Goal: Task Accomplishment & Management: Use online tool/utility

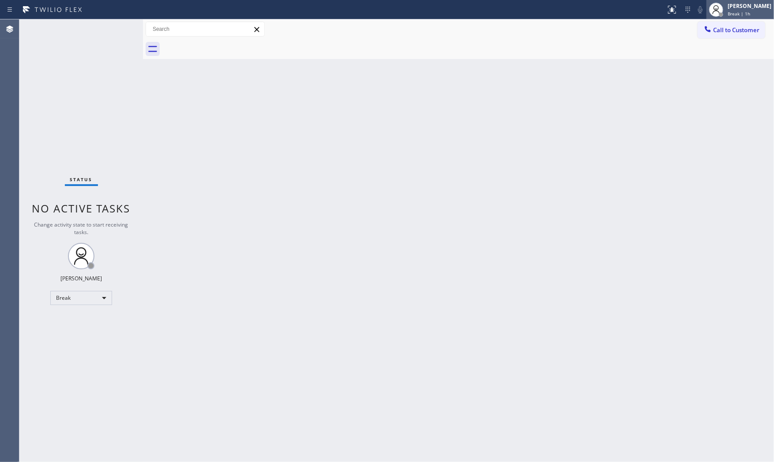
click at [720, 10] on div at bounding box center [715, 9] width 19 height 19
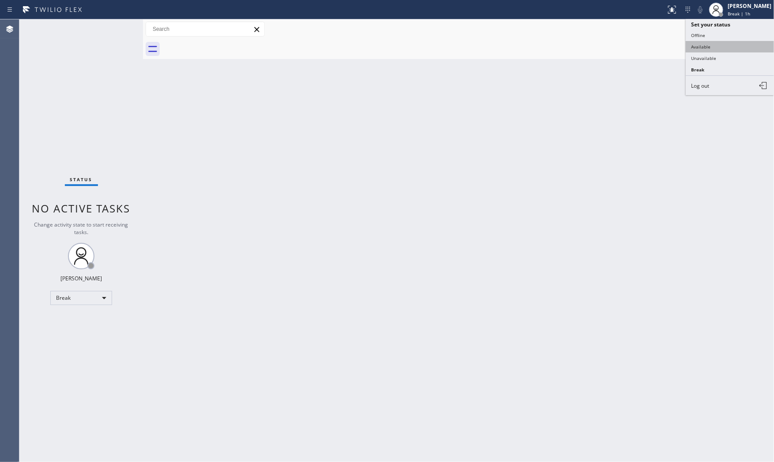
click at [713, 49] on button "Available" at bounding box center [729, 46] width 88 height 11
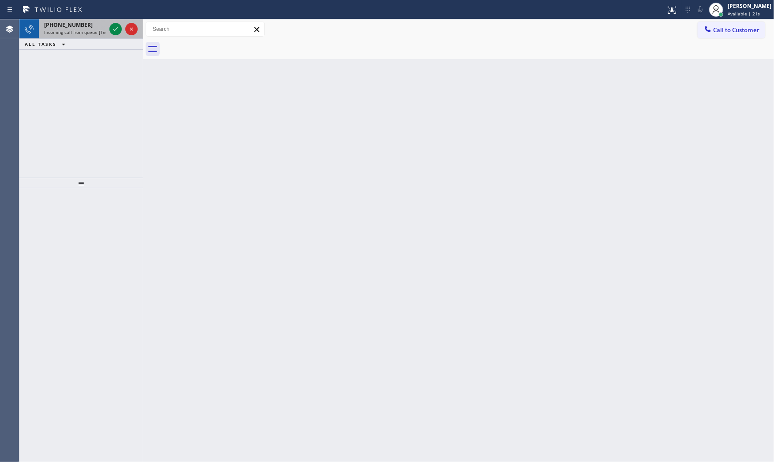
click at [85, 29] on span "Incoming call from queue [Test] All" at bounding box center [80, 32] width 73 height 6
click at [108, 39] on div "ALL TASKS ALL TASKS ACTIVE TASKS TASKS IN WRAP UP" at bounding box center [80, 44] width 123 height 11
click at [110, 28] on icon at bounding box center [115, 29] width 11 height 11
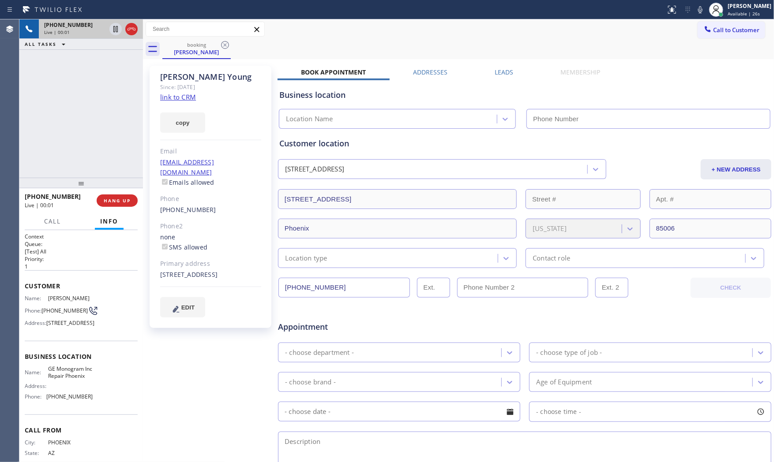
type input "[PHONE_NUMBER]"
click at [174, 102] on div "copy" at bounding box center [210, 117] width 101 height 30
drag, startPoint x: 178, startPoint y: 97, endPoint x: 342, endPoint y: 56, distance: 169.4
click at [179, 97] on link "link to CRM" at bounding box center [178, 97] width 36 height 9
click at [698, 10] on icon at bounding box center [700, 9] width 4 height 7
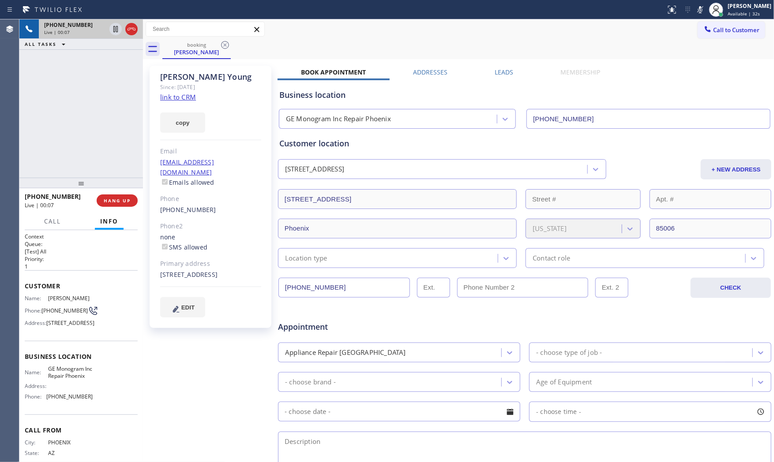
drag, startPoint x: 693, startPoint y: 9, endPoint x: 687, endPoint y: 11, distance: 6.8
click at [695, 9] on icon at bounding box center [700, 9] width 11 height 11
click at [695, 12] on icon at bounding box center [700, 9] width 11 height 11
click at [700, 13] on icon at bounding box center [700, 9] width 11 height 11
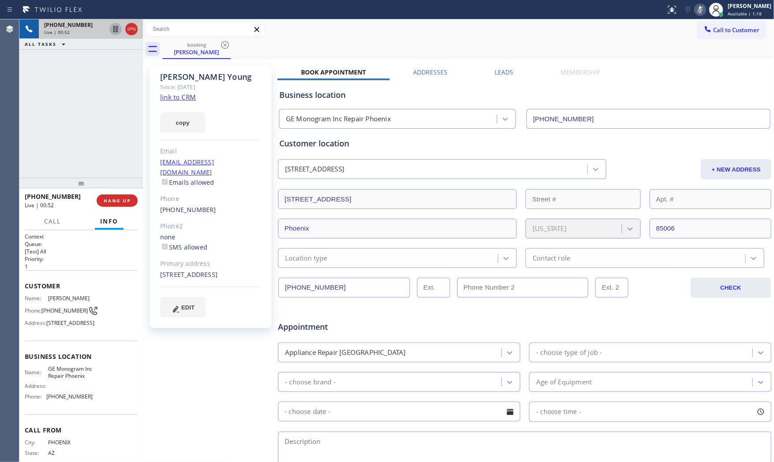
click at [113, 33] on icon at bounding box center [115, 29] width 11 height 11
click at [695, 14] on icon at bounding box center [700, 9] width 11 height 11
click at [116, 34] on button at bounding box center [115, 29] width 12 height 12
click at [695, 13] on icon at bounding box center [700, 9] width 11 height 11
click at [112, 31] on icon at bounding box center [115, 29] width 11 height 11
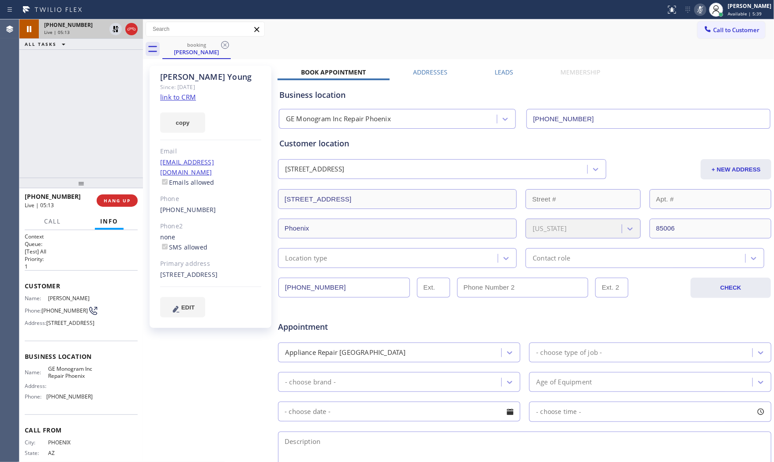
click at [73, 27] on span "[PHONE_NUMBER]" at bounding box center [68, 24] width 49 height 7
click at [699, 9] on icon at bounding box center [700, 9] width 11 height 11
click at [112, 30] on icon at bounding box center [115, 29] width 11 height 11
click at [64, 30] on span "Live | 06:00" at bounding box center [57, 32] width 26 height 6
click at [226, 270] on div "[STREET_ADDRESS]" at bounding box center [210, 275] width 101 height 10
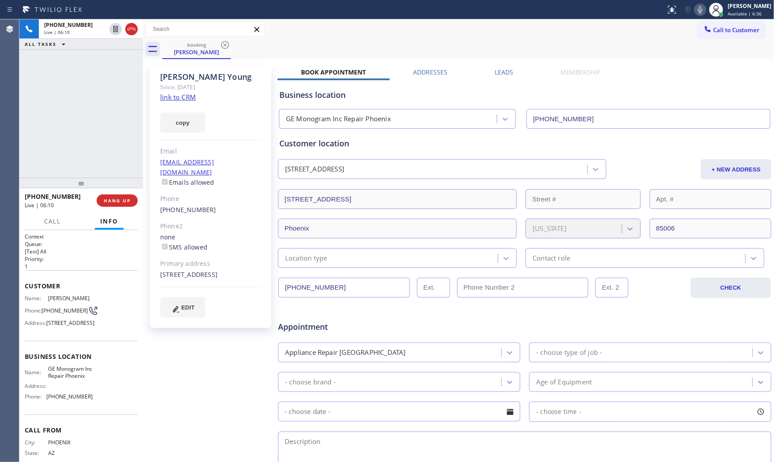
click at [226, 270] on div "[STREET_ADDRESS]" at bounding box center [210, 275] width 101 height 10
click at [114, 201] on span "HANG UP" at bounding box center [117, 201] width 27 height 6
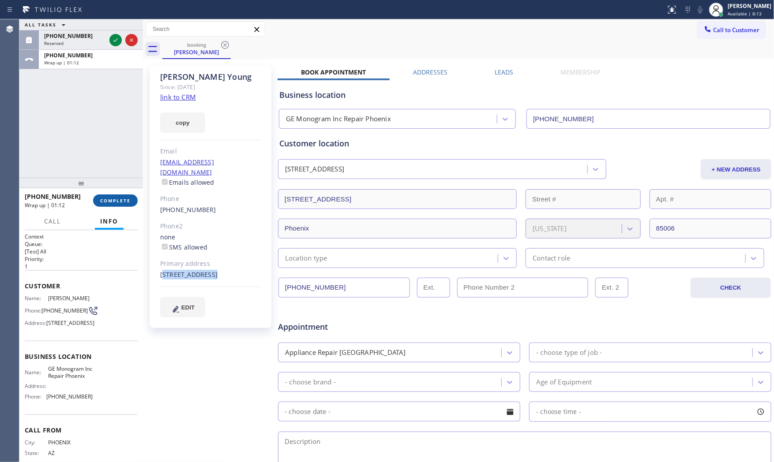
click at [113, 201] on button "COMPLETE" at bounding box center [115, 200] width 45 height 12
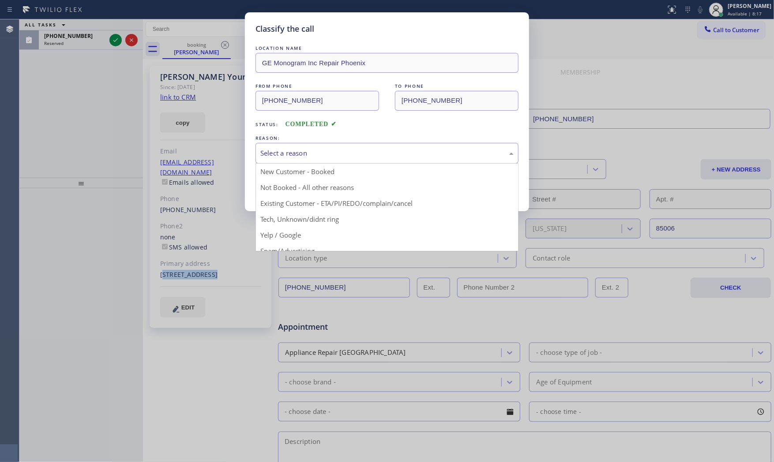
click at [305, 156] on div "Select a reason" at bounding box center [386, 153] width 253 height 10
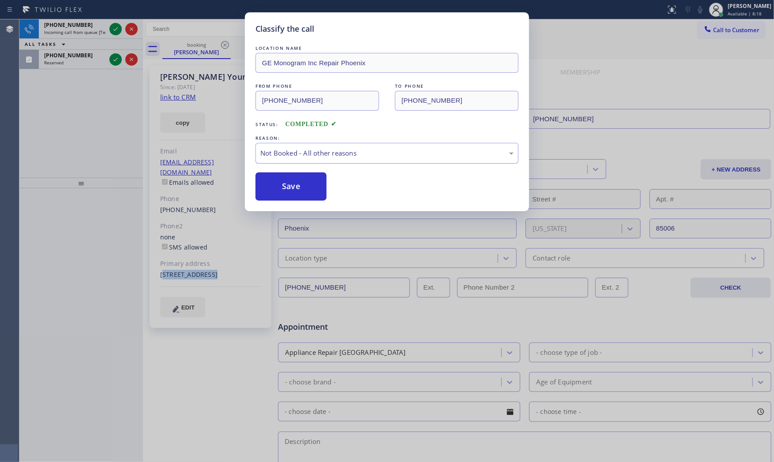
click at [302, 155] on div "Not Booked - All other reasons" at bounding box center [386, 153] width 253 height 10
click at [296, 184] on button "Save" at bounding box center [290, 186] width 71 height 28
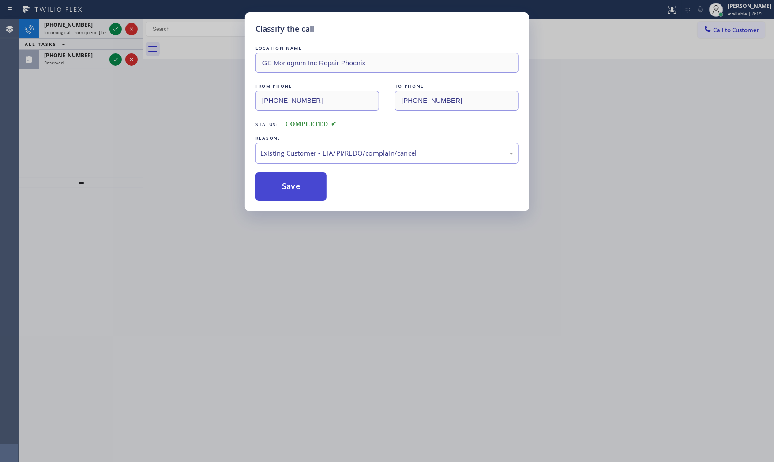
click at [295, 184] on button "Save" at bounding box center [290, 186] width 71 height 28
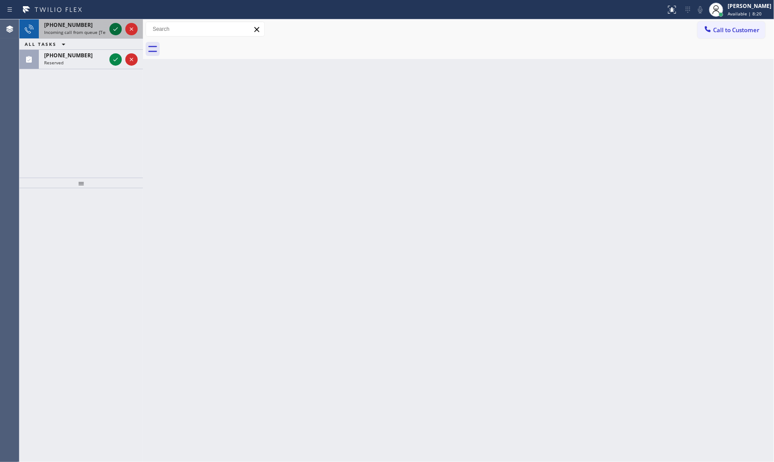
click at [117, 30] on icon at bounding box center [115, 29] width 11 height 11
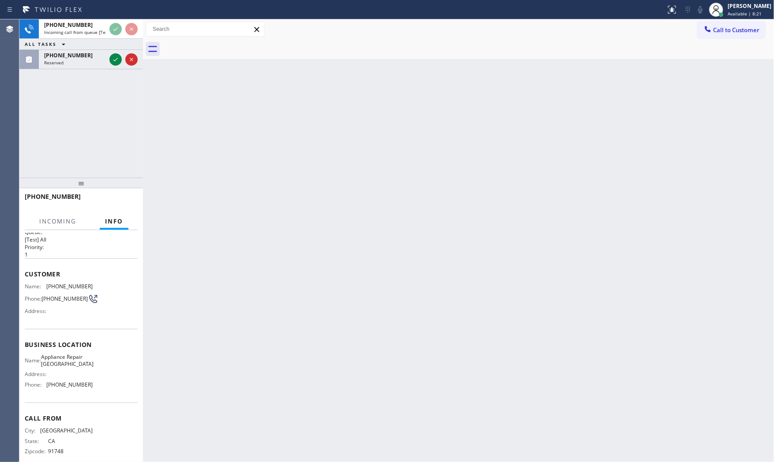
scroll to position [23, 0]
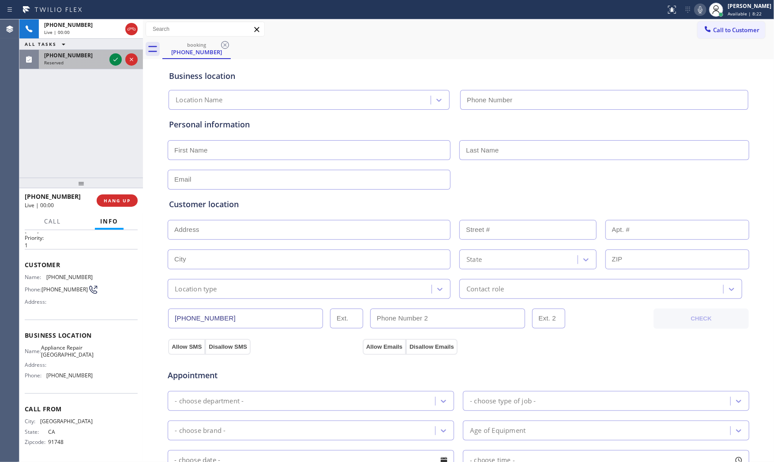
type input "[PHONE_NUMBER]"
click at [114, 62] on icon at bounding box center [115, 59] width 11 height 11
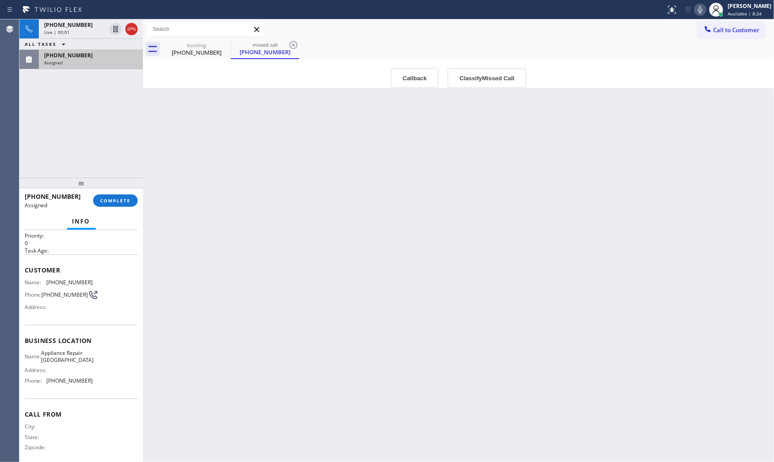
click at [119, 191] on div "[PHONE_NUMBER] Assigned COMPLETE" at bounding box center [81, 200] width 113 height 23
click at [120, 199] on span "COMPLETE" at bounding box center [115, 201] width 30 height 6
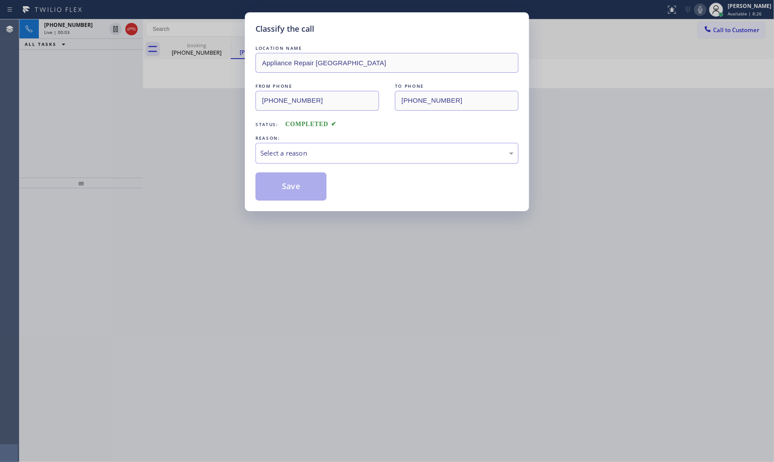
click at [274, 161] on div "Select a reason" at bounding box center [386, 153] width 263 height 21
click at [279, 187] on button "Save" at bounding box center [290, 186] width 71 height 28
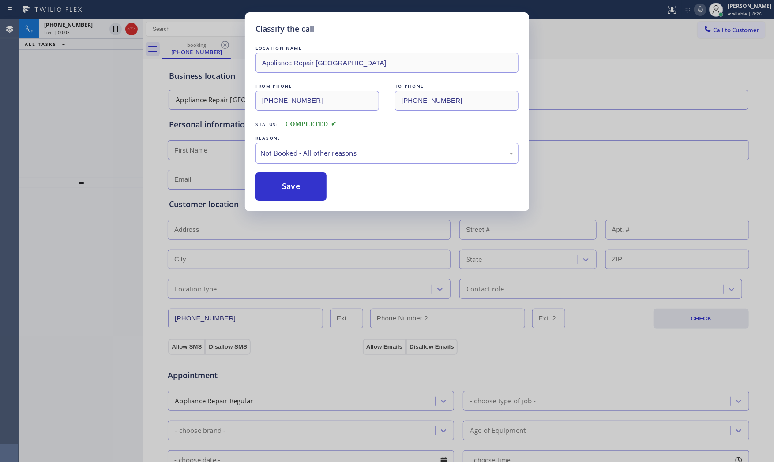
click at [279, 187] on button "Save" at bounding box center [290, 186] width 71 height 28
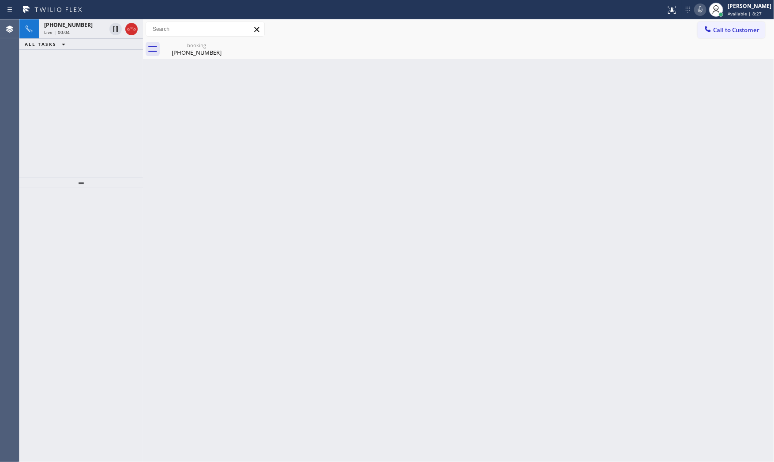
click at [697, 7] on icon at bounding box center [700, 9] width 11 height 11
click at [699, 9] on icon at bounding box center [700, 9] width 11 height 11
drag, startPoint x: 77, startPoint y: 24, endPoint x: 79, endPoint y: 32, distance: 8.6
click at [77, 25] on div "ALL TASKS ALL TASKS ACTIVE TASKS TASKS IN WRAP UP" at bounding box center [80, 24] width 123 height 11
click at [80, 33] on span "[PHONE_NUMBER]" at bounding box center [68, 35] width 49 height 7
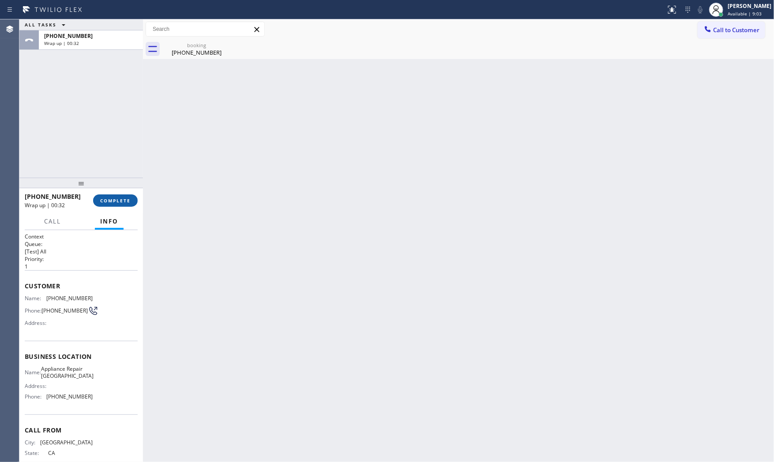
click at [116, 198] on span "COMPLETE" at bounding box center [115, 201] width 30 height 6
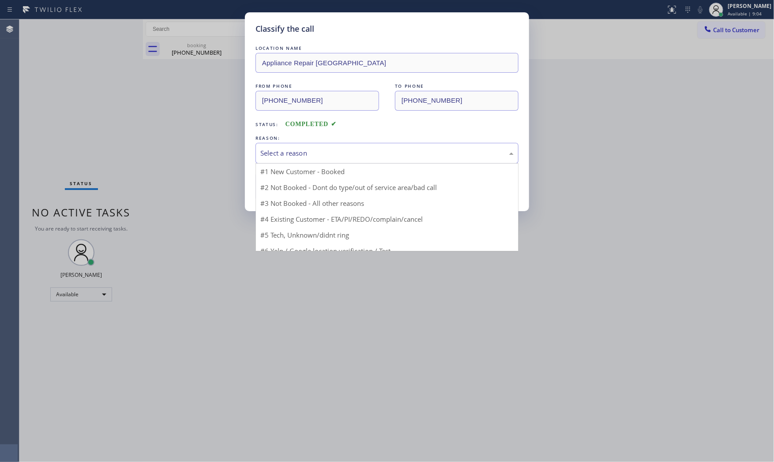
click at [310, 158] on div "Select a reason" at bounding box center [386, 153] width 253 height 10
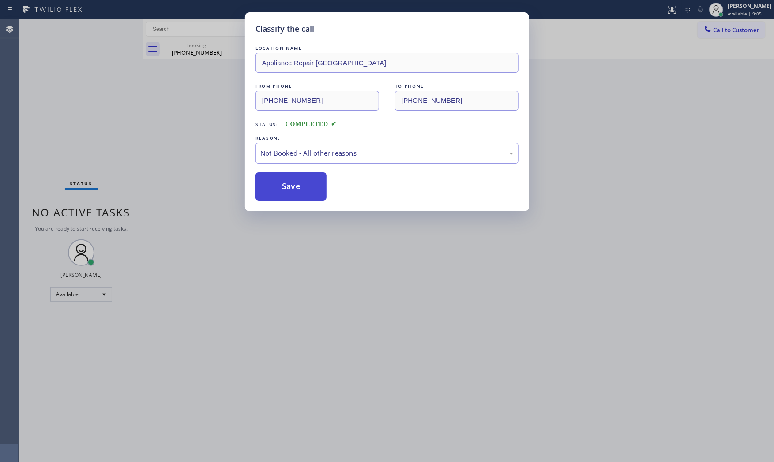
click at [281, 191] on button "Save" at bounding box center [290, 186] width 71 height 28
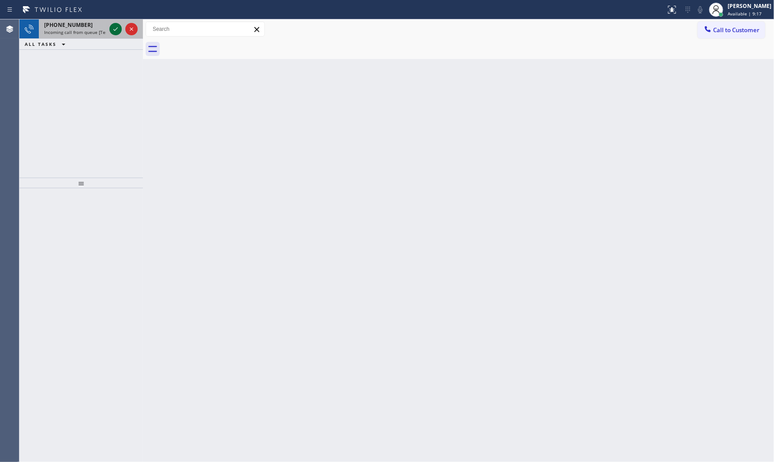
click at [115, 31] on icon at bounding box center [115, 29] width 11 height 11
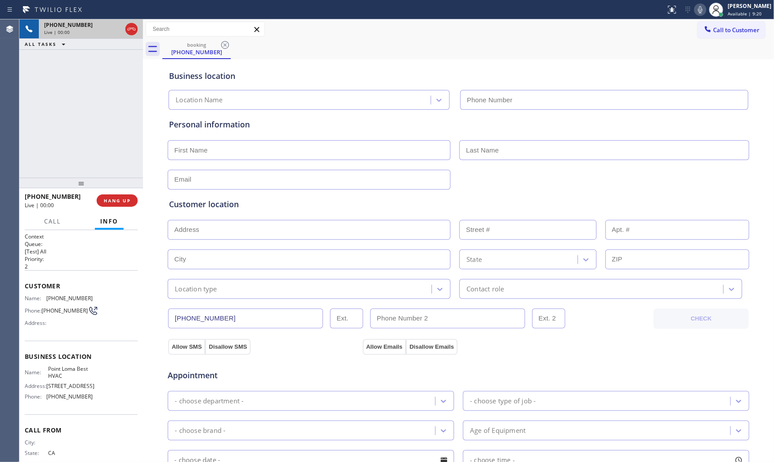
type input "[PHONE_NUMBER]"
click at [127, 203] on span "HANG UP" at bounding box center [117, 201] width 27 height 6
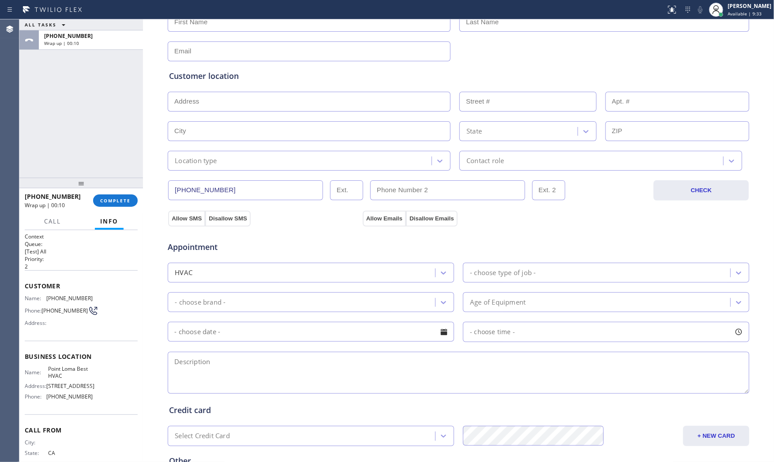
scroll to position [147, 0]
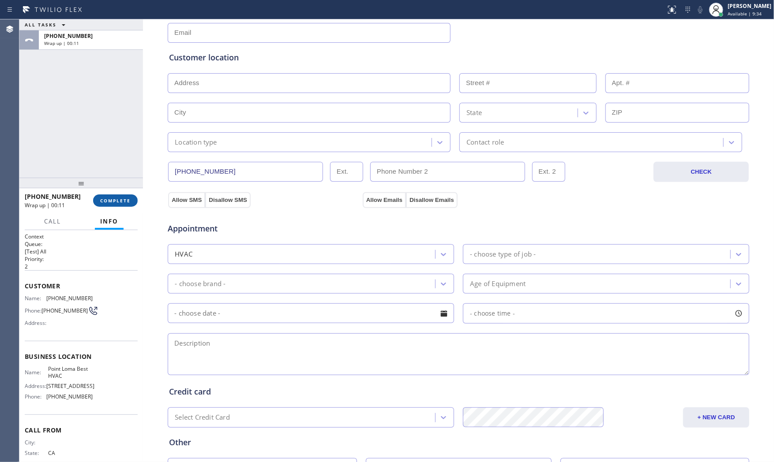
click at [120, 205] on button "COMPLETE" at bounding box center [115, 200] width 45 height 12
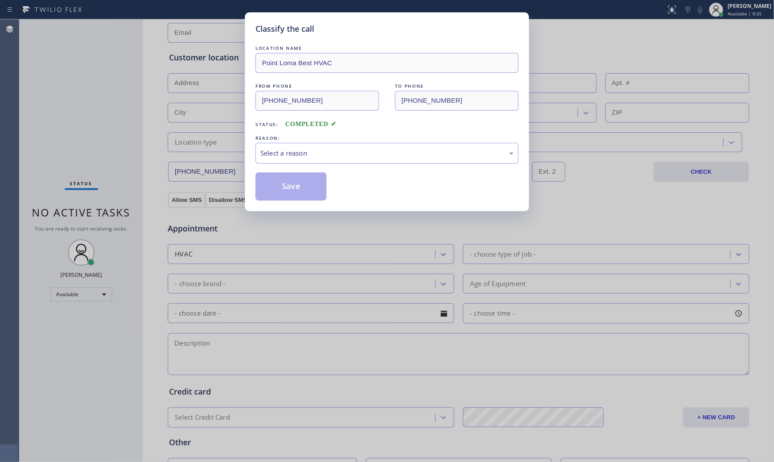
click at [296, 165] on div "LOCATION NAME [GEOGRAPHIC_DATA] Best HVAC FROM PHONE [PHONE_NUMBER] TO PHONE [P…" at bounding box center [386, 122] width 263 height 157
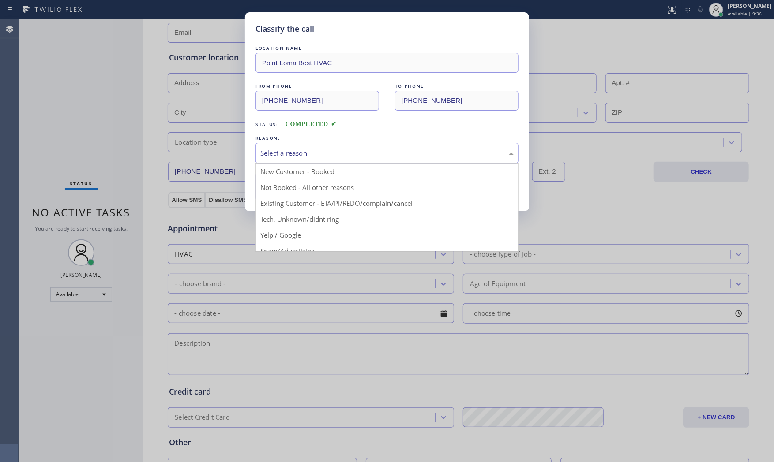
click at [294, 161] on div "Select a reason" at bounding box center [386, 153] width 263 height 21
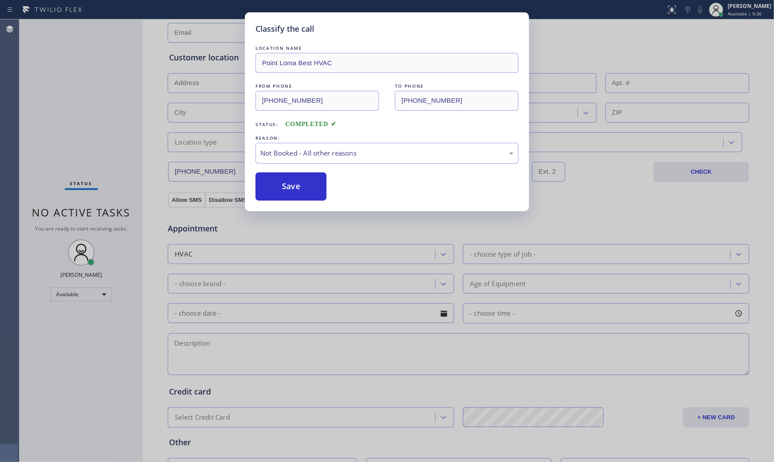
click at [290, 187] on button "Save" at bounding box center [290, 186] width 71 height 28
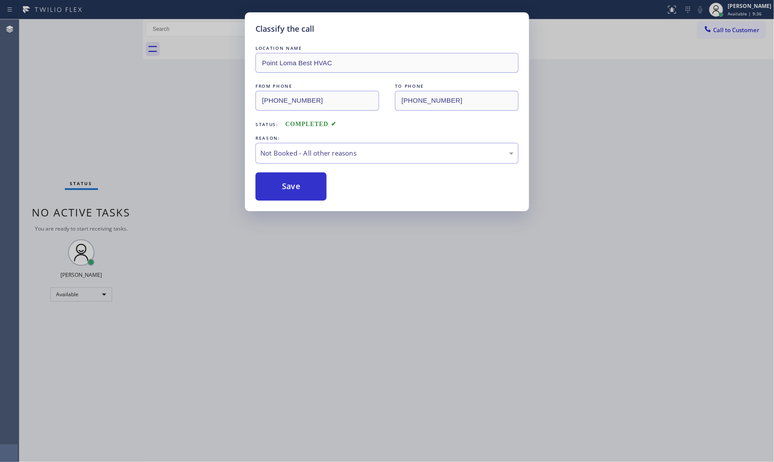
click at [290, 187] on button "Save" at bounding box center [290, 186] width 71 height 28
click at [290, 189] on button "Save" at bounding box center [290, 186] width 71 height 28
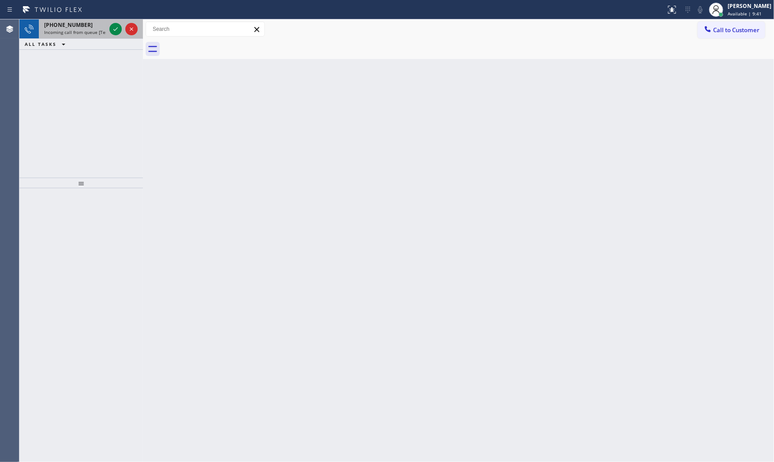
click at [106, 36] on div "[PHONE_NUMBER] Incoming call from queue [Test] All" at bounding box center [73, 28] width 69 height 19
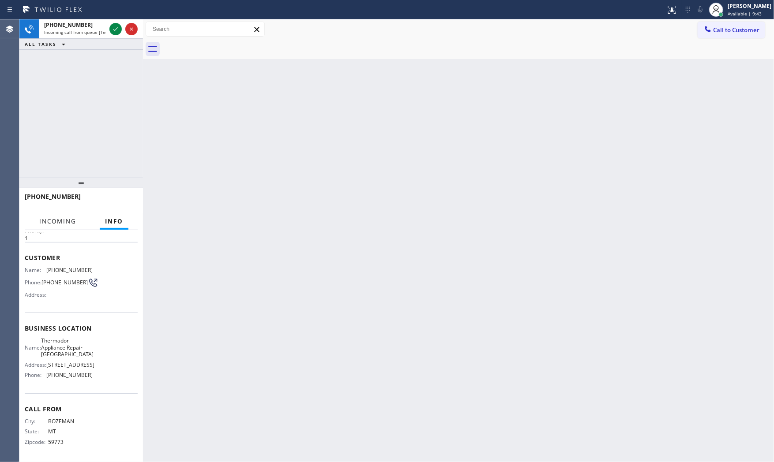
scroll to position [44, 0]
click at [116, 31] on icon at bounding box center [115, 29] width 11 height 11
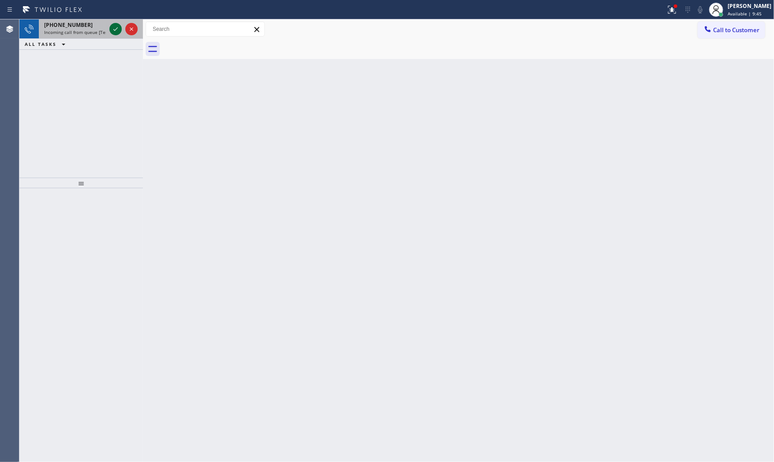
click at [117, 30] on icon at bounding box center [115, 29] width 11 height 11
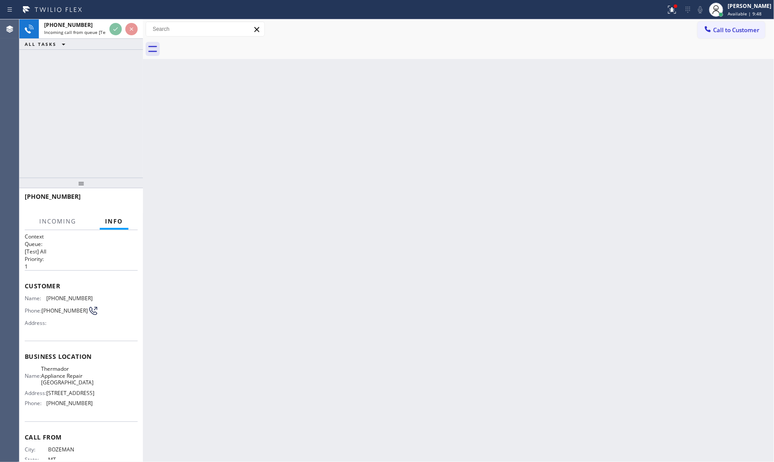
click at [208, 272] on div "Back to Dashboard Change Sender ID Customers Technicians Select a contact Outbo…" at bounding box center [458, 240] width 631 height 443
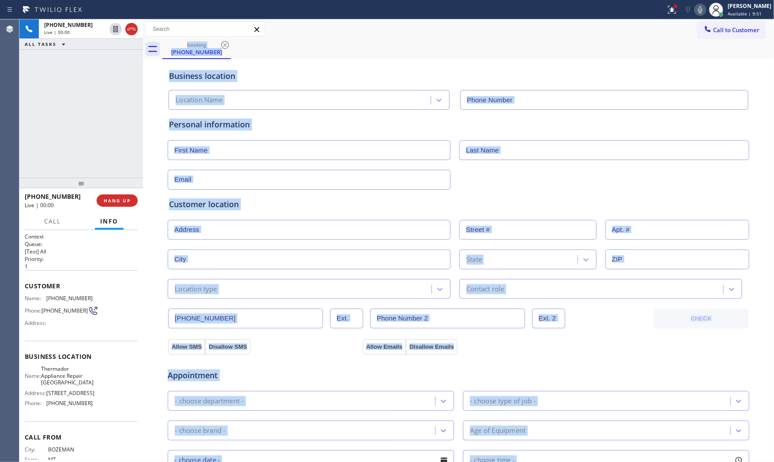
type input "[PHONE_NUMBER]"
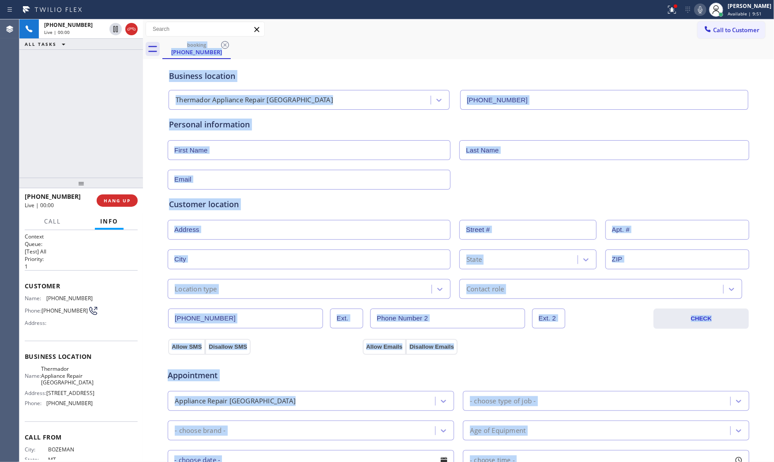
click at [303, 134] on div "Personal information" at bounding box center [458, 154] width 579 height 71
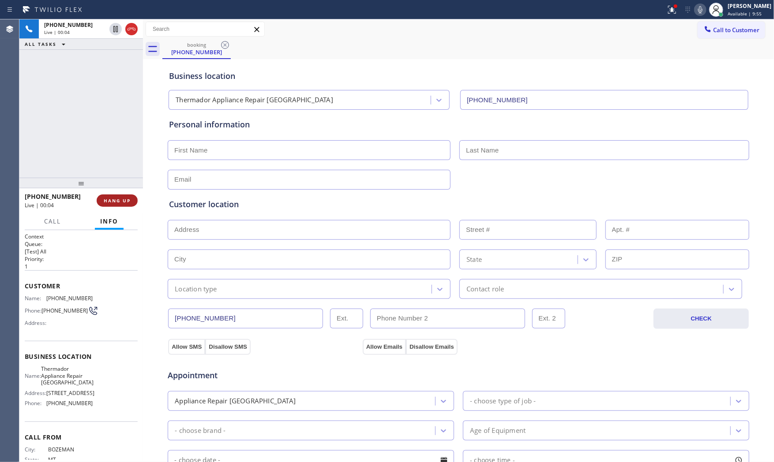
click at [112, 201] on span "HANG UP" at bounding box center [117, 201] width 27 height 6
click at [103, 205] on button "COMPLETE" at bounding box center [115, 200] width 45 height 12
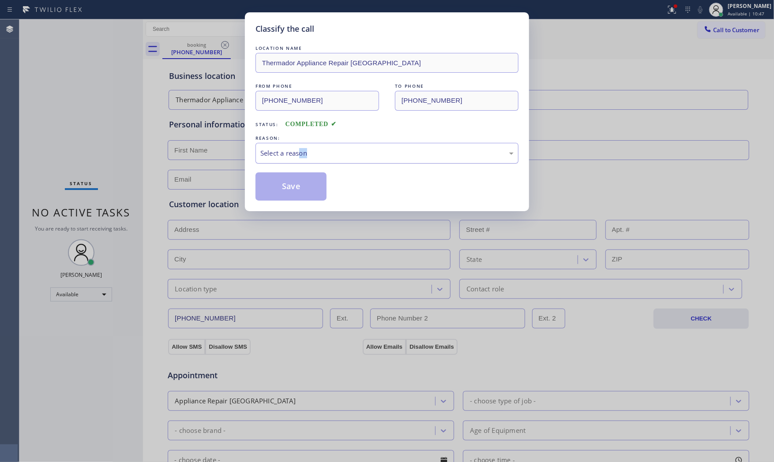
click at [299, 164] on div "LOCATION NAME Thermador Appliance Repair [GEOGRAPHIC_DATA] FROM PHONE [PHONE_NU…" at bounding box center [386, 122] width 263 height 157
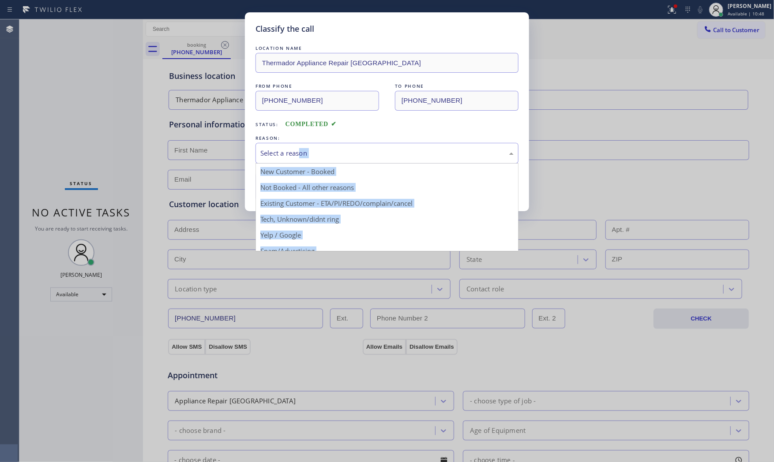
click at [298, 157] on div "Select a reason" at bounding box center [386, 153] width 253 height 10
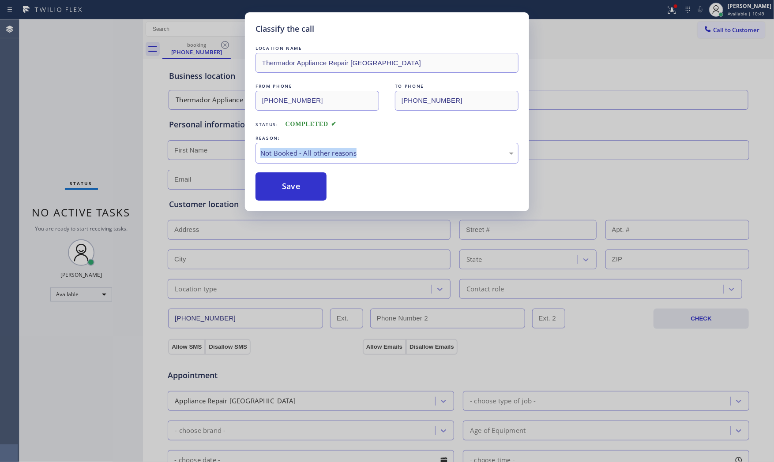
click at [296, 186] on button "Save" at bounding box center [290, 186] width 71 height 28
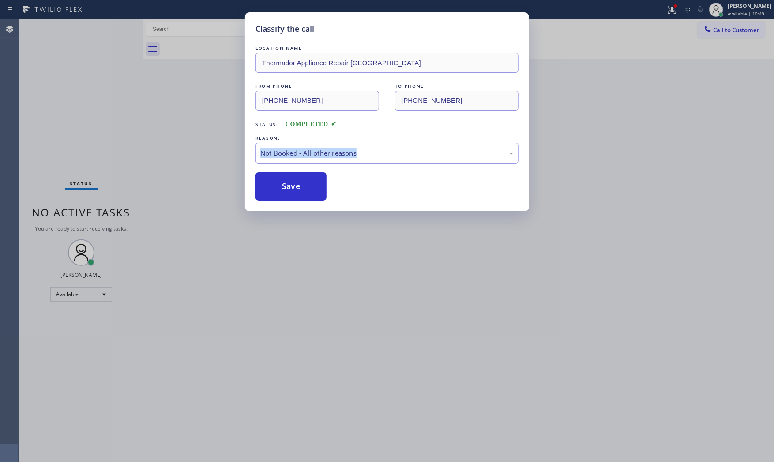
click at [296, 186] on button "Save" at bounding box center [290, 186] width 71 height 28
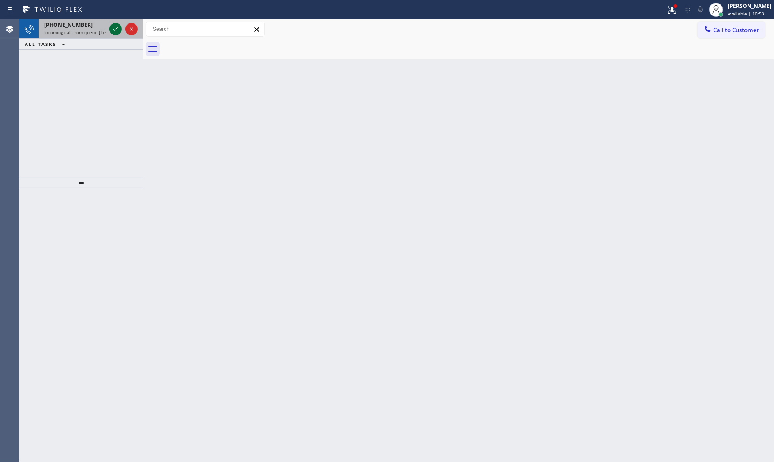
click at [115, 28] on icon at bounding box center [115, 29] width 11 height 11
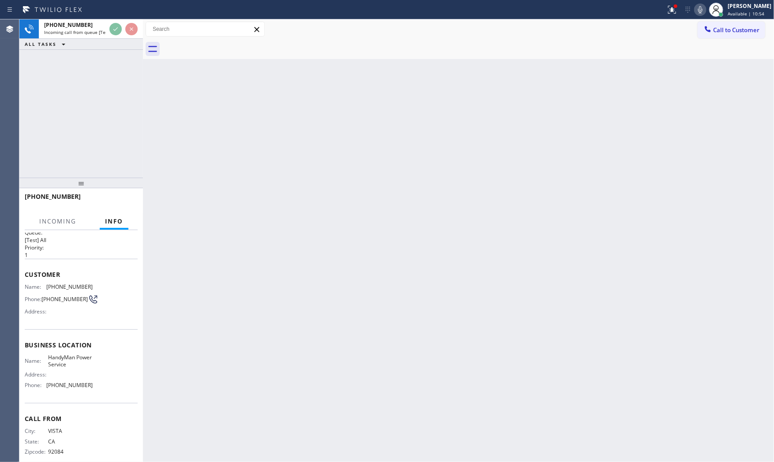
scroll to position [23, 0]
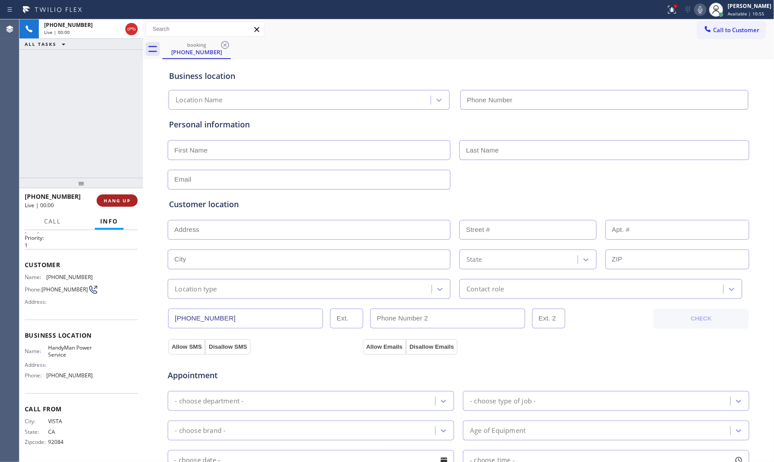
click at [125, 202] on span "HANG UP" at bounding box center [117, 201] width 27 height 6
type input "[PHONE_NUMBER]"
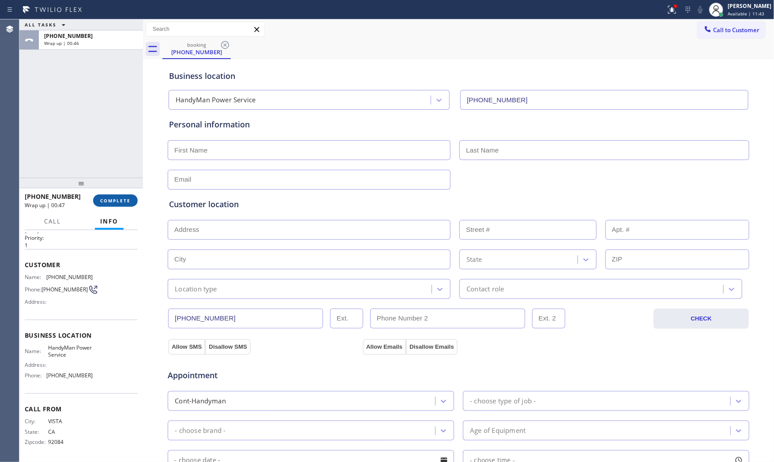
click at [126, 198] on span "COMPLETE" at bounding box center [115, 201] width 30 height 6
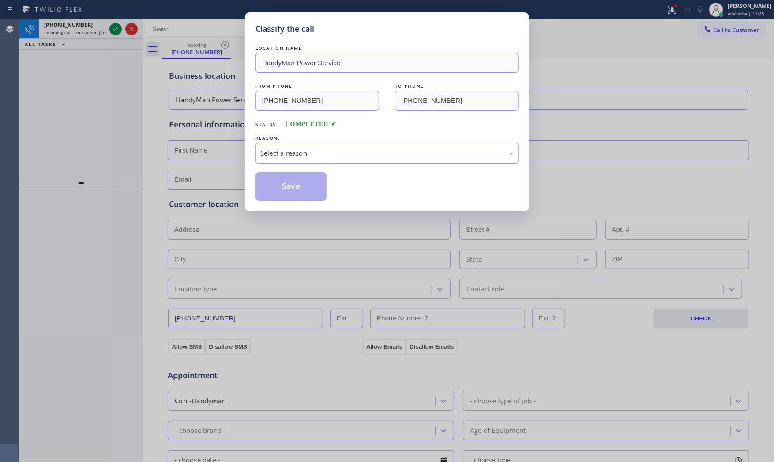
click at [321, 157] on div "Select a reason" at bounding box center [386, 153] width 253 height 10
click at [301, 187] on button "Save" at bounding box center [290, 186] width 71 height 28
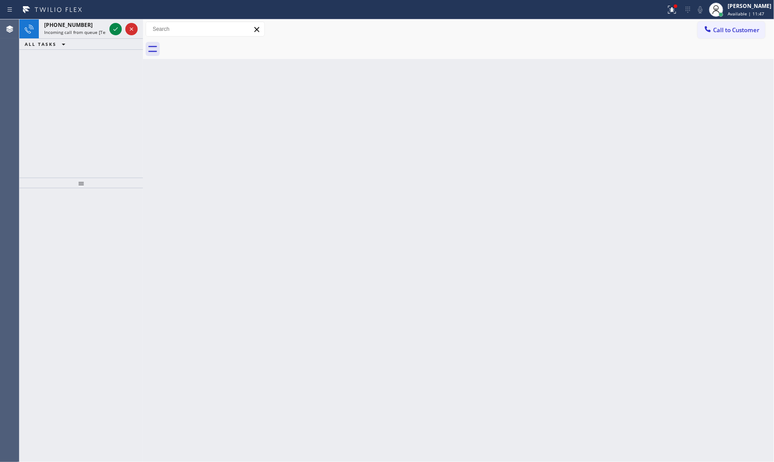
click at [113, 29] on icon at bounding box center [115, 29] width 11 height 11
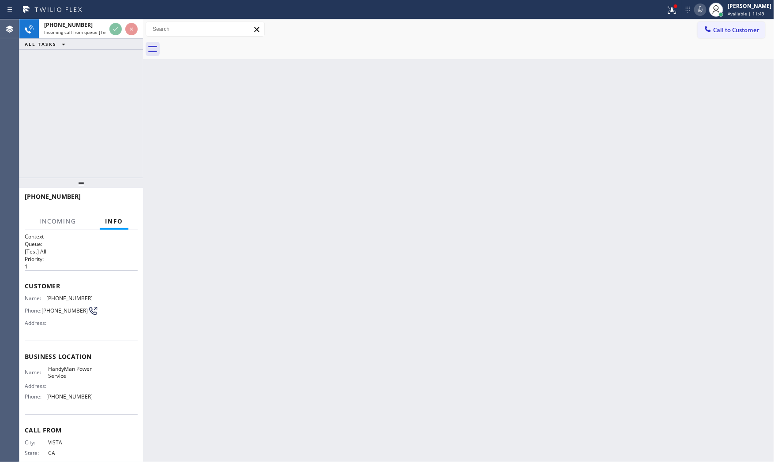
click at [123, 188] on div at bounding box center [80, 183] width 123 height 11
click at [128, 204] on div "[PHONE_NUMBER]" at bounding box center [81, 200] width 113 height 23
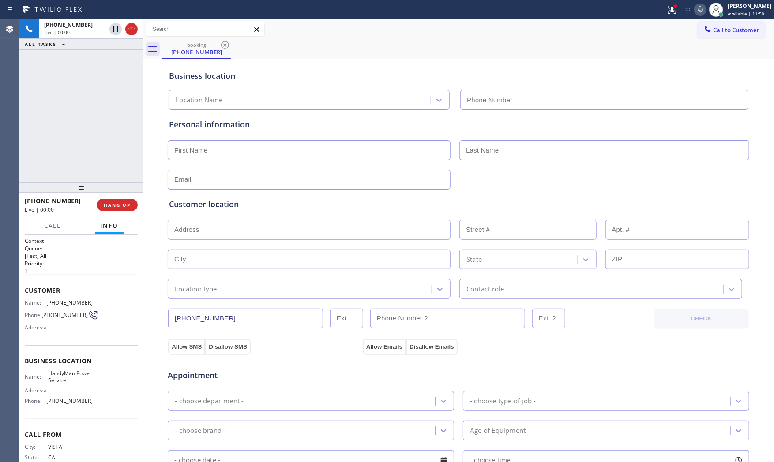
click at [129, 205] on span "HANG UP" at bounding box center [117, 205] width 27 height 6
type input "[PHONE_NUMBER]"
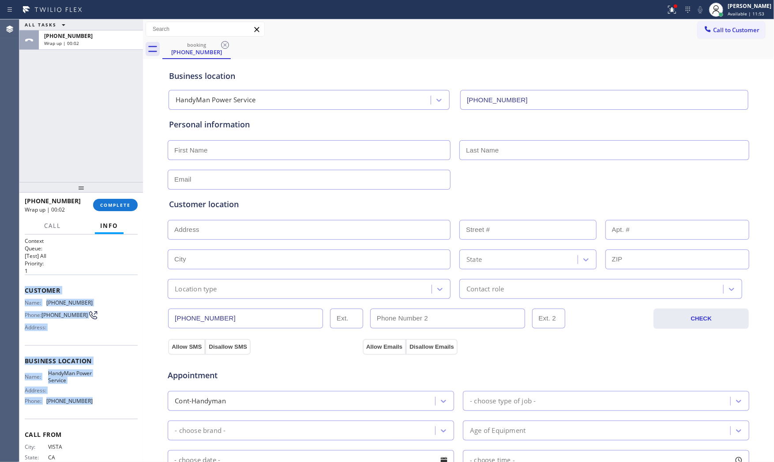
drag, startPoint x: 21, startPoint y: 285, endPoint x: 98, endPoint y: 403, distance: 141.0
click at [98, 403] on div "Context Queue: [Test] All Priority: 1 Customer Name: [PHONE_NUMBER] Phone: [PHO…" at bounding box center [80, 349] width 123 height 228
copy div "Customer Name: [PHONE_NUMBER] Phone: [PHONE_NUMBER] Address: Business location …"
click at [85, 47] on div "[PHONE_NUMBER] Wrap up | 00:37" at bounding box center [89, 39] width 101 height 19
click at [116, 205] on span "COMPLETE" at bounding box center [115, 205] width 30 height 6
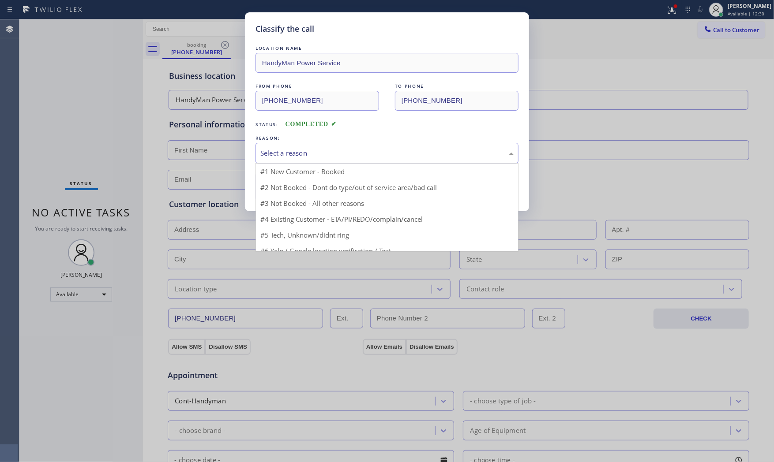
click at [301, 161] on div "Select a reason" at bounding box center [386, 153] width 263 height 21
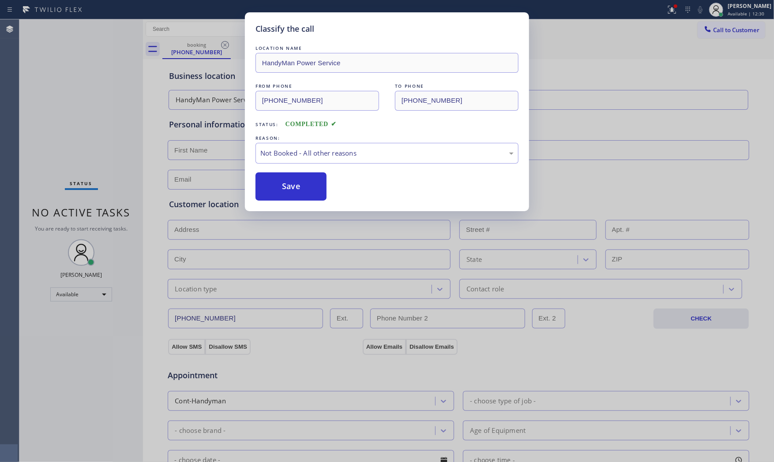
click at [294, 190] on button "Save" at bounding box center [290, 186] width 71 height 28
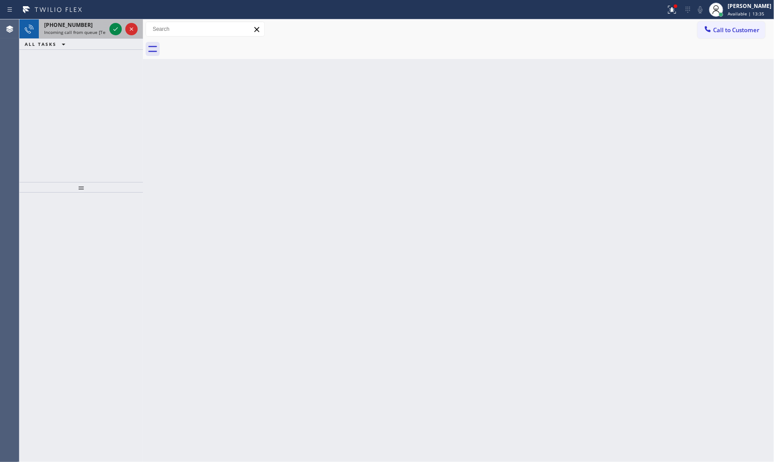
click at [71, 28] on span "[PHONE_NUMBER]" at bounding box center [68, 24] width 49 height 7
click at [101, 22] on div "[PHONE_NUMBER]" at bounding box center [75, 24] width 62 height 7
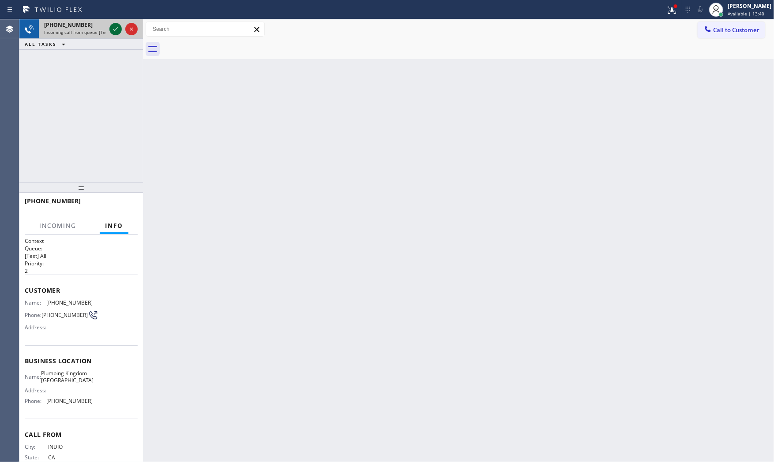
click at [113, 24] on icon at bounding box center [115, 29] width 11 height 11
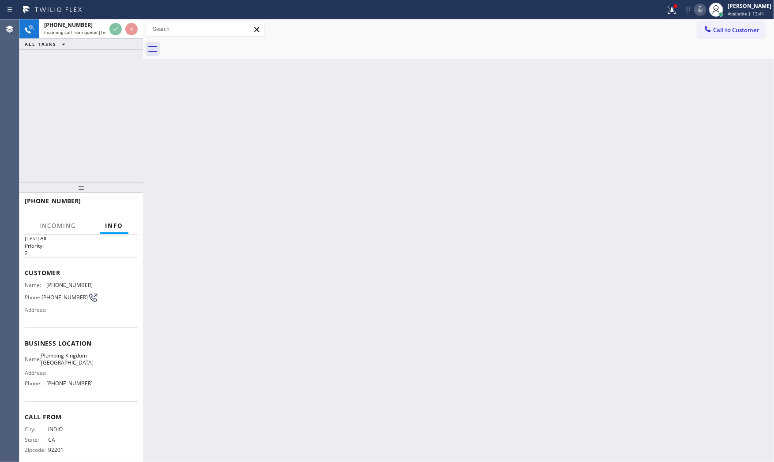
scroll to position [34, 0]
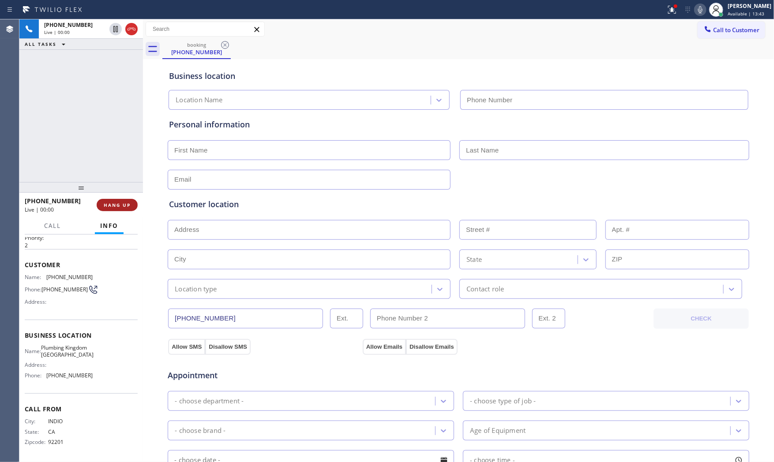
type input "[PHONE_NUMBER]"
click at [129, 206] on span "HANG UP" at bounding box center [117, 205] width 27 height 6
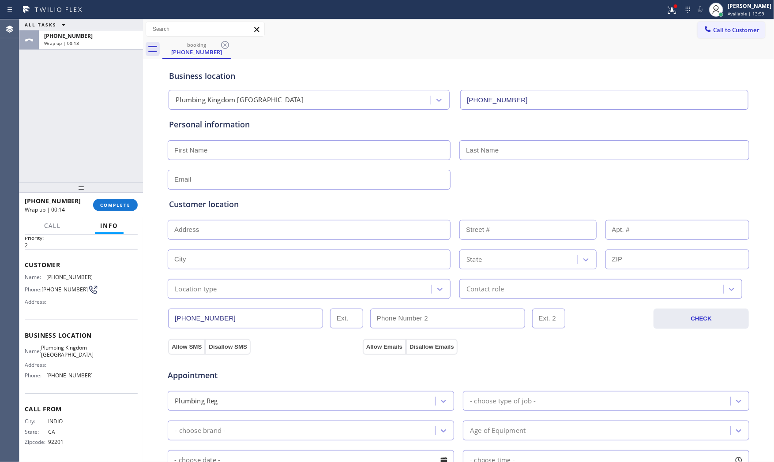
click at [128, 195] on div "[PHONE_NUMBER] Wrap up | 00:14 COMPLETE" at bounding box center [81, 205] width 113 height 23
click at [127, 198] on div "[PHONE_NUMBER] Wrap up | 00:14 COMPLETE" at bounding box center [81, 205] width 113 height 23
drag, startPoint x: 119, startPoint y: 202, endPoint x: 116, endPoint y: 217, distance: 14.8
click at [115, 215] on div "[PHONE_NUMBER] Wrap up | 00:14 COMPLETE" at bounding box center [81, 205] width 113 height 23
click at [123, 213] on div "[PHONE_NUMBER] Wrap up | 00:15 COMPLETE" at bounding box center [81, 205] width 113 height 23
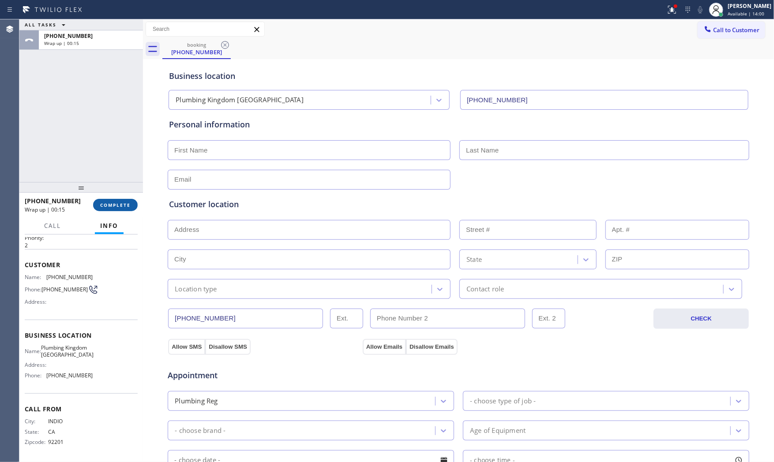
click at [125, 206] on span "COMPLETE" at bounding box center [115, 205] width 30 height 6
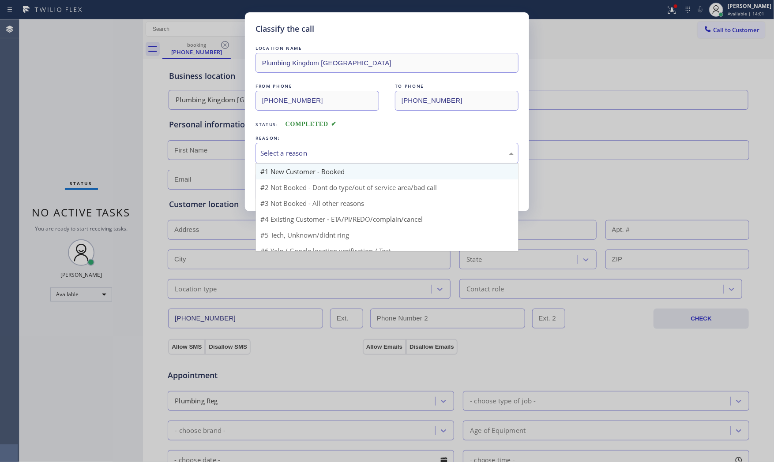
drag, startPoint x: 331, startPoint y: 148, endPoint x: 322, endPoint y: 176, distance: 29.6
click at [331, 150] on div "Select a reason" at bounding box center [386, 153] width 253 height 10
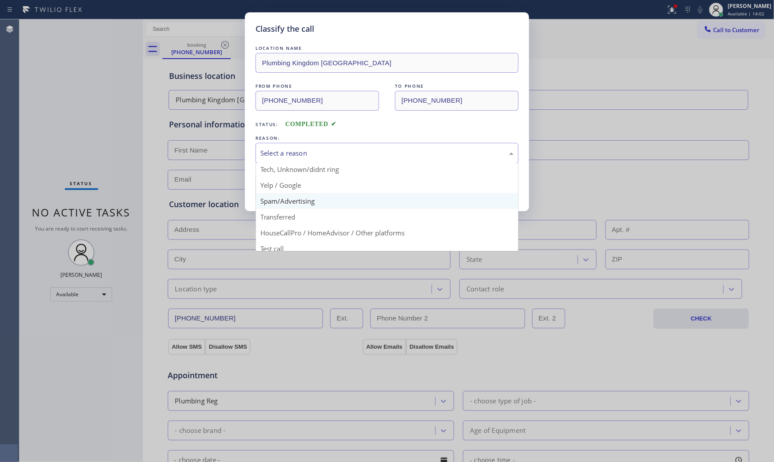
scroll to position [55, 0]
drag, startPoint x: 314, startPoint y: 195, endPoint x: 301, endPoint y: 184, distance: 16.6
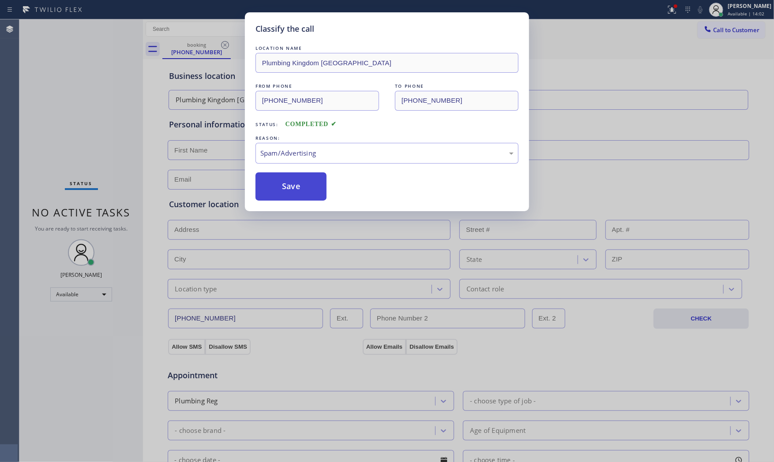
click at [301, 184] on button "Save" at bounding box center [290, 186] width 71 height 28
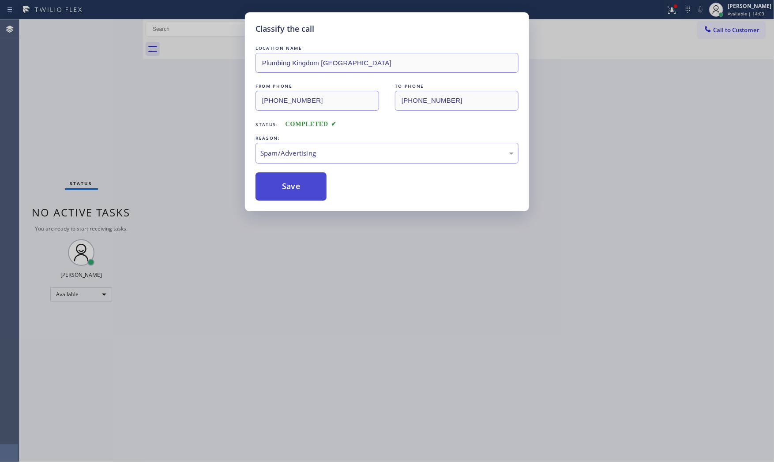
click at [301, 184] on button "Save" at bounding box center [290, 186] width 71 height 28
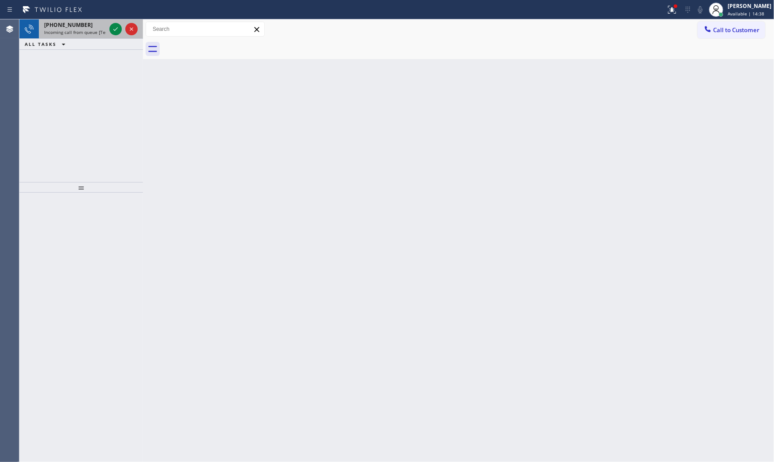
click at [90, 27] on div "[PHONE_NUMBER]" at bounding box center [75, 24] width 62 height 7
click at [80, 28] on span "[PHONE_NUMBER]" at bounding box center [68, 24] width 49 height 7
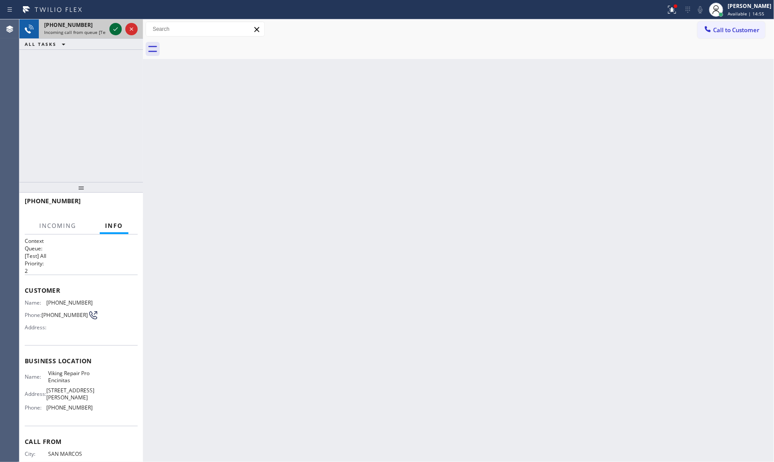
click at [115, 30] on icon at bounding box center [115, 29] width 4 height 4
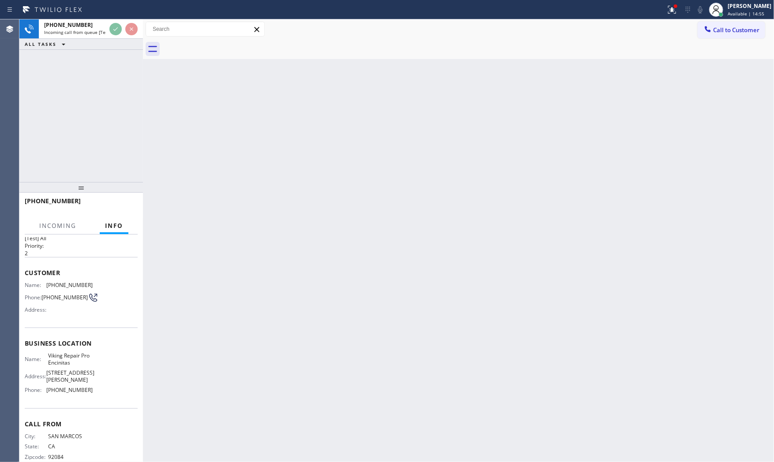
scroll to position [34, 0]
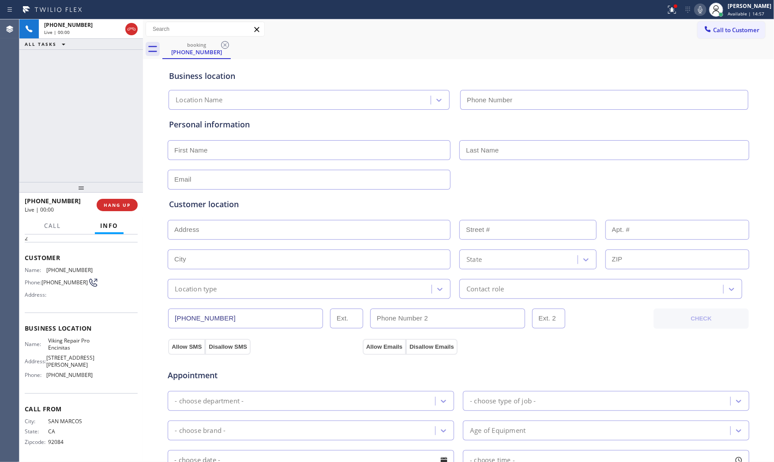
type input "[PHONE_NUMBER]"
click at [111, 211] on div "[PHONE_NUMBER] Live | 00:01 HANG UP" at bounding box center [81, 205] width 113 height 23
click at [111, 204] on span "HANG UP" at bounding box center [117, 205] width 27 height 6
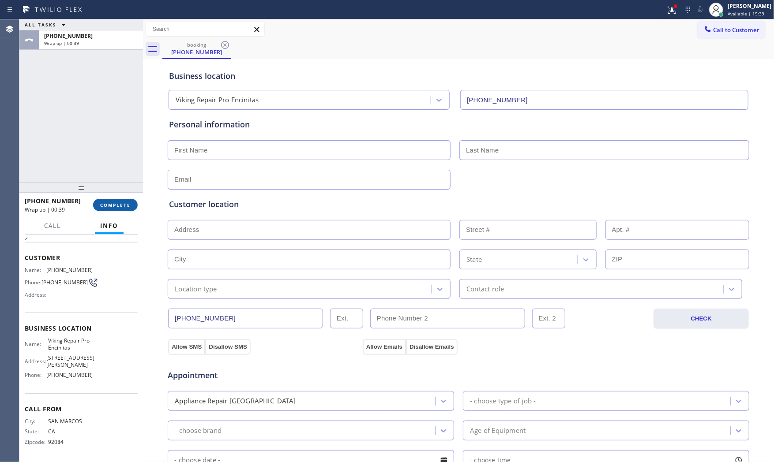
click at [116, 205] on span "COMPLETE" at bounding box center [115, 205] width 30 height 6
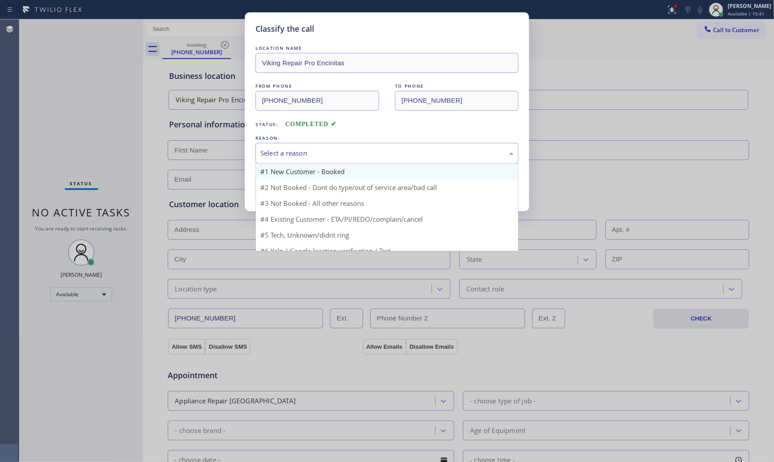
drag, startPoint x: 325, startPoint y: 146, endPoint x: 327, endPoint y: 166, distance: 20.0
click at [325, 150] on div "Select a reason" at bounding box center [386, 153] width 263 height 21
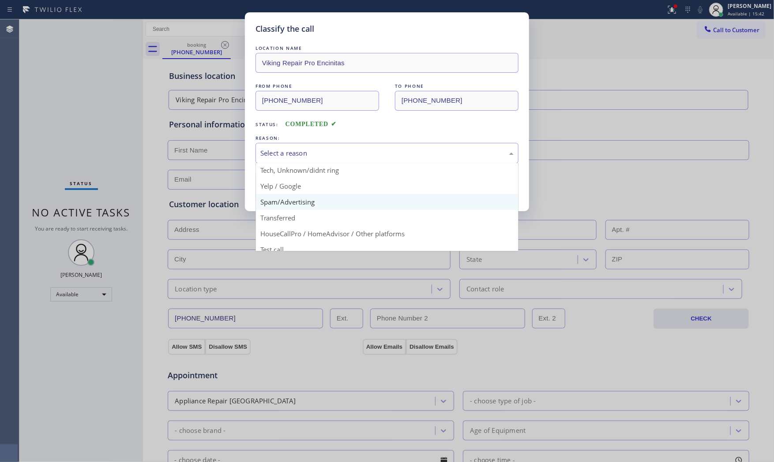
scroll to position [55, 0]
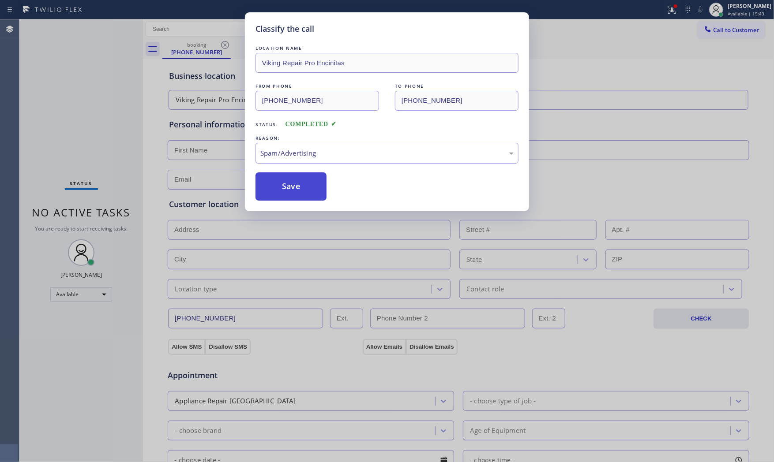
click at [281, 182] on button "Save" at bounding box center [290, 186] width 71 height 28
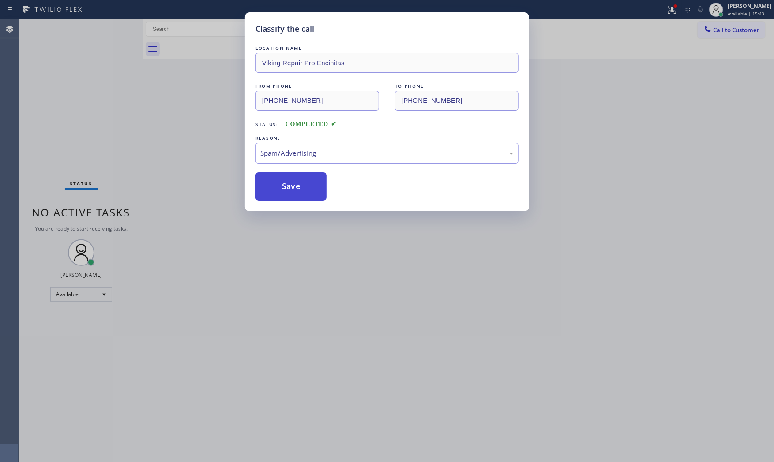
click at [281, 182] on button "Save" at bounding box center [290, 186] width 71 height 28
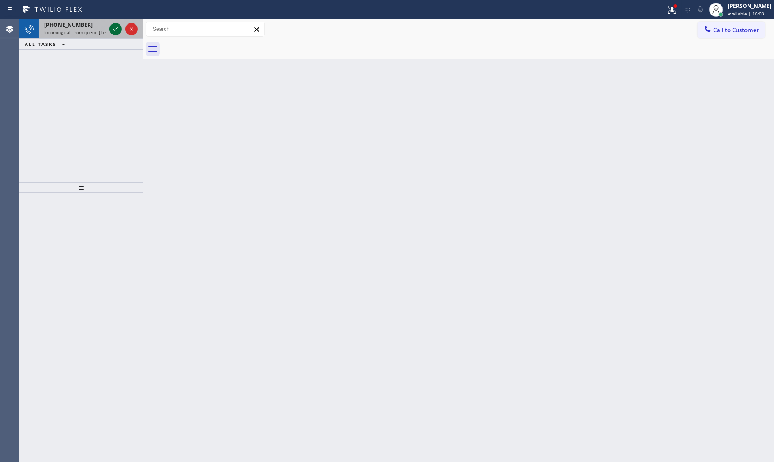
click at [118, 27] on icon at bounding box center [115, 29] width 11 height 11
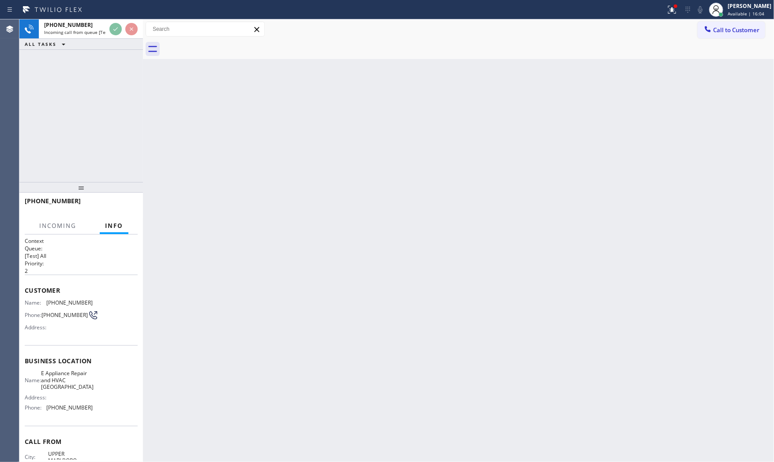
scroll to position [41, 0]
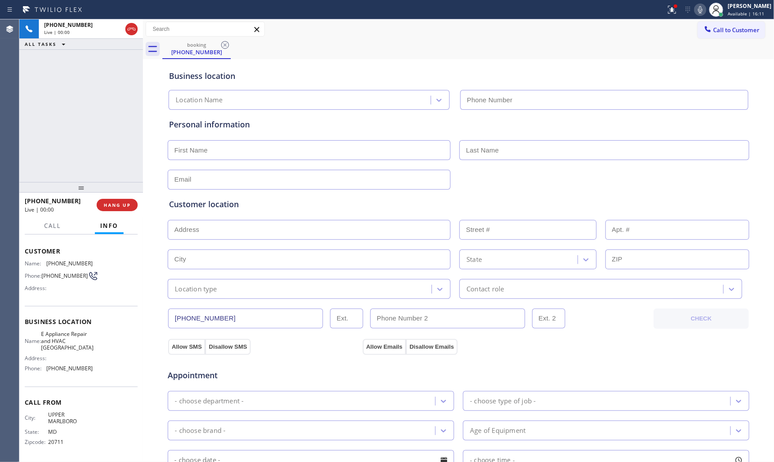
type input "[PHONE_NUMBER]"
click at [118, 205] on span "HANG UP" at bounding box center [117, 205] width 27 height 6
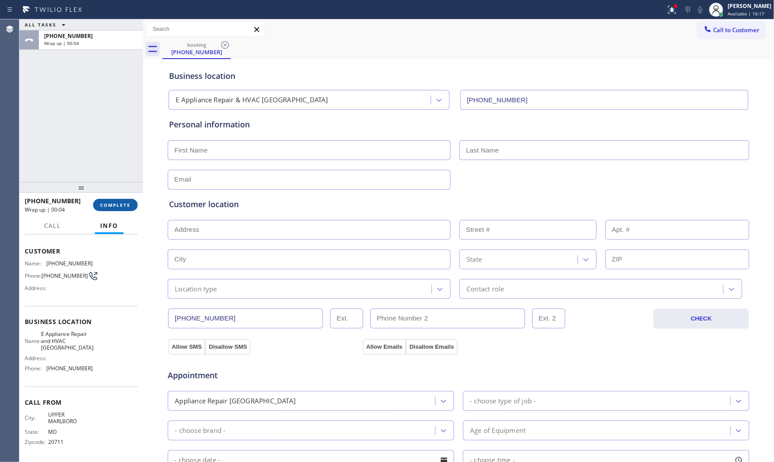
click at [118, 205] on span "COMPLETE" at bounding box center [115, 205] width 30 height 6
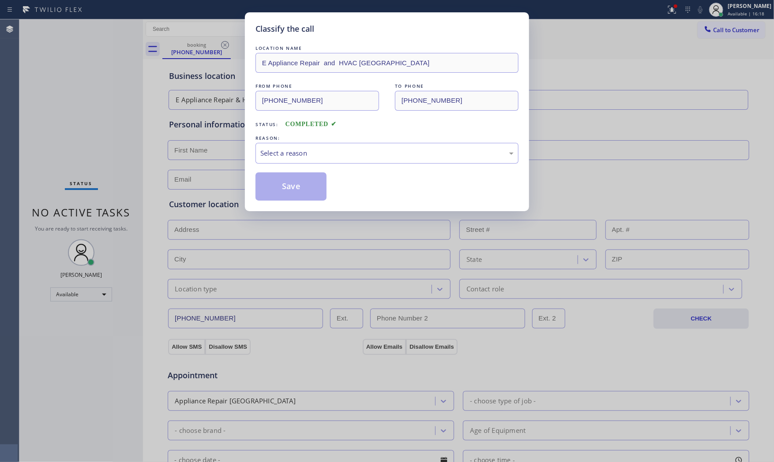
click at [310, 166] on div "LOCATION NAME E Appliance Repair and HVAC [GEOGRAPHIC_DATA] FROM PHONE [PHONE_N…" at bounding box center [386, 122] width 263 height 157
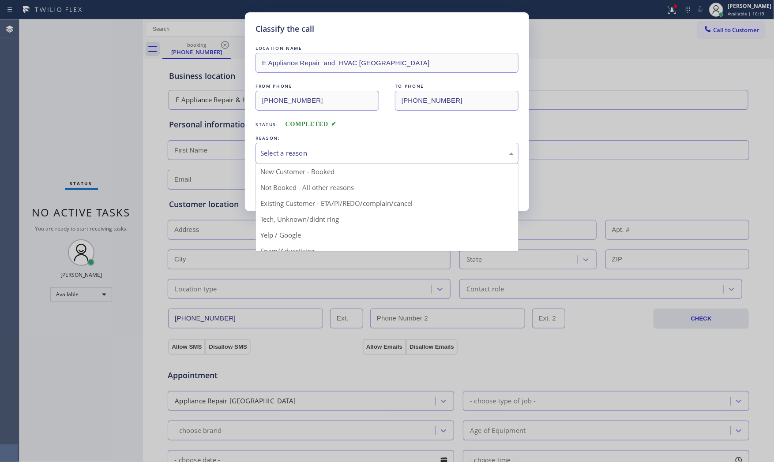
click at [314, 157] on div "Select a reason" at bounding box center [386, 153] width 253 height 10
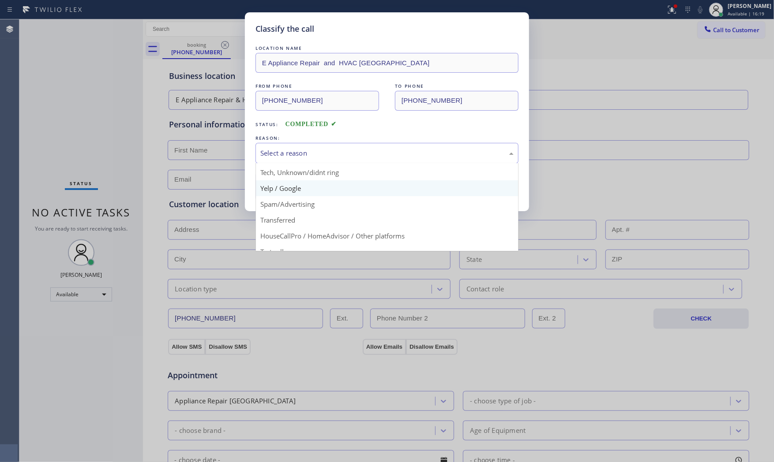
scroll to position [49, 0]
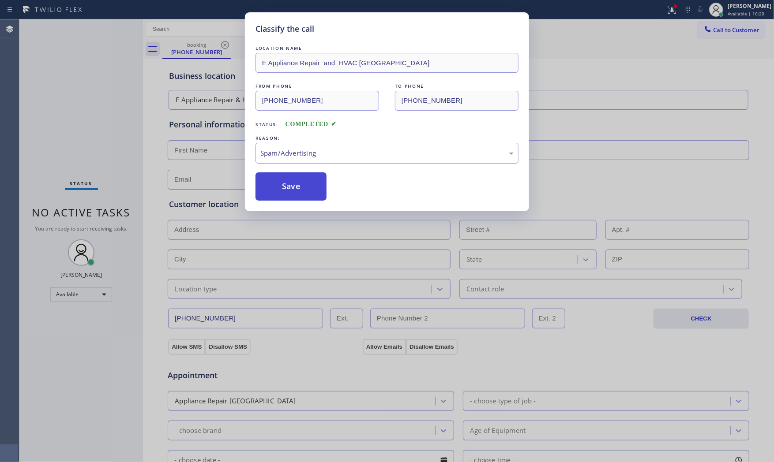
click at [277, 195] on button "Save" at bounding box center [290, 186] width 71 height 28
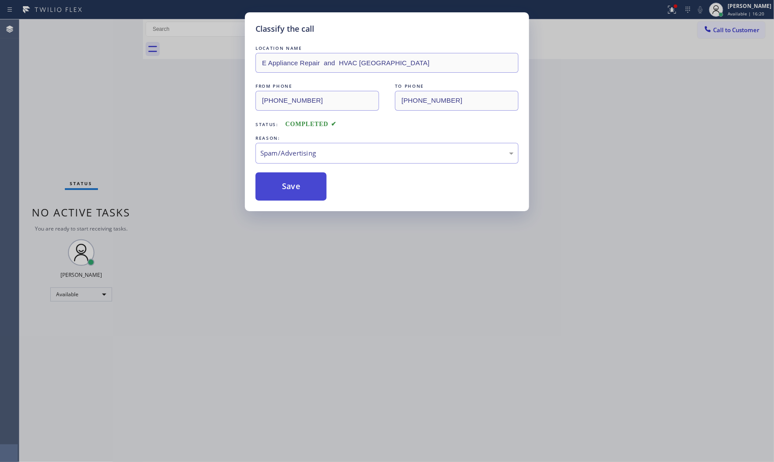
click at [276, 187] on button "Save" at bounding box center [290, 186] width 71 height 28
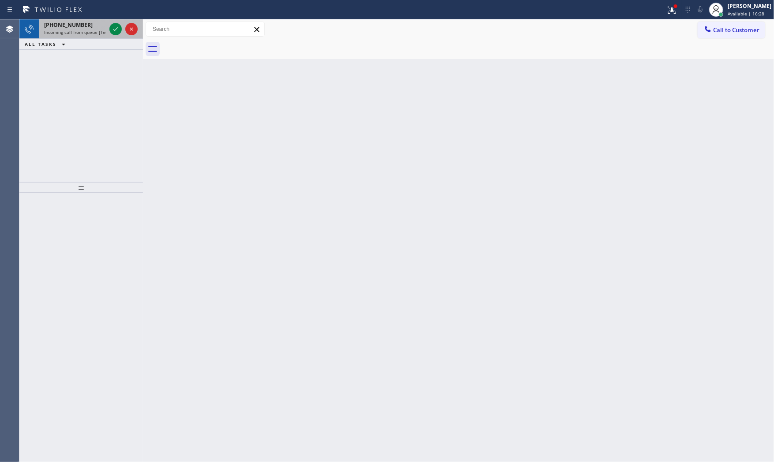
click at [109, 20] on div at bounding box center [124, 28] width 32 height 19
click at [111, 29] on icon at bounding box center [115, 29] width 11 height 11
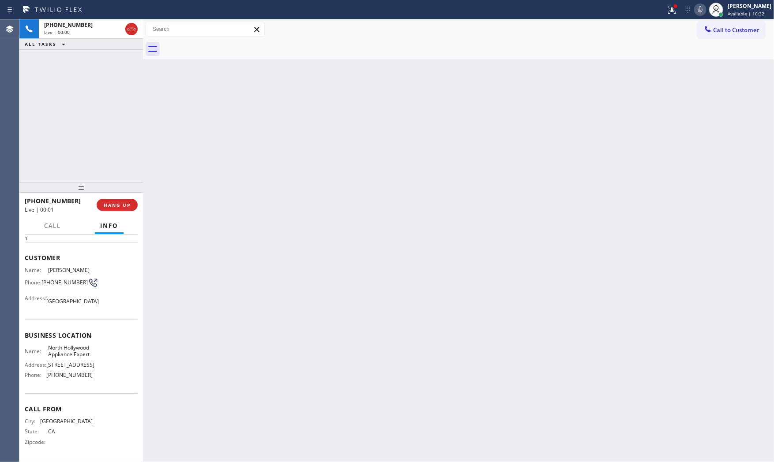
scroll to position [55, 0]
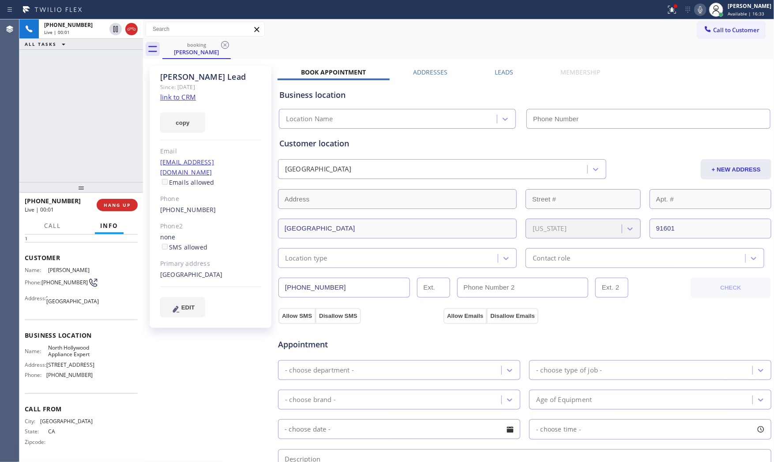
type input "[PHONE_NUMBER]"
click at [178, 100] on link "link to CRM" at bounding box center [178, 97] width 36 height 9
click at [697, 11] on icon at bounding box center [700, 9] width 11 height 11
click at [695, 12] on icon at bounding box center [700, 9] width 11 height 11
click at [205, 270] on div "[GEOGRAPHIC_DATA]" at bounding box center [210, 275] width 101 height 10
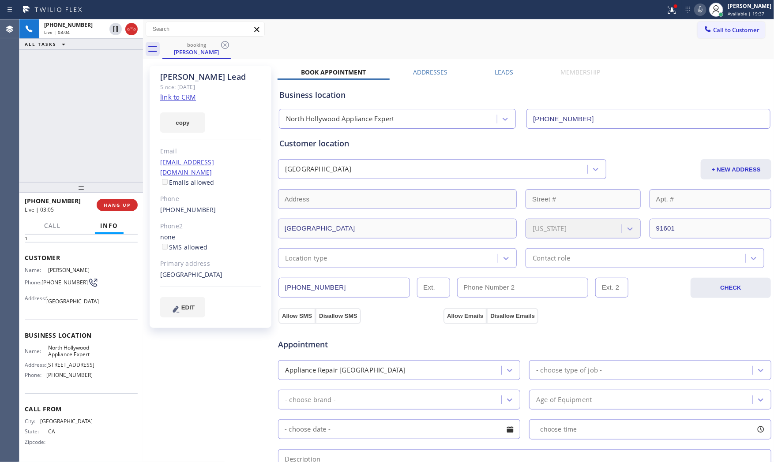
click at [205, 270] on div "[GEOGRAPHIC_DATA]" at bounding box center [210, 275] width 101 height 10
copy div "91601"
click at [699, 7] on icon at bounding box center [700, 9] width 11 height 11
click at [116, 31] on icon at bounding box center [115, 29] width 11 height 11
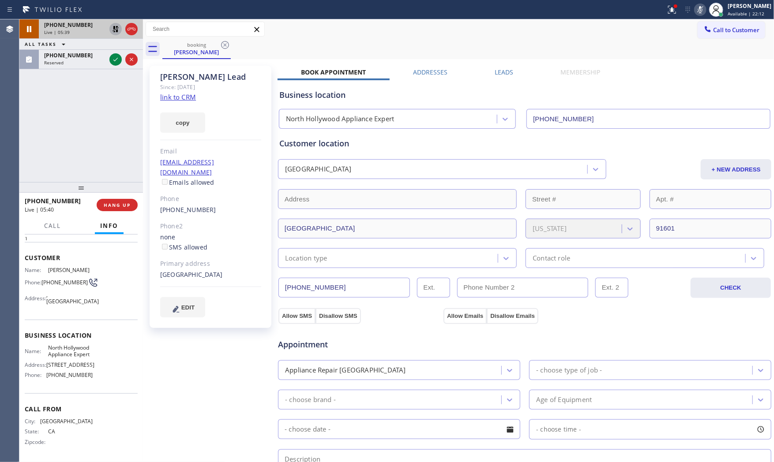
click at [699, 10] on icon at bounding box center [700, 9] width 11 height 11
click at [113, 33] on icon at bounding box center [115, 29] width 11 height 11
click at [70, 33] on div "Live | 05:46" at bounding box center [75, 32] width 62 height 6
click at [75, 69] on div "[PHONE_NUMBER] Live | 05:46 ALL TASKS ALL TASKS ACTIVE TASKS TASKS IN WRAP UP […" at bounding box center [80, 100] width 123 height 163
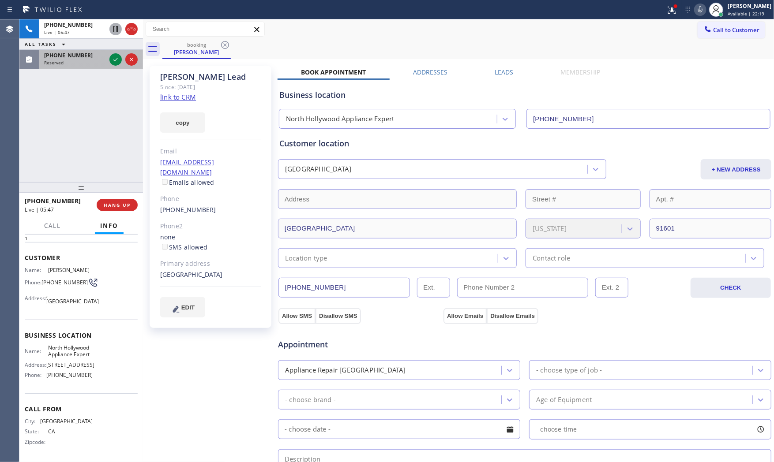
click at [102, 63] on div "Reserved" at bounding box center [75, 63] width 62 height 6
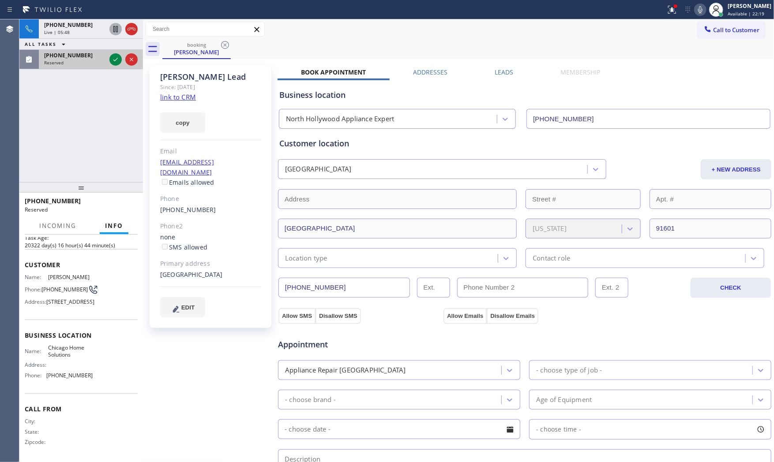
scroll to position [56, 0]
click at [112, 61] on icon at bounding box center [115, 59] width 11 height 11
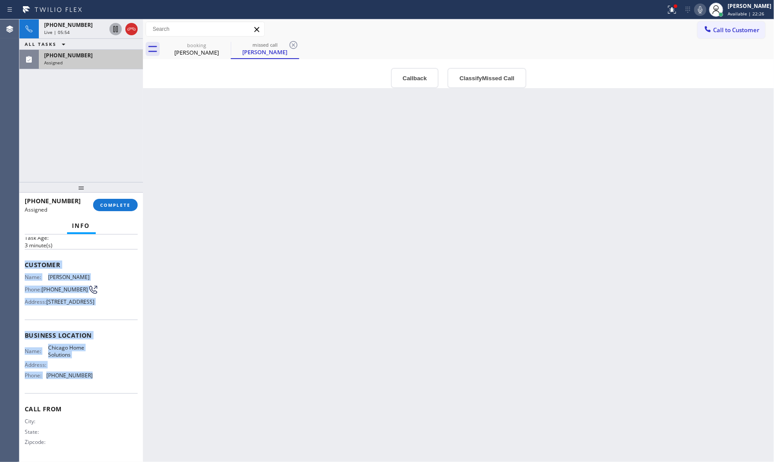
drag, startPoint x: 24, startPoint y: 302, endPoint x: 97, endPoint y: 372, distance: 101.4
click at [97, 372] on div "Context Queue: HVAC Priority: 0 Task Age: [DEMOGRAPHIC_DATA] minute(s) Customer…" at bounding box center [80, 349] width 123 height 228
copy div "Customer Name: [PERSON_NAME] Phone: [PHONE_NUMBER] Address: [STREET_ADDRESS] Bu…"
click at [129, 203] on span "COMPLETE" at bounding box center [115, 205] width 30 height 6
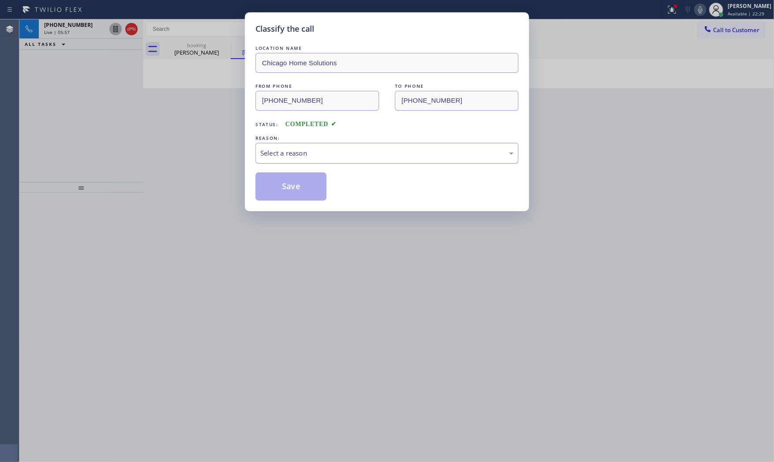
click at [316, 157] on div "Select a reason" at bounding box center [386, 153] width 253 height 10
click at [301, 187] on button "Save" at bounding box center [290, 186] width 71 height 28
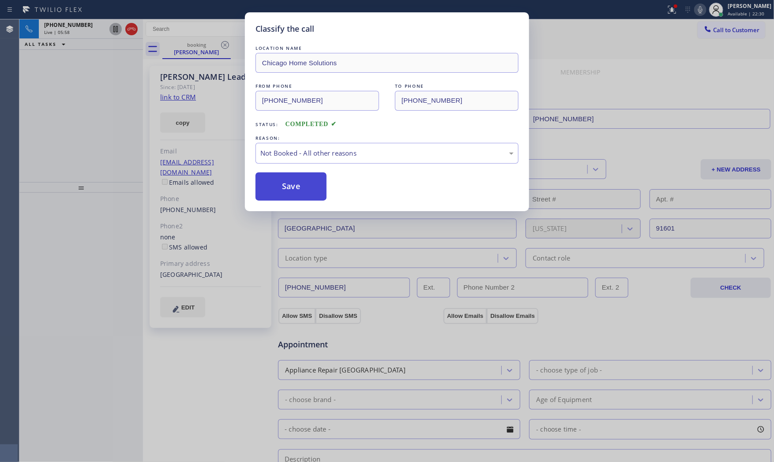
click at [295, 185] on button "Save" at bounding box center [290, 186] width 71 height 28
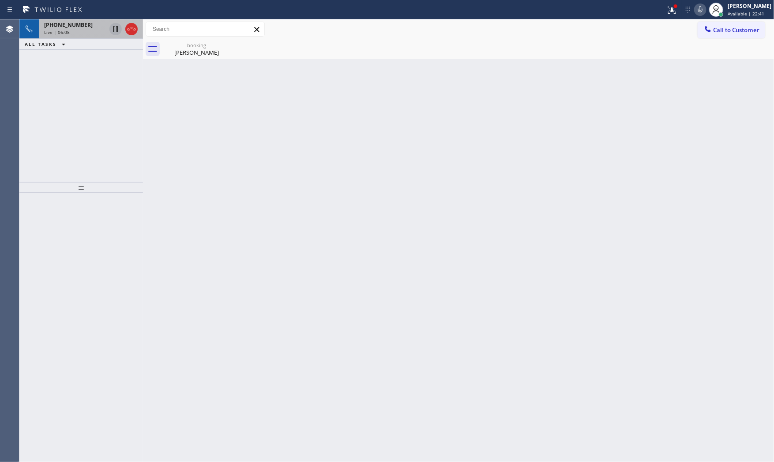
click at [65, 32] on span "Live | 06:08" at bounding box center [57, 32] width 26 height 6
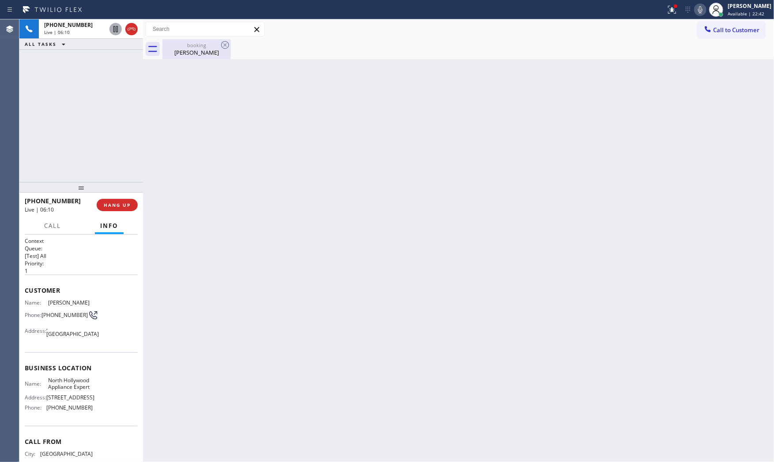
click at [173, 52] on div "[PERSON_NAME]" at bounding box center [196, 53] width 67 height 8
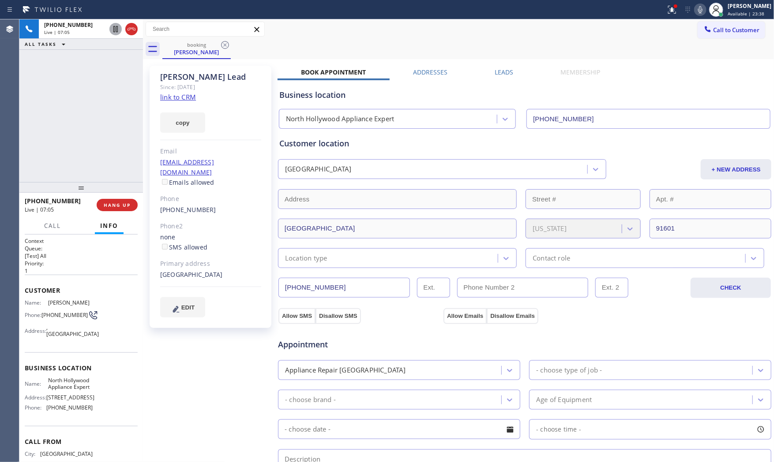
click at [700, 12] on icon at bounding box center [700, 9] width 11 height 11
click at [671, 14] on icon at bounding box center [671, 9] width 11 height 11
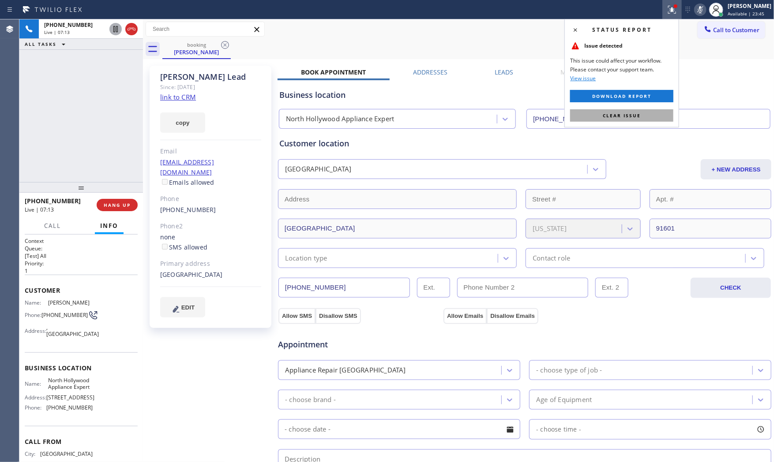
click at [647, 117] on button "Clear issue" at bounding box center [621, 115] width 103 height 12
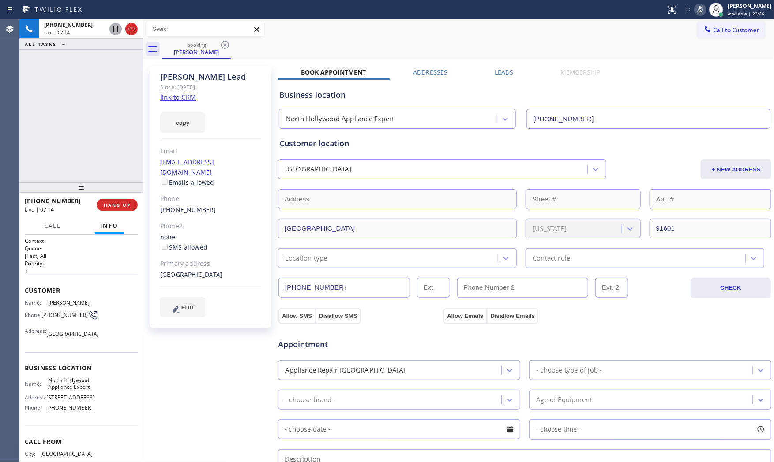
click at [695, 8] on icon at bounding box center [700, 9] width 11 height 11
click at [281, 29] on div "Call to Customer Outbound call Location Search location Your caller id phone nu…" at bounding box center [458, 29] width 631 height 15
click at [695, 8] on icon at bounding box center [700, 9] width 11 height 11
click at [115, 31] on icon at bounding box center [115, 29] width 11 height 11
click at [696, 11] on icon at bounding box center [700, 9] width 11 height 11
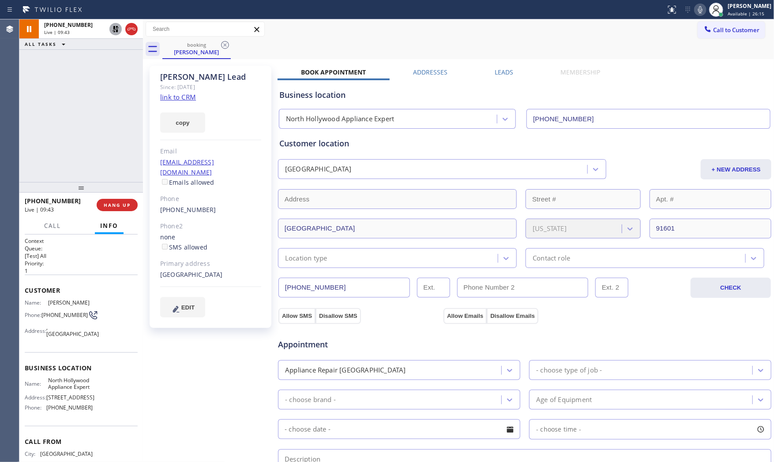
click at [112, 32] on icon at bounding box center [115, 29] width 11 height 11
click at [695, 8] on icon at bounding box center [700, 9] width 11 height 11
click at [695, 13] on icon at bounding box center [700, 9] width 11 height 11
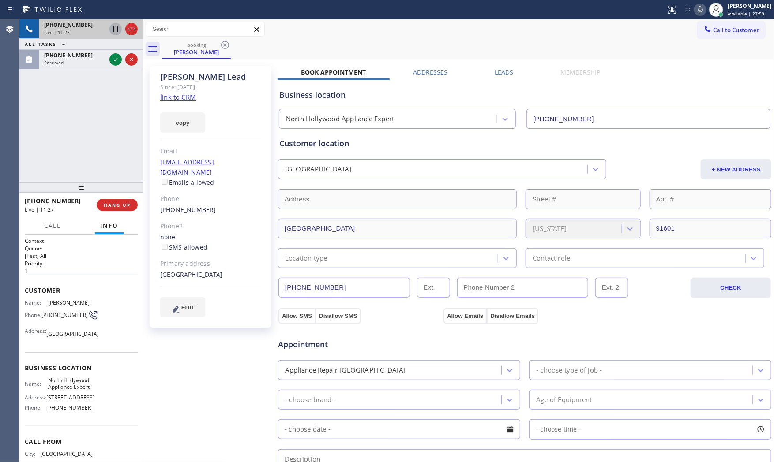
click at [63, 24] on span "[PHONE_NUMBER]" at bounding box center [68, 24] width 49 height 7
click at [50, 318] on span "[PHONE_NUMBER]" at bounding box center [64, 315] width 46 height 7
click at [227, 350] on div "[PERSON_NAME] Lead Since: [DATE] link to CRM copy Email [EMAIL_ADDRESS][DOMAIN_…" at bounding box center [211, 355] width 132 height 589
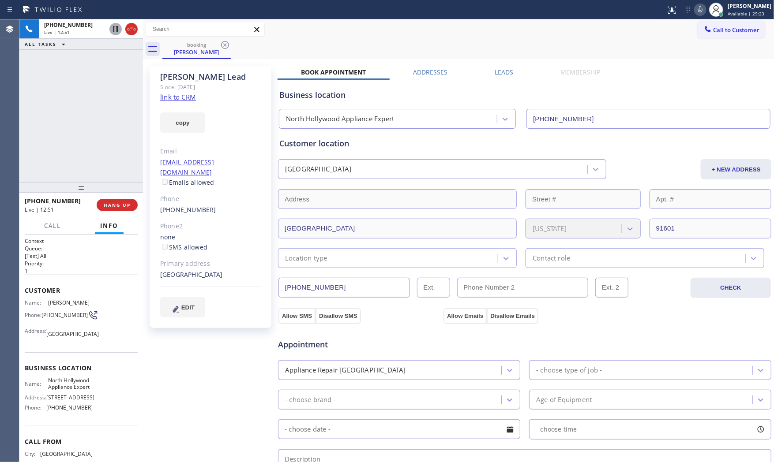
click at [562, 147] on div "Customer location" at bounding box center [524, 144] width 490 height 12
click at [196, 348] on div "[PERSON_NAME] Lead Since: [DATE] link to CRM copy Email [EMAIL_ADDRESS][DOMAIN_…" at bounding box center [211, 355] width 132 height 589
click at [196, 344] on div "[PERSON_NAME] Lead Since: [DATE] link to CRM copy Email [EMAIL_ADDRESS][DOMAIN_…" at bounding box center [211, 355] width 132 height 589
click at [150, 409] on div "[PERSON_NAME] Lead Since: [DATE] link to CRM copy Email [EMAIL_ADDRESS][DOMAIN_…" at bounding box center [211, 355] width 132 height 589
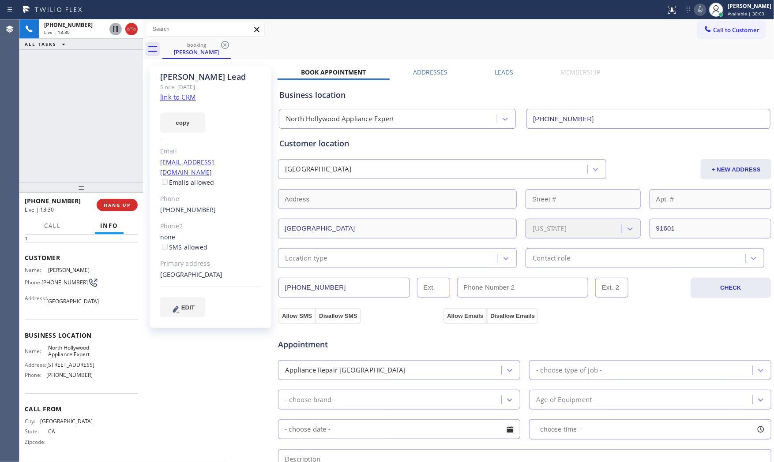
click at [181, 376] on div "[PERSON_NAME] Lead Since: [DATE] link to CRM copy Email [EMAIL_ADDRESS][DOMAIN_…" at bounding box center [211, 355] width 132 height 589
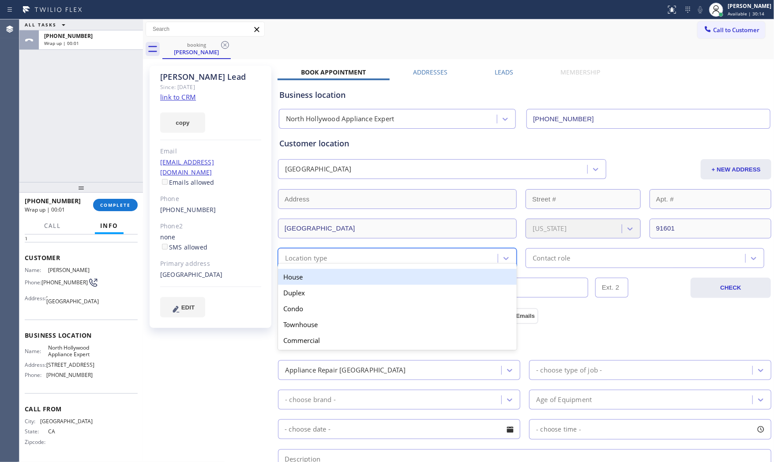
click at [356, 262] on div "Location type" at bounding box center [388, 258] width 217 height 15
click at [356, 275] on div "House" at bounding box center [397, 277] width 239 height 16
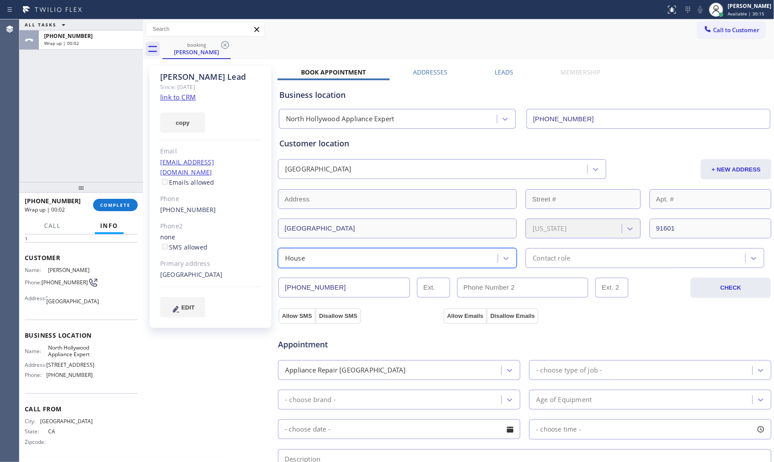
click at [537, 258] on div "Contact role" at bounding box center [550, 258] width 37 height 10
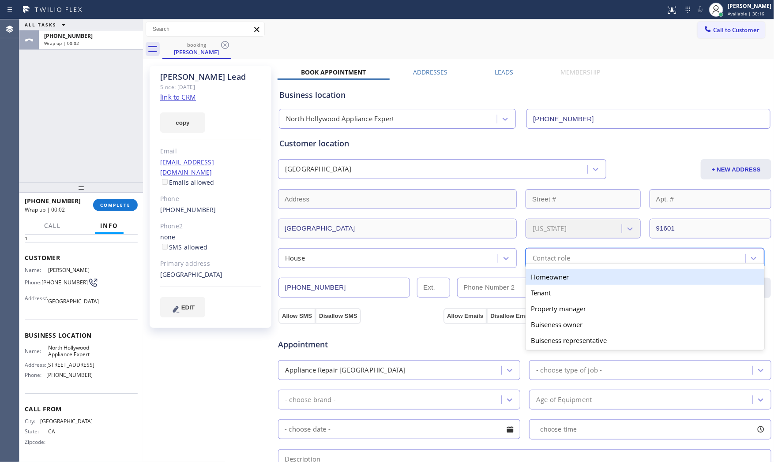
drag, startPoint x: 535, startPoint y: 274, endPoint x: 482, endPoint y: 289, distance: 55.0
click at [535, 274] on div "Homeowner" at bounding box center [644, 277] width 239 height 16
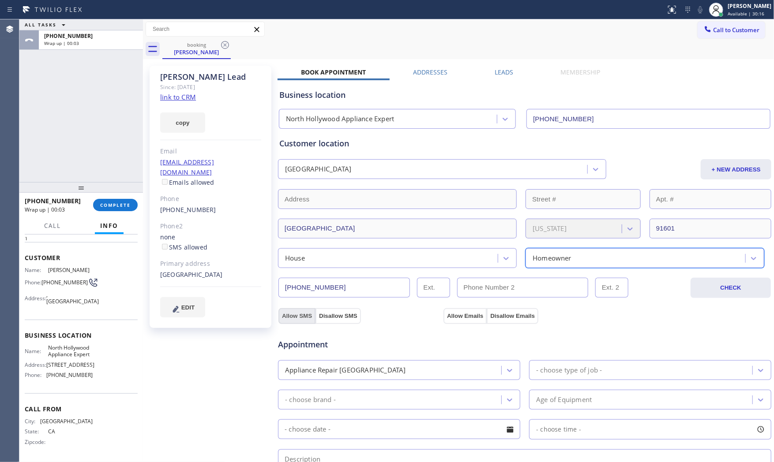
click at [303, 317] on button "Allow SMS" at bounding box center [296, 316] width 37 height 16
click at [460, 311] on button "Allow Emails" at bounding box center [464, 316] width 43 height 16
checkbox input "true"
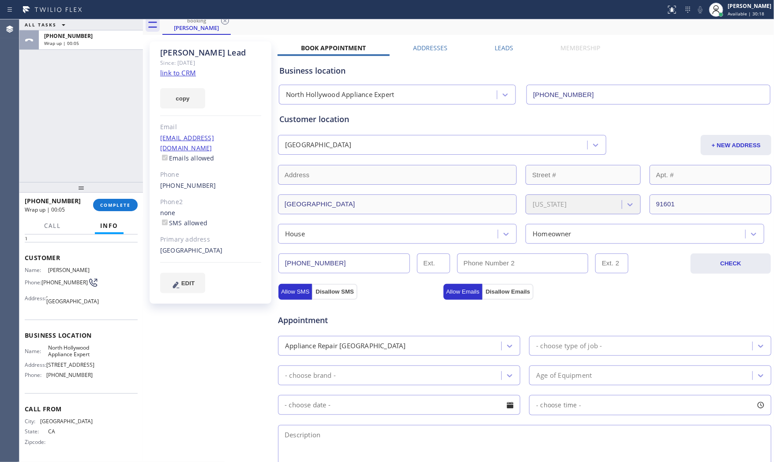
scroll to position [98, 0]
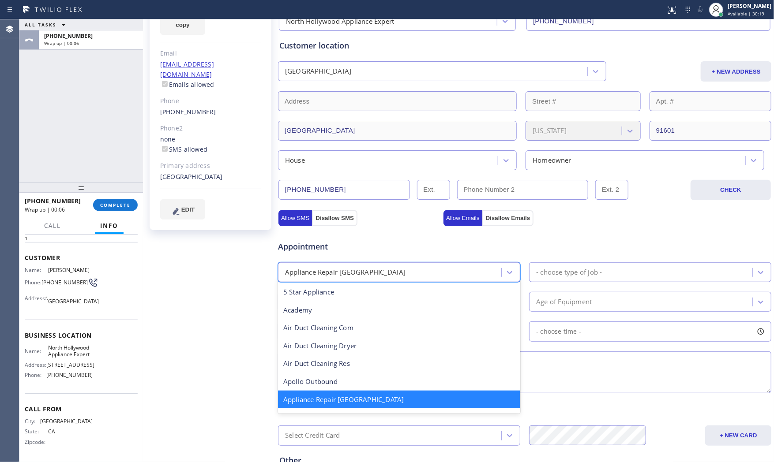
click at [396, 263] on div "Appliance Repair [GEOGRAPHIC_DATA]" at bounding box center [399, 272] width 242 height 20
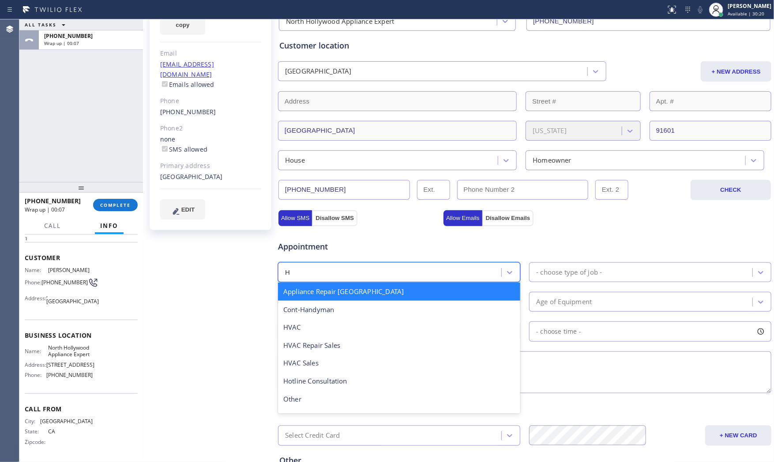
scroll to position [0, 0]
type input "HV"
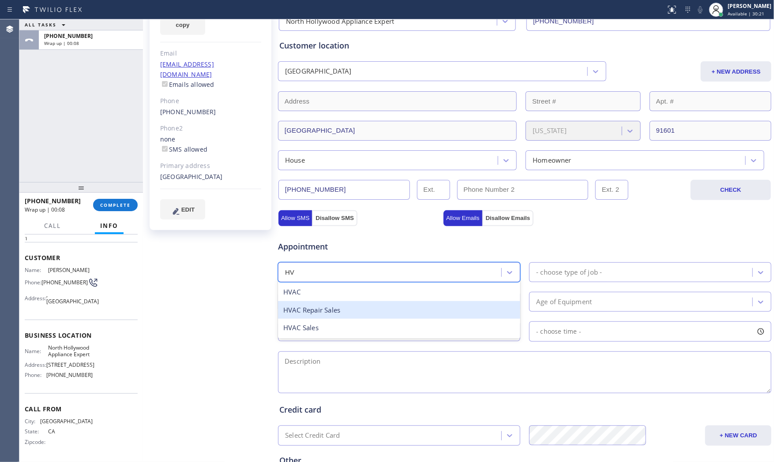
click at [363, 292] on div "HVAC" at bounding box center [399, 292] width 242 height 18
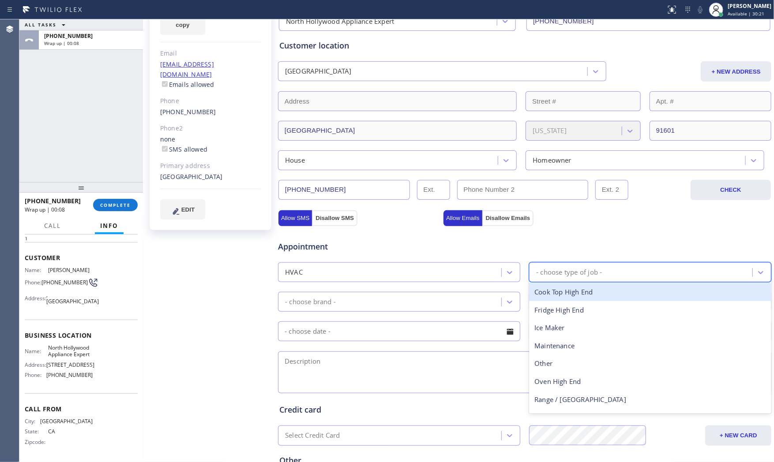
click at [558, 275] on div "- choose type of job -" at bounding box center [569, 272] width 66 height 10
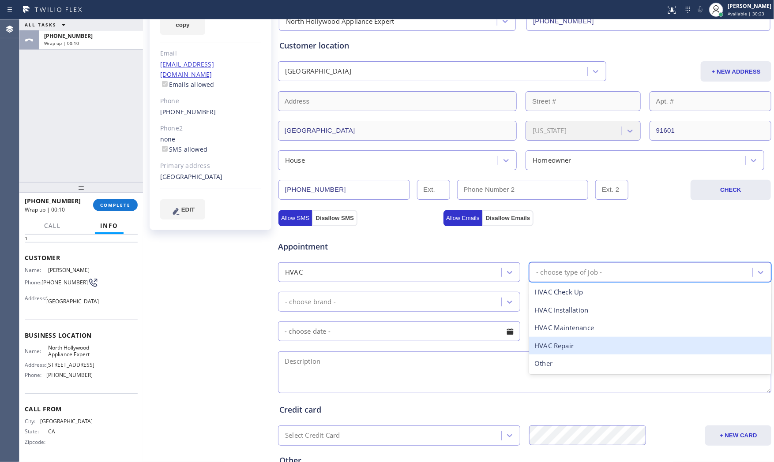
click at [567, 343] on div "HVAC Repair" at bounding box center [650, 346] width 242 height 18
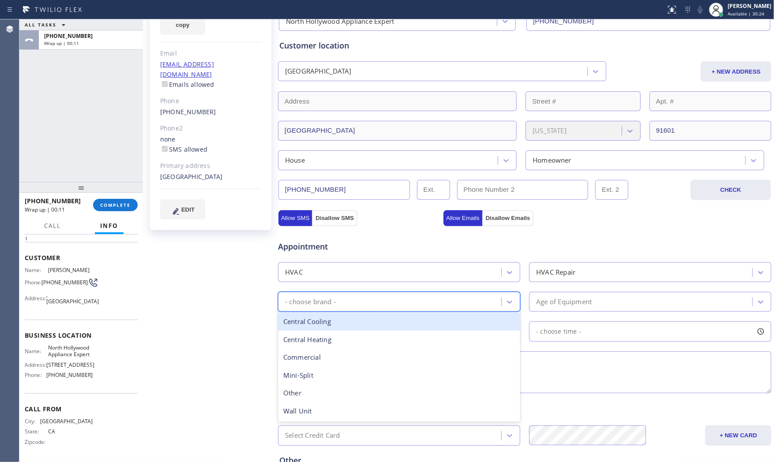
click at [390, 303] on div "- choose brand -" at bounding box center [390, 301] width 221 height 15
click at [348, 325] on div "Central Cooling" at bounding box center [399, 322] width 242 height 18
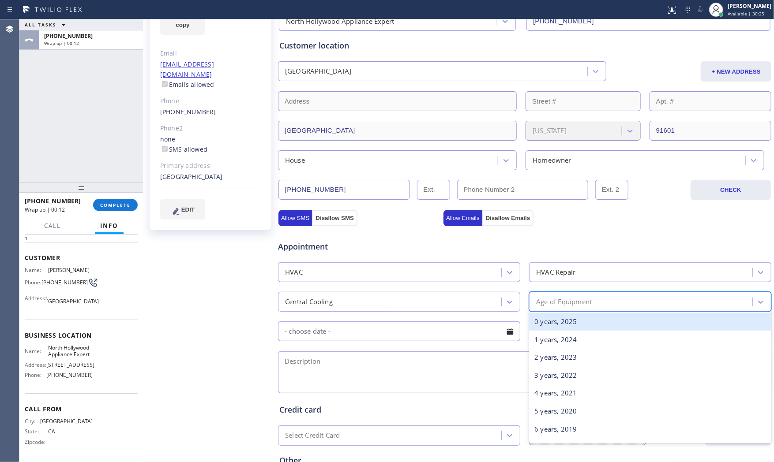
click at [574, 303] on div "Age of Equipment" at bounding box center [564, 302] width 56 height 10
click at [565, 325] on div "0 years, 2025" at bounding box center [650, 322] width 242 height 18
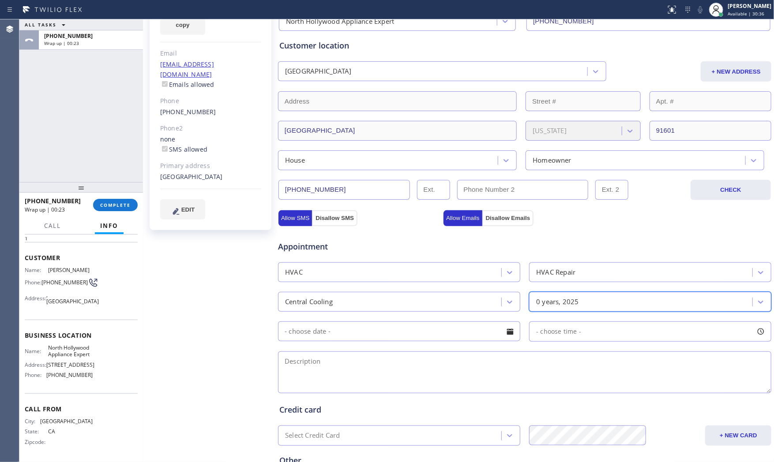
click at [338, 365] on textarea at bounding box center [524, 373] width 493 height 42
paste textarea "Rheem | Central Air | its running but no cold air coming, condenser is on groun…"
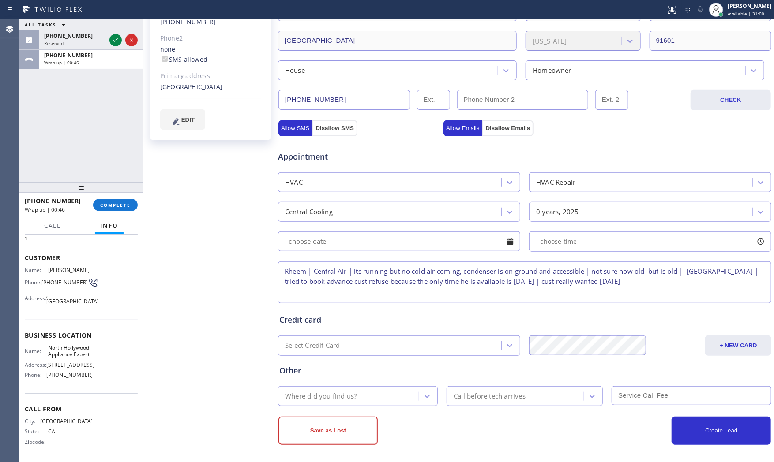
scroll to position [190, 0]
type textarea "Rheem | Central Air | its running but no cold air coming, condenser is on groun…"
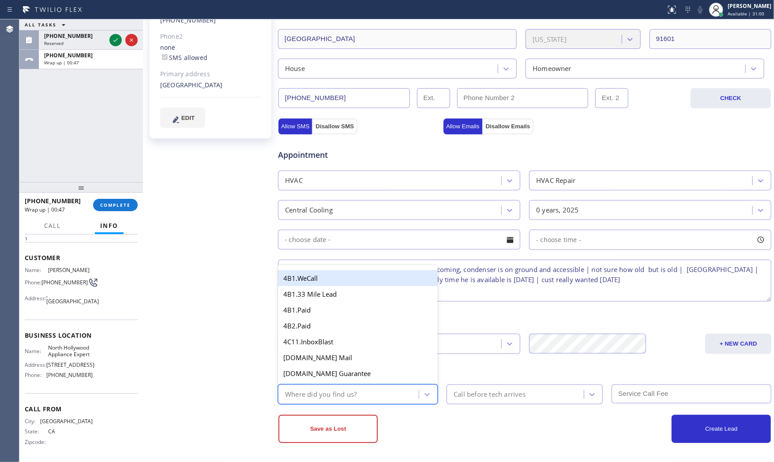
click at [364, 397] on div "Where did you find us?" at bounding box center [349, 394] width 138 height 15
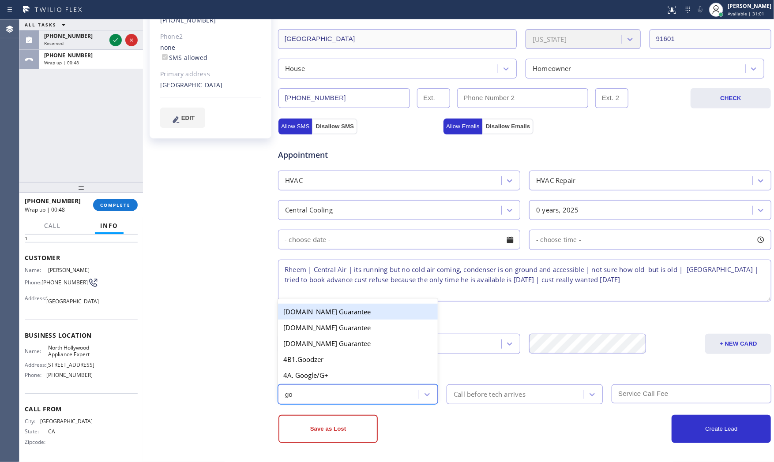
type input "goo"
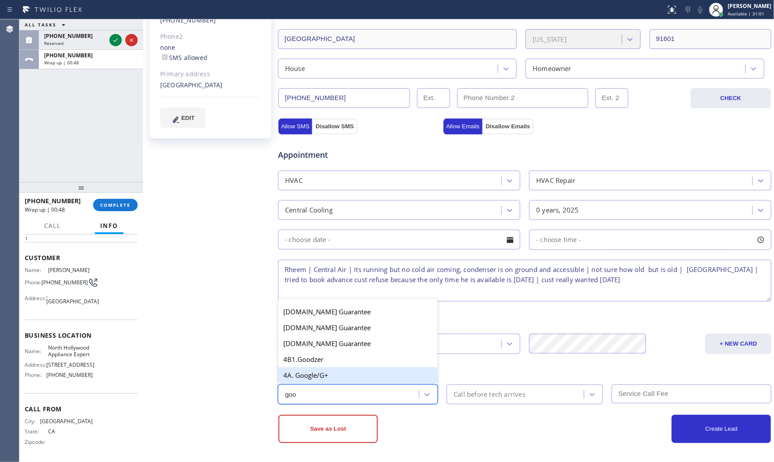
click at [355, 378] on div "4A. Google/G+" at bounding box center [358, 375] width 160 height 16
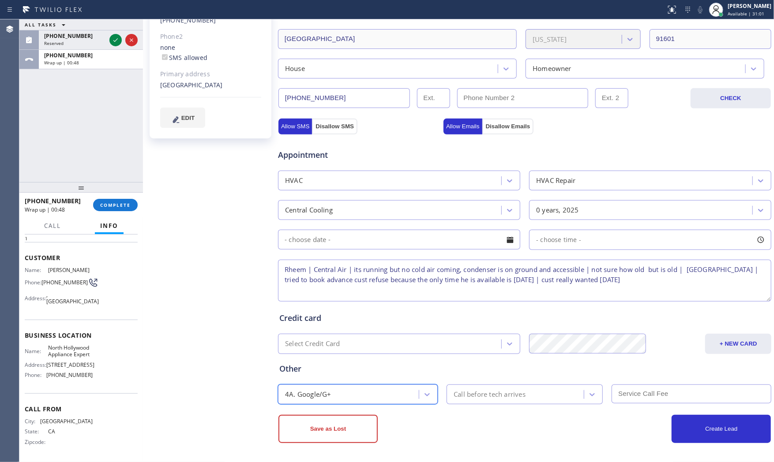
click at [462, 391] on div "Call before tech arrives" at bounding box center [489, 394] width 72 height 10
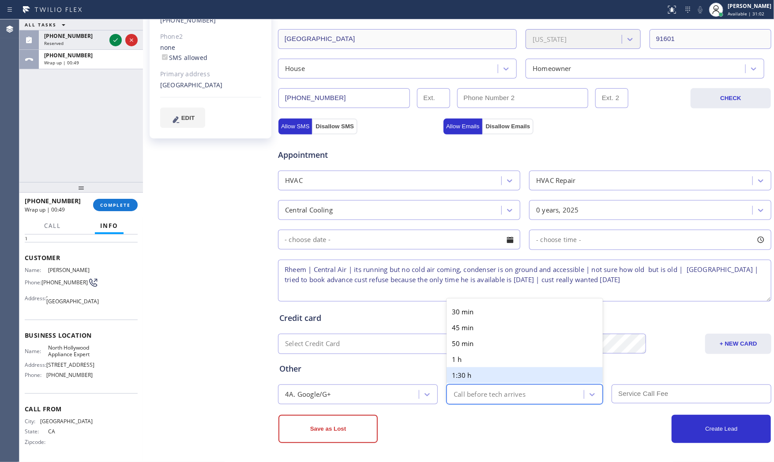
click at [486, 418] on div "Save as Lost" at bounding box center [401, 429] width 246 height 28
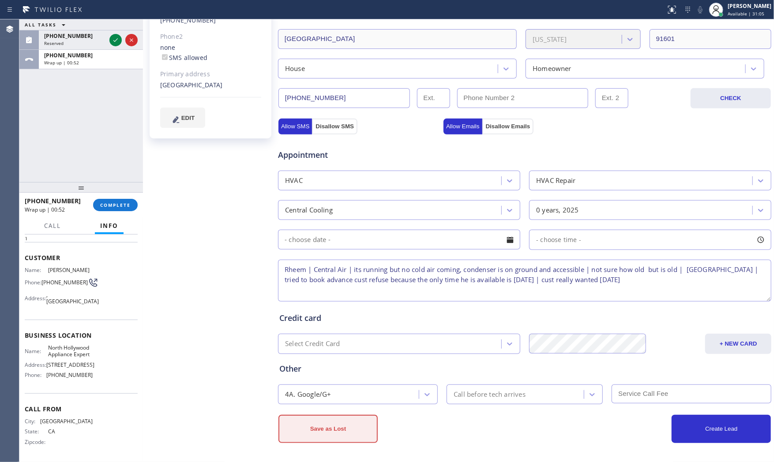
click at [350, 441] on button "Save as Lost" at bounding box center [327, 429] width 99 height 28
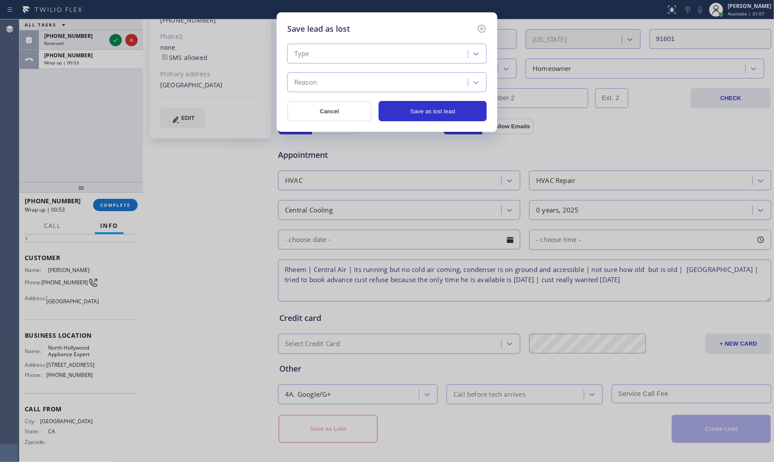
click at [338, 53] on div "Type" at bounding box center [379, 53] width 178 height 15
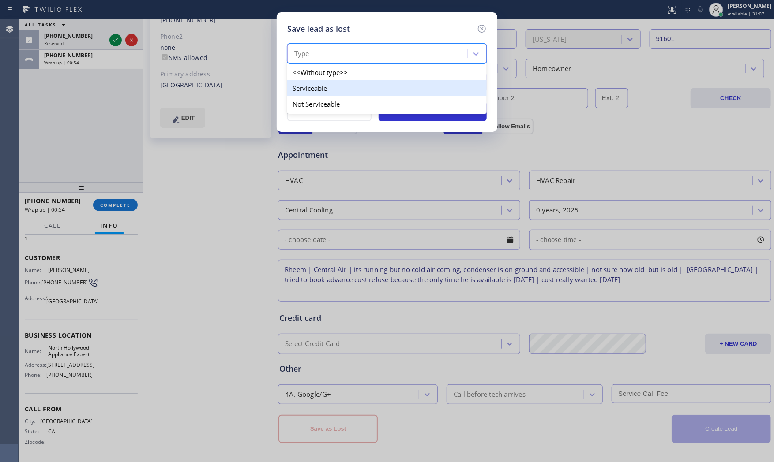
click at [327, 93] on div "Serviceable" at bounding box center [386, 88] width 199 height 16
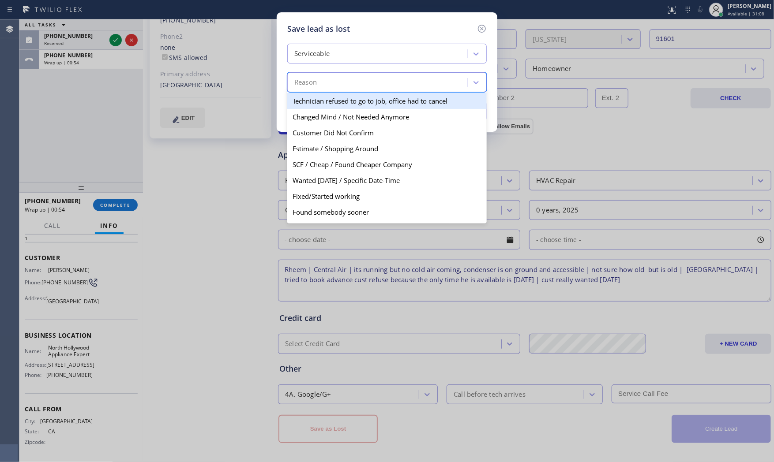
click at [331, 83] on div "Reason" at bounding box center [379, 82] width 178 height 15
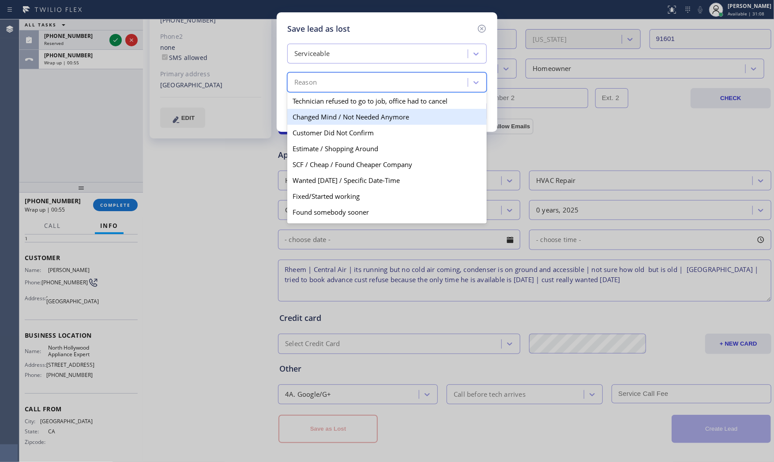
scroll to position [45, 0]
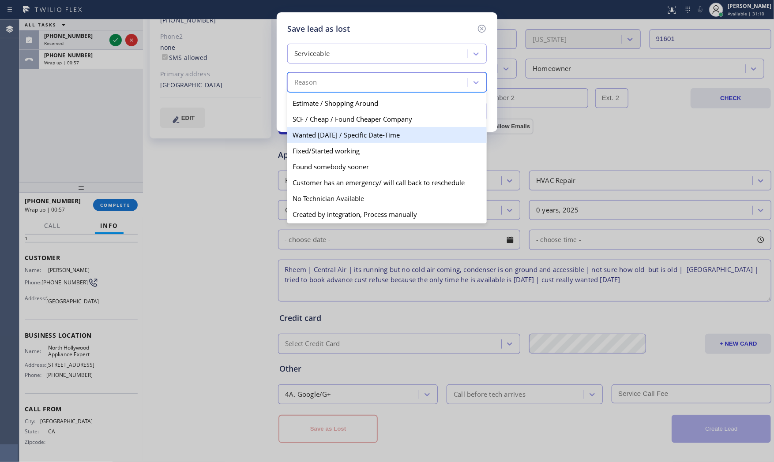
click at [350, 142] on div "Wanted [DATE] / Specific Date-Time" at bounding box center [386, 135] width 199 height 16
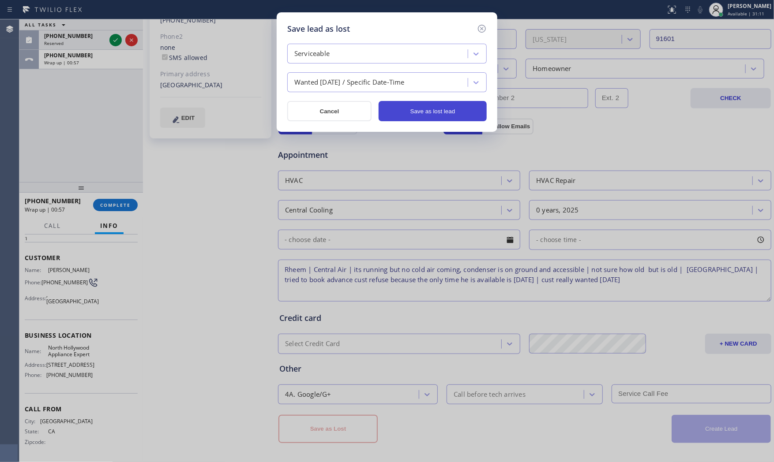
click at [430, 112] on button "Save as lost lead" at bounding box center [432, 111] width 108 height 20
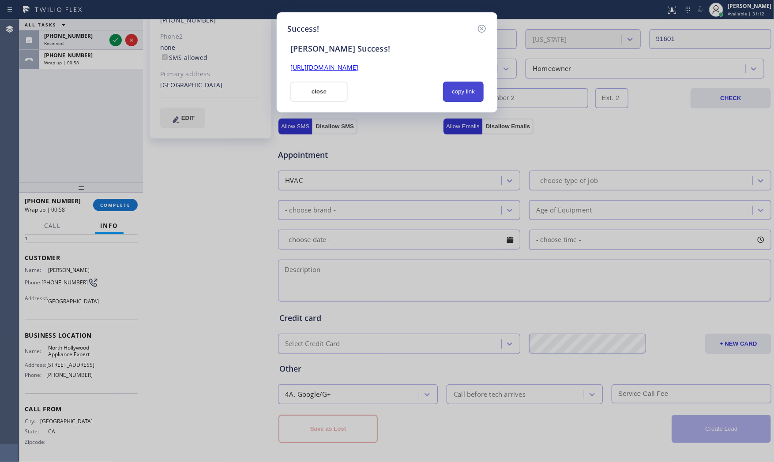
click at [459, 91] on button "copy link" at bounding box center [463, 92] width 41 height 20
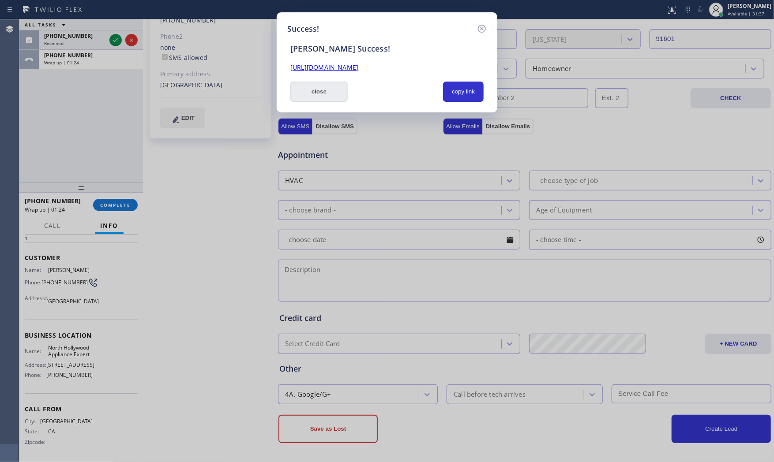
click at [303, 96] on button "close" at bounding box center [318, 92] width 57 height 20
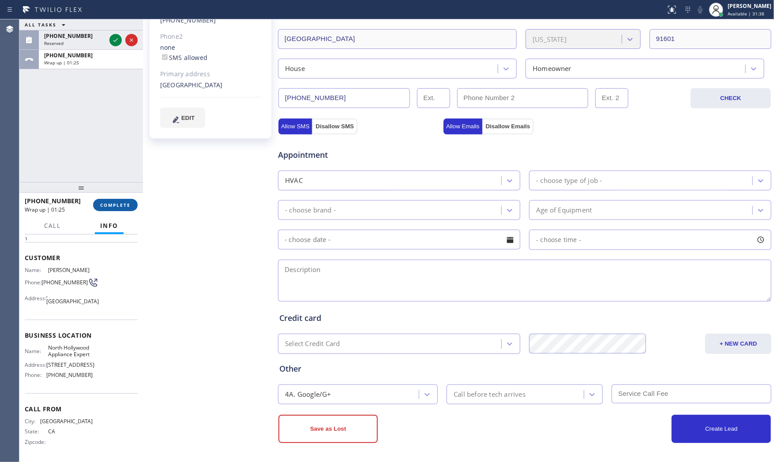
click at [124, 208] on span "COMPLETE" at bounding box center [115, 205] width 30 height 6
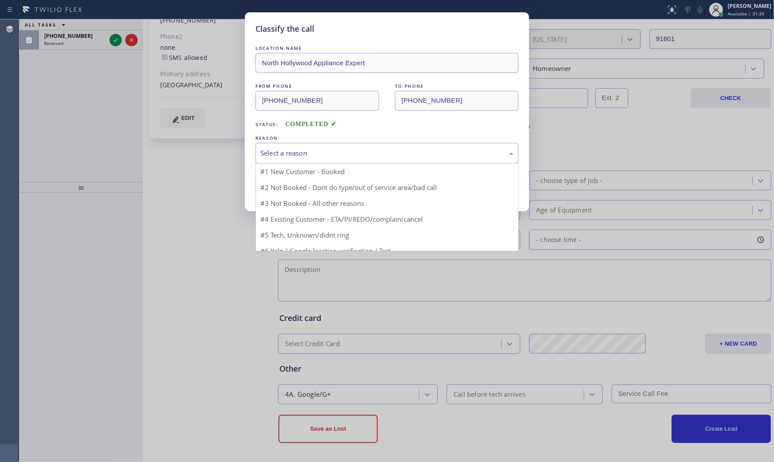
click at [334, 153] on div "Select a reason" at bounding box center [386, 153] width 253 height 10
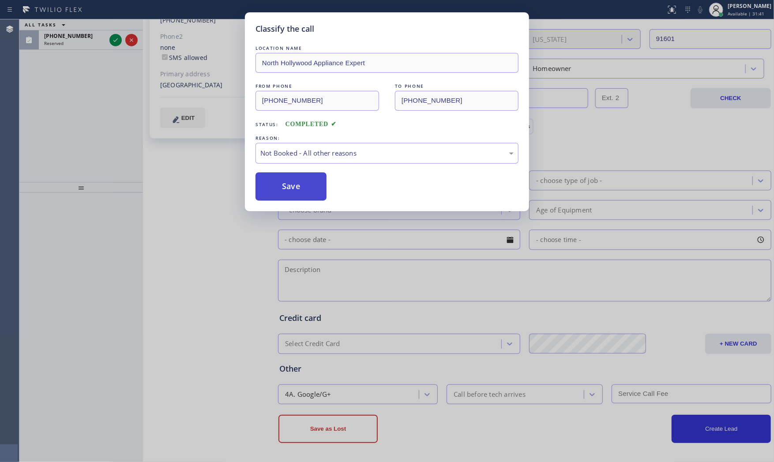
click at [307, 185] on button "Save" at bounding box center [290, 186] width 71 height 28
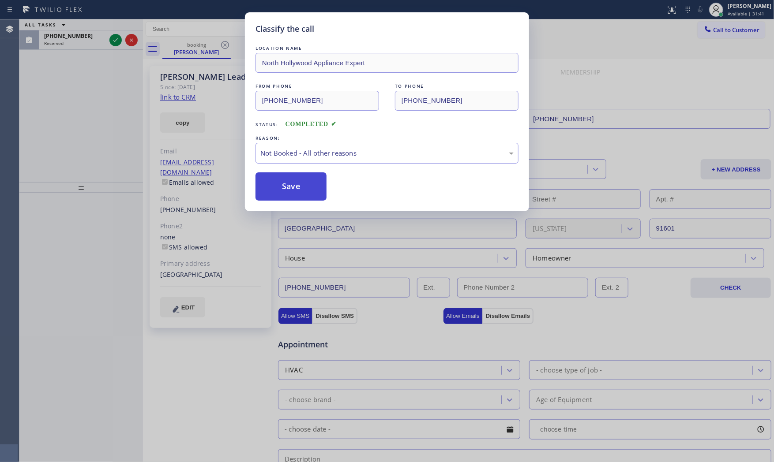
click at [307, 185] on button "Save" at bounding box center [290, 186] width 71 height 28
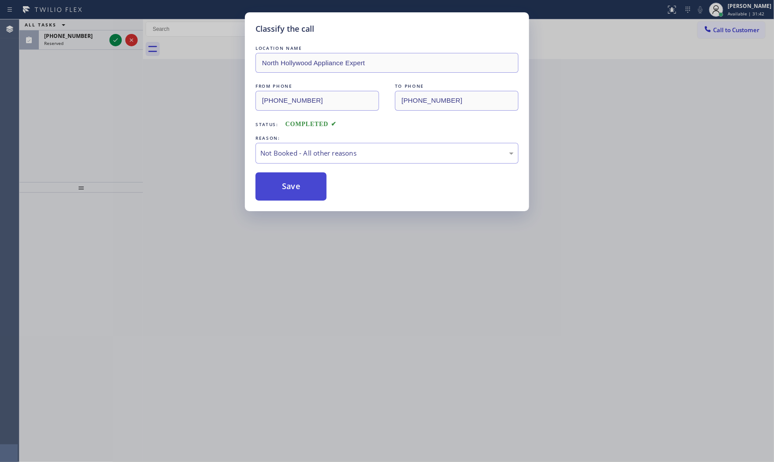
drag, startPoint x: 307, startPoint y: 186, endPoint x: 294, endPoint y: 180, distance: 14.0
click at [306, 186] on button "Save" at bounding box center [290, 186] width 71 height 28
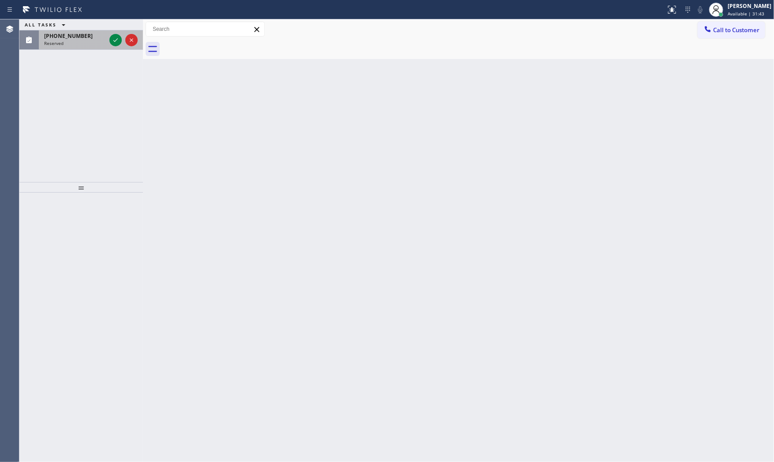
click at [116, 32] on div at bounding box center [124, 39] width 32 height 19
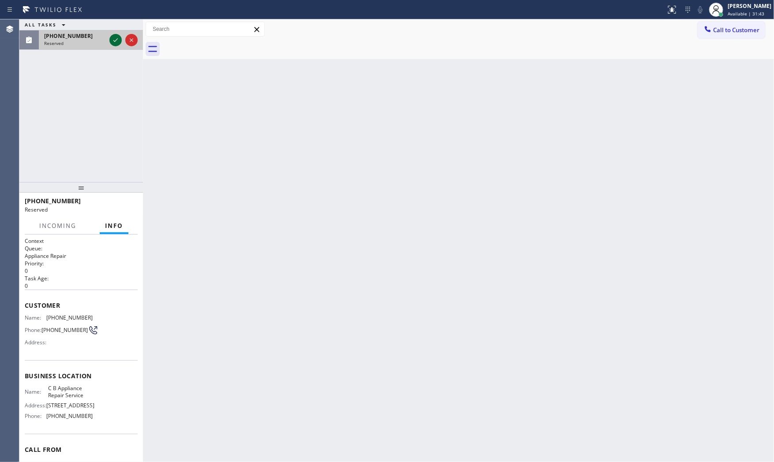
click at [116, 39] on icon at bounding box center [115, 40] width 11 height 11
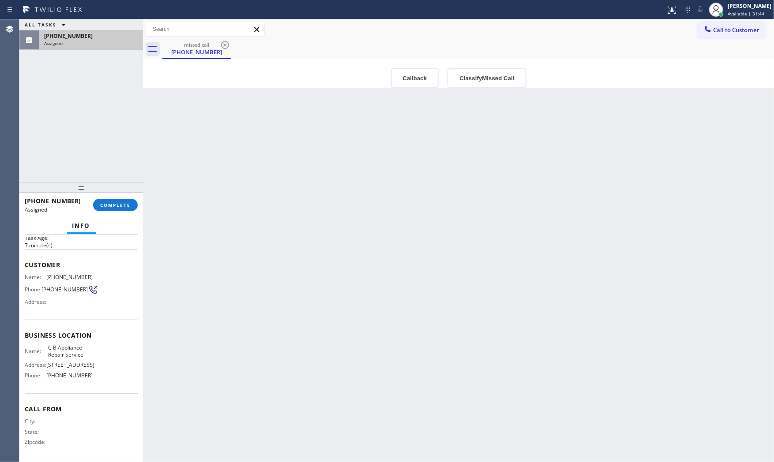
scroll to position [49, 0]
click at [114, 182] on div at bounding box center [80, 187] width 123 height 11
click at [118, 193] on div at bounding box center [80, 187] width 123 height 11
click at [122, 204] on span "COMPLETE" at bounding box center [115, 205] width 30 height 6
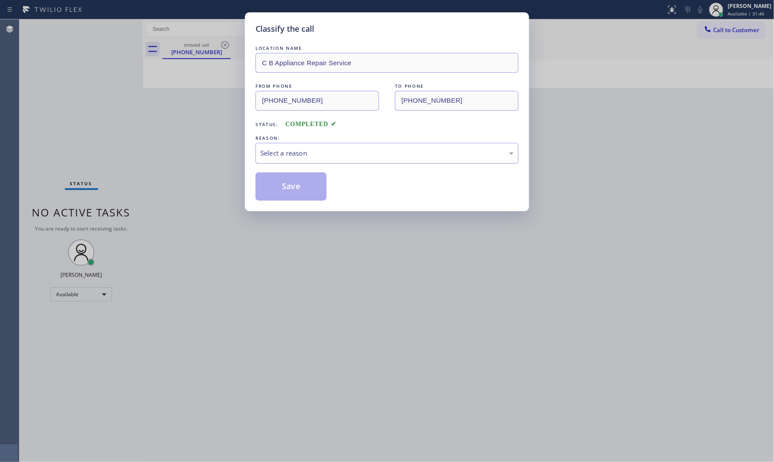
drag, startPoint x: 393, startPoint y: 157, endPoint x: 387, endPoint y: 161, distance: 8.2
click at [393, 157] on div "Select a reason" at bounding box center [386, 153] width 253 height 10
click at [306, 185] on button "Save" at bounding box center [290, 186] width 71 height 28
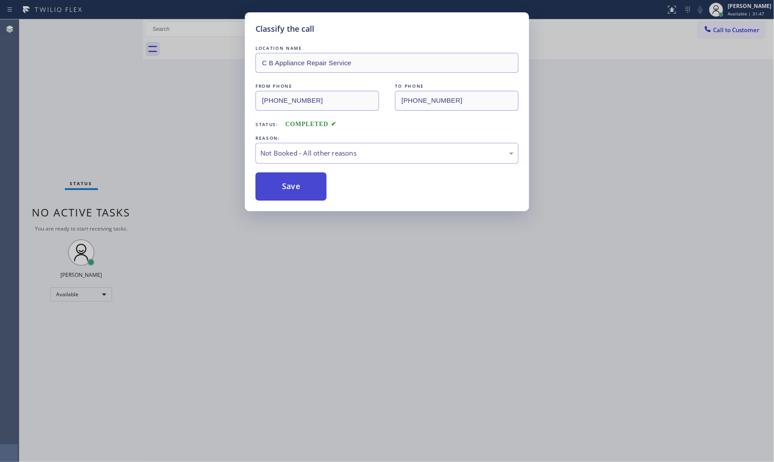
click at [306, 185] on button "Save" at bounding box center [290, 186] width 71 height 28
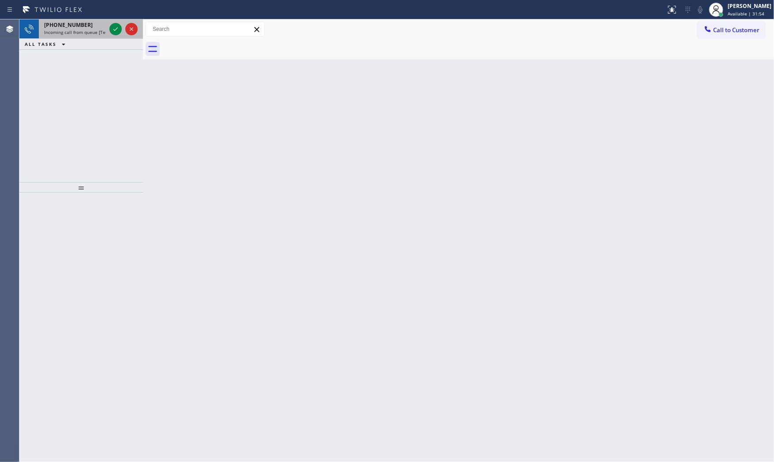
click at [70, 24] on span "[PHONE_NUMBER]" at bounding box center [68, 24] width 49 height 7
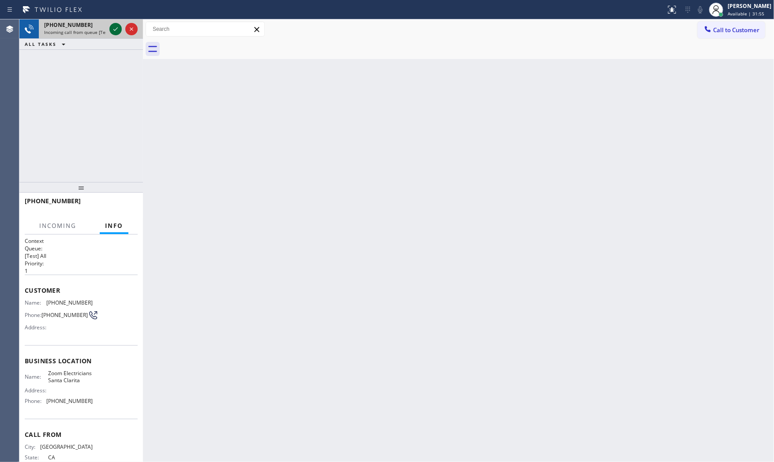
click at [117, 30] on icon at bounding box center [115, 29] width 11 height 11
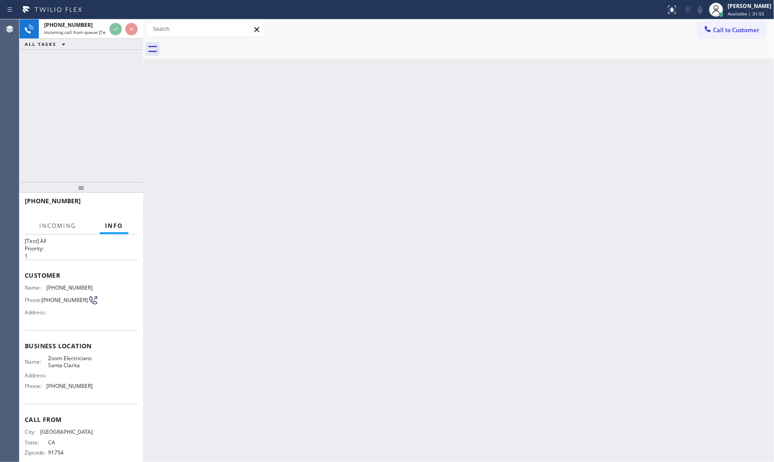
scroll to position [34, 0]
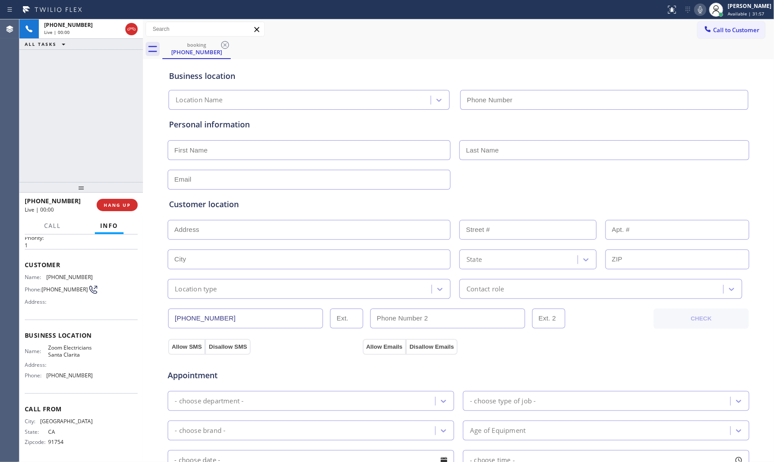
type input "[PHONE_NUMBER]"
click at [128, 209] on button "HANG UP" at bounding box center [117, 205] width 41 height 12
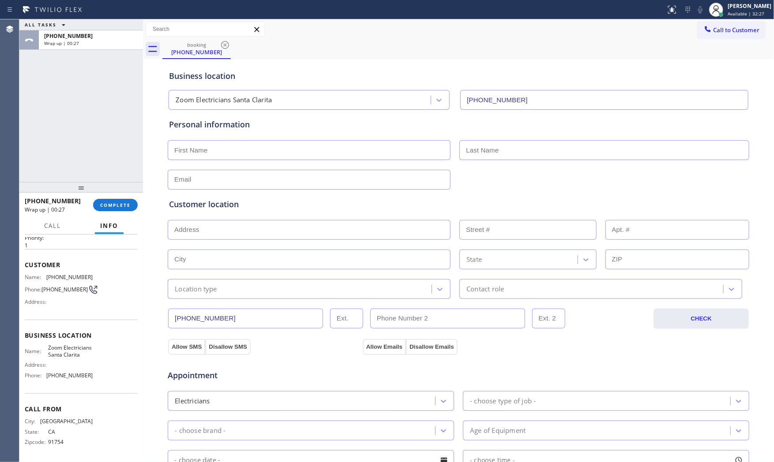
click at [99, 213] on div "[PHONE_NUMBER] Wrap up | 00:27 COMPLETE" at bounding box center [81, 205] width 113 height 23
click at [105, 203] on span "COMPLETE" at bounding box center [115, 205] width 30 height 6
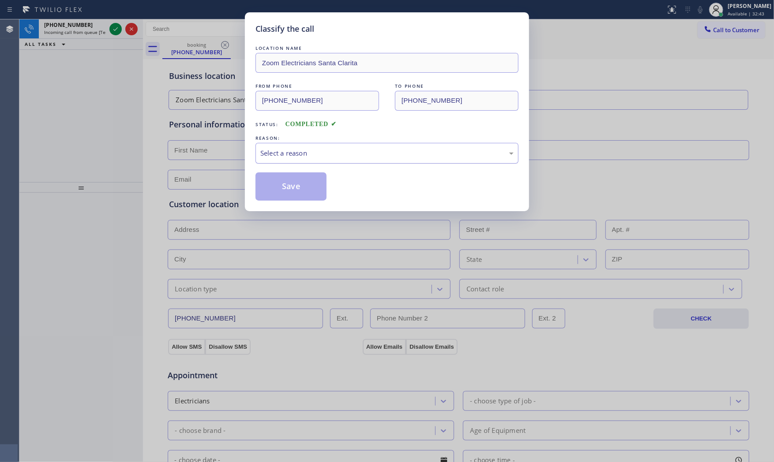
click at [287, 152] on div "Select a reason" at bounding box center [386, 153] width 253 height 10
click at [288, 187] on button "Save" at bounding box center [290, 186] width 71 height 28
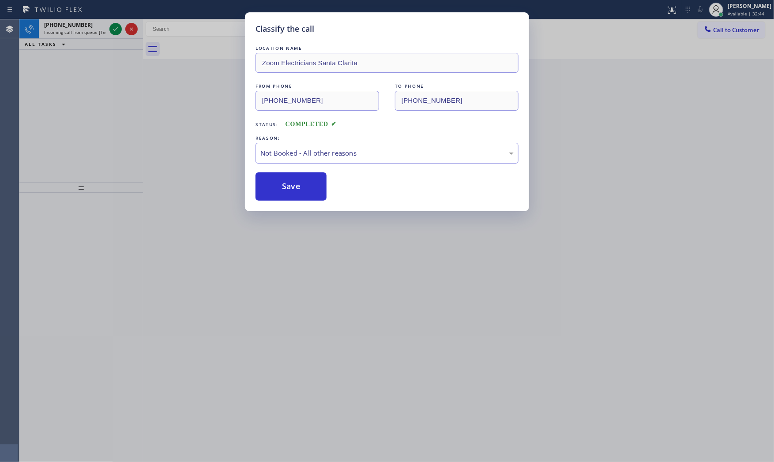
click at [288, 187] on button "Save" at bounding box center [290, 186] width 71 height 28
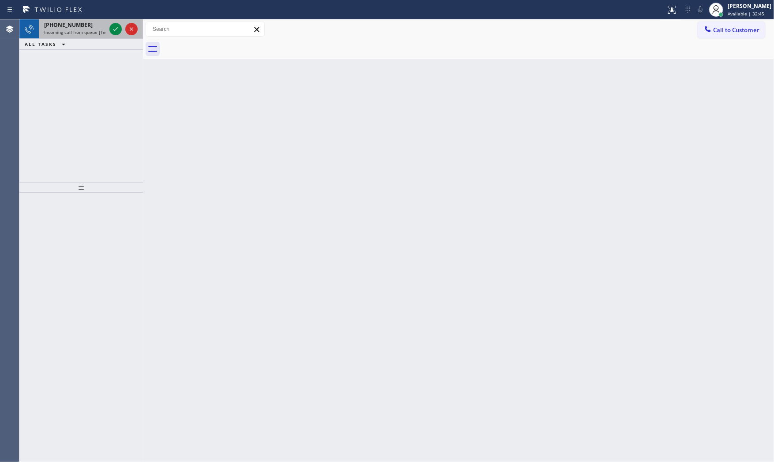
click at [60, 27] on span "[PHONE_NUMBER]" at bounding box center [68, 24] width 49 height 7
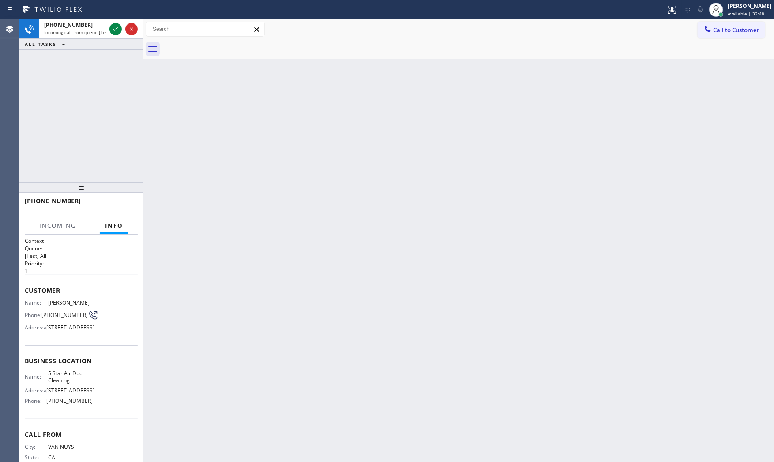
click at [97, 43] on div "ALL TASKS ALL TASKS ACTIVE TASKS TASKS IN WRAP UP" at bounding box center [80, 44] width 123 height 11
click at [96, 41] on div "ALL TASKS ALL TASKS ACTIVE TASKS TASKS IN WRAP UP" at bounding box center [80, 44] width 123 height 11
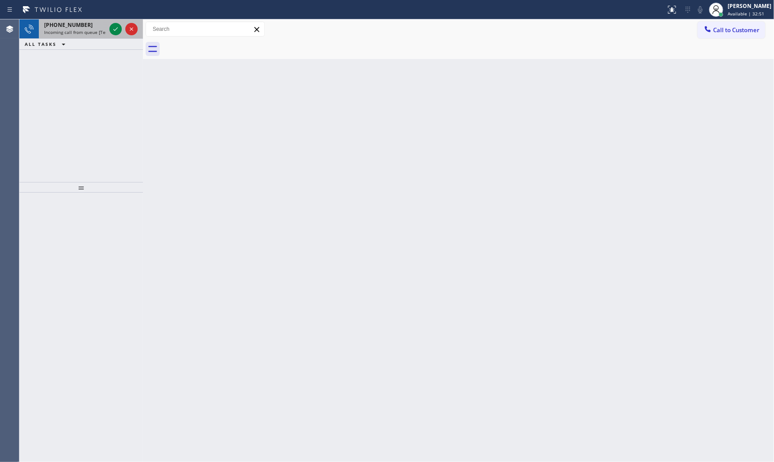
drag, startPoint x: 90, startPoint y: 47, endPoint x: 86, endPoint y: 34, distance: 14.4
click at [89, 46] on div "ALL TASKS ALL TASKS ACTIVE TASKS TASKS IN WRAP UP" at bounding box center [80, 44] width 123 height 11
click at [85, 33] on span "Incoming call from queue [Test] All" at bounding box center [80, 32] width 73 height 6
click at [65, 21] on span "[PHONE_NUMBER]" at bounding box center [68, 24] width 49 height 7
click at [109, 30] on div at bounding box center [115, 29] width 12 height 11
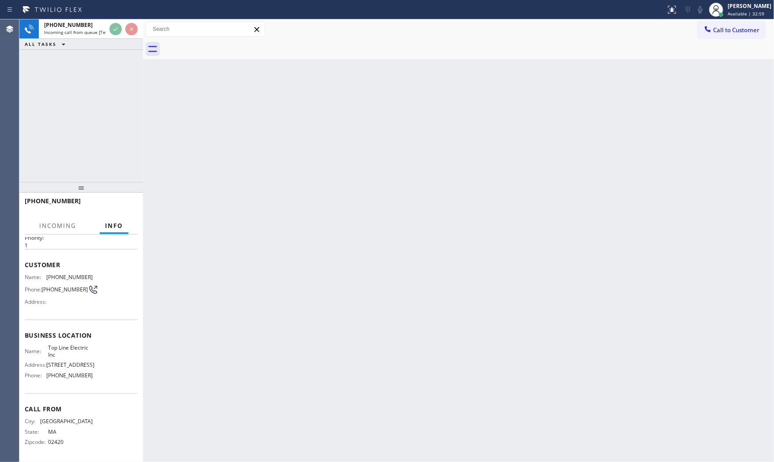
scroll to position [55, 0]
click at [164, 104] on div "Back to Dashboard Change Sender ID Customers Technicians Select a contact Outbo…" at bounding box center [458, 240] width 631 height 443
click at [164, 103] on div "Back to Dashboard Change Sender ID Customers Technicians Select a contact Outbo…" at bounding box center [458, 240] width 631 height 443
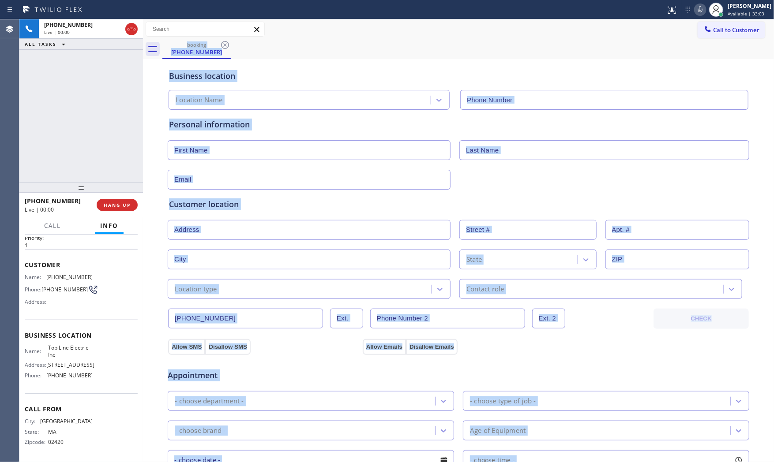
type input "[PHONE_NUMBER]"
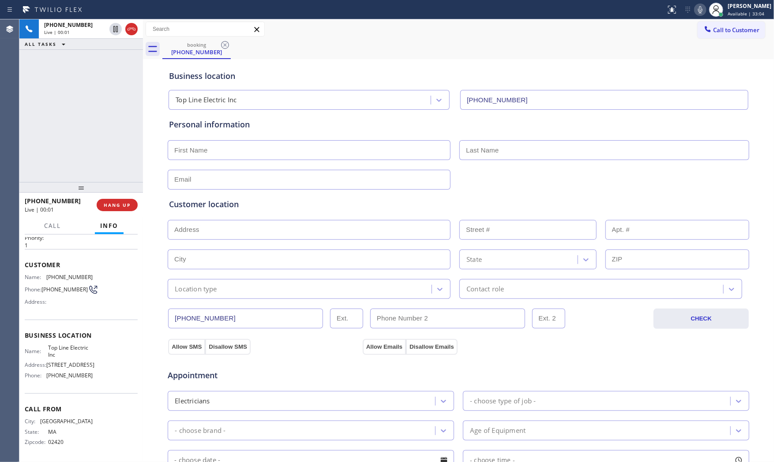
click at [120, 213] on div "[PHONE_NUMBER] Live | 00:01 HANG UP" at bounding box center [81, 205] width 113 height 23
click at [120, 204] on span "HANG UP" at bounding box center [117, 205] width 27 height 6
click at [98, 41] on div "Wrap up | 00:29" at bounding box center [90, 43] width 93 height 6
click at [113, 201] on button "COMPLETE" at bounding box center [115, 205] width 45 height 12
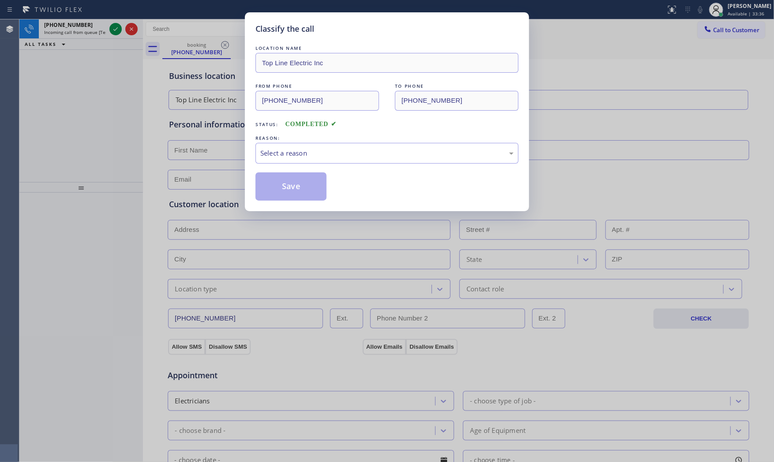
click at [395, 135] on div "REASON:" at bounding box center [386, 138] width 263 height 9
drag, startPoint x: 352, startPoint y: 150, endPoint x: 331, endPoint y: 162, distance: 24.5
click at [349, 152] on div "Select a reason" at bounding box center [386, 153] width 253 height 10
drag, startPoint x: 298, startPoint y: 150, endPoint x: 298, endPoint y: 162, distance: 12.4
click at [298, 151] on div "New Customer - Booked" at bounding box center [386, 153] width 253 height 10
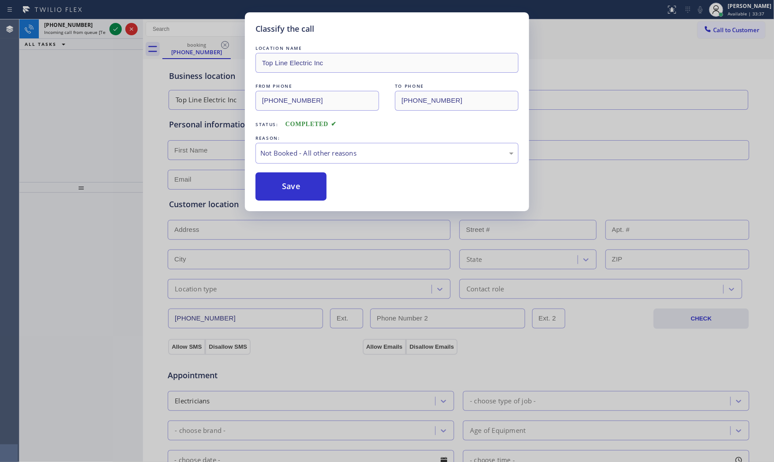
click at [303, 187] on button "Save" at bounding box center [290, 186] width 71 height 28
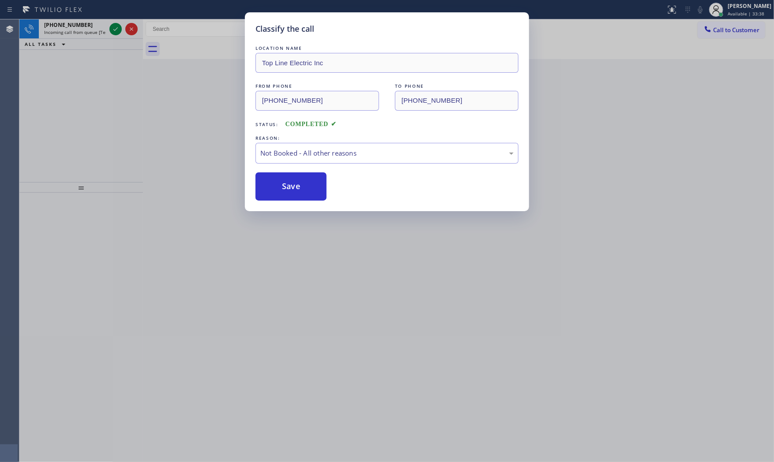
click at [303, 187] on button "Save" at bounding box center [290, 186] width 71 height 28
click at [86, 24] on div "Classify the call LOCATION NAME Sub Zero Appliance Repair FROM PHONE [PHONE_NUM…" at bounding box center [396, 240] width 754 height 443
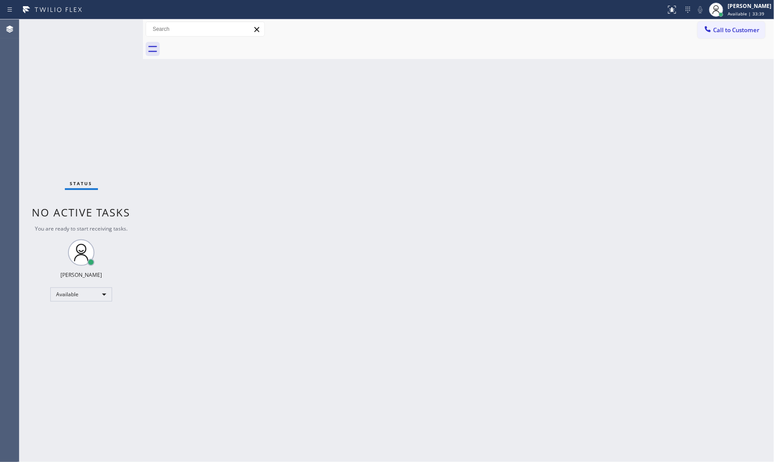
drag, startPoint x: 86, startPoint y: 24, endPoint x: 85, endPoint y: 29, distance: 4.9
click at [85, 29] on div "Status No active tasks You are ready to start receiving tasks. [PERSON_NAME] Av…" at bounding box center [80, 240] width 123 height 443
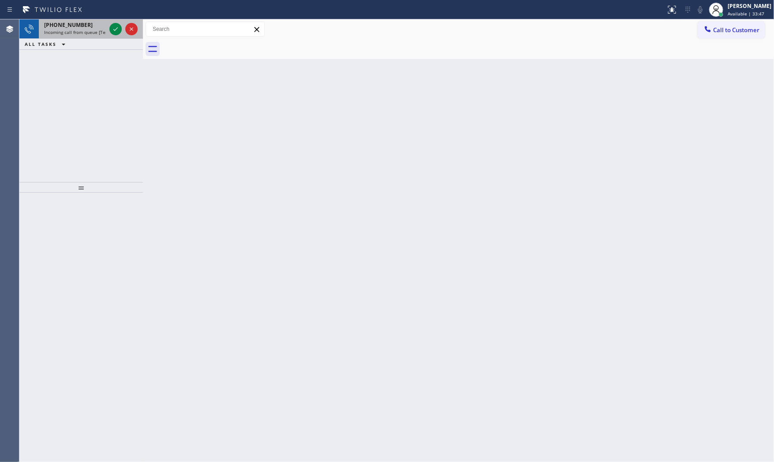
click at [103, 21] on div "[PHONE_NUMBER]" at bounding box center [75, 24] width 62 height 7
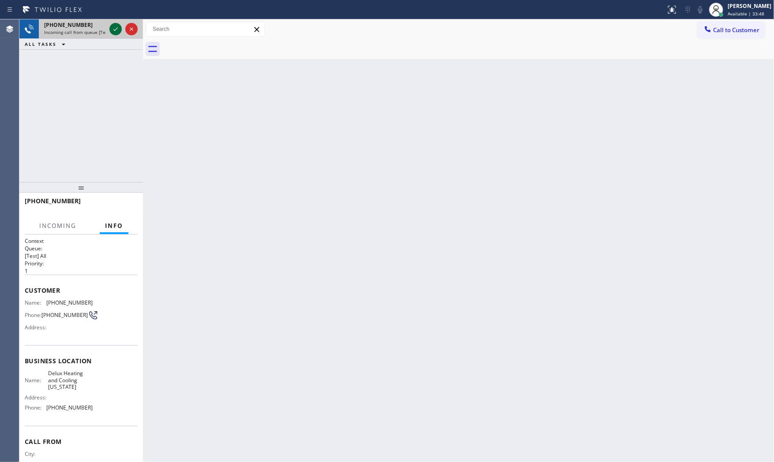
click at [111, 33] on icon at bounding box center [115, 29] width 11 height 11
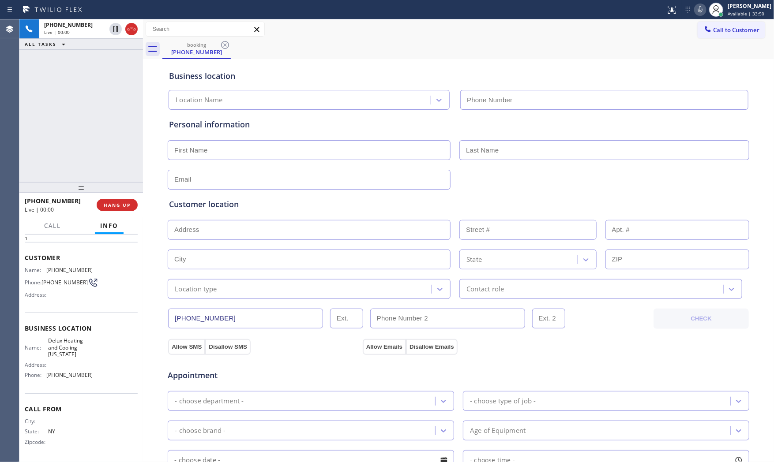
type input "[PHONE_NUMBER]"
click at [122, 206] on span "HANG UP" at bounding box center [117, 205] width 27 height 6
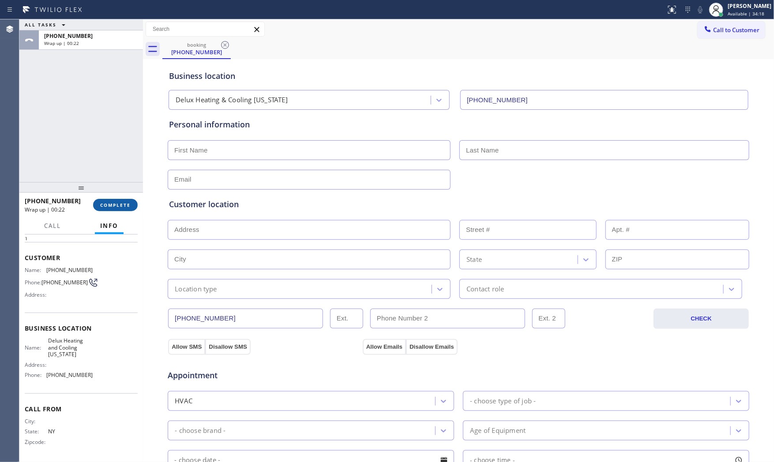
click at [122, 206] on span "COMPLETE" at bounding box center [115, 205] width 30 height 6
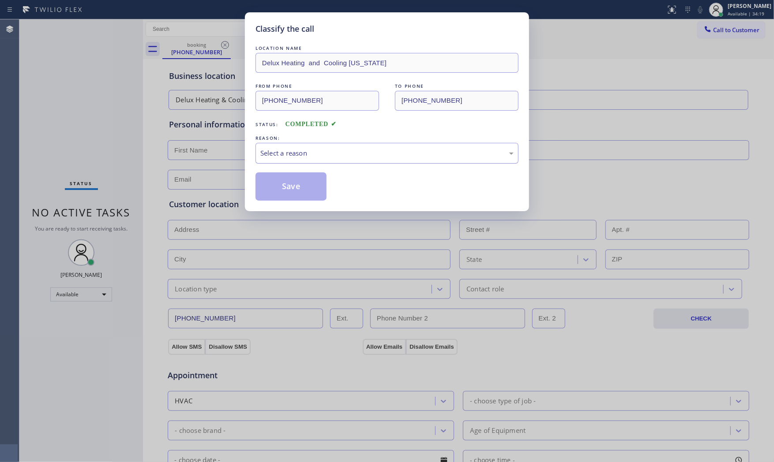
click at [276, 148] on div "Select a reason" at bounding box center [386, 153] width 253 height 10
click at [279, 187] on button "Save" at bounding box center [290, 186] width 71 height 28
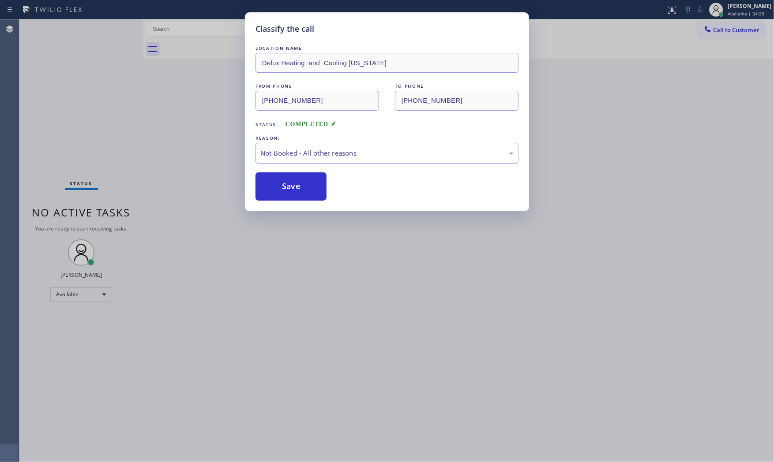
click at [279, 187] on button "Save" at bounding box center [290, 186] width 71 height 28
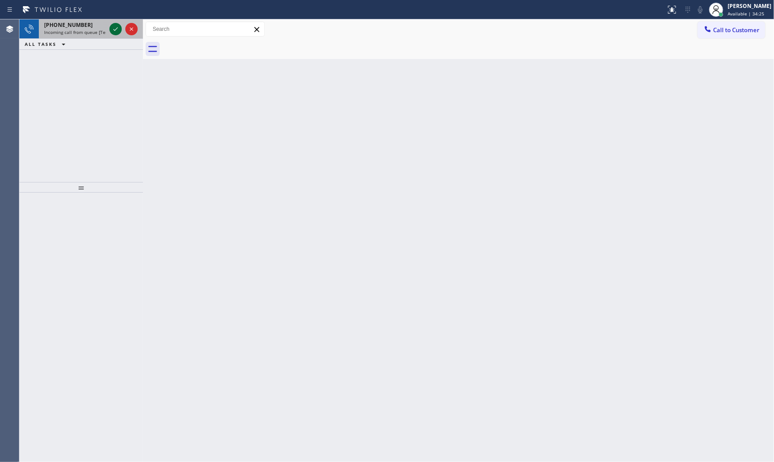
click at [116, 34] on icon at bounding box center [115, 29] width 11 height 11
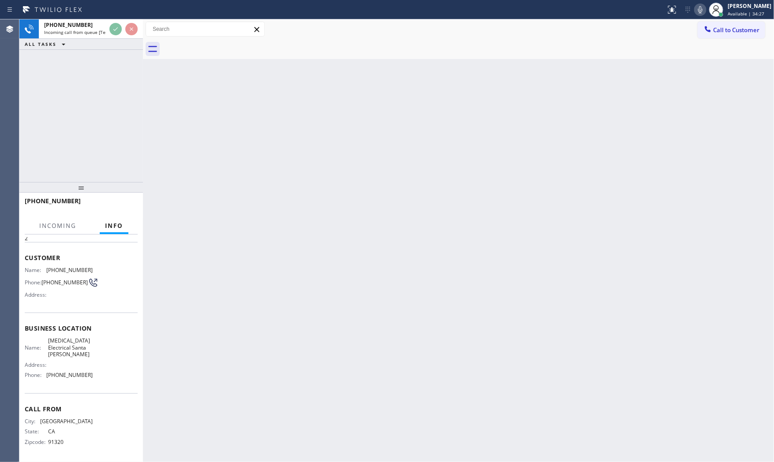
scroll to position [34, 0]
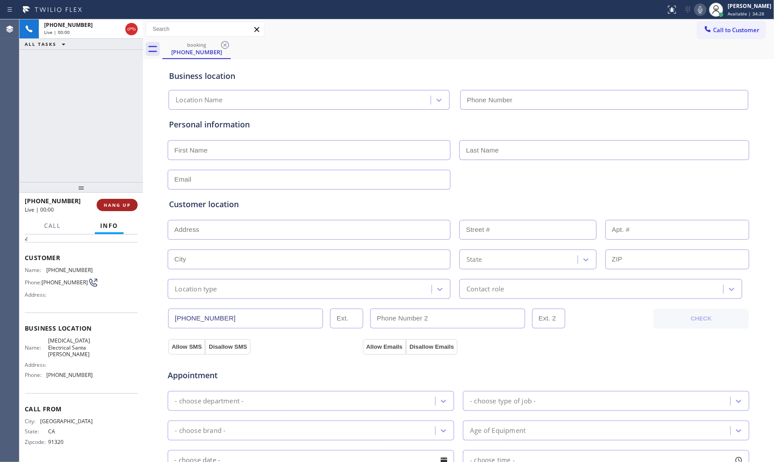
type input "[PHONE_NUMBER]"
click at [118, 206] on span "HANG UP" at bounding box center [117, 205] width 27 height 6
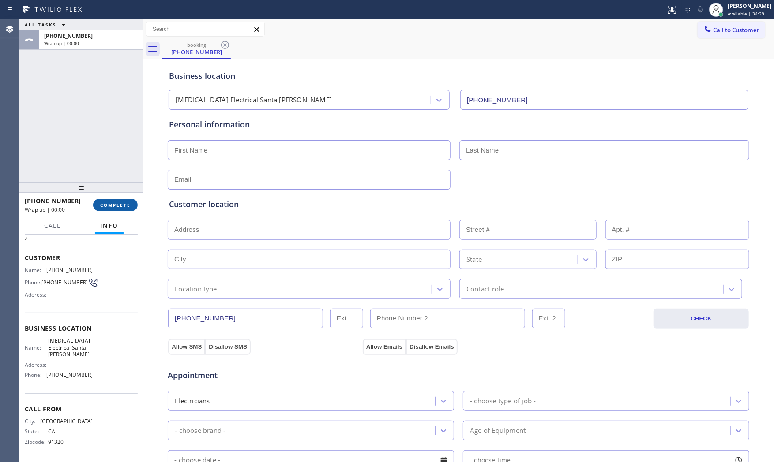
click at [118, 206] on span "COMPLETE" at bounding box center [115, 205] width 30 height 6
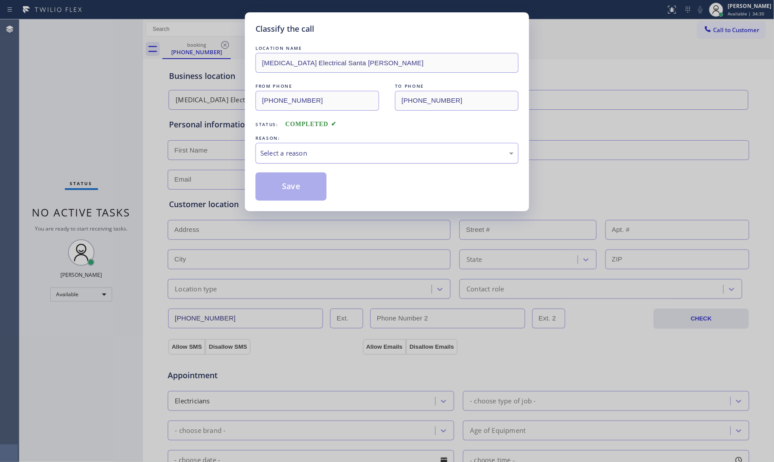
click at [301, 157] on div "Select a reason" at bounding box center [386, 153] width 253 height 10
click at [294, 183] on button "Save" at bounding box center [290, 186] width 71 height 28
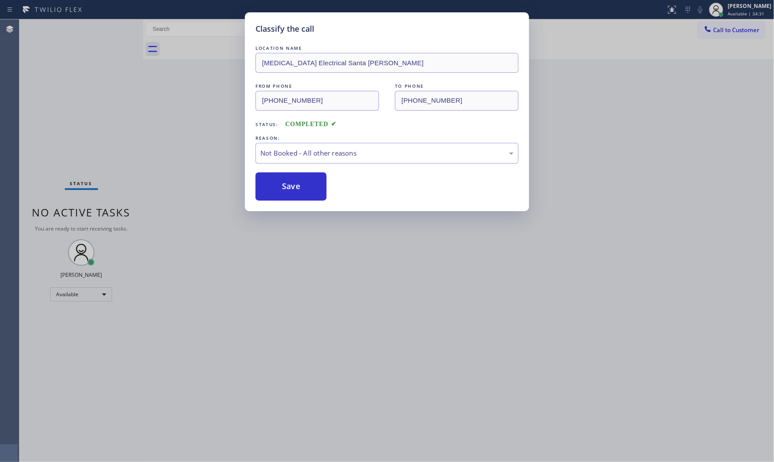
click at [294, 183] on button "Save" at bounding box center [290, 186] width 71 height 28
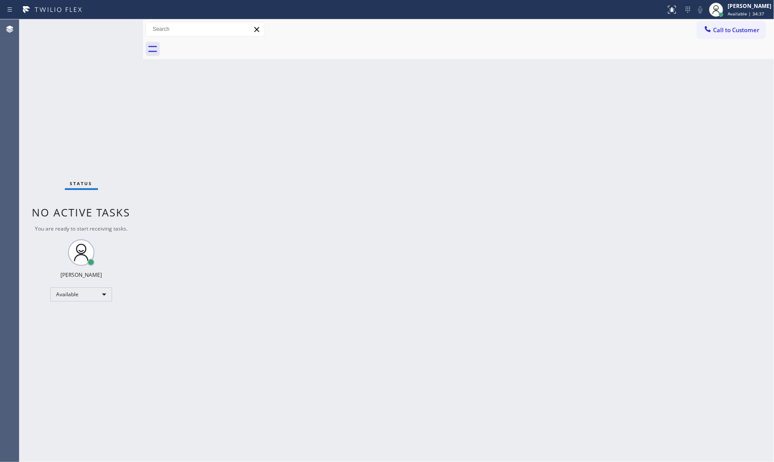
click at [87, 23] on div "Status No active tasks You are ready to start receiving tasks. [PERSON_NAME] Av…" at bounding box center [80, 240] width 123 height 443
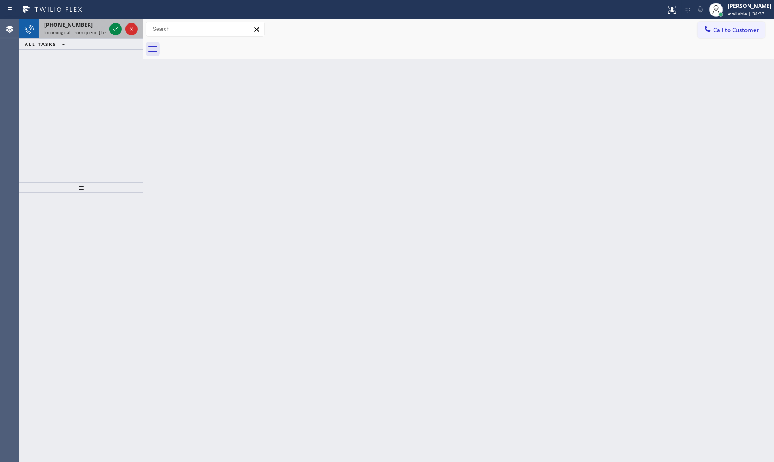
click at [90, 24] on div "[PHONE_NUMBER]" at bounding box center [75, 24] width 62 height 7
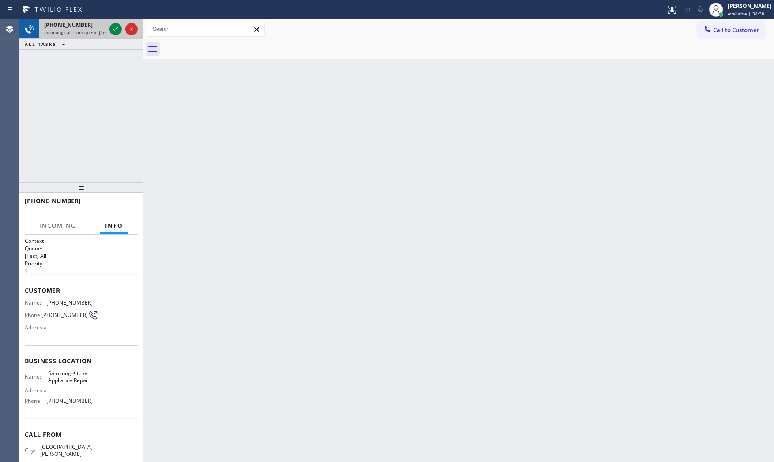
click at [106, 34] on div "[PHONE_NUMBER] Incoming call from queue [Test] All" at bounding box center [73, 28] width 69 height 19
click at [115, 32] on icon at bounding box center [115, 29] width 11 height 11
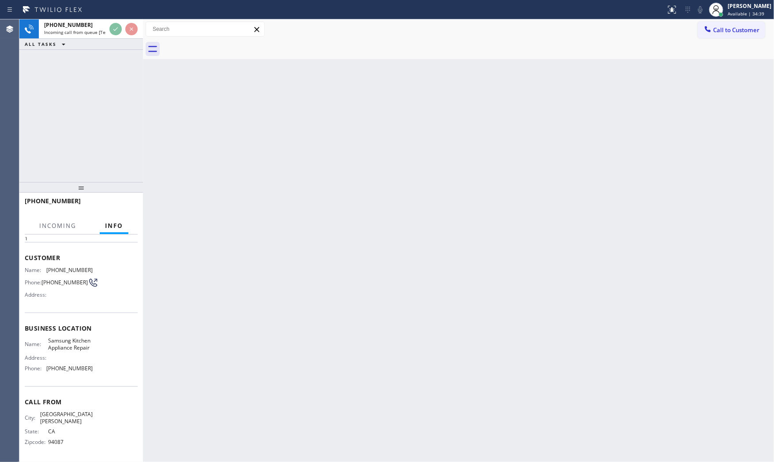
scroll to position [41, 0]
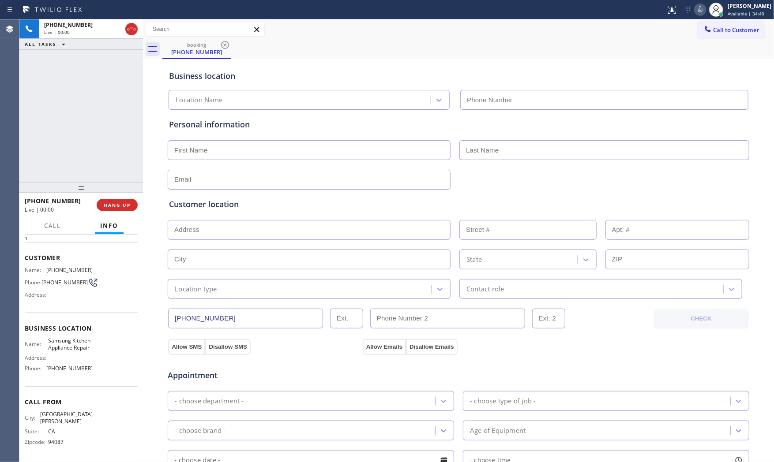
type input "[PHONE_NUMBER]"
click at [123, 206] on span "HANG UP" at bounding box center [117, 205] width 27 height 6
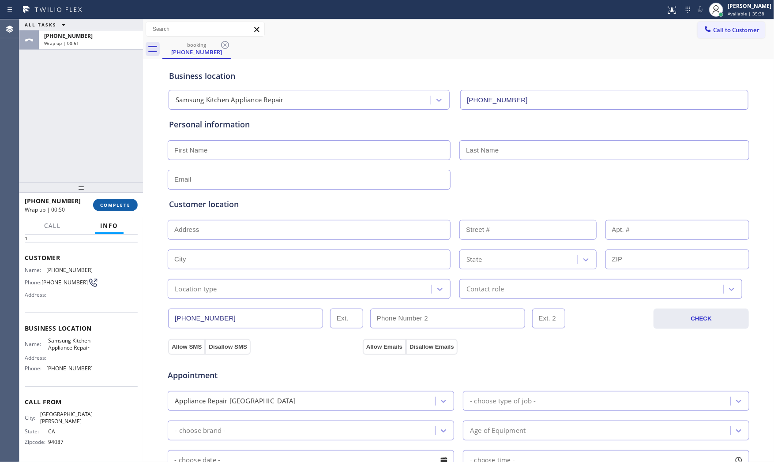
click at [101, 206] on span "COMPLETE" at bounding box center [115, 205] width 30 height 6
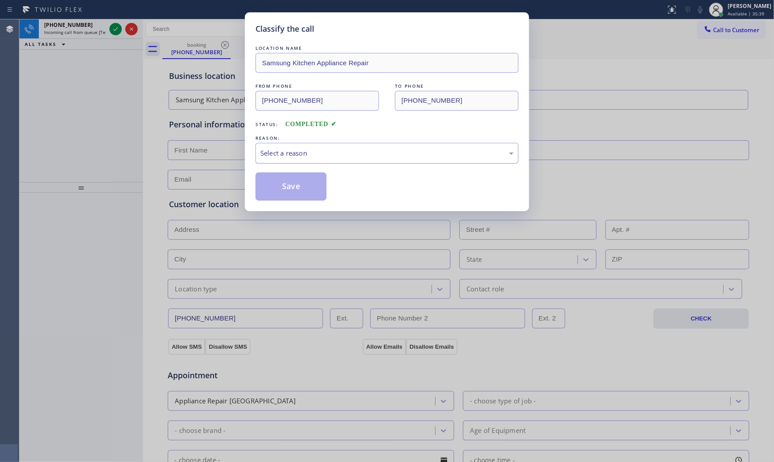
drag, startPoint x: 280, startPoint y: 154, endPoint x: 280, endPoint y: 161, distance: 6.6
click at [280, 157] on div "Select a reason" at bounding box center [386, 153] width 253 height 10
click at [287, 193] on button "Save" at bounding box center [290, 186] width 71 height 28
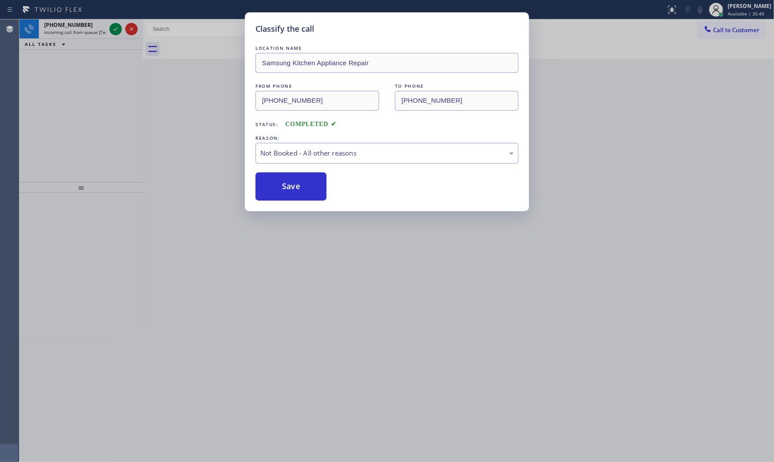
click at [287, 193] on button "Save" at bounding box center [290, 186] width 71 height 28
click at [76, 33] on div "Classify the call LOCATION NAME Sub Zero Appliance Repair FROM PHONE [PHONE_NUM…" at bounding box center [396, 240] width 754 height 443
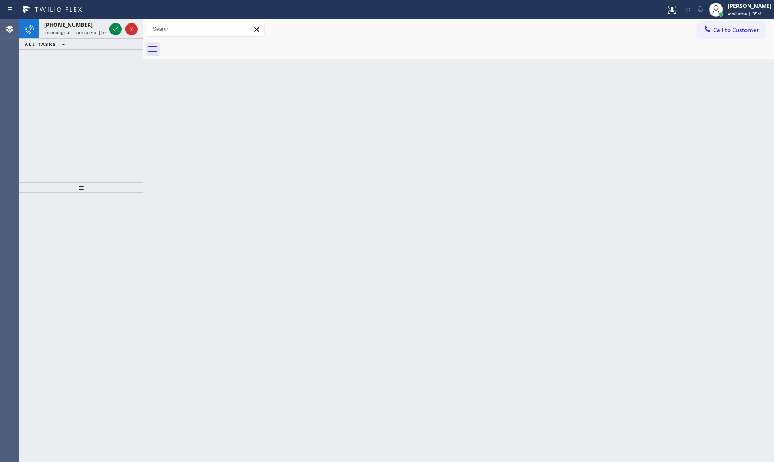
click at [76, 33] on span "Incoming call from queue [Test] All" at bounding box center [80, 32] width 73 height 6
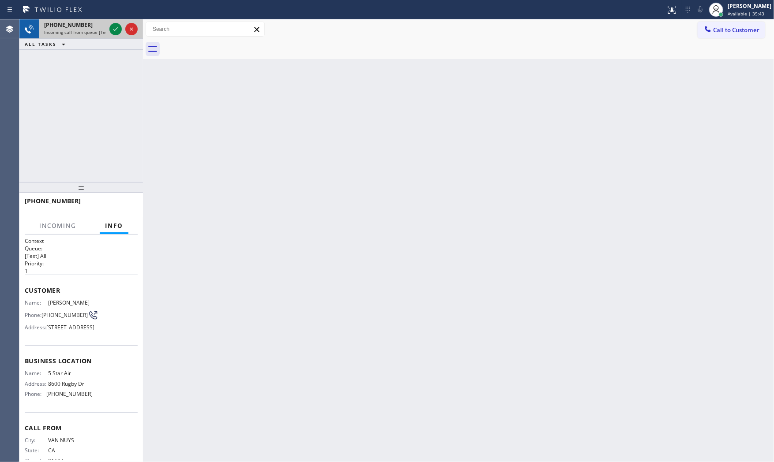
click at [97, 32] on span "Incoming call from queue [Test] All" at bounding box center [80, 32] width 73 height 6
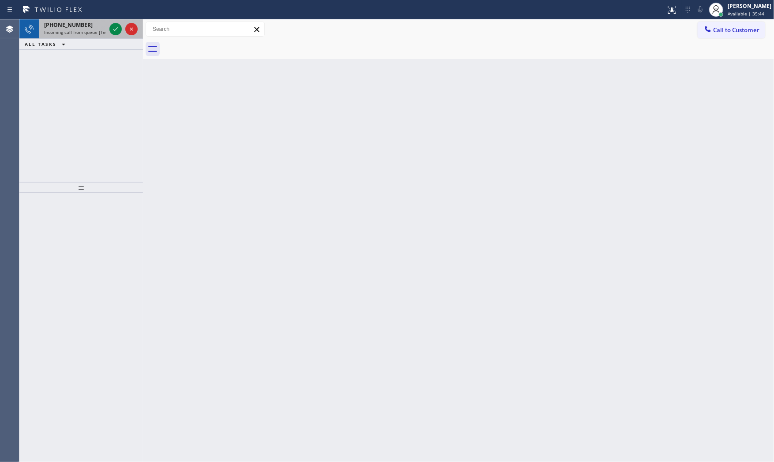
click at [93, 29] on span "Incoming call from queue [Test] All" at bounding box center [80, 32] width 73 height 6
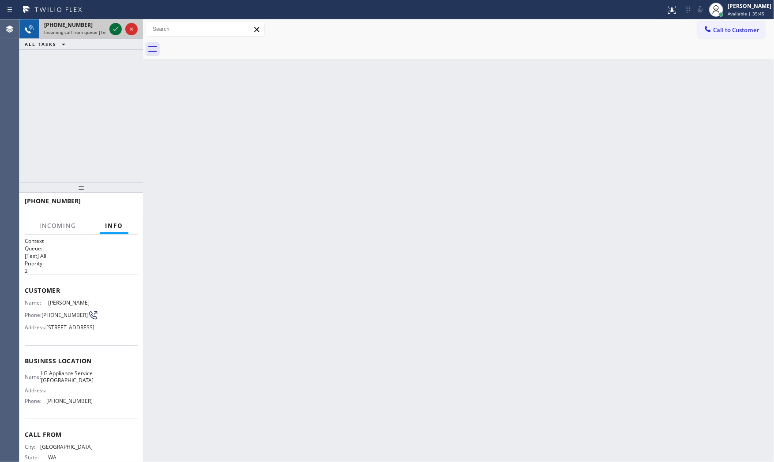
click at [112, 29] on icon at bounding box center [115, 29] width 11 height 11
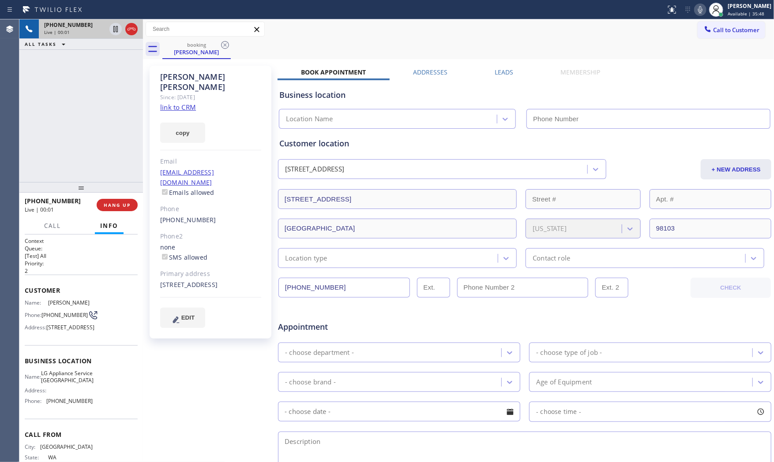
type input "[PHONE_NUMBER]"
click at [186, 103] on link "link to CRM" at bounding box center [178, 107] width 36 height 9
click at [698, 11] on icon at bounding box center [700, 9] width 4 height 7
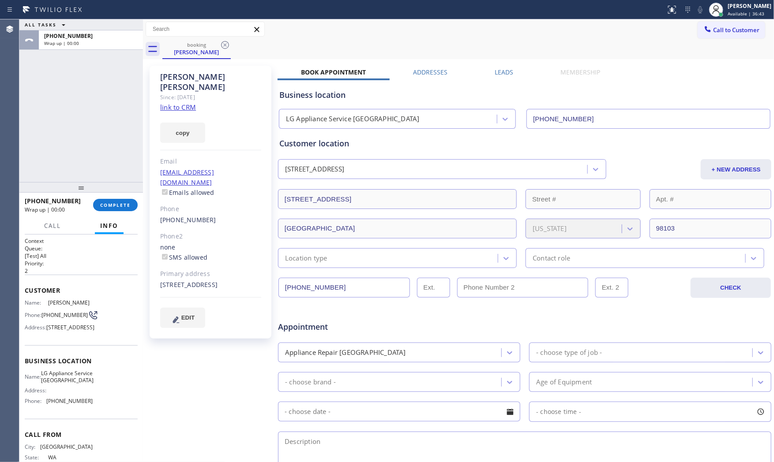
drag, startPoint x: 124, startPoint y: 202, endPoint x: 256, endPoint y: 262, distance: 144.7
click at [253, 265] on div "ALL TASKS ALL TASKS ACTIVE TASKS TASKS IN WRAP UP [PHONE_NUMBER] Wrap up | 00:0…" at bounding box center [396, 240] width 754 height 443
click at [180, 103] on link "link to CRM" at bounding box center [178, 107] width 36 height 9
click at [125, 202] on span "COMPLETE" at bounding box center [115, 205] width 30 height 6
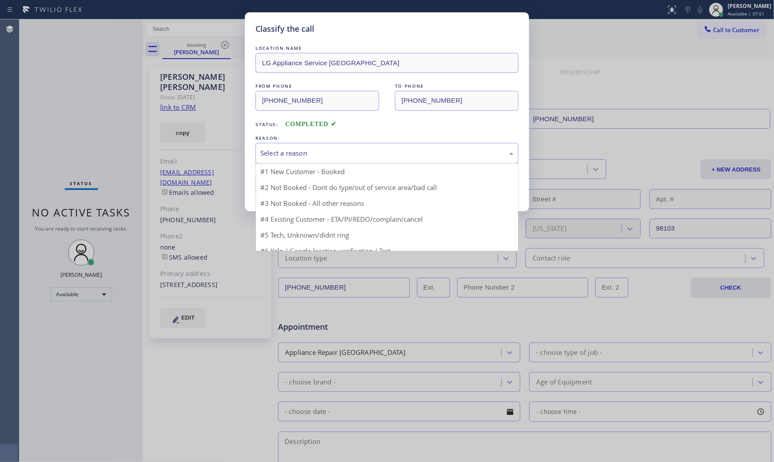
click at [280, 149] on div "Select a reason" at bounding box center [386, 153] width 253 height 10
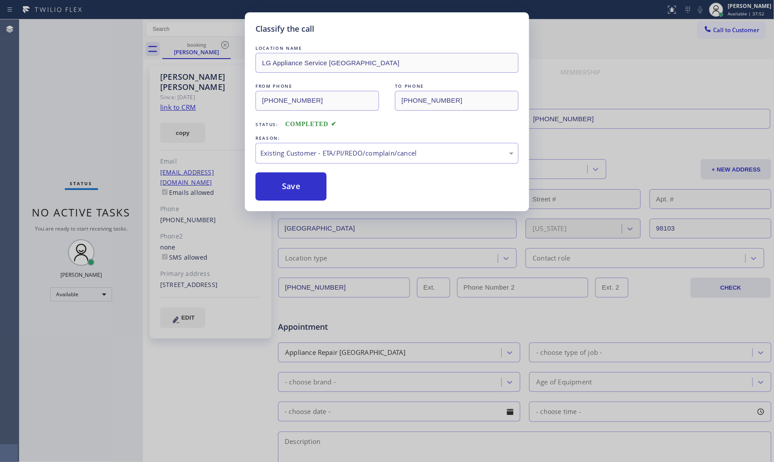
click at [301, 199] on button "Save" at bounding box center [290, 186] width 71 height 28
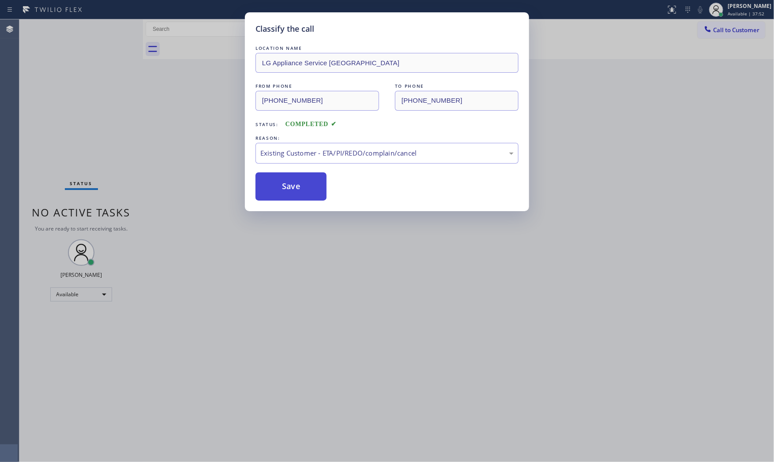
click at [297, 190] on button "Save" at bounding box center [290, 186] width 71 height 28
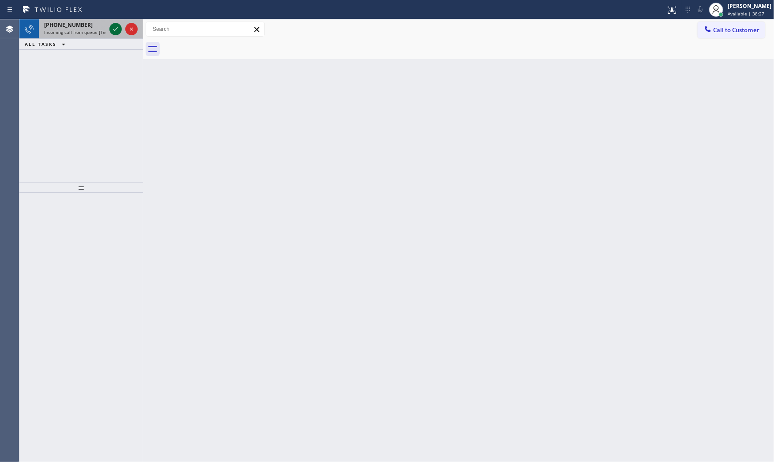
click at [113, 28] on icon at bounding box center [115, 29] width 11 height 11
click at [120, 34] on div at bounding box center [124, 28] width 32 height 19
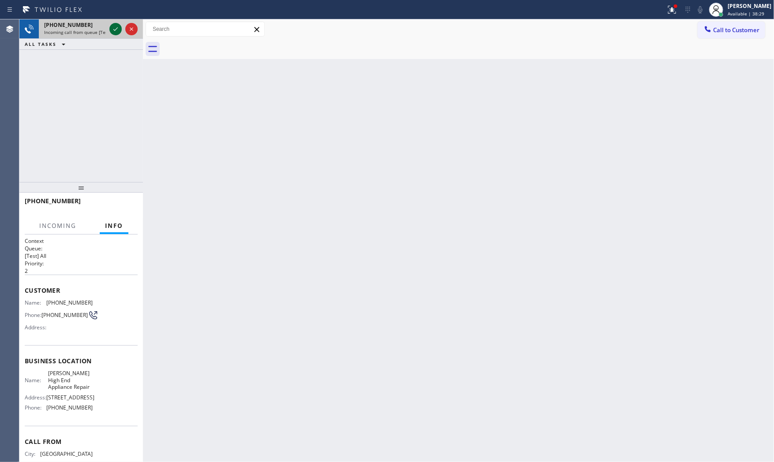
click at [118, 31] on icon at bounding box center [115, 29] width 11 height 11
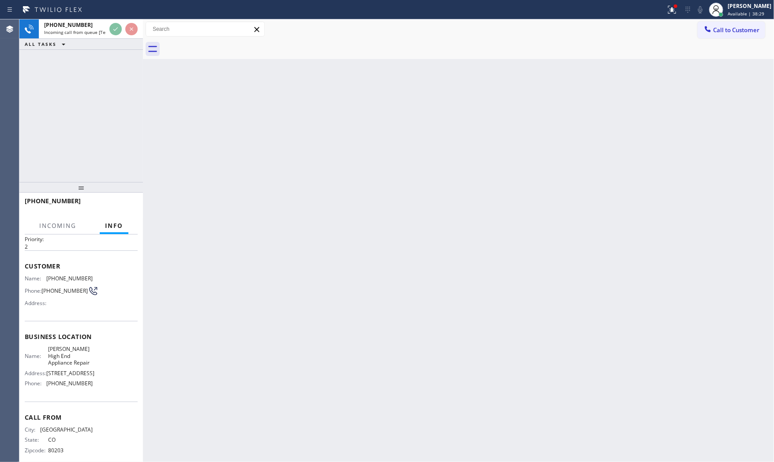
scroll to position [49, 0]
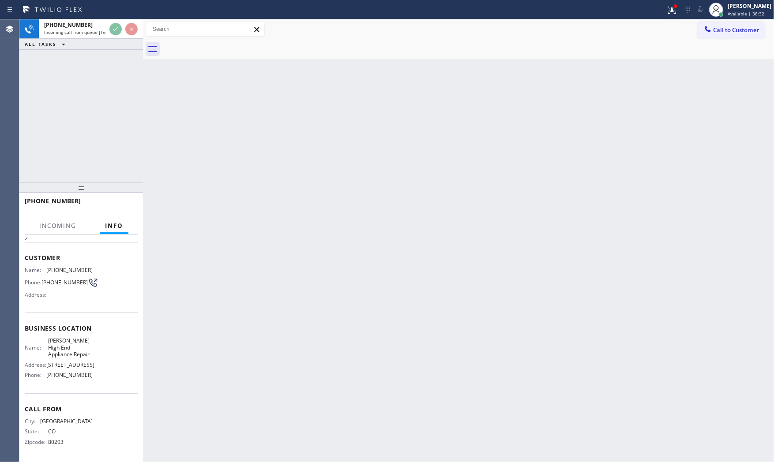
click at [224, 250] on div "Back to Dashboard Change Sender ID Customers Technicians Select a contact Outbo…" at bounding box center [458, 240] width 631 height 443
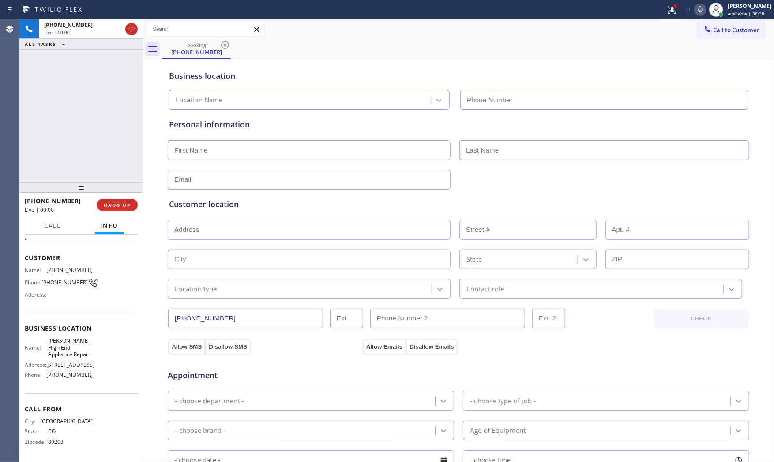
type input "[PHONE_NUMBER]"
click at [123, 205] on span "HANG UP" at bounding box center [117, 205] width 27 height 6
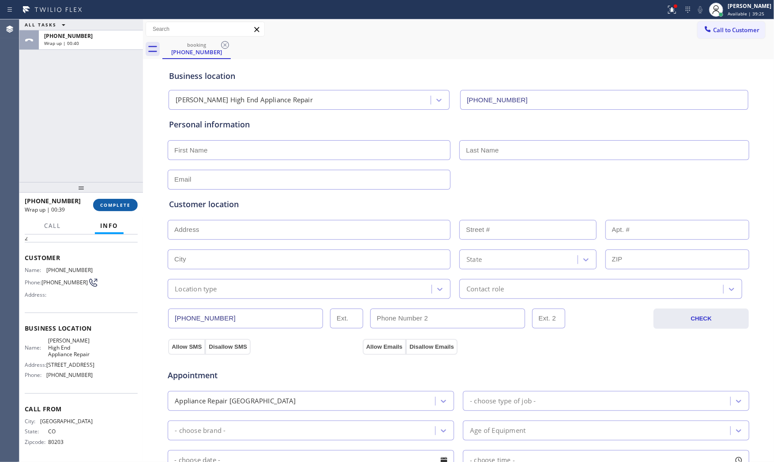
click at [99, 204] on button "COMPLETE" at bounding box center [115, 205] width 45 height 12
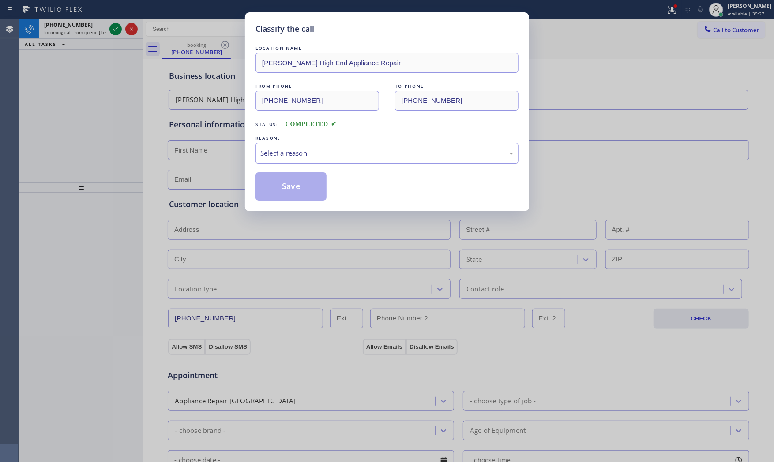
click at [283, 159] on div "Select a reason" at bounding box center [386, 153] width 263 height 21
click at [288, 179] on button "Save" at bounding box center [290, 186] width 71 height 28
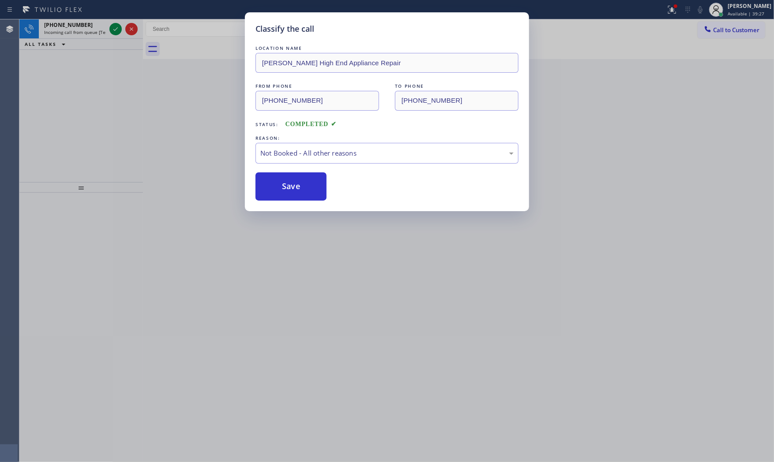
click at [288, 179] on button "Save" at bounding box center [290, 186] width 71 height 28
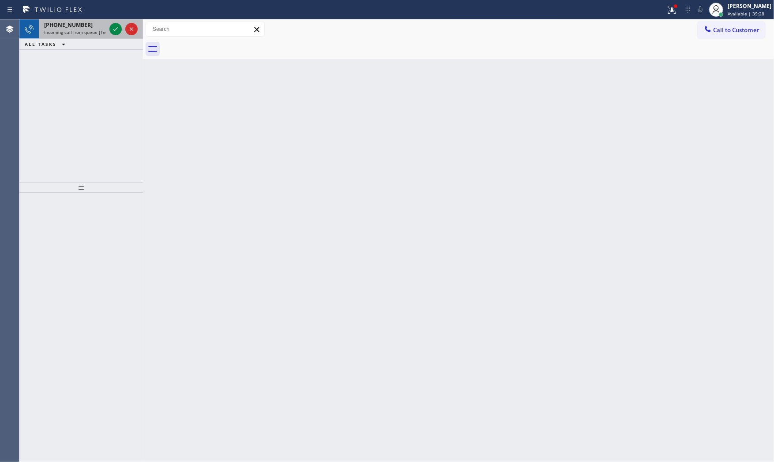
click at [93, 33] on span "Incoming call from queue [Test] All" at bounding box center [80, 32] width 73 height 6
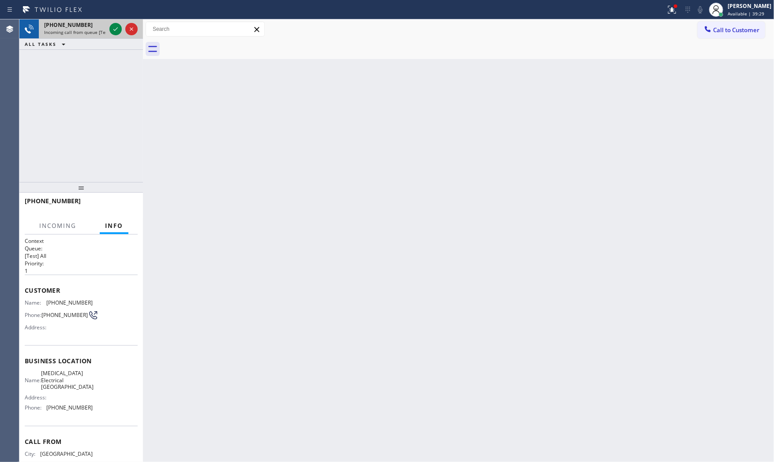
click at [93, 33] on span "Incoming call from queue [Test] All" at bounding box center [80, 32] width 73 height 6
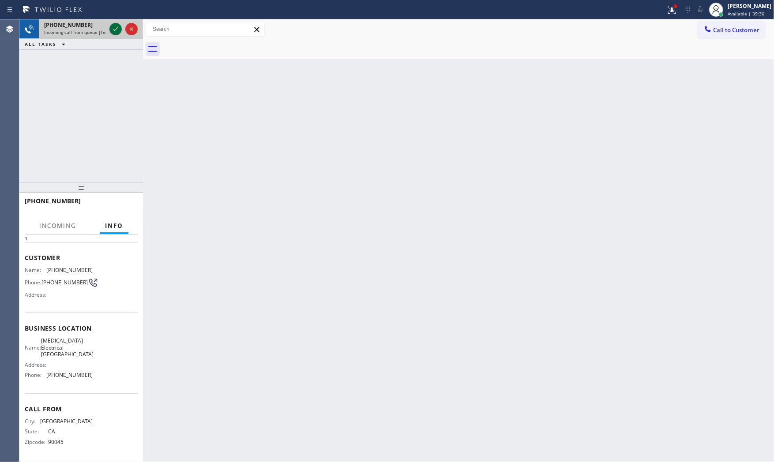
click at [112, 24] on icon at bounding box center [115, 29] width 11 height 11
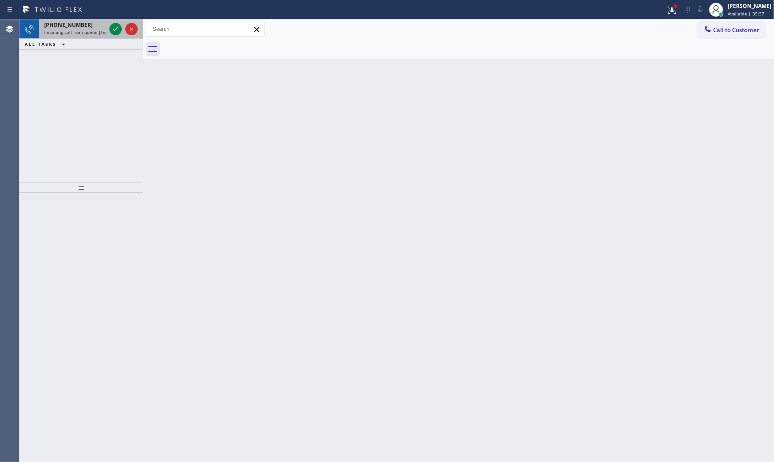
click at [84, 22] on div "[PHONE_NUMBER]" at bounding box center [75, 24] width 62 height 7
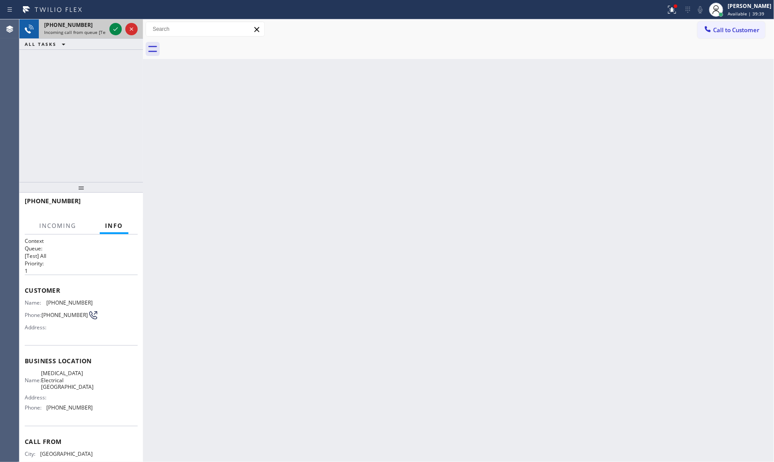
click at [108, 29] on div at bounding box center [124, 28] width 32 height 19
click at [112, 29] on icon at bounding box center [115, 29] width 11 height 11
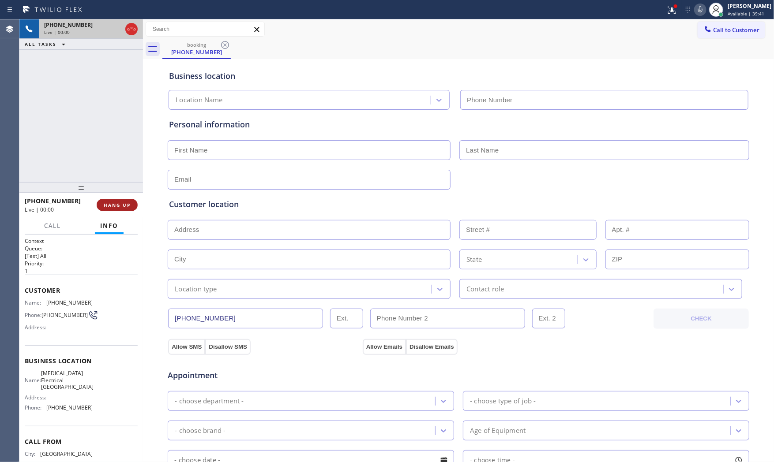
type input "[PHONE_NUMBER]"
click at [127, 203] on span "HANG UP" at bounding box center [117, 205] width 27 height 6
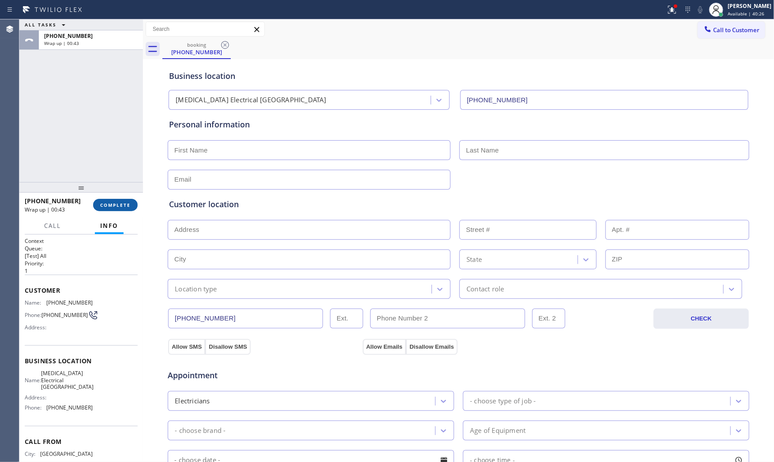
click at [110, 203] on span "COMPLETE" at bounding box center [115, 205] width 30 height 6
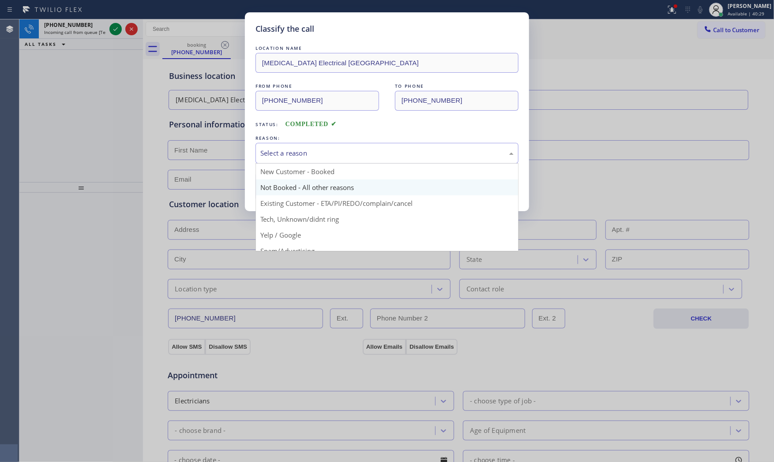
drag, startPoint x: 262, startPoint y: 155, endPoint x: 273, endPoint y: 180, distance: 26.9
click at [262, 157] on div "Select a reason" at bounding box center [386, 153] width 253 height 10
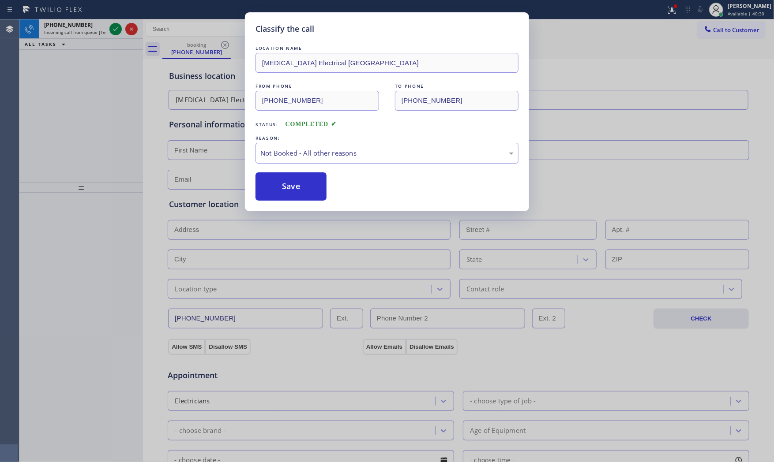
click at [274, 185] on button "Save" at bounding box center [290, 186] width 71 height 28
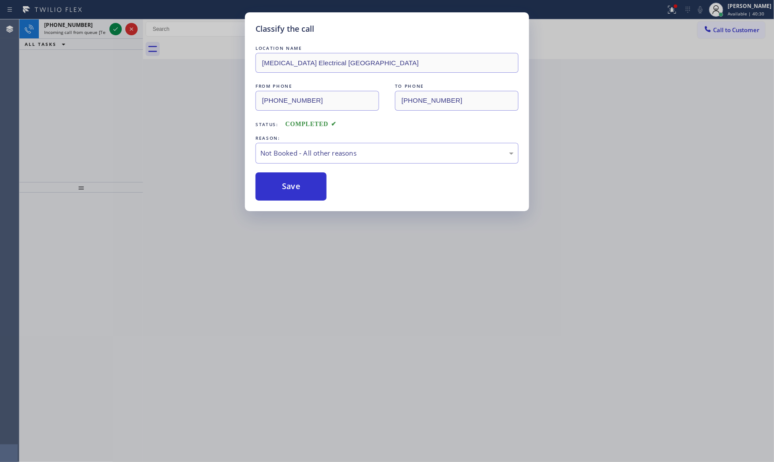
click at [274, 185] on button "Save" at bounding box center [290, 186] width 71 height 28
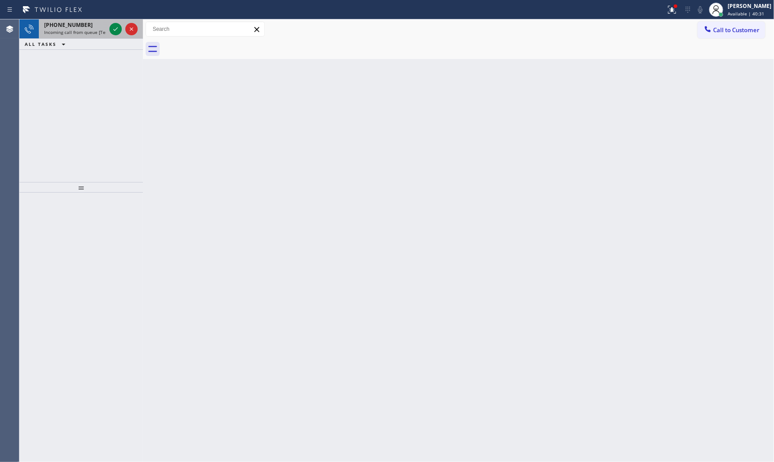
click at [93, 30] on span "Incoming call from queue [Test] All" at bounding box center [80, 32] width 73 height 6
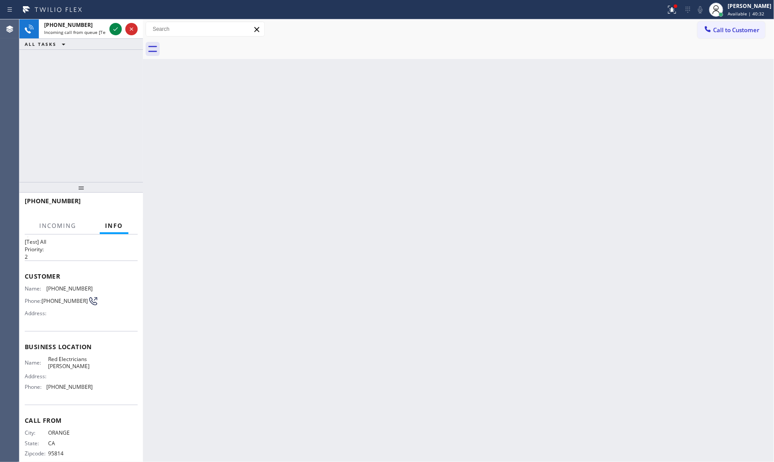
scroll to position [28, 0]
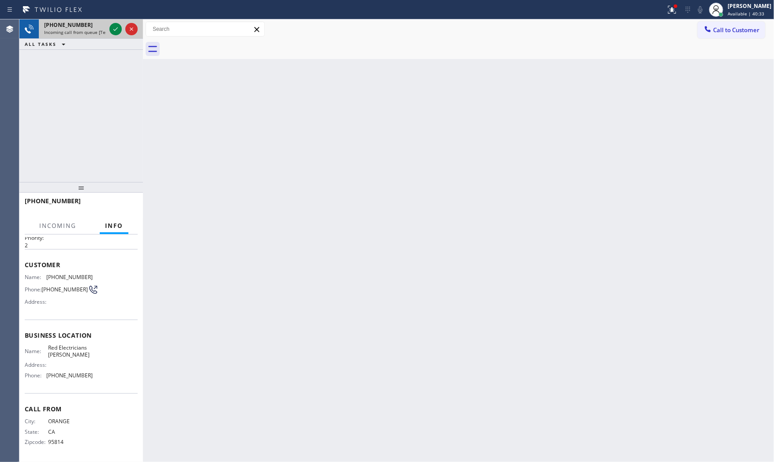
click at [116, 22] on div at bounding box center [124, 28] width 32 height 19
click at [113, 30] on icon at bounding box center [115, 29] width 11 height 11
click at [292, 204] on div "Back to Dashboard Change Sender ID Customers Technicians Select a contact Outbo…" at bounding box center [458, 240] width 631 height 443
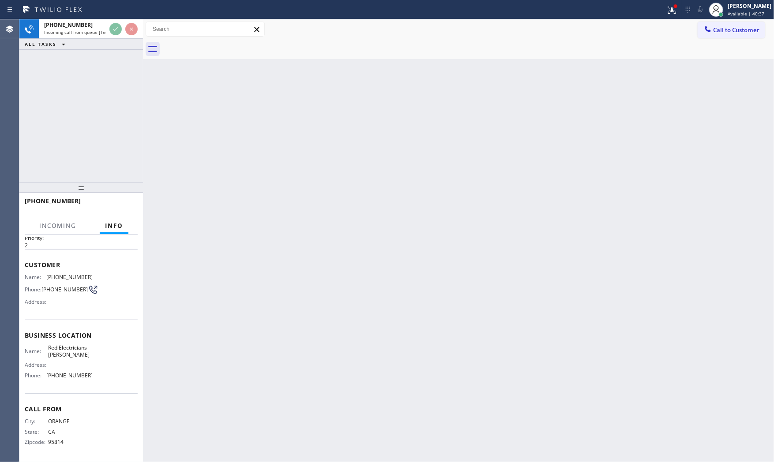
click at [277, 199] on div "Back to Dashboard Change Sender ID Customers Technicians Select a contact Outbo…" at bounding box center [458, 240] width 631 height 443
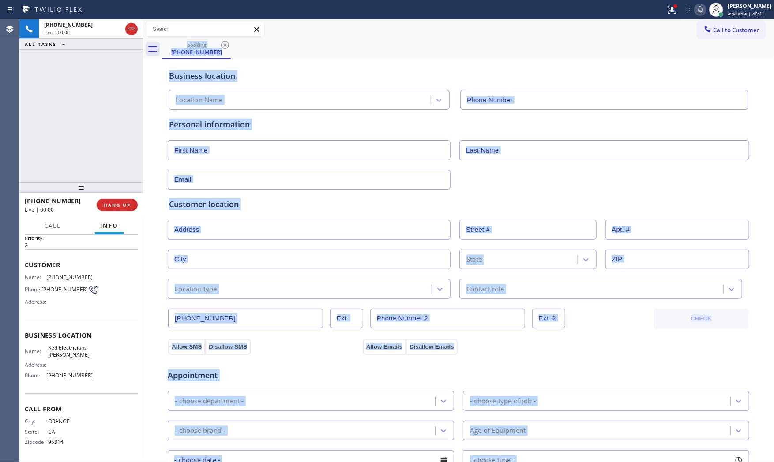
type input "[PHONE_NUMBER]"
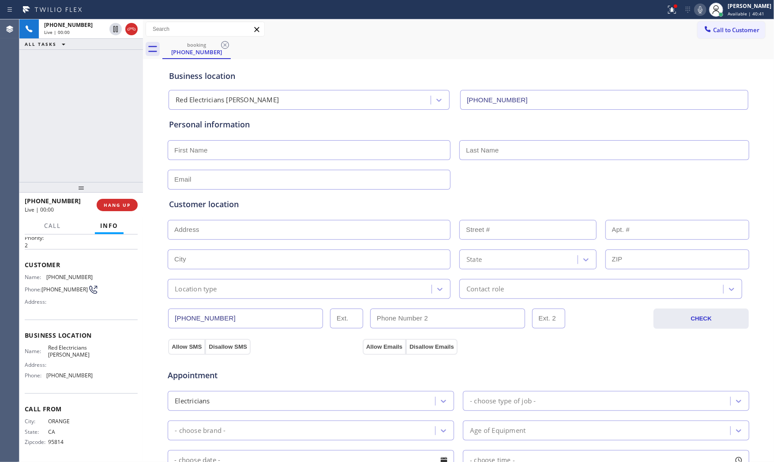
click at [108, 159] on div "[PHONE_NUMBER] Live | 00:00 ALL TASKS ALL TASKS ACTIVE TASKS TASKS IN WRAP UP" at bounding box center [80, 100] width 123 height 163
click at [122, 200] on button "HANG UP" at bounding box center [117, 205] width 41 height 12
click at [125, 199] on button "COMPLETE" at bounding box center [115, 205] width 45 height 12
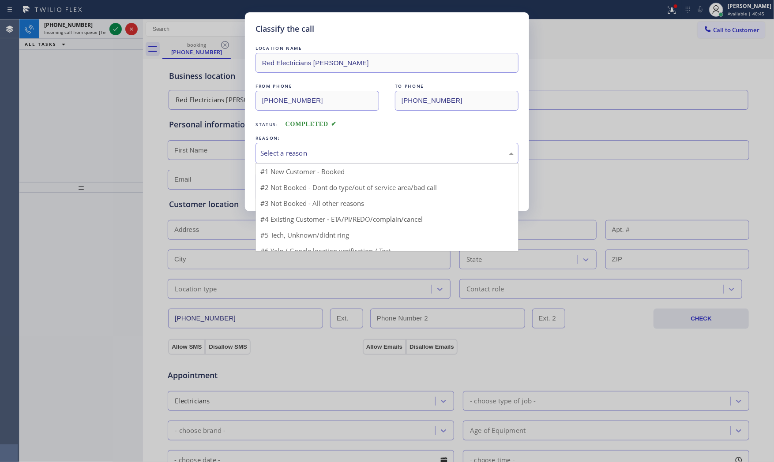
click at [292, 150] on div "Select a reason" at bounding box center [386, 153] width 253 height 10
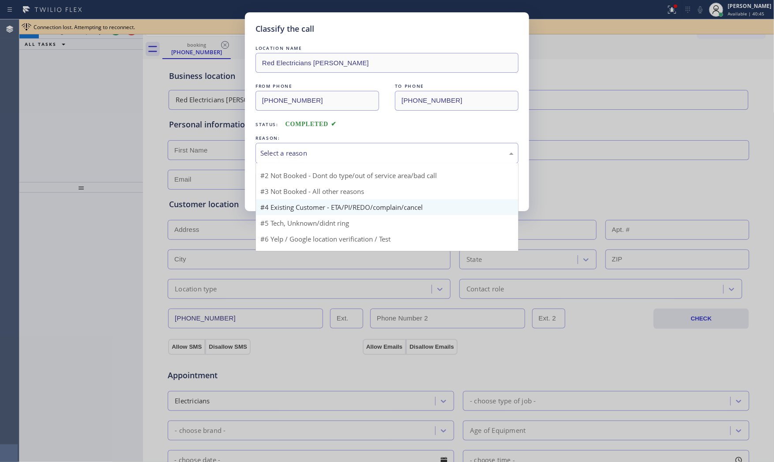
scroll to position [24, 0]
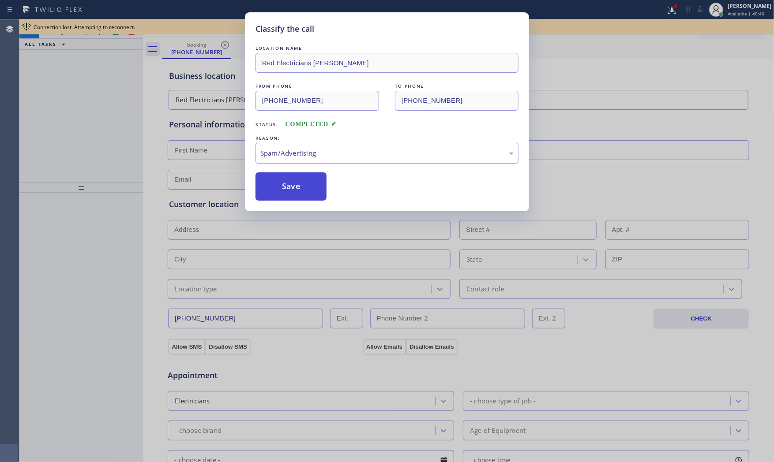
click at [280, 199] on button "Save" at bounding box center [290, 186] width 71 height 28
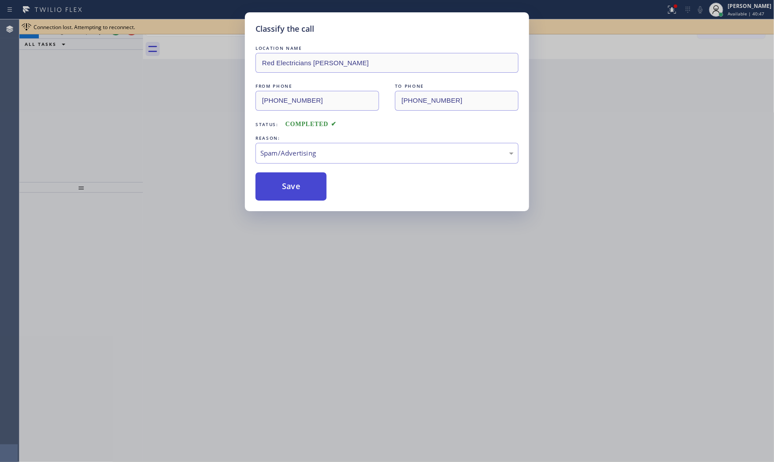
click at [280, 198] on button "Save" at bounding box center [290, 186] width 71 height 28
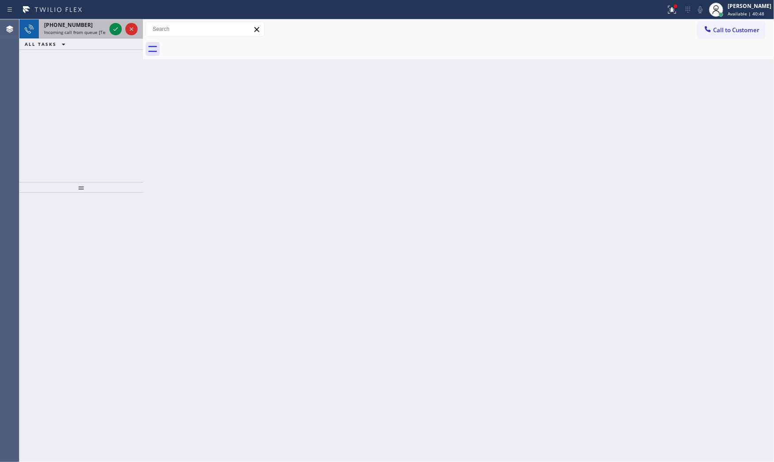
click at [91, 33] on span "Incoming call from queue [Test] All" at bounding box center [80, 32] width 73 height 6
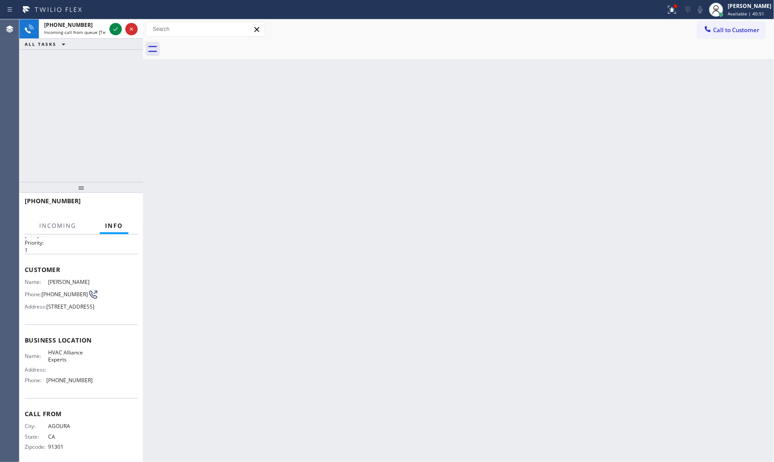
scroll to position [41, 0]
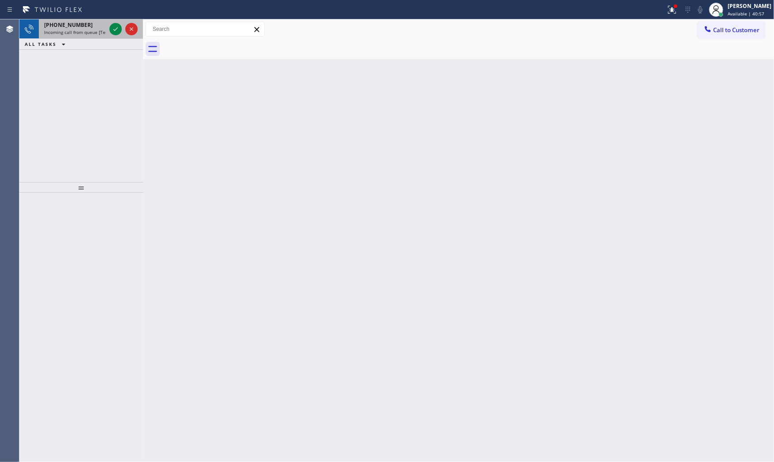
click at [103, 28] on div "[PHONE_NUMBER]" at bounding box center [75, 24] width 62 height 7
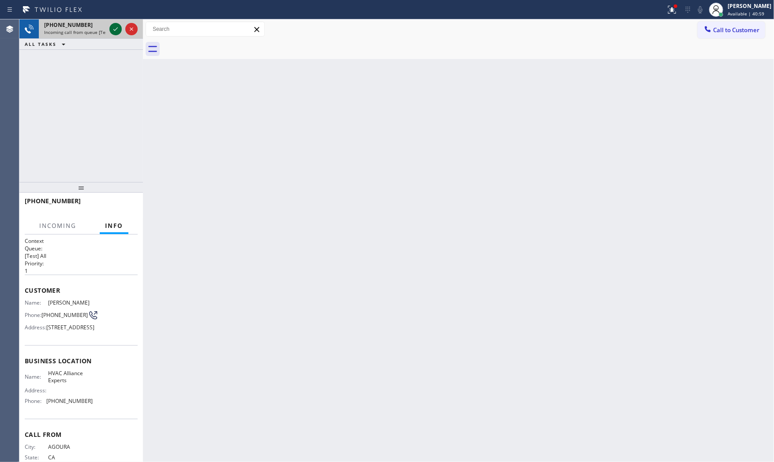
click at [112, 29] on icon at bounding box center [115, 29] width 11 height 11
click at [190, 218] on div "Back to Dashboard Change Sender ID Customers Technicians Select a contact Outbo…" at bounding box center [458, 240] width 631 height 443
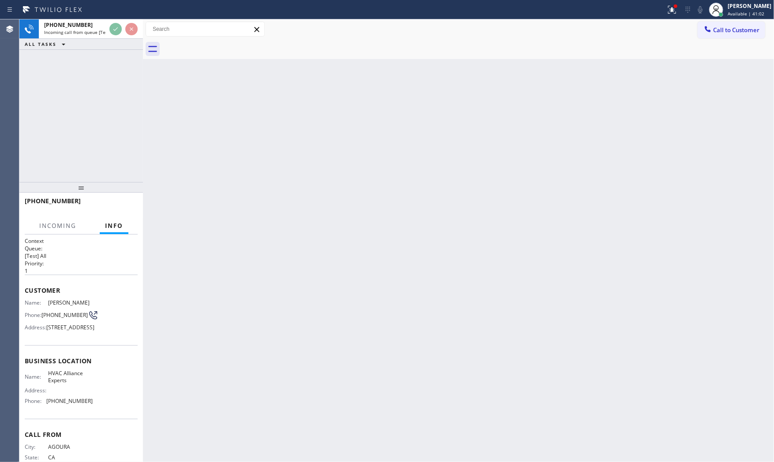
click at [190, 218] on div "Back to Dashboard Change Sender ID Customers Technicians Select a contact Outbo…" at bounding box center [458, 240] width 631 height 443
click at [186, 219] on div "Back to Dashboard Change Sender ID Customers Technicians Select a contact Outbo…" at bounding box center [458, 240] width 631 height 443
click at [184, 217] on div "Back to Dashboard Change Sender ID Customers Technicians Select a contact Outbo…" at bounding box center [458, 240] width 631 height 443
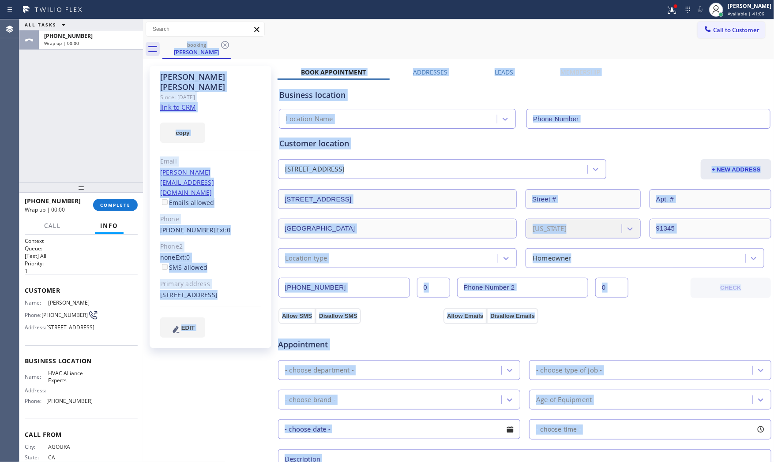
type input "[PHONE_NUMBER]"
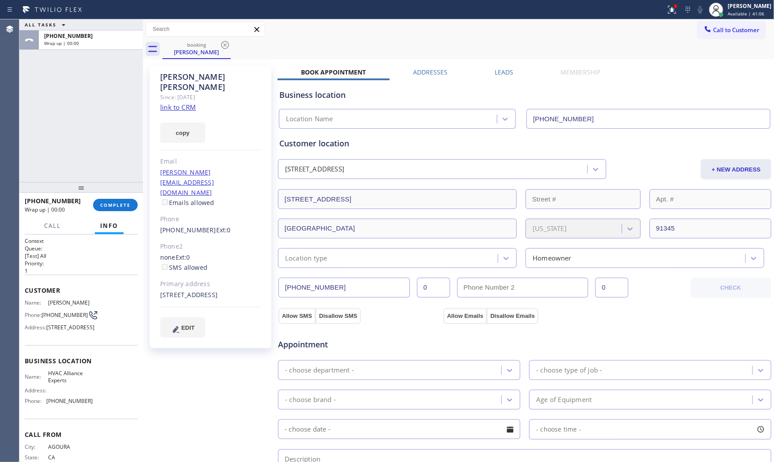
click at [100, 126] on div "ALL TASKS ALL TASKS ACTIVE TASKS TASKS IN WRAP UP [PHONE_NUMBER] Wrap up | 00:00" at bounding box center [80, 100] width 123 height 163
click at [183, 103] on link "link to CRM" at bounding box center [178, 107] width 36 height 9
click at [108, 204] on span "COMPLETE" at bounding box center [115, 205] width 30 height 6
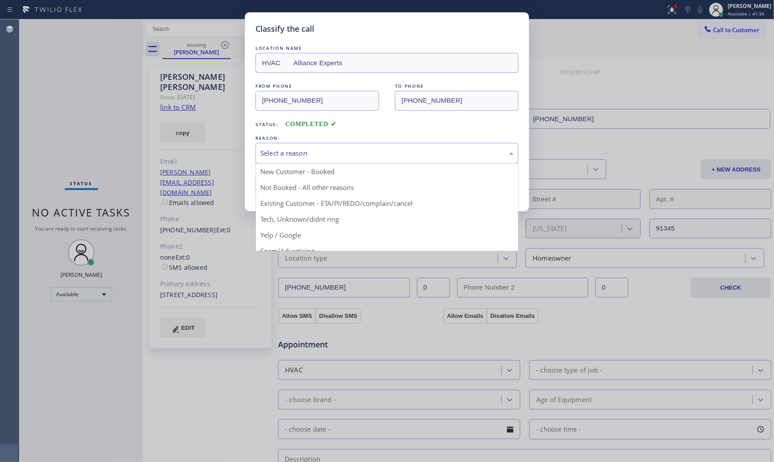
click at [288, 162] on div "Select a reason" at bounding box center [386, 153] width 263 height 21
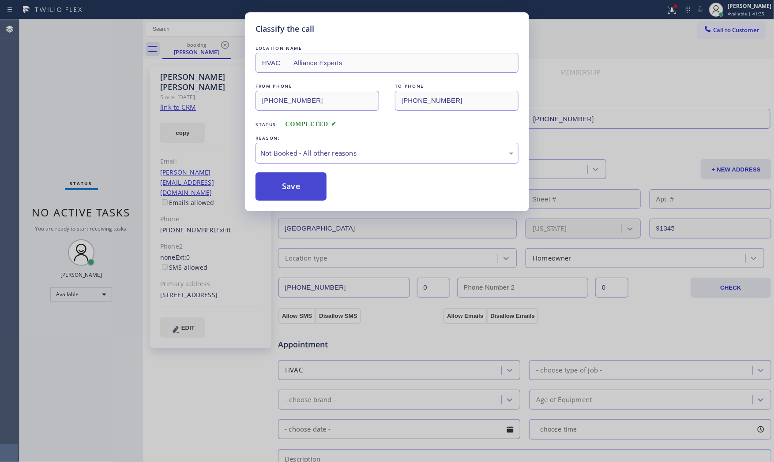
click at [286, 185] on button "Save" at bounding box center [290, 186] width 71 height 28
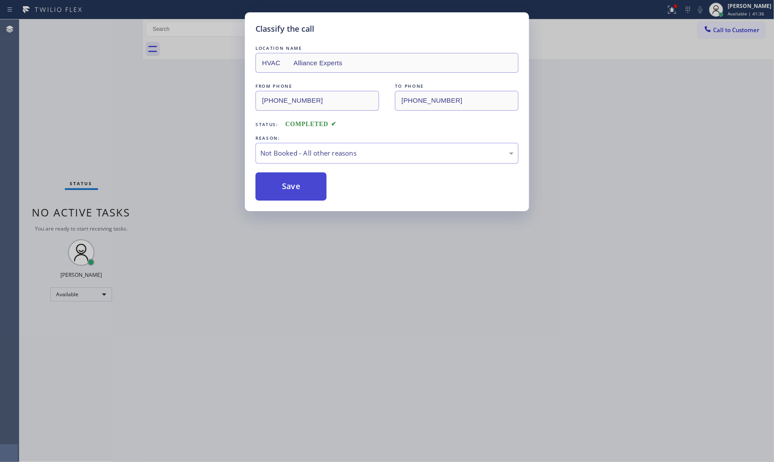
click at [286, 186] on button "Save" at bounding box center [290, 186] width 71 height 28
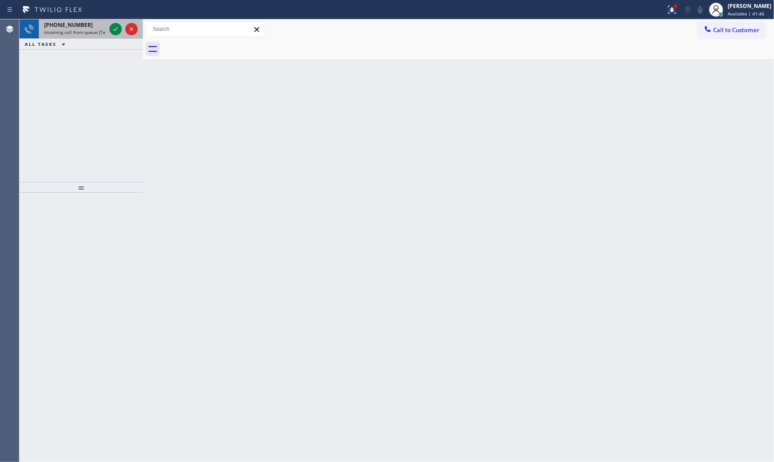
click at [98, 34] on span "Incoming call from queue [Test] All" at bounding box center [80, 32] width 73 height 6
click at [100, 33] on span "Incoming call from queue [Test] All" at bounding box center [80, 32] width 73 height 6
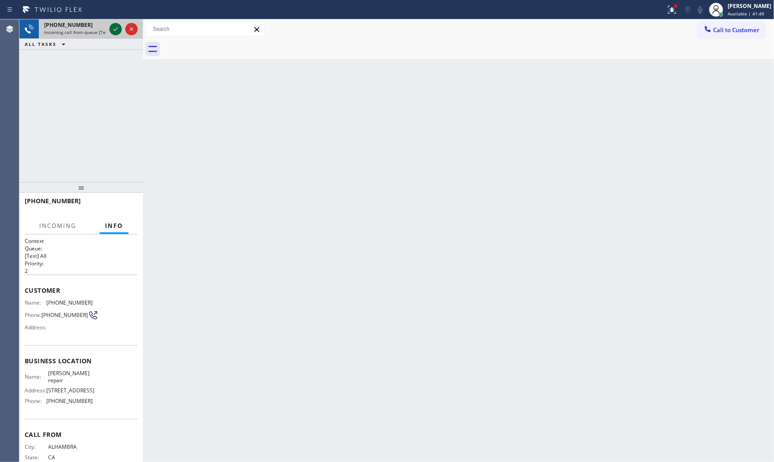
click at [116, 30] on icon at bounding box center [115, 29] width 11 height 11
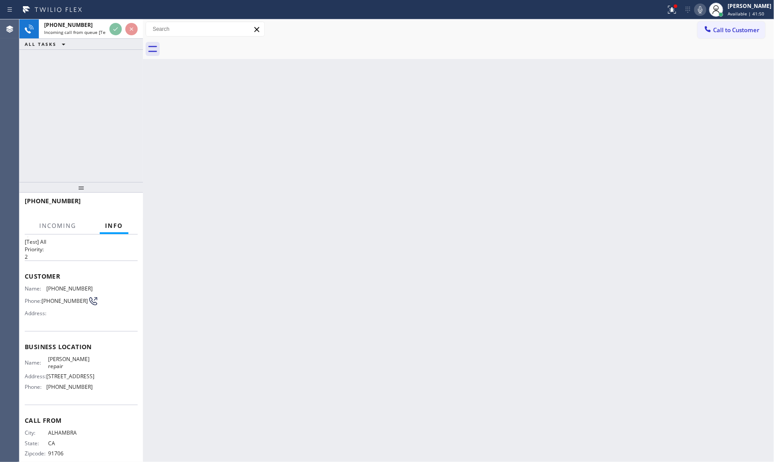
scroll to position [28, 0]
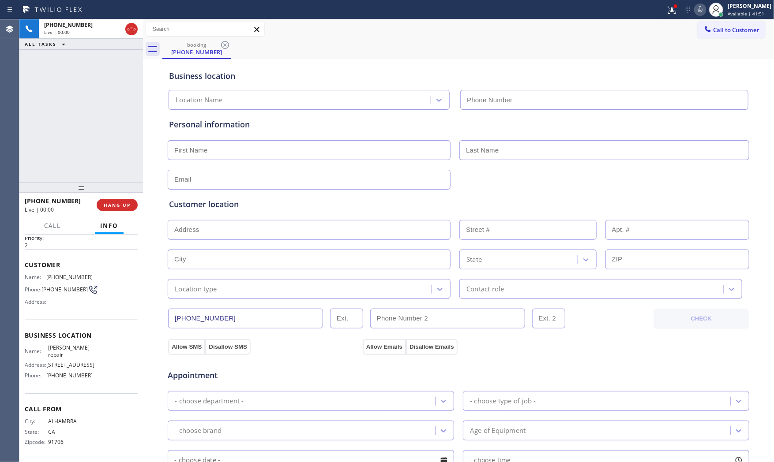
type input "[PHONE_NUMBER]"
click at [673, 5] on div at bounding box center [675, 6] width 4 height 4
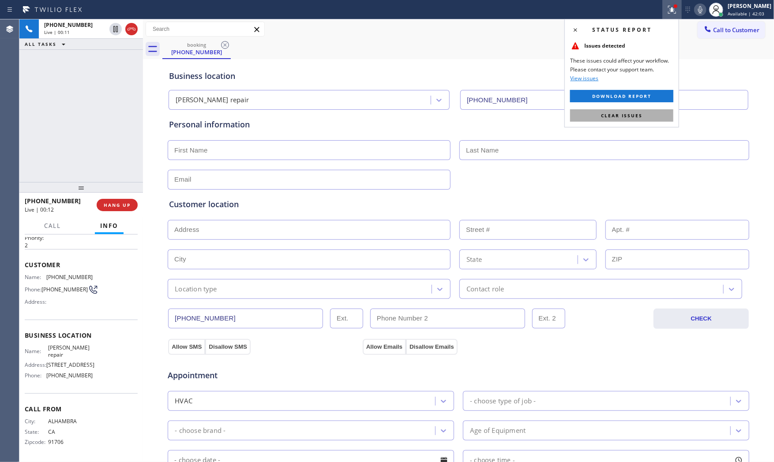
click at [636, 114] on span "Clear issues" at bounding box center [621, 115] width 41 height 6
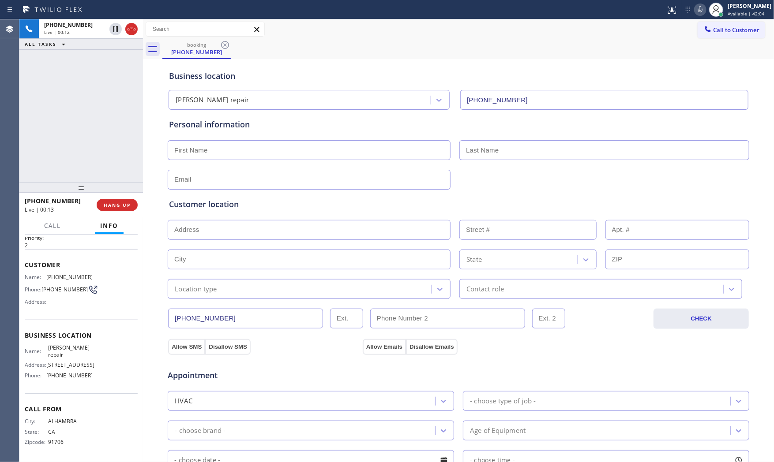
click at [699, 10] on icon at bounding box center [700, 9] width 11 height 11
click at [698, 10] on icon at bounding box center [700, 9] width 4 height 7
click at [696, 11] on icon at bounding box center [700, 9] width 11 height 11
click at [112, 29] on icon at bounding box center [115, 29] width 11 height 11
click at [56, 20] on div "[PHONE_NUMBER] Live | 05:13" at bounding box center [73, 28] width 69 height 19
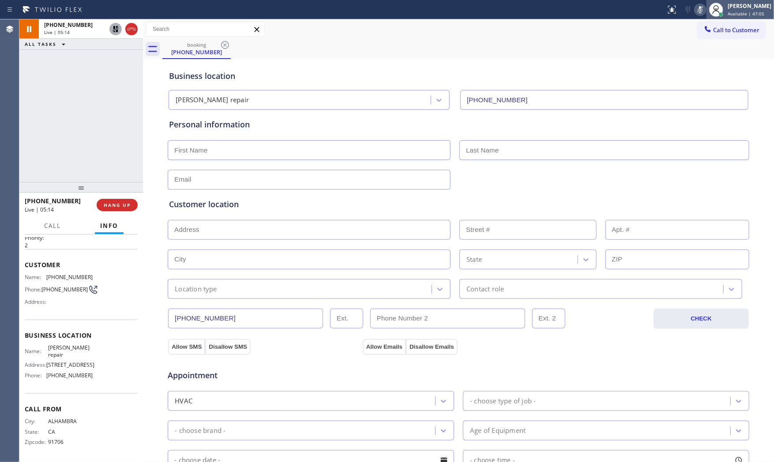
click at [706, 13] on div at bounding box center [715, 9] width 19 height 19
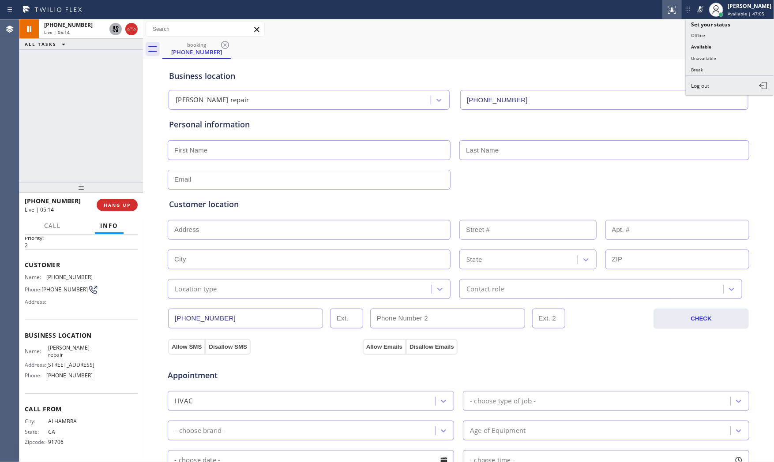
drag, startPoint x: 698, startPoint y: 12, endPoint x: 666, endPoint y: 16, distance: 32.0
click at [697, 12] on icon at bounding box center [700, 9] width 11 height 11
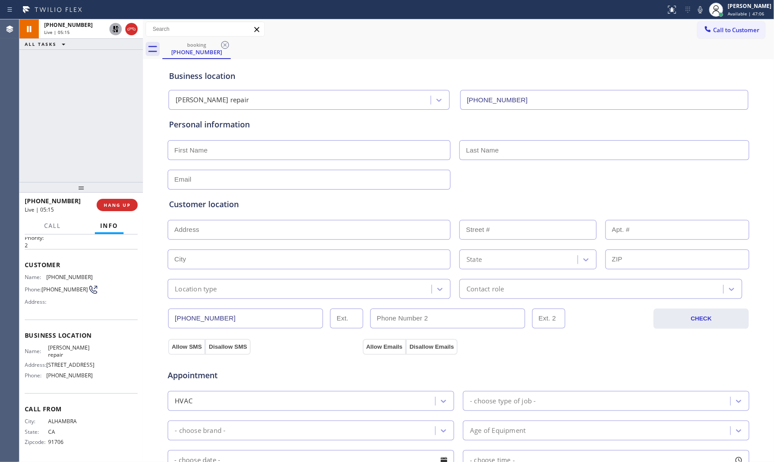
click at [116, 31] on icon at bounding box center [115, 29] width 6 height 6
click at [695, 11] on icon at bounding box center [700, 9] width 11 height 11
click at [112, 30] on icon at bounding box center [115, 29] width 11 height 11
click at [701, 7] on icon at bounding box center [700, 9] width 11 height 11
click at [121, 28] on div at bounding box center [115, 29] width 12 height 11
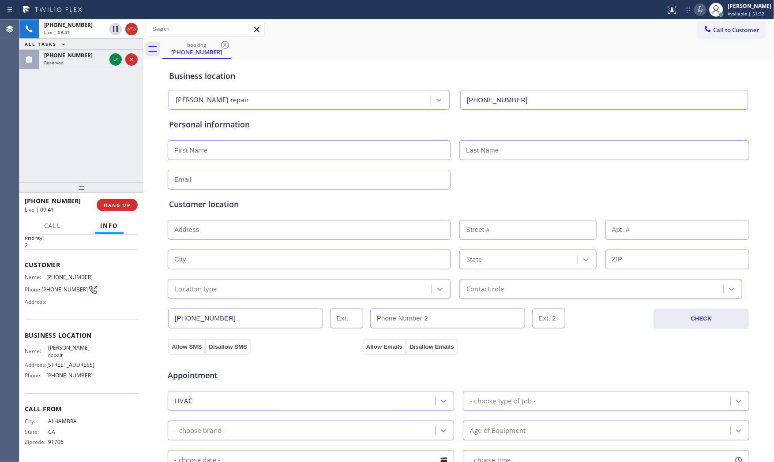
click at [699, 9] on icon at bounding box center [700, 9] width 11 height 11
click at [700, 15] on div "Status report No issues detected If you experience an issue, please download th…" at bounding box center [718, 9] width 112 height 19
click at [699, 14] on icon at bounding box center [700, 9] width 11 height 11
click at [695, 12] on icon at bounding box center [700, 9] width 11 height 11
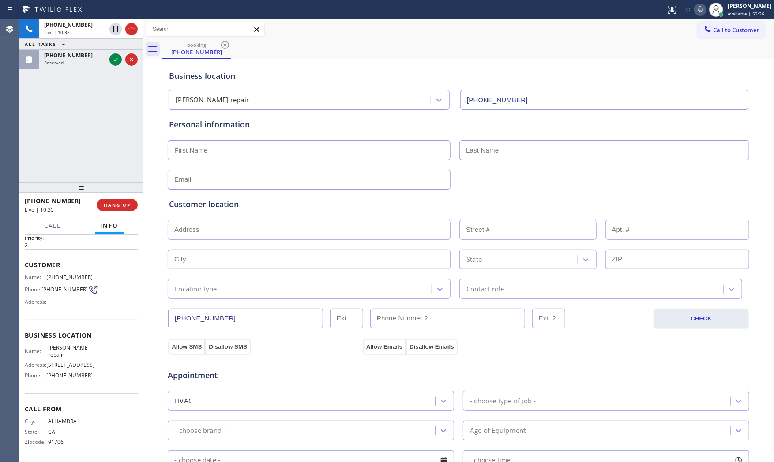
click at [695, 12] on icon at bounding box center [700, 9] width 11 height 11
click at [699, 7] on icon at bounding box center [700, 9] width 11 height 11
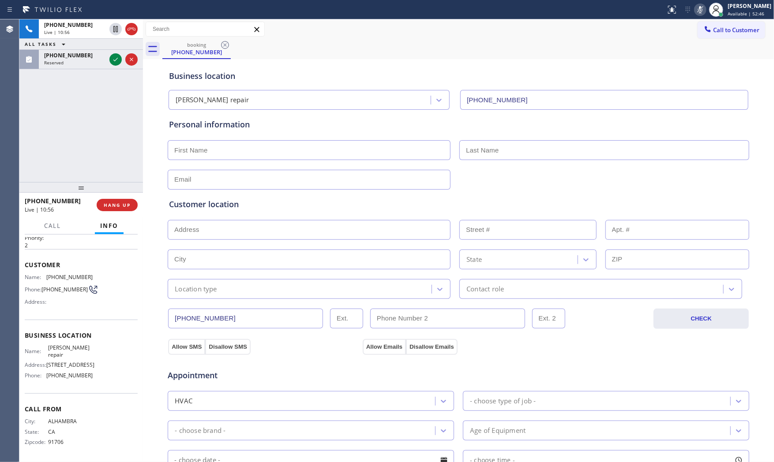
click at [699, 7] on icon at bounding box center [700, 9] width 11 height 11
click at [697, 4] on icon at bounding box center [700, 9] width 11 height 11
click at [71, 267] on div "Customer Name: [PHONE_NUMBER] Phone: [PHONE_NUMBER] Address:" at bounding box center [81, 284] width 113 height 71
click at [72, 269] on div "Customer Name: [PHONE_NUMBER] Phone: [PHONE_NUMBER] Address:" at bounding box center [81, 284] width 113 height 71
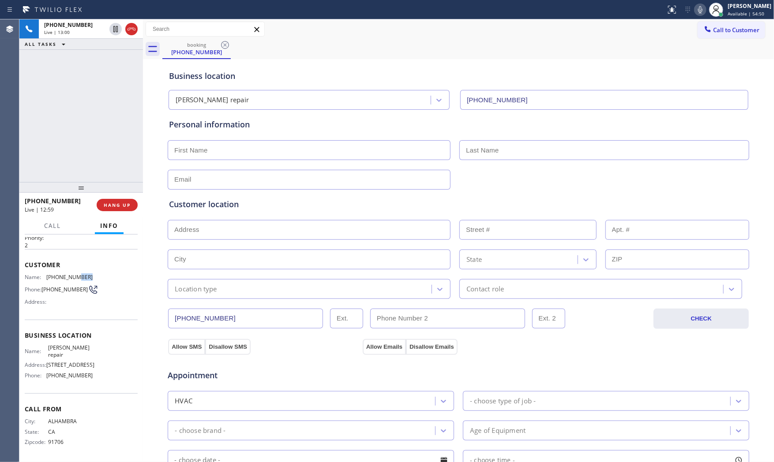
click at [72, 270] on div "Customer Name: [PHONE_NUMBER] Phone: [PHONE_NUMBER] Address:" at bounding box center [81, 284] width 113 height 71
click at [72, 274] on span "[PHONE_NUMBER]" at bounding box center [69, 277] width 46 height 7
click at [74, 274] on span "[PHONE_NUMBER]" at bounding box center [69, 277] width 46 height 7
click at [73, 274] on span "[PHONE_NUMBER]" at bounding box center [69, 277] width 46 height 7
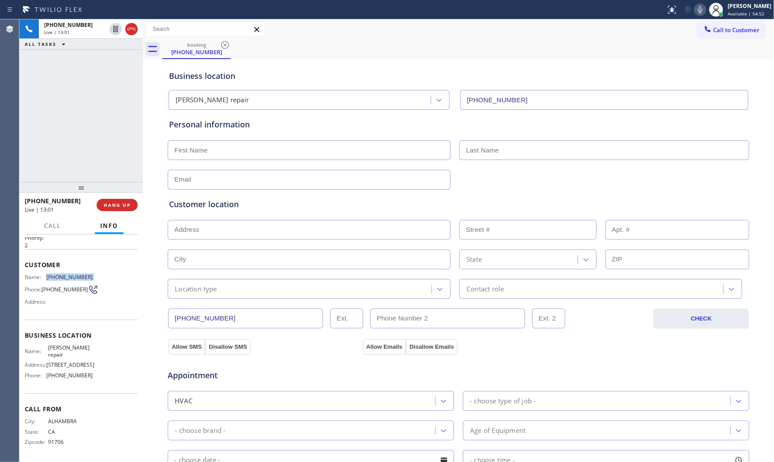
copy span "[PHONE_NUMBER]"
click at [697, 10] on icon at bounding box center [700, 9] width 11 height 11
click at [698, 10] on icon at bounding box center [700, 9] width 4 height 7
click at [697, 8] on icon at bounding box center [700, 9] width 11 height 11
click at [698, 9] on rect at bounding box center [700, 9] width 6 height 6
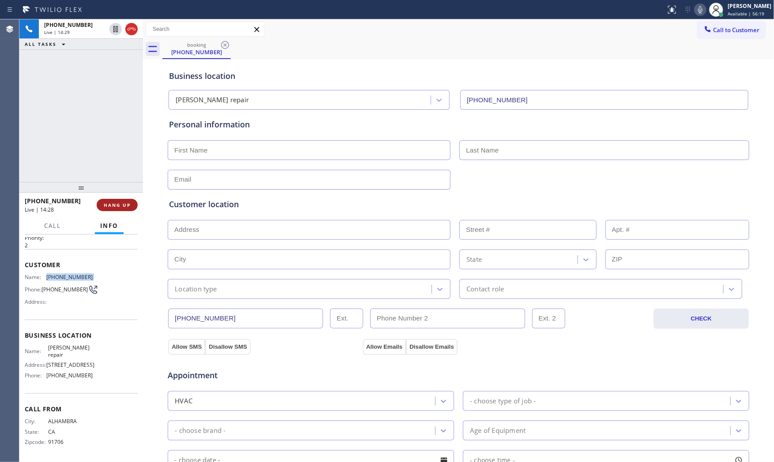
click at [109, 206] on span "HANG UP" at bounding box center [117, 205] width 27 height 6
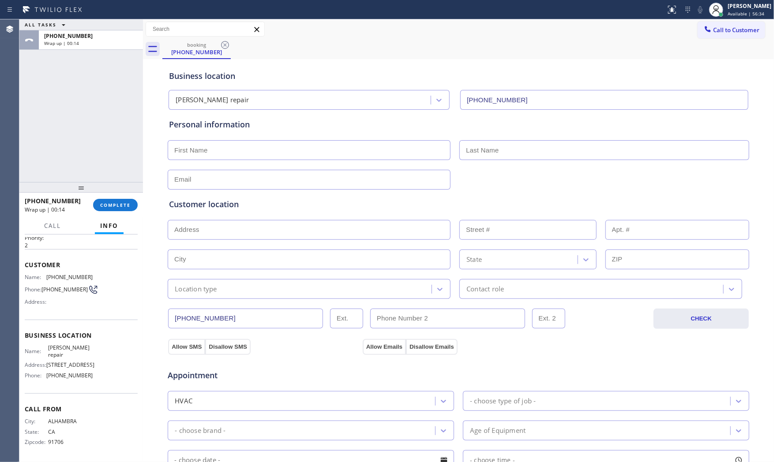
click at [257, 152] on input "text" at bounding box center [309, 150] width 283 height 20
paste input "Morena"
type input "Morena"
click at [548, 147] on input "text" at bounding box center [604, 150] width 290 height 20
paste input "[PERSON_NAME]"
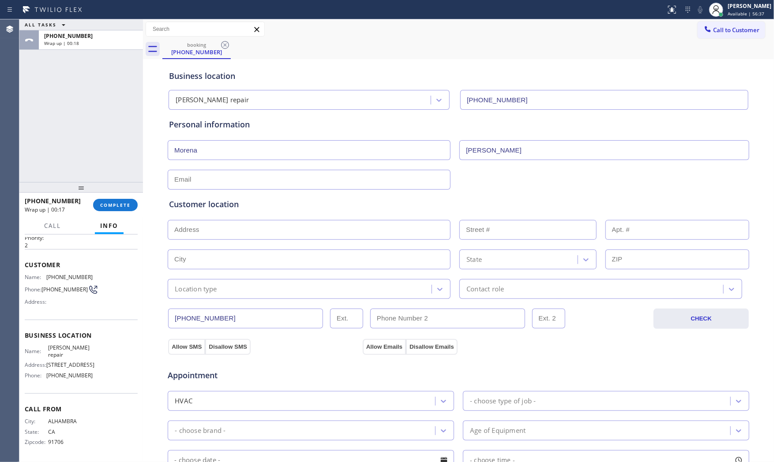
type input "[PERSON_NAME]"
click at [325, 14] on div at bounding box center [333, 10] width 658 height 14
click at [229, 173] on input "text" at bounding box center [309, 180] width 283 height 20
paste input "[EMAIL_ADDRESS][DOMAIN_NAME]"
type input "[EMAIL_ADDRESS][DOMAIN_NAME]"
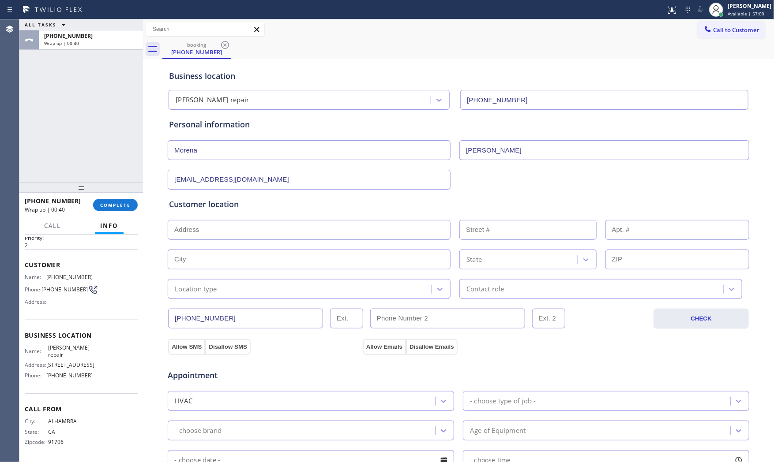
click at [212, 226] on input "text" at bounding box center [309, 230] width 283 height 20
paste input "[STREET_ADDRESS]"
type input "[STREET_ADDRESS]"
type input "2447"
type input "[PERSON_NAME]"
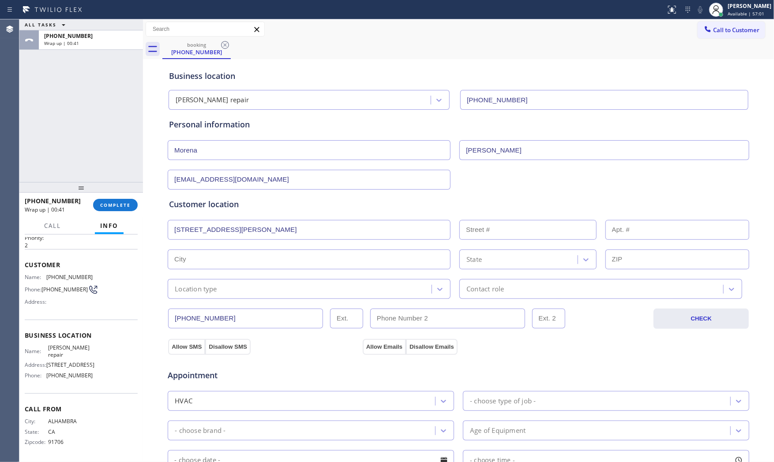
type input "91010"
click at [663, 226] on input "text" at bounding box center [677, 230] width 144 height 20
type input "u14"
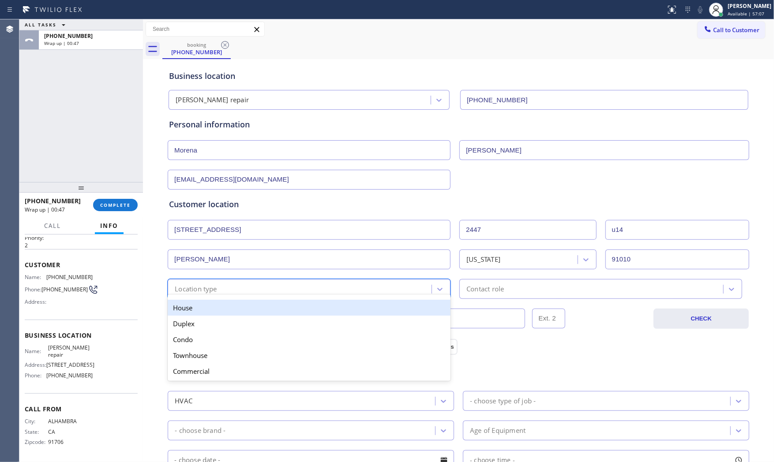
click at [359, 292] on div "Location type" at bounding box center [300, 288] width 261 height 15
click at [287, 307] on div "House" at bounding box center [309, 308] width 283 height 16
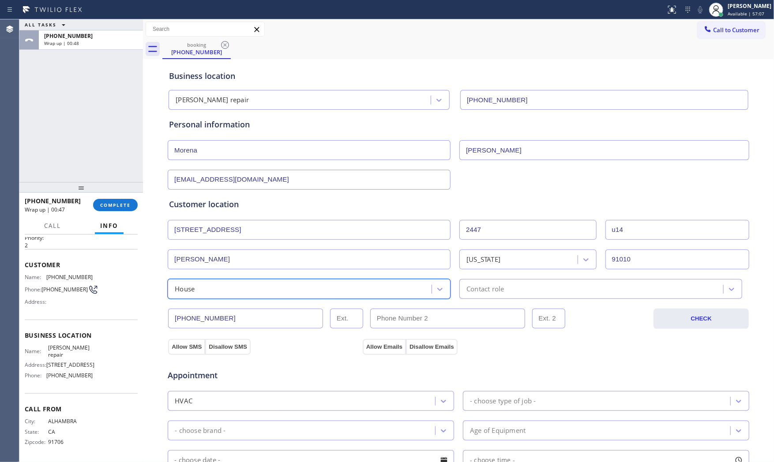
click at [495, 285] on div "Contact role" at bounding box center [484, 289] width 37 height 10
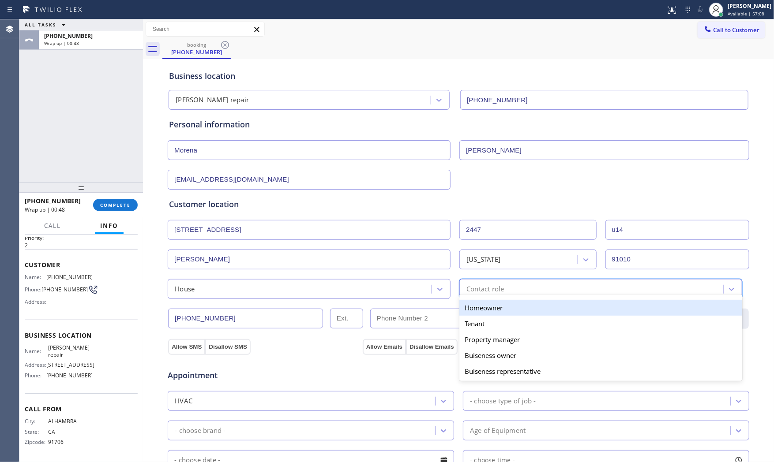
click at [481, 307] on div "Homeowner" at bounding box center [600, 308] width 283 height 16
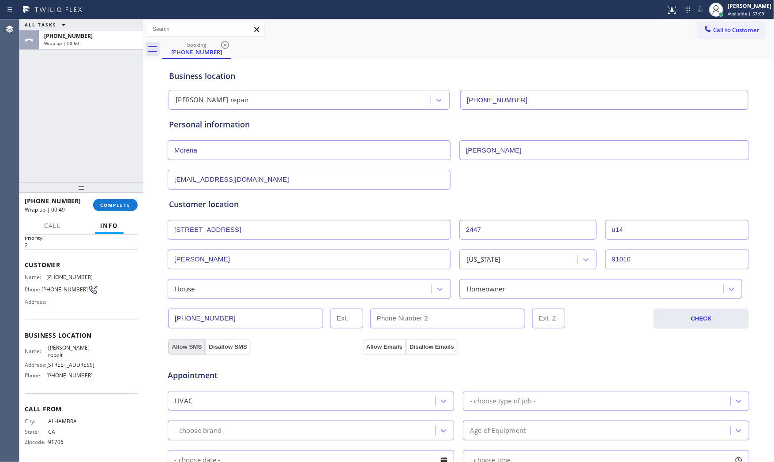
click at [191, 348] on button "Allow SMS" at bounding box center [186, 347] width 37 height 16
click at [249, 292] on div "House" at bounding box center [300, 288] width 261 height 15
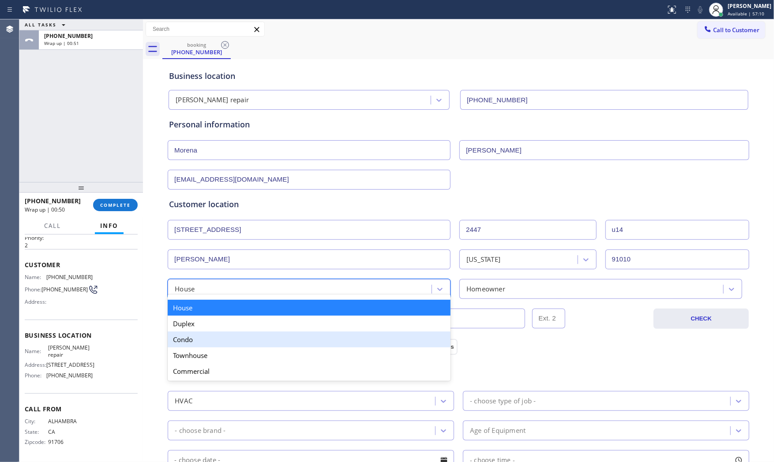
click at [211, 350] on div "Townhouse" at bounding box center [309, 356] width 283 height 16
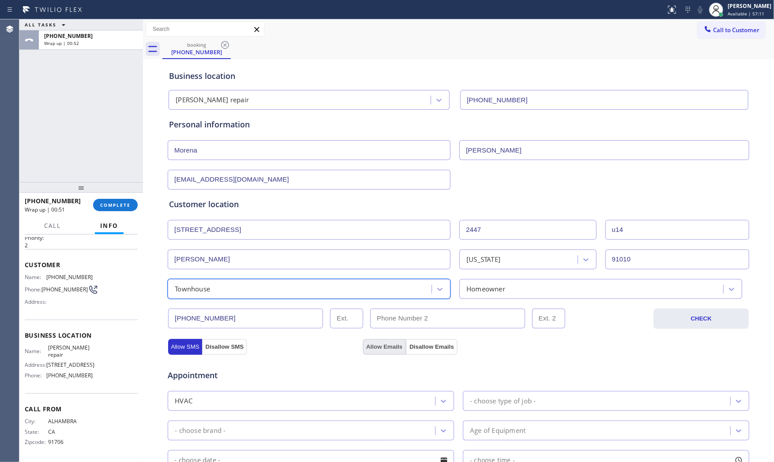
click at [372, 342] on button "Allow Emails" at bounding box center [384, 347] width 43 height 16
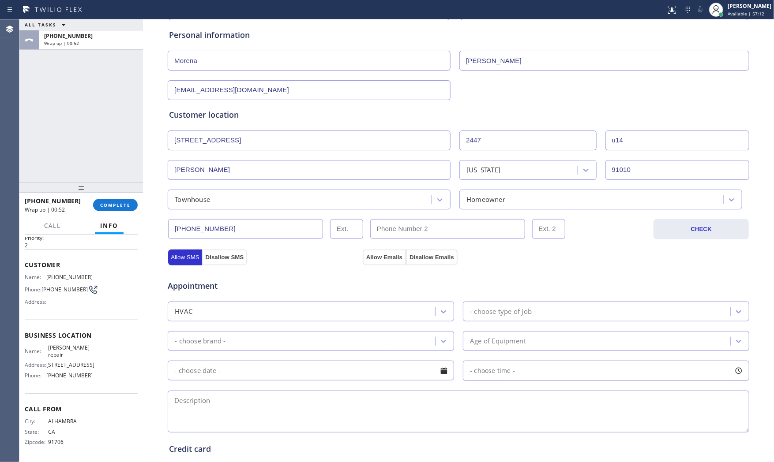
scroll to position [98, 0]
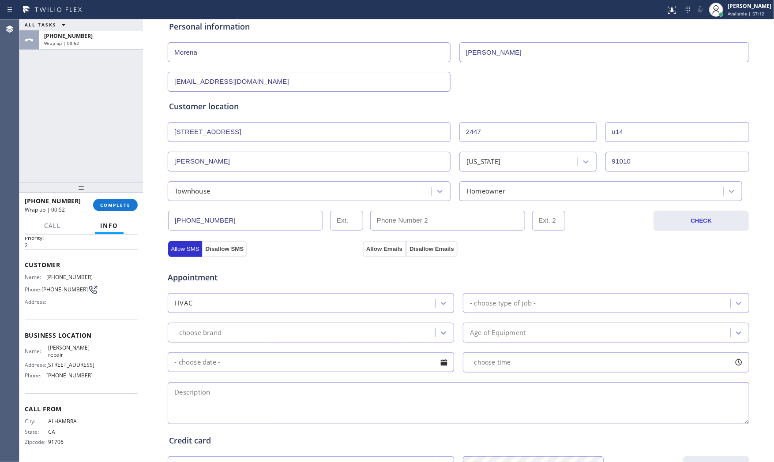
click at [512, 302] on div "- choose type of job -" at bounding box center [503, 303] width 66 height 10
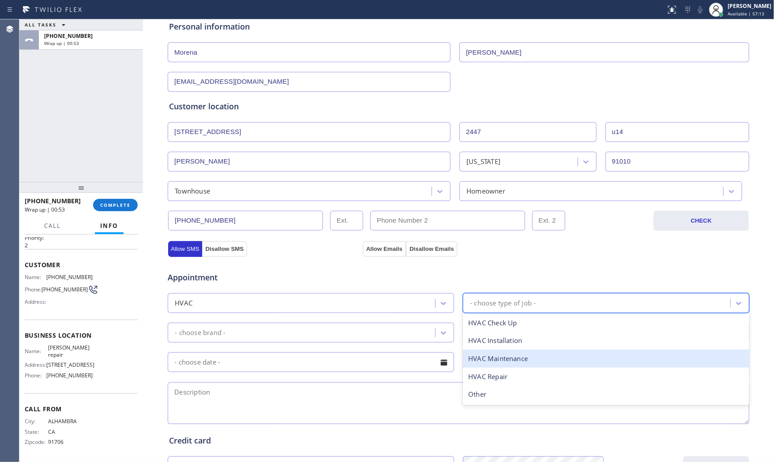
drag, startPoint x: 505, startPoint y: 359, endPoint x: 398, endPoint y: 351, distance: 107.5
click at [505, 359] on div "HVAC Maintenance" at bounding box center [606, 359] width 286 height 18
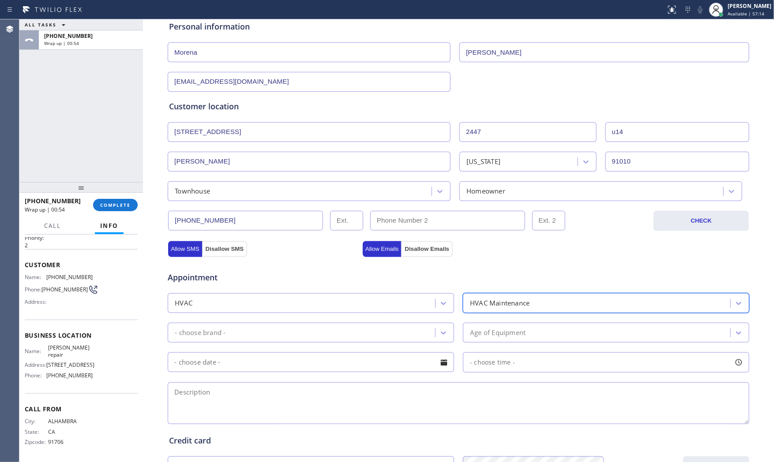
click at [496, 299] on div "HVAC Maintenance" at bounding box center [500, 303] width 60 height 10
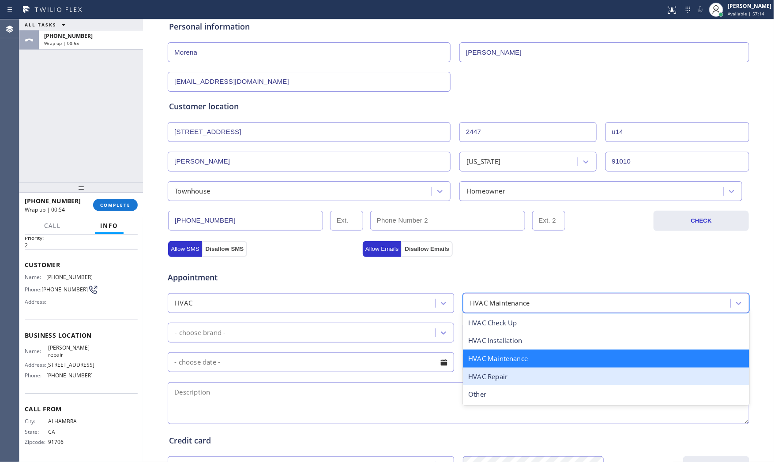
click at [493, 374] on div "HVAC Repair" at bounding box center [606, 377] width 286 height 18
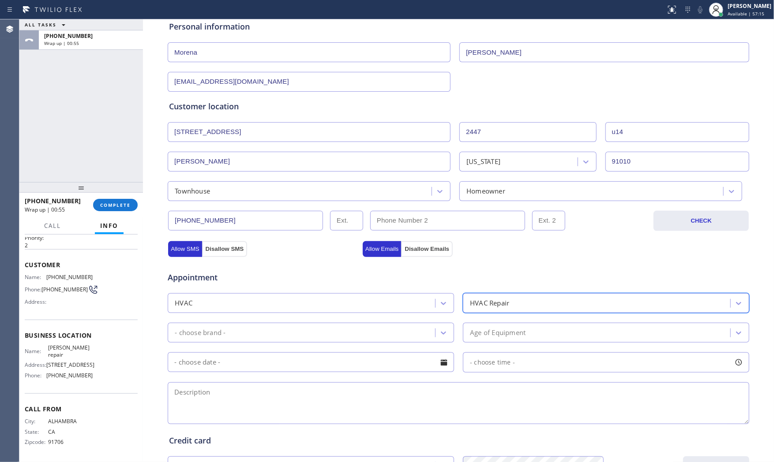
click at [298, 336] on div "- choose brand -" at bounding box center [302, 332] width 265 height 15
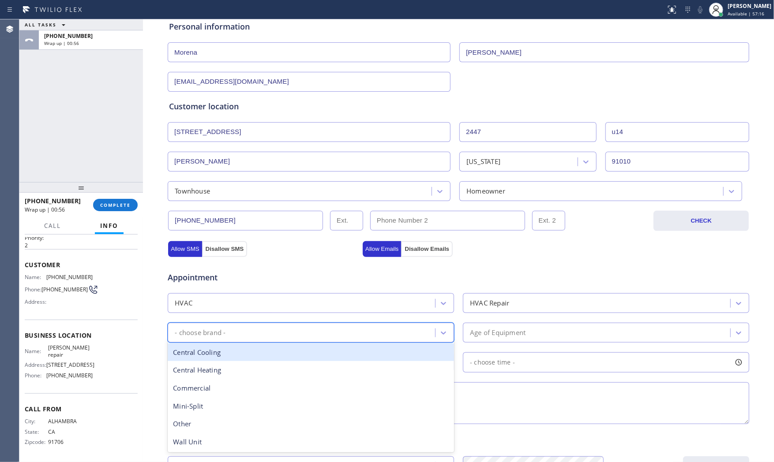
click at [237, 351] on div "Central Cooling" at bounding box center [311, 353] width 286 height 18
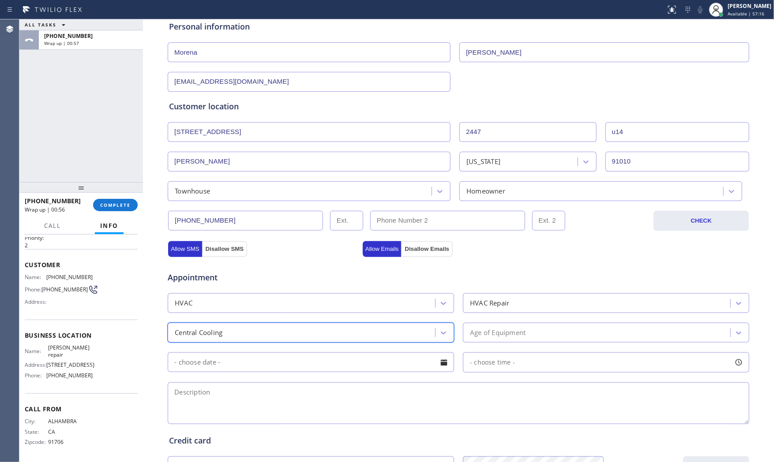
click at [497, 337] on div "Age of Equipment" at bounding box center [498, 333] width 56 height 10
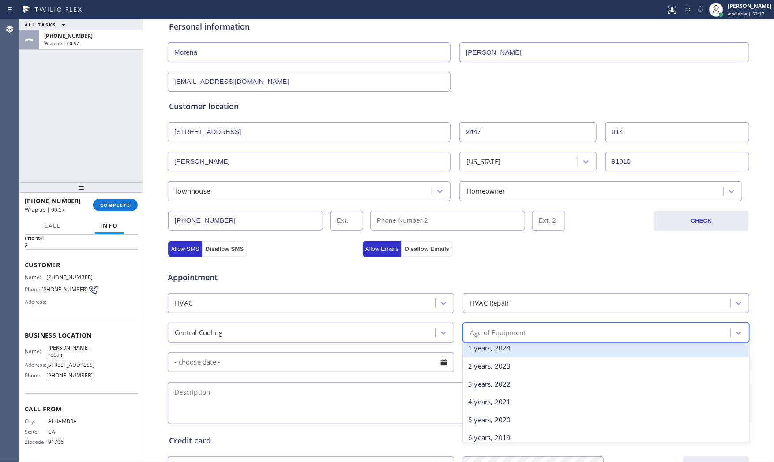
scroll to position [49, 0]
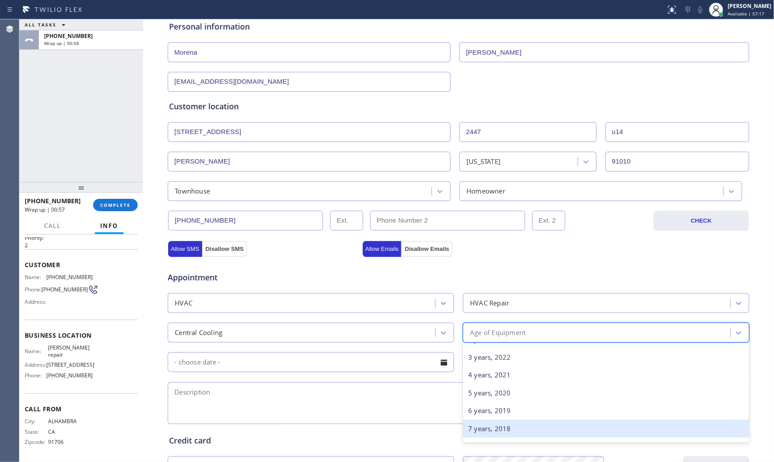
click at [482, 426] on div "7 years, 2018" at bounding box center [606, 429] width 286 height 18
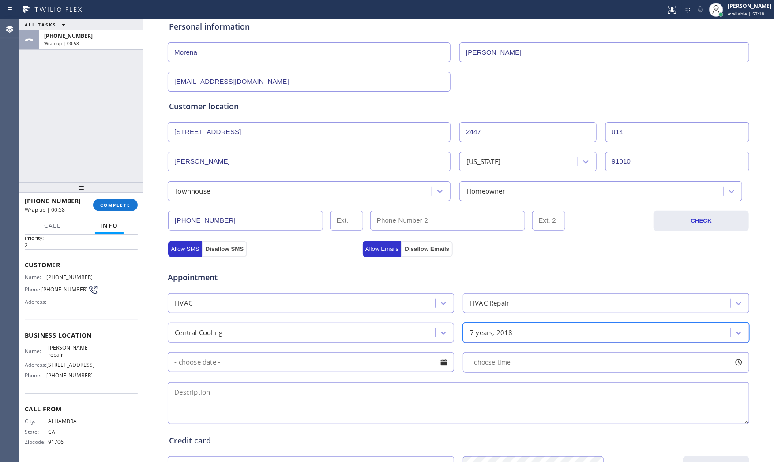
click at [273, 364] on input "text" at bounding box center [311, 362] width 286 height 20
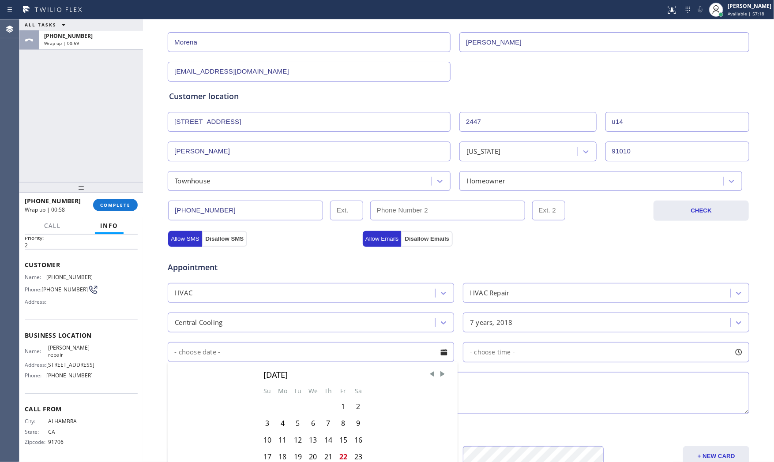
scroll to position [196, 0]
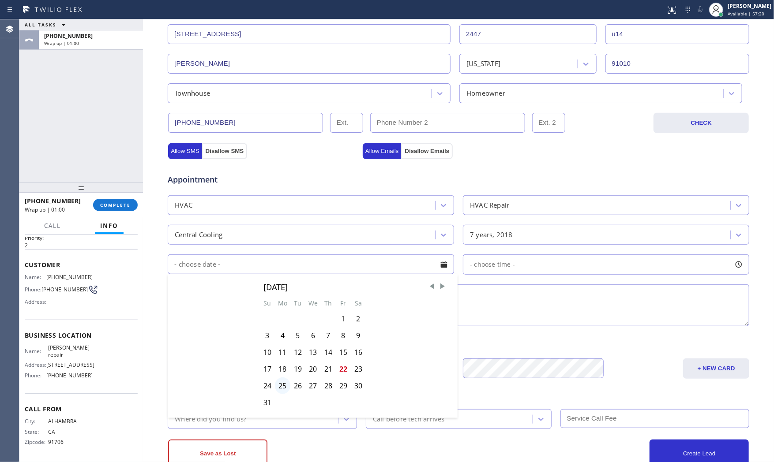
click at [281, 384] on div "25" at bounding box center [282, 386] width 15 height 17
type input "[DATE]"
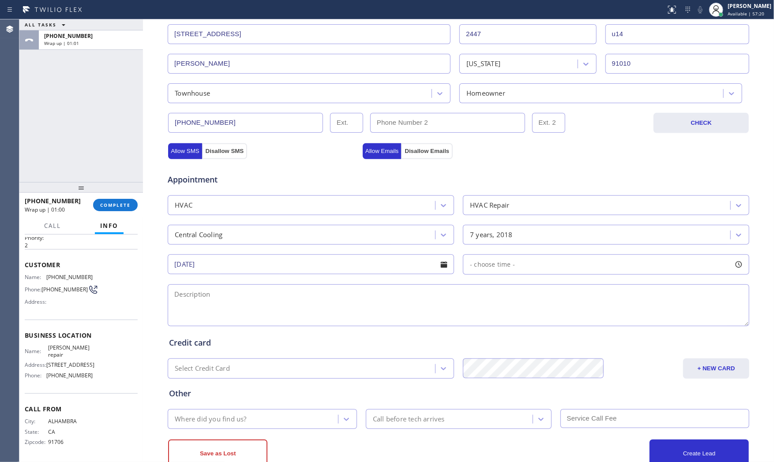
click at [495, 274] on div "- choose time -" at bounding box center [606, 264] width 286 height 20
drag, startPoint x: 532, startPoint y: 319, endPoint x: 634, endPoint y: 320, distance: 101.9
click at [635, 320] on div at bounding box center [640, 318] width 11 height 19
drag, startPoint x: 472, startPoint y: 320, endPoint x: 553, endPoint y: 321, distance: 80.7
click at [556, 321] on div at bounding box center [556, 318] width 11 height 19
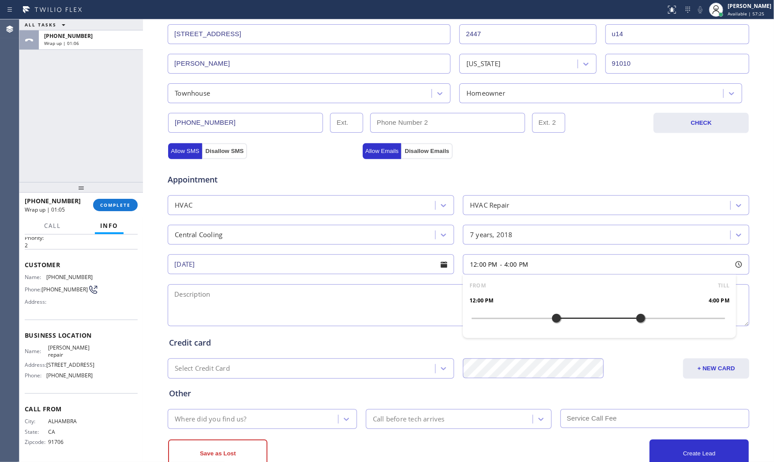
click at [372, 307] on textarea at bounding box center [458, 305] width 581 height 42
click at [61, 348] on span "[PERSON_NAME] repair" at bounding box center [70, 351] width 44 height 14
copy span "[PERSON_NAME] repair"
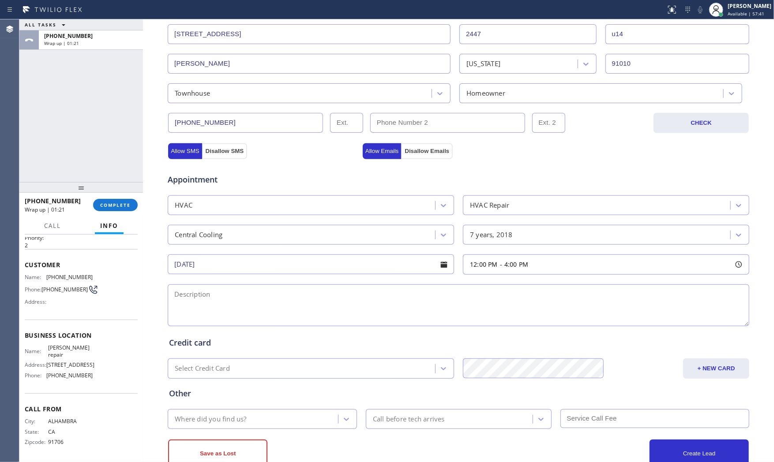
click at [213, 300] on textarea at bounding box center [458, 305] width 581 height 42
paste textarea "12-4 $119 Central AC | its leaking water maybe the drainage need to be check, c…"
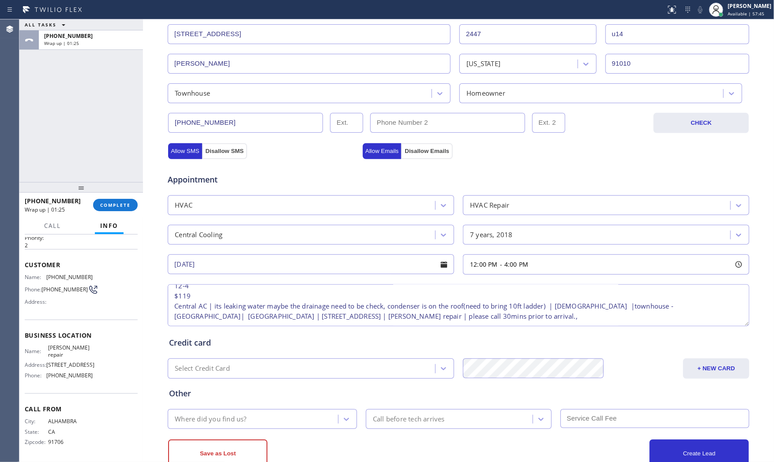
scroll to position [18, 0]
click at [257, 412] on div "Where did you find us?" at bounding box center [254, 418] width 168 height 15
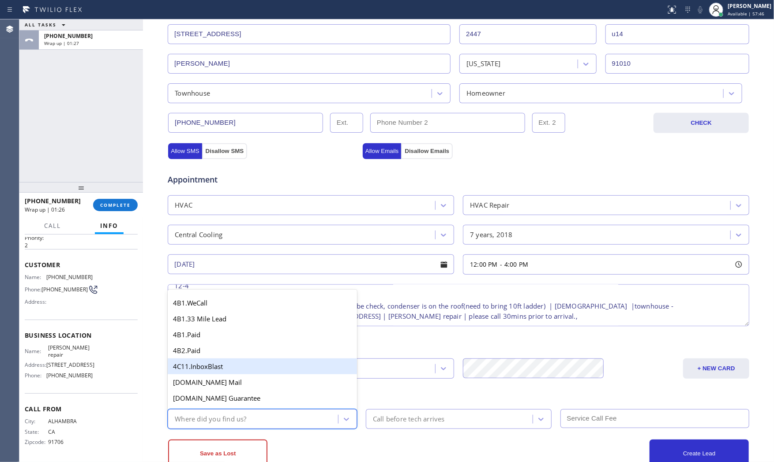
drag, startPoint x: 482, startPoint y: 318, endPoint x: 557, endPoint y: 281, distance: 82.8
click at [484, 317] on textarea "12-4 $119 Central AC | its leaking water maybe the drainage need to be check, c…" at bounding box center [458, 305] width 581 height 42
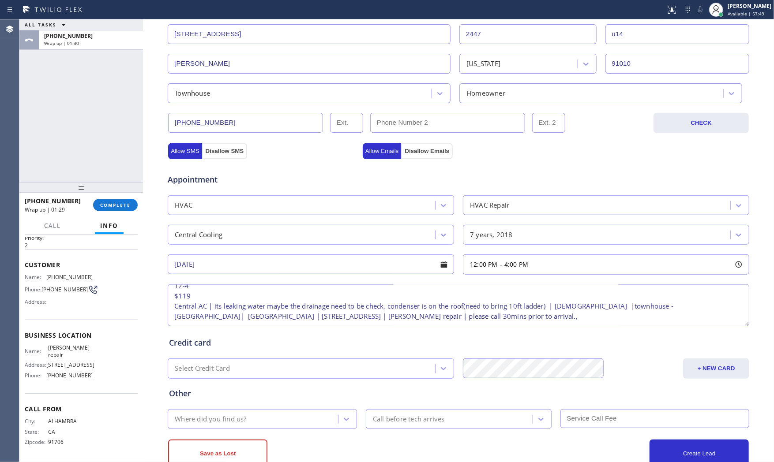
click at [192, 320] on textarea "12-4 $119 Central AC | its leaking water maybe the drainage need to be check, c…" at bounding box center [458, 305] width 581 height 42
paste textarea "Gate code: Pound 1053"
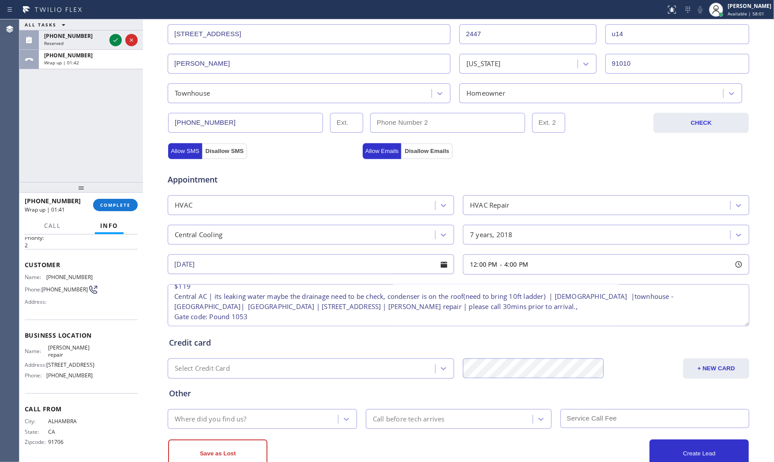
click at [223, 318] on textarea "12-4 $119 Central AC | its leaking water maybe the drainage need to be check, c…" at bounding box center [458, 305] width 581 height 42
click at [222, 318] on textarea "12-4 $119 Central AC | its leaking water maybe the drainage need to be check, c…" at bounding box center [458, 305] width 581 height 42
paste textarea "#"
click at [208, 317] on textarea "12-4 $119 Central AC | its leaking water maybe the drainage need to be check, c…" at bounding box center [458, 305] width 581 height 42
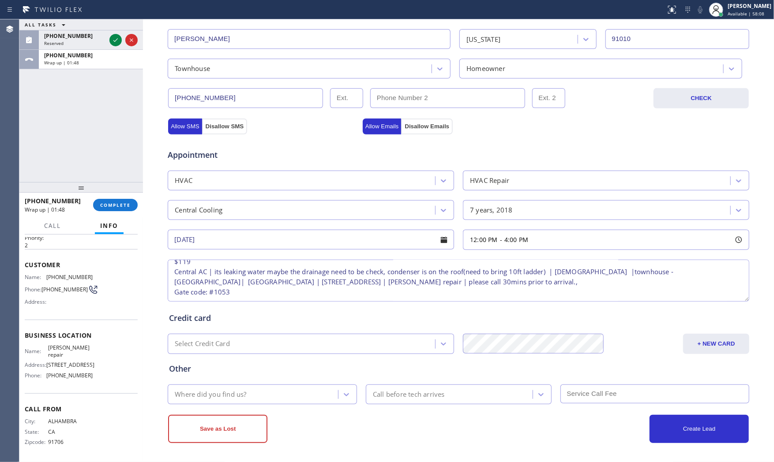
scroll to position [221, 0]
type textarea "12-4 $119 Central AC | its leaking water maybe the drainage need to be check, c…"
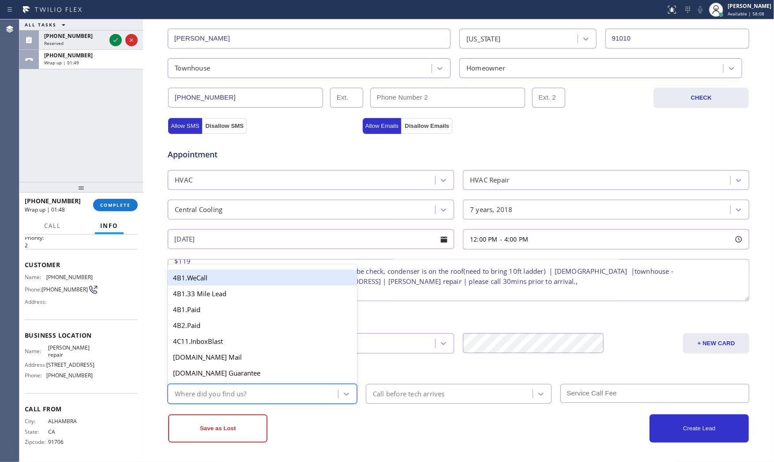
click at [287, 391] on div "Where did you find us?" at bounding box center [254, 393] width 168 height 15
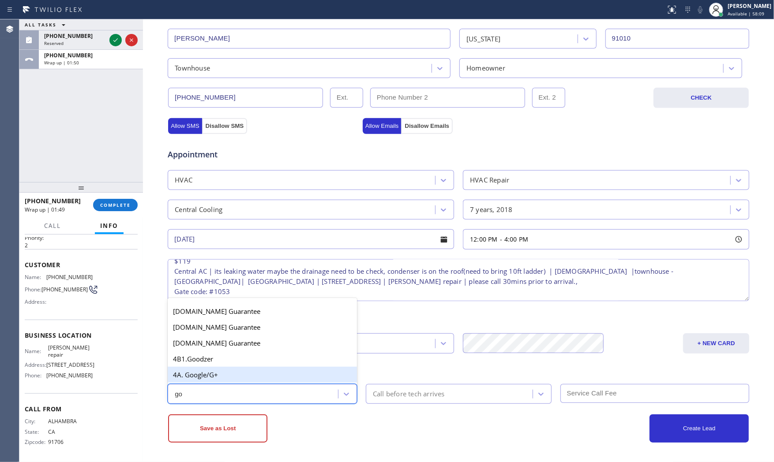
type input "goo"
drag, startPoint x: 266, startPoint y: 374, endPoint x: 374, endPoint y: 388, distance: 109.0
click at [266, 374] on div "4A. Google/G+" at bounding box center [262, 375] width 189 height 16
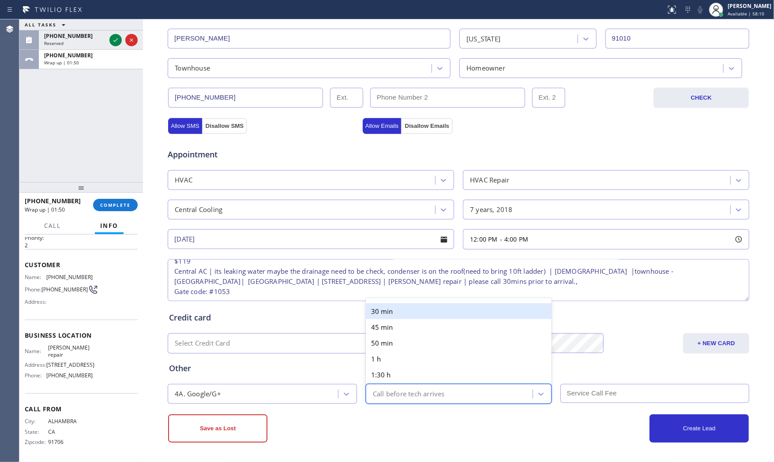
click at [383, 389] on div "Call before tech arrives" at bounding box center [450, 393] width 164 height 15
click at [374, 308] on div "30 min" at bounding box center [459, 311] width 186 height 16
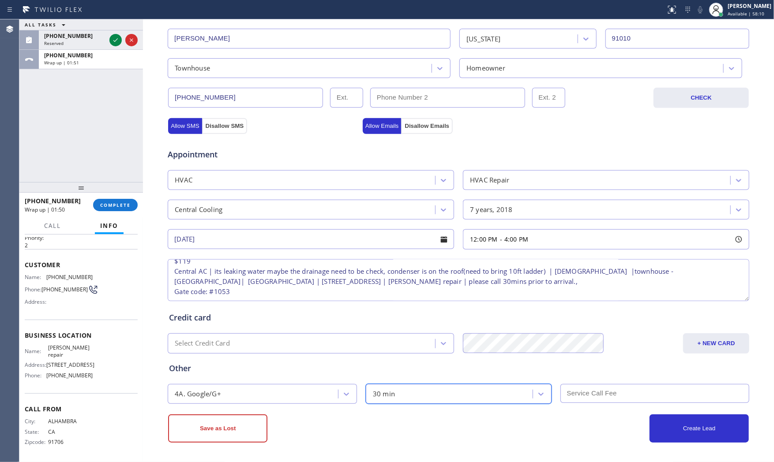
click at [565, 395] on input "text" at bounding box center [654, 393] width 189 height 19
type input "119"
click at [520, 435] on div "Create Lead" at bounding box center [603, 429] width 290 height 28
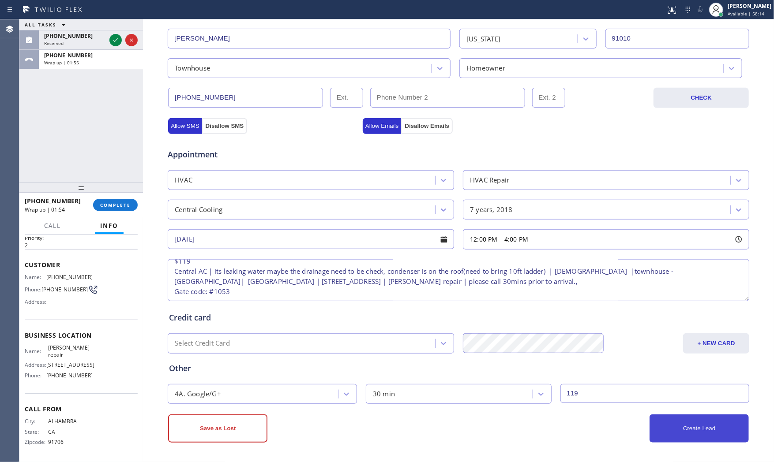
click at [688, 418] on button "Create Lead" at bounding box center [698, 429] width 99 height 28
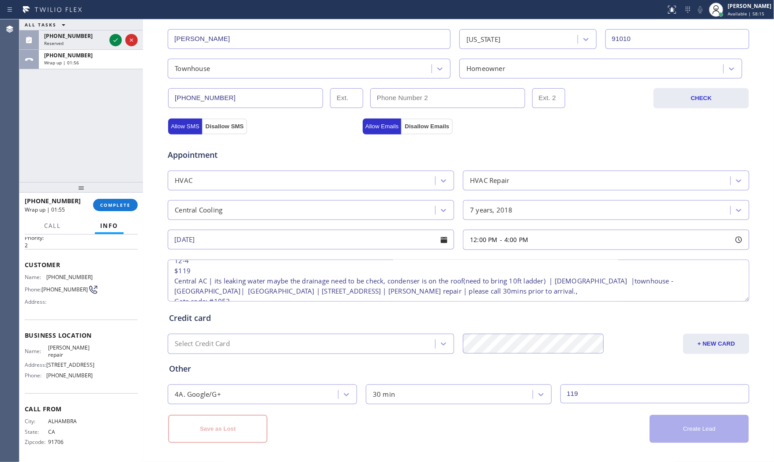
scroll to position [0, 0]
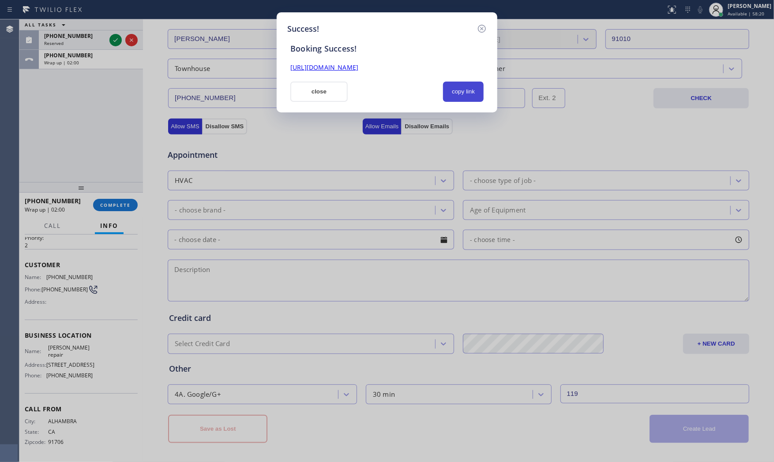
click at [455, 95] on button "copy link" at bounding box center [463, 92] width 41 height 20
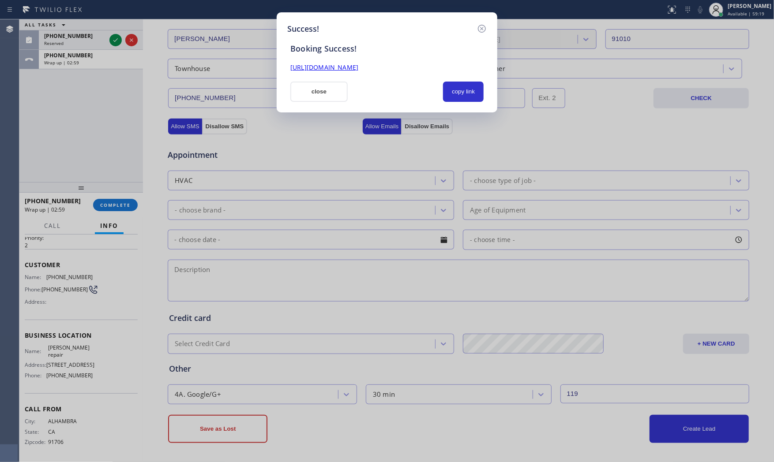
drag, startPoint x: 64, startPoint y: 25, endPoint x: 69, endPoint y: 30, distance: 6.9
click at [64, 25] on div "Success! Booking Success! [URL][DOMAIN_NAME] close copy link" at bounding box center [387, 231] width 774 height 462
click at [310, 81] on div "Booking Success! [URL][DOMAIN_NAME] close copy link" at bounding box center [386, 68] width 199 height 67
click at [302, 87] on button "close" at bounding box center [318, 92] width 57 height 20
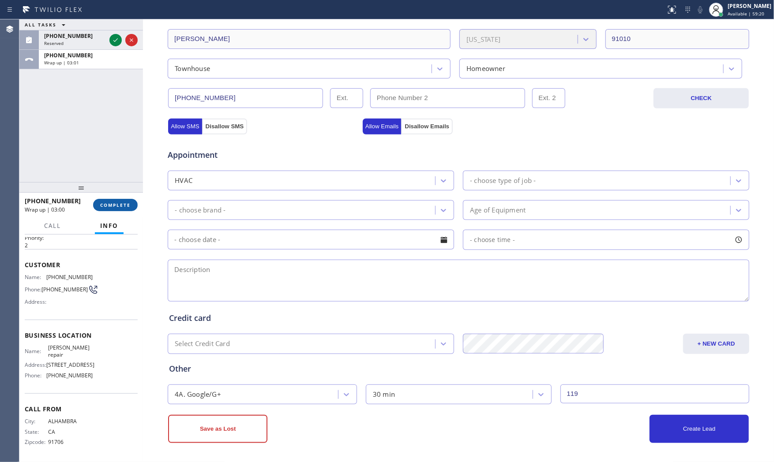
click at [111, 207] on span "COMPLETE" at bounding box center [115, 205] width 30 height 6
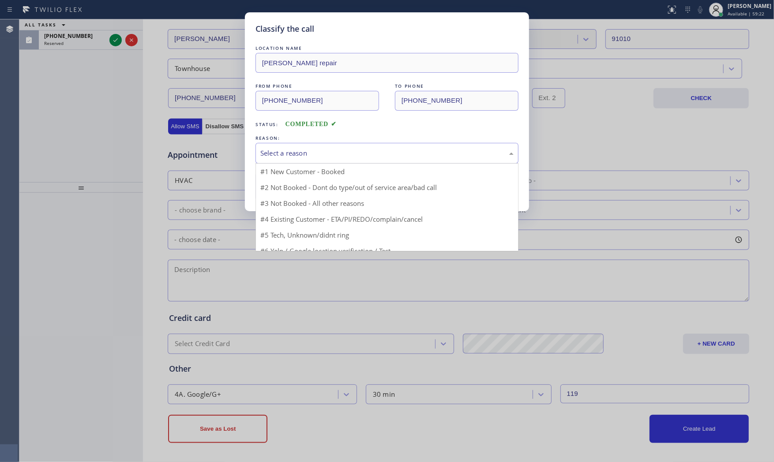
drag, startPoint x: 279, startPoint y: 154, endPoint x: 279, endPoint y: 168, distance: 13.2
click at [279, 155] on div "Select a reason" at bounding box center [386, 153] width 253 height 10
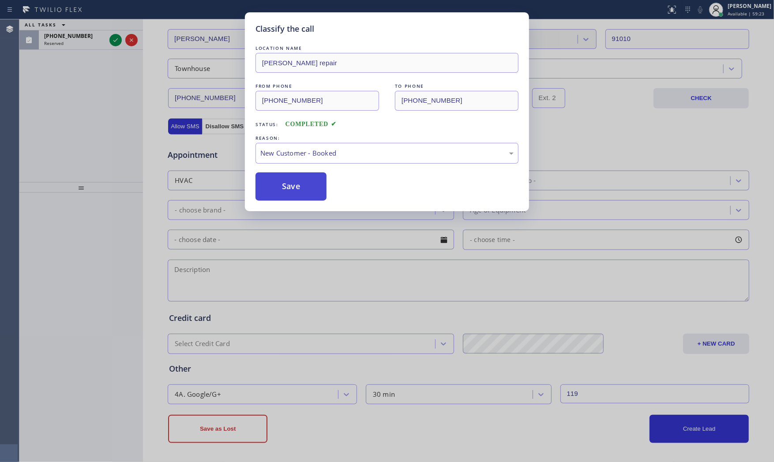
click at [283, 187] on button "Save" at bounding box center [290, 186] width 71 height 28
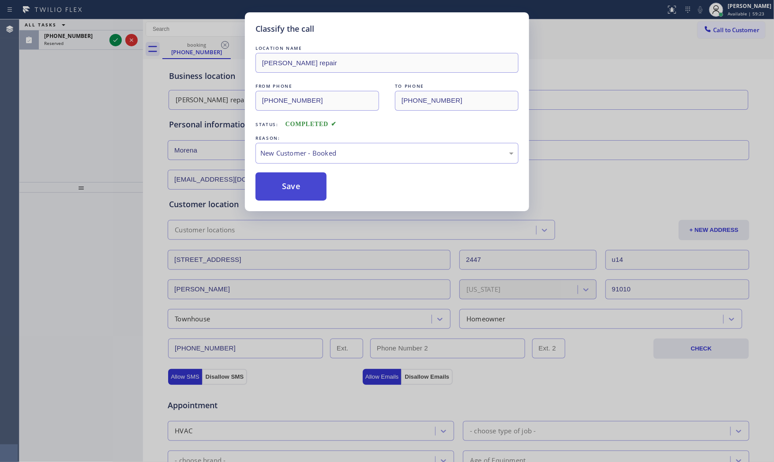
click at [283, 187] on button "Save" at bounding box center [290, 186] width 71 height 28
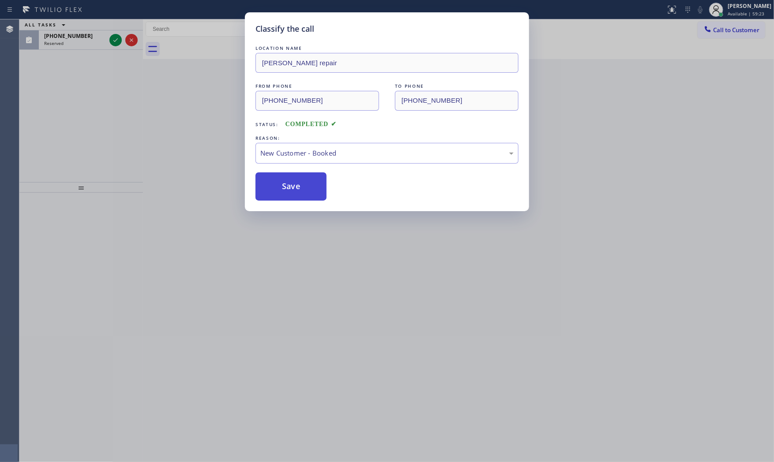
click at [283, 187] on button "Save" at bounding box center [290, 186] width 71 height 28
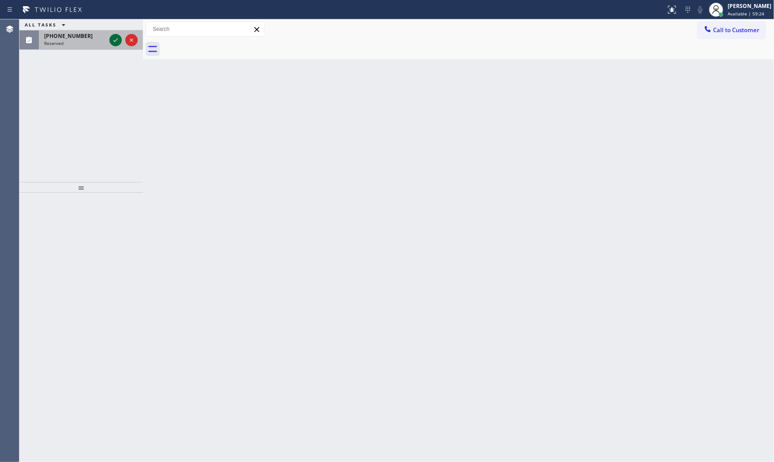
click at [111, 43] on icon at bounding box center [115, 40] width 11 height 11
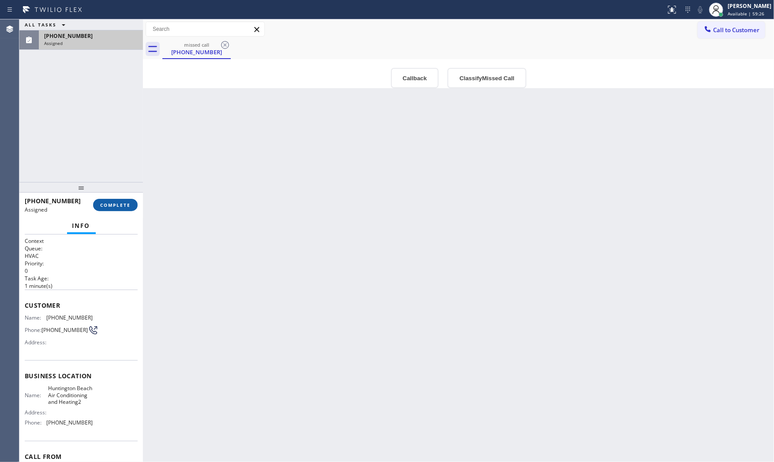
click at [120, 202] on span "COMPLETE" at bounding box center [115, 205] width 30 height 6
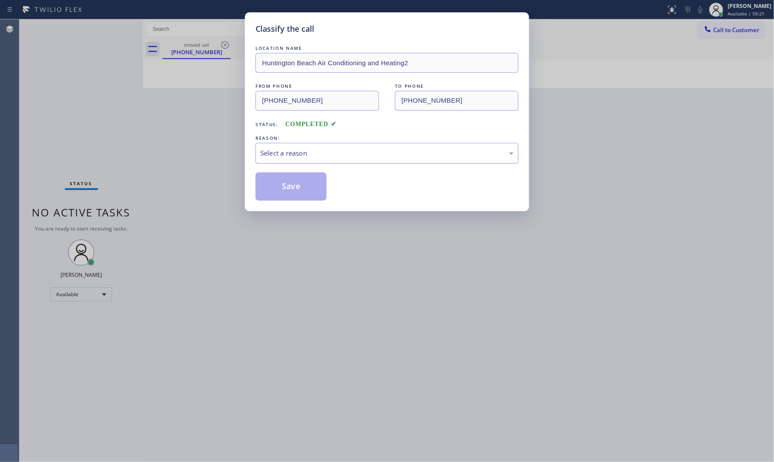
click at [283, 157] on div "Select a reason" at bounding box center [386, 153] width 253 height 10
click at [282, 187] on button "Save" at bounding box center [290, 186] width 71 height 28
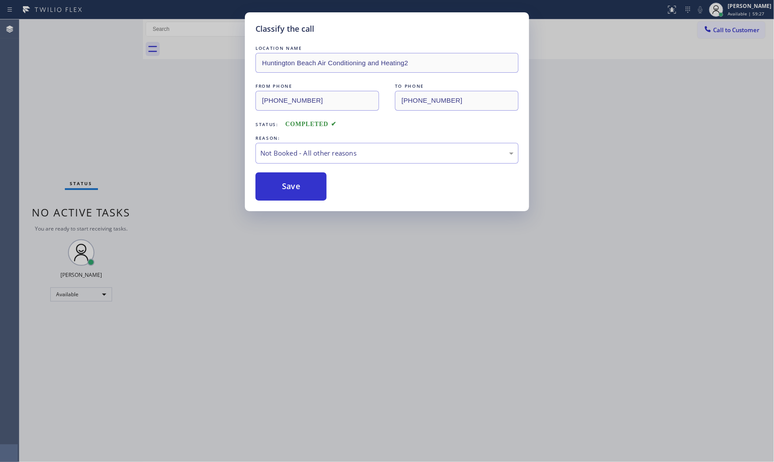
drag, startPoint x: 282, startPoint y: 187, endPoint x: 257, endPoint y: 60, distance: 129.9
click at [283, 187] on button "Save" at bounding box center [290, 186] width 71 height 28
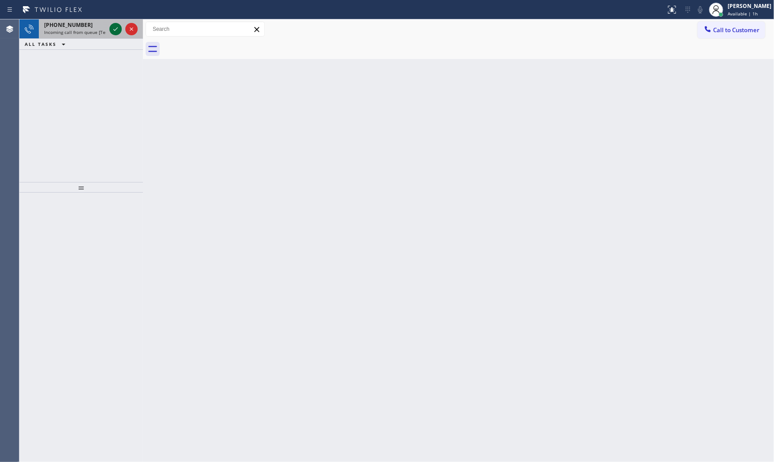
click at [113, 29] on icon at bounding box center [115, 29] width 4 height 4
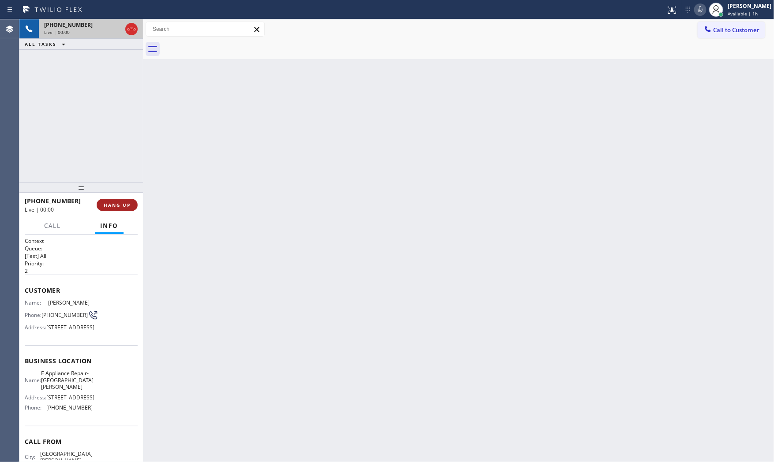
click at [112, 199] on button "HANG UP" at bounding box center [117, 205] width 41 height 12
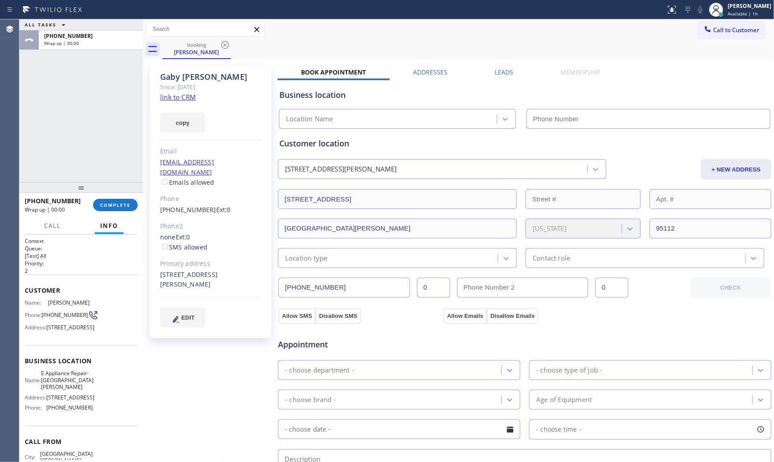
type input "[PHONE_NUMBER]"
click at [125, 209] on button "COMPLETE" at bounding box center [115, 205] width 45 height 12
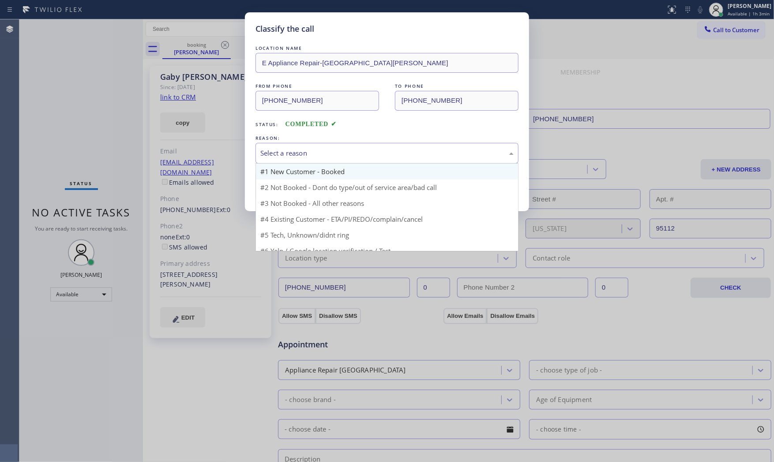
drag, startPoint x: 305, startPoint y: 155, endPoint x: 291, endPoint y: 177, distance: 26.6
click at [306, 156] on div "Select a reason" at bounding box center [386, 153] width 253 height 10
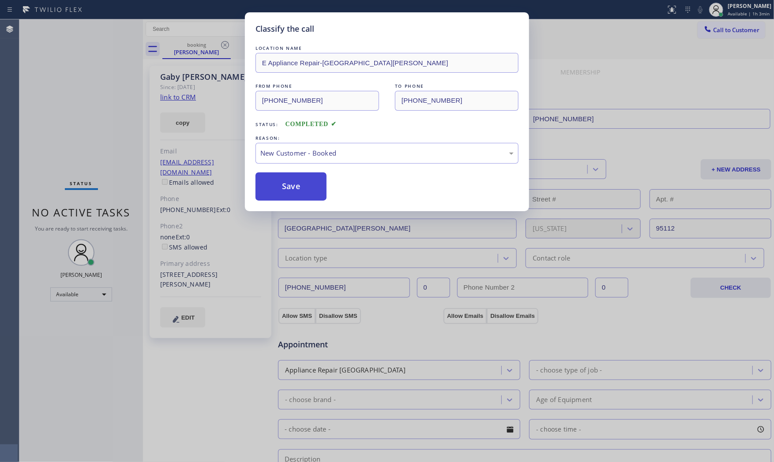
click at [288, 192] on button "Save" at bounding box center [290, 186] width 71 height 28
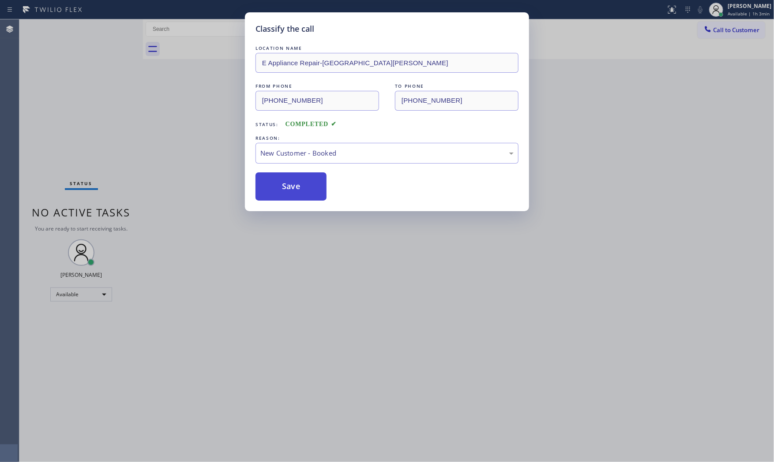
click at [288, 192] on button "Save" at bounding box center [290, 186] width 71 height 28
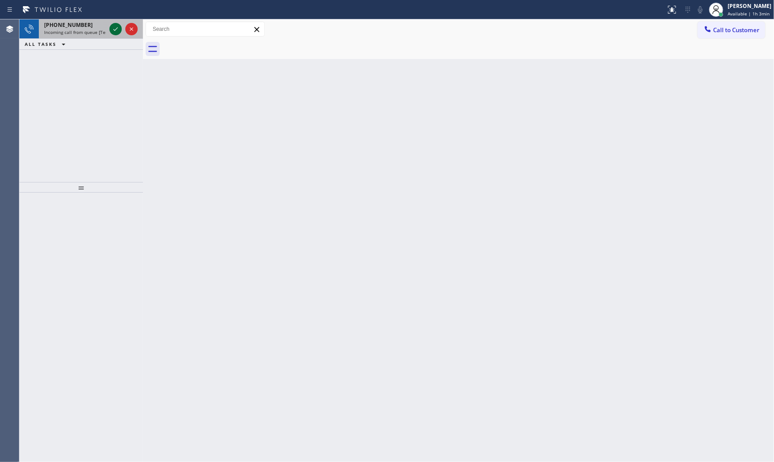
click at [116, 27] on icon at bounding box center [115, 29] width 11 height 11
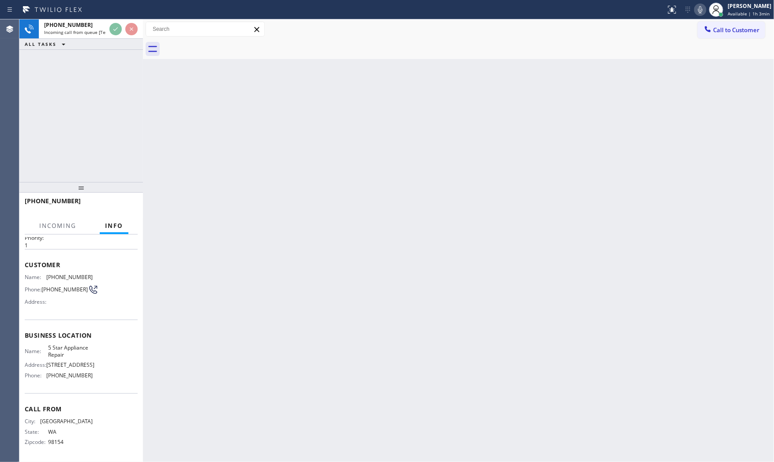
scroll to position [28, 0]
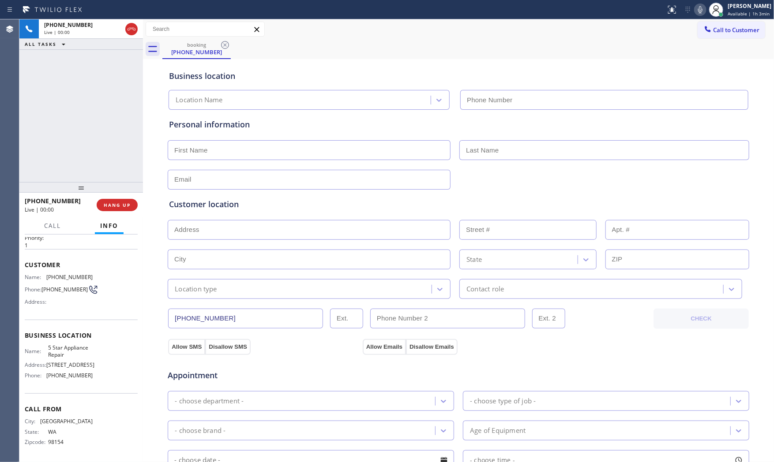
type input "[PHONE_NUMBER]"
click at [698, 13] on icon at bounding box center [700, 9] width 11 height 11
click at [699, 9] on icon at bounding box center [700, 9] width 11 height 11
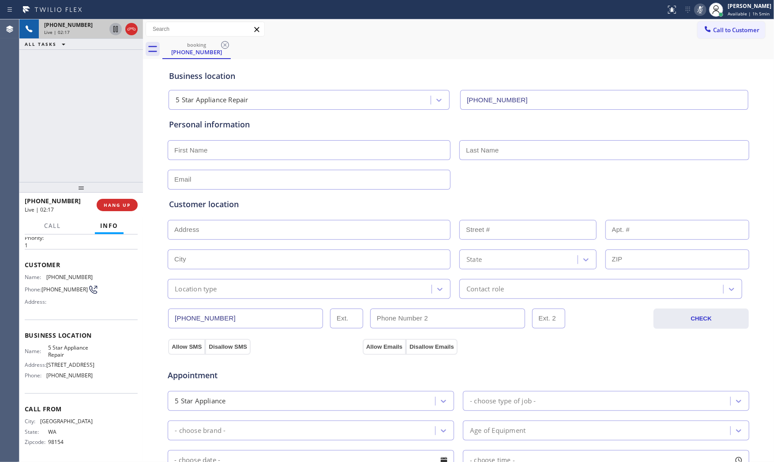
click at [114, 31] on icon at bounding box center [115, 29] width 11 height 11
click at [62, 49] on icon at bounding box center [63, 44] width 11 height 11
click at [62, 54] on button "ALL TASKS" at bounding box center [51, 54] width 64 height 11
click at [66, 53] on span "[PHONE_NUMBER]" at bounding box center [68, 55] width 49 height 7
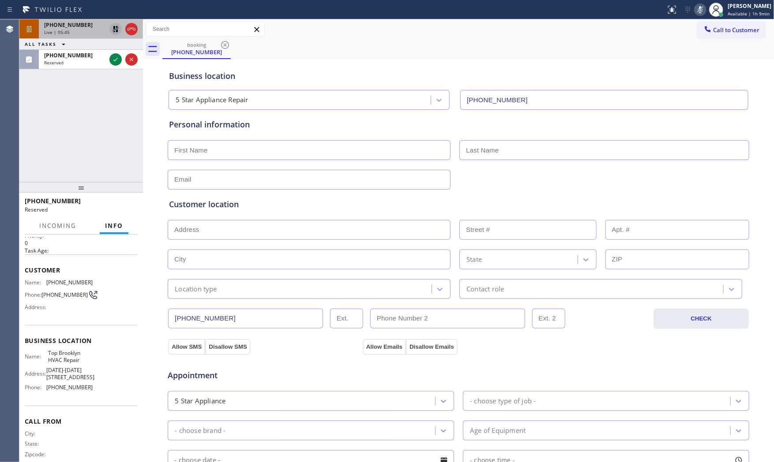
click at [60, 28] on span "[PHONE_NUMBER]" at bounding box center [68, 24] width 49 height 7
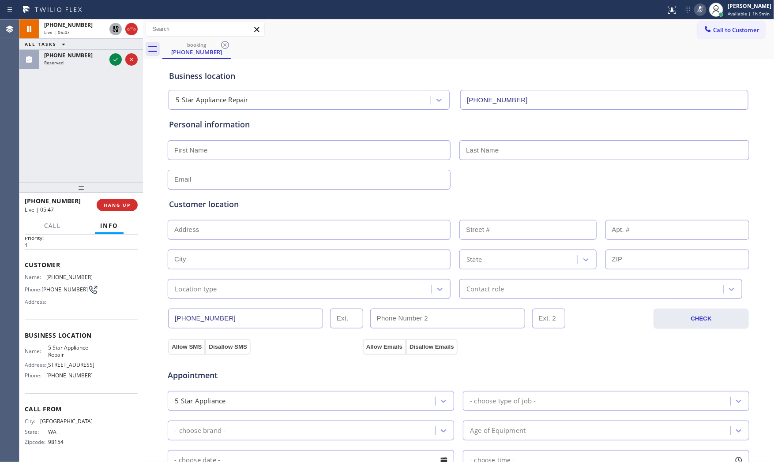
click at [701, 8] on icon at bounding box center [700, 9] width 11 height 11
click at [112, 29] on icon at bounding box center [115, 29] width 11 height 11
click at [72, 274] on span "[PHONE_NUMBER]" at bounding box center [69, 277] width 46 height 7
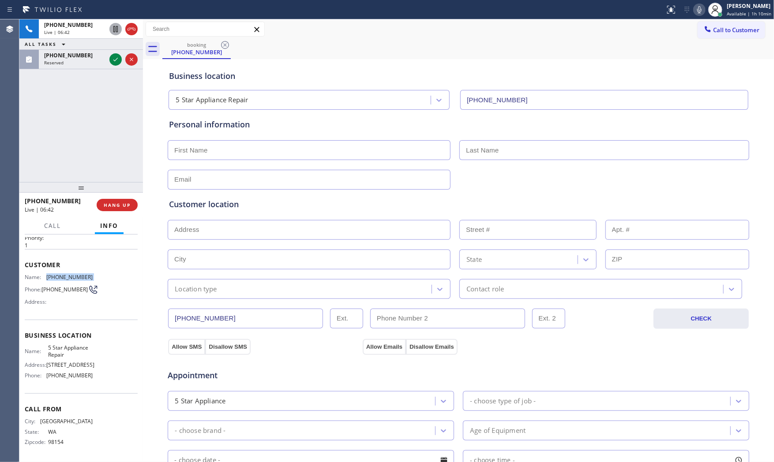
copy span "[PHONE_NUMBER]"
click at [129, 208] on span "HANG UP" at bounding box center [117, 205] width 27 height 6
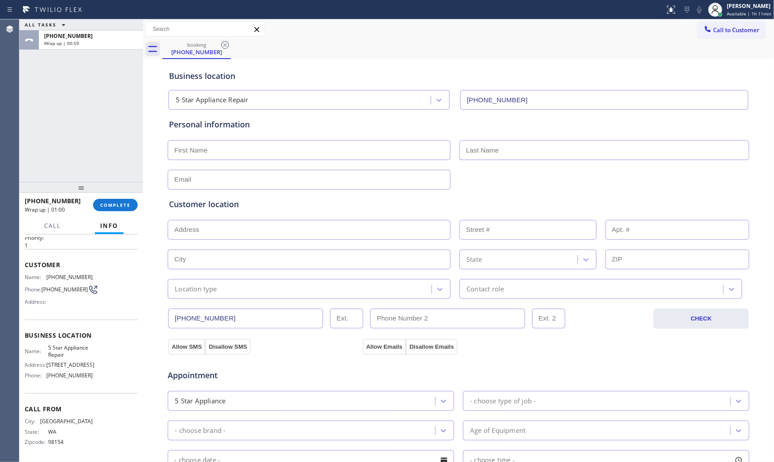
click at [67, 13] on icon at bounding box center [52, 10] width 66 height 14
drag, startPoint x: 47, startPoint y: 273, endPoint x: 87, endPoint y: 274, distance: 40.1
click at [87, 274] on span "[PHONE_NUMBER]" at bounding box center [69, 277] width 46 height 7
copy span "[PHONE_NUMBER]"
click at [82, 19] on div "Status report No issues detected If you experience an issue, please download th…" at bounding box center [387, 9] width 774 height 19
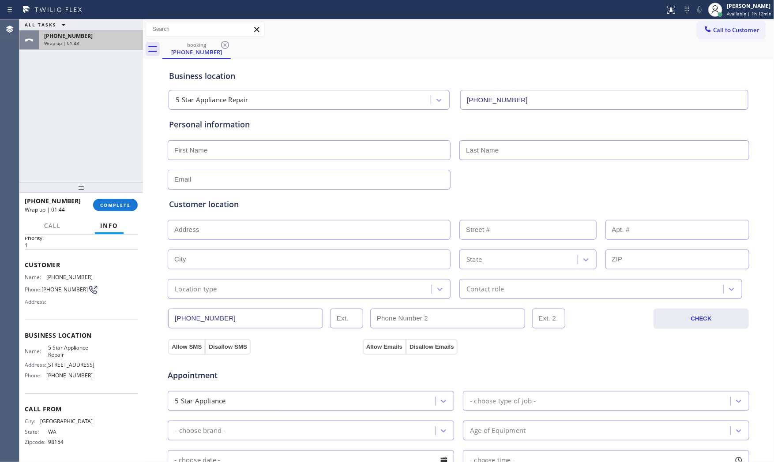
click at [89, 40] on div "Wrap up | 01:43" at bounding box center [90, 43] width 93 height 6
click at [103, 192] on div at bounding box center [80, 187] width 123 height 11
click at [112, 209] on button "COMPLETE" at bounding box center [115, 205] width 45 height 12
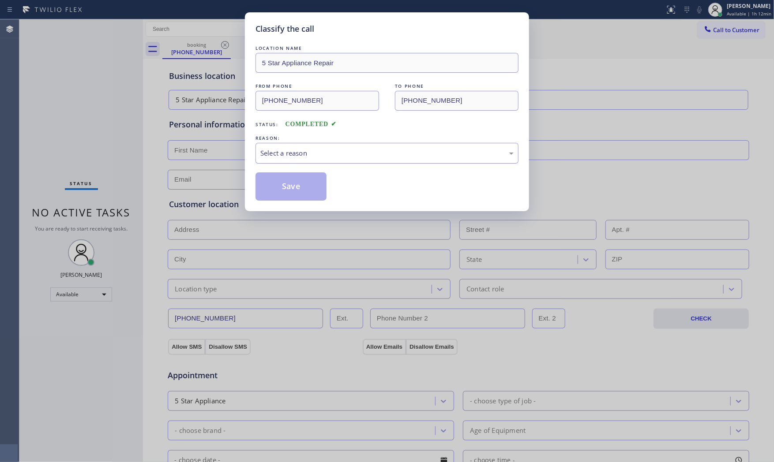
click at [290, 156] on div "Select a reason" at bounding box center [386, 153] width 253 height 10
click at [291, 187] on button "Save" at bounding box center [290, 186] width 71 height 28
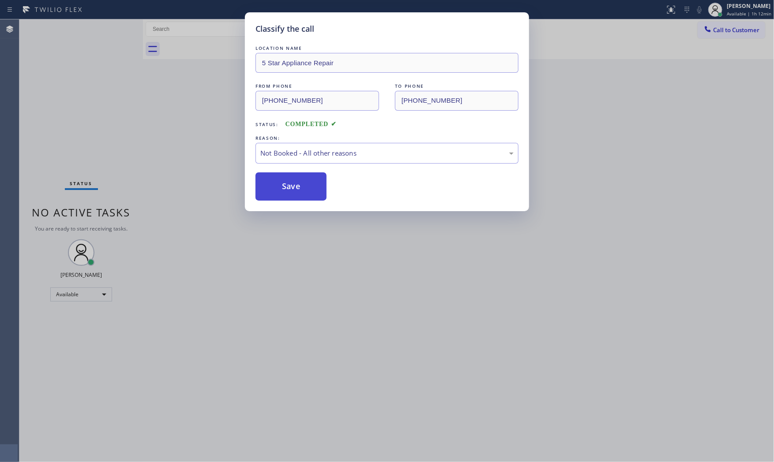
click at [291, 187] on button "Save" at bounding box center [290, 186] width 71 height 28
click at [291, 186] on button "Save" at bounding box center [290, 186] width 71 height 28
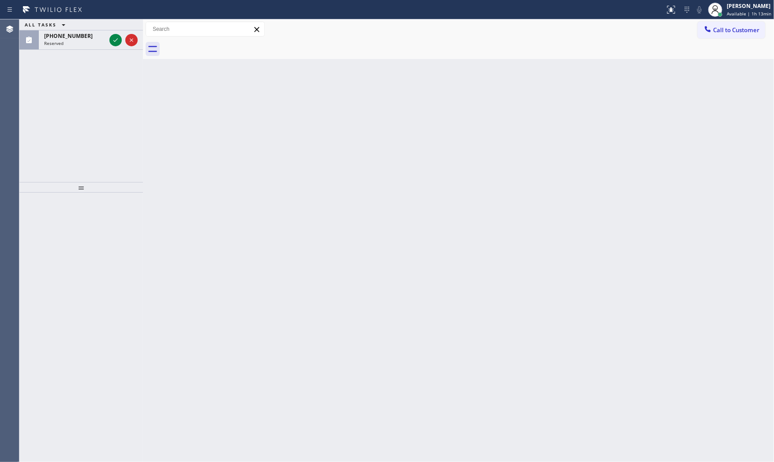
click at [93, 107] on div "ALL TASKS ALL TASKS ACTIVE TASKS TASKS IN WRAP UP [PHONE_NUMBER] Reserved" at bounding box center [80, 100] width 123 height 163
click at [101, 48] on div "[PHONE_NUMBER] Reserved" at bounding box center [73, 39] width 69 height 19
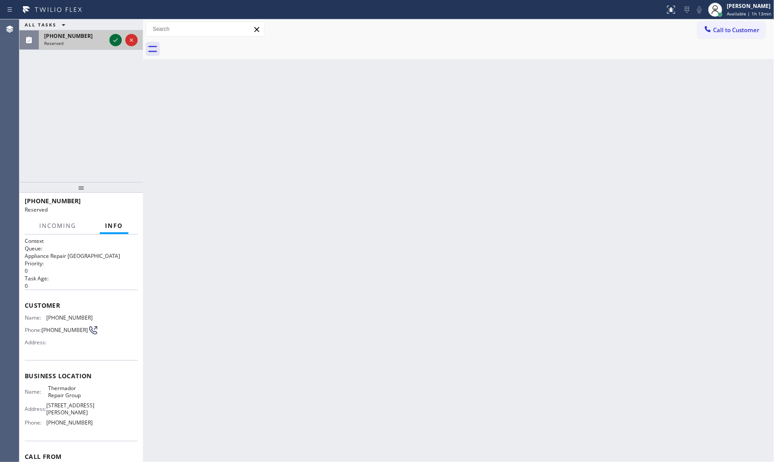
click at [112, 41] on icon at bounding box center [115, 40] width 11 height 11
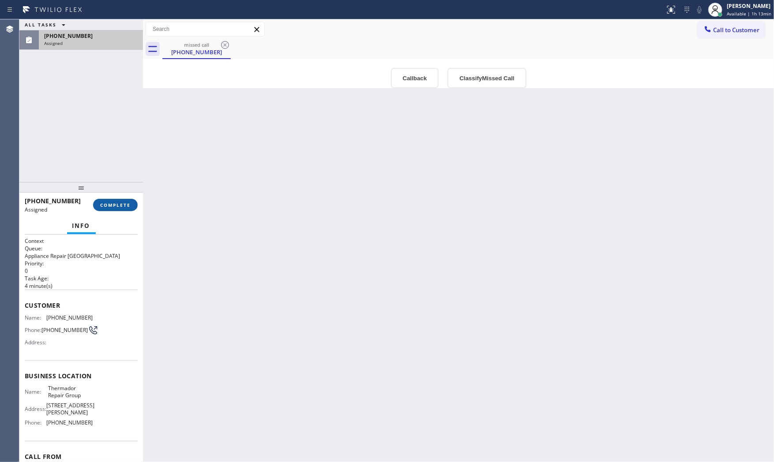
click at [104, 210] on button "COMPLETE" at bounding box center [115, 205] width 45 height 12
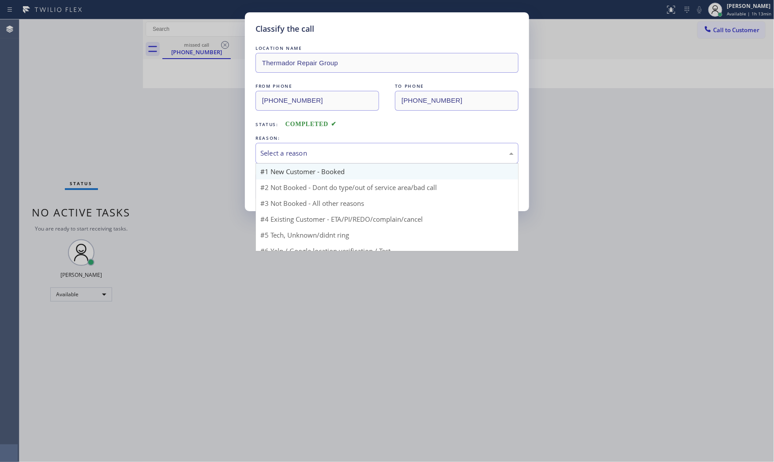
drag, startPoint x: 327, startPoint y: 153, endPoint x: 320, endPoint y: 165, distance: 13.8
click at [325, 155] on div "Select a reason" at bounding box center [386, 153] width 253 height 10
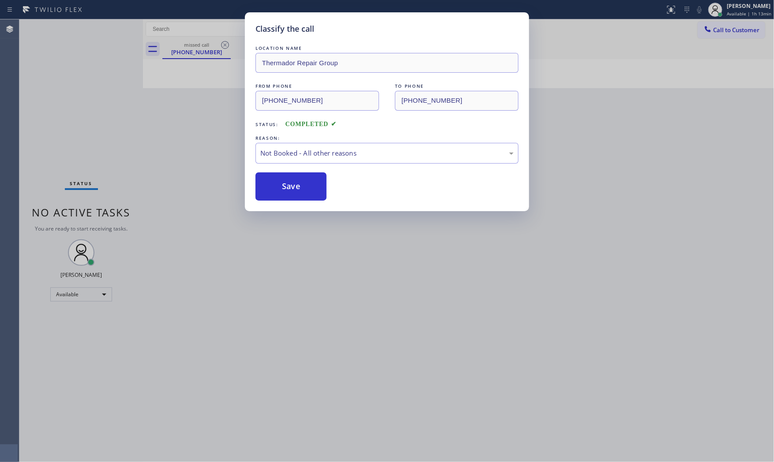
click at [292, 193] on button "Save" at bounding box center [290, 186] width 71 height 28
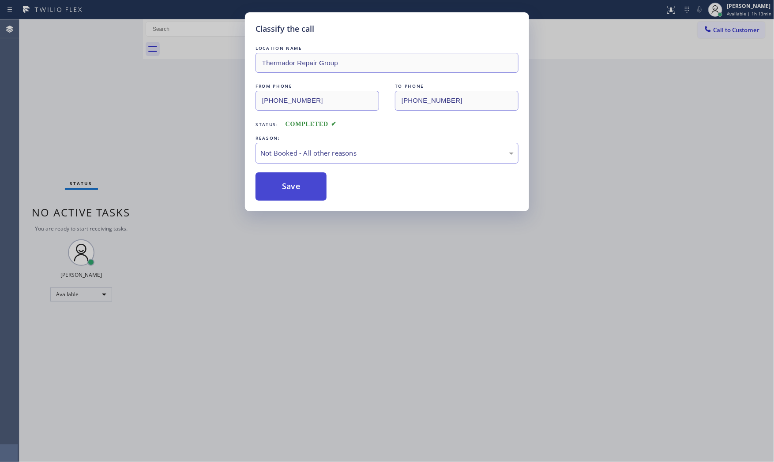
click at [292, 192] on button "Save" at bounding box center [290, 186] width 71 height 28
drag, startPoint x: 292, startPoint y: 192, endPoint x: 298, endPoint y: 193, distance: 5.8
click at [292, 192] on button "Save" at bounding box center [290, 186] width 71 height 28
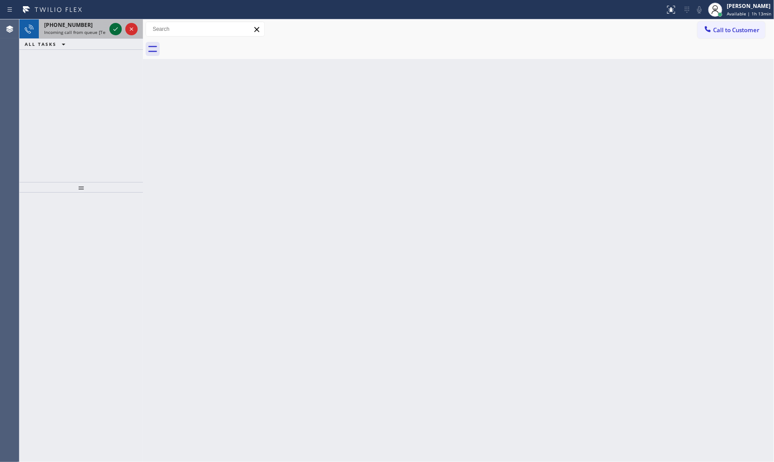
click at [113, 34] on icon at bounding box center [115, 29] width 11 height 11
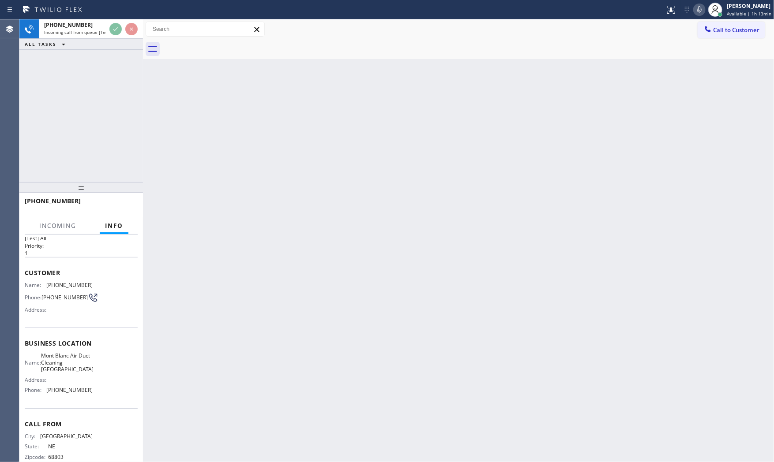
scroll to position [34, 0]
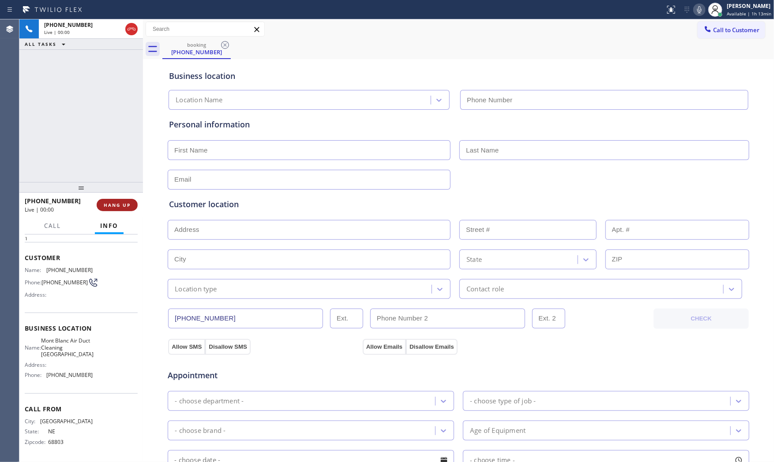
type input "[PHONE_NUMBER]"
click at [117, 202] on span "HANG UP" at bounding box center [117, 205] width 27 height 6
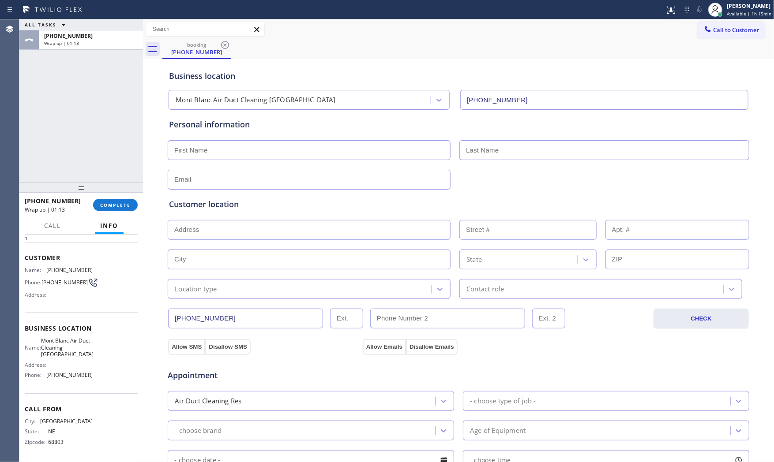
click at [129, 5] on div at bounding box center [333, 10] width 658 height 14
click at [112, 41] on div "Wrap up | 01:13" at bounding box center [90, 43] width 93 height 6
click at [101, 210] on button "COMPLETE" at bounding box center [115, 205] width 45 height 12
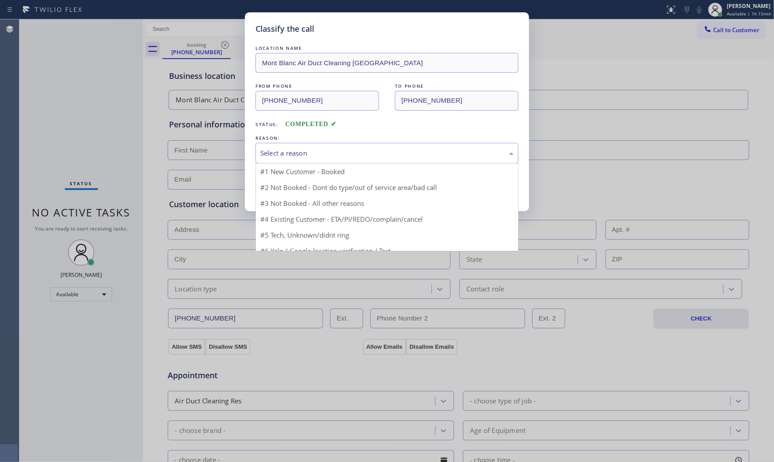
click at [292, 164] on div "Select a reason #1 New Customer - Booked #2 Not Booked - Dont do type/out of se…" at bounding box center [386, 153] width 263 height 21
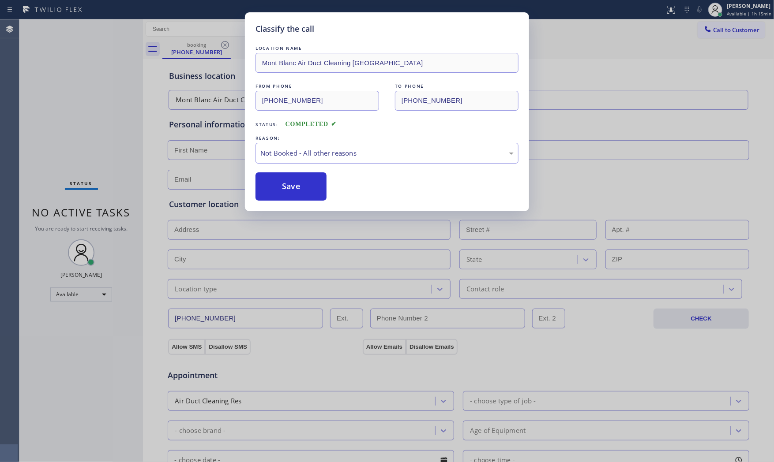
click at [287, 188] on button "Save" at bounding box center [290, 186] width 71 height 28
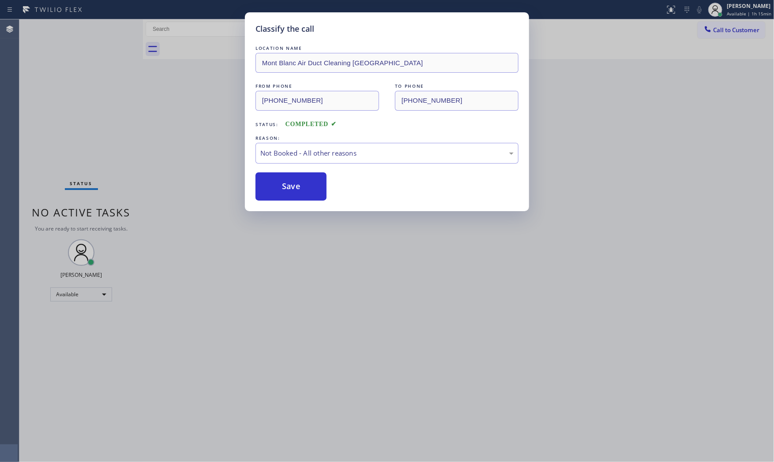
click at [288, 188] on button "Save" at bounding box center [290, 186] width 71 height 28
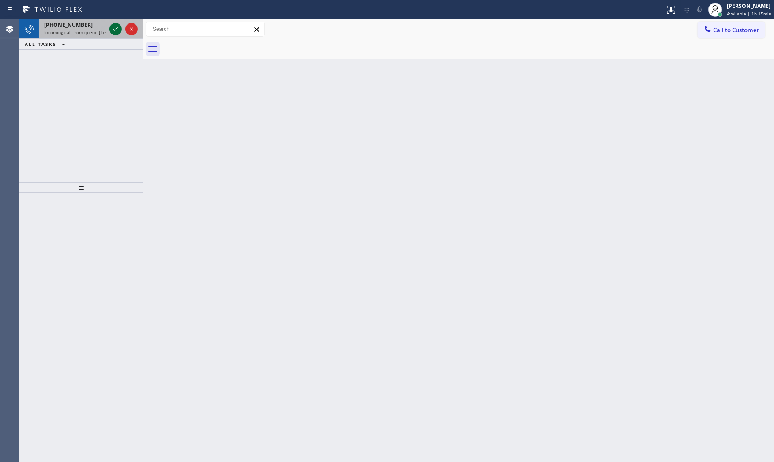
click at [117, 29] on icon at bounding box center [115, 29] width 11 height 11
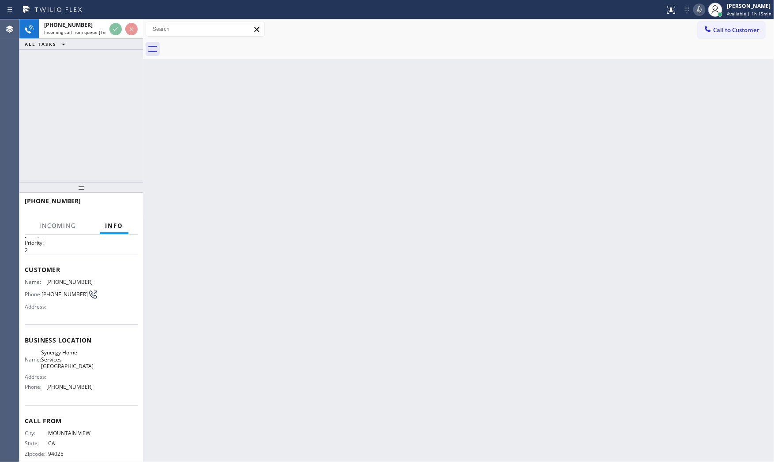
scroll to position [41, 0]
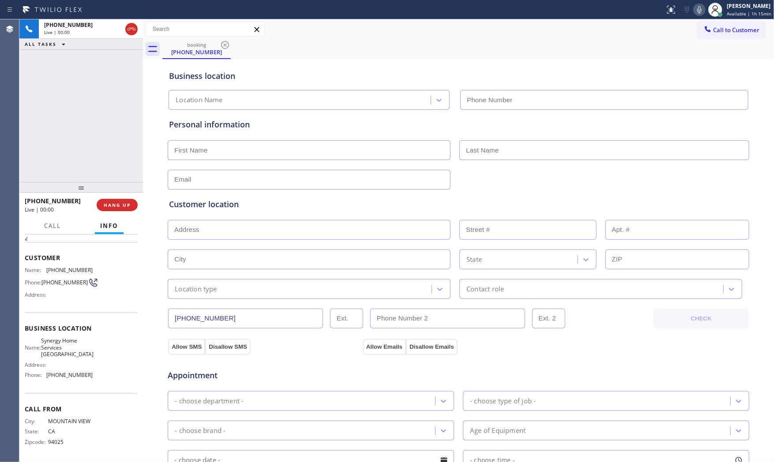
type input "[PHONE_NUMBER]"
click at [125, 193] on div at bounding box center [80, 187] width 123 height 11
click at [125, 202] on span "HANG UP" at bounding box center [117, 205] width 27 height 6
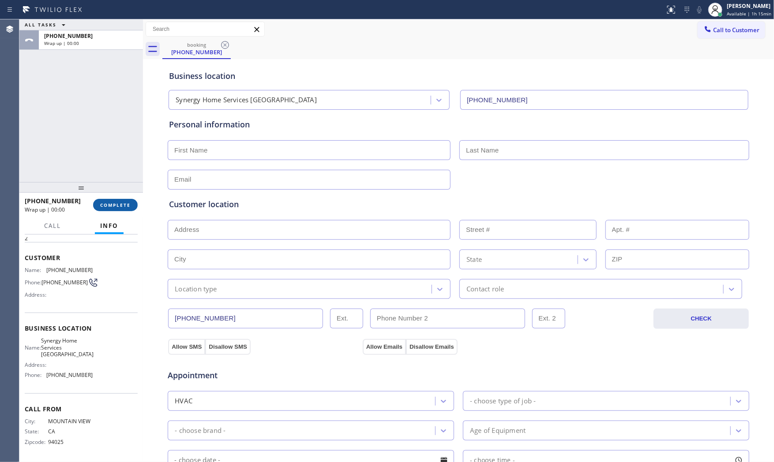
click at [125, 202] on span "COMPLETE" at bounding box center [115, 205] width 30 height 6
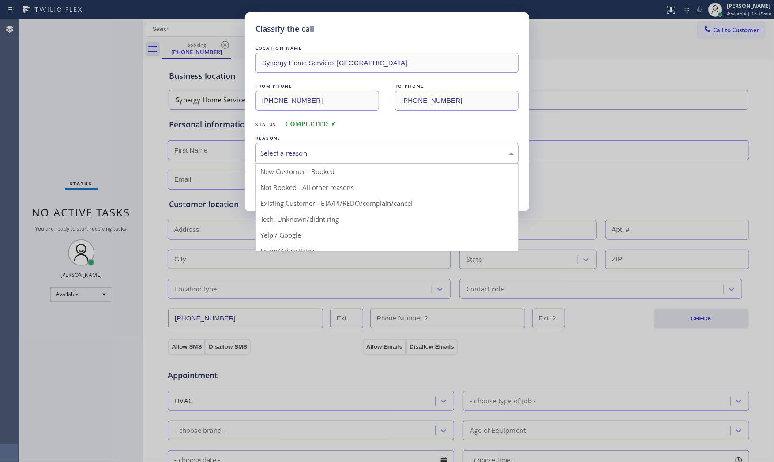
click at [310, 162] on div "Select a reason" at bounding box center [386, 153] width 263 height 21
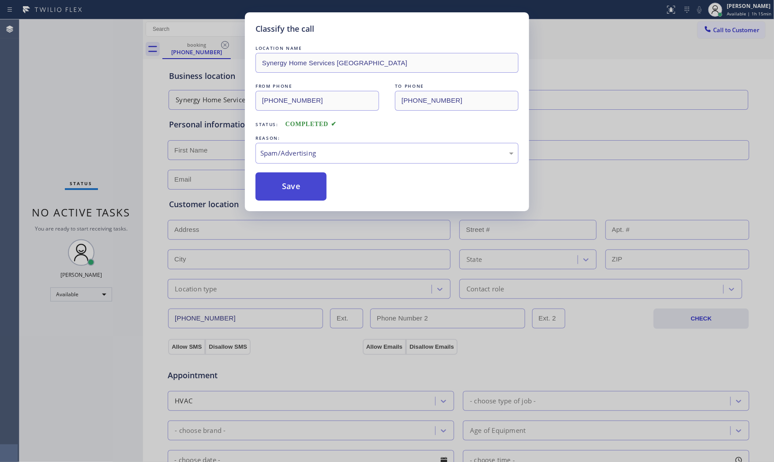
click at [297, 192] on button "Save" at bounding box center [290, 186] width 71 height 28
click at [296, 192] on button "Save" at bounding box center [290, 186] width 71 height 28
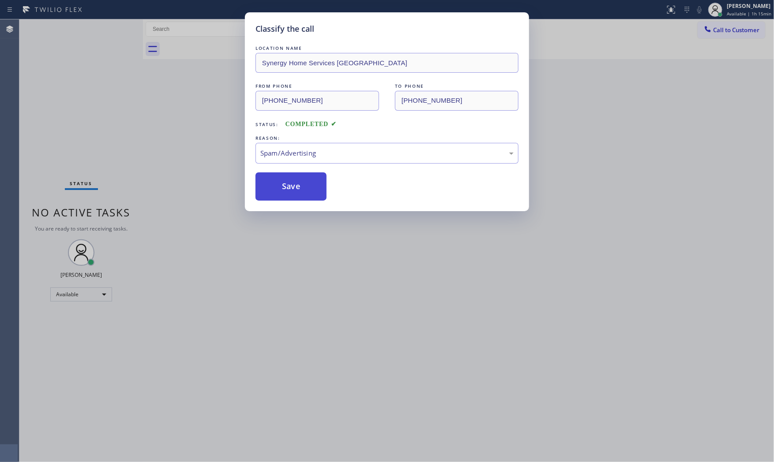
click at [296, 192] on button "Save" at bounding box center [290, 186] width 71 height 28
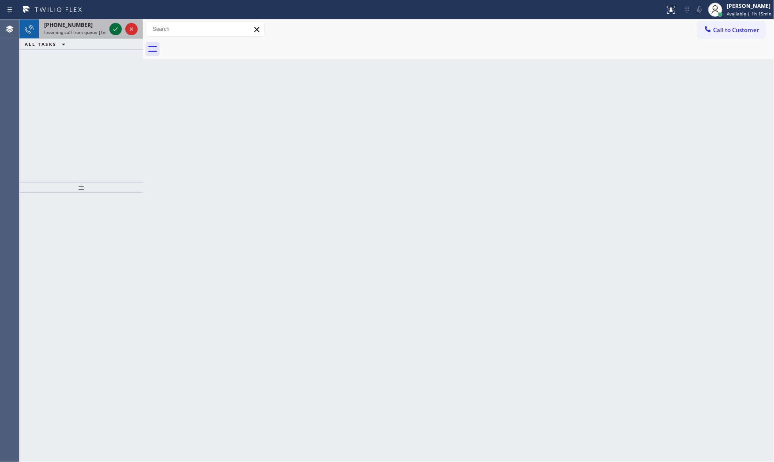
click at [116, 32] on icon at bounding box center [115, 29] width 11 height 11
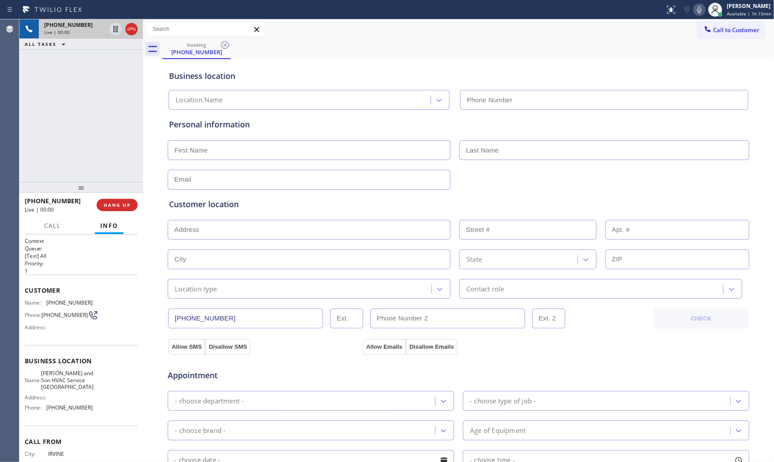
type input "[PHONE_NUMBER]"
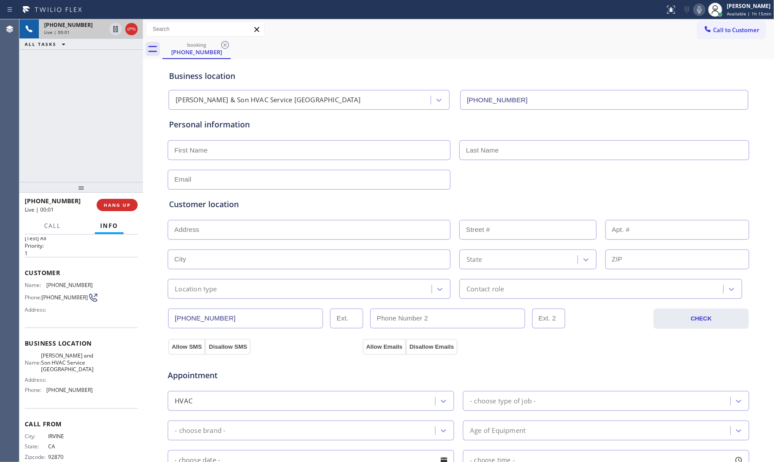
scroll to position [34, 0]
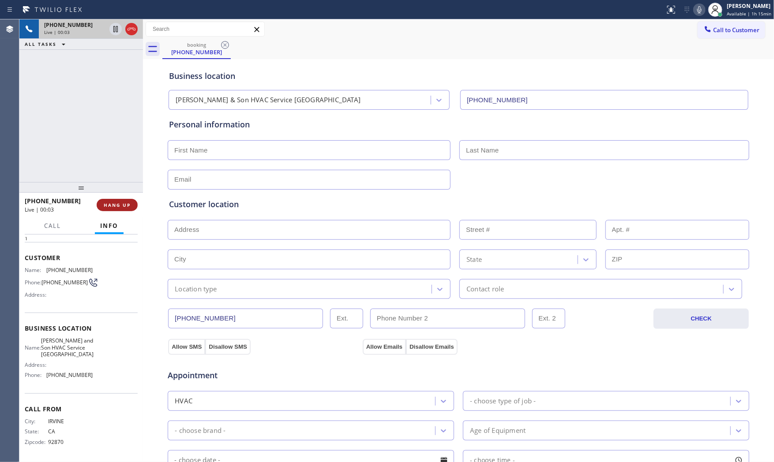
click at [104, 209] on button "HANG UP" at bounding box center [117, 205] width 41 height 12
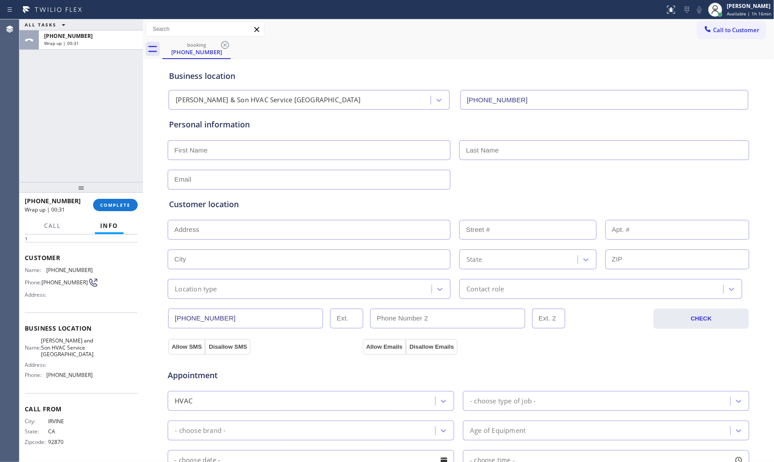
click at [113, 215] on div "[PHONE_NUMBER] Wrap up | 00:31 COMPLETE" at bounding box center [81, 205] width 113 height 23
click at [116, 212] on div "[PHONE_NUMBER] Wrap up | 00:31 COMPLETE" at bounding box center [81, 205] width 113 height 23
click at [117, 203] on span "COMPLETE" at bounding box center [115, 205] width 30 height 6
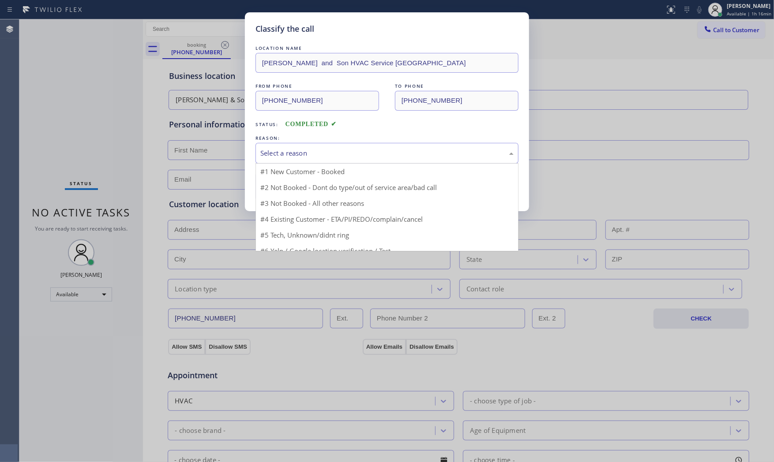
drag, startPoint x: 344, startPoint y: 144, endPoint x: 303, endPoint y: 182, distance: 55.9
click at [344, 145] on div "Select a reason" at bounding box center [386, 153] width 263 height 21
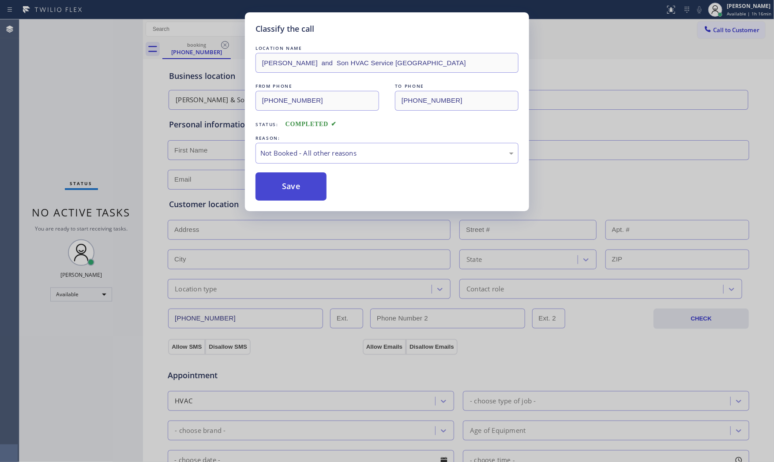
click at [299, 183] on button "Save" at bounding box center [290, 186] width 71 height 28
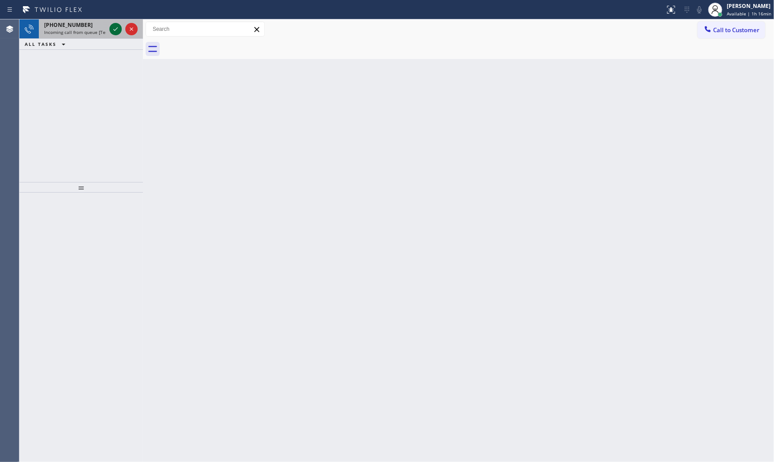
click at [116, 32] on icon at bounding box center [115, 29] width 11 height 11
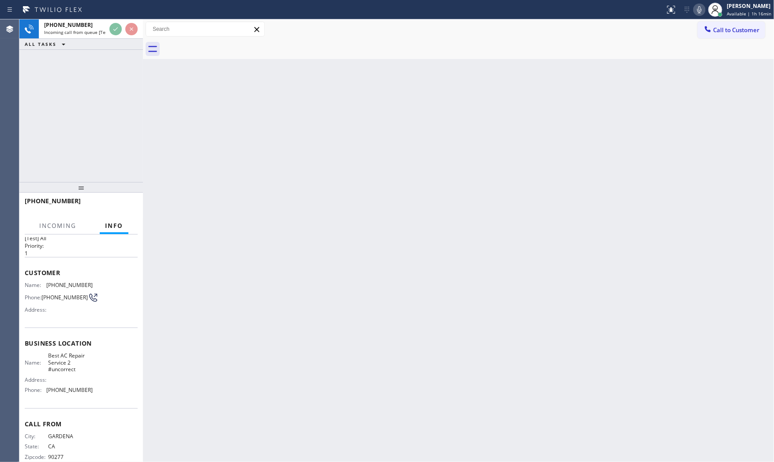
scroll to position [34, 0]
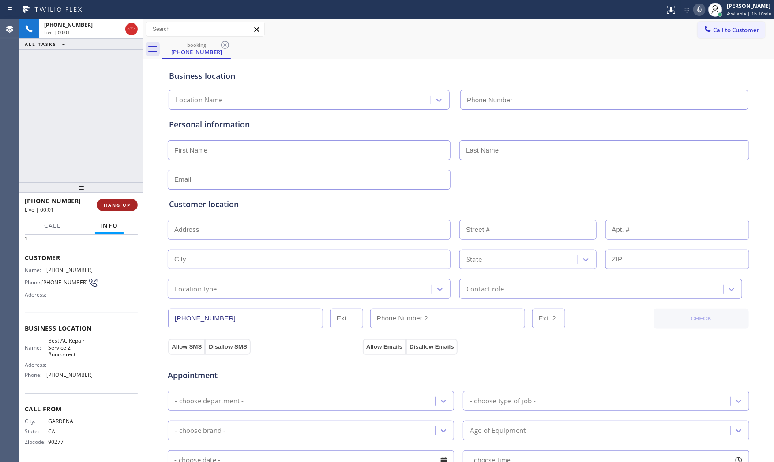
type input "[PHONE_NUMBER]"
click at [115, 205] on span "HANG UP" at bounding box center [117, 205] width 27 height 6
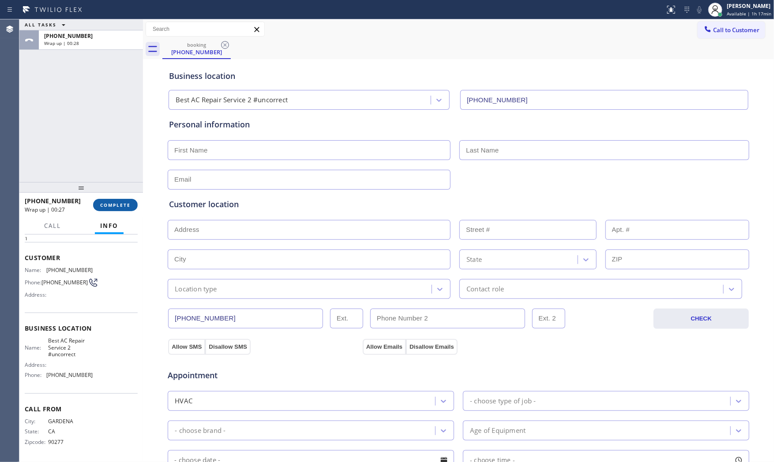
click at [115, 209] on button "COMPLETE" at bounding box center [115, 205] width 45 height 12
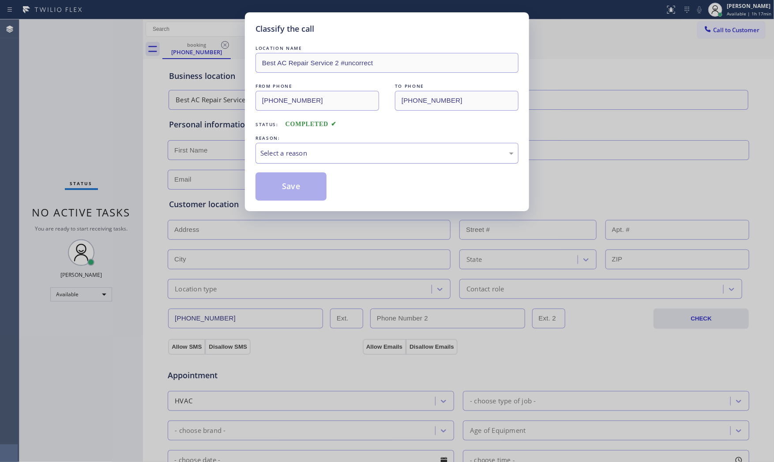
click at [296, 152] on div "Select a reason" at bounding box center [386, 153] width 253 height 10
click at [290, 186] on button "Save" at bounding box center [290, 186] width 71 height 28
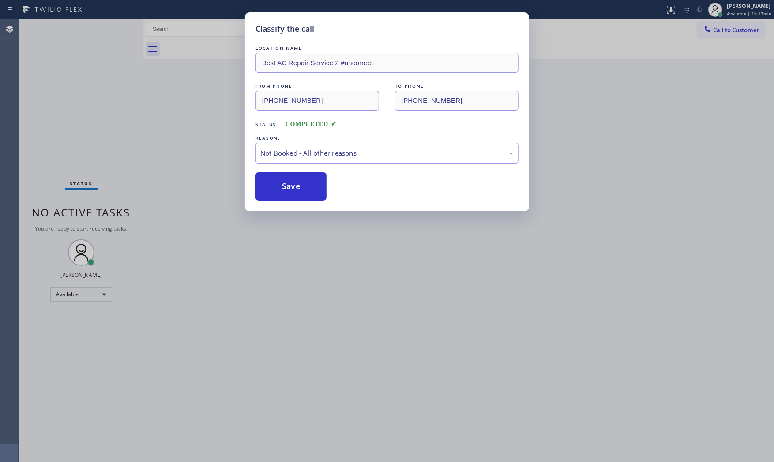
click at [290, 186] on button "Save" at bounding box center [290, 186] width 71 height 28
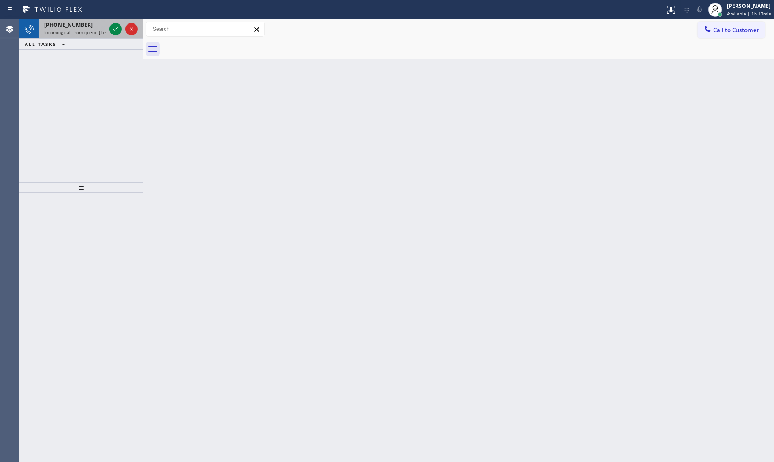
click at [87, 30] on span "Incoming call from queue [Test] All" at bounding box center [80, 32] width 73 height 6
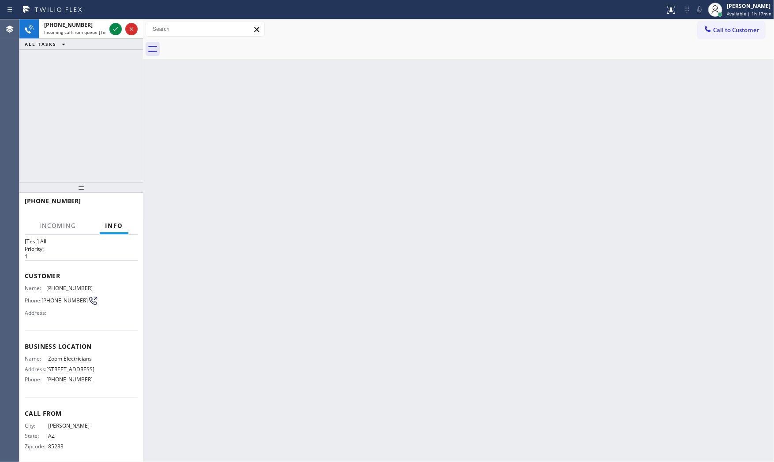
scroll to position [28, 0]
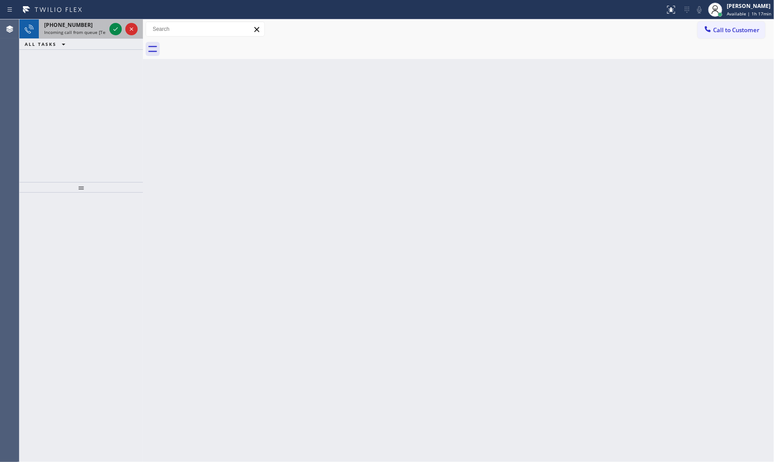
click at [68, 21] on span "[PHONE_NUMBER]" at bounding box center [68, 24] width 49 height 7
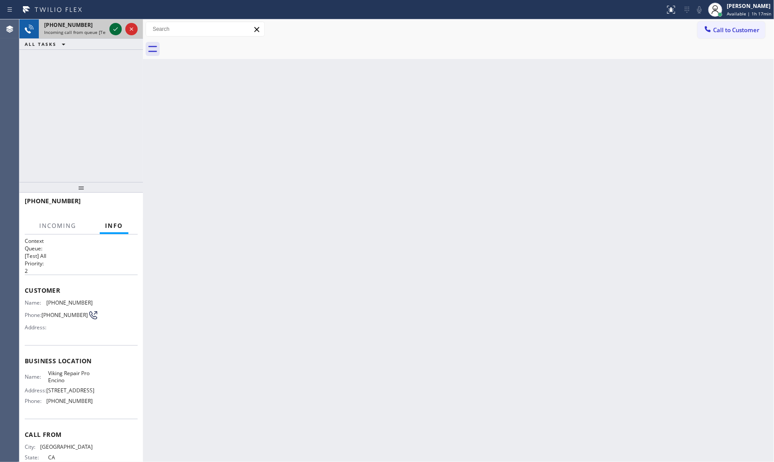
click at [117, 28] on icon at bounding box center [115, 29] width 11 height 11
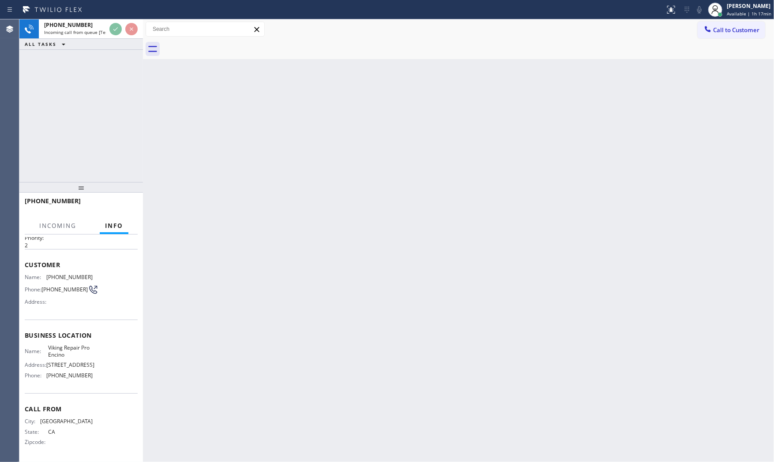
scroll to position [34, 0]
click at [310, 30] on div "Call to Customer Outbound call Location Search location Your caller id phone nu…" at bounding box center [458, 29] width 631 height 15
click at [340, 24] on div "Call to Customer Outbound call Location Search location Your caller id phone nu…" at bounding box center [458, 29] width 631 height 15
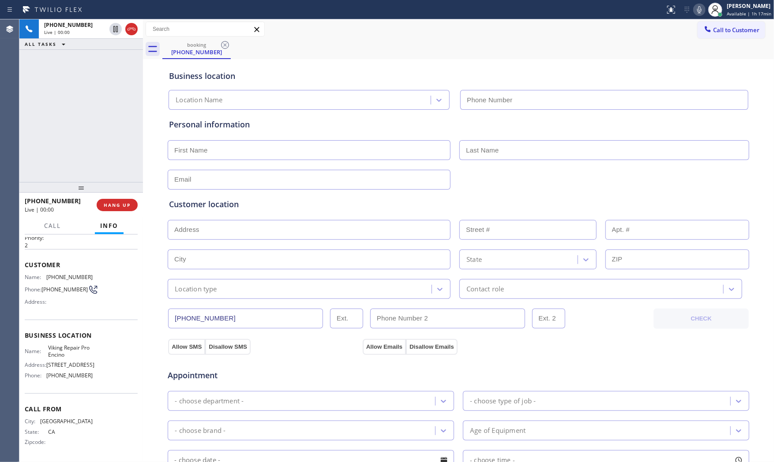
type input "[PHONE_NUMBER]"
click at [117, 207] on span "HANG UP" at bounding box center [117, 205] width 27 height 6
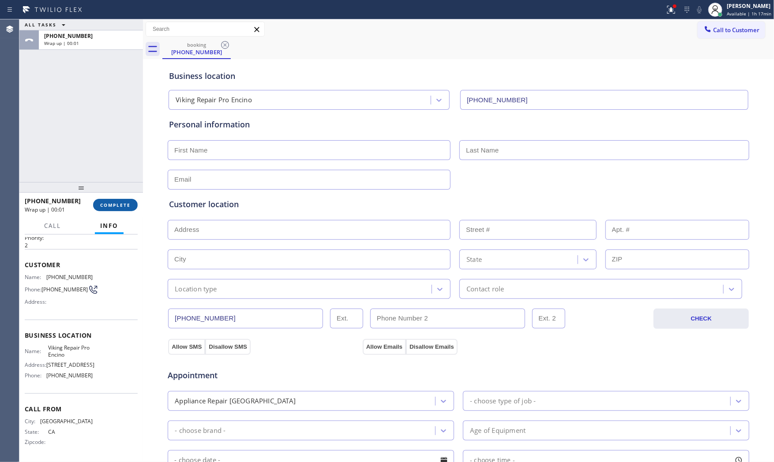
click at [122, 195] on div "[PHONE_NUMBER] Wrap up | 00:01 COMPLETE" at bounding box center [81, 205] width 113 height 23
click at [123, 203] on span "COMPLETE" at bounding box center [115, 205] width 30 height 6
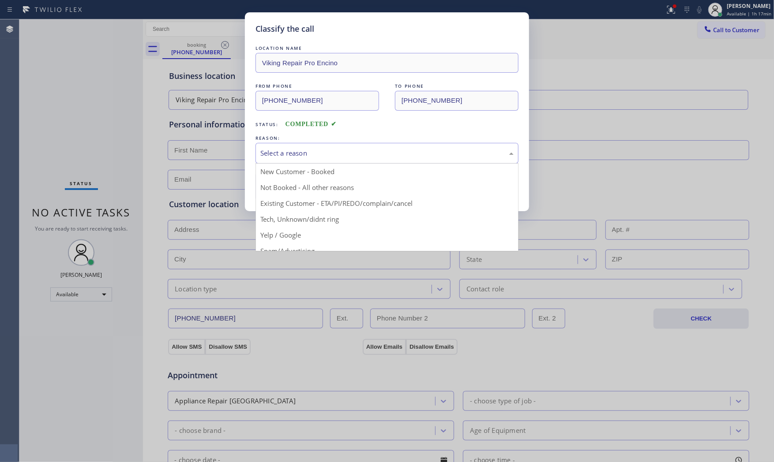
click at [332, 155] on div "Select a reason" at bounding box center [386, 153] width 253 height 10
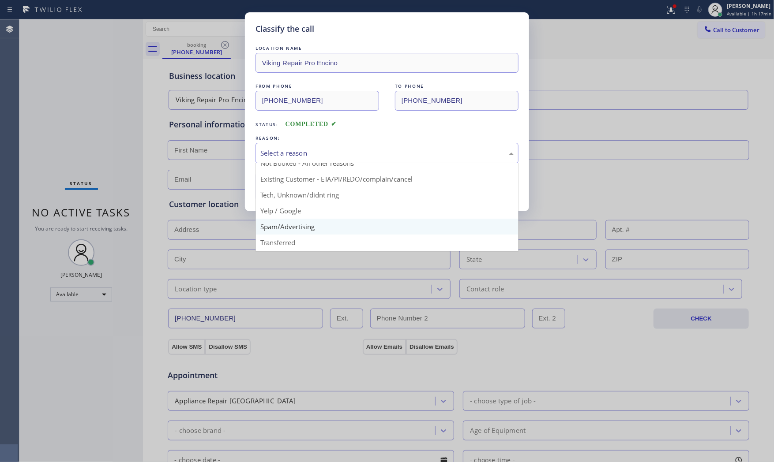
scroll to position [49, 0]
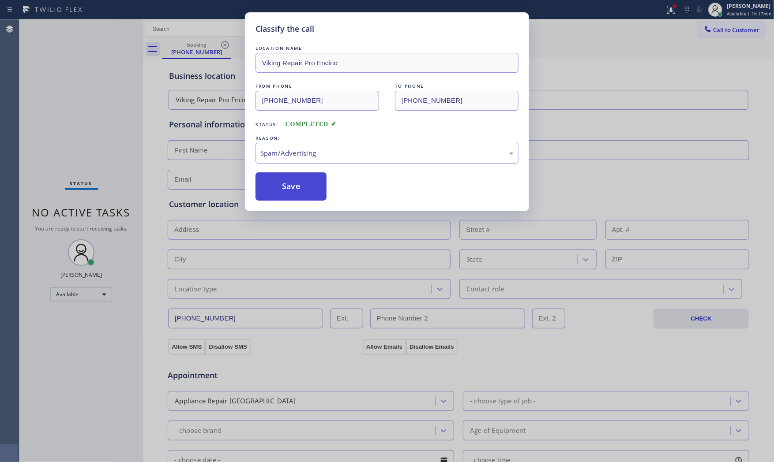
click at [296, 195] on button "Save" at bounding box center [290, 186] width 71 height 28
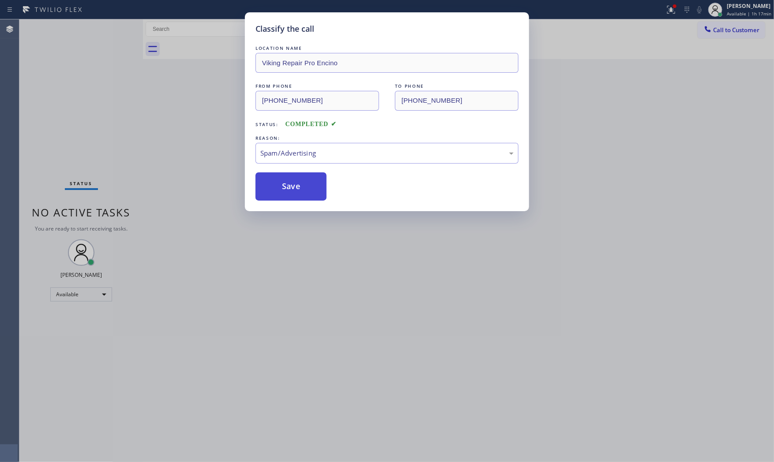
click at [296, 195] on button "Save" at bounding box center [290, 186] width 71 height 28
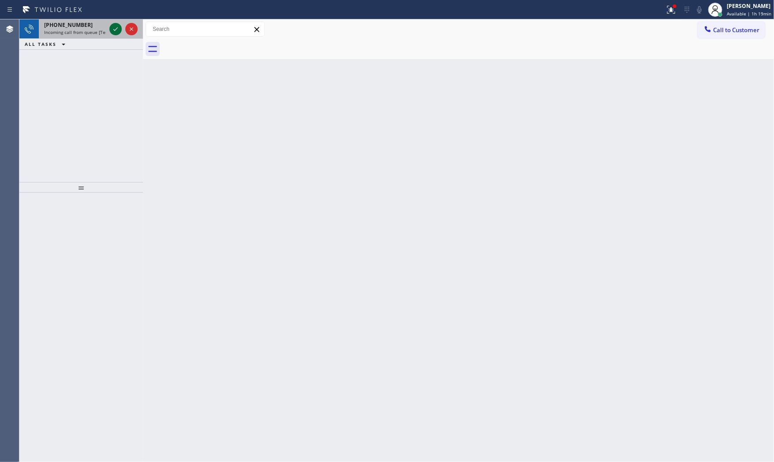
click at [116, 30] on icon at bounding box center [115, 29] width 11 height 11
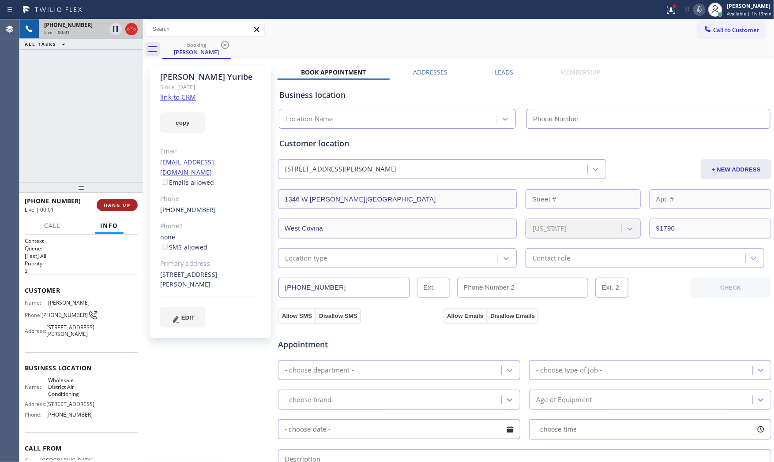
click at [117, 203] on span "HANG UP" at bounding box center [117, 205] width 27 height 6
type input "[PHONE_NUMBER]"
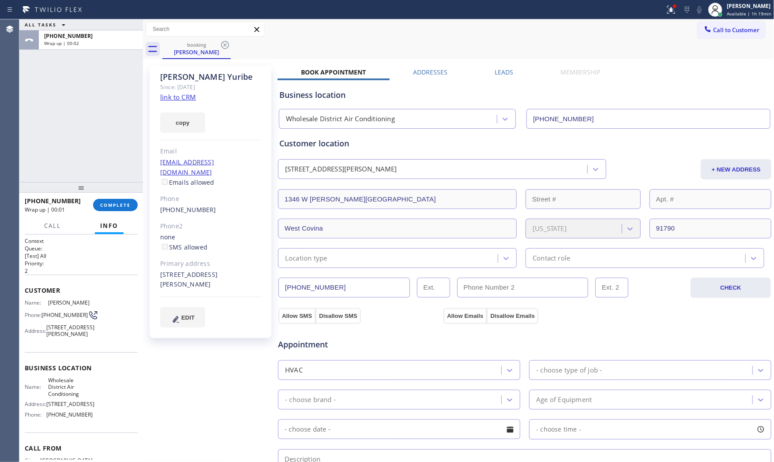
click at [168, 95] on link "link to CRM" at bounding box center [178, 97] width 36 height 9
click at [126, 210] on button "COMPLETE" at bounding box center [115, 205] width 45 height 12
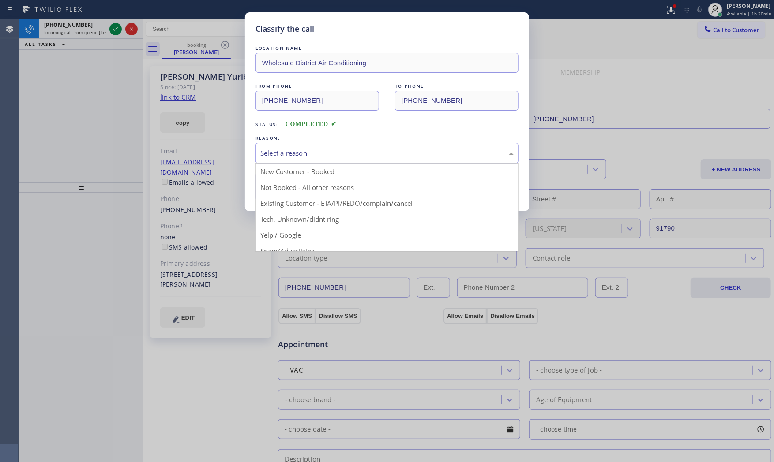
click at [278, 164] on div "Select a reason New Customer - Booked Not Booked - All other reasons Existing C…" at bounding box center [386, 153] width 263 height 21
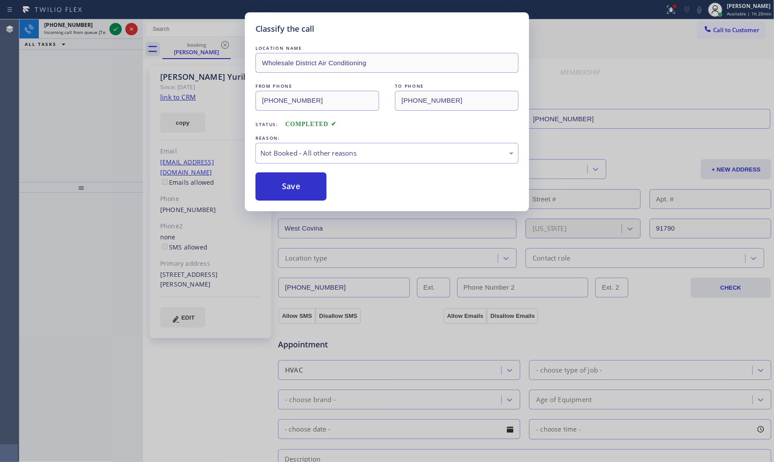
click at [284, 193] on button "Save" at bounding box center [290, 186] width 71 height 28
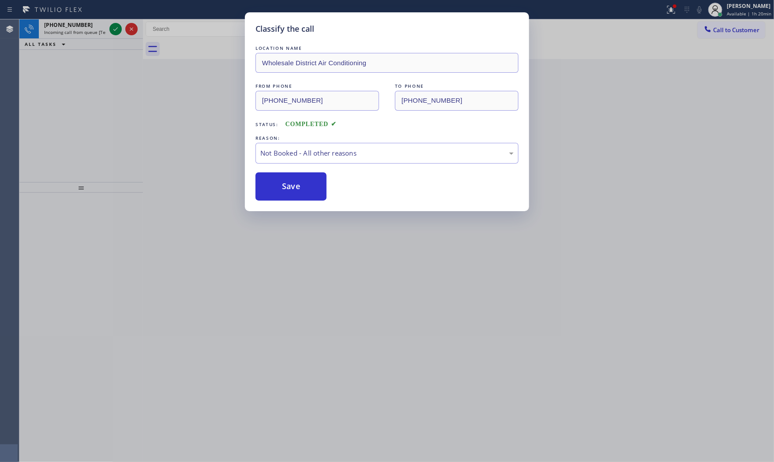
click at [284, 193] on button "Save" at bounding box center [290, 186] width 71 height 28
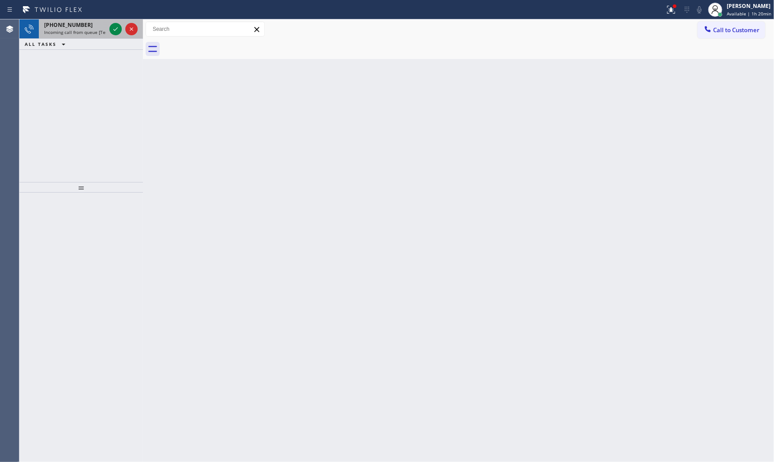
click at [89, 26] on div "[PHONE_NUMBER]" at bounding box center [75, 24] width 62 height 7
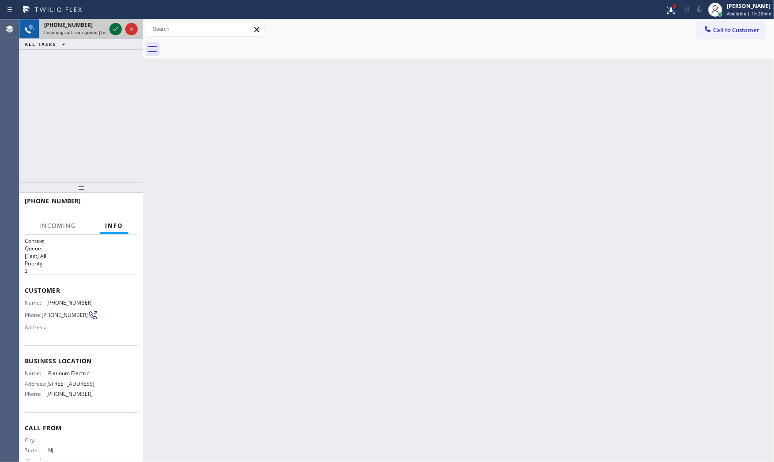
click at [109, 29] on div at bounding box center [115, 29] width 12 height 11
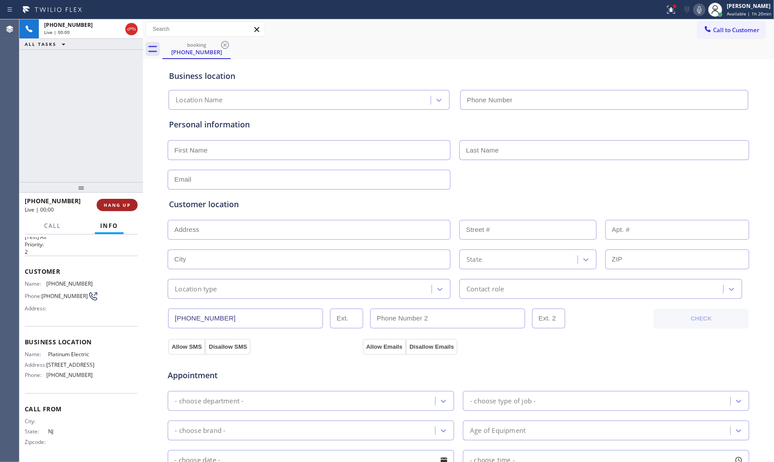
type input "[PHONE_NUMBER]"
click at [700, 11] on icon at bounding box center [699, 9] width 11 height 11
click at [107, 204] on span "HANG UP" at bounding box center [117, 205] width 27 height 6
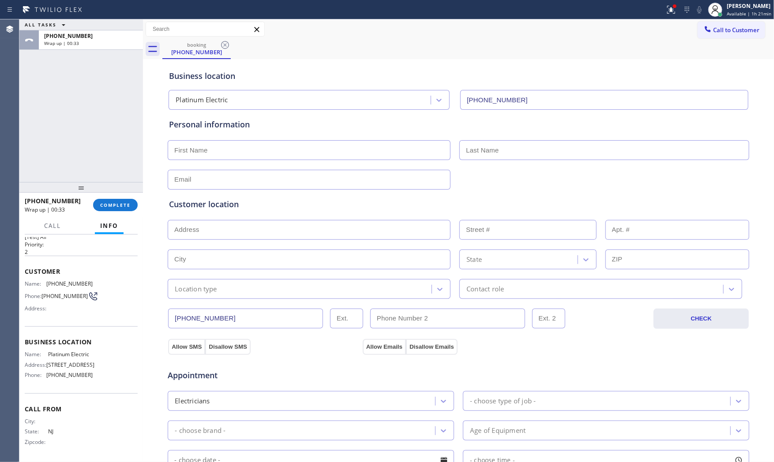
drag, startPoint x: 123, startPoint y: 217, endPoint x: 116, endPoint y: 204, distance: 14.2
click at [122, 214] on div "[PHONE_NUMBER] Wrap up | 00:33 COMPLETE Call Info Call ended [PHONE_NUMBER] Wra…" at bounding box center [80, 328] width 123 height 270
click at [116, 204] on span "COMPLETE" at bounding box center [115, 205] width 30 height 6
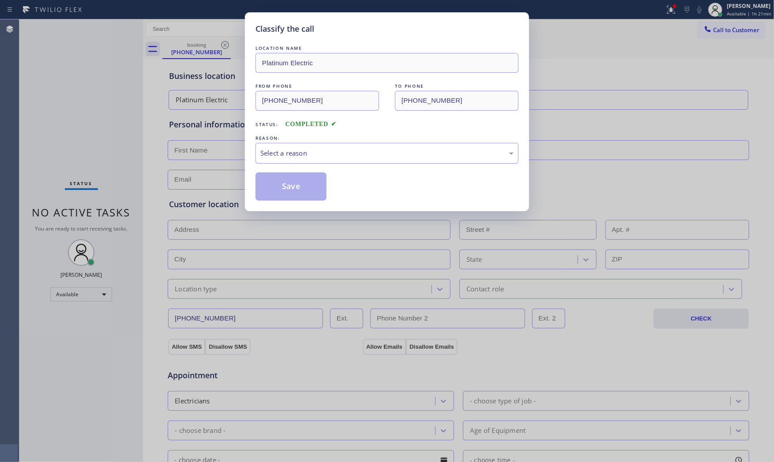
click at [324, 150] on div "Select a reason" at bounding box center [386, 153] width 253 height 10
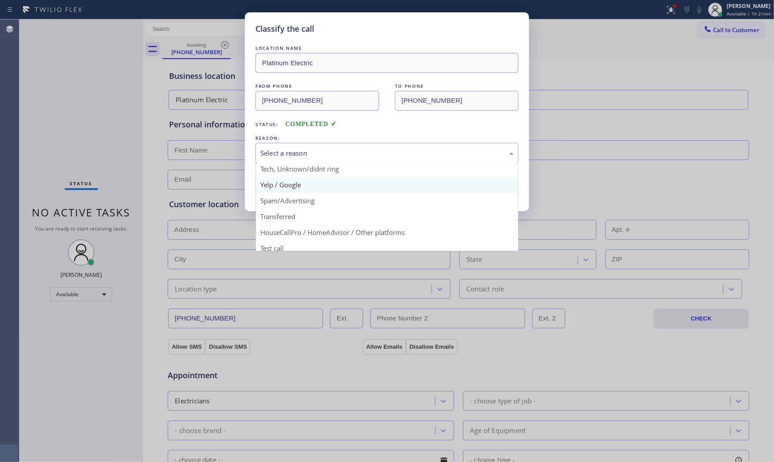
scroll to position [55, 0]
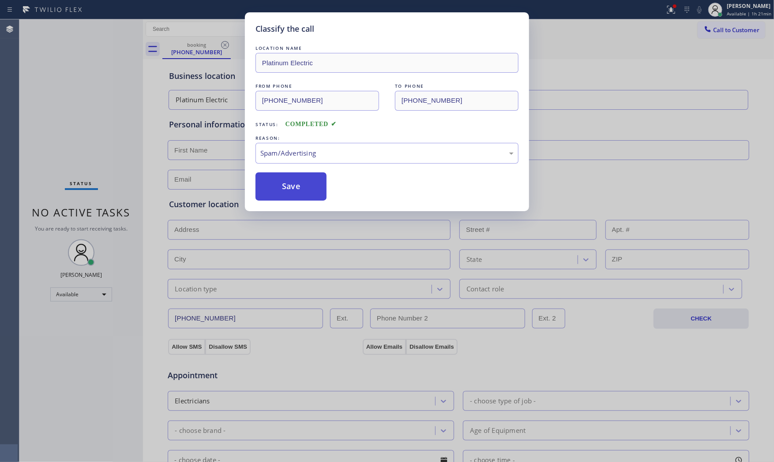
click at [288, 177] on button "Save" at bounding box center [290, 186] width 71 height 28
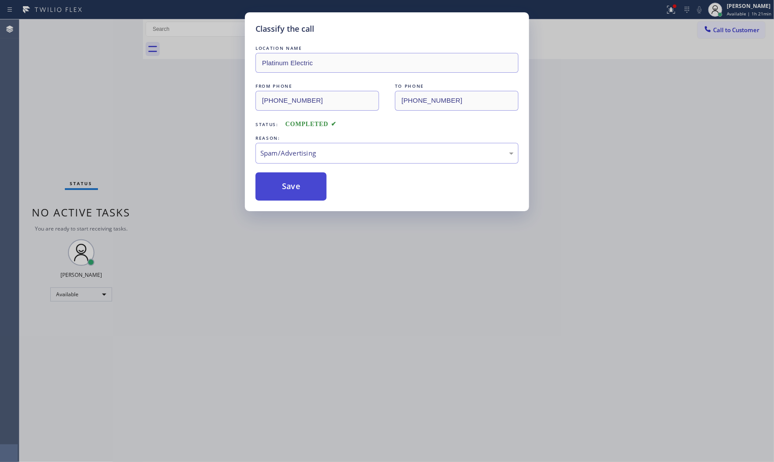
click at [288, 177] on button "Save" at bounding box center [290, 186] width 71 height 28
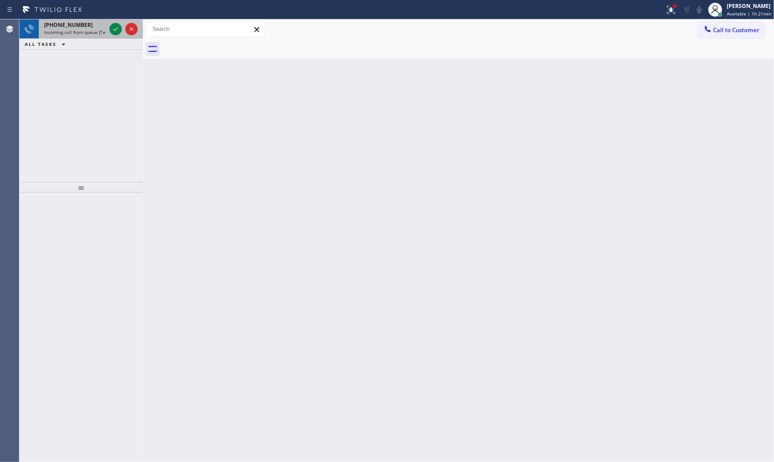
click at [81, 30] on span "Incoming call from queue [Test] All" at bounding box center [80, 32] width 73 height 6
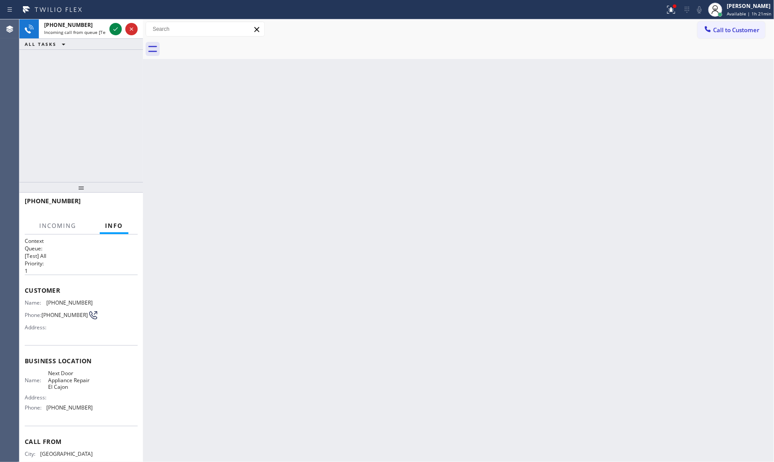
scroll to position [11, 0]
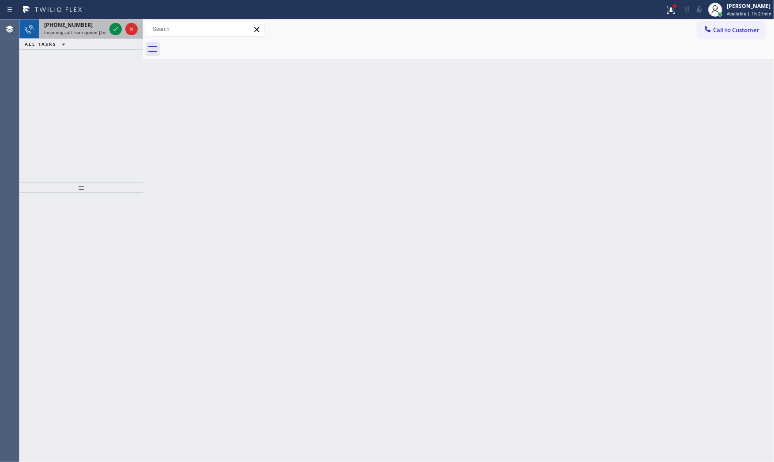
click at [98, 22] on div "[PHONE_NUMBER]" at bounding box center [75, 24] width 62 height 7
click at [97, 33] on span "Incoming call from queue [Test] All" at bounding box center [80, 32] width 73 height 6
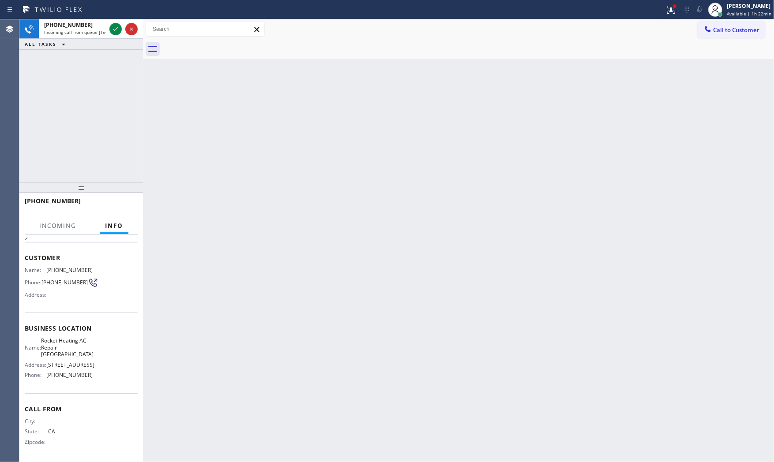
scroll to position [41, 0]
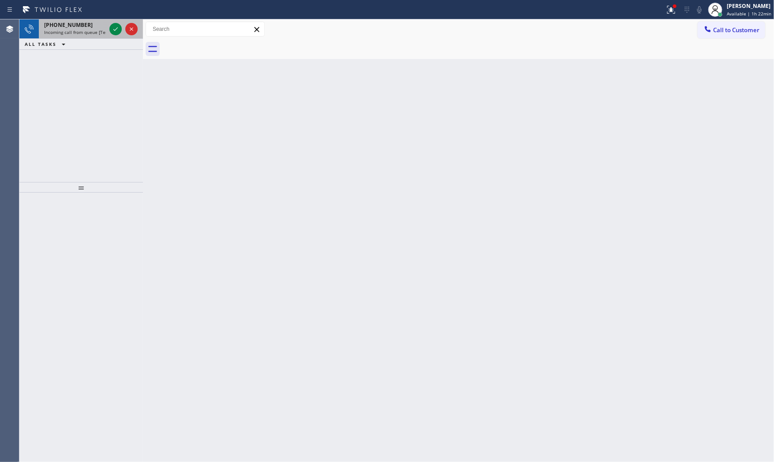
click at [113, 22] on div at bounding box center [124, 28] width 32 height 19
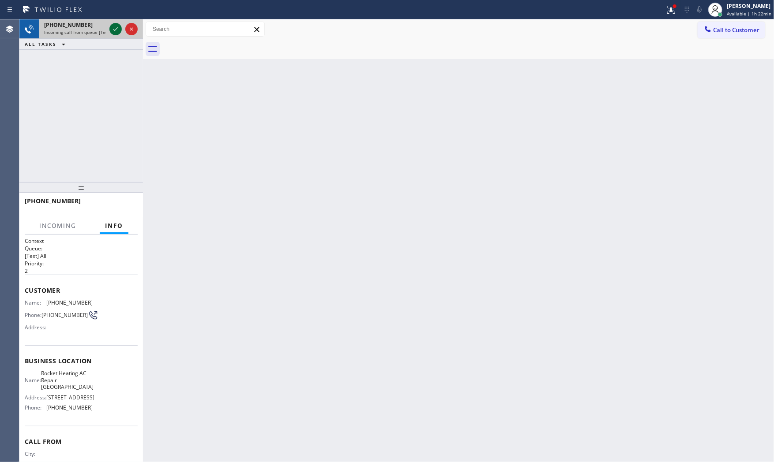
click at [116, 24] on icon at bounding box center [115, 29] width 11 height 11
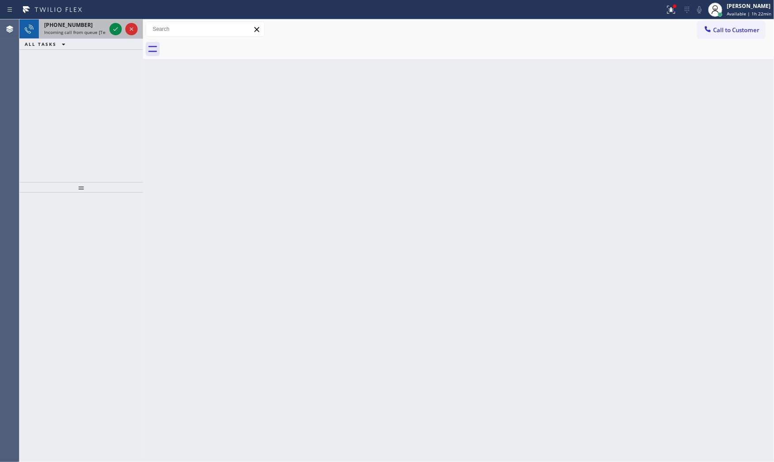
click at [104, 29] on span "Incoming call from queue [Test] All" at bounding box center [80, 32] width 73 height 6
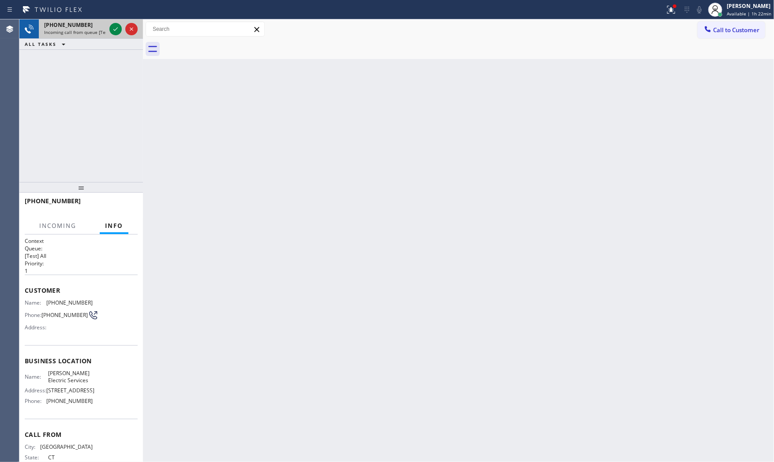
click at [108, 30] on div at bounding box center [124, 28] width 32 height 19
click at [110, 30] on icon at bounding box center [115, 29] width 11 height 11
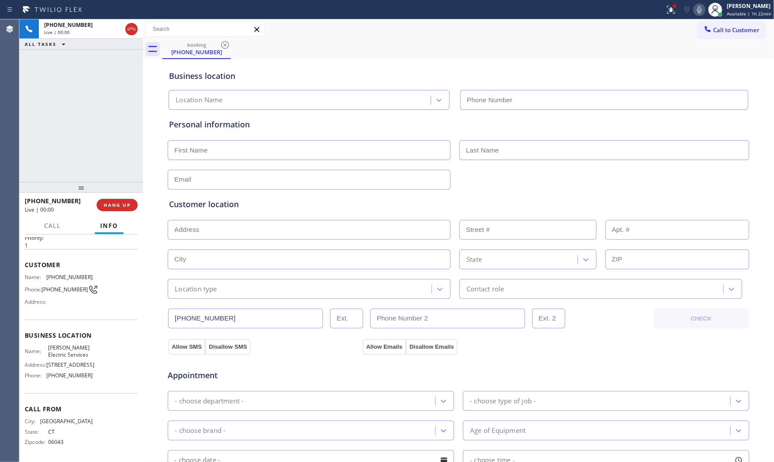
click at [112, 212] on div "[PHONE_NUMBER] Live | 00:00 HANG UP" at bounding box center [81, 205] width 113 height 23
type input "[PHONE_NUMBER]"
click at [112, 209] on button "HANG UP" at bounding box center [117, 205] width 41 height 12
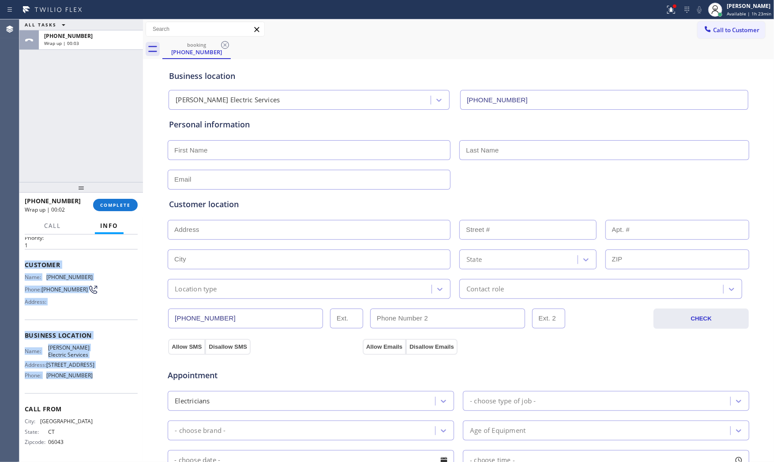
drag, startPoint x: 25, startPoint y: 248, endPoint x: 109, endPoint y: 377, distance: 153.8
click at [109, 377] on div "Context Queue: [Test] All Priority: 1 Customer Name: [PHONE_NUMBER] Phone: [PHO…" at bounding box center [81, 336] width 113 height 248
copy div "Customer Name: [PHONE_NUMBER] Phone: [PHONE_NUMBER] Address: Business location …"
click at [94, 34] on div "[PHONE_NUMBER]" at bounding box center [90, 35] width 93 height 7
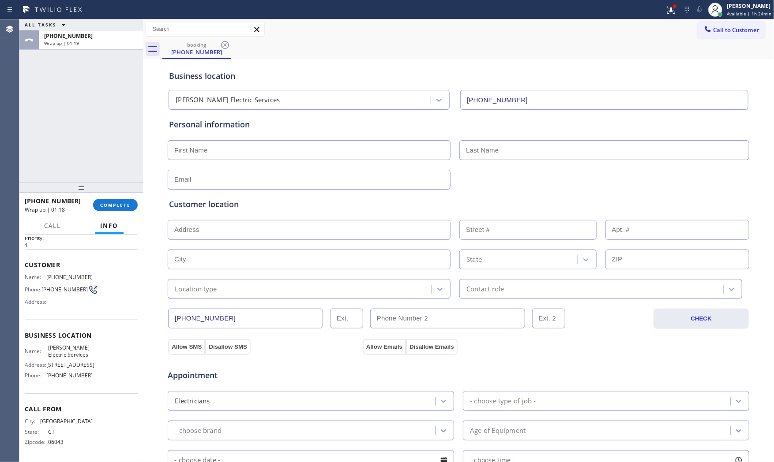
click at [123, 213] on div "[PHONE_NUMBER] Wrap up | 01:18 COMPLETE" at bounding box center [81, 205] width 113 height 23
click at [121, 204] on span "COMPLETE" at bounding box center [115, 205] width 30 height 6
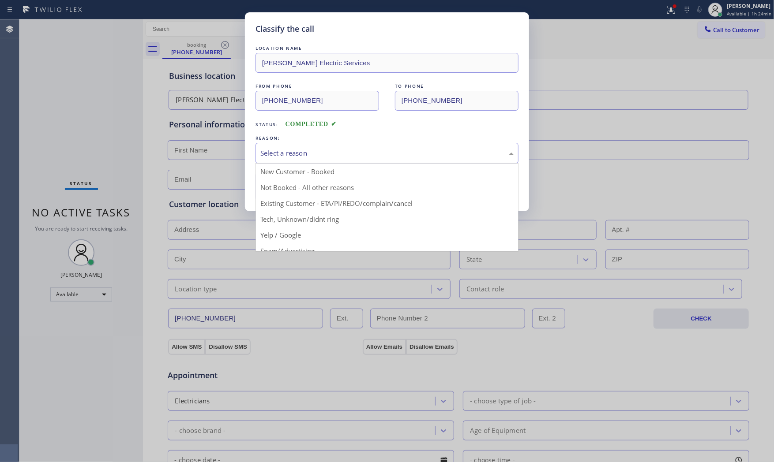
click at [296, 159] on div "Select a reason" at bounding box center [386, 153] width 263 height 21
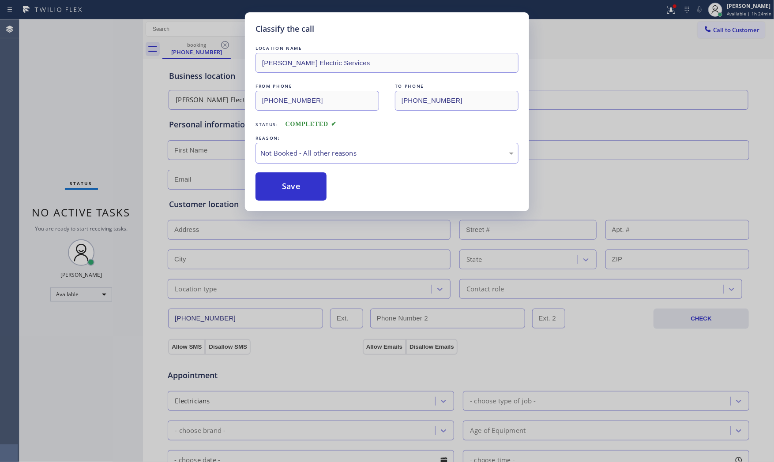
click at [293, 187] on button "Save" at bounding box center [290, 186] width 71 height 28
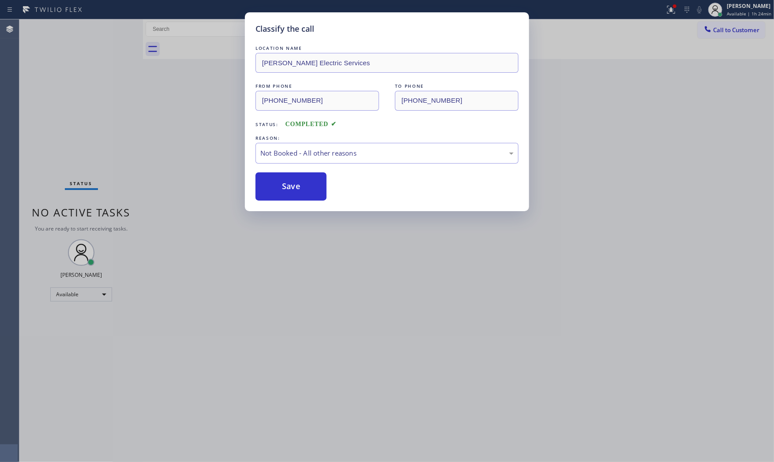
click at [293, 187] on button "Save" at bounding box center [290, 186] width 71 height 28
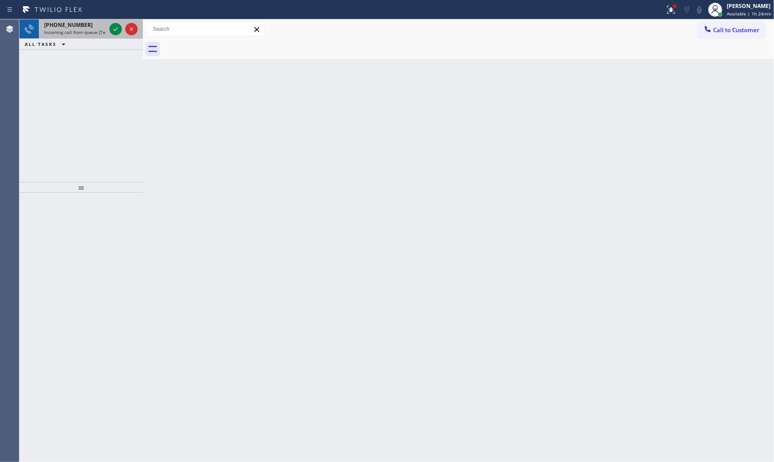
click at [94, 25] on div "[PHONE_NUMBER]" at bounding box center [75, 24] width 62 height 7
click at [97, 31] on span "Incoming call from queue [Test] All" at bounding box center [80, 32] width 73 height 6
click at [81, 36] on div "[PHONE_NUMBER] Incoming call from queue [Test] All" at bounding box center [73, 28] width 69 height 19
click at [111, 32] on icon at bounding box center [115, 29] width 11 height 11
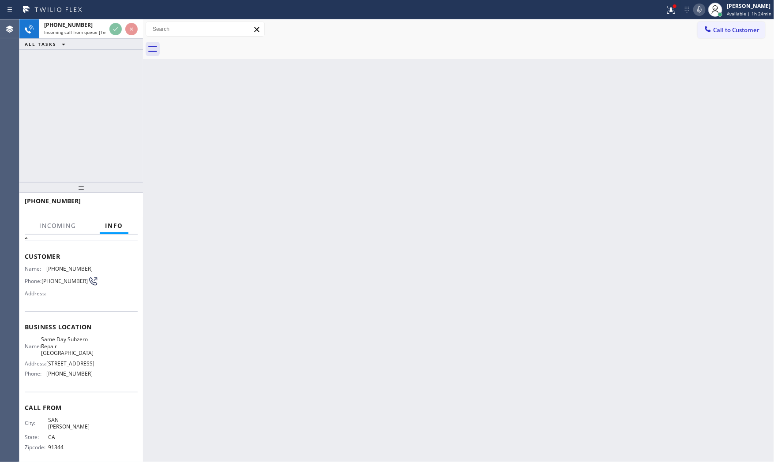
scroll to position [34, 0]
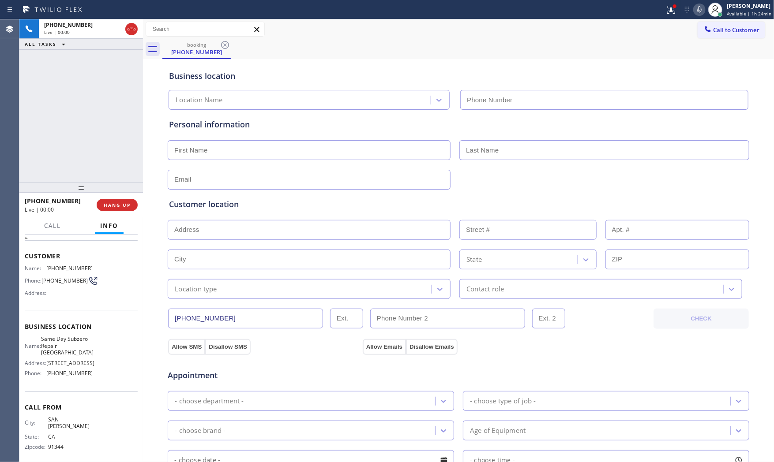
type input "[PHONE_NUMBER]"
click at [112, 203] on span "HANG UP" at bounding box center [117, 205] width 27 height 6
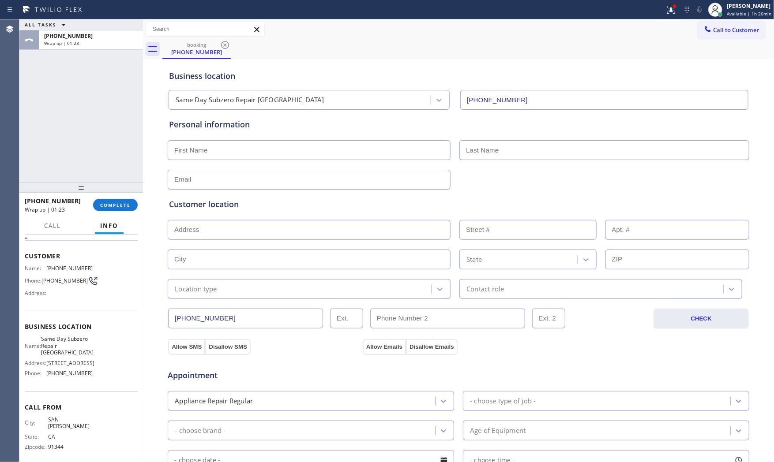
drag, startPoint x: 122, startPoint y: 219, endPoint x: 127, endPoint y: 214, distance: 6.6
click at [123, 219] on button "Info" at bounding box center [109, 225] width 29 height 17
click at [128, 203] on span "COMPLETE" at bounding box center [115, 205] width 30 height 6
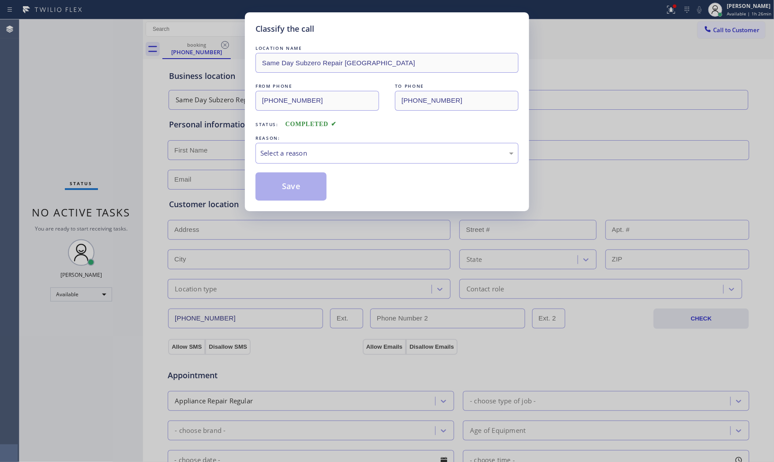
click at [288, 166] on div "LOCATION NAME Same Day Subzero Repair Burbank FROM PHONE [PHONE_NUMBER] TO PHON…" at bounding box center [386, 122] width 263 height 157
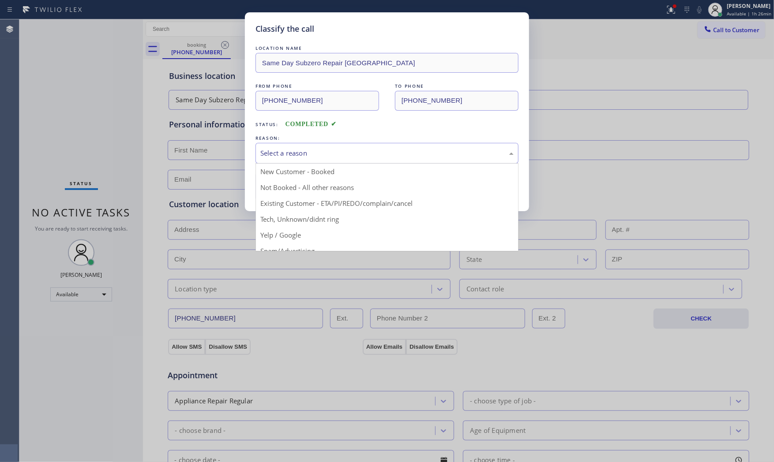
click at [292, 157] on div "Select a reason" at bounding box center [386, 153] width 253 height 10
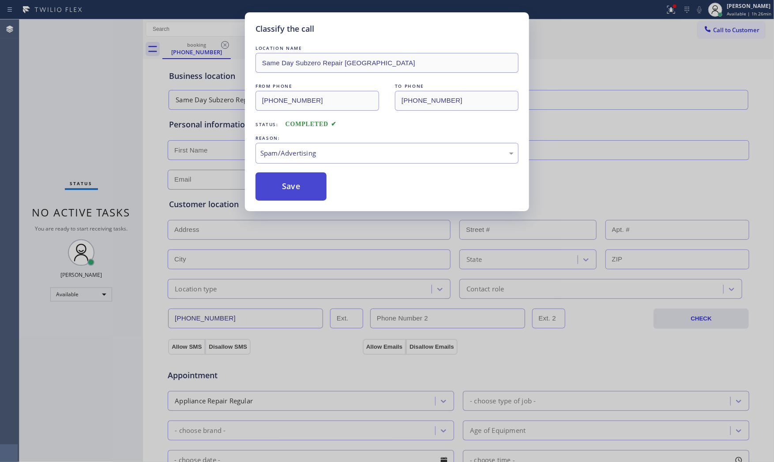
click at [284, 193] on button "Save" at bounding box center [290, 186] width 71 height 28
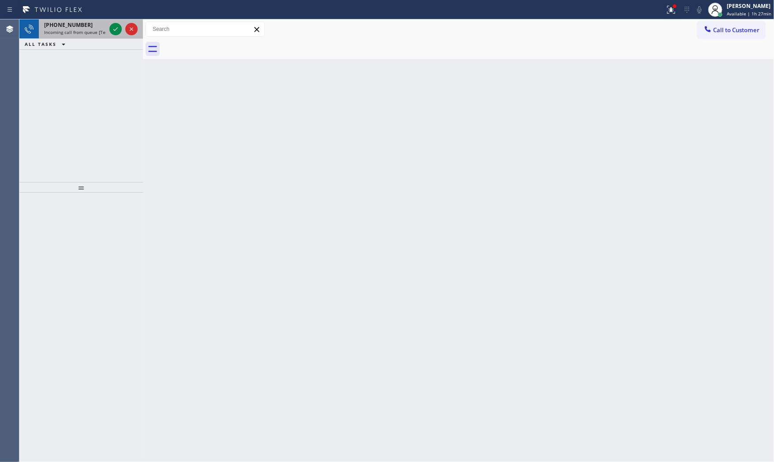
click at [54, 28] on span "[PHONE_NUMBER]" at bounding box center [68, 24] width 49 height 7
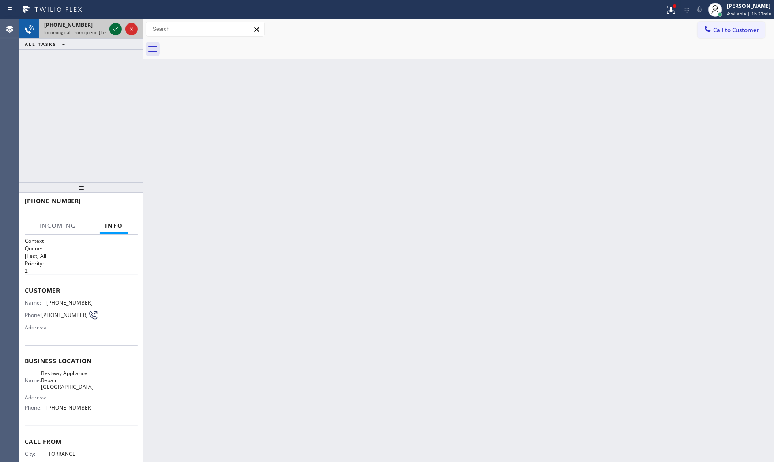
click at [119, 31] on icon at bounding box center [115, 29] width 11 height 11
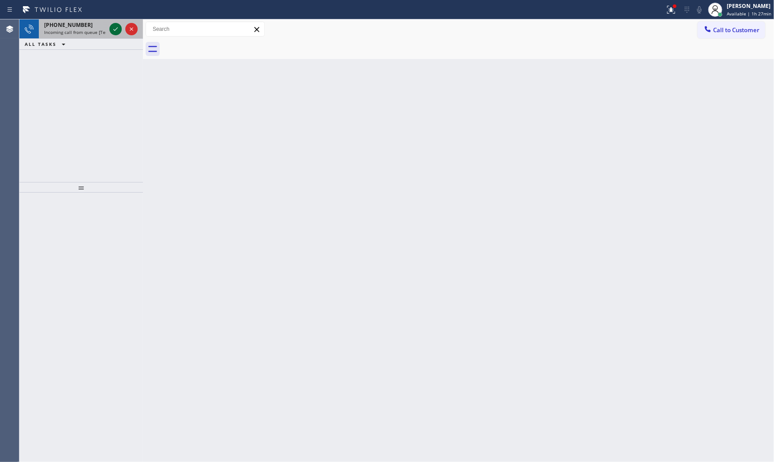
click at [112, 32] on icon at bounding box center [115, 29] width 11 height 11
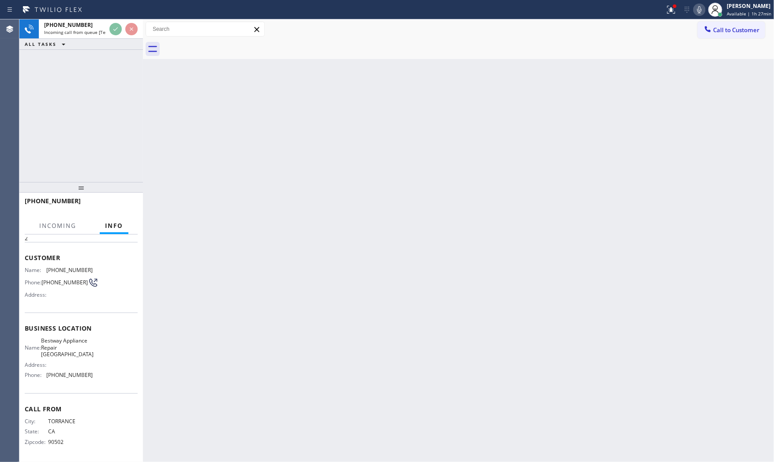
scroll to position [34, 0]
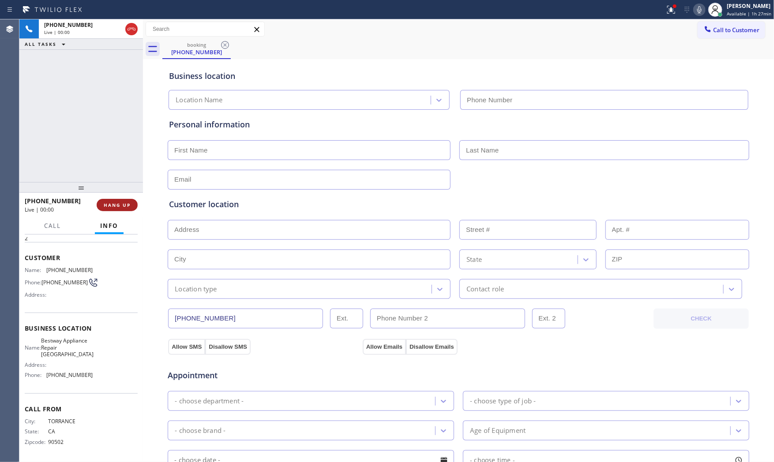
type input "[PHONE_NUMBER]"
click at [117, 206] on span "HANG UP" at bounding box center [117, 205] width 27 height 6
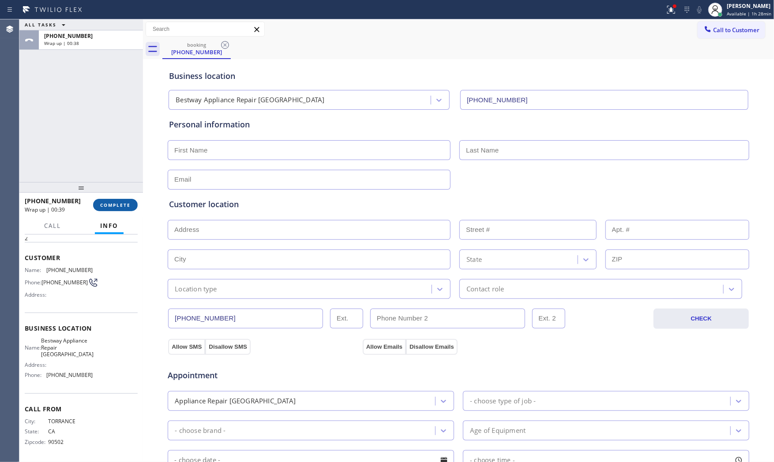
click at [130, 199] on button "COMPLETE" at bounding box center [115, 205] width 45 height 12
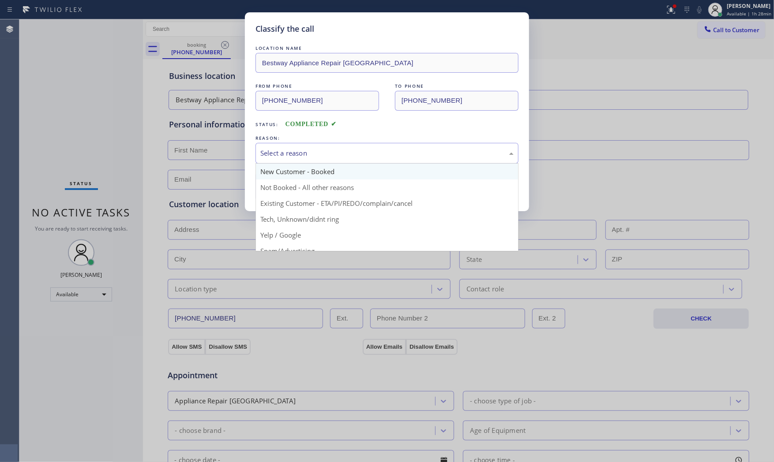
drag, startPoint x: 271, startPoint y: 161, endPoint x: 277, endPoint y: 168, distance: 10.1
click at [272, 160] on div "Select a reason" at bounding box center [386, 153] width 263 height 21
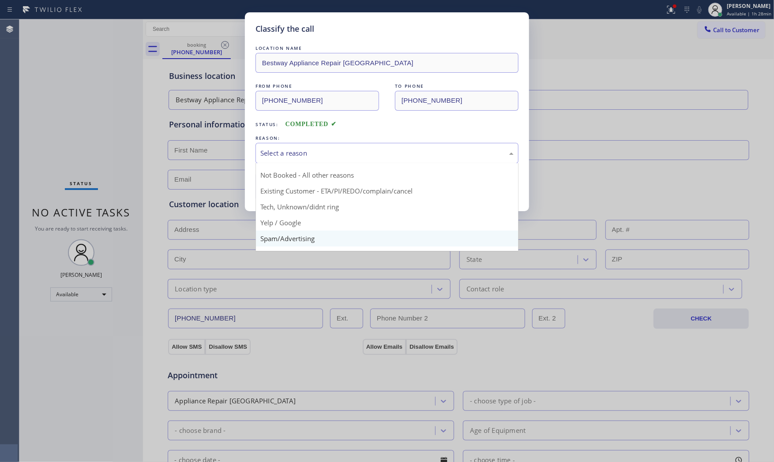
scroll to position [49, 0]
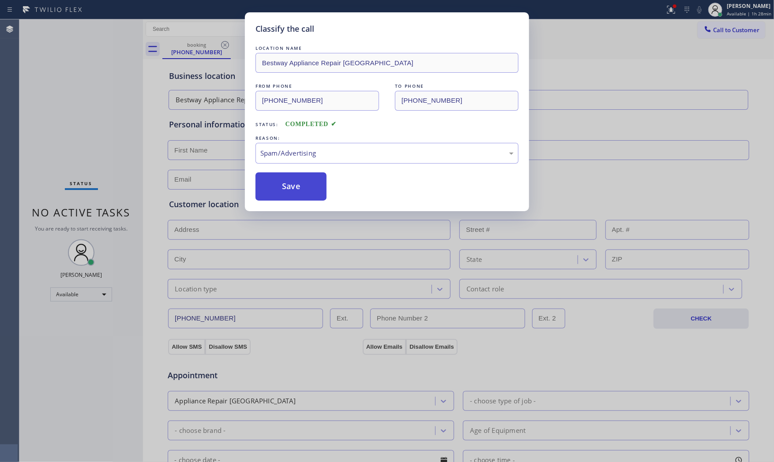
click at [294, 182] on button "Save" at bounding box center [290, 186] width 71 height 28
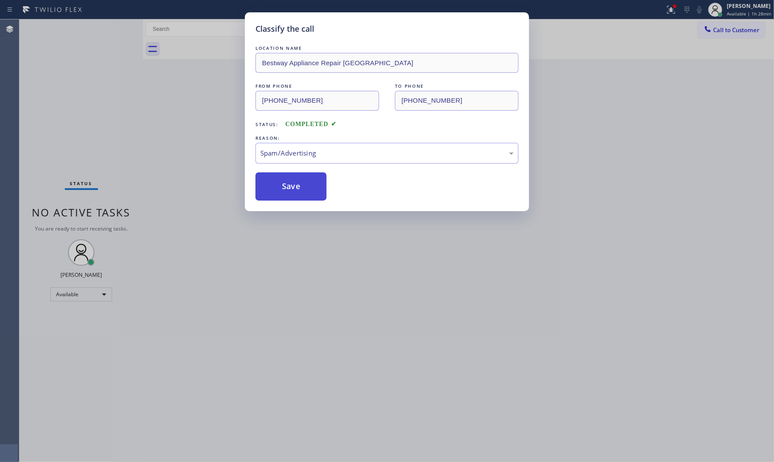
click at [294, 182] on button "Save" at bounding box center [290, 186] width 71 height 28
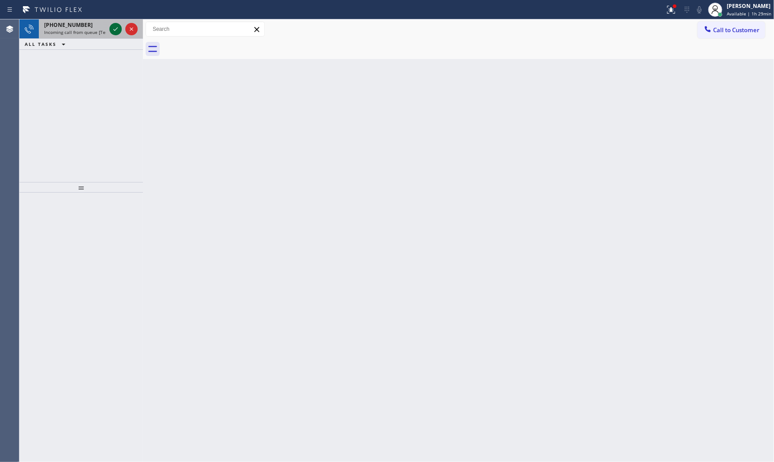
click at [116, 27] on icon at bounding box center [115, 29] width 11 height 11
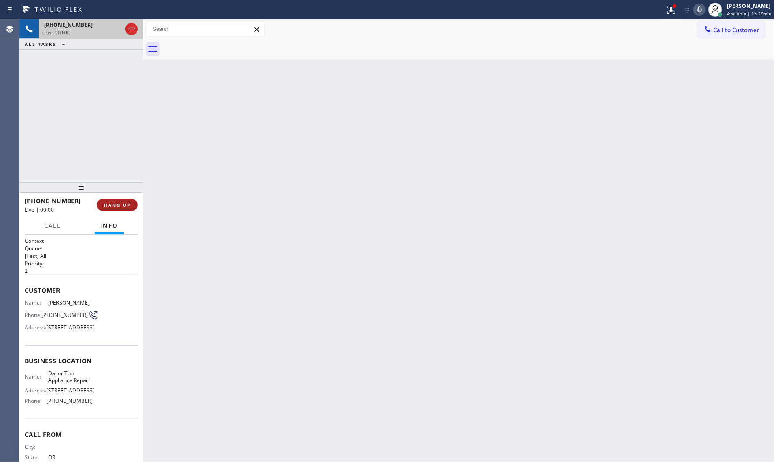
click at [116, 206] on span "HANG UP" at bounding box center [117, 205] width 27 height 6
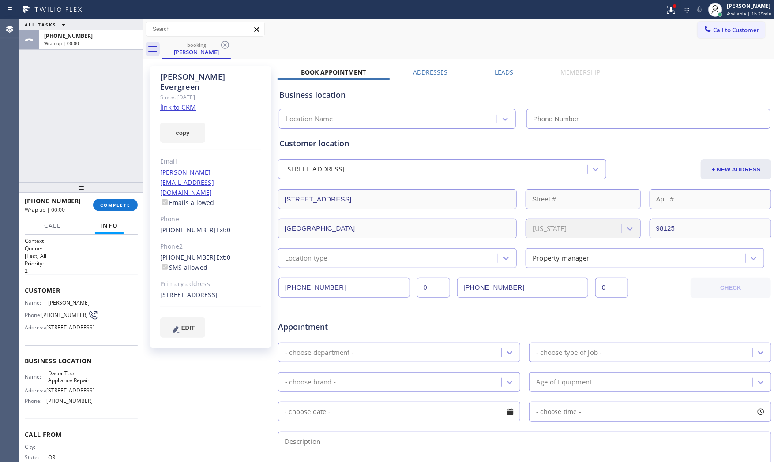
type input "[PHONE_NUMBER]"
click at [179, 103] on link "link to CRM" at bounding box center [178, 107] width 36 height 9
click at [123, 209] on button "COMPLETE" at bounding box center [115, 205] width 45 height 12
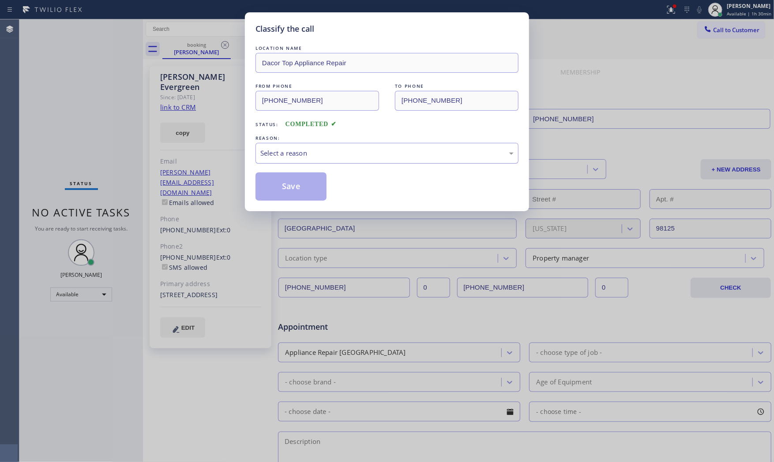
click at [271, 162] on div "Select a reason" at bounding box center [386, 153] width 263 height 21
click at [279, 182] on button "Save" at bounding box center [290, 186] width 71 height 28
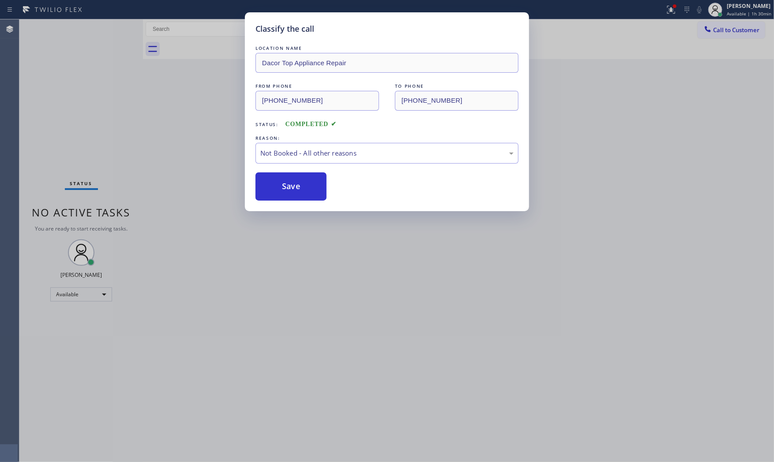
click at [279, 182] on button "Save" at bounding box center [290, 186] width 71 height 28
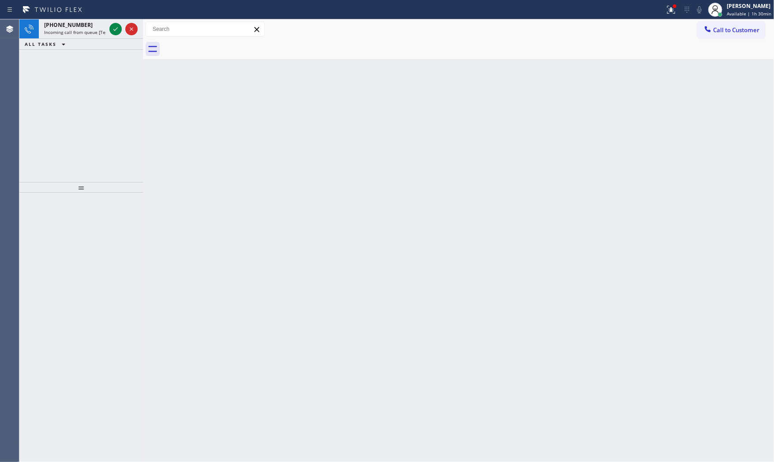
click at [429, 11] on div at bounding box center [333, 10] width 658 height 14
click at [96, 31] on span "Incoming call from queue [Test] All" at bounding box center [80, 32] width 73 height 6
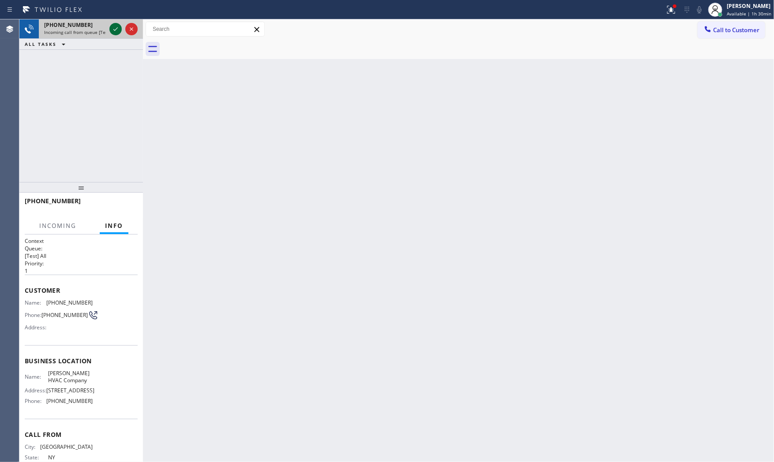
click at [110, 28] on icon at bounding box center [115, 29] width 11 height 11
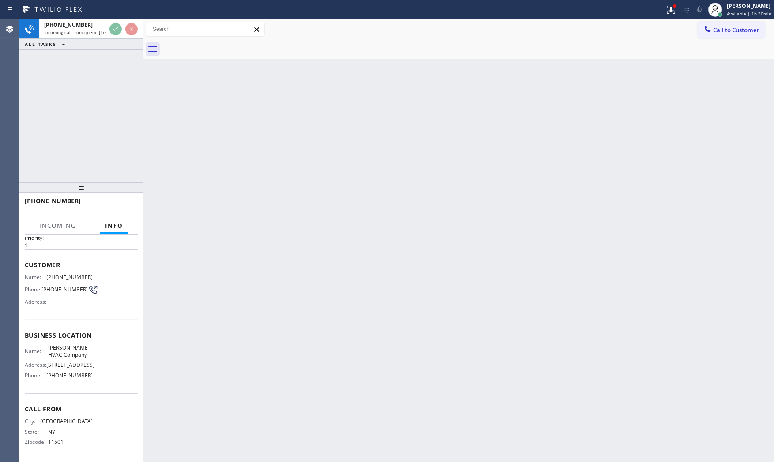
scroll to position [34, 0]
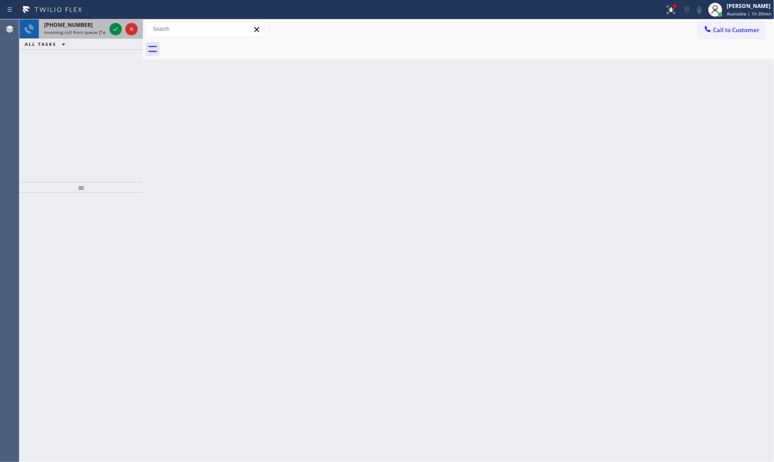
click at [109, 34] on div at bounding box center [124, 28] width 32 height 19
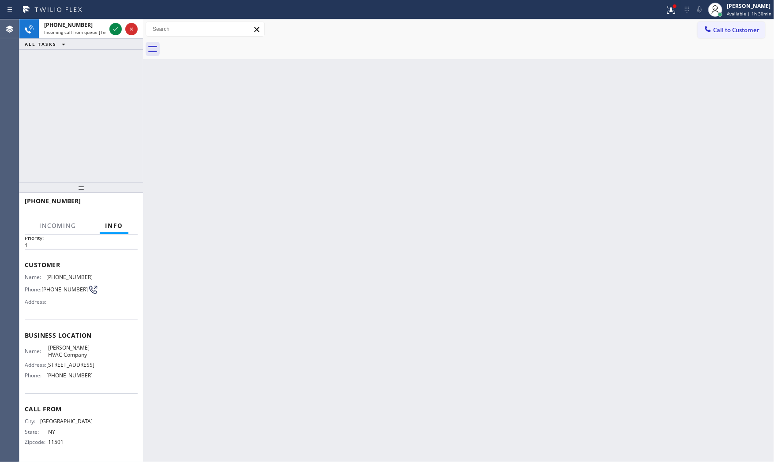
scroll to position [34, 0]
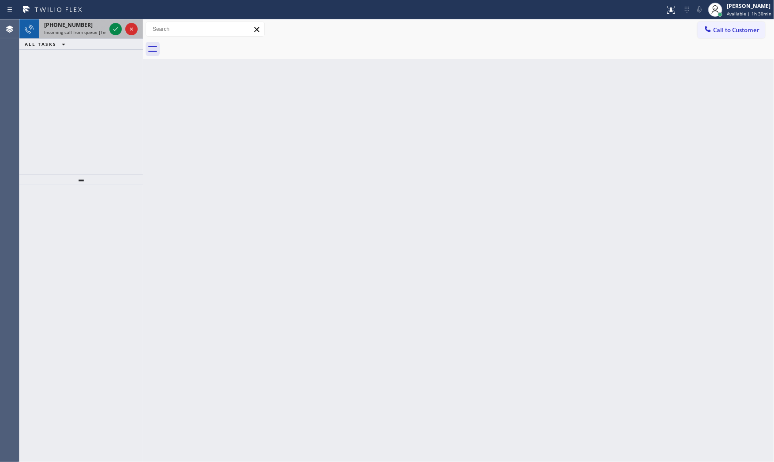
click at [104, 34] on span "Incoming call from queue [Test] All" at bounding box center [80, 32] width 73 height 6
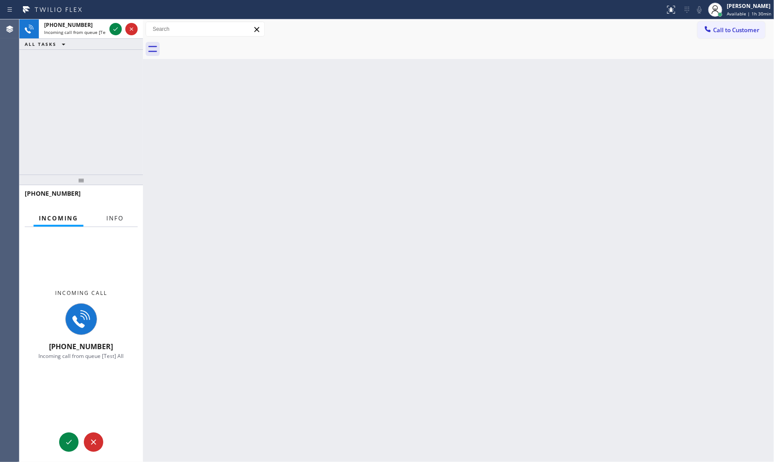
click at [117, 221] on span "Info" at bounding box center [114, 218] width 17 height 8
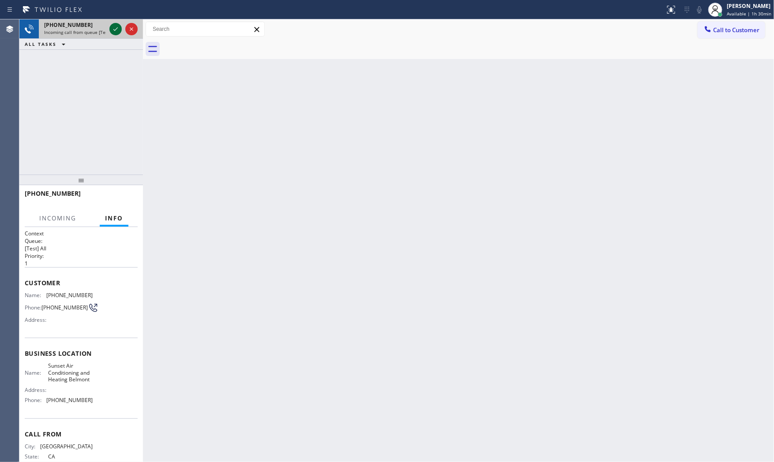
click at [116, 25] on icon at bounding box center [115, 29] width 11 height 11
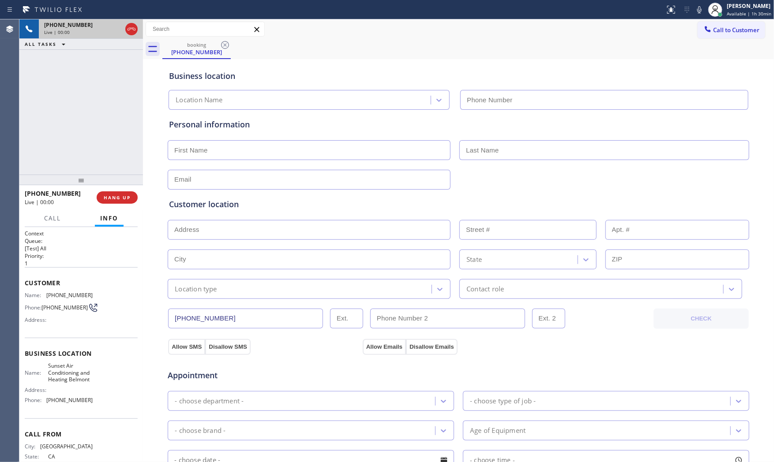
type input "(650) 747-8311"
click at [115, 198] on span "HANG UP" at bounding box center [117, 197] width 27 height 6
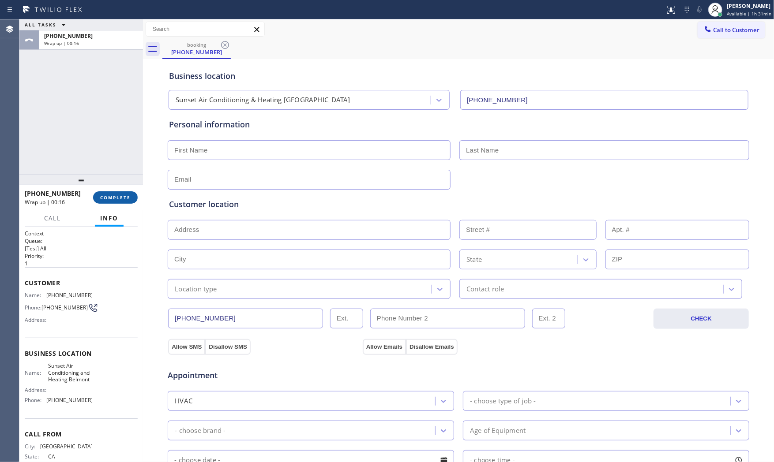
click at [115, 196] on span "COMPLETE" at bounding box center [115, 197] width 30 height 6
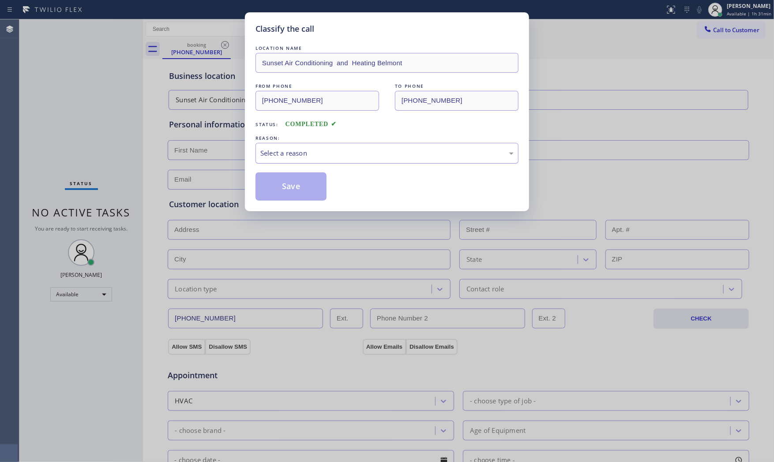
click at [274, 151] on div "Select a reason" at bounding box center [386, 153] width 253 height 10
click at [284, 184] on button "Save" at bounding box center [290, 186] width 71 height 28
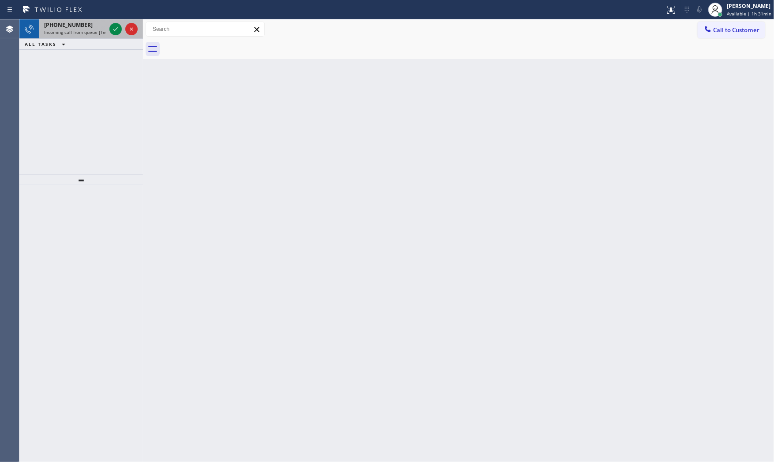
click at [79, 26] on span "+16165669318" at bounding box center [68, 24] width 49 height 7
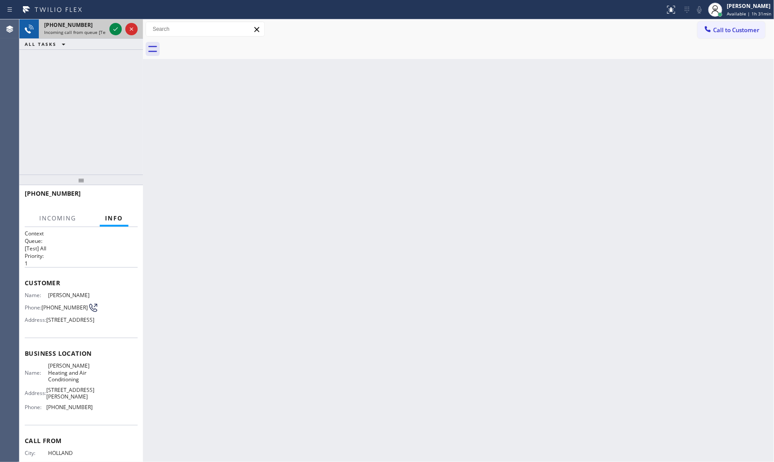
click at [82, 26] on div "+16165669318" at bounding box center [75, 24] width 62 height 7
click at [109, 27] on div at bounding box center [115, 29] width 12 height 11
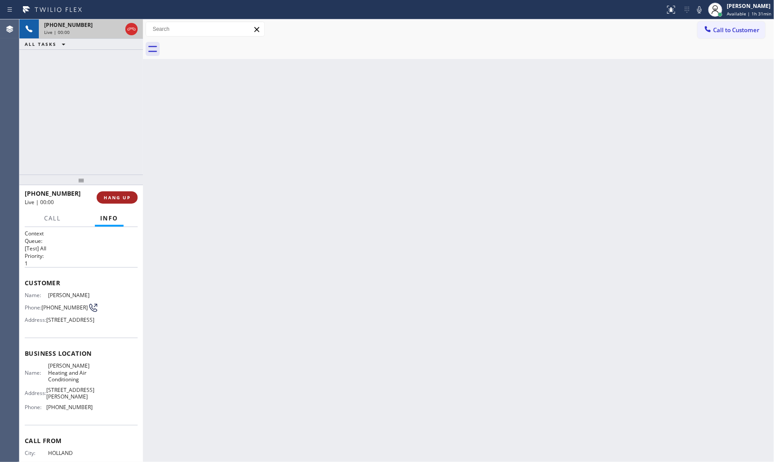
click at [114, 198] on span "HANG UP" at bounding box center [117, 197] width 27 height 6
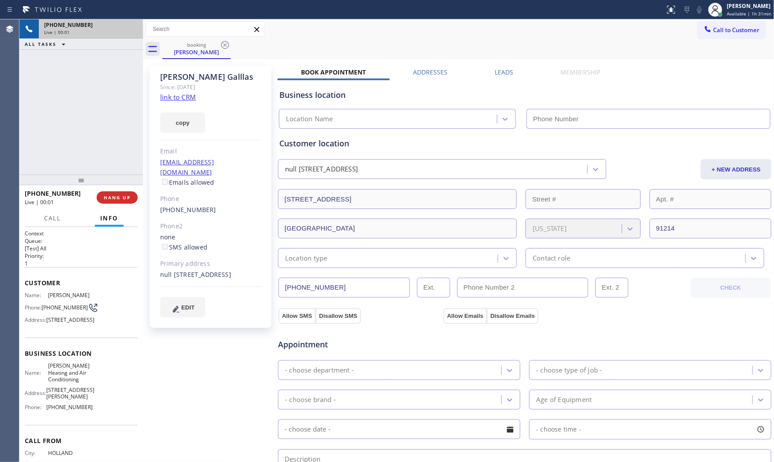
type input "(323) 215-1266"
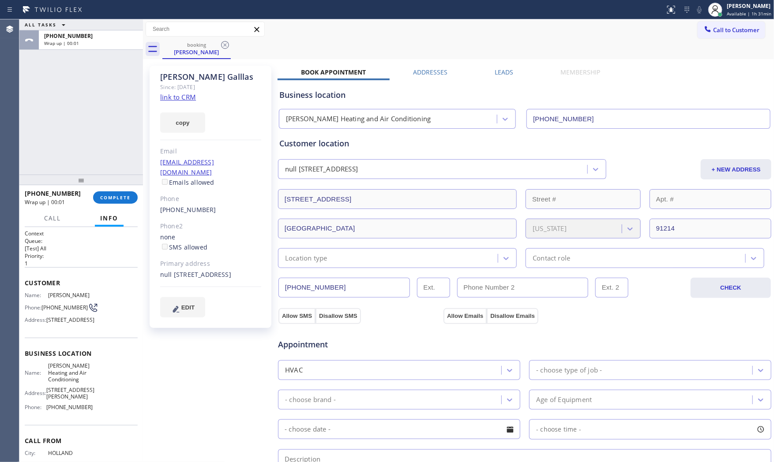
click at [180, 98] on link "link to CRM" at bounding box center [178, 97] width 36 height 9
click at [115, 199] on span "COMPLETE" at bounding box center [115, 197] width 30 height 6
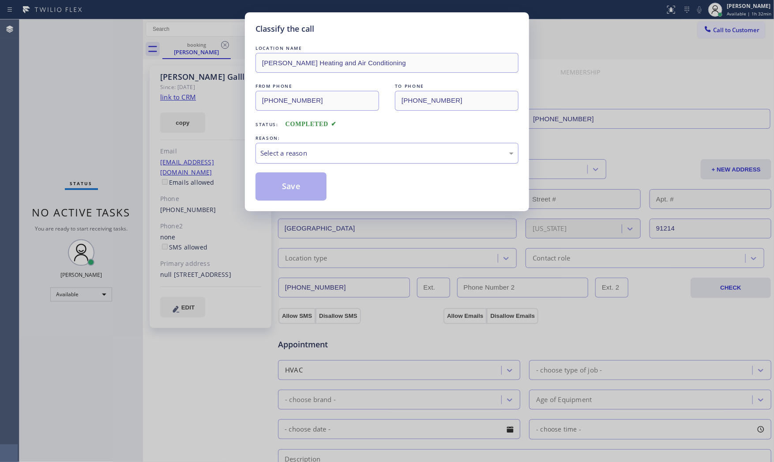
click at [302, 162] on div "Select a reason" at bounding box center [386, 153] width 263 height 21
click at [289, 165] on div "LOCATION NAME Crenshaw Heating and Air Conditioning FROM PHONE (616) 566-9318 T…" at bounding box center [386, 122] width 263 height 157
drag, startPoint x: 287, startPoint y: 150, endPoint x: 287, endPoint y: 162, distance: 11.5
click at [287, 152] on div "Existing Customer - ETA/PI/REDO/complain/cancel" at bounding box center [386, 153] width 253 height 10
click at [287, 184] on button "Save" at bounding box center [290, 186] width 71 height 28
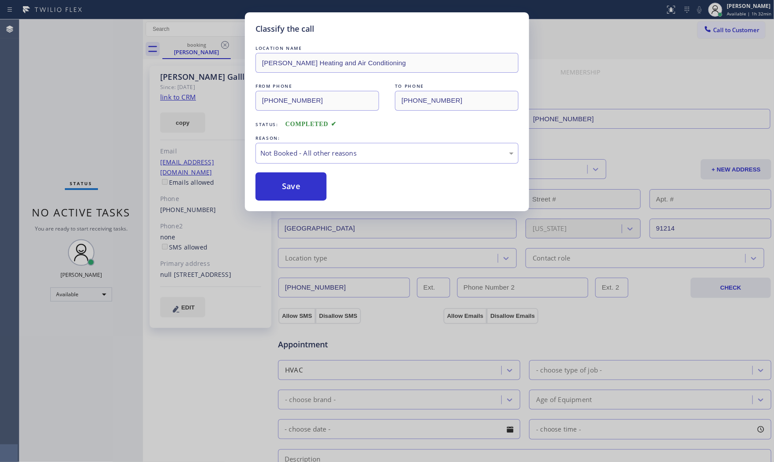
click at [287, 184] on button "Save" at bounding box center [290, 186] width 71 height 28
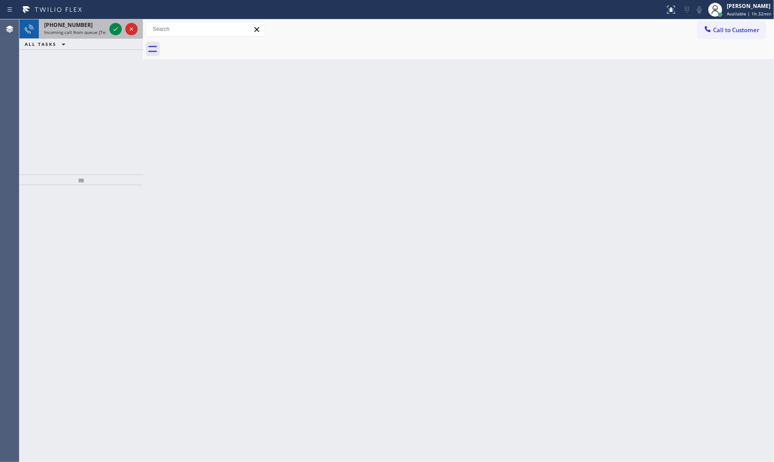
click at [82, 29] on span "Incoming call from queue [Test] All" at bounding box center [80, 32] width 73 height 6
click at [84, 24] on div "+15103781773" at bounding box center [75, 24] width 62 height 7
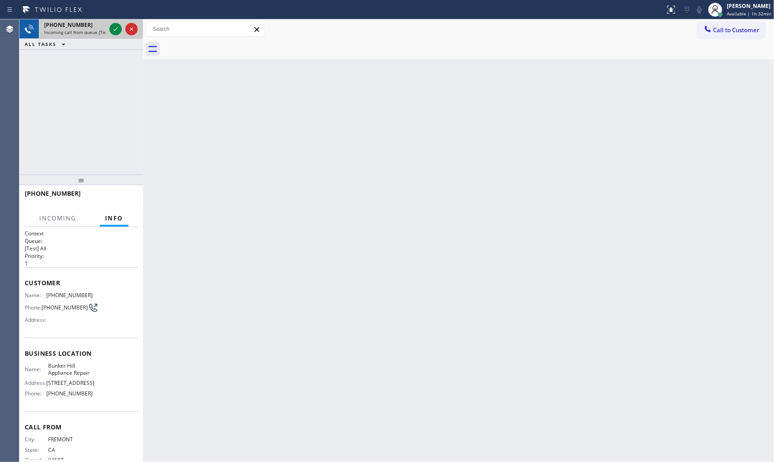
click at [107, 26] on div "+15103781773 Incoming call from queue [Test] All" at bounding box center [73, 28] width 69 height 19
click at [113, 26] on icon at bounding box center [115, 29] width 11 height 11
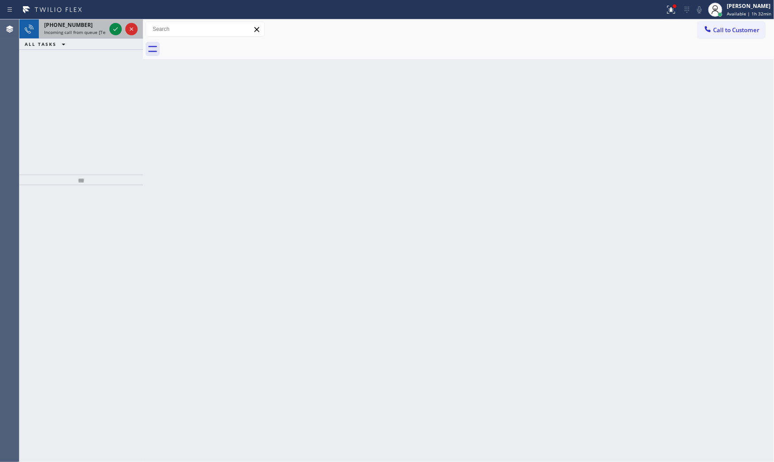
click at [91, 27] on div "+19202266178" at bounding box center [75, 24] width 62 height 7
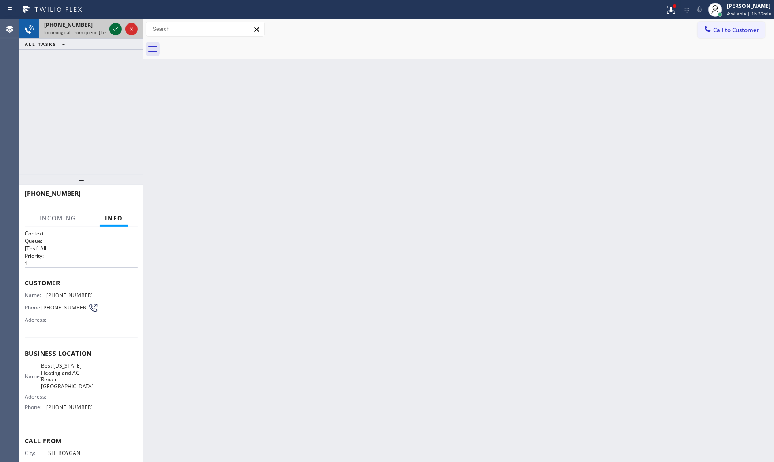
click at [118, 34] on icon at bounding box center [115, 29] width 11 height 11
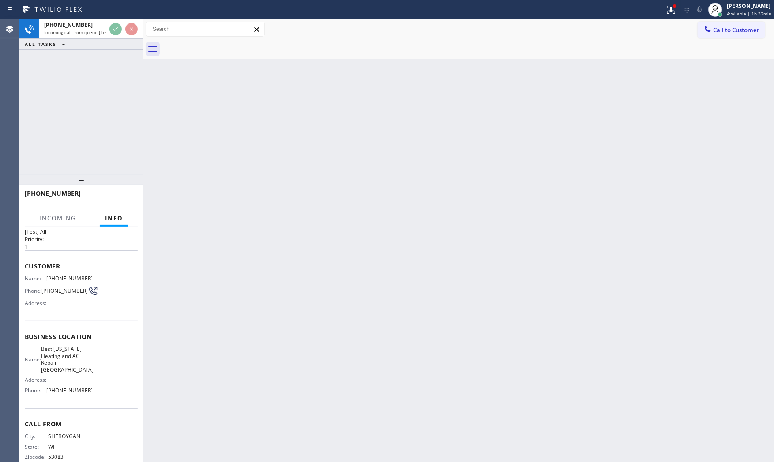
scroll to position [34, 0]
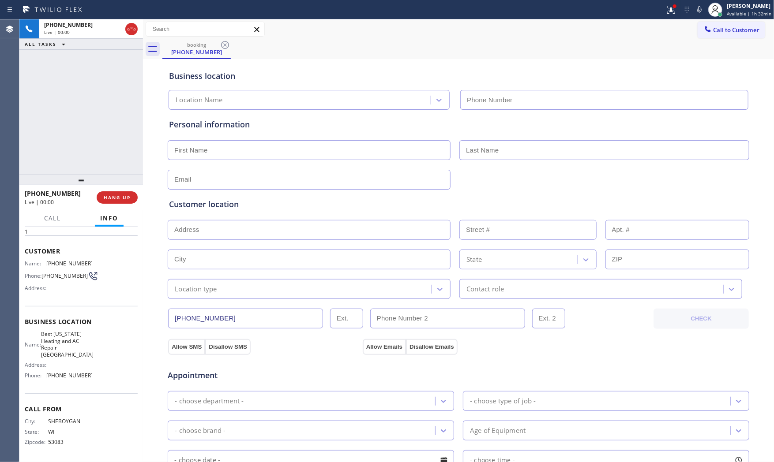
type input "(917) 624-9869"
click at [116, 200] on button "HANG UP" at bounding box center [117, 197] width 41 height 12
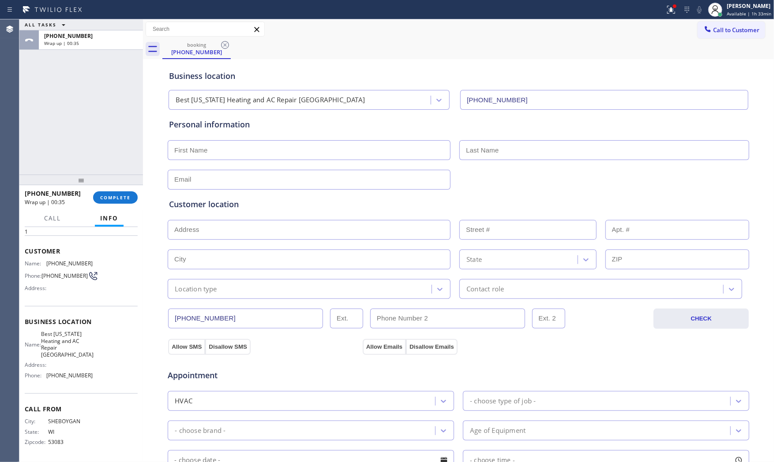
click at [112, 204] on div "+19202266178 Wrap up | 00:35 COMPLETE" at bounding box center [81, 197] width 113 height 23
click at [114, 197] on span "COMPLETE" at bounding box center [115, 197] width 30 height 6
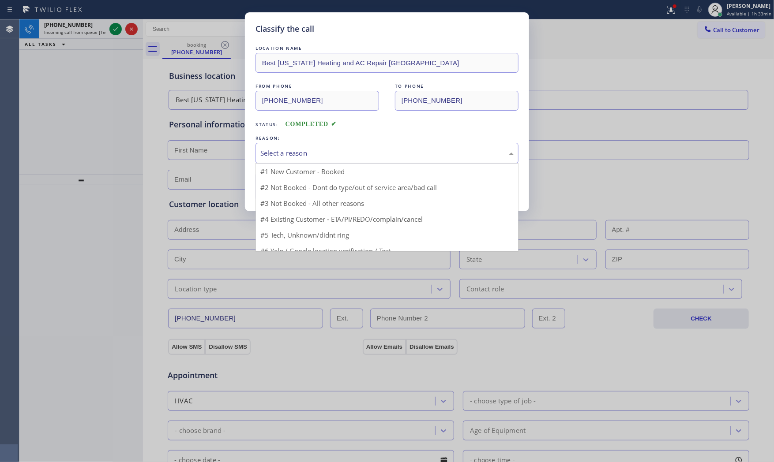
drag, startPoint x: 297, startPoint y: 150, endPoint x: 299, endPoint y: 161, distance: 11.2
click at [297, 150] on div "Select a reason" at bounding box center [386, 153] width 253 height 10
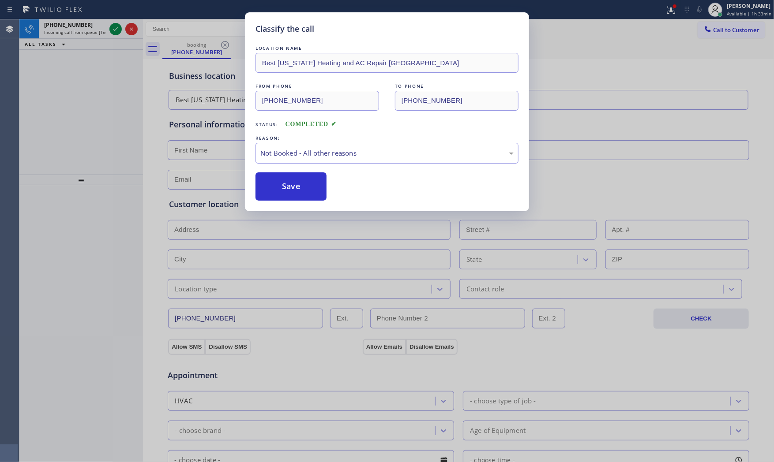
click at [294, 183] on button "Save" at bounding box center [290, 186] width 71 height 28
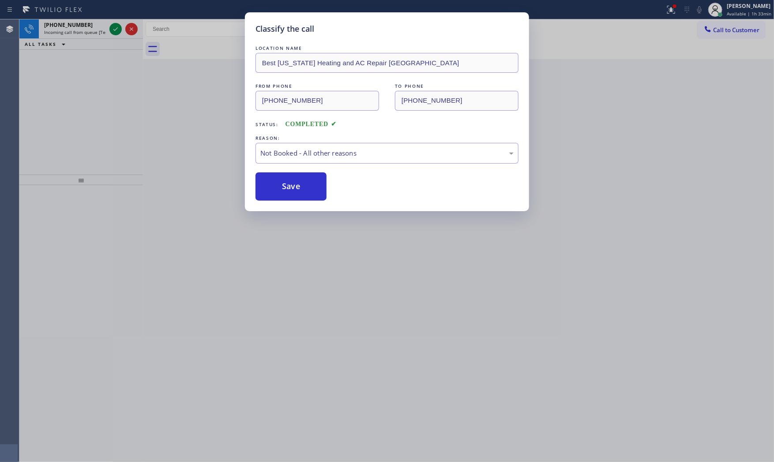
click at [294, 183] on button "Save" at bounding box center [290, 186] width 71 height 28
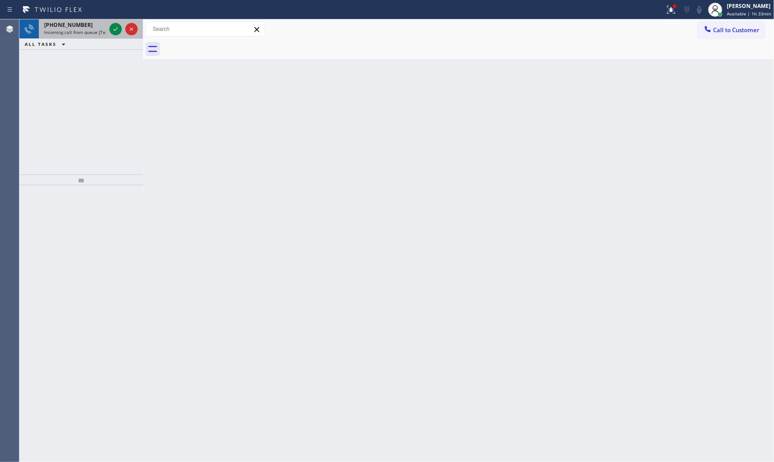
click at [89, 31] on span "Incoming call from queue [Test] All" at bounding box center [80, 32] width 73 height 6
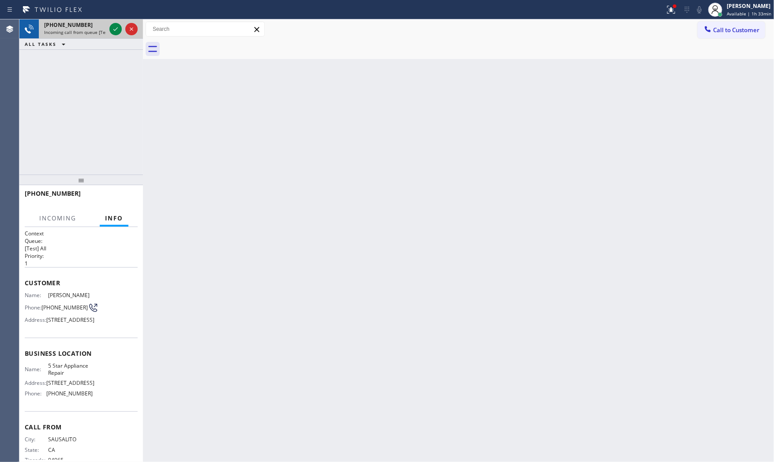
click at [108, 29] on div at bounding box center [124, 28] width 32 height 19
click at [113, 28] on icon at bounding box center [115, 29] width 11 height 11
click at [181, 228] on div "Back to Dashboard Change Sender ID Customers Technicians Select a contact Outbo…" at bounding box center [458, 240] width 631 height 443
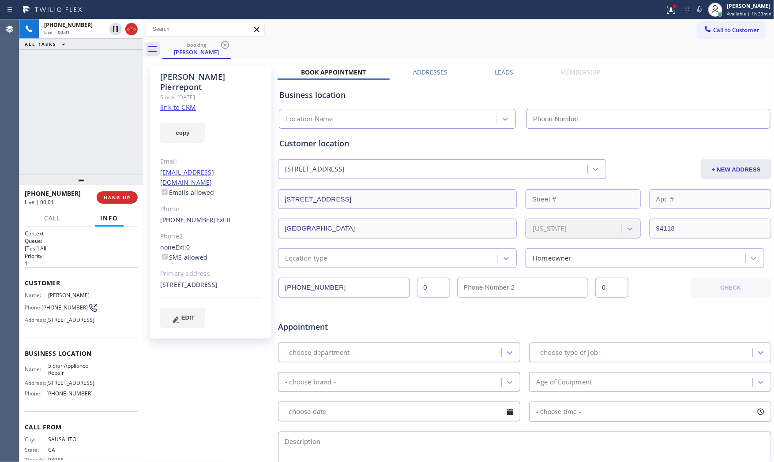
type input "[PHONE_NUMBER]"
click at [184, 103] on link "link to CRM" at bounding box center [178, 107] width 36 height 9
click at [705, 15] on div at bounding box center [714, 9] width 19 height 19
click at [697, 12] on icon at bounding box center [699, 9] width 11 height 11
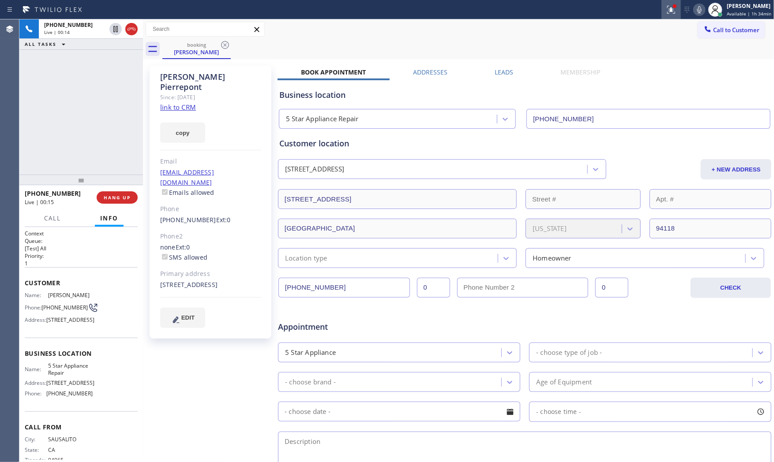
click at [676, 10] on div at bounding box center [670, 9] width 19 height 11
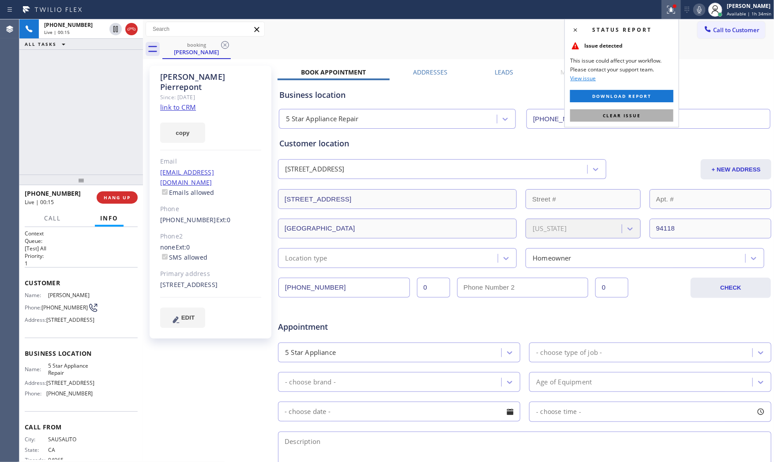
click at [641, 116] on button "Clear issue" at bounding box center [621, 115] width 103 height 12
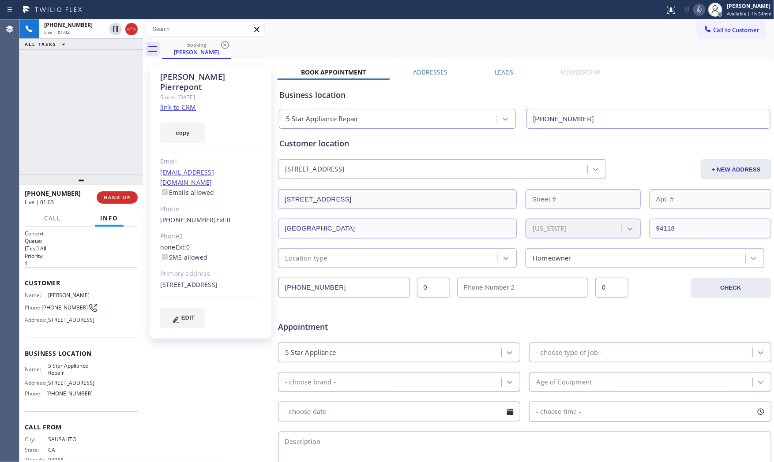
click at [700, 13] on icon at bounding box center [699, 9] width 11 height 11
click at [116, 28] on icon at bounding box center [115, 29] width 4 height 6
click at [693, 11] on div at bounding box center [699, 9] width 12 height 11
click at [115, 28] on icon at bounding box center [115, 29] width 11 height 11
click at [130, 199] on span "HANG UP" at bounding box center [117, 197] width 27 height 6
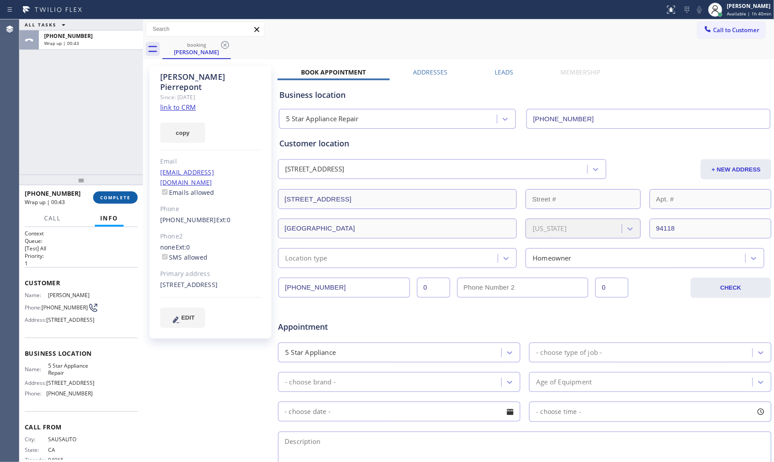
click at [98, 197] on button "COMPLETE" at bounding box center [115, 197] width 45 height 12
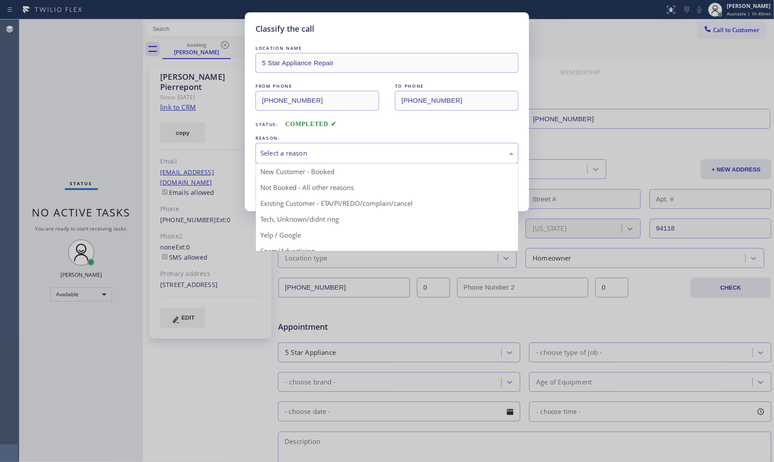
click at [314, 153] on div "Select a reason" at bounding box center [386, 153] width 253 height 10
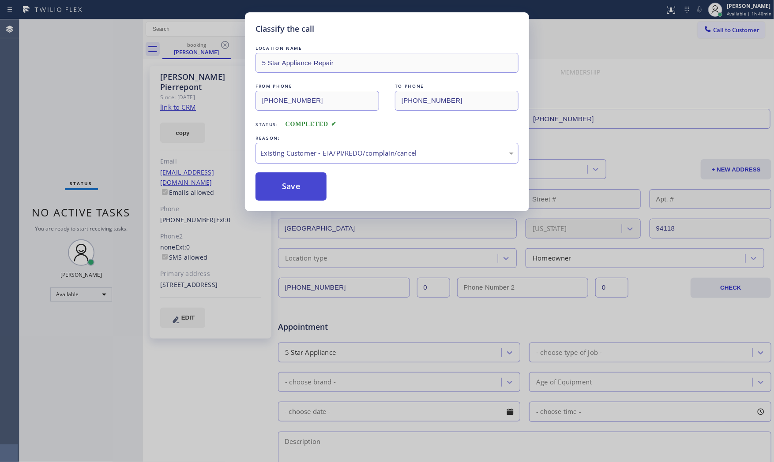
click at [289, 189] on button "Save" at bounding box center [290, 186] width 71 height 28
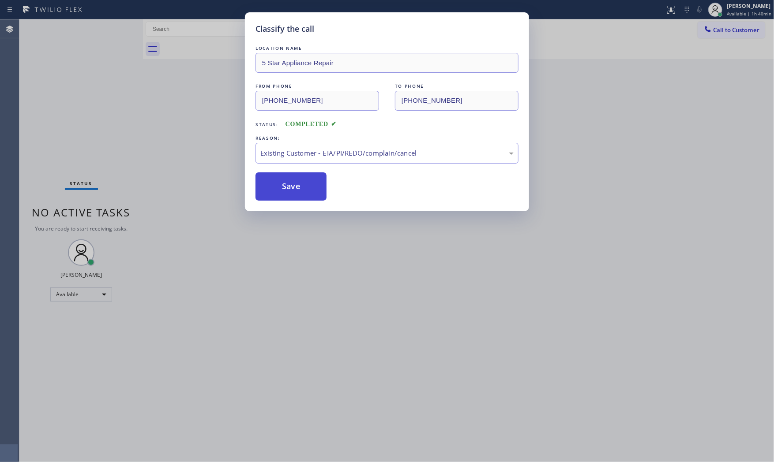
click at [289, 189] on button "Save" at bounding box center [290, 186] width 71 height 28
click at [289, 188] on button "Save" at bounding box center [290, 186] width 71 height 28
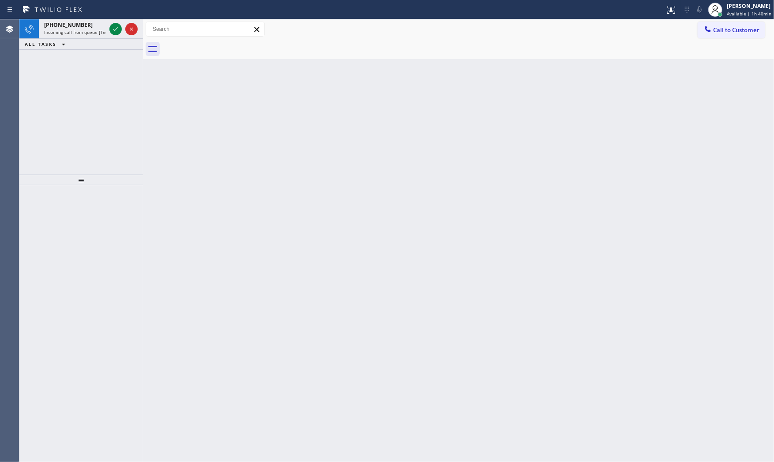
click at [115, 27] on icon at bounding box center [115, 29] width 11 height 11
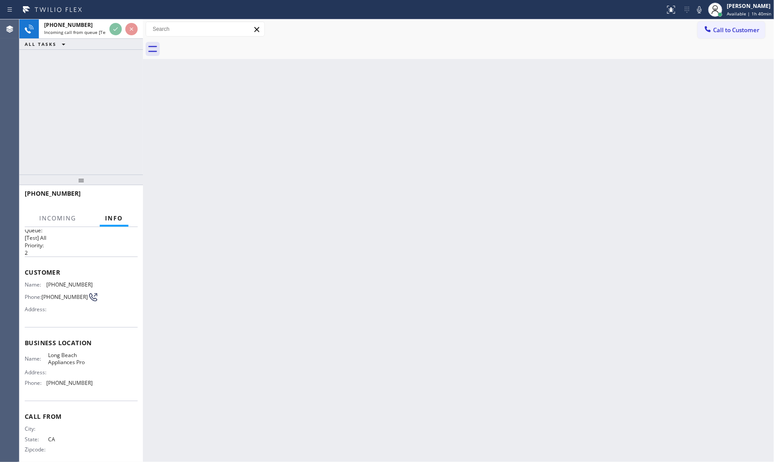
scroll to position [20, 0]
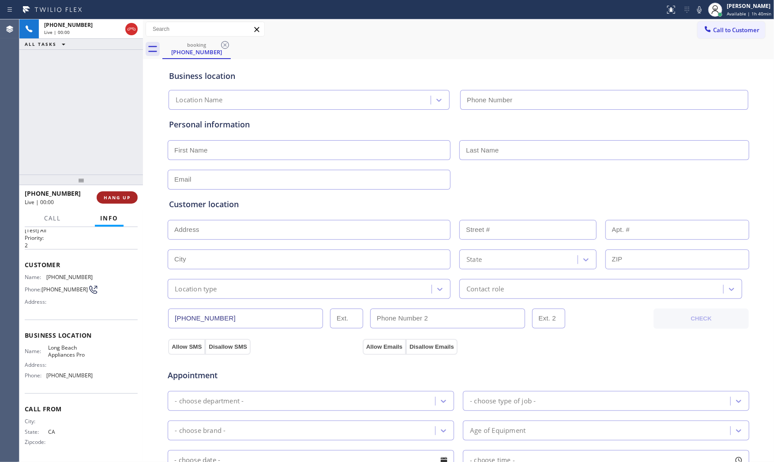
type input "(562) 489-9480"
click at [118, 203] on button "HANG UP" at bounding box center [117, 197] width 41 height 12
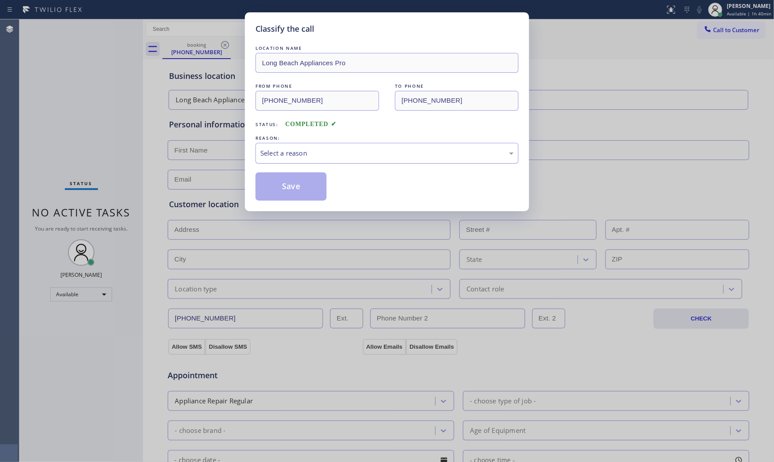
click at [310, 149] on div "Select a reason" at bounding box center [386, 153] width 253 height 10
click at [295, 188] on button "Save" at bounding box center [290, 186] width 71 height 28
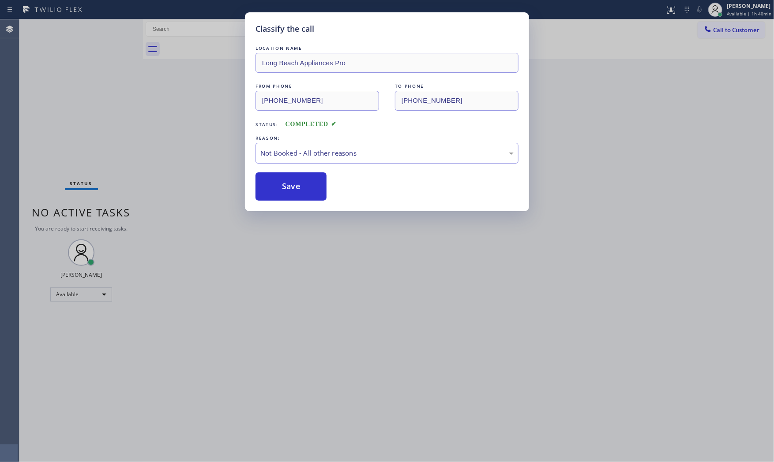
click at [295, 188] on button "Save" at bounding box center [290, 186] width 71 height 28
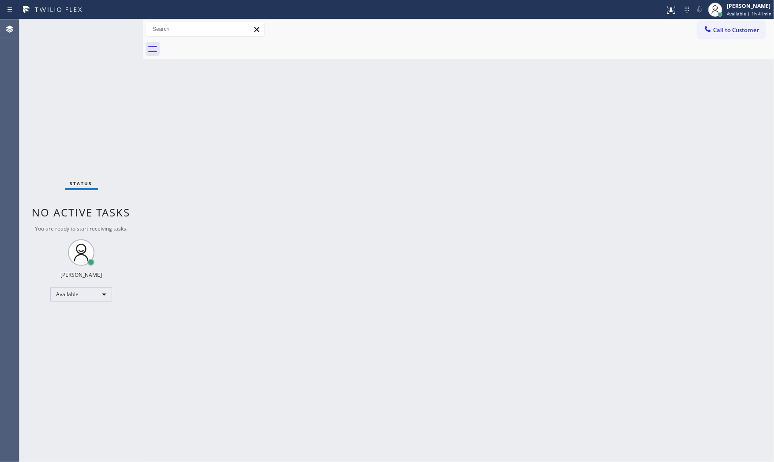
click at [71, 30] on div "Status No active tasks You are ready to start receiving tasks. [PERSON_NAME] Av…" at bounding box center [80, 240] width 123 height 443
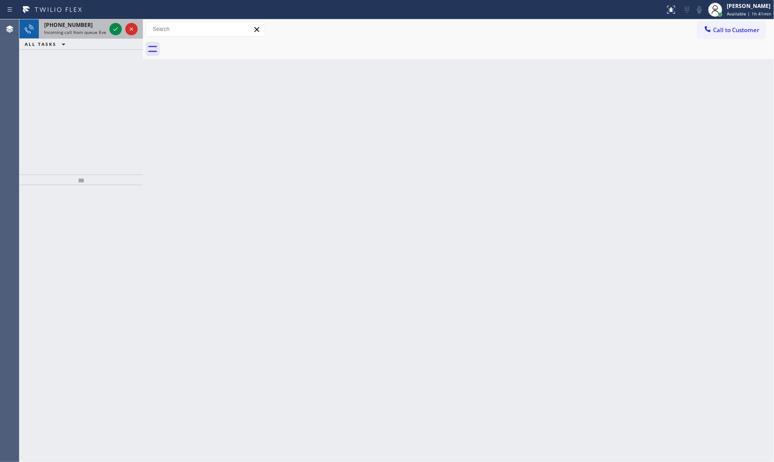
click at [97, 34] on span "Incoming call from queue Everybody" at bounding box center [82, 32] width 76 height 6
click at [112, 30] on icon at bounding box center [115, 29] width 11 height 11
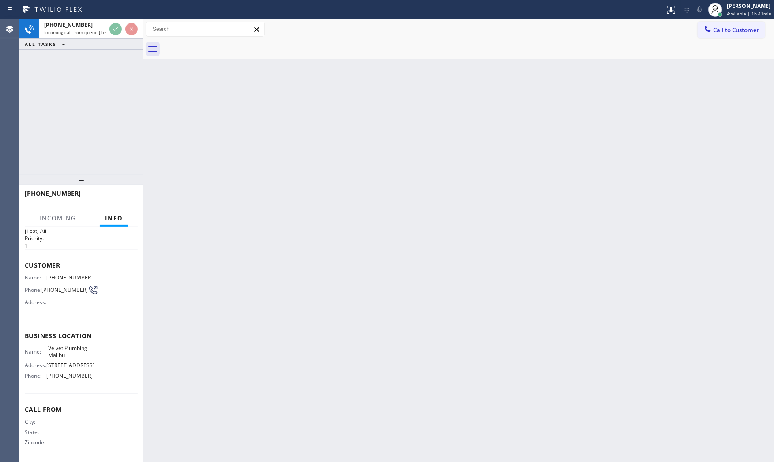
scroll to position [34, 0]
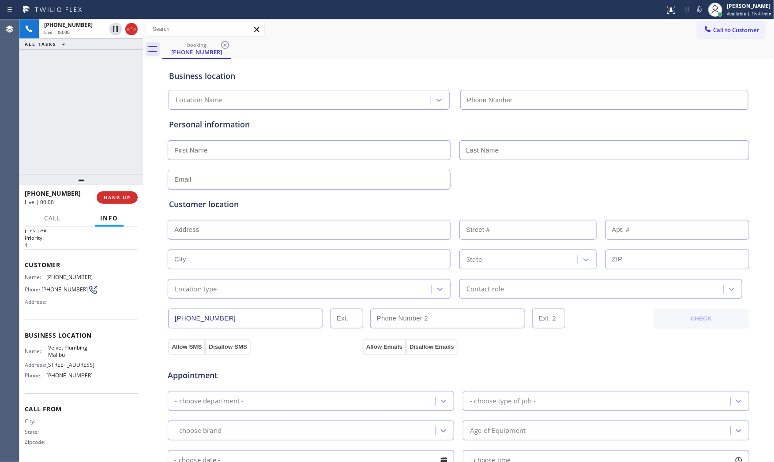
type input "(310) 388-3916"
click at [117, 197] on span "HANG UP" at bounding box center [117, 197] width 27 height 6
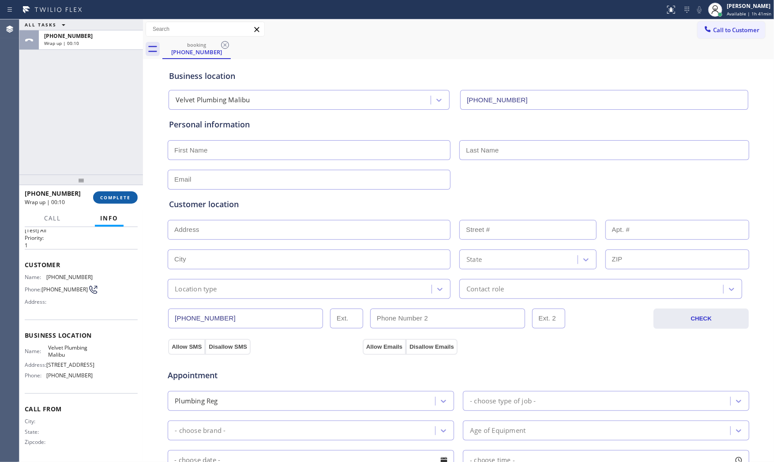
click at [117, 195] on span "COMPLETE" at bounding box center [115, 197] width 30 height 6
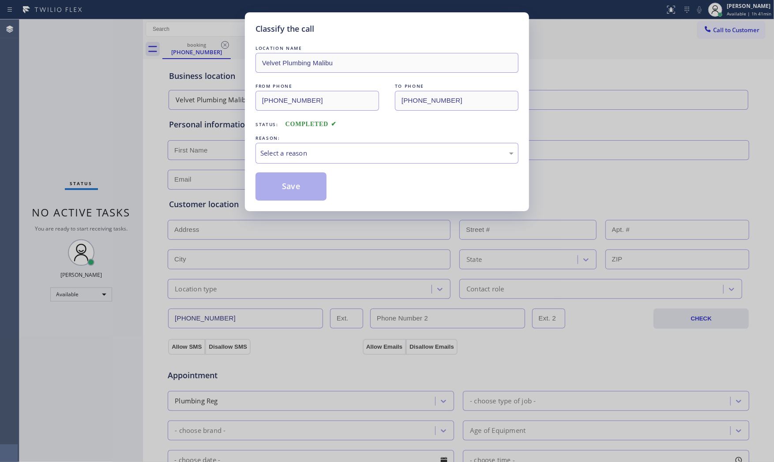
click at [309, 140] on div "REASON:" at bounding box center [386, 138] width 263 height 9
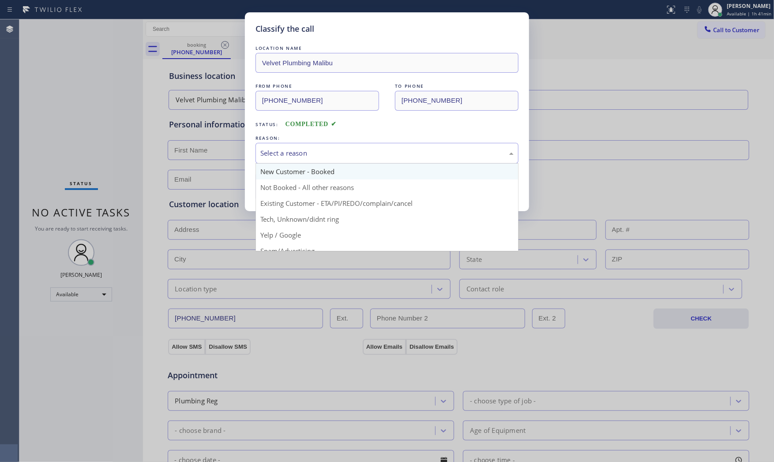
drag, startPoint x: 306, startPoint y: 157, endPoint x: 299, endPoint y: 179, distance: 22.3
click at [306, 157] on div "Select a reason" at bounding box center [386, 153] width 253 height 10
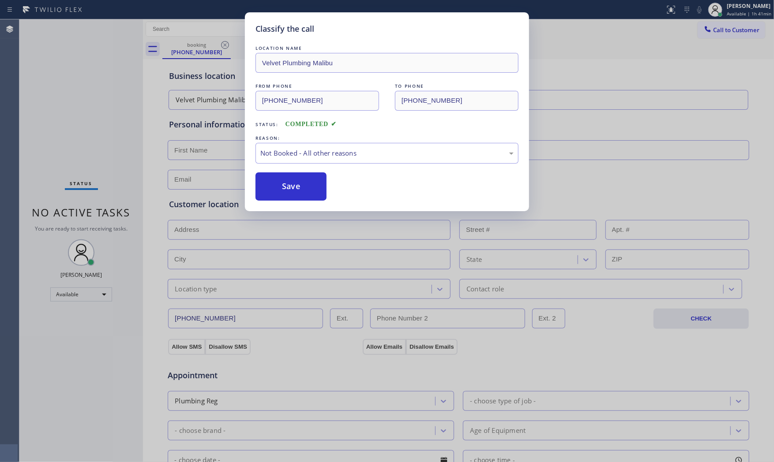
click at [298, 183] on button "Save" at bounding box center [290, 186] width 71 height 28
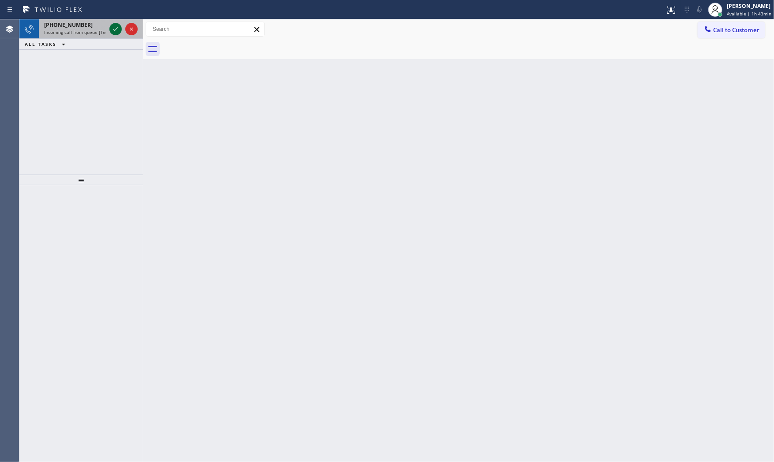
click at [116, 29] on icon at bounding box center [115, 29] width 4 height 4
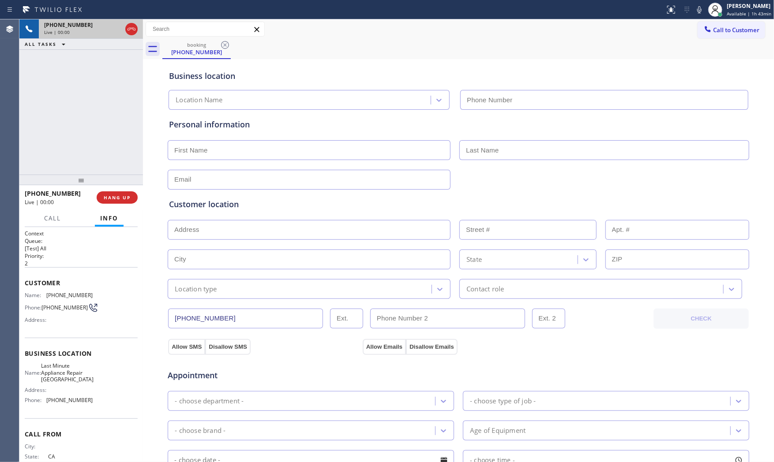
type input "(650) 239-2577"
click at [123, 197] on span "HANG UP" at bounding box center [117, 197] width 27 height 6
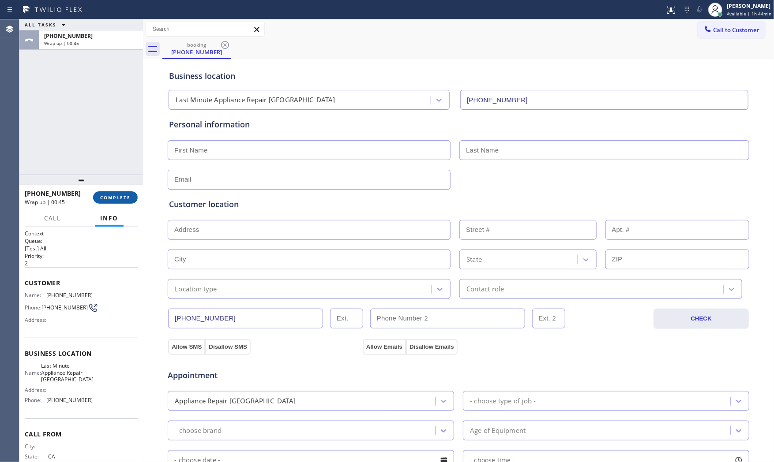
click at [123, 197] on span "COMPLETE" at bounding box center [115, 197] width 30 height 6
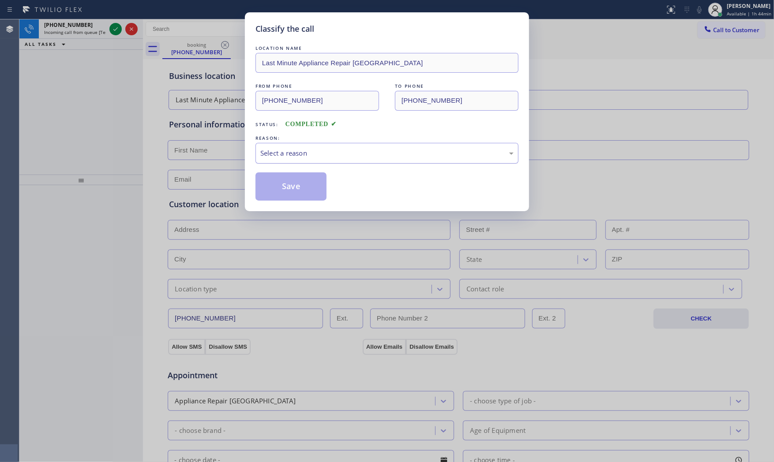
click at [278, 150] on div "Select a reason" at bounding box center [386, 153] width 253 height 10
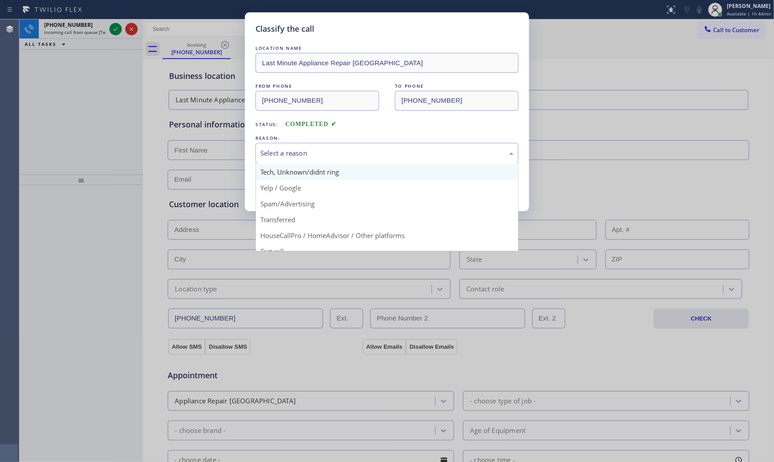
scroll to position [55, 0]
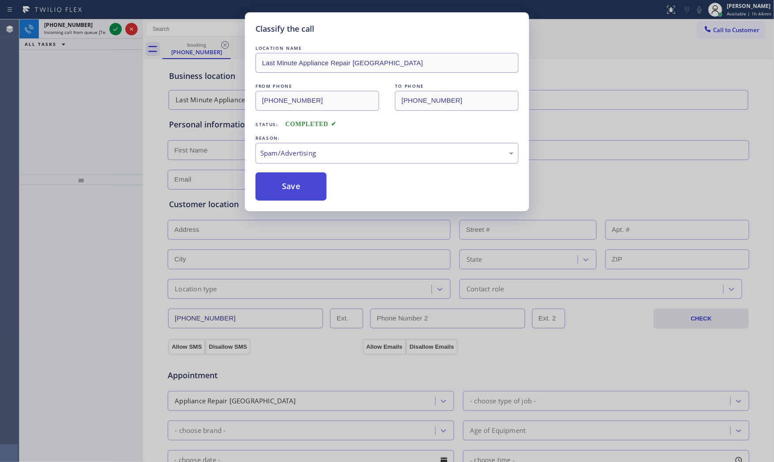
click at [285, 186] on button "Save" at bounding box center [290, 186] width 71 height 28
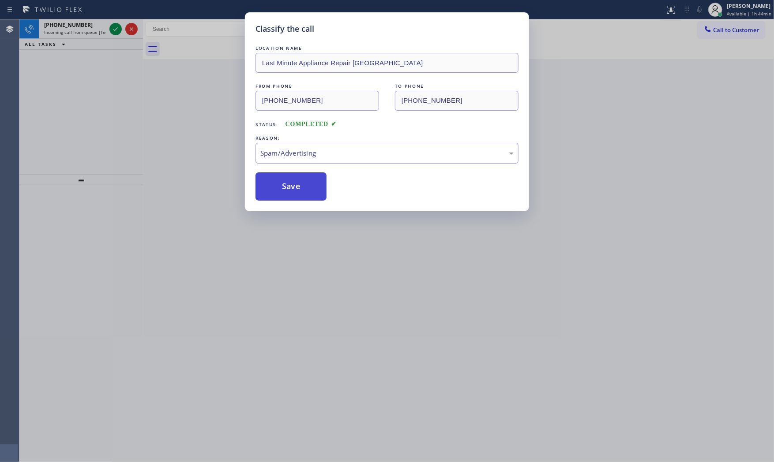
click at [285, 186] on button "Save" at bounding box center [290, 186] width 71 height 28
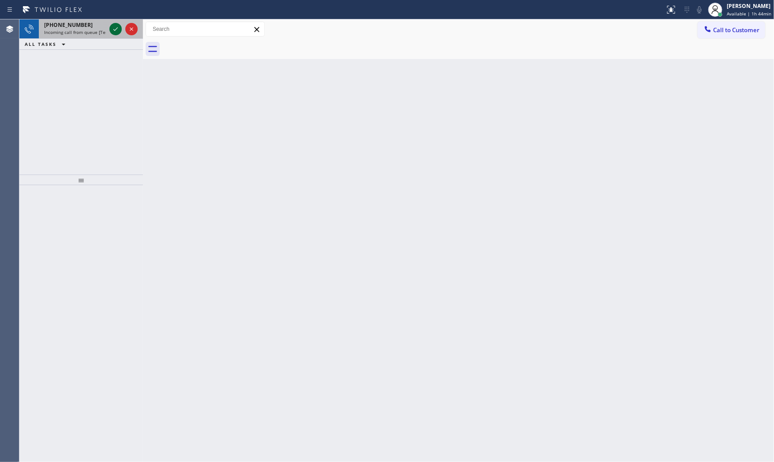
click at [116, 30] on icon at bounding box center [115, 29] width 11 height 11
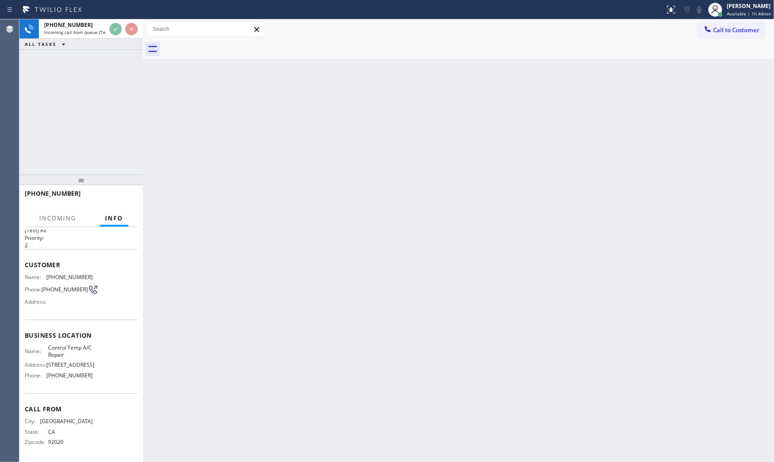
scroll to position [20, 0]
click at [212, 182] on div "Back to Dashboard Change Sender ID Customers Technicians Select a contact Outbo…" at bounding box center [458, 240] width 631 height 443
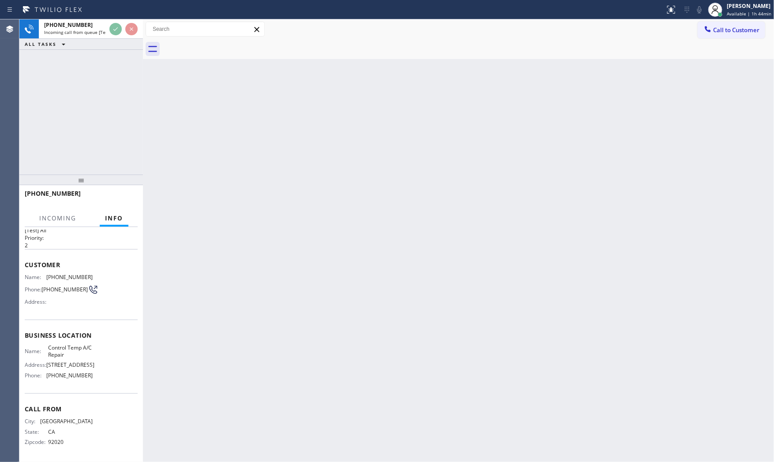
click at [212, 182] on div "Back to Dashboard Change Sender ID Customers Technicians Select a contact Outbo…" at bounding box center [458, 240] width 631 height 443
click at [212, 181] on div "Back to Dashboard Change Sender ID Customers Technicians Select a contact Outbo…" at bounding box center [458, 240] width 631 height 443
click at [212, 179] on div "Back to Dashboard Change Sender ID Customers Technicians Select a contact Outbo…" at bounding box center [458, 240] width 631 height 443
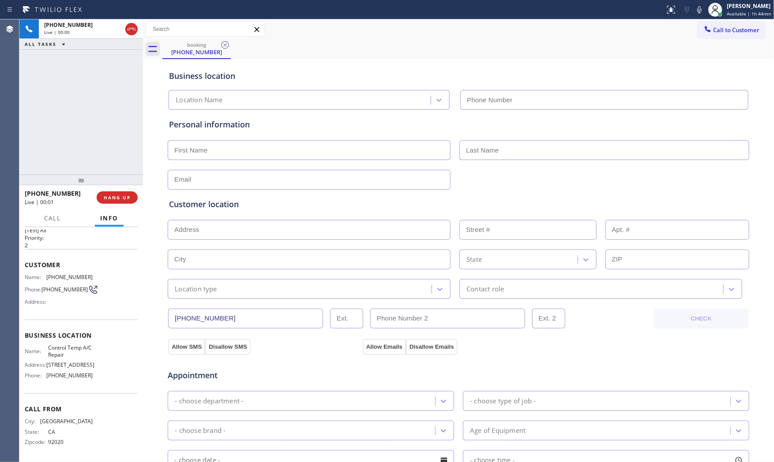
type input "(619) 648-4768"
click at [98, 199] on button "HANG UP" at bounding box center [117, 197] width 41 height 12
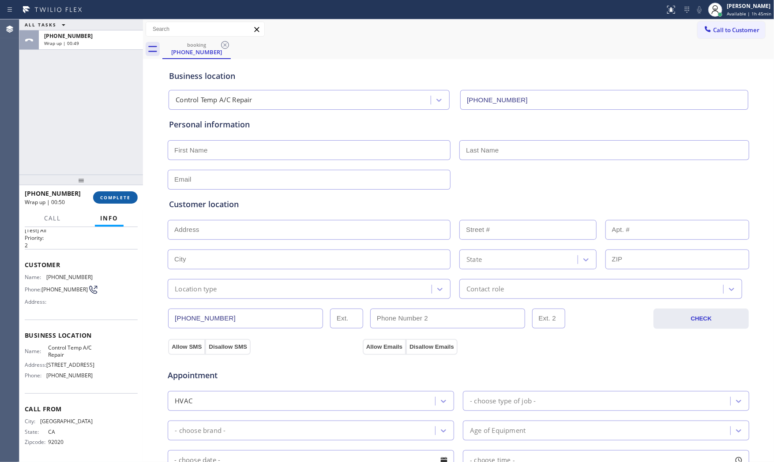
click at [119, 203] on button "COMPLETE" at bounding box center [115, 197] width 45 height 12
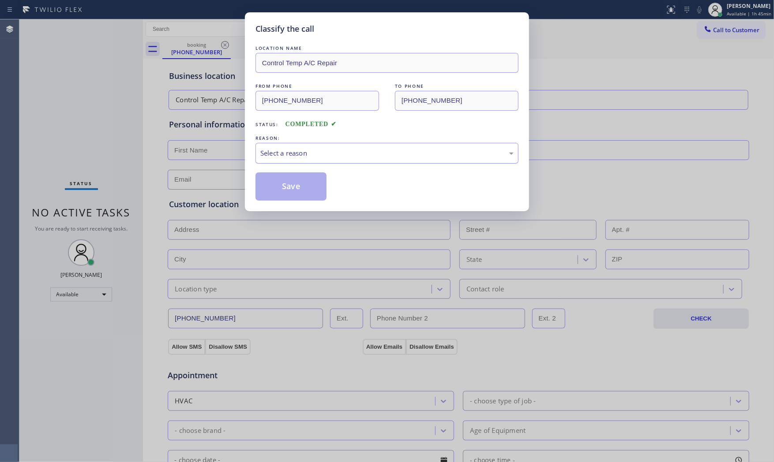
click at [298, 149] on div "Select a reason" at bounding box center [386, 153] width 253 height 10
click at [294, 186] on button "Save" at bounding box center [290, 186] width 71 height 28
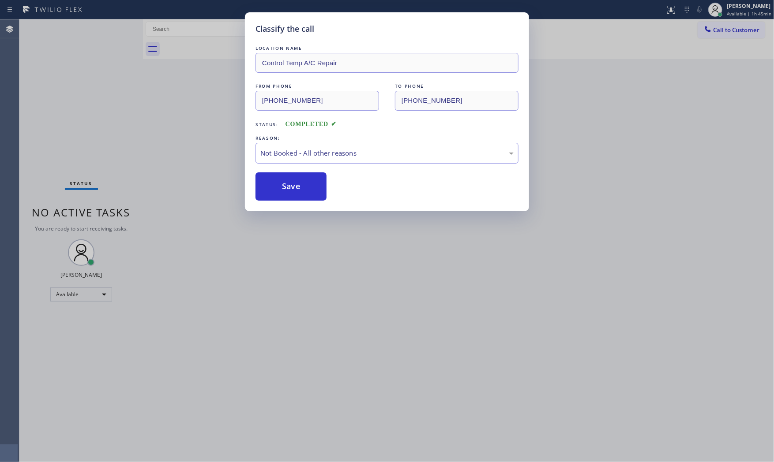
click at [294, 186] on button "Save" at bounding box center [290, 186] width 71 height 28
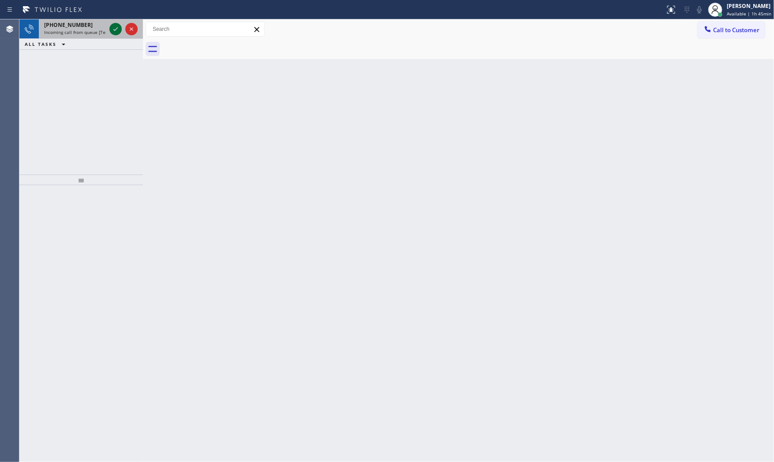
click at [114, 28] on icon at bounding box center [115, 29] width 11 height 11
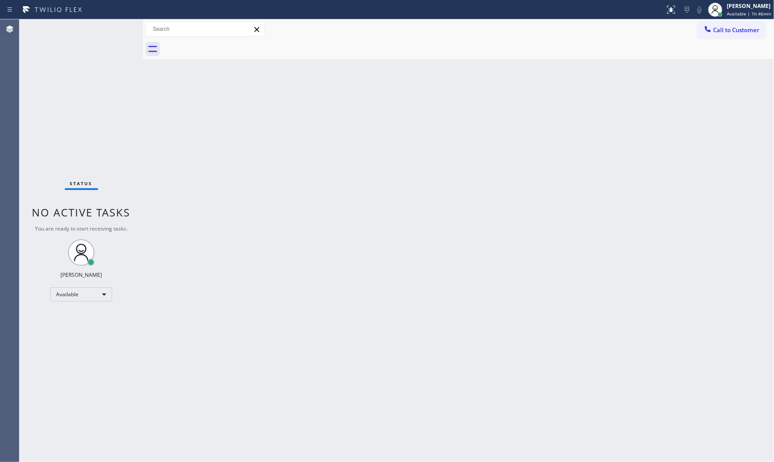
click at [116, 28] on div "Status No active tasks You are ready to start receiving tasks. [PERSON_NAME] Av…" at bounding box center [80, 240] width 123 height 443
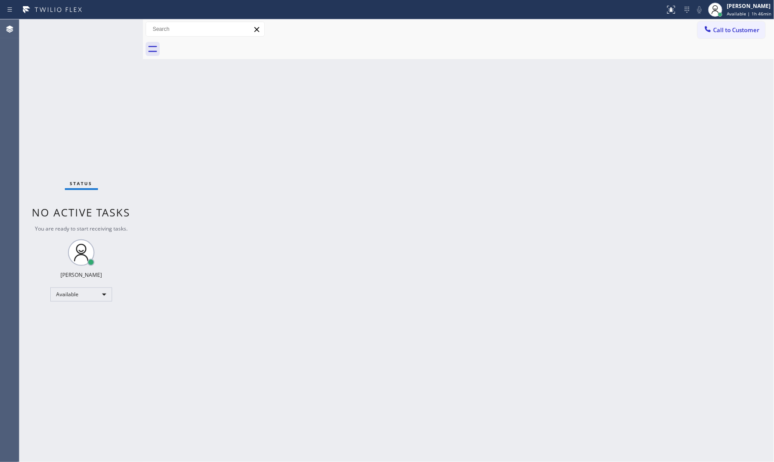
click at [109, 28] on div "Status No active tasks You are ready to start receiving tasks. [PERSON_NAME] Av…" at bounding box center [80, 240] width 123 height 443
click at [112, 28] on div "Status No active tasks You are ready to start receiving tasks. [PERSON_NAME] Av…" at bounding box center [80, 240] width 123 height 443
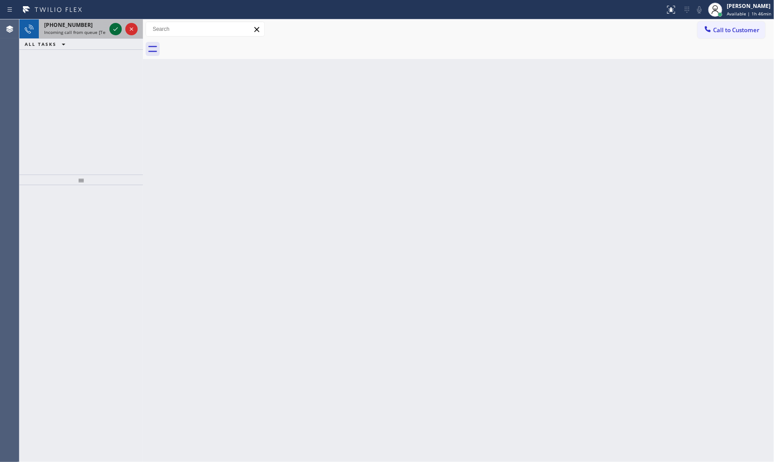
click at [111, 27] on icon at bounding box center [115, 29] width 11 height 11
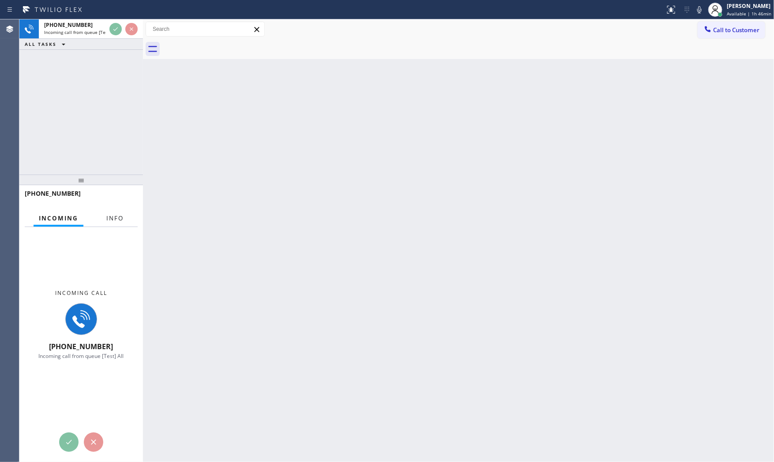
click at [107, 221] on button "Info" at bounding box center [115, 218] width 28 height 17
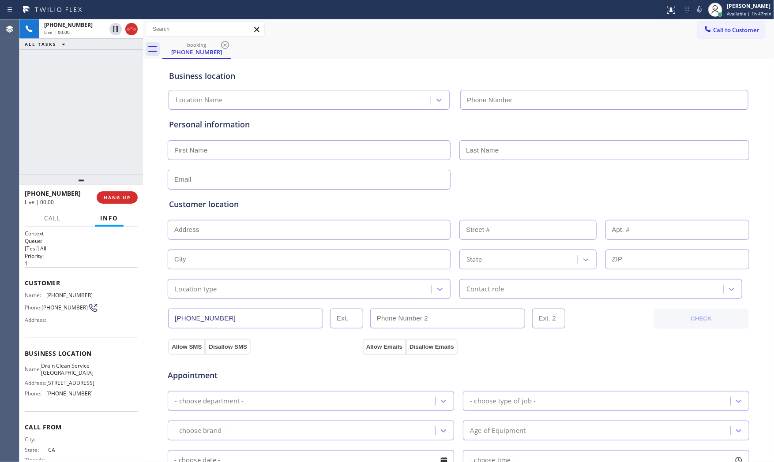
type input "(323) 210-4914"
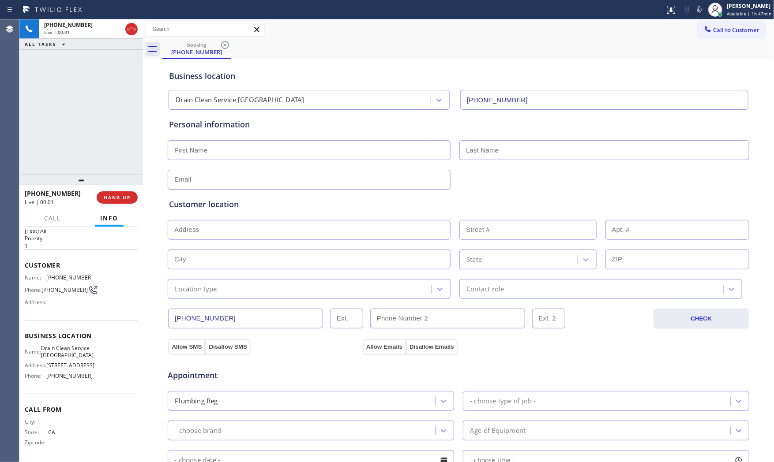
scroll to position [34, 0]
click at [118, 200] on span "HANG UP" at bounding box center [117, 197] width 27 height 6
click at [118, 200] on span "COMPLETE" at bounding box center [115, 197] width 30 height 6
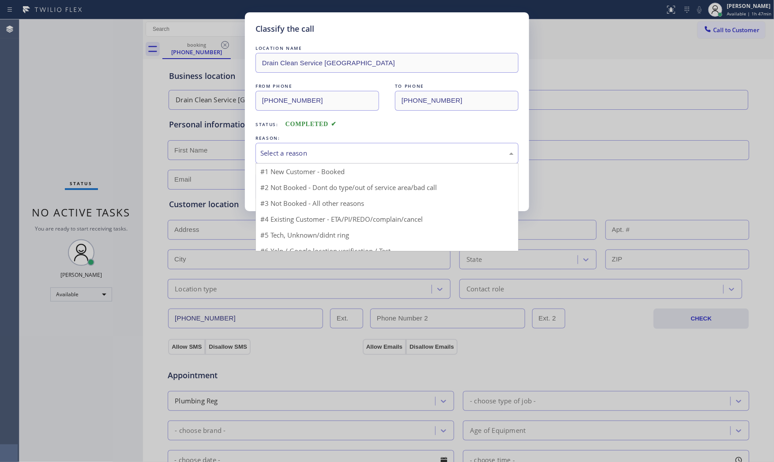
click at [289, 159] on div "Select a reason" at bounding box center [386, 153] width 263 height 21
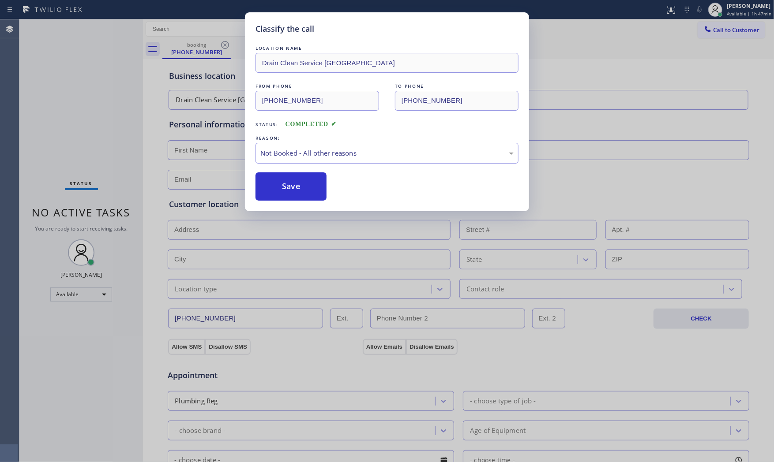
click at [284, 191] on button "Save" at bounding box center [290, 186] width 71 height 28
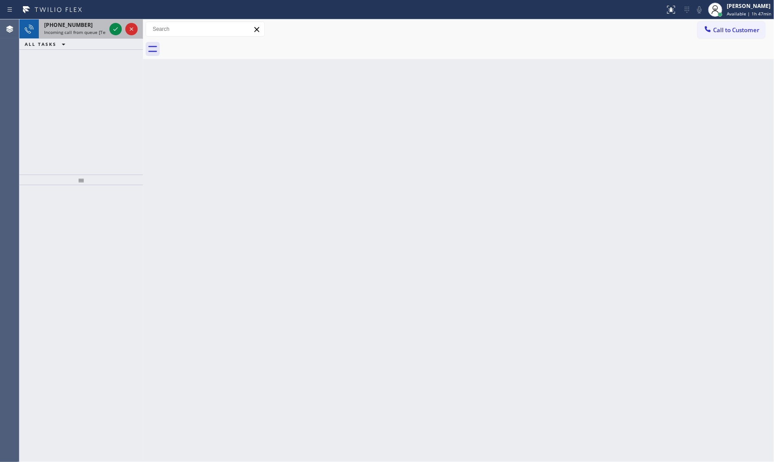
click at [91, 33] on span "Incoming call from queue [Test] All" at bounding box center [80, 32] width 73 height 6
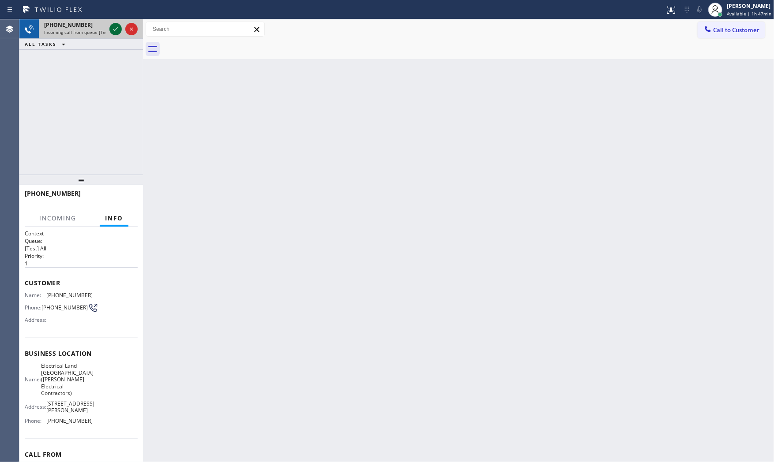
click at [111, 27] on icon at bounding box center [115, 29] width 11 height 11
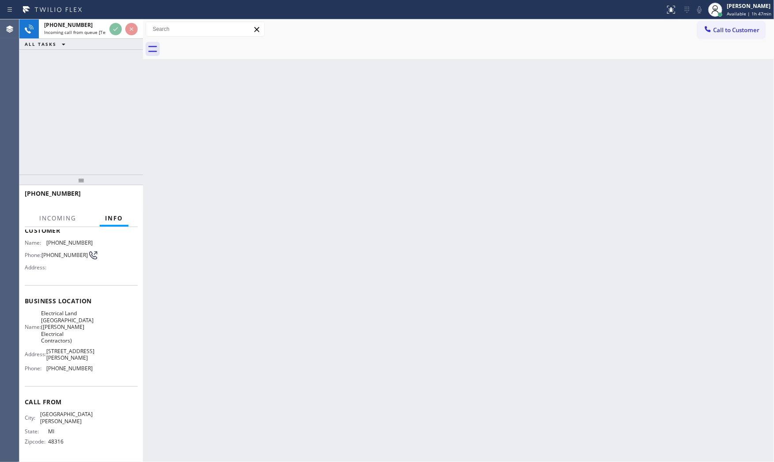
scroll to position [68, 0]
click at [201, 285] on div "Back to Dashboard Change Sender ID Customers Technicians Select a contact Outbo…" at bounding box center [458, 240] width 631 height 443
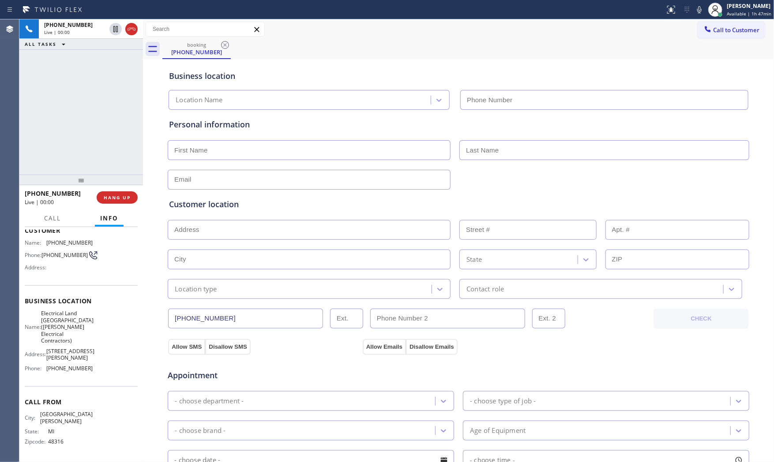
click at [120, 206] on div "+15865307534 Live | 00:00 HANG UP" at bounding box center [81, 197] width 113 height 23
type input "(973) 313-5459"
click at [120, 201] on button "HANG UP" at bounding box center [117, 197] width 41 height 12
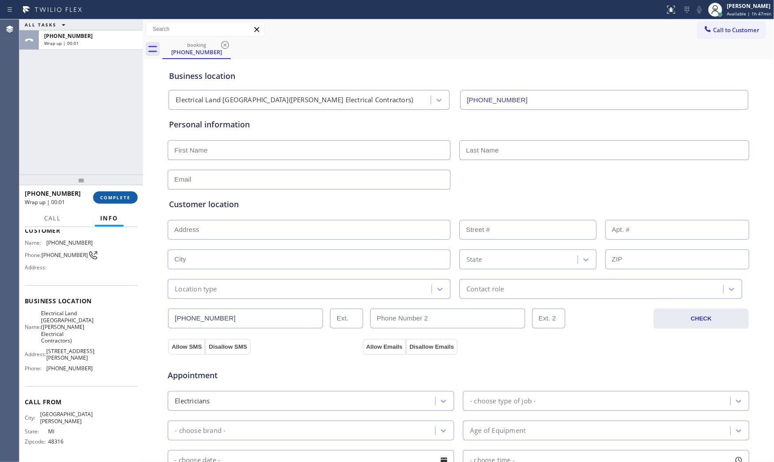
click at [120, 201] on button "COMPLETE" at bounding box center [115, 197] width 45 height 12
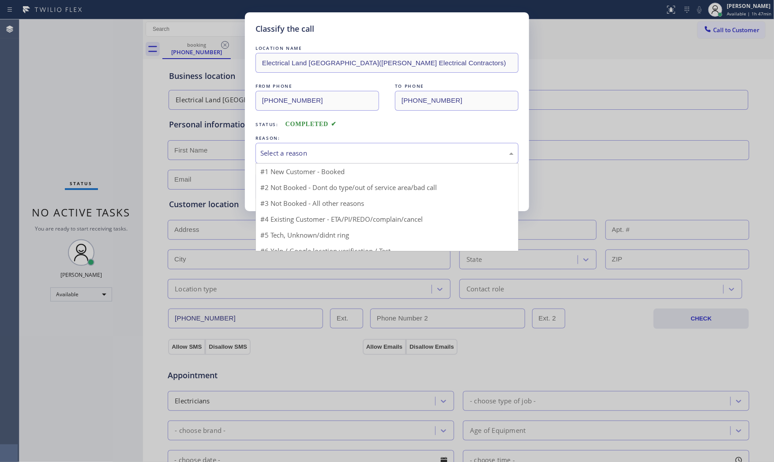
click at [281, 161] on div "Select a reason" at bounding box center [386, 153] width 263 height 21
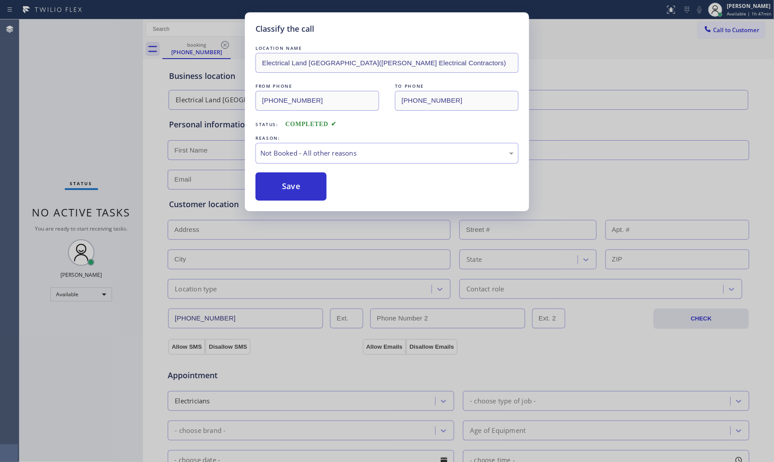
click at [288, 183] on button "Save" at bounding box center [290, 186] width 71 height 28
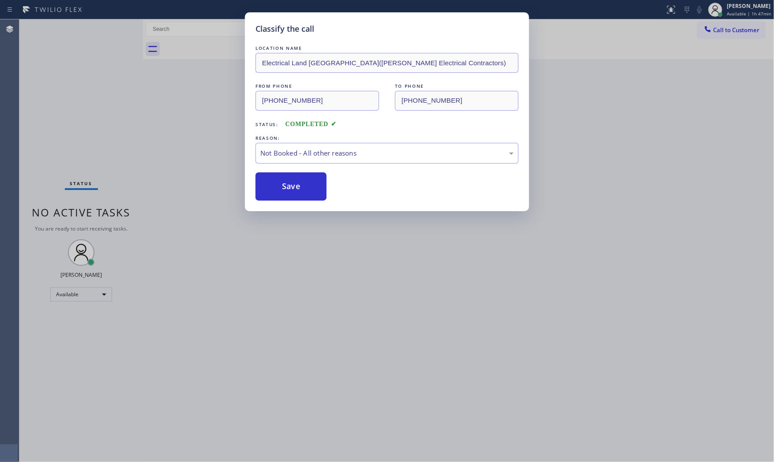
click at [288, 183] on button "Save" at bounding box center [290, 186] width 71 height 28
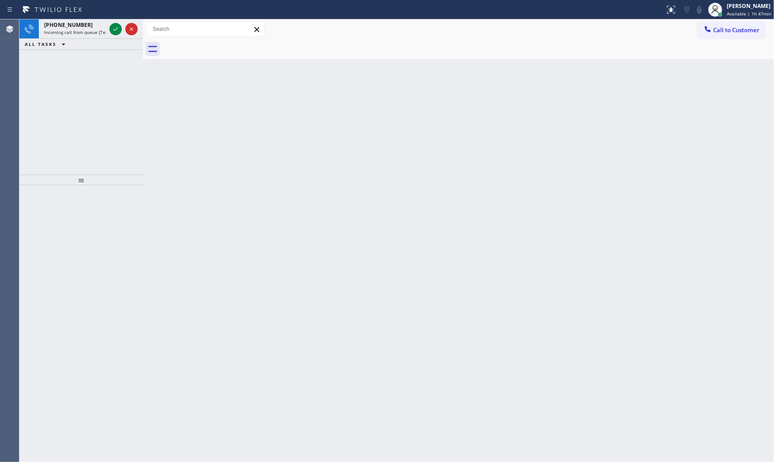
drag, startPoint x: 354, startPoint y: 25, endPoint x: 236, endPoint y: 44, distance: 119.8
click at [350, 25] on div "Call to Customer Outbound call Location Search location Your caller id phone nu…" at bounding box center [458, 29] width 631 height 15
click at [104, 31] on span "Incoming call from queue [Test] All" at bounding box center [80, 32] width 73 height 6
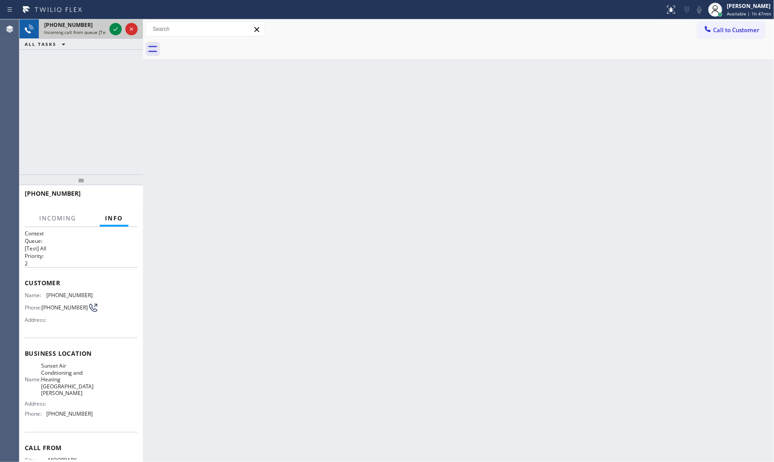
click at [106, 28] on div "+18055185937" at bounding box center [75, 24] width 62 height 7
click at [111, 29] on icon at bounding box center [115, 29] width 11 height 11
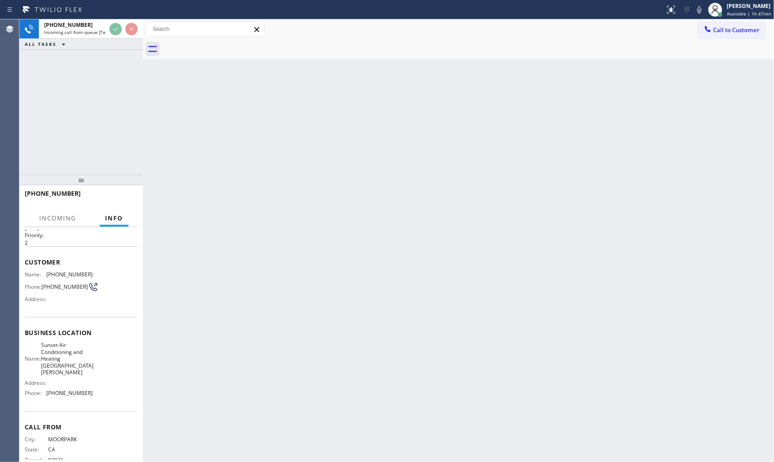
scroll to position [34, 0]
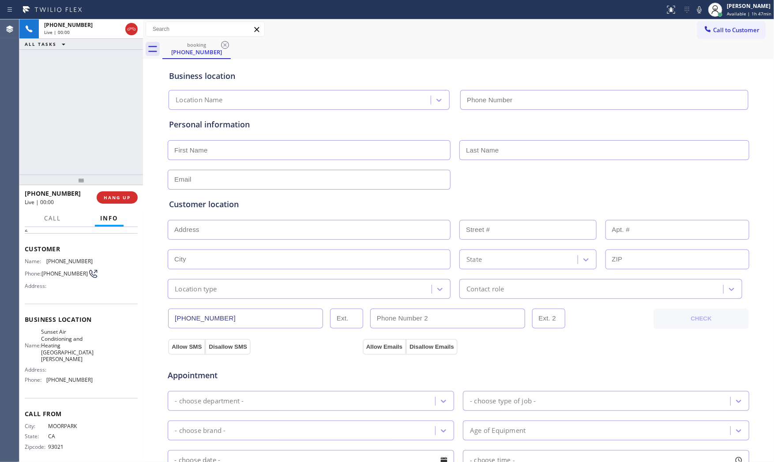
type input "(805) 222-7055"
click at [122, 201] on button "HANG UP" at bounding box center [117, 197] width 41 height 12
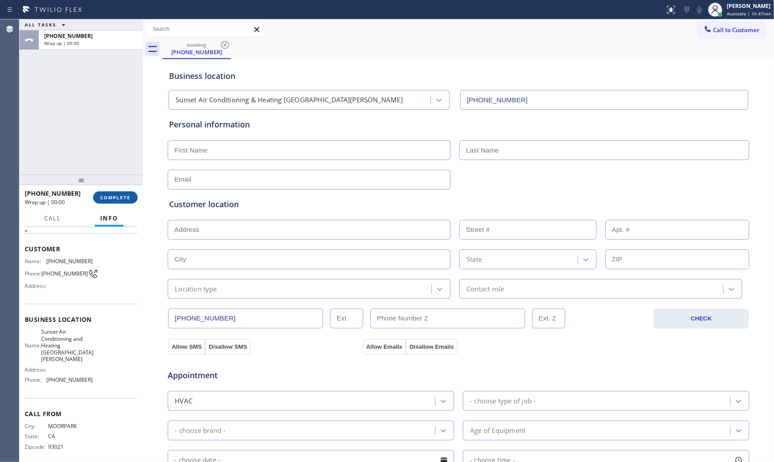
click at [122, 201] on button "COMPLETE" at bounding box center [115, 197] width 45 height 12
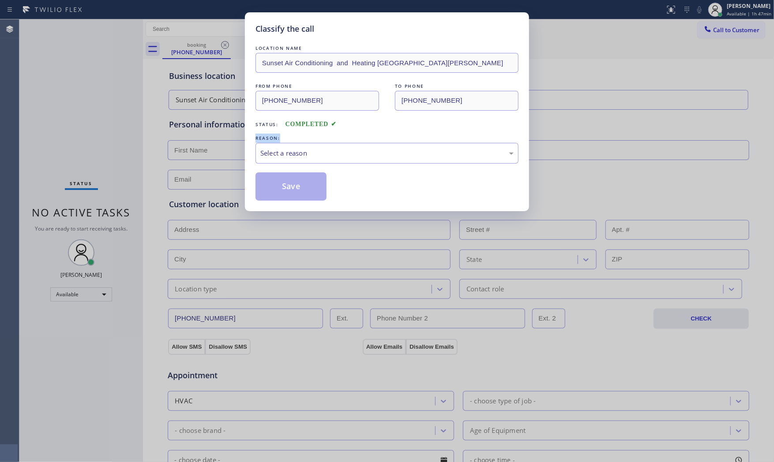
drag, startPoint x: 334, startPoint y: 125, endPoint x: 333, endPoint y: 142, distance: 16.8
click at [334, 133] on div "LOCATION NAME Sunset Air Conditioning and Heating Santa Barbara FROM PHONE (805…" at bounding box center [386, 122] width 263 height 157
click at [333, 146] on div "Select a reason" at bounding box center [386, 153] width 263 height 21
click at [301, 156] on div "Existing Customer - ETA/PI/REDO/complain/cancel" at bounding box center [386, 153] width 253 height 10
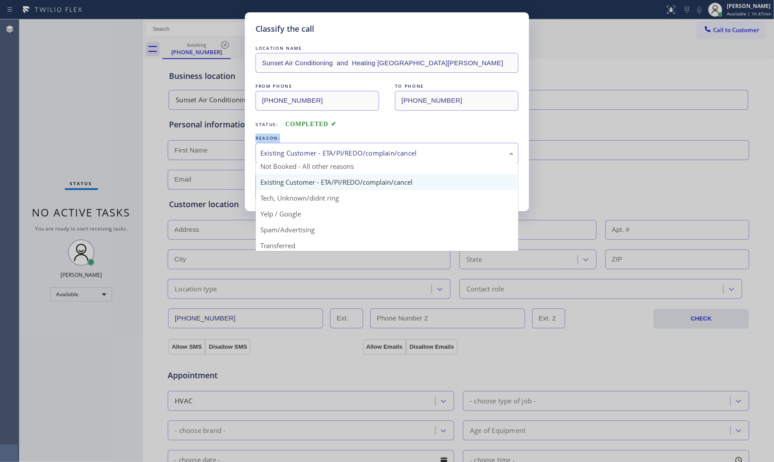
scroll to position [55, 0]
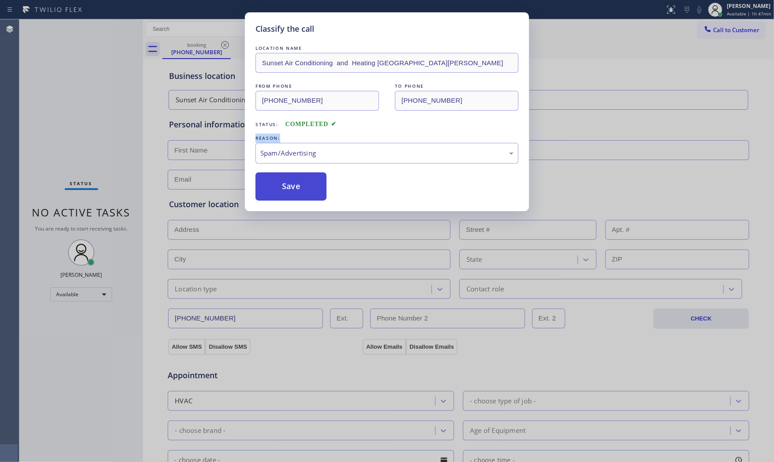
click at [296, 182] on button "Save" at bounding box center [290, 186] width 71 height 28
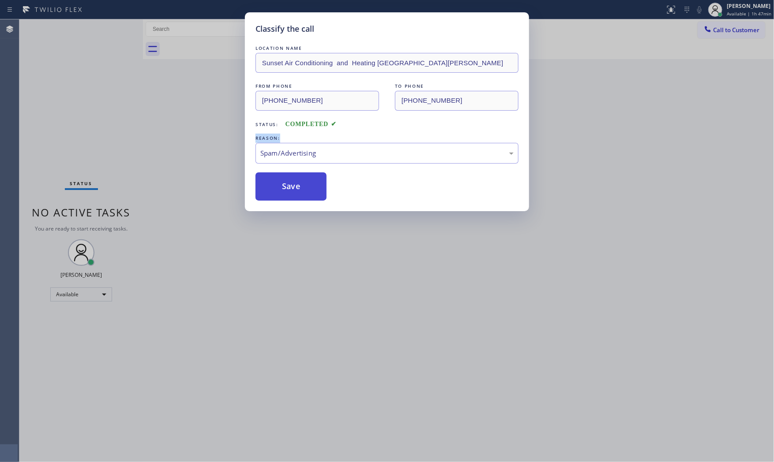
click at [296, 182] on button "Save" at bounding box center [290, 186] width 71 height 28
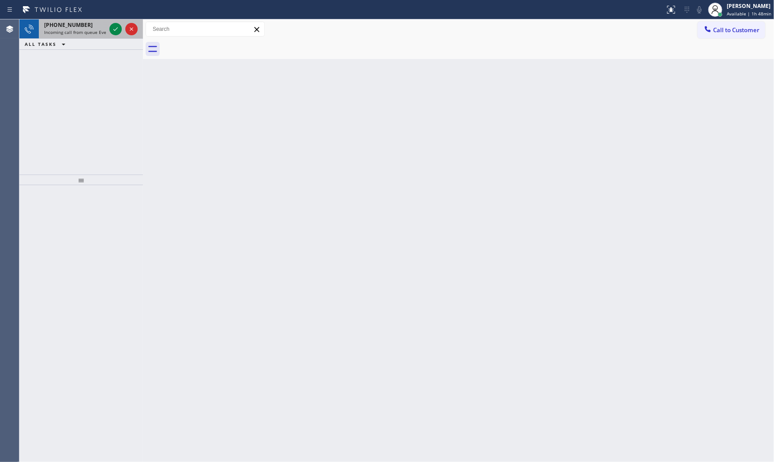
click at [72, 25] on span "+13477957921" at bounding box center [68, 24] width 49 height 7
click at [78, 20] on div "+18054942886 Incoming call from queue [Test] All" at bounding box center [73, 28] width 69 height 19
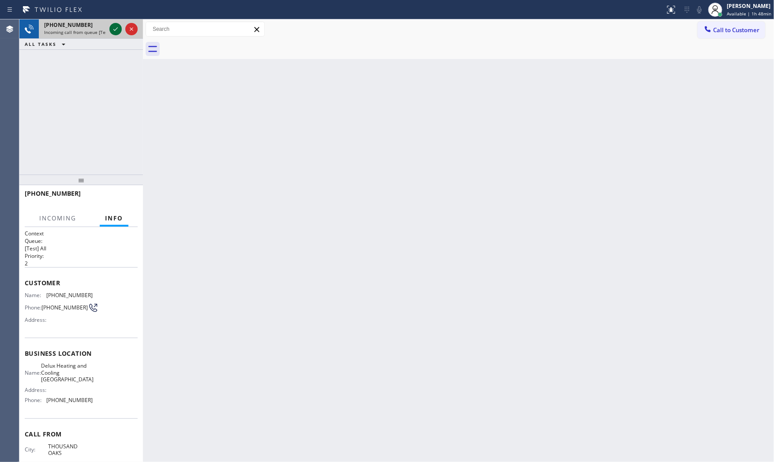
click at [114, 27] on icon at bounding box center [115, 29] width 11 height 11
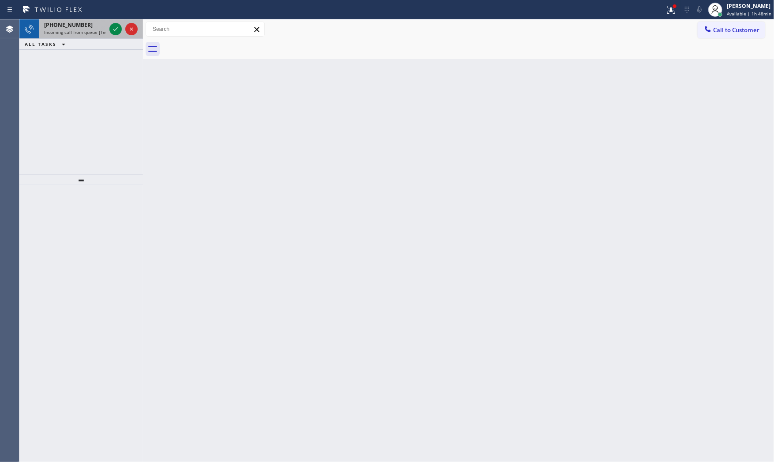
click at [108, 30] on div at bounding box center [124, 28] width 32 height 19
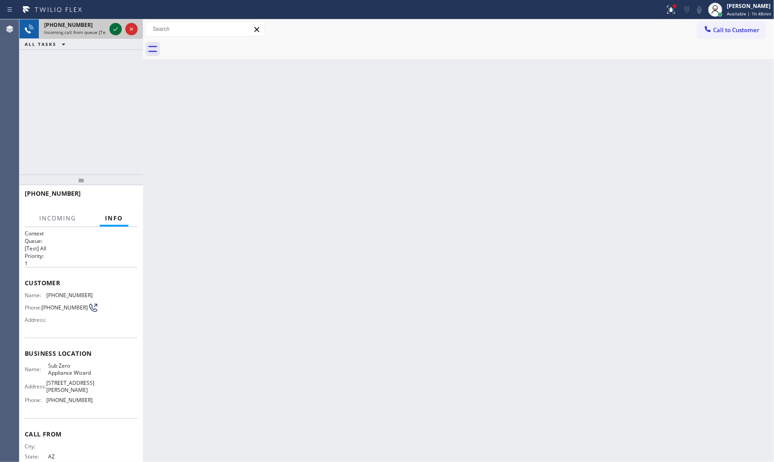
click at [116, 31] on icon at bounding box center [115, 29] width 11 height 11
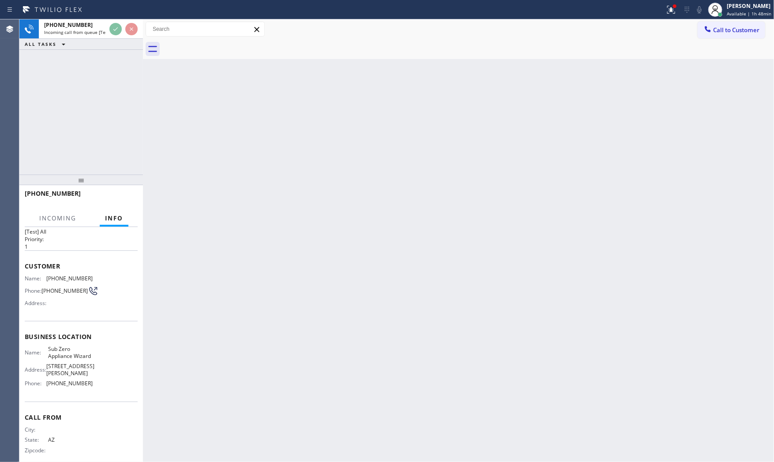
scroll to position [34, 0]
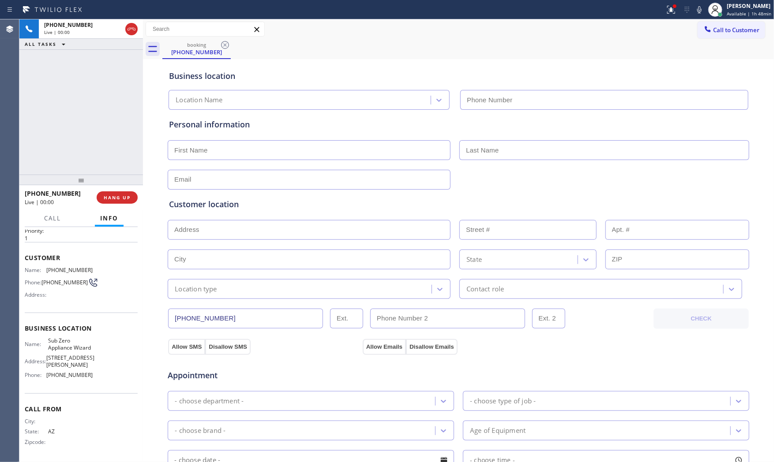
type input "(602) 313-1762"
click at [111, 195] on span "HANG UP" at bounding box center [117, 197] width 27 height 6
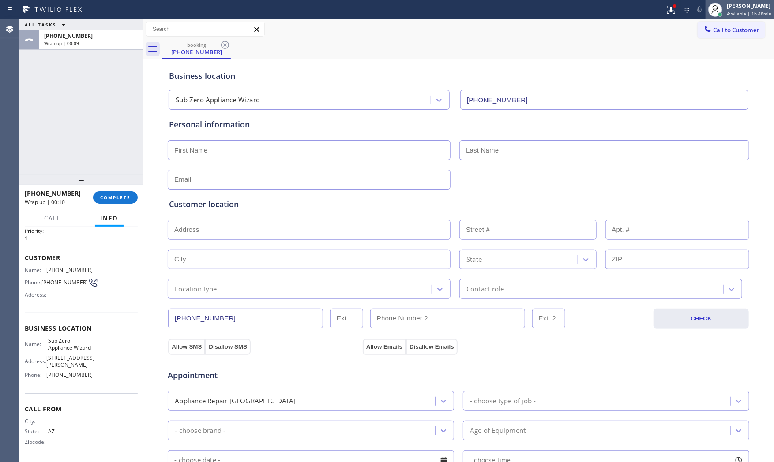
click at [744, 13] on span "Available | 1h 48min" at bounding box center [748, 14] width 45 height 6
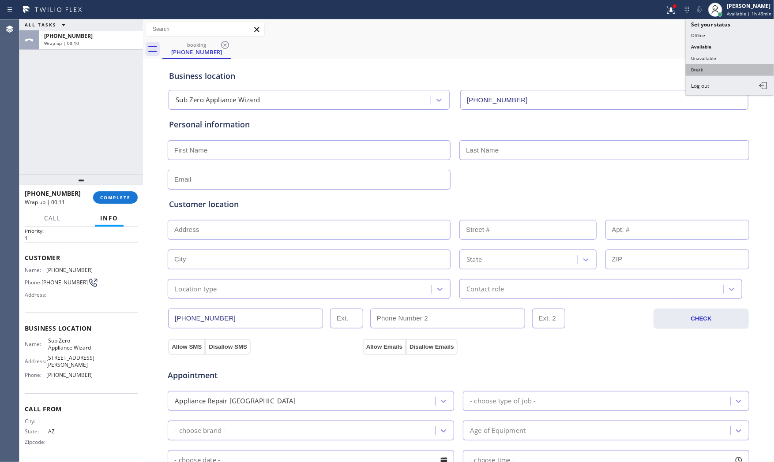
click at [731, 65] on button "Break" at bounding box center [729, 69] width 88 height 11
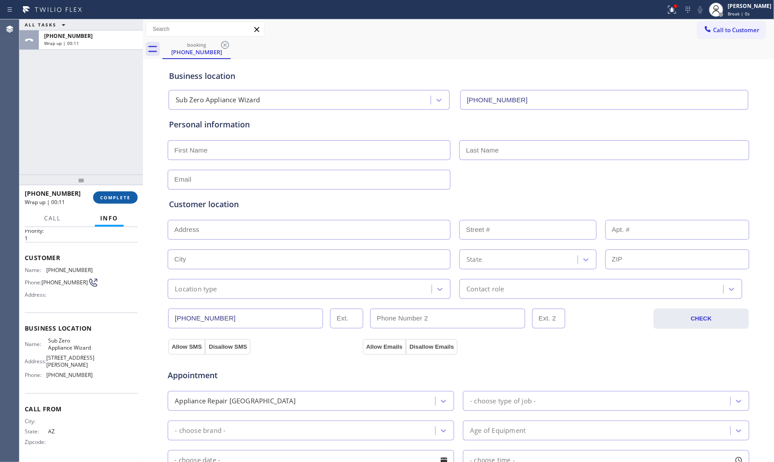
click at [113, 200] on span "COMPLETE" at bounding box center [115, 197] width 30 height 6
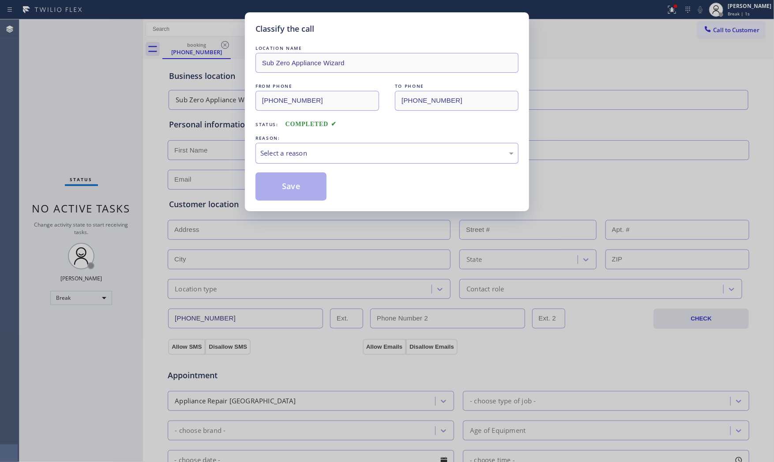
click at [328, 149] on div "Select a reason" at bounding box center [386, 153] width 253 height 10
click at [292, 188] on button "Save" at bounding box center [290, 186] width 71 height 28
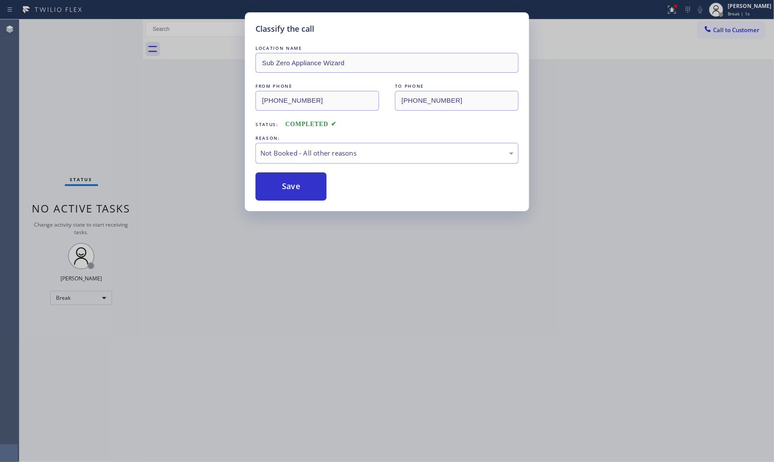
click at [292, 188] on button "Save" at bounding box center [290, 186] width 71 height 28
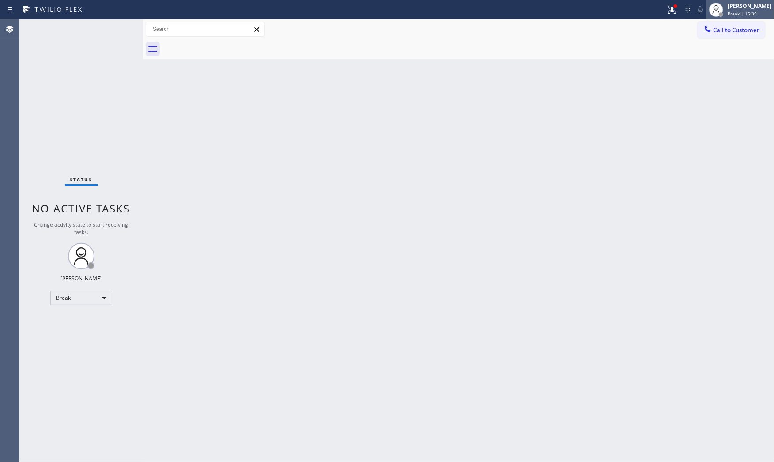
click at [729, 6] on div "[PERSON_NAME]" at bounding box center [749, 5] width 44 height 7
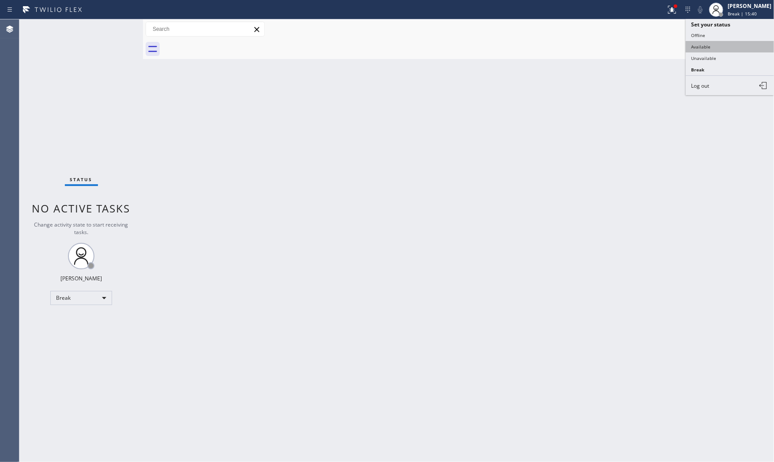
click at [707, 44] on button "Available" at bounding box center [729, 46] width 88 height 11
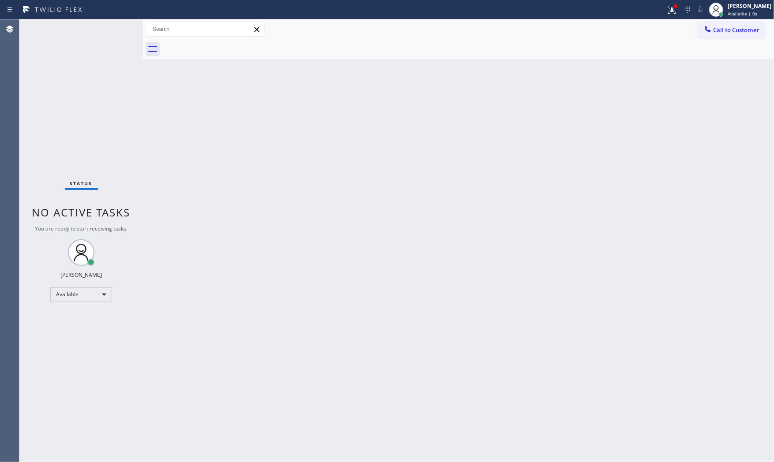
click at [439, 329] on div "Back to Dashboard Change Sender ID Customers Technicians Select a contact Outbo…" at bounding box center [458, 240] width 631 height 443
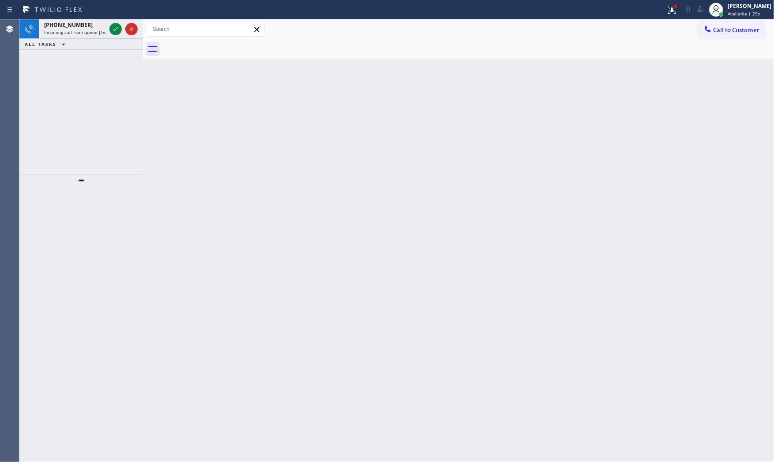
drag, startPoint x: 438, startPoint y: 323, endPoint x: 424, endPoint y: 381, distance: 60.0
click at [435, 351] on div "Back to Dashboard Change Sender ID Customers Technicians Select a contact Outbo…" at bounding box center [458, 240] width 631 height 443
click at [118, 30] on icon at bounding box center [115, 29] width 11 height 11
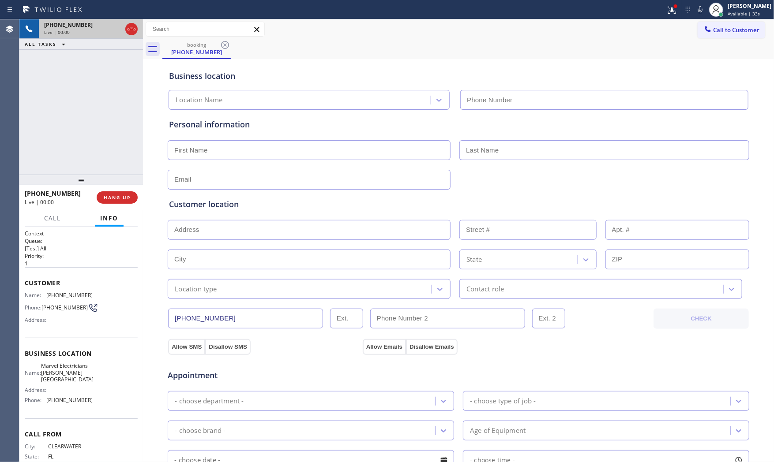
click at [119, 197] on span "HANG UP" at bounding box center [117, 197] width 27 height 6
type input "(818) 643-4787"
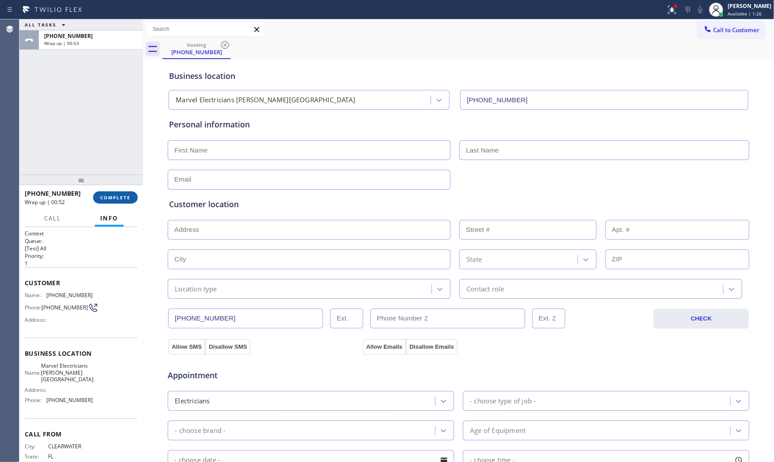
click at [109, 196] on span "COMPLETE" at bounding box center [115, 197] width 30 height 6
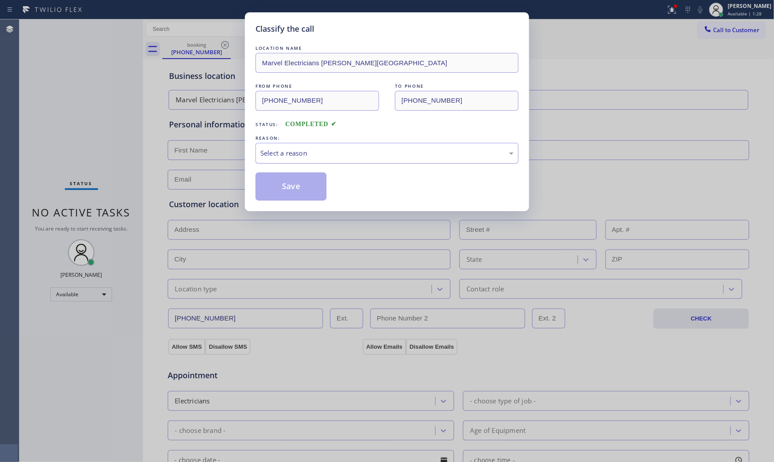
click at [336, 147] on div "Select a reason" at bounding box center [386, 153] width 263 height 21
click at [311, 185] on button "Save" at bounding box center [290, 186] width 71 height 28
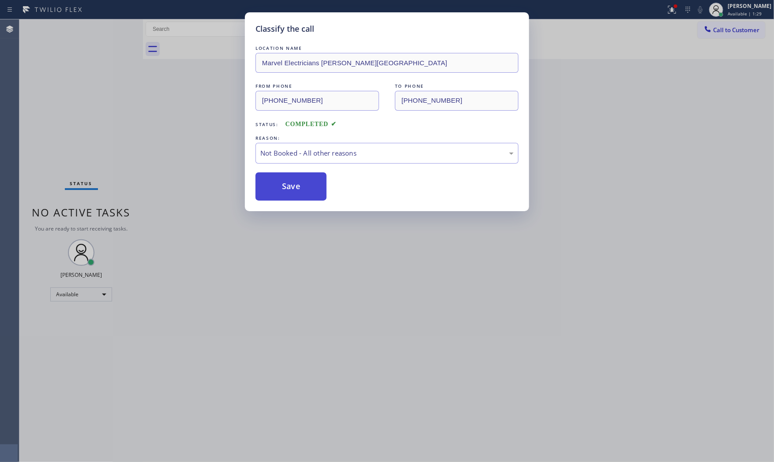
click at [311, 185] on button "Save" at bounding box center [290, 186] width 71 height 28
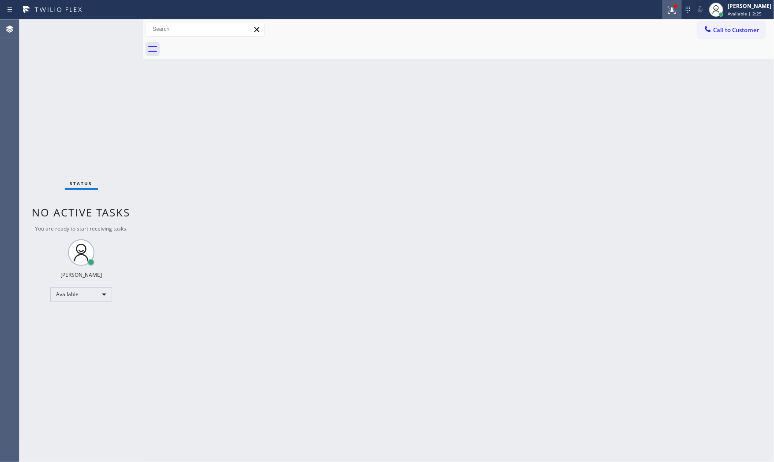
click at [667, 11] on icon at bounding box center [671, 9] width 11 height 11
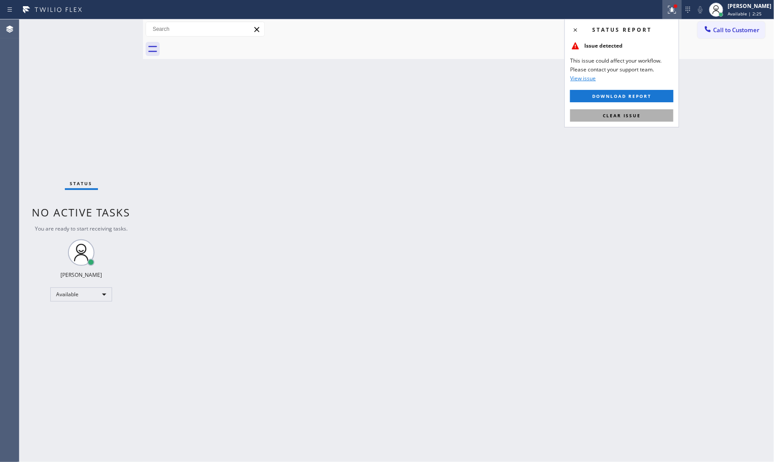
click at [639, 113] on span "Clear issue" at bounding box center [621, 115] width 38 height 6
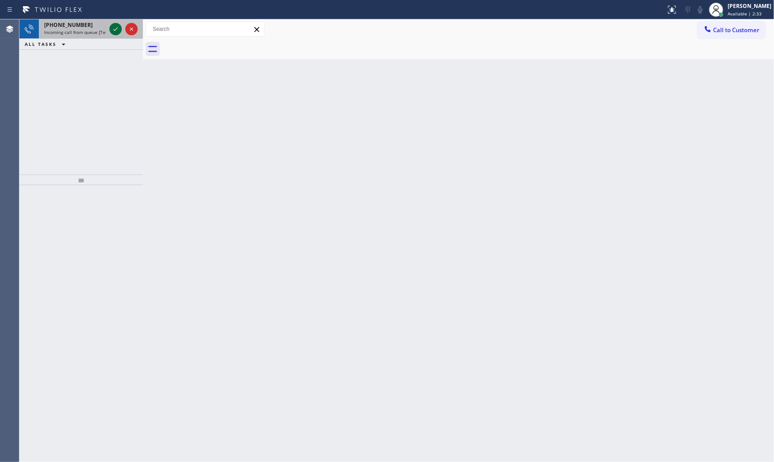
click at [116, 27] on icon at bounding box center [115, 29] width 11 height 11
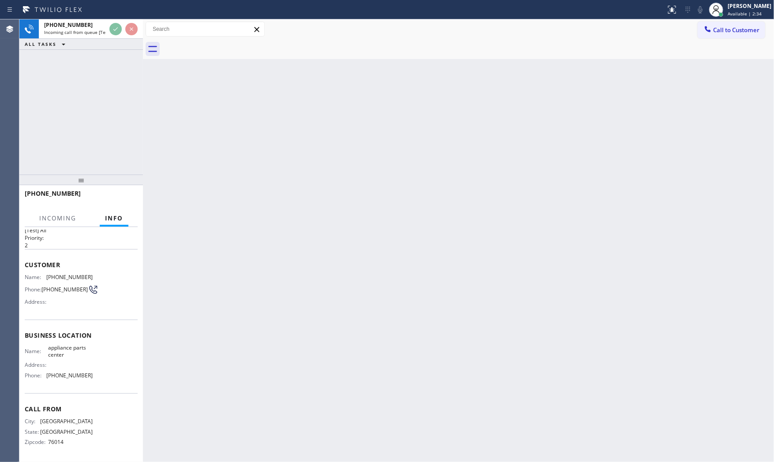
scroll to position [20, 0]
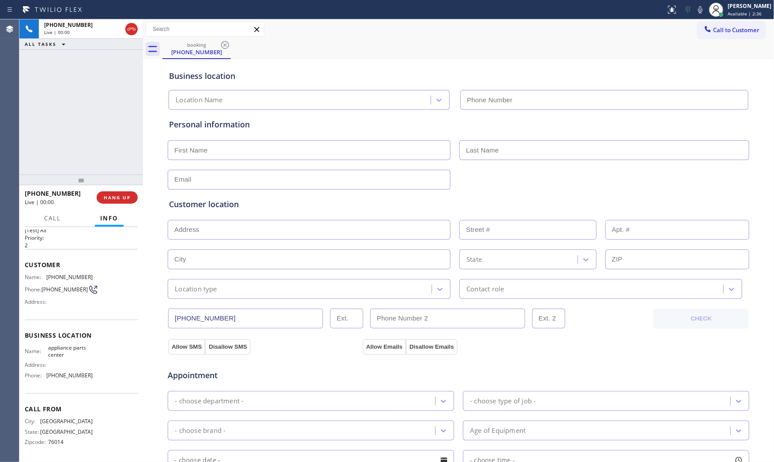
click at [122, 196] on span "HANG UP" at bounding box center [117, 197] width 27 height 6
type input "(817) 482-5346"
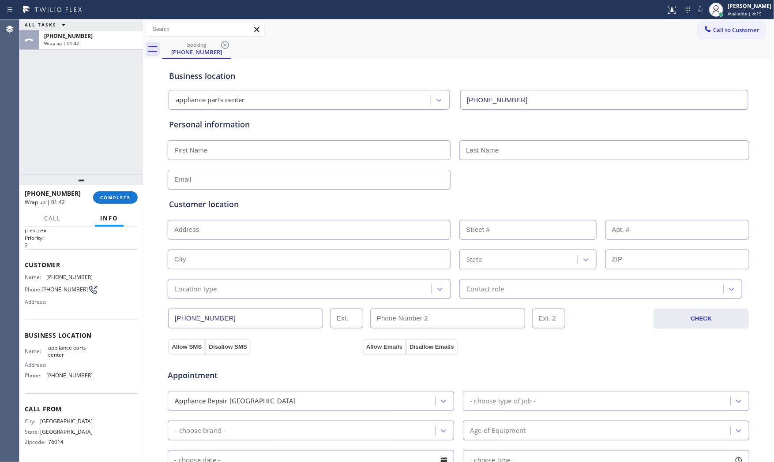
click at [97, 185] on div at bounding box center [80, 180] width 123 height 11
click at [105, 198] on span "COMPLETE" at bounding box center [115, 197] width 30 height 6
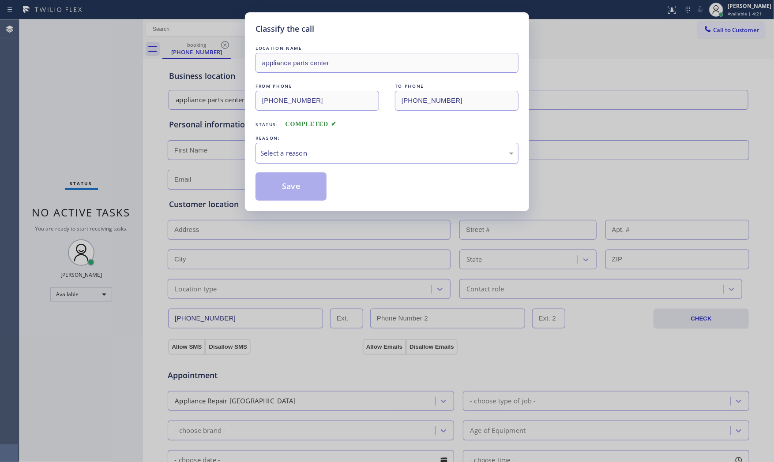
click at [274, 149] on div "Select a reason" at bounding box center [386, 153] width 253 height 10
click at [279, 184] on button "Save" at bounding box center [290, 186] width 71 height 28
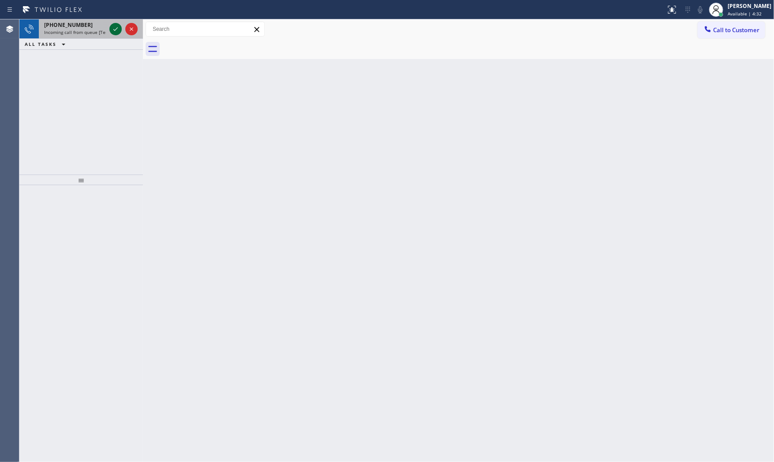
click at [115, 34] on button at bounding box center [115, 29] width 12 height 12
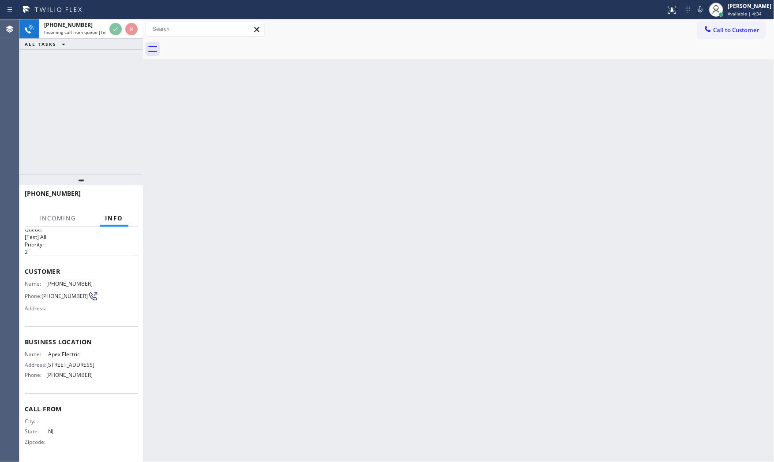
scroll to position [34, 0]
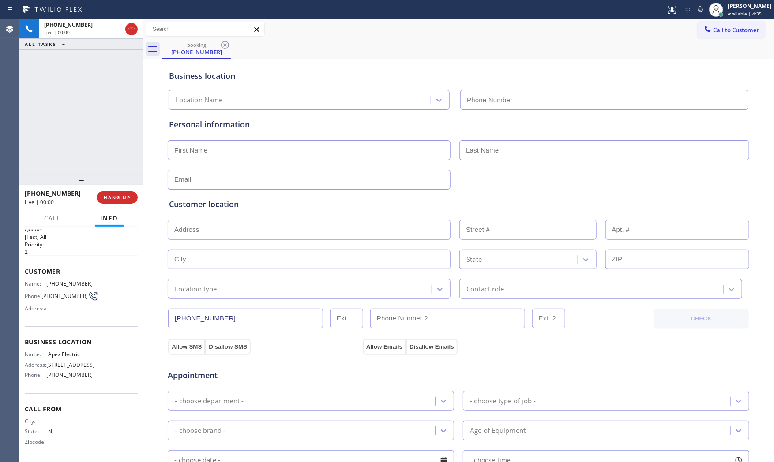
type input "(862) 640-1176"
click at [120, 201] on button "HANG UP" at bounding box center [117, 197] width 41 height 12
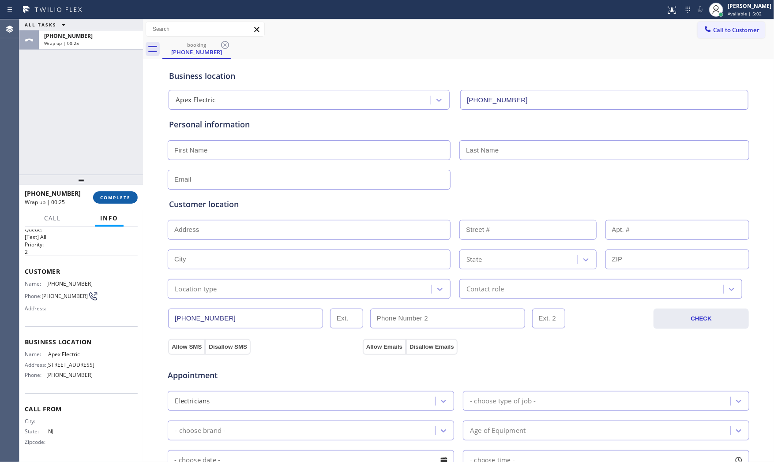
click at [102, 196] on span "COMPLETE" at bounding box center [115, 197] width 30 height 6
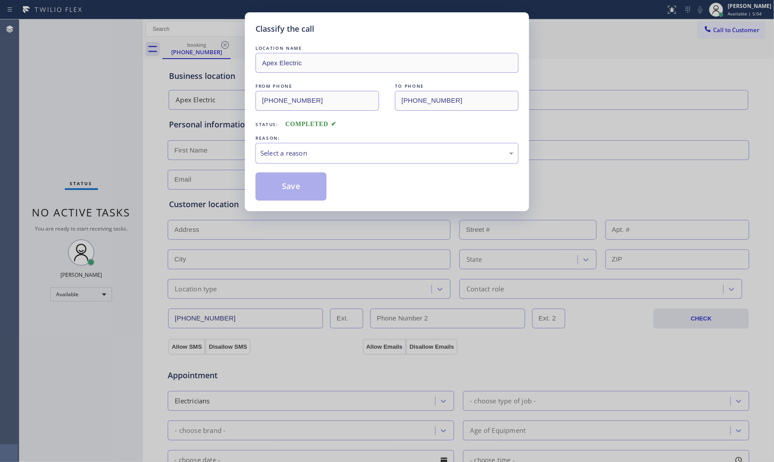
click at [293, 166] on div "LOCATION NAME Apex Electric FROM PHONE (862) 799-2441 TO PHONE (862) 640-1176 S…" at bounding box center [386, 122] width 263 height 157
click at [295, 161] on div "Select a reason" at bounding box center [386, 153] width 263 height 21
click at [291, 185] on button "Save" at bounding box center [290, 186] width 71 height 28
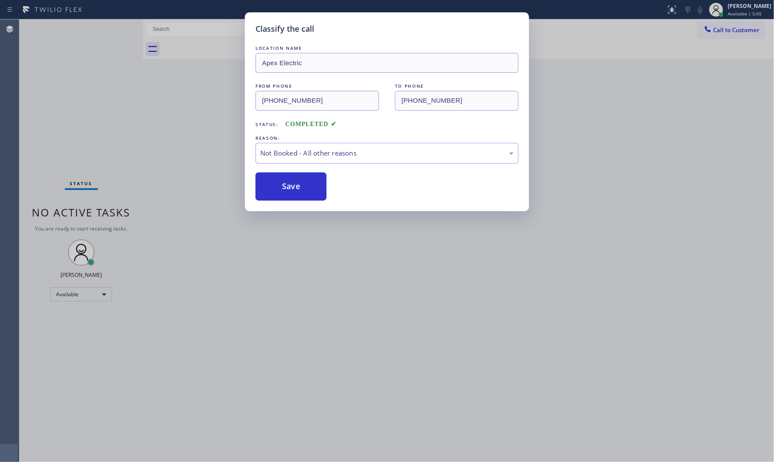
click at [291, 185] on button "Save" at bounding box center [290, 186] width 71 height 28
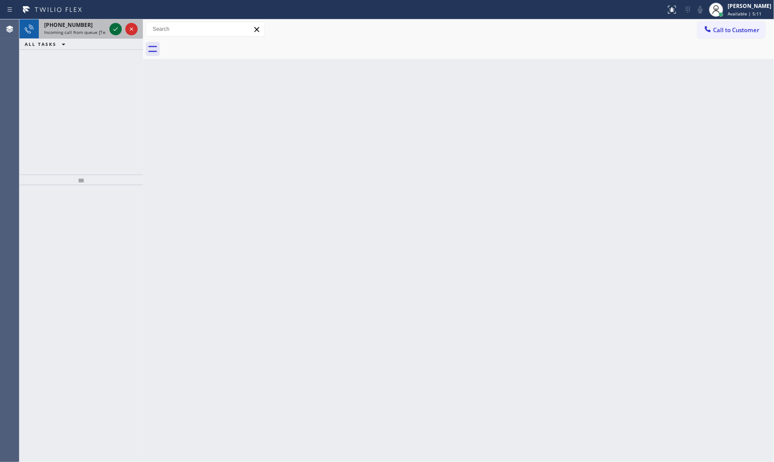
click at [113, 27] on icon at bounding box center [115, 29] width 11 height 11
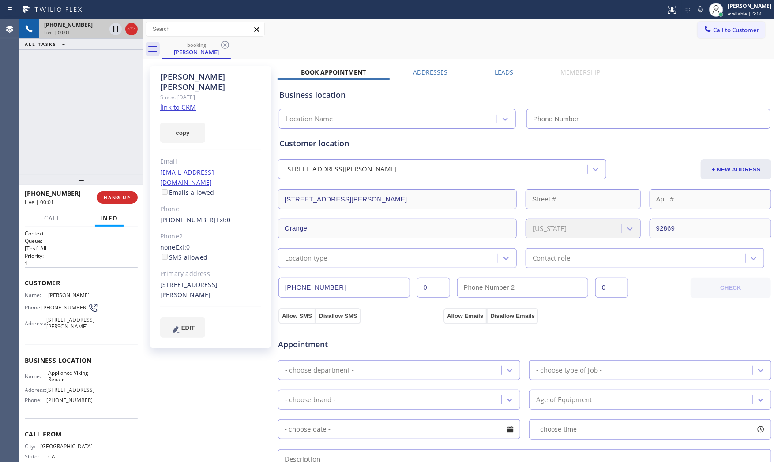
type input "[PHONE_NUMBER]"
click at [178, 103] on link "link to CRM" at bounding box center [178, 107] width 36 height 9
click at [122, 200] on span "HANG UP" at bounding box center [117, 197] width 27 height 6
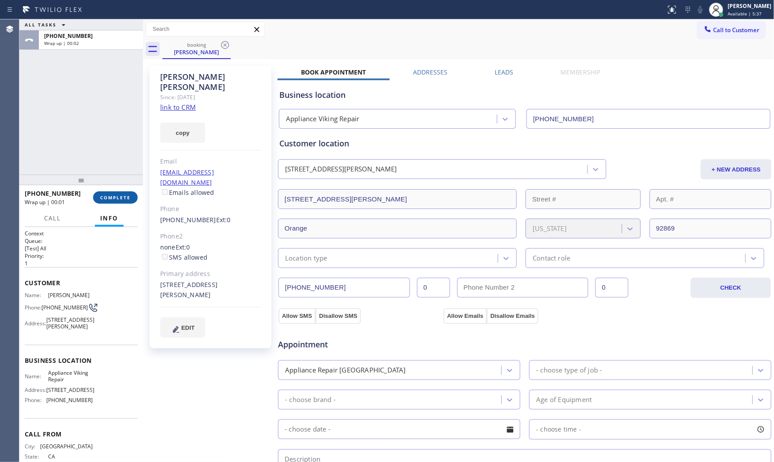
click at [122, 201] on button "COMPLETE" at bounding box center [115, 197] width 45 height 12
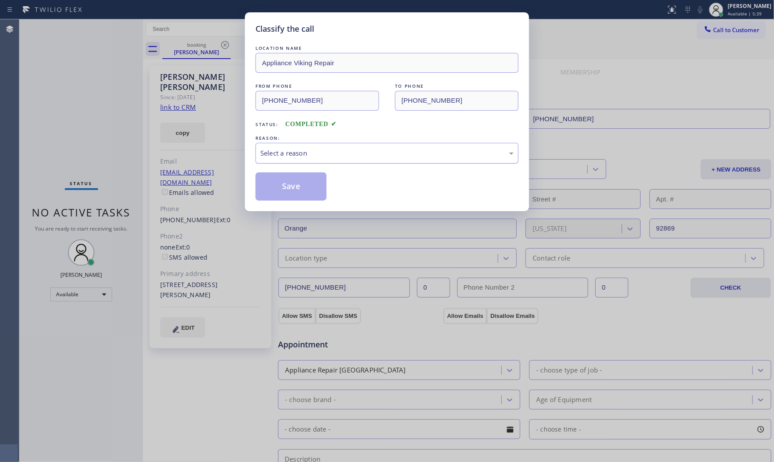
click at [310, 161] on div "Select a reason" at bounding box center [386, 153] width 263 height 21
click at [300, 186] on button "Save" at bounding box center [290, 186] width 71 height 28
drag, startPoint x: 300, startPoint y: 186, endPoint x: 299, endPoint y: 173, distance: 12.8
click at [299, 174] on button "Save" at bounding box center [290, 186] width 71 height 28
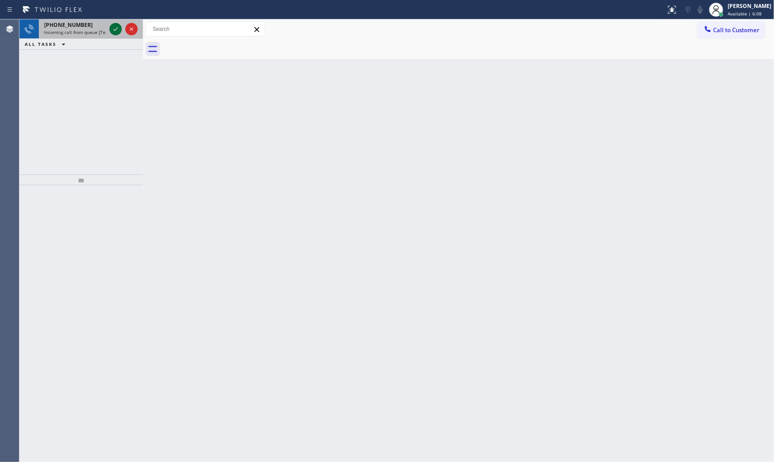
click at [117, 31] on icon at bounding box center [115, 29] width 11 height 11
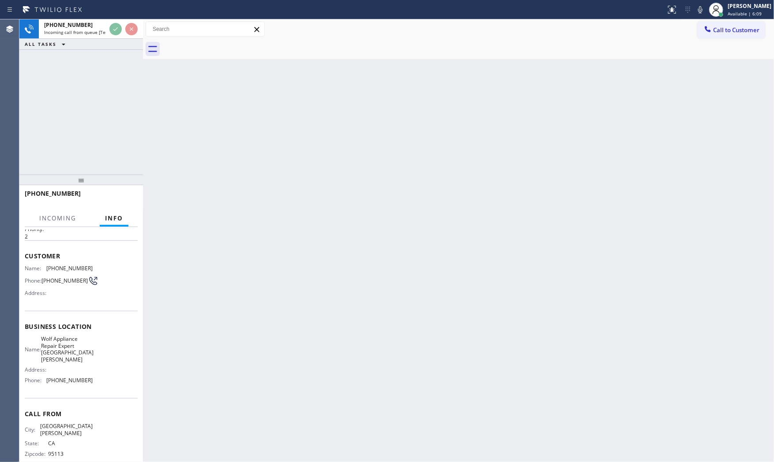
scroll to position [27, 0]
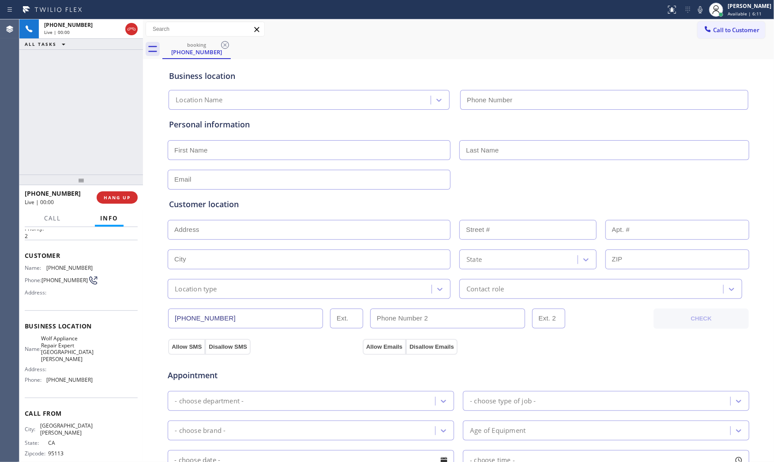
type input "(408) 539-3559"
click at [121, 203] on button "HANG UP" at bounding box center [117, 197] width 41 height 12
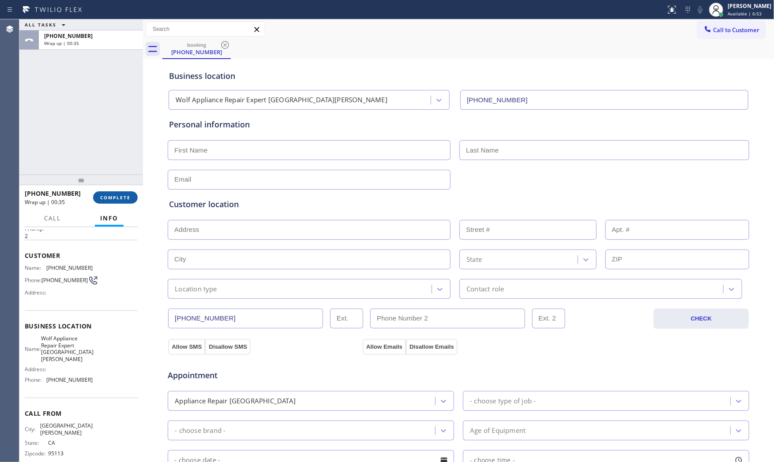
click at [121, 201] on button "COMPLETE" at bounding box center [115, 197] width 45 height 12
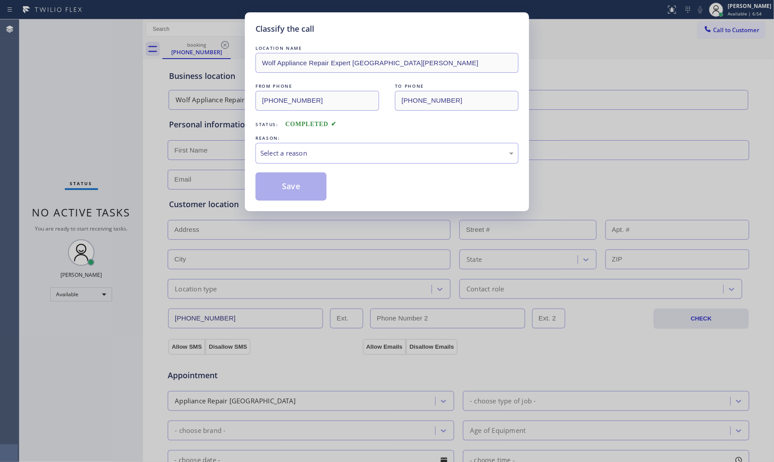
click at [288, 168] on div "LOCATION NAME Wolf Appliance Repair Expert San Jose FROM PHONE (408) 279-8217 T…" at bounding box center [386, 122] width 263 height 157
click at [292, 162] on div "Select a reason" at bounding box center [386, 153] width 263 height 21
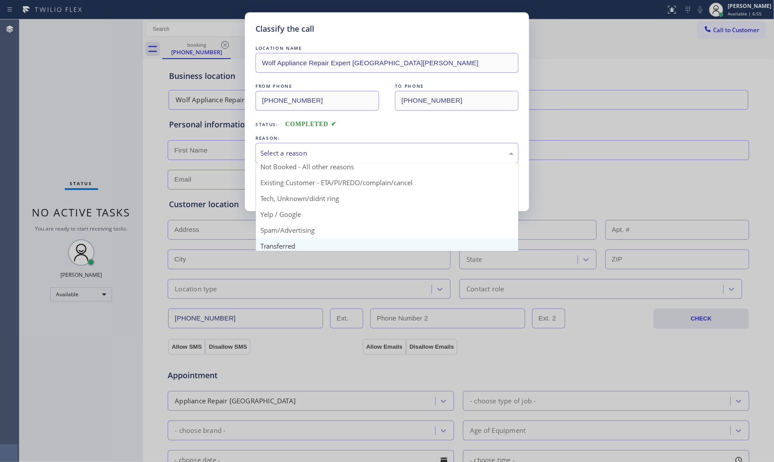
scroll to position [55, 0]
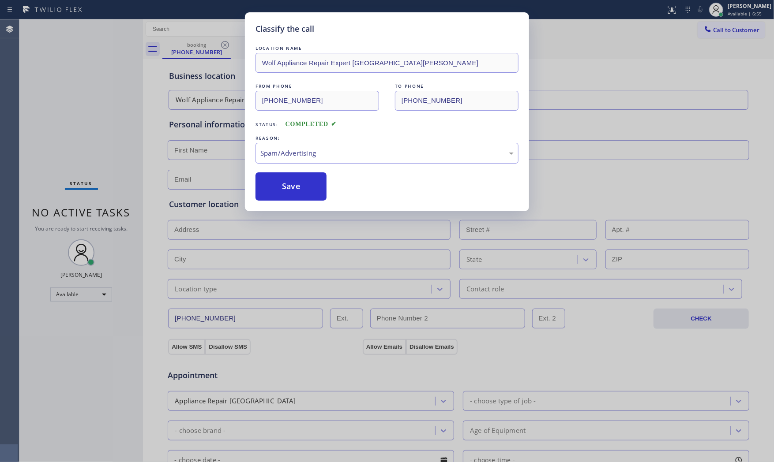
click at [300, 198] on button "Save" at bounding box center [290, 186] width 71 height 28
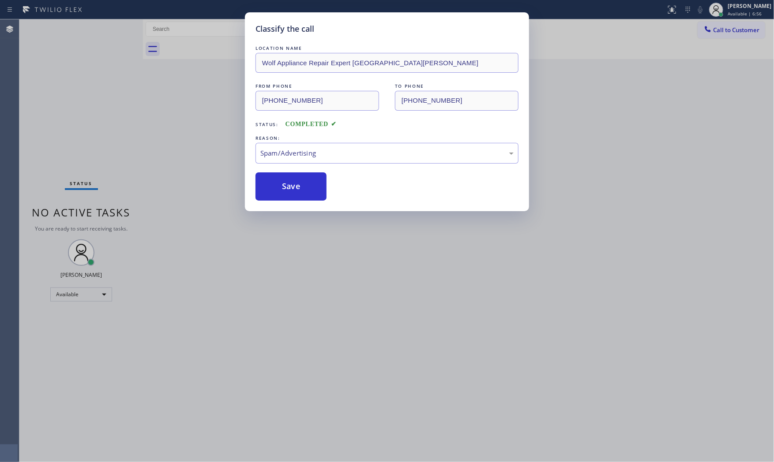
click at [300, 198] on button "Save" at bounding box center [290, 186] width 71 height 28
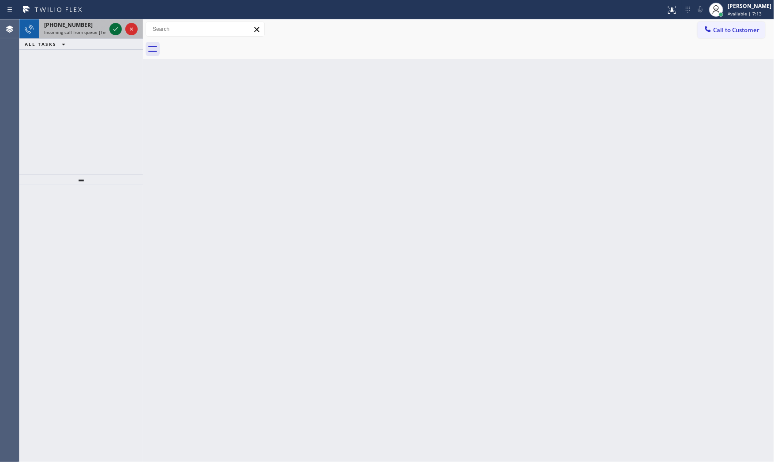
click at [114, 25] on icon at bounding box center [115, 29] width 11 height 11
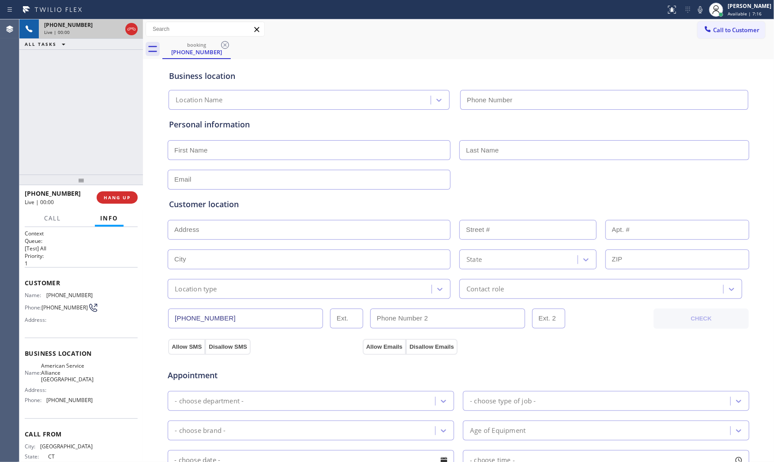
type input "(954) 835-4464"
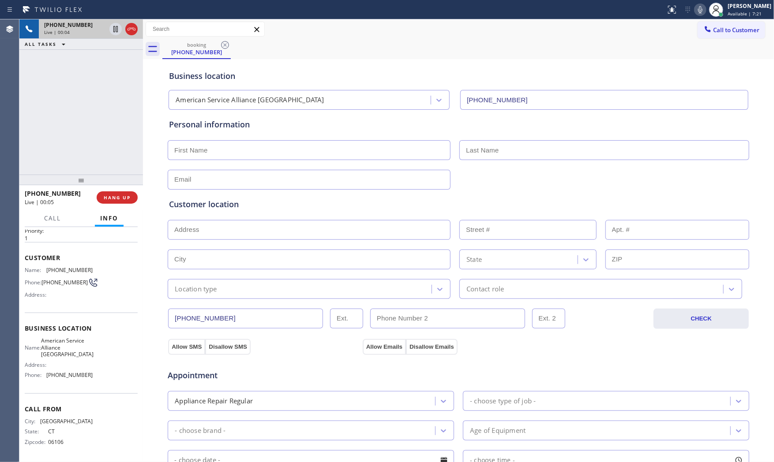
click at [699, 6] on icon at bounding box center [700, 9] width 11 height 11
click at [706, 7] on div at bounding box center [715, 9] width 19 height 19
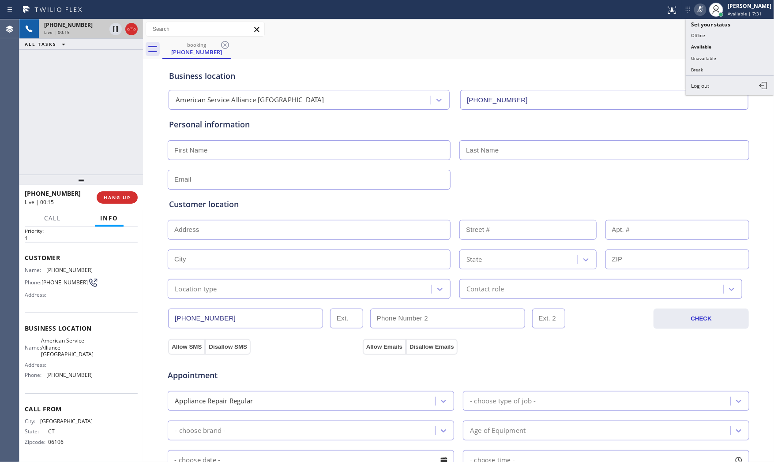
click at [701, 7] on icon at bounding box center [700, 9] width 11 height 11
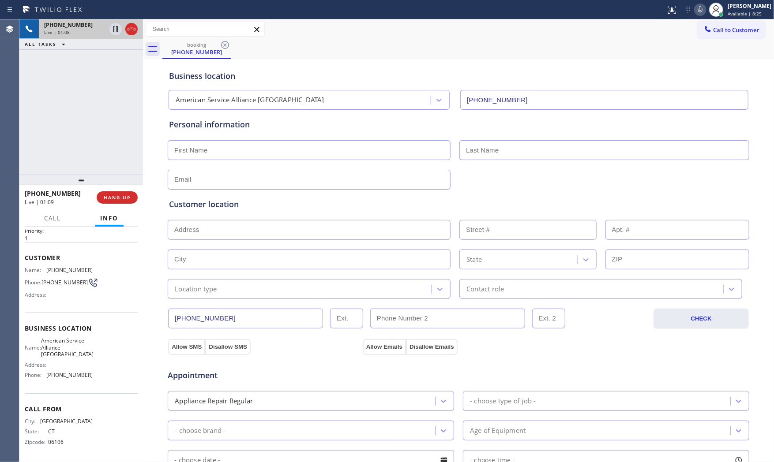
click at [695, 12] on icon at bounding box center [700, 9] width 11 height 11
click at [113, 32] on icon at bounding box center [115, 29] width 11 height 11
click at [197, 154] on input "text" at bounding box center [309, 150] width 283 height 20
type input "Mr"
type input "Martin"
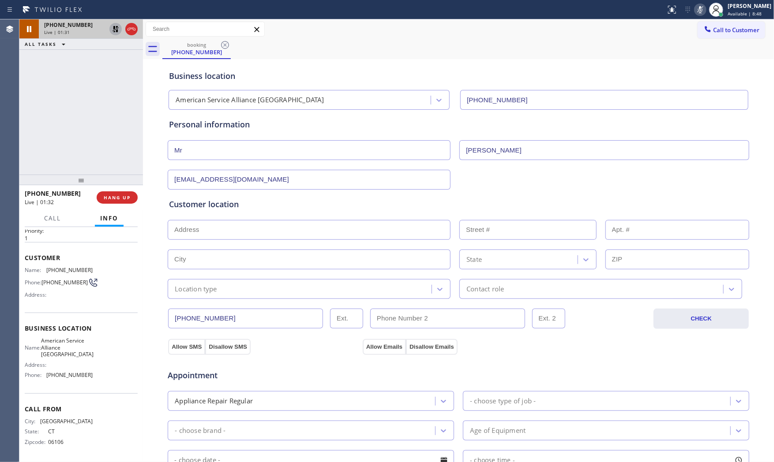
type input "[EMAIL_ADDRESS][DOMAIN_NAME]"
type input "n"
paste input "Oakland Park, FL 33304"
type input "Oakland Park, FL 33304, USA"
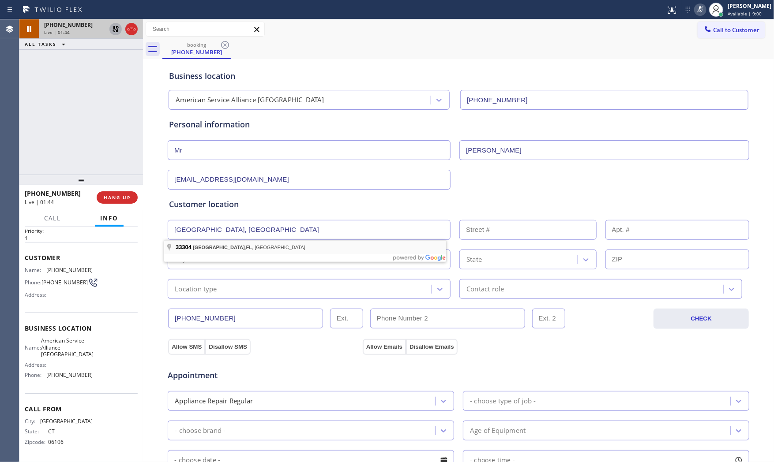
type input "Oakland Park"
type input "33304"
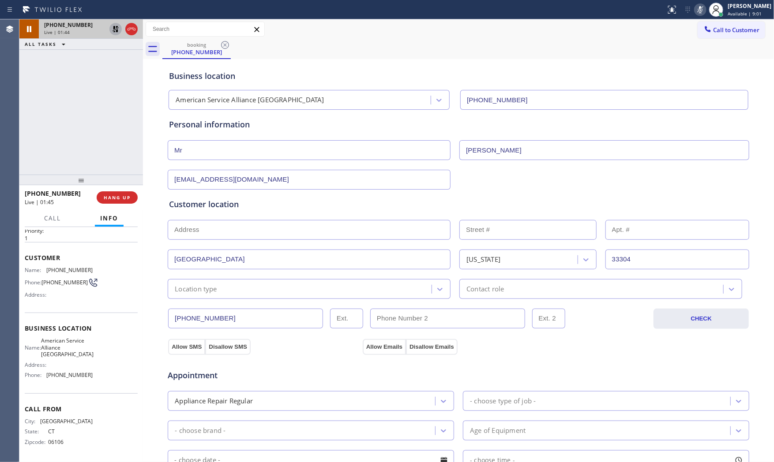
click at [215, 287] on div "Location type" at bounding box center [300, 288] width 261 height 15
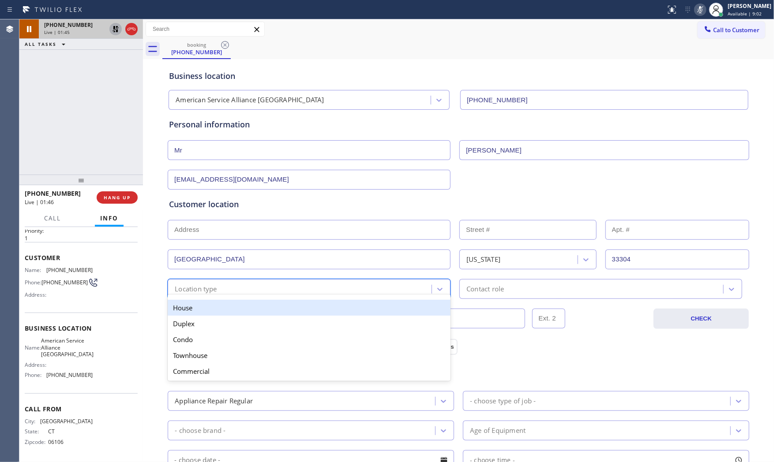
drag, startPoint x: 209, startPoint y: 311, endPoint x: 217, endPoint y: 310, distance: 8.8
click at [212, 310] on div "House" at bounding box center [309, 308] width 283 height 16
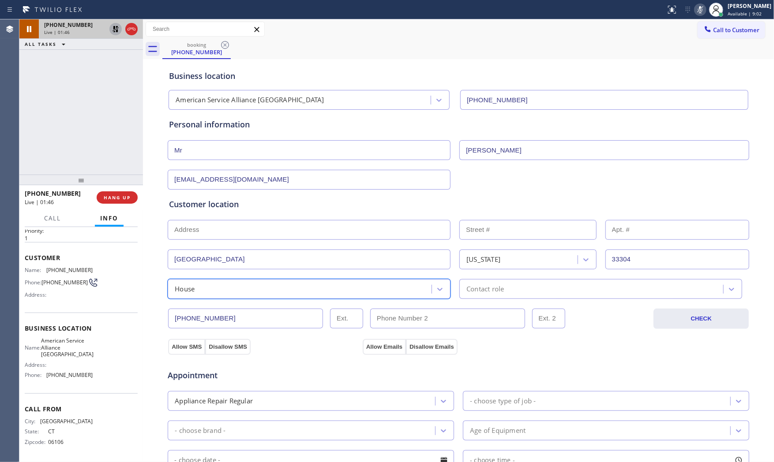
click at [522, 290] on div "Contact role" at bounding box center [592, 288] width 261 height 15
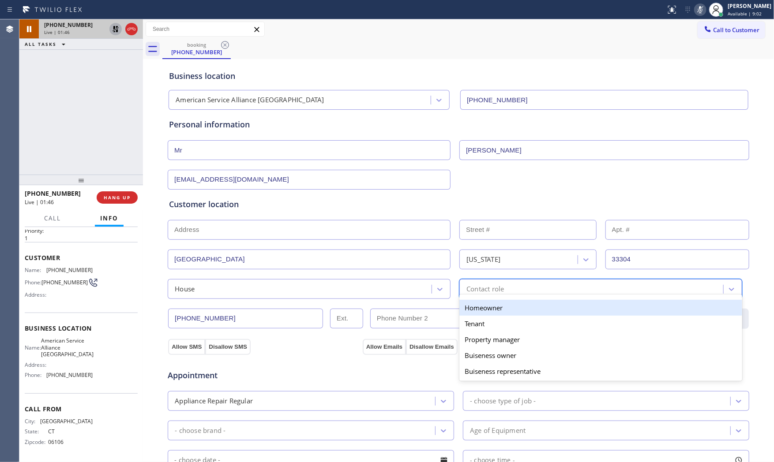
click at [497, 311] on div "Homeowner" at bounding box center [600, 308] width 283 height 16
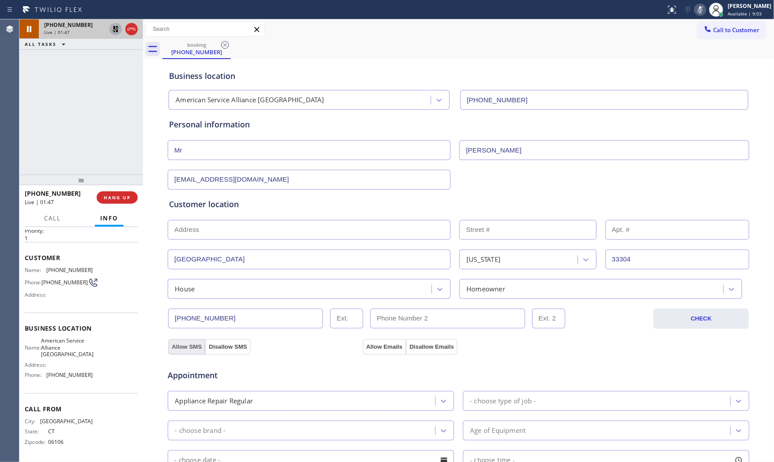
click at [189, 345] on button "Allow SMS" at bounding box center [186, 347] width 37 height 16
click at [351, 345] on div "Allow SMS Disallow SMS" at bounding box center [264, 347] width 194 height 16
click at [366, 345] on button "Allow Emails" at bounding box center [384, 347] width 43 height 16
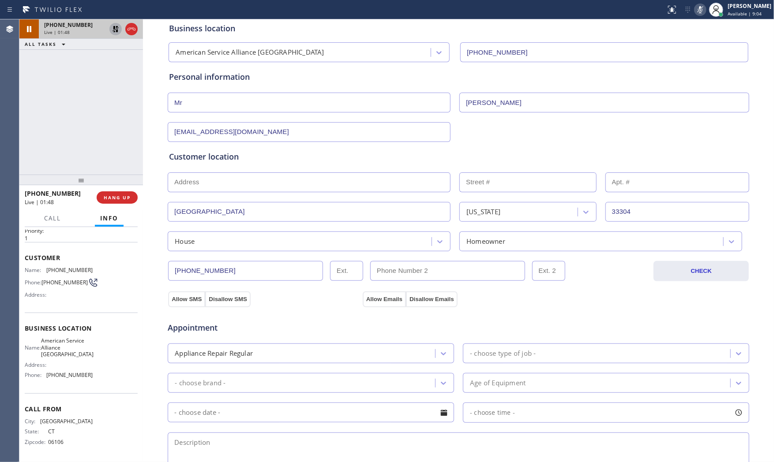
scroll to position [49, 0]
click at [510, 356] on div "- choose type of job -" at bounding box center [503, 352] width 66 height 10
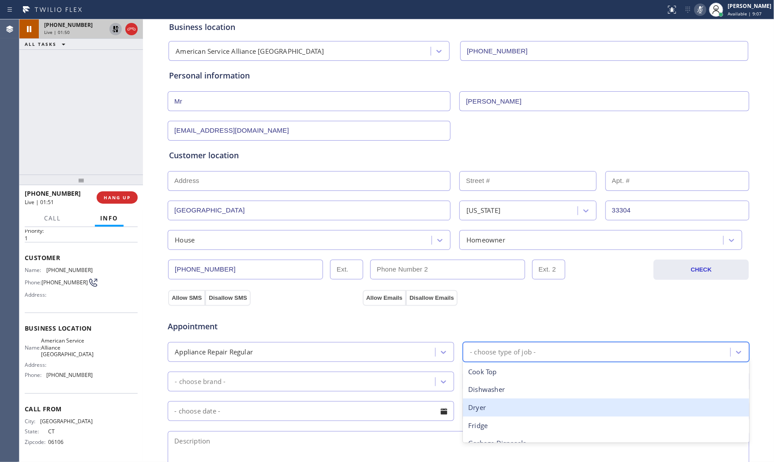
click at [488, 408] on div "Dryer" at bounding box center [606, 408] width 286 height 18
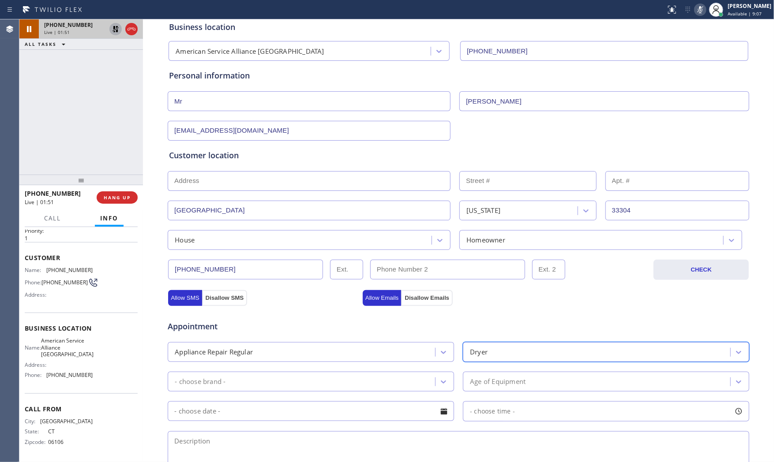
click at [279, 380] on div "- choose brand -" at bounding box center [302, 381] width 265 height 15
type input "w"
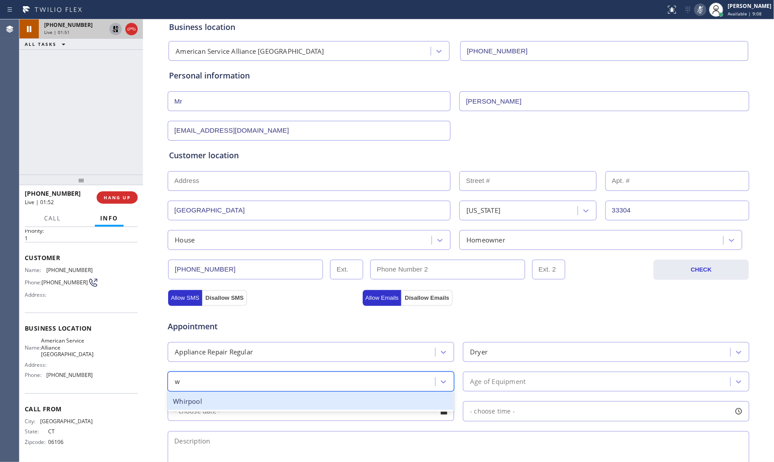
click at [243, 400] on div "Whirpool" at bounding box center [311, 402] width 286 height 18
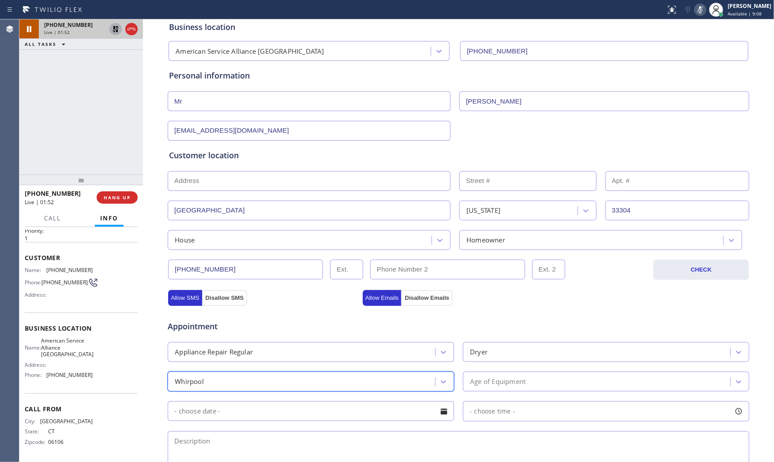
click at [519, 391] on div "Age of Equipment" at bounding box center [606, 382] width 286 height 20
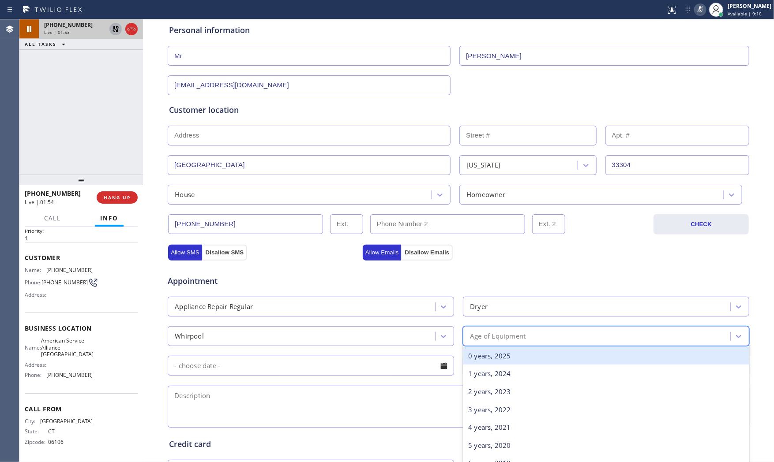
scroll to position [98, 0]
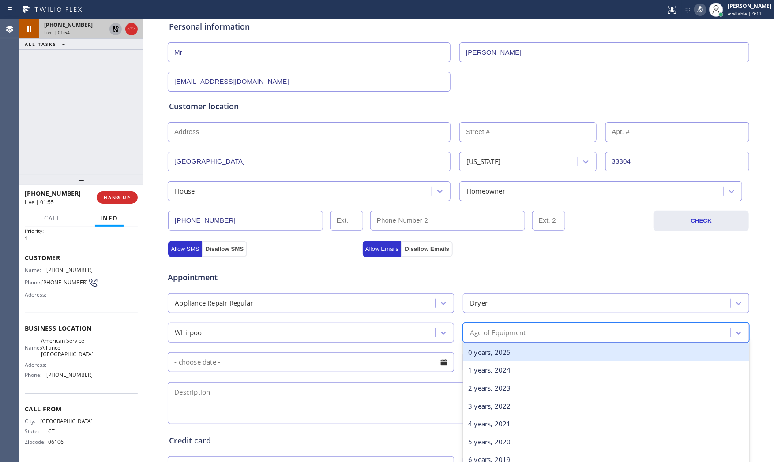
click at [497, 349] on div "0 years, 2025" at bounding box center [606, 353] width 286 height 18
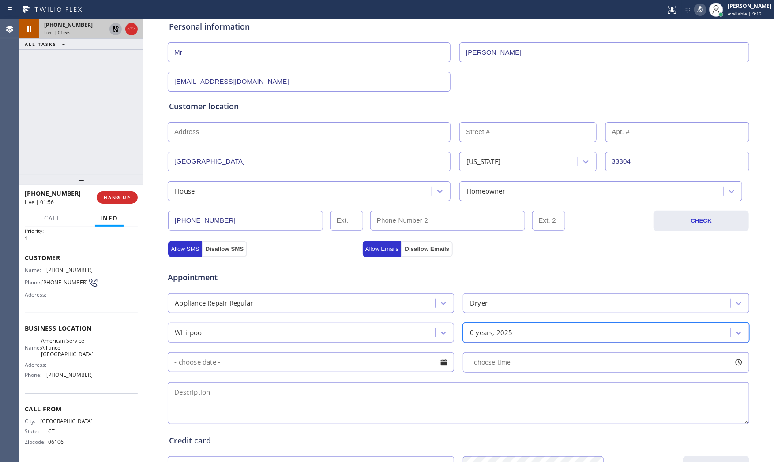
click at [698, 7] on icon at bounding box center [700, 9] width 4 height 7
click at [115, 24] on icon at bounding box center [115, 29] width 11 height 11
click at [698, 13] on icon at bounding box center [700, 9] width 11 height 11
click at [280, 408] on textarea at bounding box center [458, 403] width 581 height 42
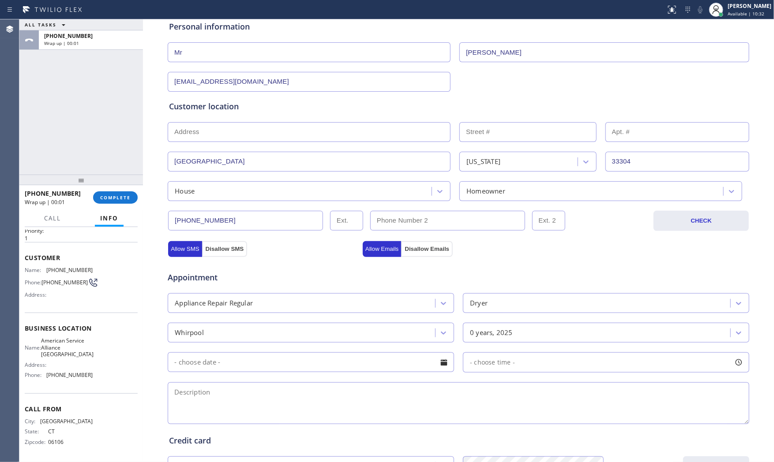
paste textarea "33304"
paste textarea "Whripool dryer | the lint cover want to buy online and want someone to install …"
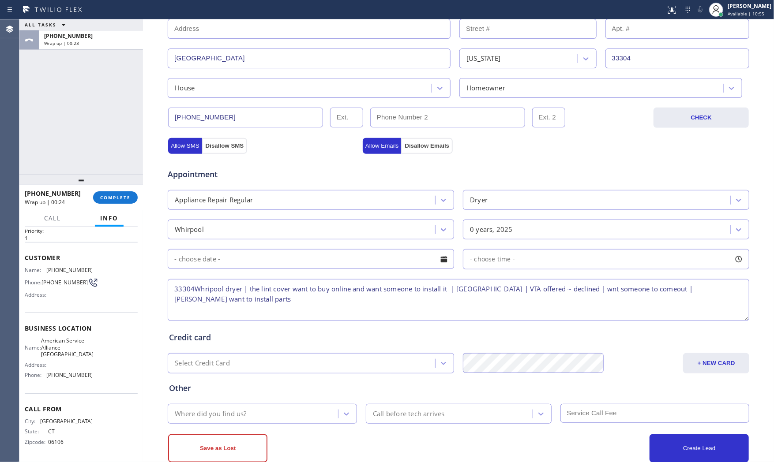
scroll to position [221, 0]
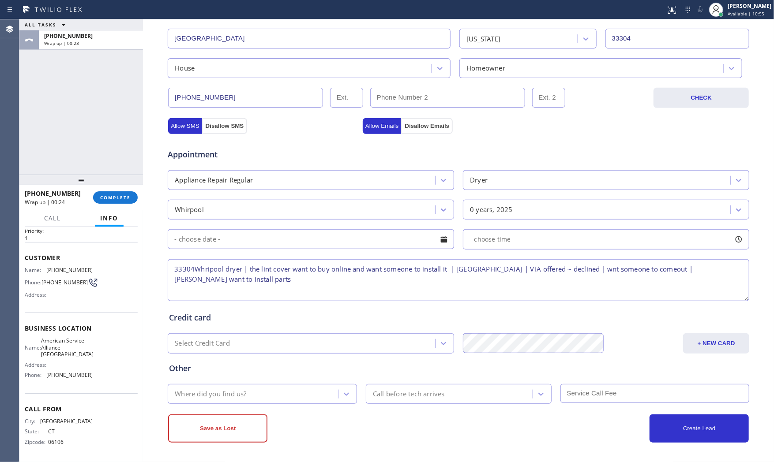
type textarea "33304Whripool dryer | the lint cover want to buy online and want someone to ins…"
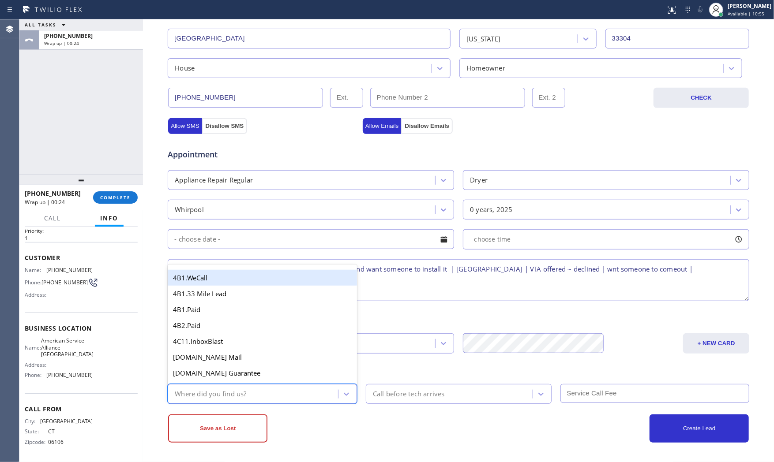
drag, startPoint x: 262, startPoint y: 385, endPoint x: 264, endPoint y: 391, distance: 5.9
click at [262, 388] on div "Where did you find us?" at bounding box center [262, 394] width 189 height 20
type input "goo"
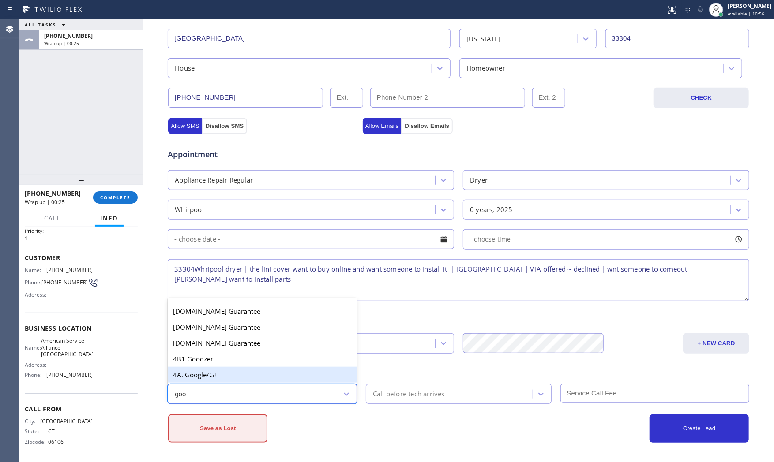
drag, startPoint x: 250, startPoint y: 372, endPoint x: 237, endPoint y: 419, distance: 49.0
click at [250, 374] on div "4A. Google/G+" at bounding box center [262, 375] width 189 height 16
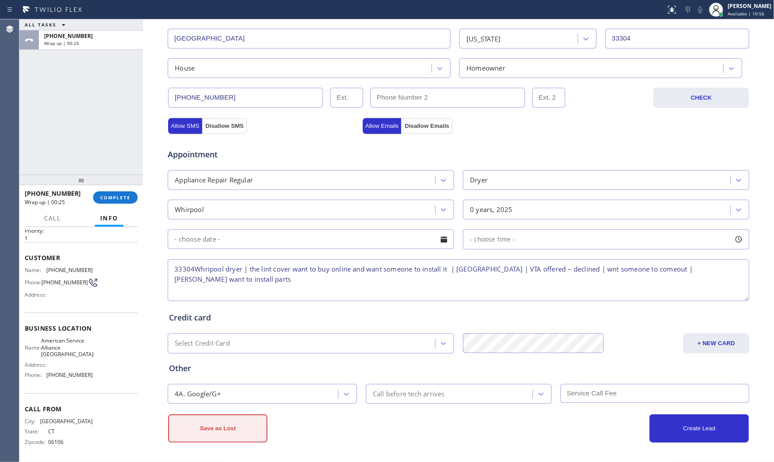
click at [234, 421] on button "Save as Lost" at bounding box center [217, 429] width 99 height 28
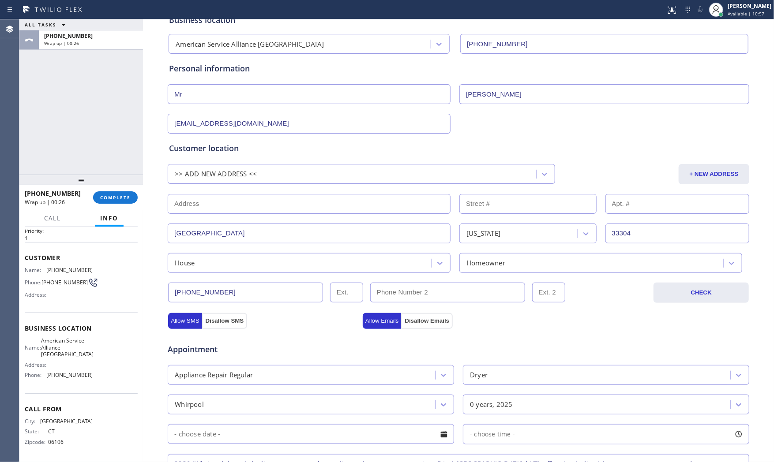
scroll to position [55, 0]
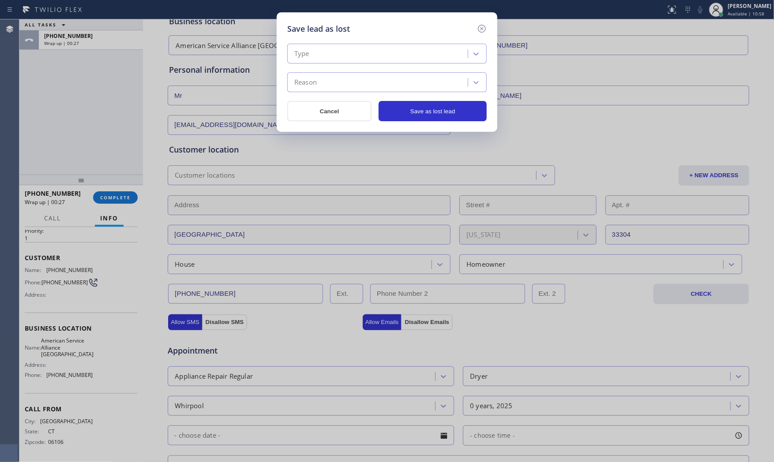
click at [307, 60] on div "Type" at bounding box center [379, 53] width 178 height 15
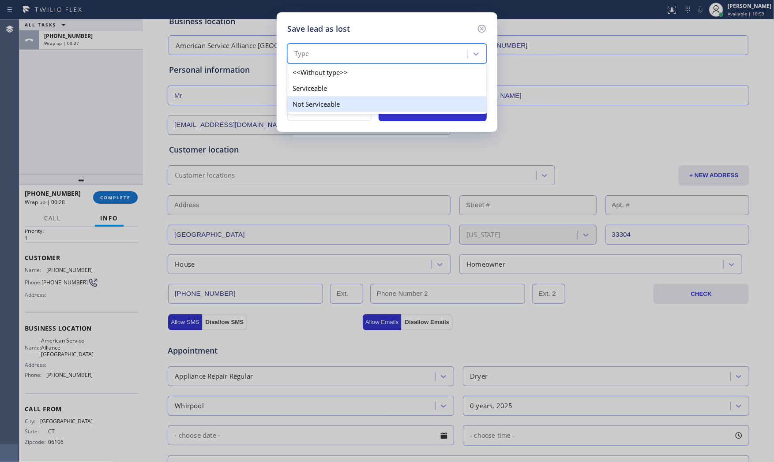
click at [318, 99] on div "Not Serviceable" at bounding box center [386, 104] width 199 height 16
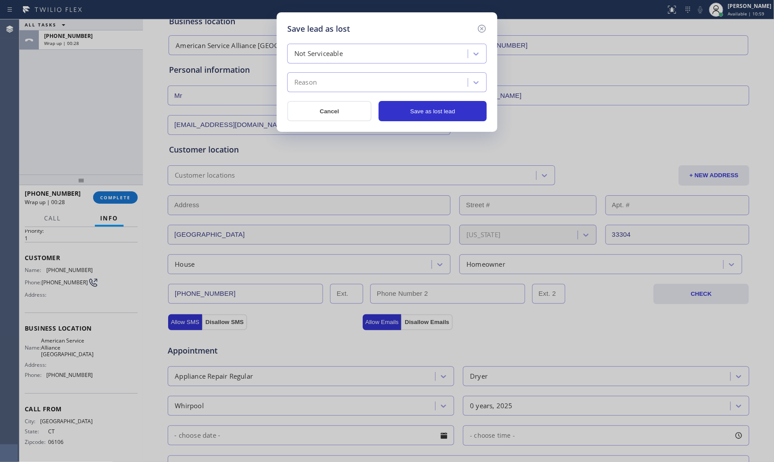
click at [318, 85] on div "Reason" at bounding box center [379, 82] width 178 height 15
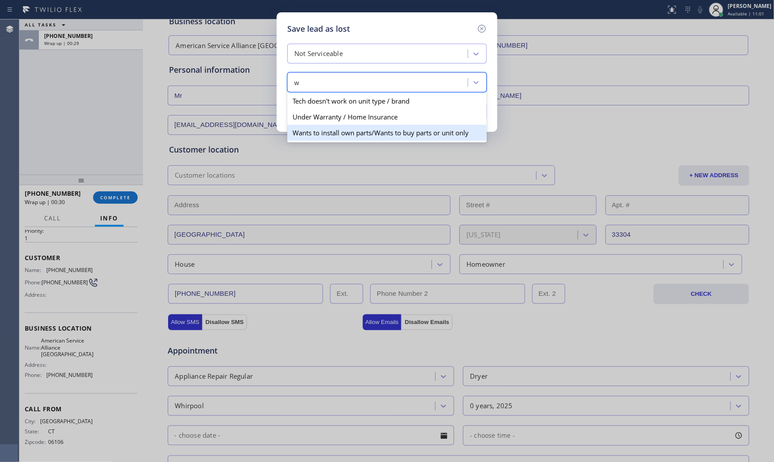
click at [339, 131] on div "Wants to install own parts/Wants to buy parts or unit only" at bounding box center [386, 133] width 199 height 16
type input "w"
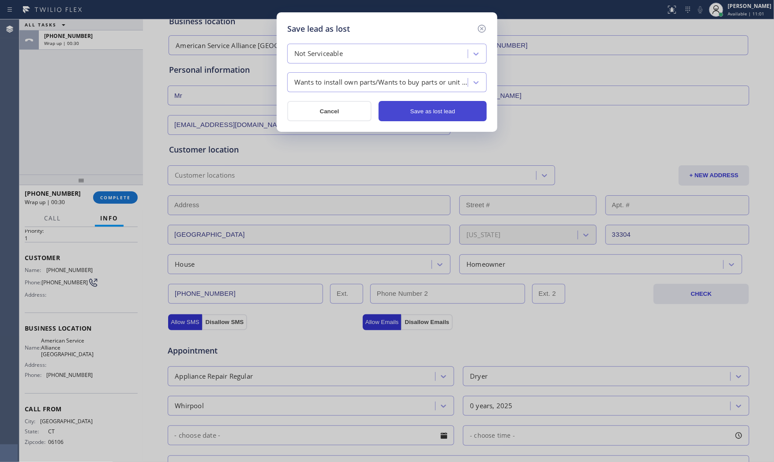
click at [444, 109] on button "Save as lost lead" at bounding box center [432, 111] width 108 height 20
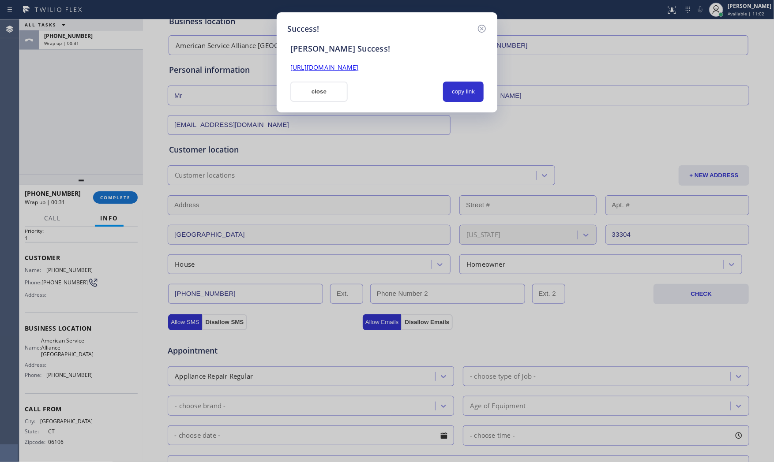
click at [317, 93] on button "close" at bounding box center [318, 92] width 57 height 20
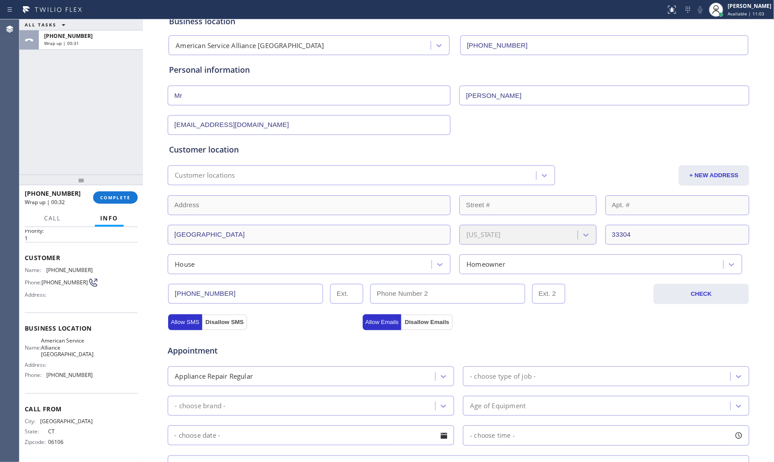
click at [135, 190] on div "+18607987008 Wrap up | 00:32 COMPLETE" at bounding box center [81, 197] width 113 height 23
click at [127, 196] on span "COMPLETE" at bounding box center [115, 197] width 30 height 6
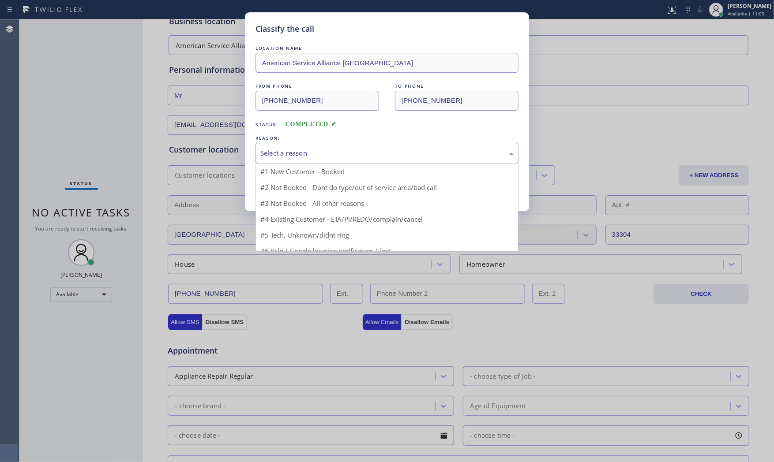
click at [391, 146] on div "Select a reason" at bounding box center [386, 153] width 263 height 21
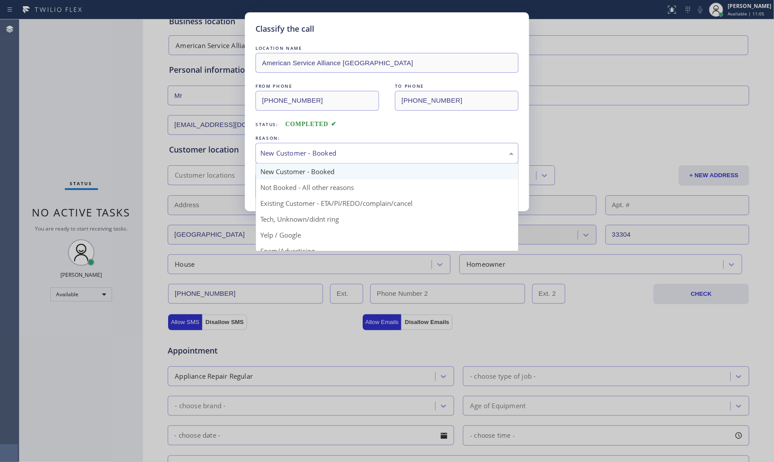
click at [331, 154] on div "New Customer - Booked" at bounding box center [386, 153] width 253 height 10
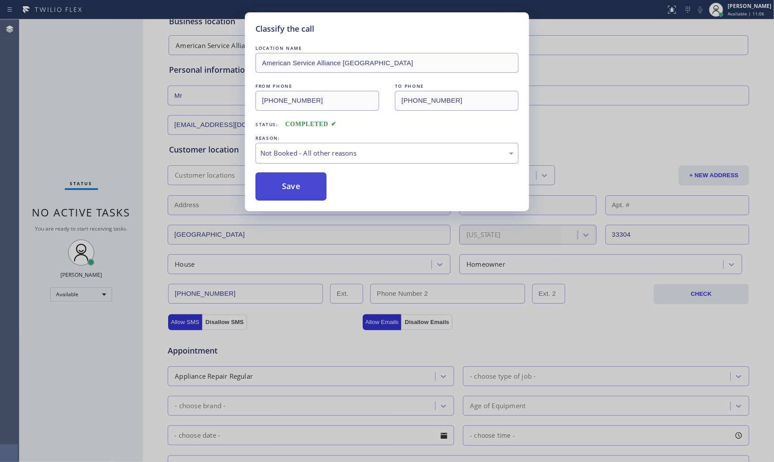
click at [302, 186] on button "Save" at bounding box center [290, 186] width 71 height 28
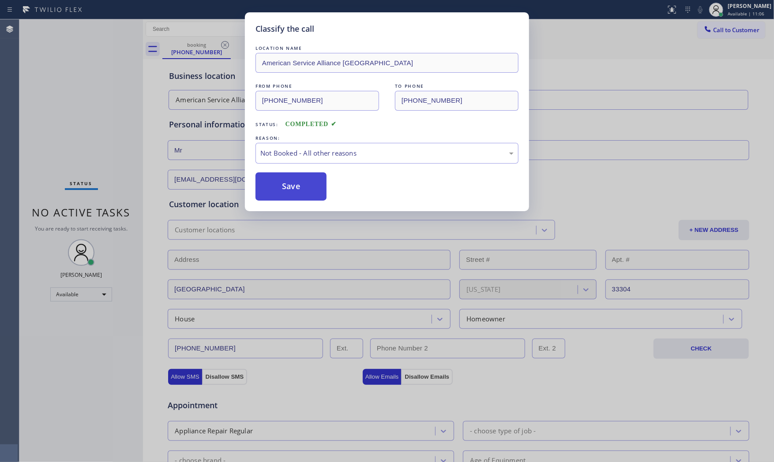
click at [302, 186] on button "Save" at bounding box center [290, 186] width 71 height 28
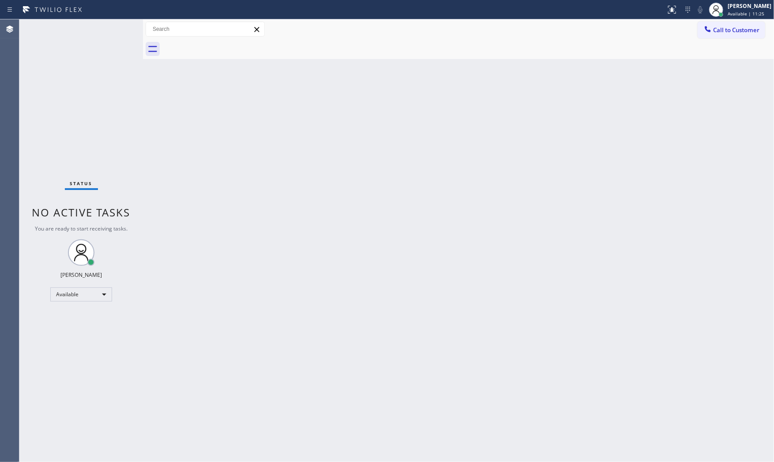
click at [109, 26] on div "Status No active tasks You are ready to start receiving tasks. [PERSON_NAME] Av…" at bounding box center [80, 240] width 123 height 443
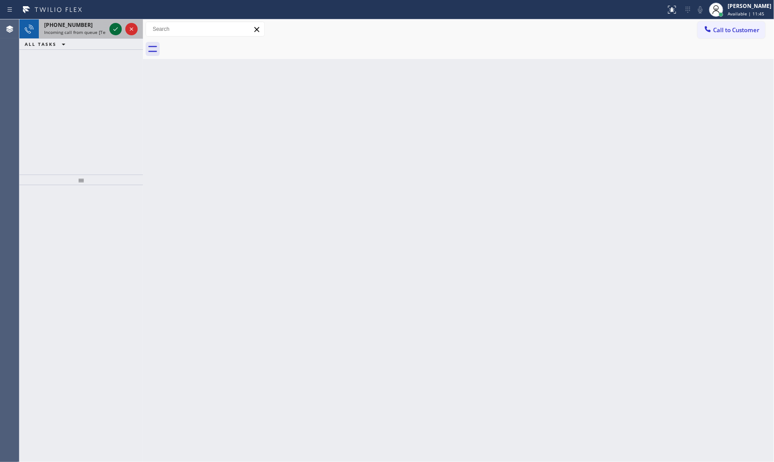
click at [116, 26] on icon at bounding box center [115, 29] width 11 height 11
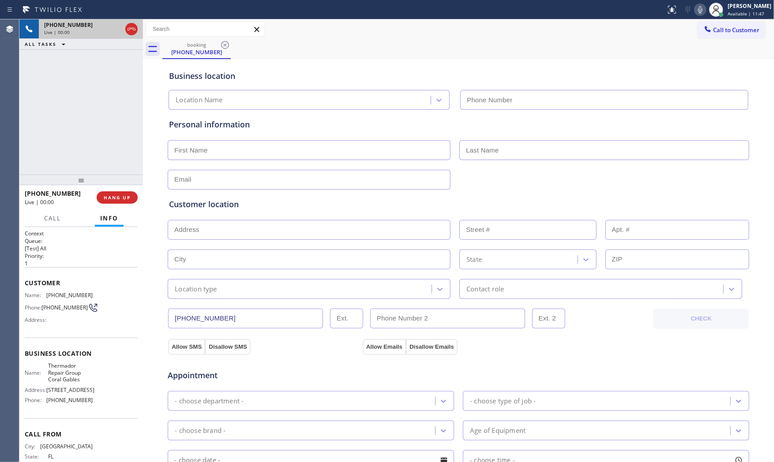
type input "[PHONE_NUMBER]"
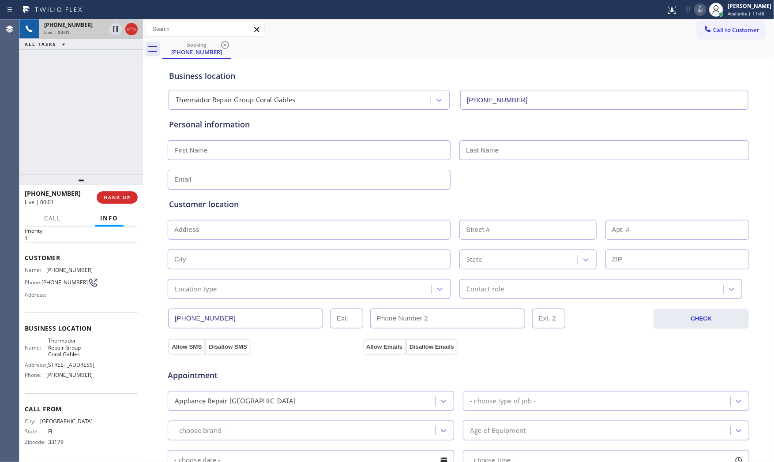
scroll to position [41, 0]
click at [50, 223] on button "Call" at bounding box center [52, 218] width 27 height 17
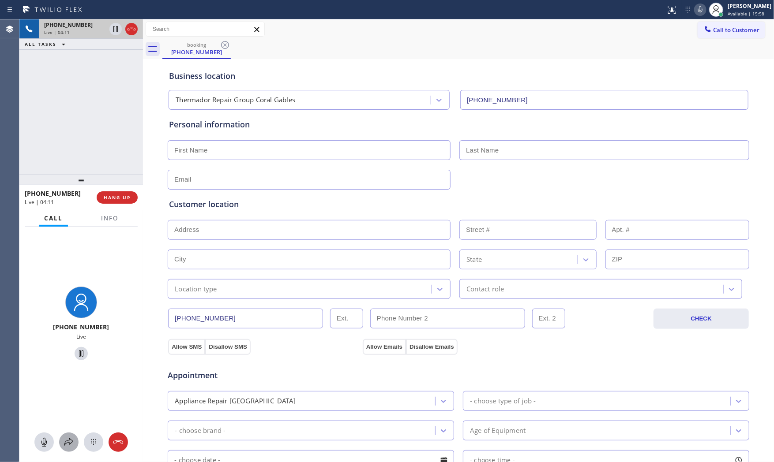
click at [65, 444] on icon at bounding box center [69, 442] width 11 height 11
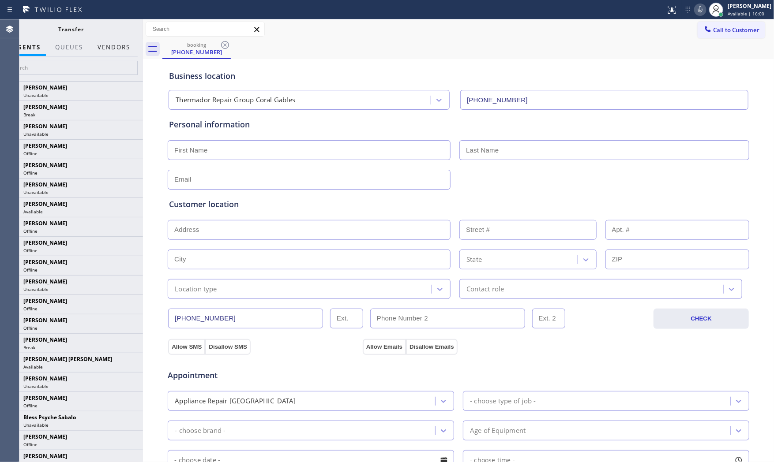
click at [114, 47] on button "Vendors" at bounding box center [113, 47] width 43 height 17
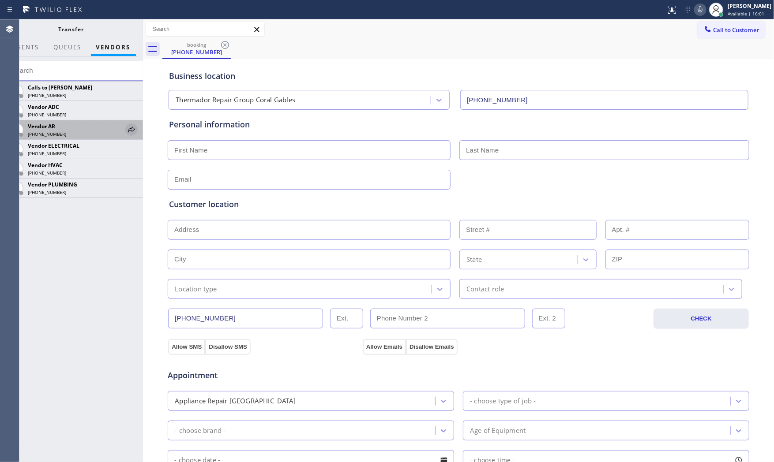
click at [131, 131] on icon at bounding box center [131, 129] width 11 height 11
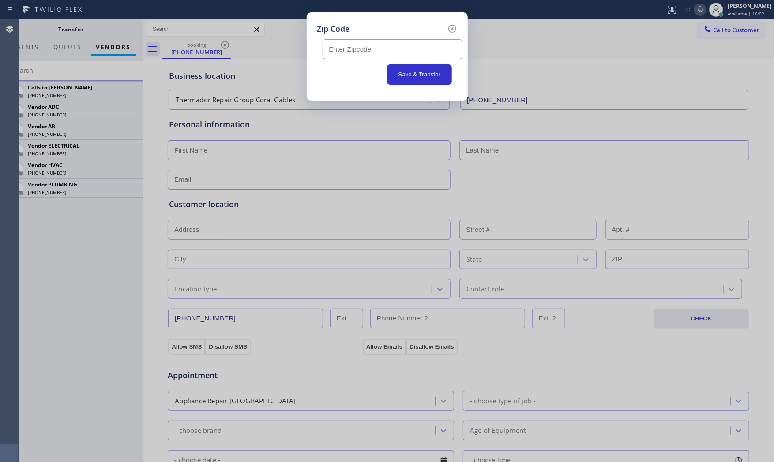
click at [366, 42] on input "text" at bounding box center [392, 49] width 140 height 20
paste input "33180"
type input "33180"
click at [416, 74] on button "Save & Transfer" at bounding box center [419, 74] width 65 height 20
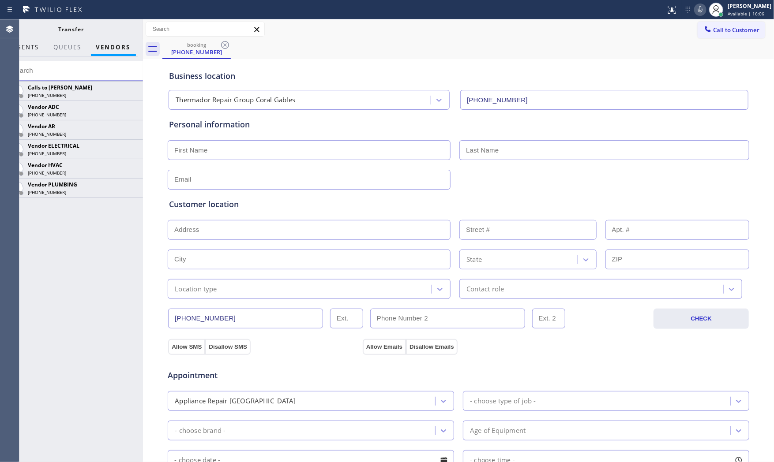
click at [33, 47] on span "AGENTS" at bounding box center [25, 47] width 27 height 8
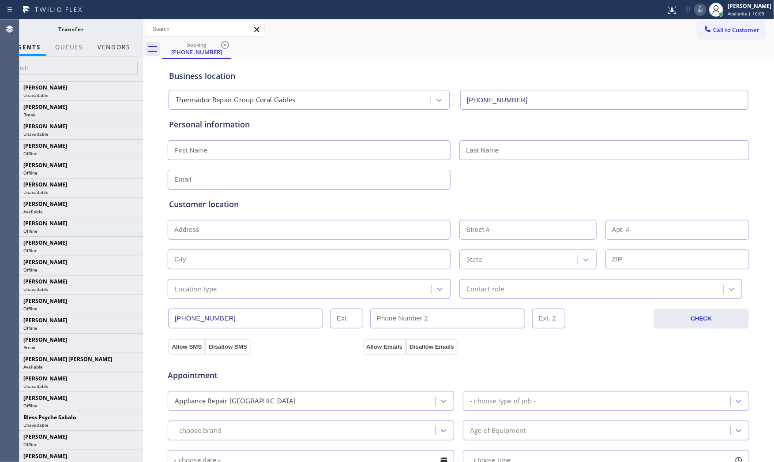
click at [107, 45] on button "Vendors" at bounding box center [113, 47] width 43 height 17
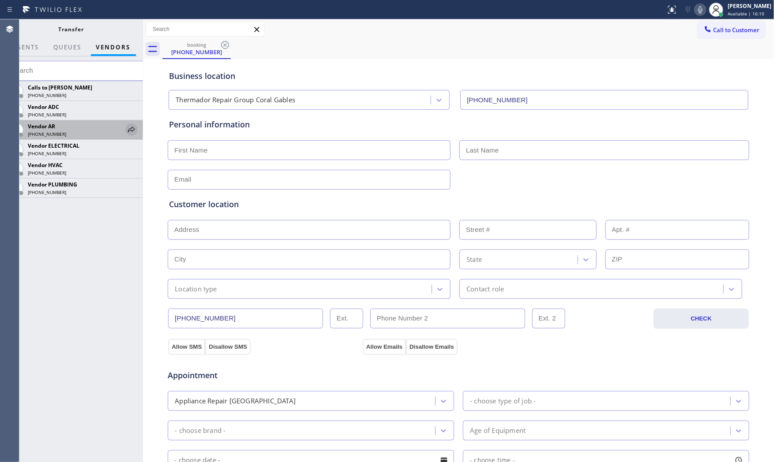
click at [133, 130] on icon at bounding box center [131, 129] width 11 height 11
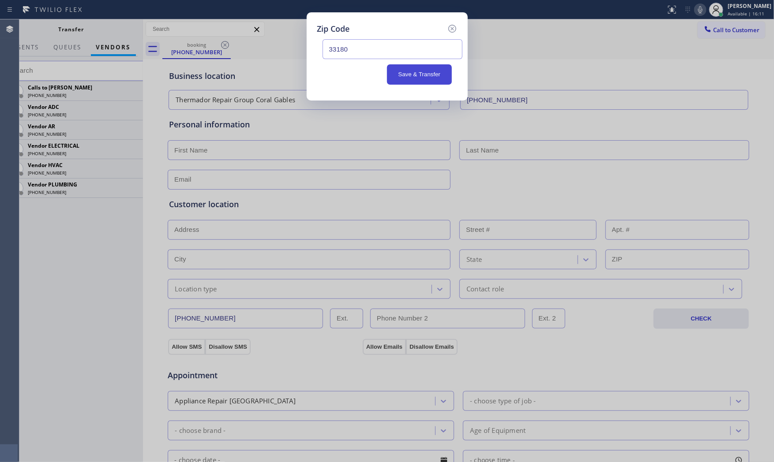
click at [411, 80] on button "Save & Transfer" at bounding box center [419, 74] width 65 height 20
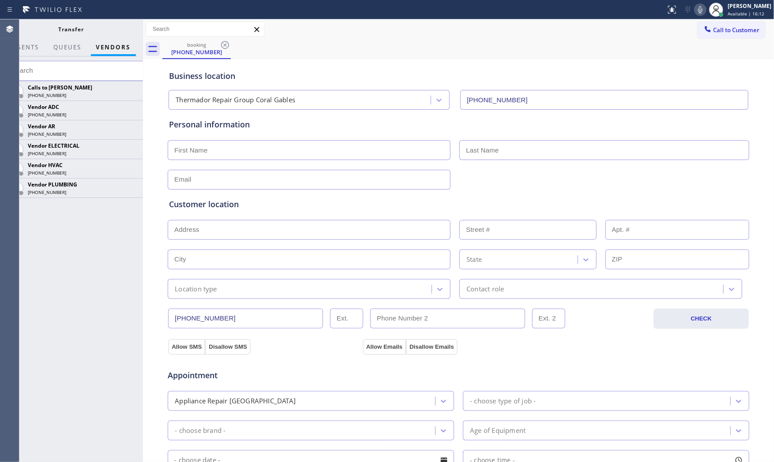
click at [696, 10] on icon at bounding box center [700, 9] width 11 height 11
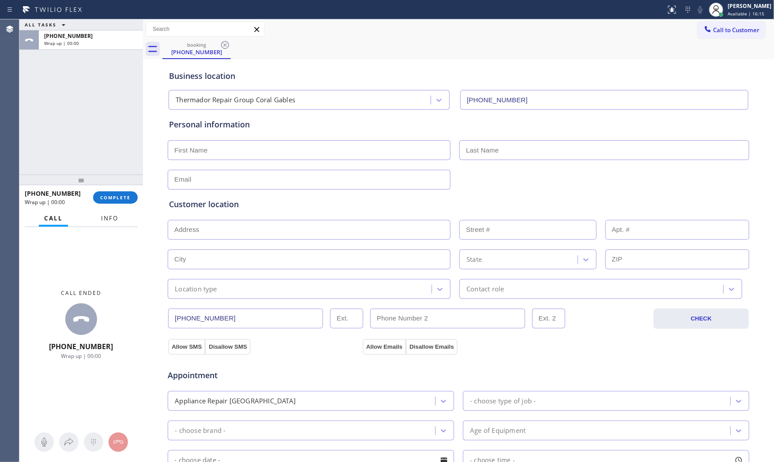
click at [106, 224] on button "Info" at bounding box center [110, 218] width 28 height 17
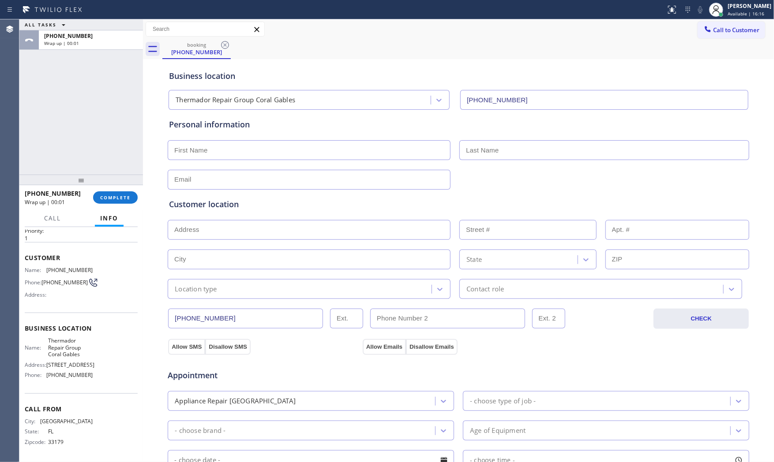
click at [191, 153] on input "text" at bounding box center [309, 150] width 283 height 20
type input "Mr"
type input "William"
type input "[EMAIL_ADDRESS][DOMAIN_NAME]"
paste input "Aventura, FL 33180"
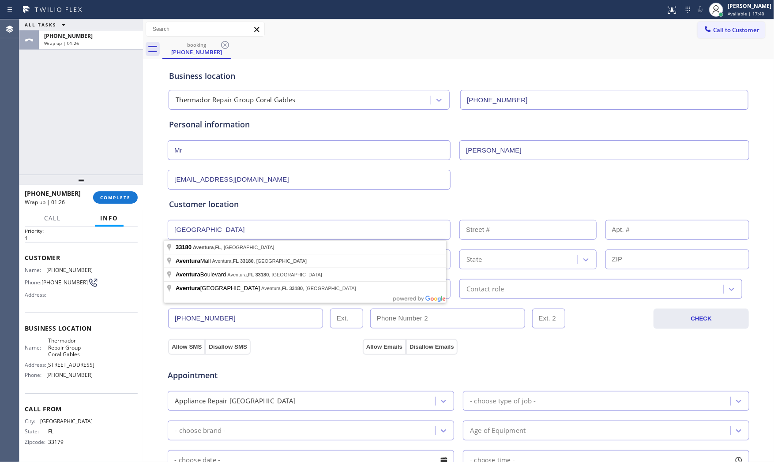
type input "Aventura, FL 33180, USA"
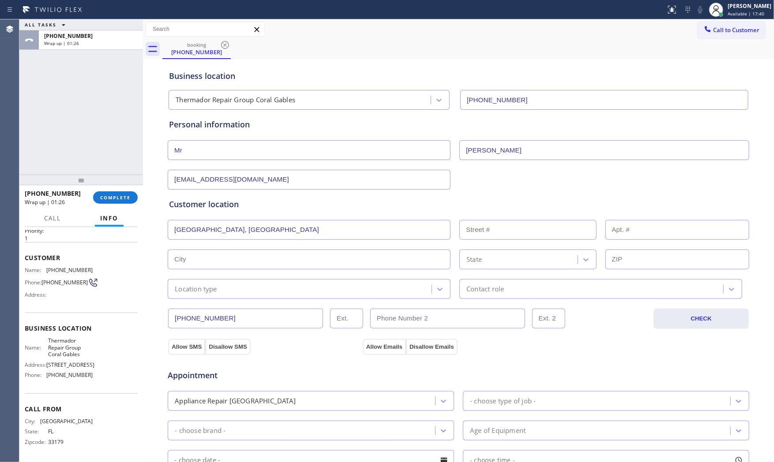
type input "Aventura"
type input "33180"
click at [186, 292] on div "Location type" at bounding box center [196, 289] width 42 height 10
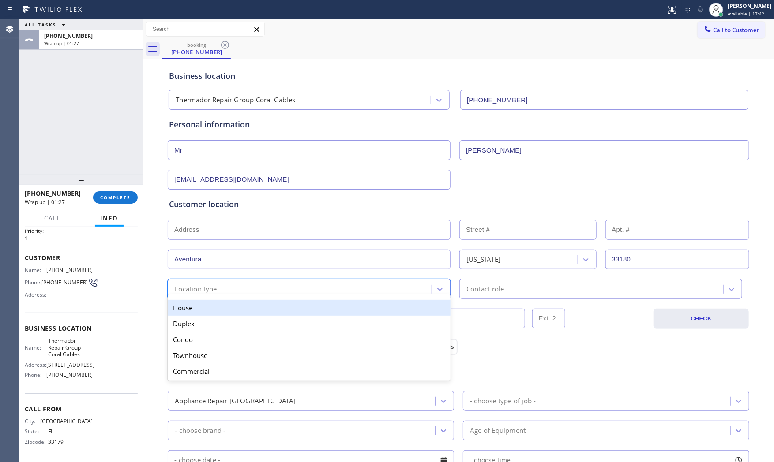
drag, startPoint x: 187, startPoint y: 293, endPoint x: 318, endPoint y: 310, distance: 132.1
click at [196, 310] on div "House" at bounding box center [309, 308] width 283 height 16
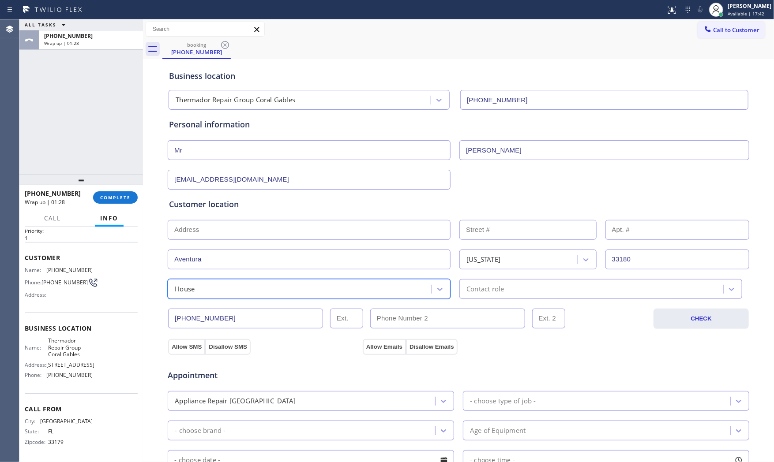
click at [487, 288] on div "Contact role" at bounding box center [484, 289] width 37 height 10
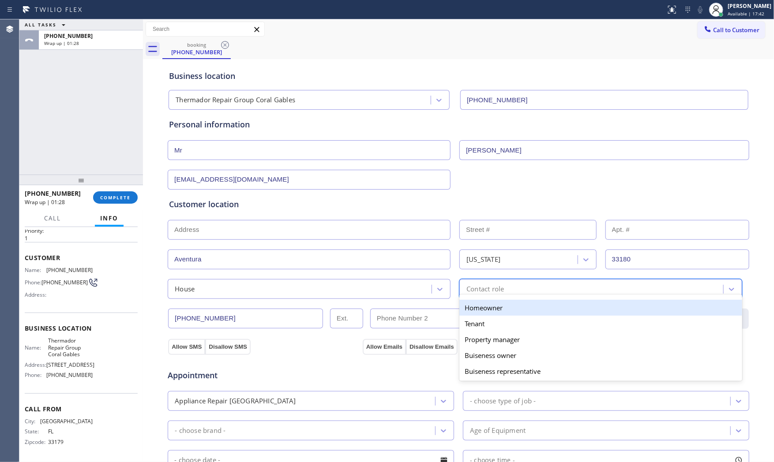
click at [489, 306] on div "Homeowner" at bounding box center [600, 308] width 283 height 16
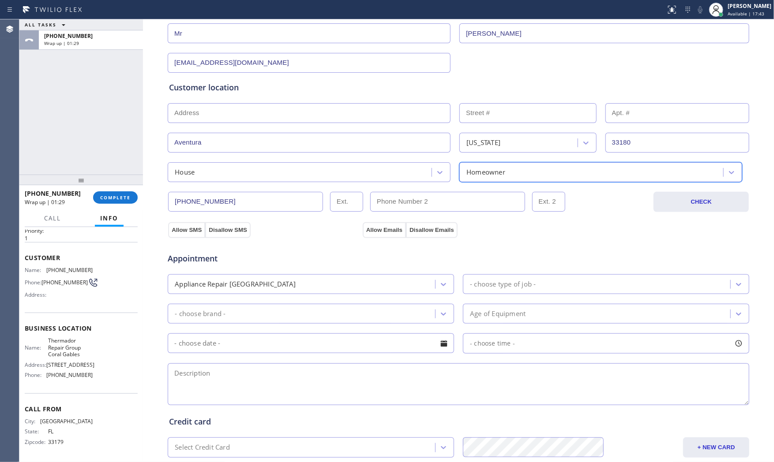
scroll to position [147, 0]
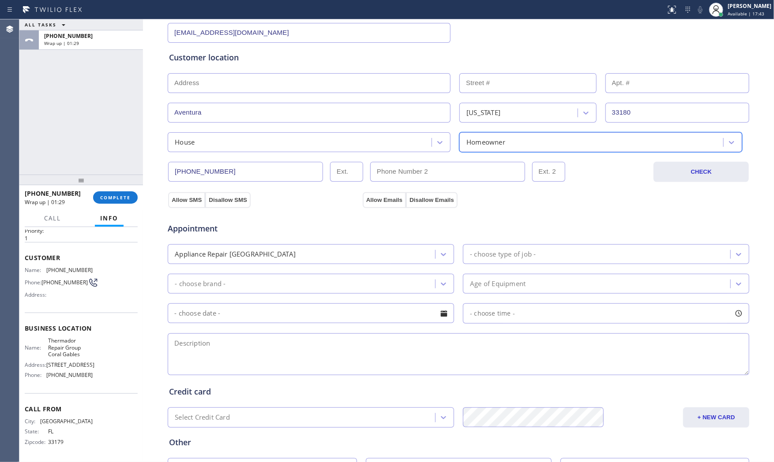
click at [315, 257] on div "Appliance Repair [GEOGRAPHIC_DATA]" at bounding box center [302, 254] width 265 height 15
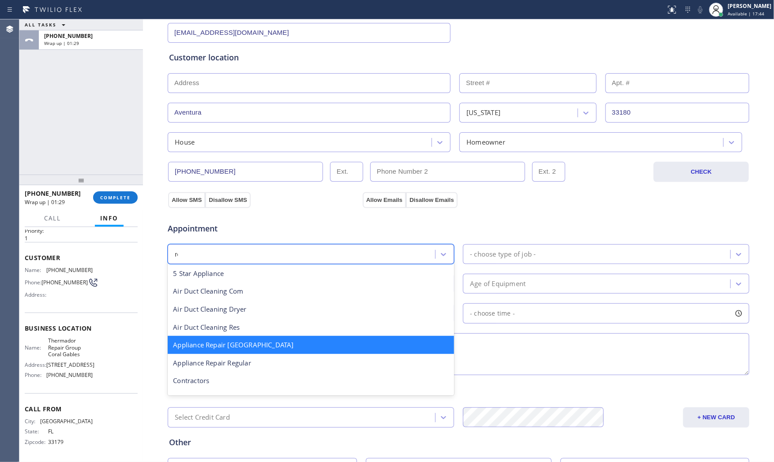
scroll to position [0, 0]
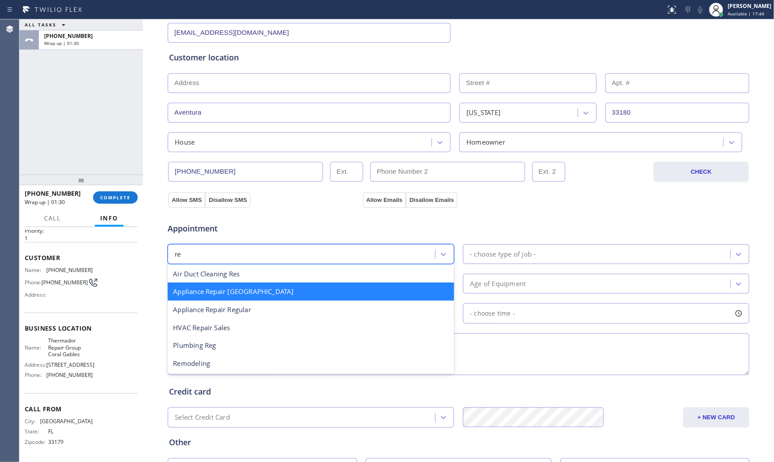
type input "reg"
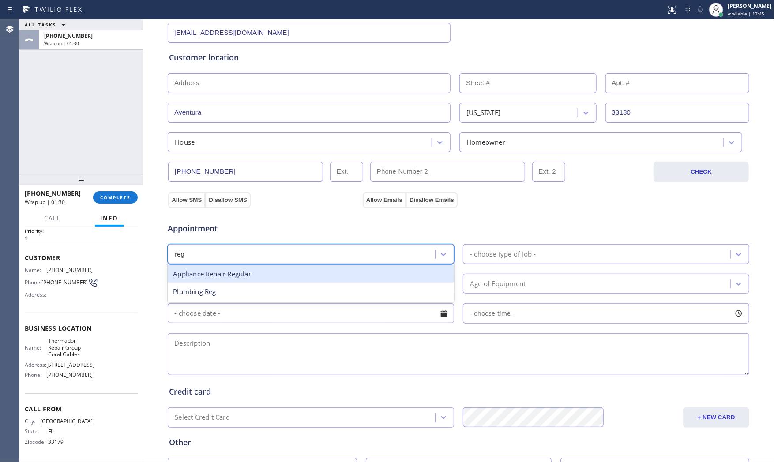
click at [271, 277] on div "Appliance Repair Regular" at bounding box center [311, 274] width 286 height 18
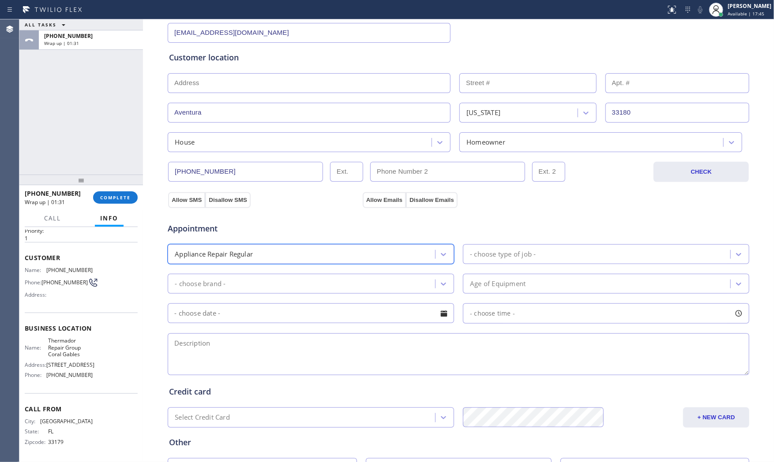
click at [509, 259] on div "- choose type of job -" at bounding box center [503, 254] width 66 height 10
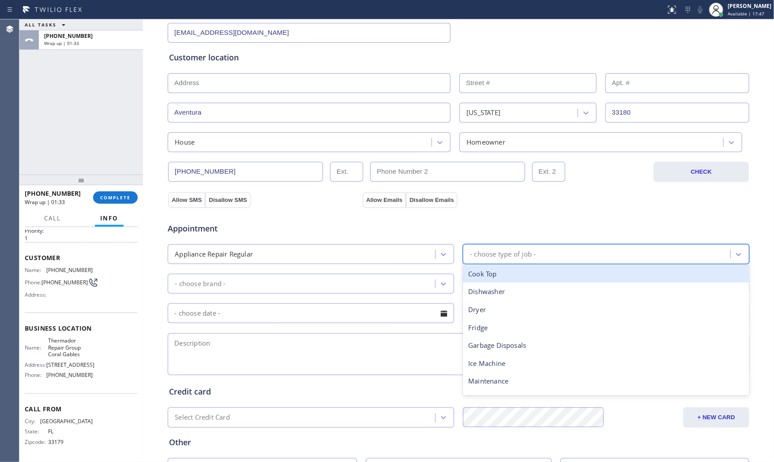
type input "m"
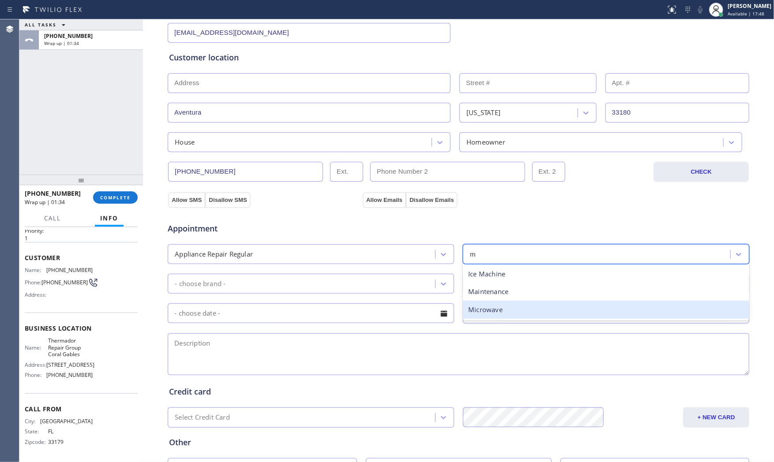
drag, startPoint x: 500, startPoint y: 314, endPoint x: 451, endPoint y: 307, distance: 49.5
click at [497, 314] on div "Microwave" at bounding box center [606, 310] width 286 height 18
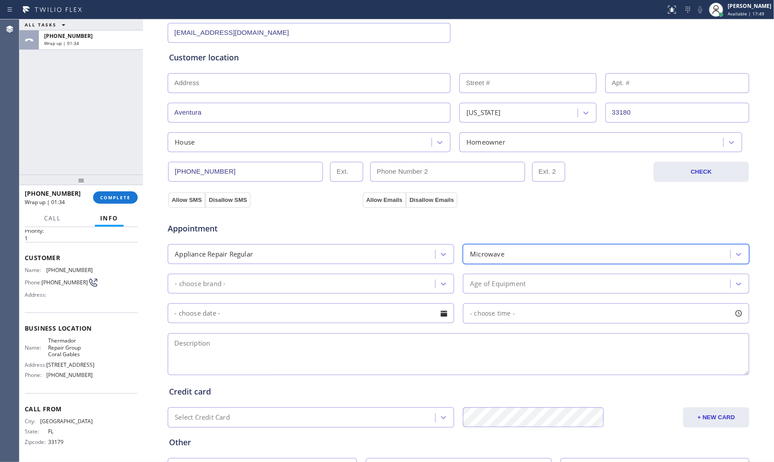
click at [322, 281] on div "- choose brand -" at bounding box center [302, 283] width 265 height 15
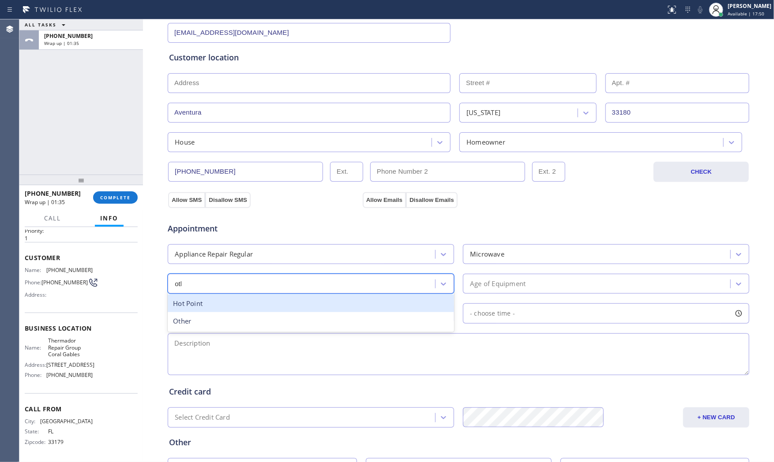
type input "other"
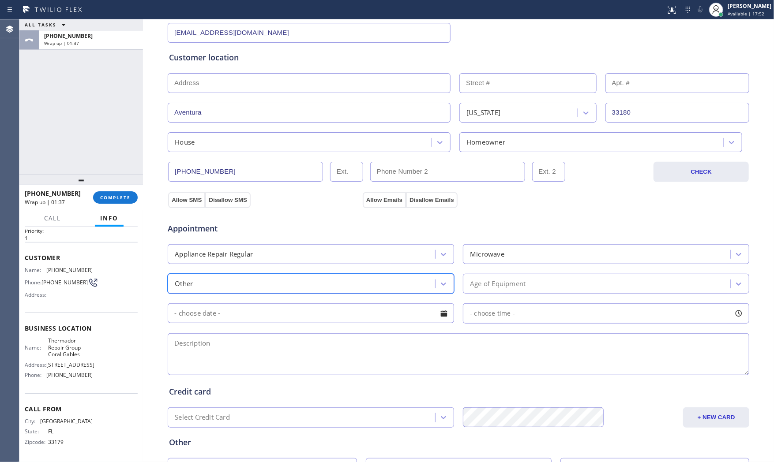
click at [291, 342] on textarea at bounding box center [458, 354] width 581 height 42
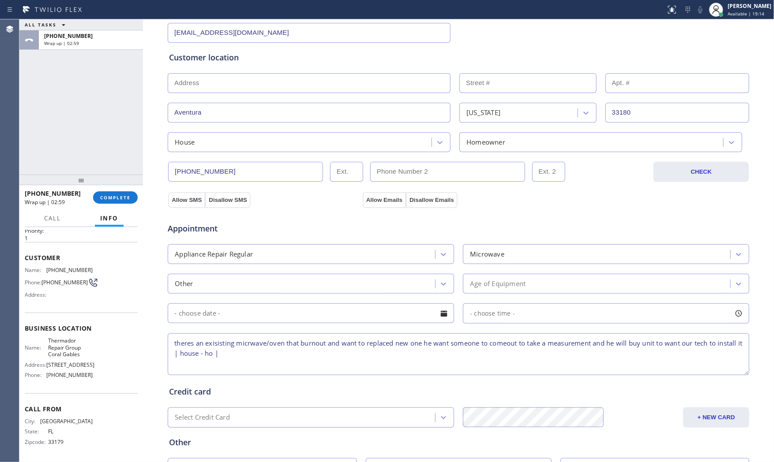
paste textarea "Aventura, FL 33180"
click at [349, 354] on textarea "theres an exisisting micrwave/oven that burnout and want to replaced new one he…" at bounding box center [458, 354] width 581 height 42
type textarea "theres an exisisting micrwave/oven that burnout and want to replaced new one he…"
click at [484, 292] on div "Age of Equipment" at bounding box center [597, 283] width 265 height 15
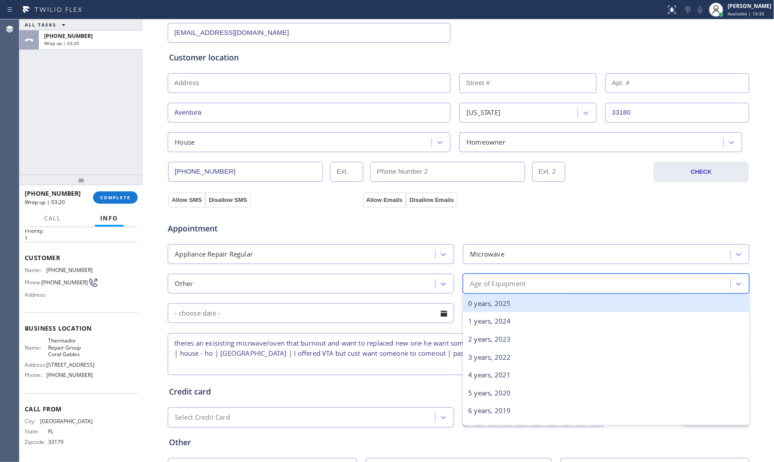
click at [485, 307] on div "0 years, 2025" at bounding box center [606, 304] width 286 height 18
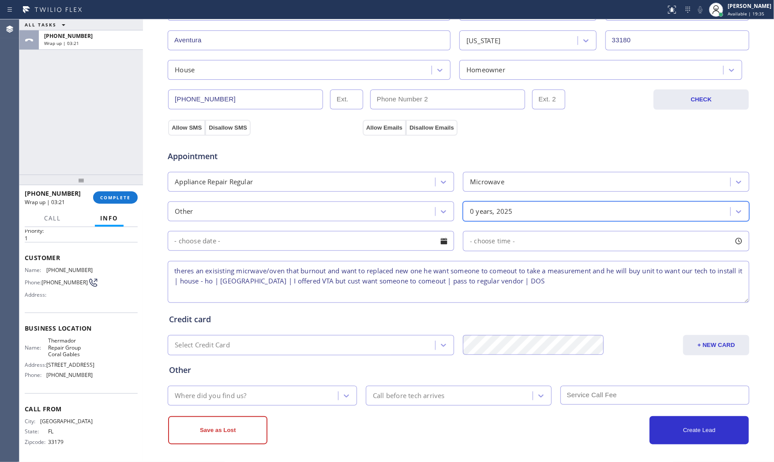
scroll to position [221, 0]
click at [257, 378] on div "Other Where did you find us? Call before tech arrives" at bounding box center [458, 379] width 582 height 50
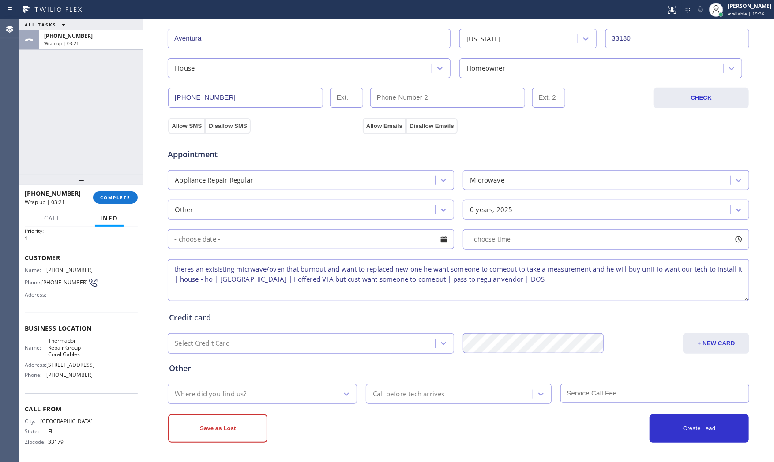
click at [250, 395] on div "Where did you find us?" at bounding box center [254, 393] width 168 height 15
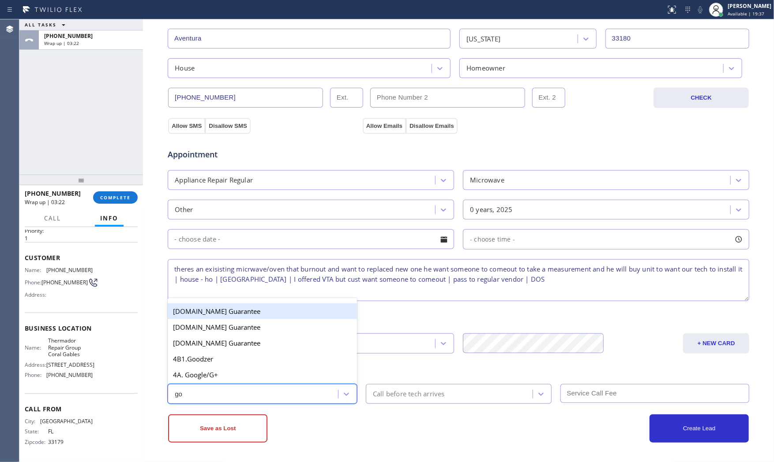
type input "goo"
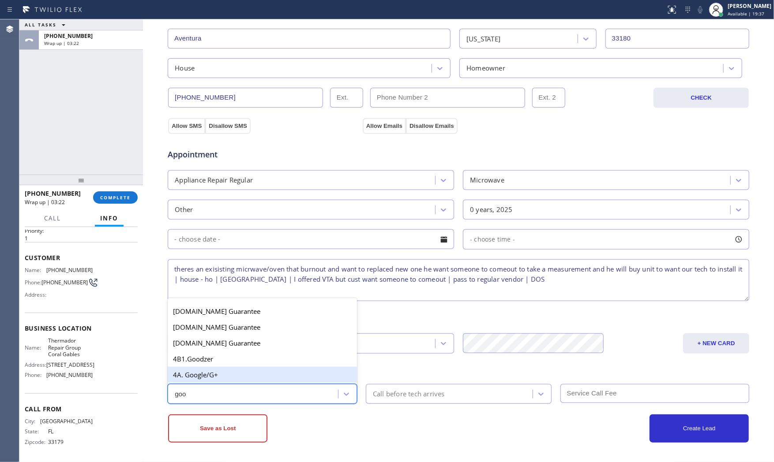
click at [234, 373] on div "4A. Google/G+" at bounding box center [262, 375] width 189 height 16
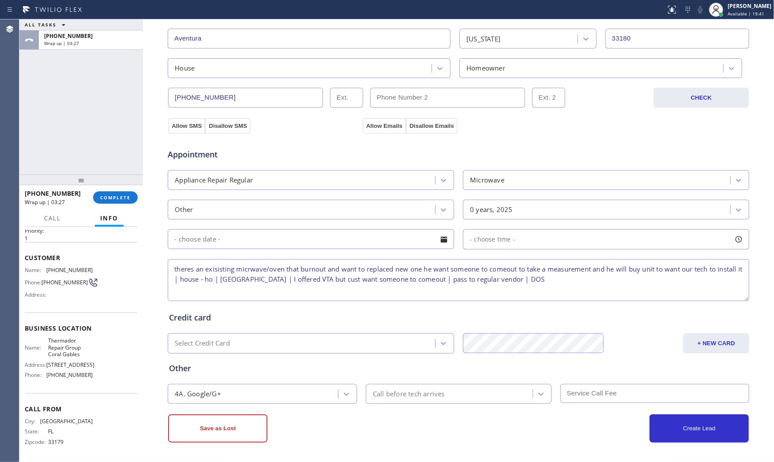
drag, startPoint x: 167, startPoint y: 269, endPoint x: 196, endPoint y: 280, distance: 31.0
click at [196, 280] on textarea "theres an exisisting micrwave/oven that burnout and want to replaced new one he…" at bounding box center [458, 280] width 581 height 42
paste textarea "existing microwave/oven burned out and needs to be replaced. He wants someone t…"
type textarea "existing microwave/oven burned out and needs to be replaced. He wants someone t…"
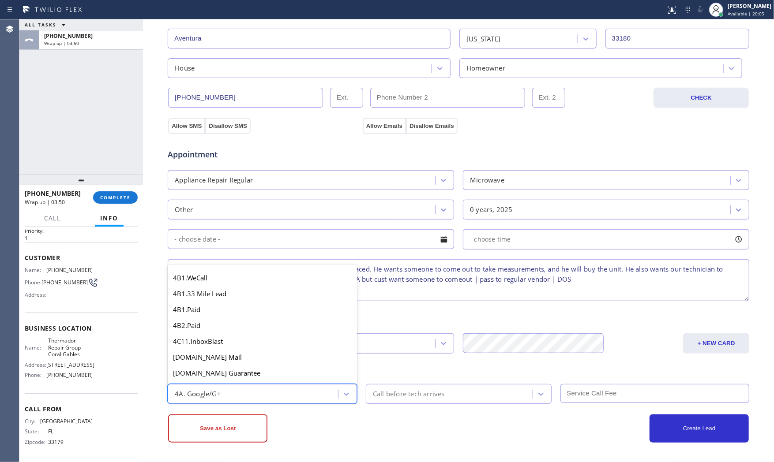
click at [270, 400] on div "4A. Google/G+" at bounding box center [254, 393] width 168 height 15
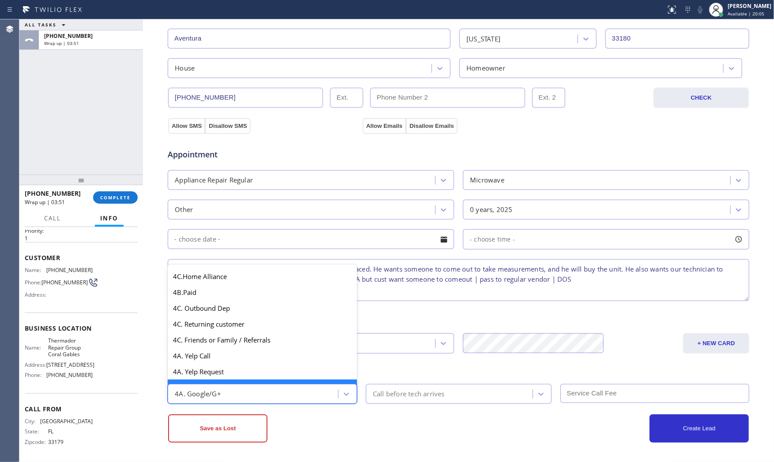
drag, startPoint x: 270, startPoint y: 400, endPoint x: 265, endPoint y: 415, distance: 16.1
click at [270, 400] on div "4A. Google/G+" at bounding box center [254, 393] width 168 height 15
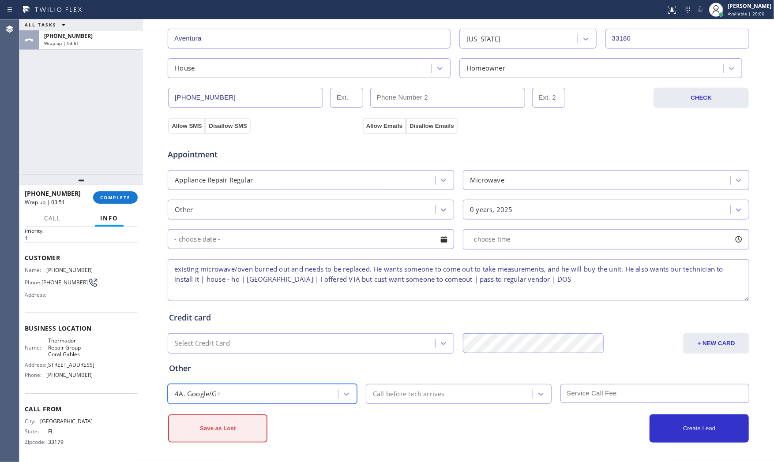
click at [257, 424] on button "Save as Lost" at bounding box center [217, 429] width 99 height 28
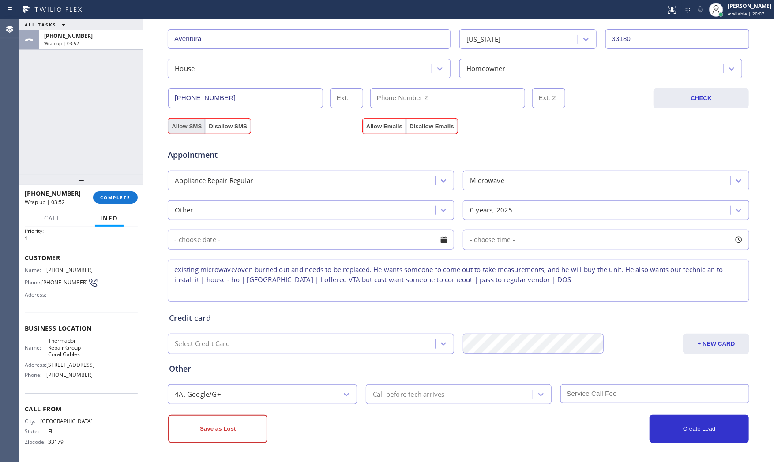
click at [194, 129] on button "Allow SMS" at bounding box center [186, 127] width 37 height 16
click at [372, 124] on button "Allow Emails" at bounding box center [384, 127] width 43 height 16
click at [236, 437] on button "Save as Lost" at bounding box center [217, 429] width 99 height 28
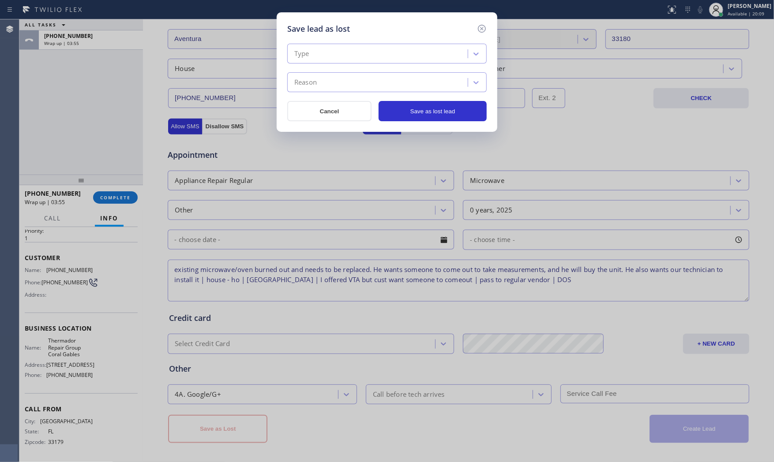
click at [371, 58] on div "Type" at bounding box center [379, 53] width 178 height 15
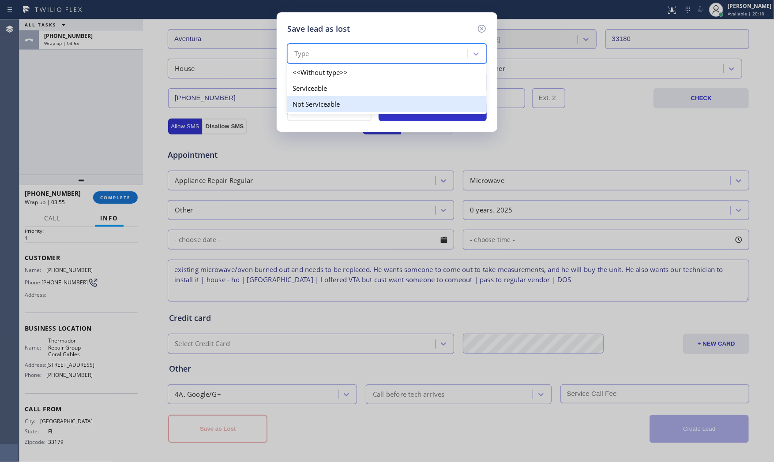
click at [346, 97] on div "Not Serviceable" at bounding box center [386, 104] width 199 height 16
click at [346, 86] on div "Reason" at bounding box center [379, 82] width 178 height 15
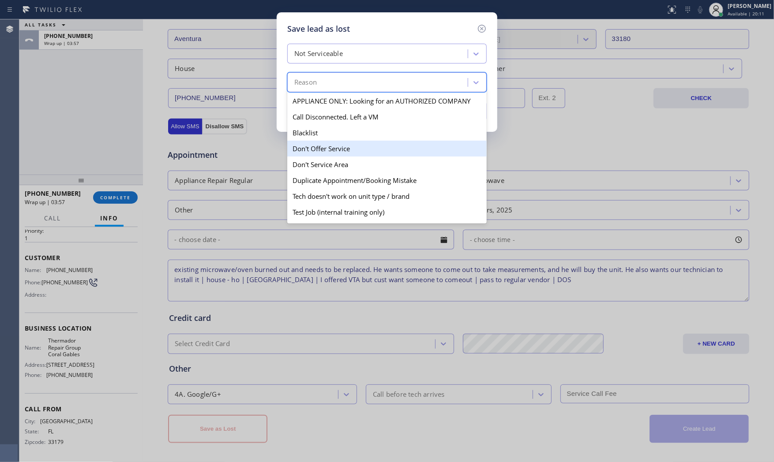
click at [351, 155] on div "Don't Offer Service" at bounding box center [386, 149] width 199 height 16
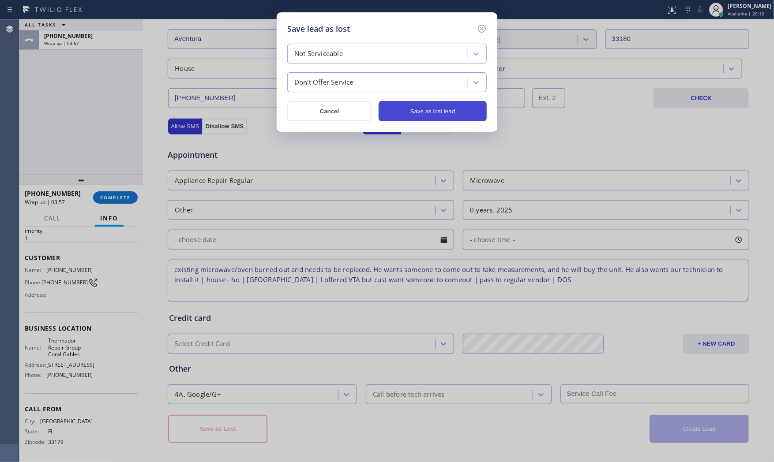
click at [438, 112] on button "Save as lost lead" at bounding box center [432, 111] width 108 height 20
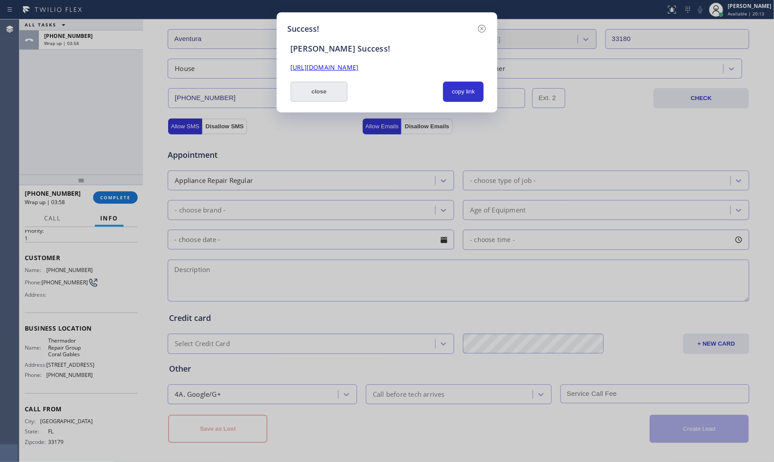
click at [323, 98] on button "close" at bounding box center [318, 92] width 57 height 20
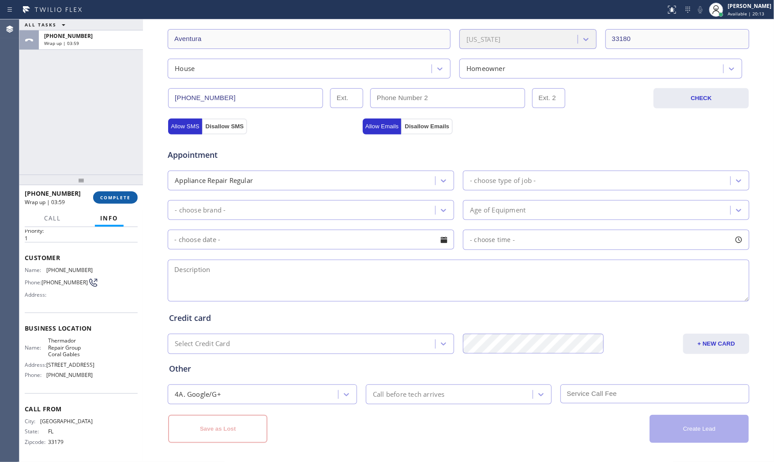
click at [124, 196] on span "COMPLETE" at bounding box center [115, 197] width 30 height 6
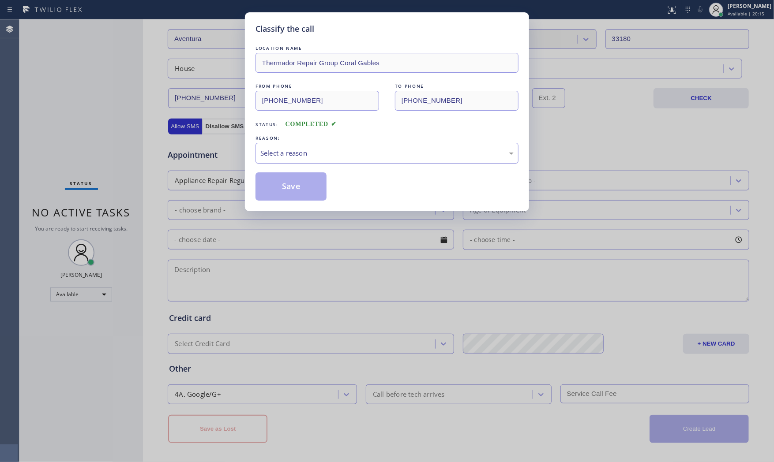
drag, startPoint x: 343, startPoint y: 148, endPoint x: 337, endPoint y: 161, distance: 14.8
click at [342, 151] on div "Select a reason" at bounding box center [386, 153] width 253 height 10
click at [317, 183] on button "Save" at bounding box center [290, 186] width 71 height 28
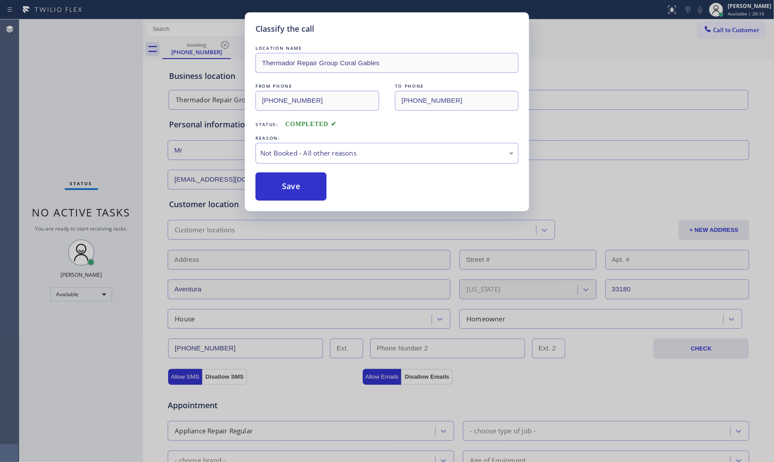
click at [317, 183] on button "Save" at bounding box center [290, 186] width 71 height 28
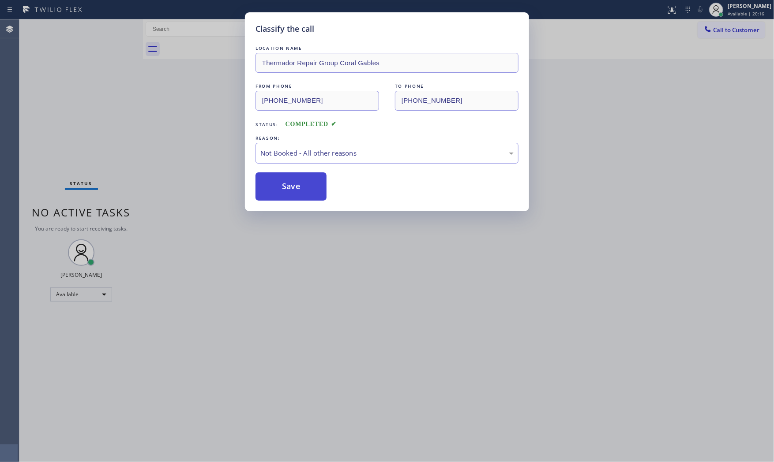
click at [310, 186] on button "Save" at bounding box center [290, 186] width 71 height 28
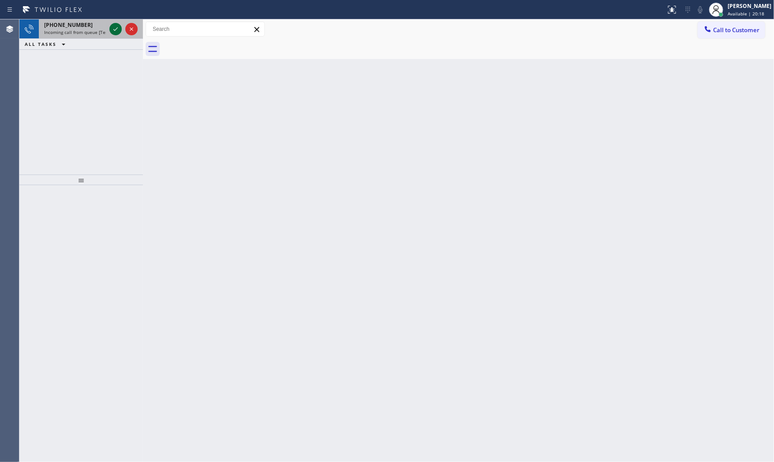
click at [115, 29] on icon at bounding box center [115, 29] width 11 height 11
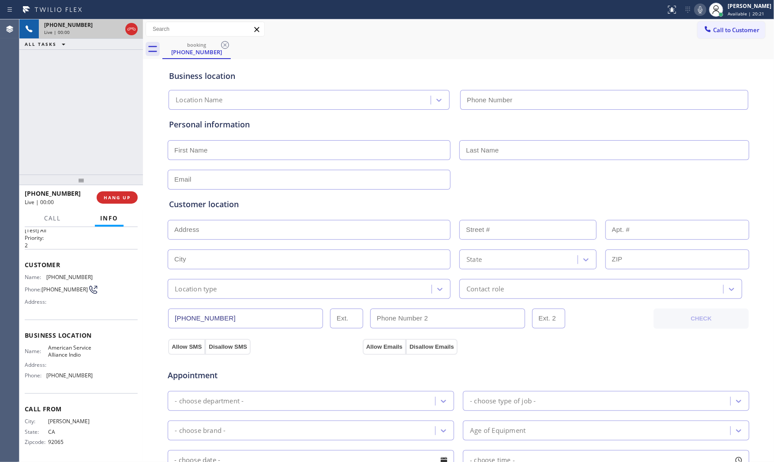
type input "(760) 452-3788"
click at [117, 199] on span "HANG UP" at bounding box center [117, 197] width 27 height 6
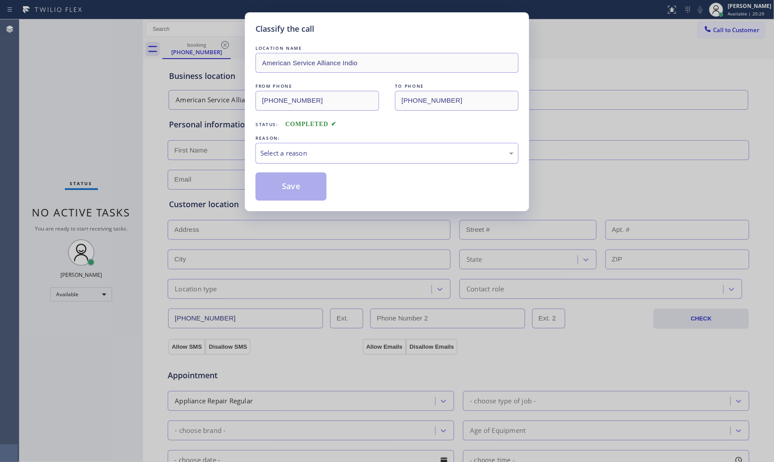
click at [305, 153] on div "Select a reason" at bounding box center [386, 153] width 253 height 10
click at [293, 184] on button "Save" at bounding box center [290, 186] width 71 height 28
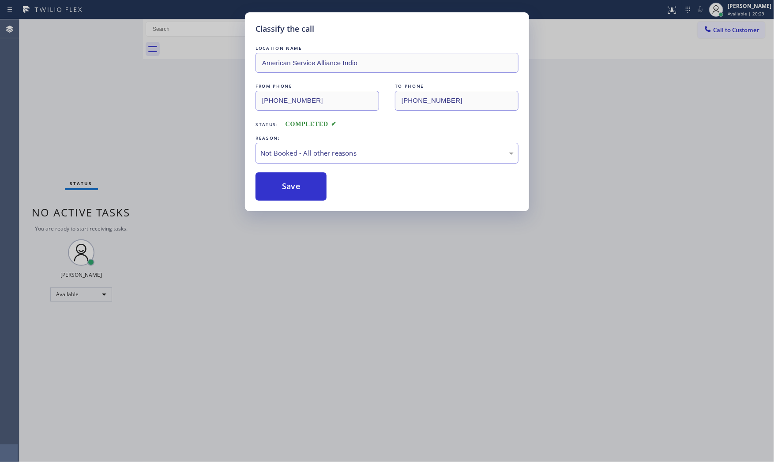
click at [293, 184] on button "Save" at bounding box center [290, 186] width 71 height 28
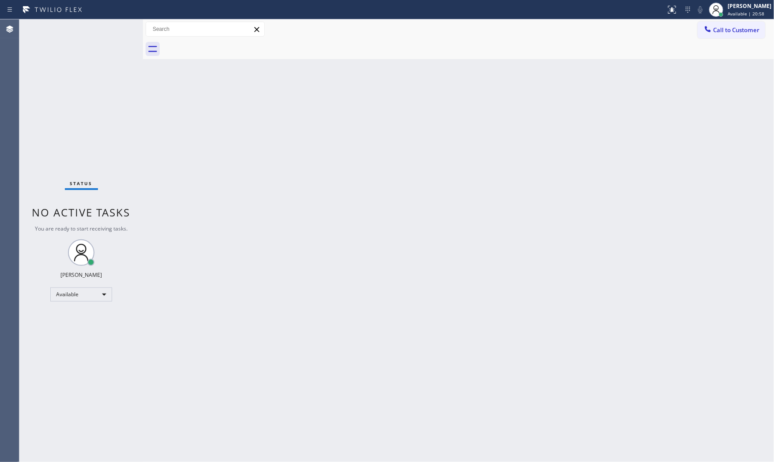
click at [111, 27] on div "Status No active tasks You are ready to start receiving tasks. [PERSON_NAME] Av…" at bounding box center [80, 240] width 123 height 443
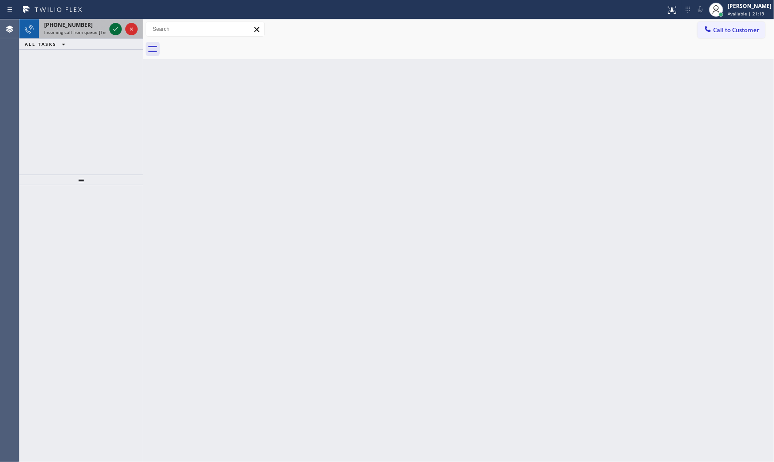
click at [111, 31] on icon at bounding box center [115, 29] width 11 height 11
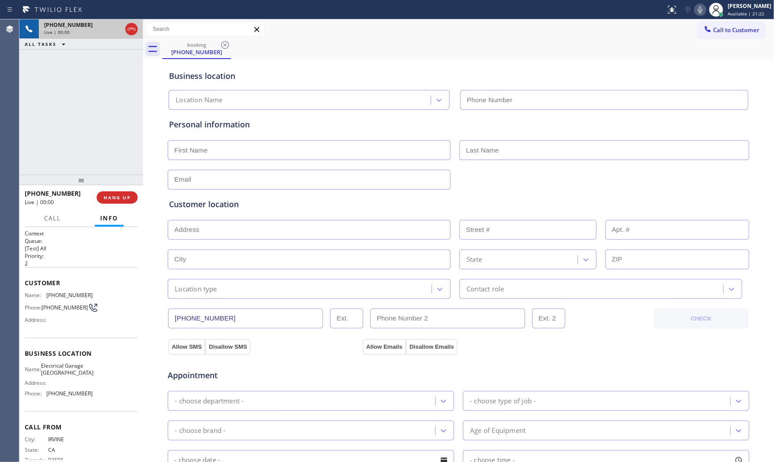
type input "(949) 506-4330"
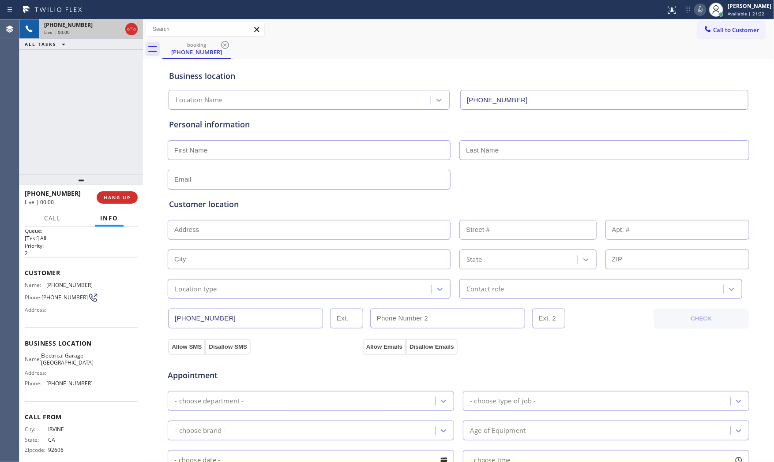
scroll to position [20, 0]
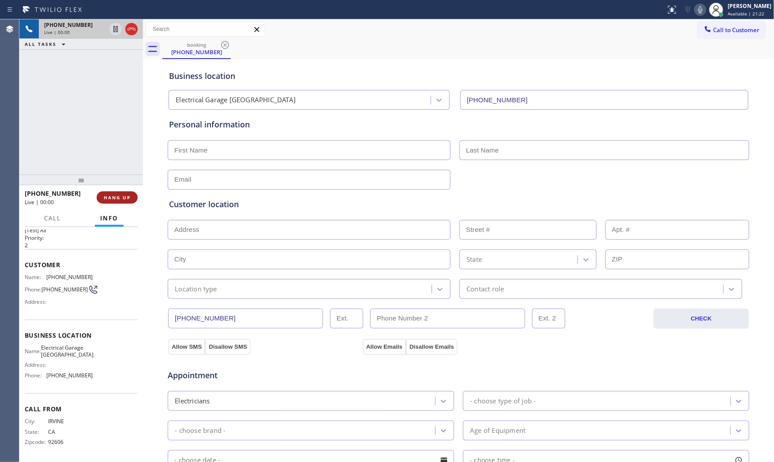
click at [104, 198] on span "HANG UP" at bounding box center [117, 197] width 27 height 6
click at [108, 197] on span "HANG UP" at bounding box center [117, 197] width 27 height 6
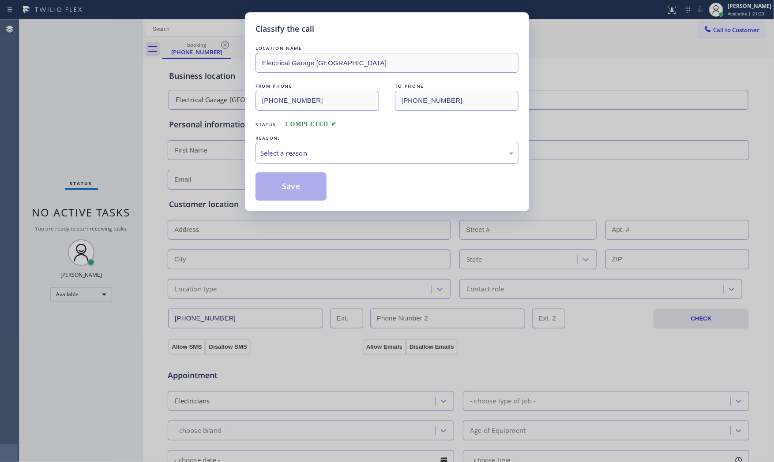
click at [307, 142] on div "REASON:" at bounding box center [386, 138] width 263 height 9
drag, startPoint x: 307, startPoint y: 148, endPoint x: 304, endPoint y: 155, distance: 7.7
click at [307, 149] on div "Select a reason" at bounding box center [386, 153] width 263 height 21
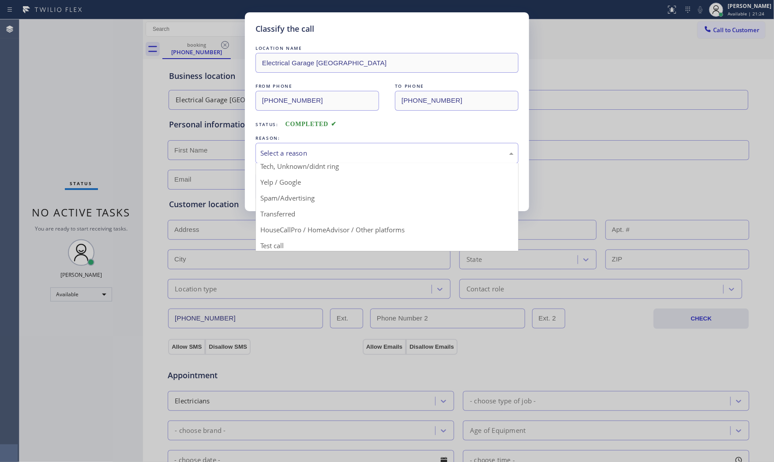
scroll to position [55, 0]
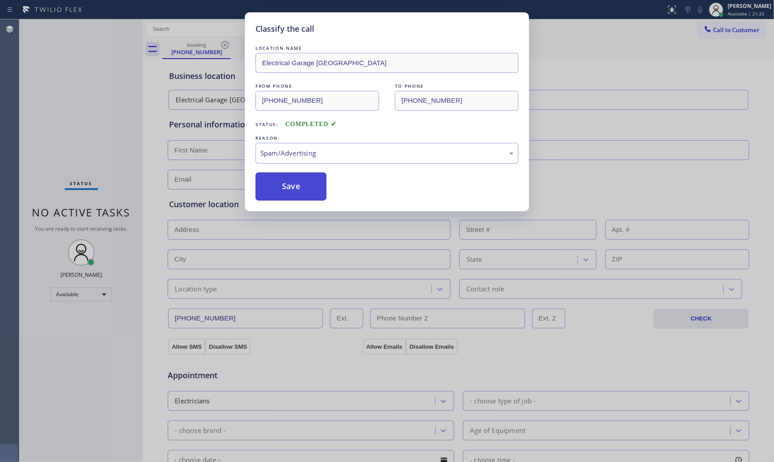
click at [291, 186] on button "Save" at bounding box center [290, 186] width 71 height 28
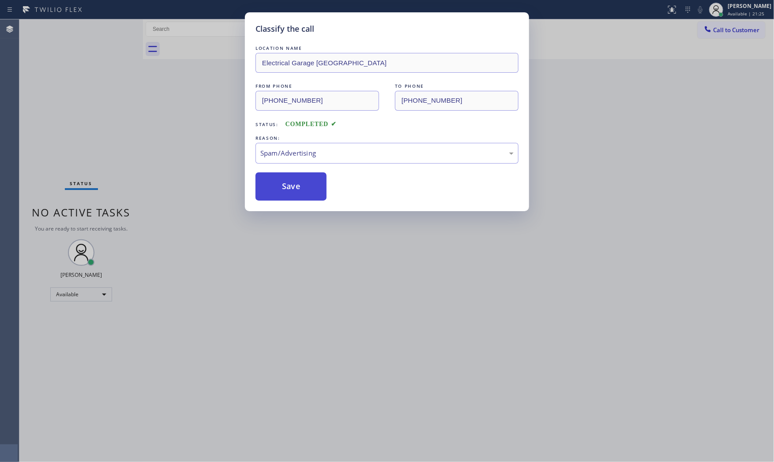
click at [291, 186] on button "Save" at bounding box center [290, 186] width 71 height 28
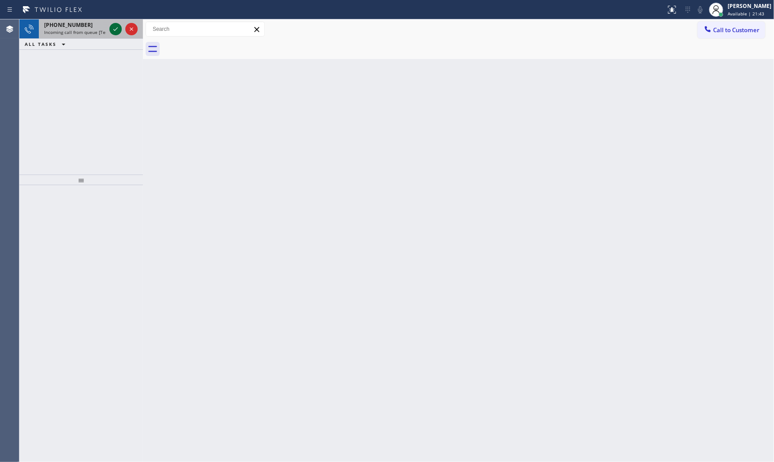
click at [118, 30] on icon at bounding box center [115, 29] width 11 height 11
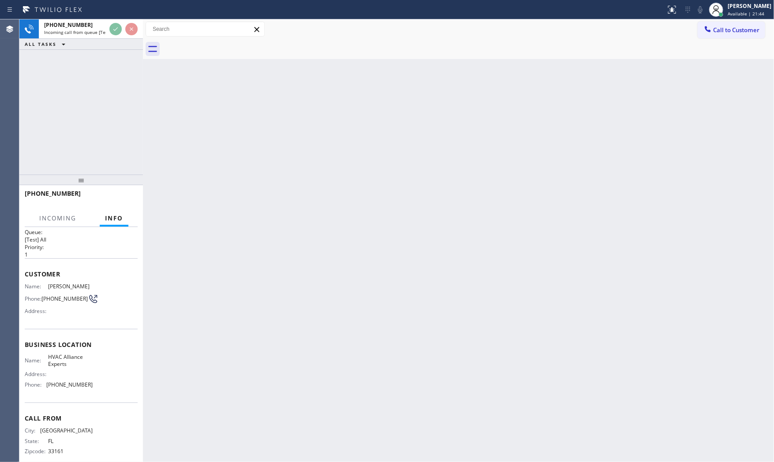
scroll to position [20, 0]
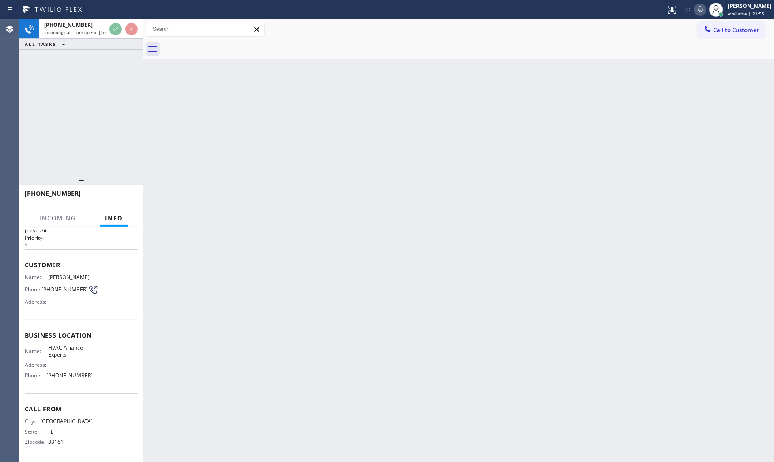
click at [90, 86] on div "+17862886905 Incoming call from queue [Test] All ALL TASKS ALL TASKS ACTIVE TAS…" at bounding box center [80, 96] width 123 height 155
click at [91, 86] on div "+17862886905 Incoming call from queue [Test] All ALL TASKS ALL TASKS ACTIVE TAS…" at bounding box center [80, 96] width 123 height 155
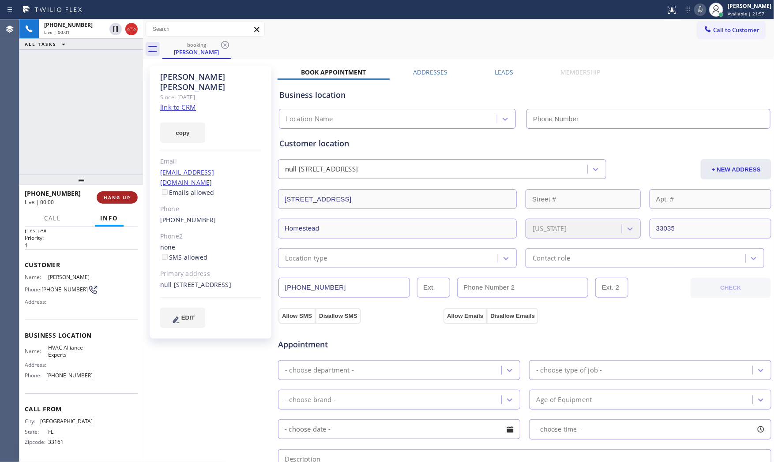
type input "[PHONE_NUMBER]"
click at [119, 193] on button "HANG UP" at bounding box center [117, 197] width 41 height 12
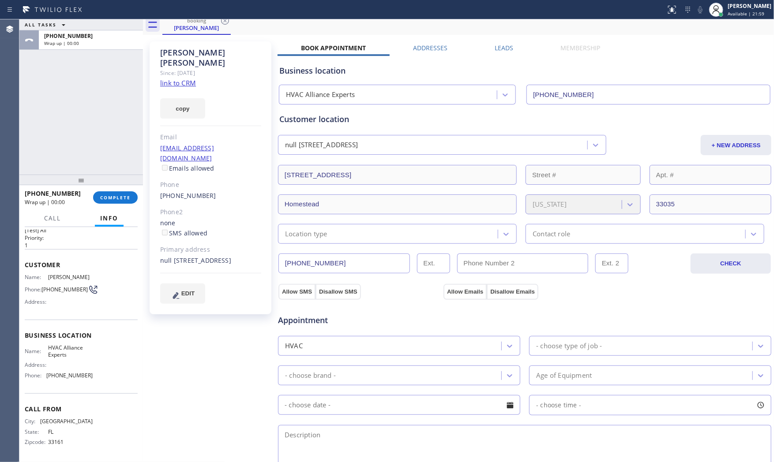
scroll to position [0, 0]
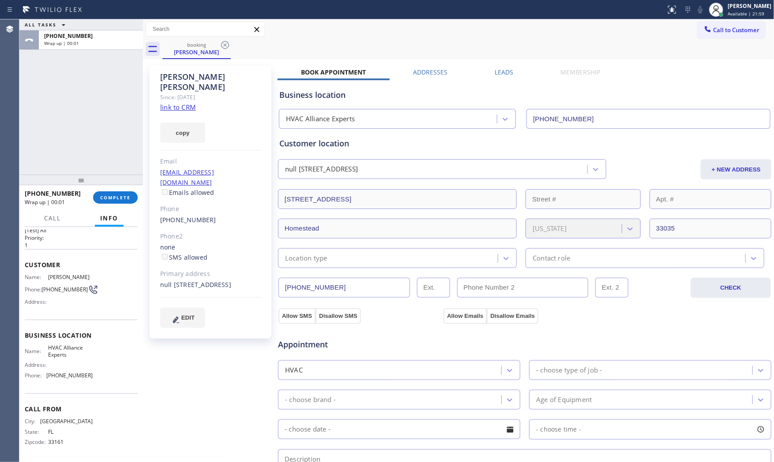
click at [177, 92] on div "Since: [DATE]" at bounding box center [210, 97] width 101 height 10
click at [178, 103] on link "link to CRM" at bounding box center [178, 107] width 36 height 9
drag, startPoint x: 80, startPoint y: 34, endPoint x: 109, endPoint y: 129, distance: 100.0
click at [80, 35] on span "+17862886905" at bounding box center [68, 35] width 49 height 7
click at [120, 192] on button "COMPLETE" at bounding box center [115, 197] width 45 height 12
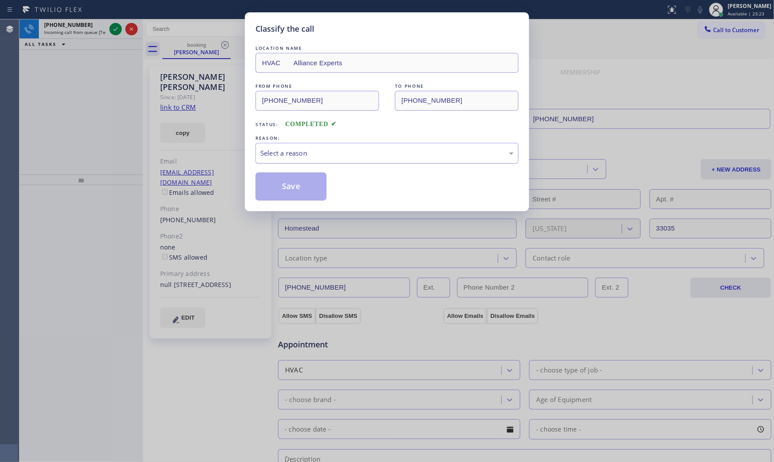
click at [305, 162] on div "Select a reason" at bounding box center [386, 153] width 263 height 21
click at [280, 193] on button "Save" at bounding box center [290, 186] width 71 height 28
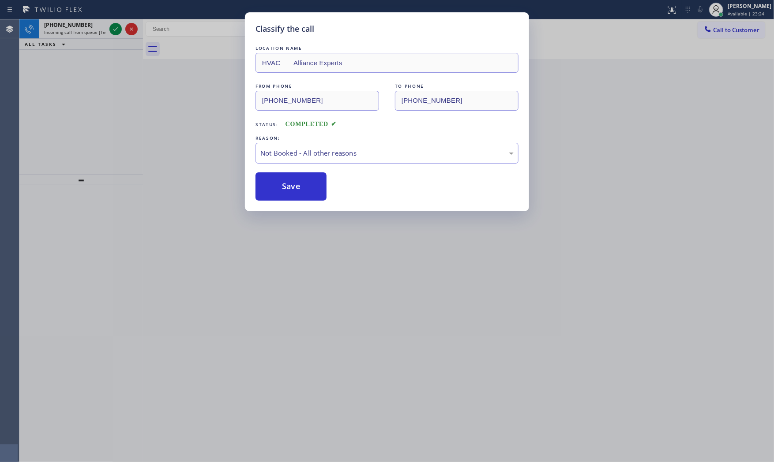
click at [280, 193] on button "Save" at bounding box center [290, 186] width 71 height 28
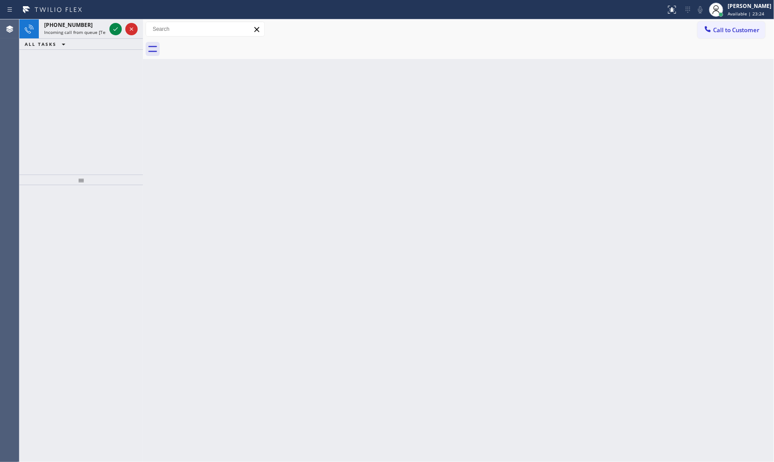
click at [84, 28] on div "Classify the call LOCATION NAME Drain Clean Service Los Angeles FROM PHONE (209…" at bounding box center [396, 240] width 754 height 443
click at [84, 28] on div "+13233274000" at bounding box center [75, 24] width 62 height 7
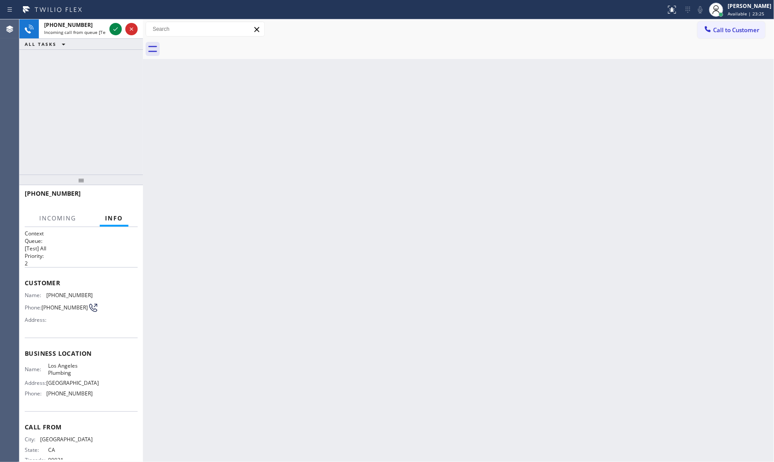
scroll to position [20, 0]
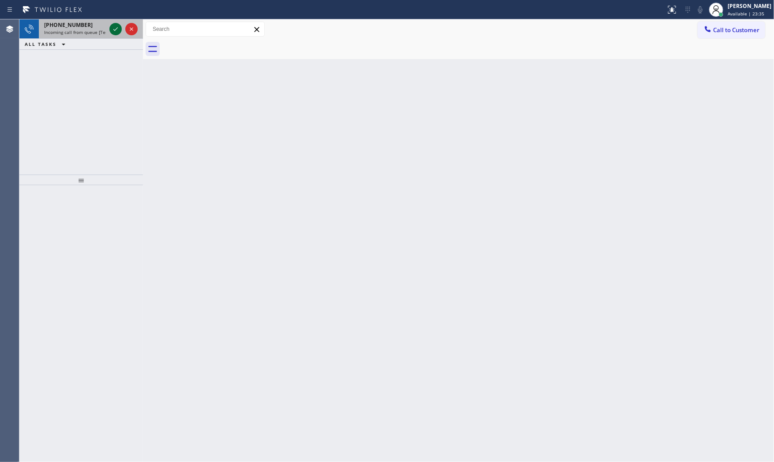
click at [118, 28] on icon at bounding box center [115, 29] width 11 height 11
click at [112, 30] on icon at bounding box center [115, 29] width 11 height 11
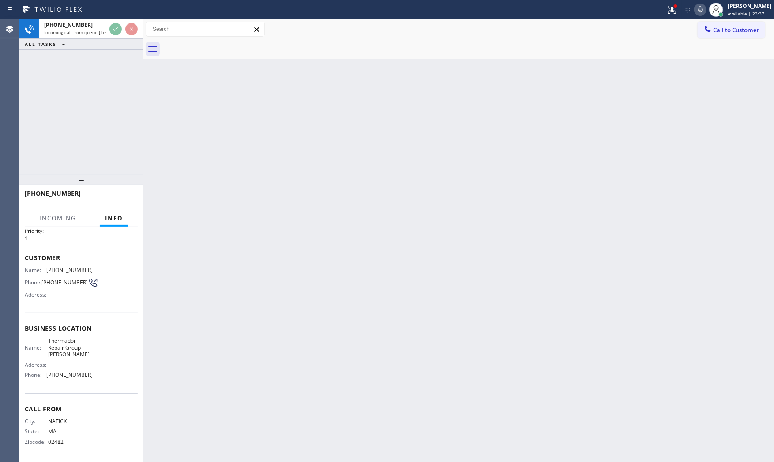
scroll to position [27, 0]
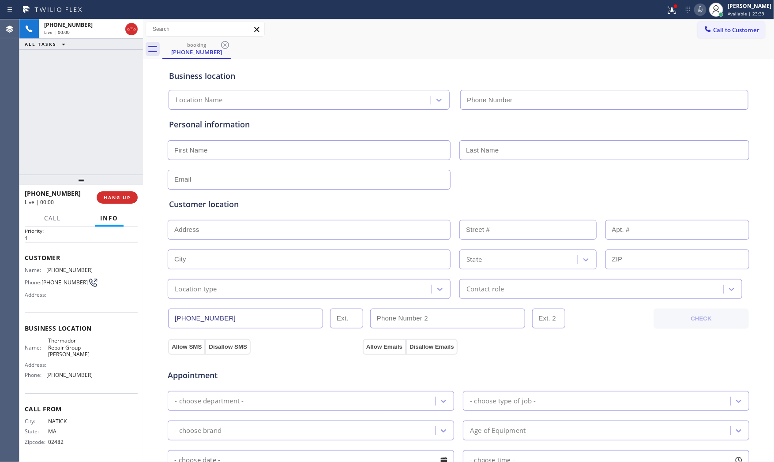
type input "(351) 300-7577"
click at [695, 9] on icon at bounding box center [700, 9] width 11 height 11
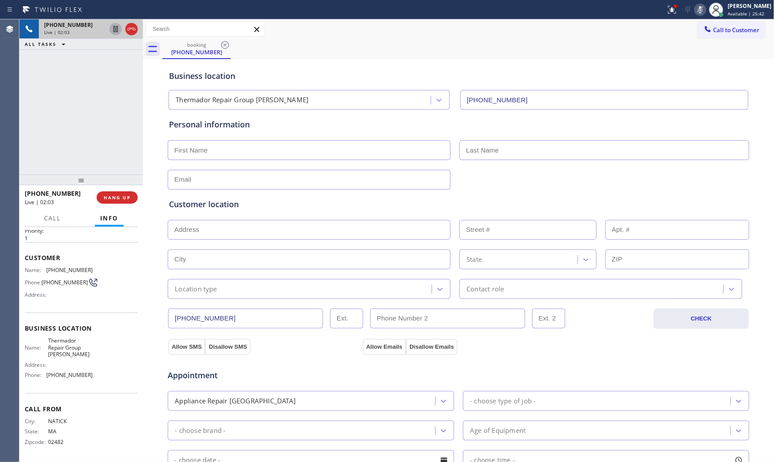
click at [115, 27] on icon at bounding box center [115, 29] width 11 height 11
click at [695, 11] on icon at bounding box center [700, 9] width 11 height 11
click at [113, 30] on icon at bounding box center [115, 29] width 11 height 11
click at [123, 192] on button "HANG UP" at bounding box center [117, 197] width 41 height 12
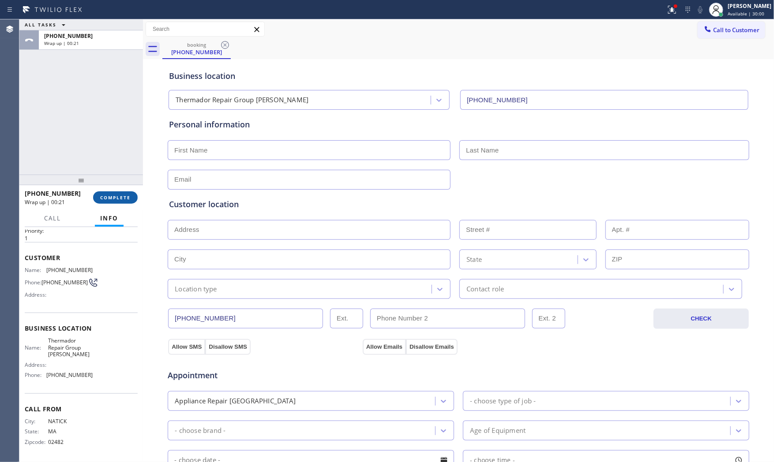
click at [94, 193] on div "+17742700628 Wrap up | 00:21 COMPLETE" at bounding box center [81, 197] width 113 height 23
drag, startPoint x: 112, startPoint y: 193, endPoint x: 127, endPoint y: 193, distance: 15.0
click at [112, 193] on button "COMPLETE" at bounding box center [115, 197] width 45 height 12
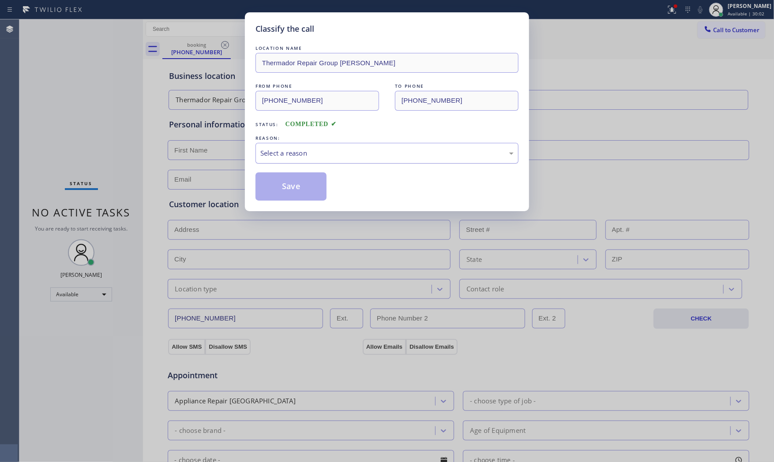
click at [324, 147] on div "Select a reason" at bounding box center [386, 153] width 263 height 21
click at [310, 188] on button "Save" at bounding box center [290, 186] width 71 height 28
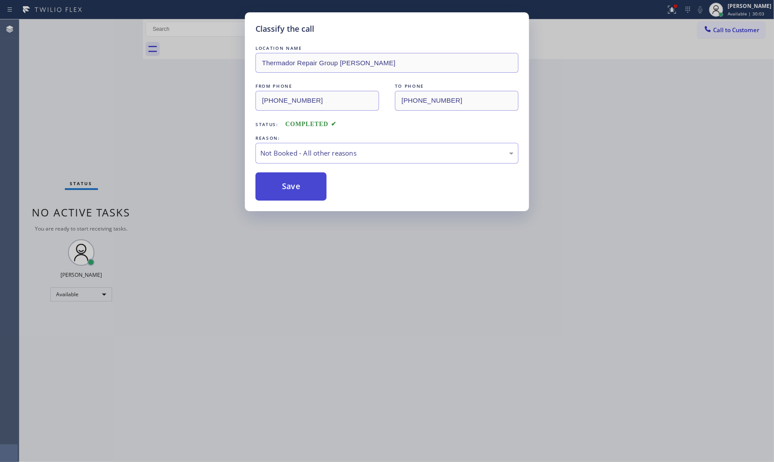
click at [310, 188] on button "Save" at bounding box center [290, 186] width 71 height 28
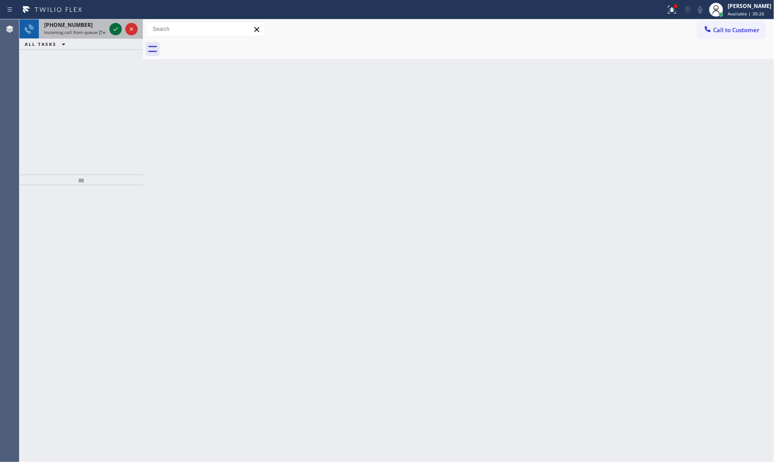
click at [117, 27] on icon at bounding box center [115, 29] width 11 height 11
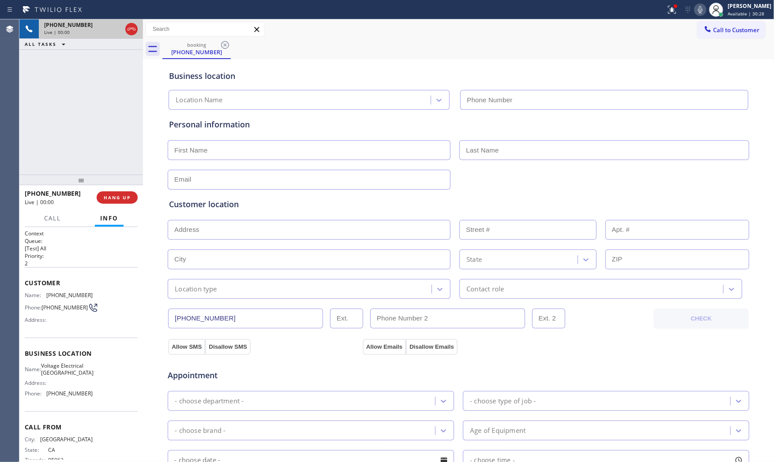
type input "(415) 358-0531"
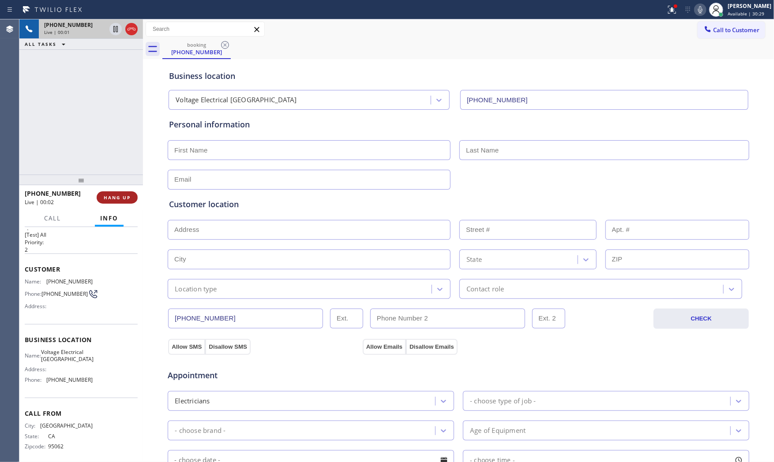
scroll to position [27, 0]
click at [113, 191] on button "HANG UP" at bounding box center [117, 197] width 41 height 12
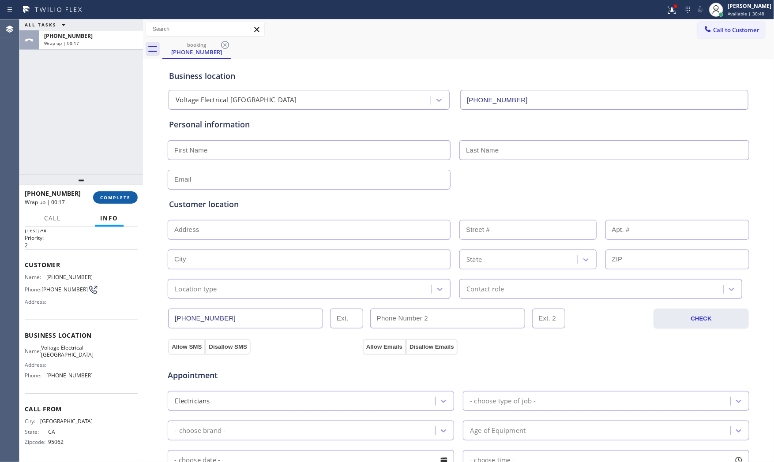
click at [96, 191] on div "+14154063616 Wrap up | 00:17 COMPLETE" at bounding box center [81, 197] width 113 height 23
click at [97, 191] on button "COMPLETE" at bounding box center [115, 197] width 45 height 12
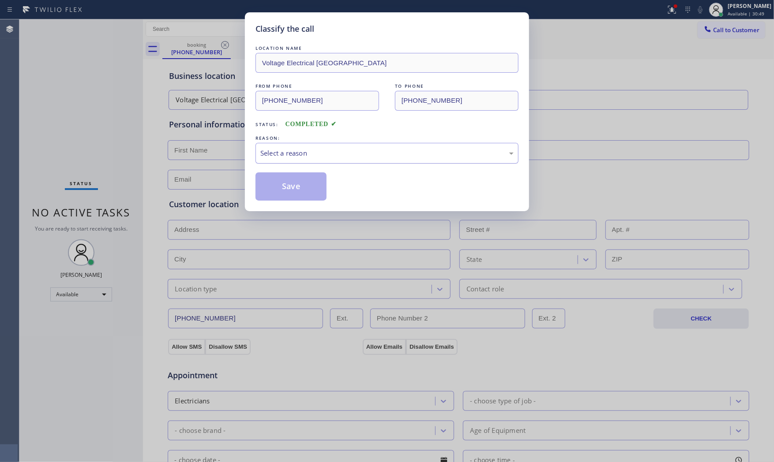
click at [321, 148] on div "Select a reason" at bounding box center [386, 153] width 263 height 21
click at [289, 187] on button "Save" at bounding box center [290, 186] width 71 height 28
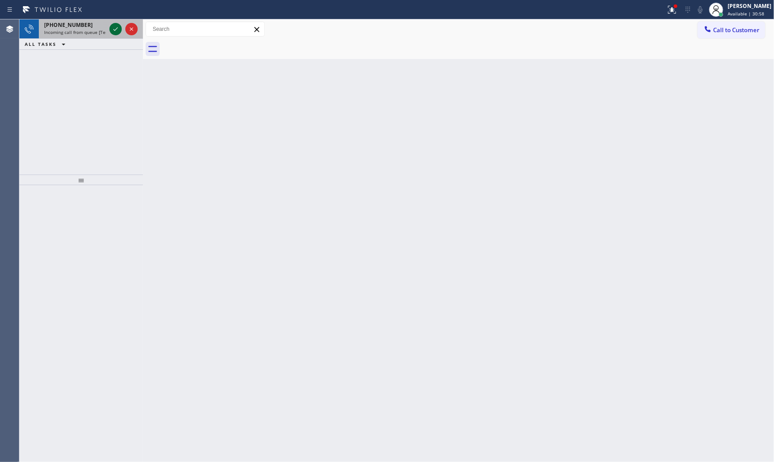
click at [113, 24] on icon at bounding box center [115, 29] width 11 height 11
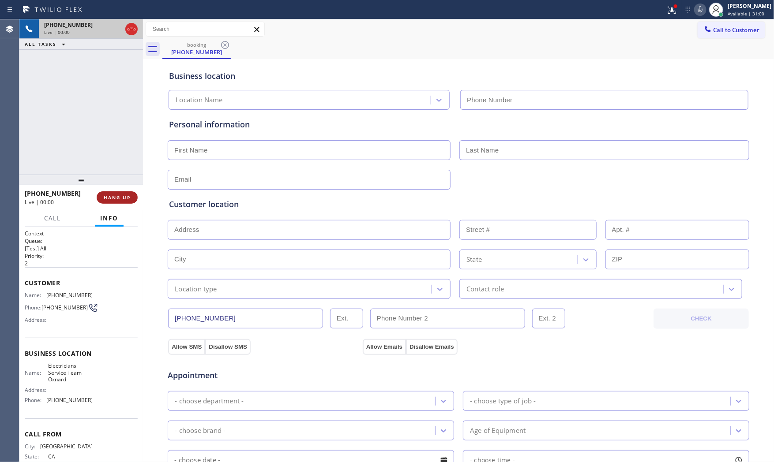
type input "(805) 600-5518"
click at [128, 196] on span "HANG UP" at bounding box center [117, 197] width 27 height 6
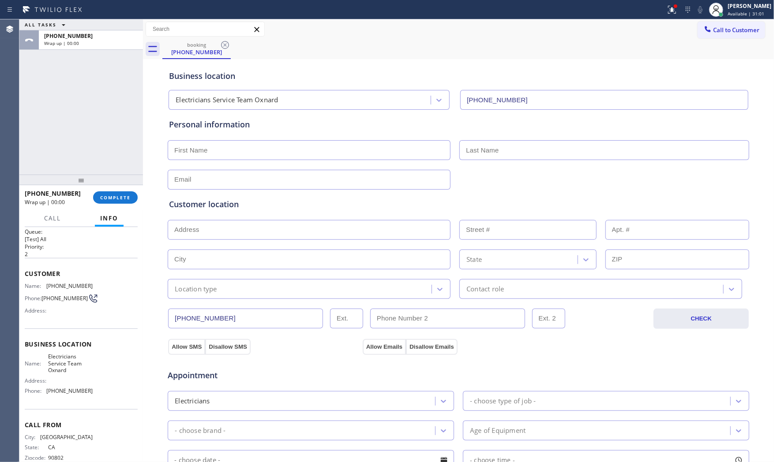
scroll to position [27, 0]
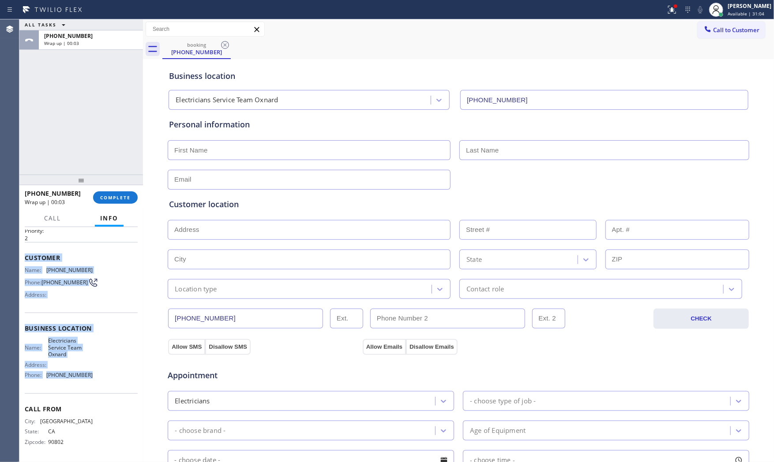
drag, startPoint x: 25, startPoint y: 252, endPoint x: 96, endPoint y: 364, distance: 132.6
click at [107, 376] on div "Context Queue: [Test] All Priority: 2 Customer Name: (805) 285-9824 Phone: (805…" at bounding box center [81, 332] width 113 height 255
copy div "Customer Name: (805) 285-9824 Phone: (805) 285-9824 Address: Business location …"
click at [87, 31] on div "+18052859824 Wrap up | 00:58" at bounding box center [89, 39] width 101 height 19
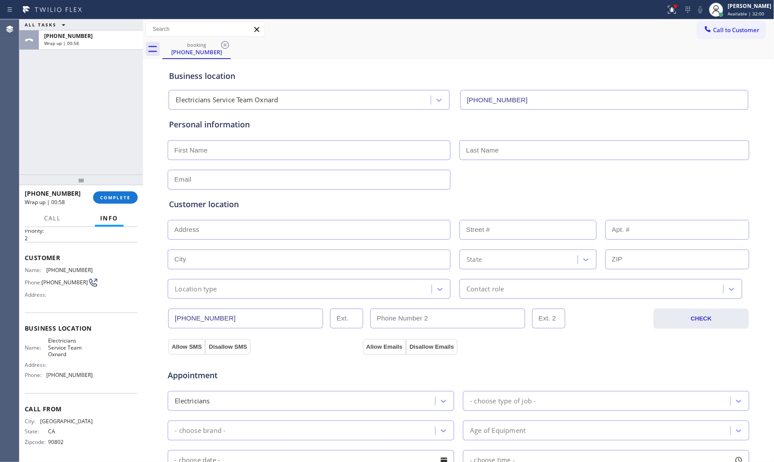
click at [115, 185] on div at bounding box center [80, 180] width 123 height 11
click at [117, 200] on span "COMPLETE" at bounding box center [115, 197] width 30 height 6
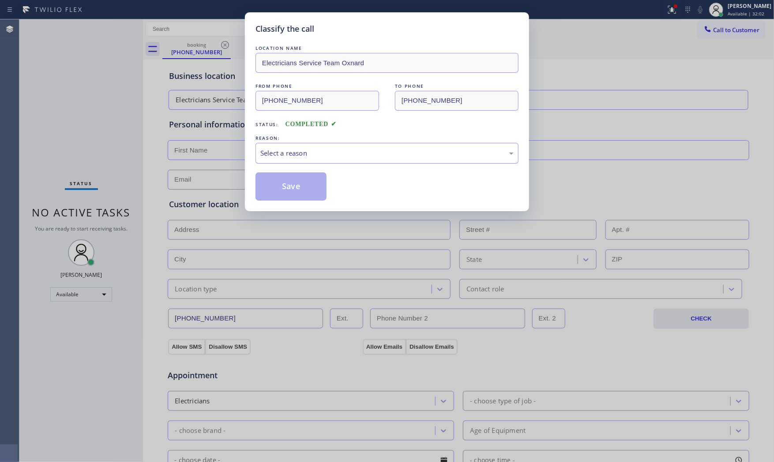
click at [298, 160] on div "Select a reason" at bounding box center [386, 153] width 263 height 21
click at [293, 179] on button "Save" at bounding box center [290, 186] width 71 height 28
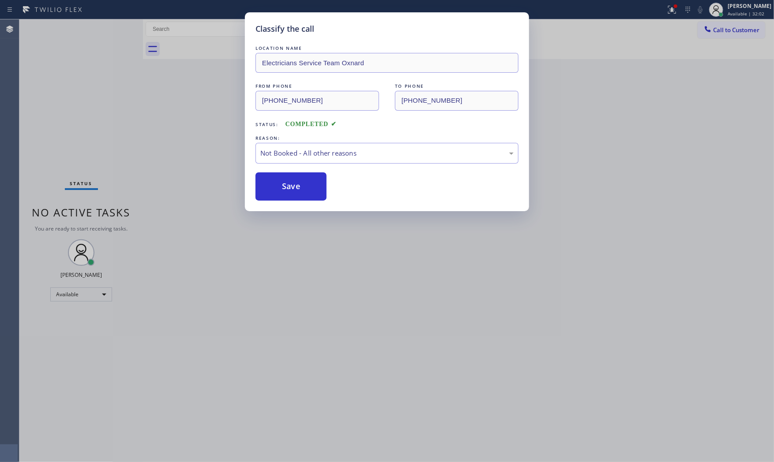
click at [293, 179] on button "Save" at bounding box center [290, 186] width 71 height 28
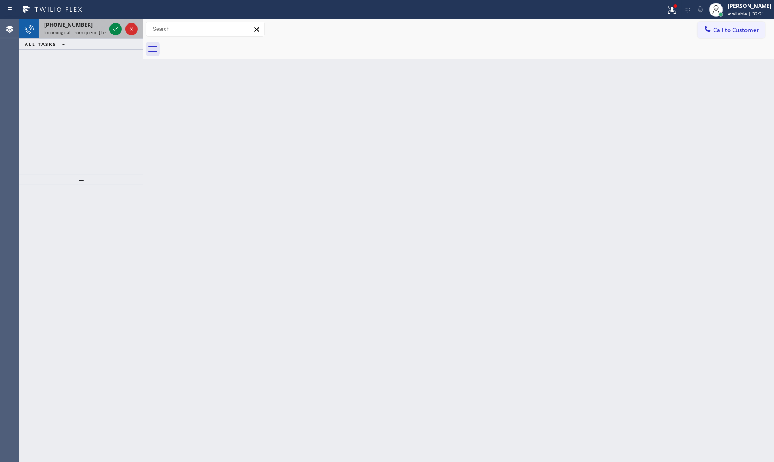
click at [125, 26] on div at bounding box center [131, 29] width 12 height 11
click at [97, 26] on div "+15623968669" at bounding box center [75, 24] width 62 height 7
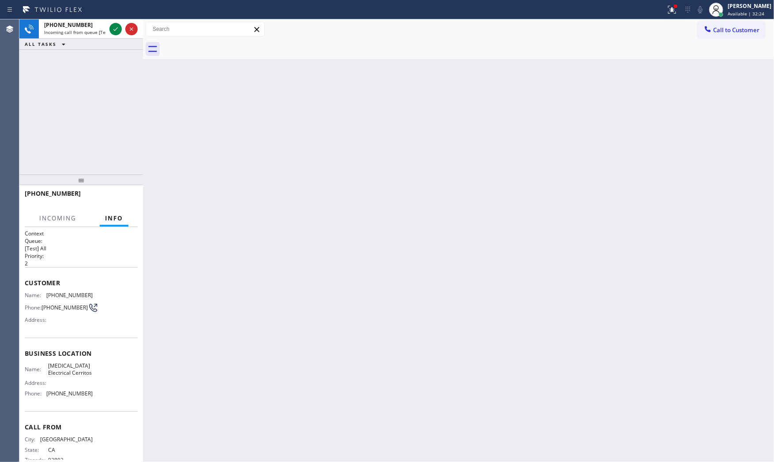
scroll to position [11, 0]
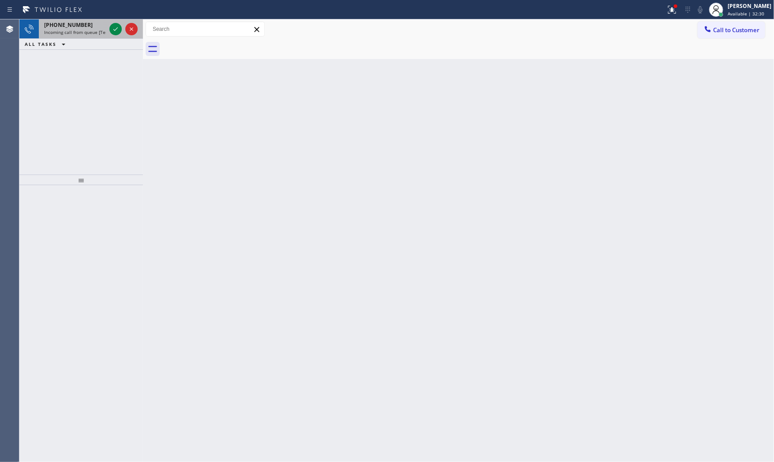
click at [59, 34] on span "Incoming call from queue [Test] All" at bounding box center [80, 32] width 73 height 6
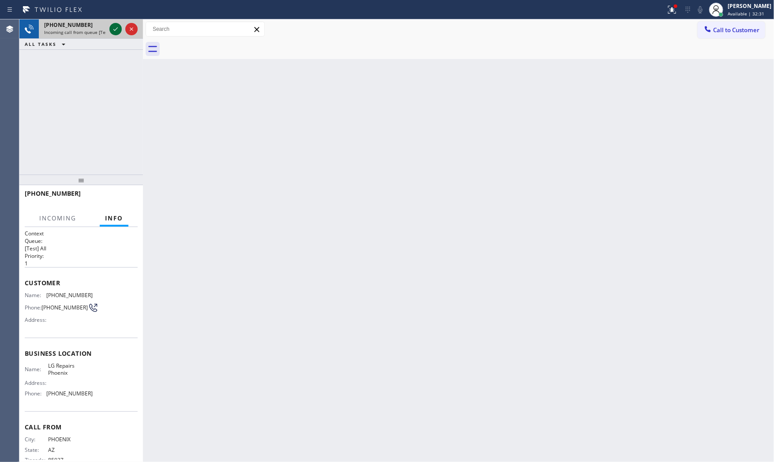
click at [117, 32] on icon at bounding box center [115, 29] width 11 height 11
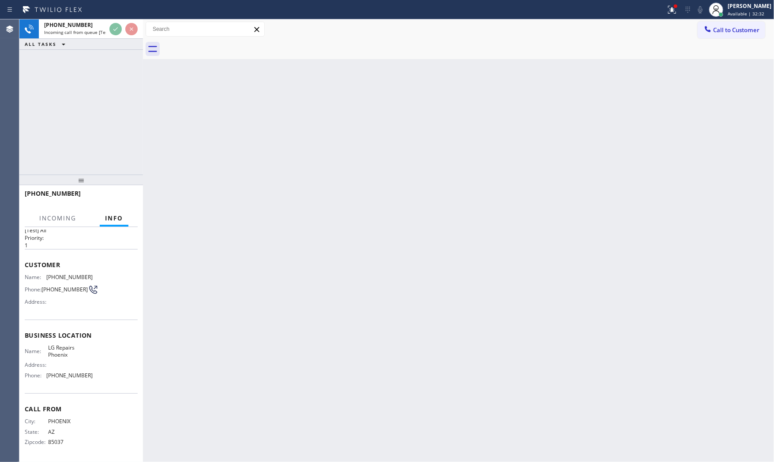
scroll to position [20, 0]
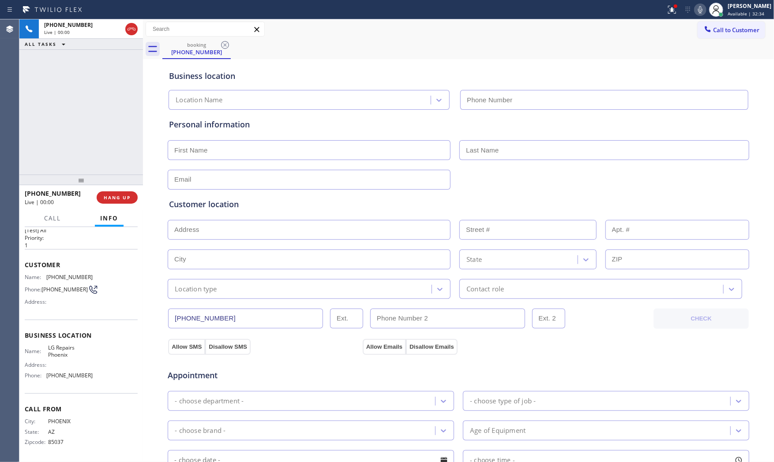
type input "(602) 755-6017"
click at [115, 193] on button "HANG UP" at bounding box center [117, 197] width 41 height 12
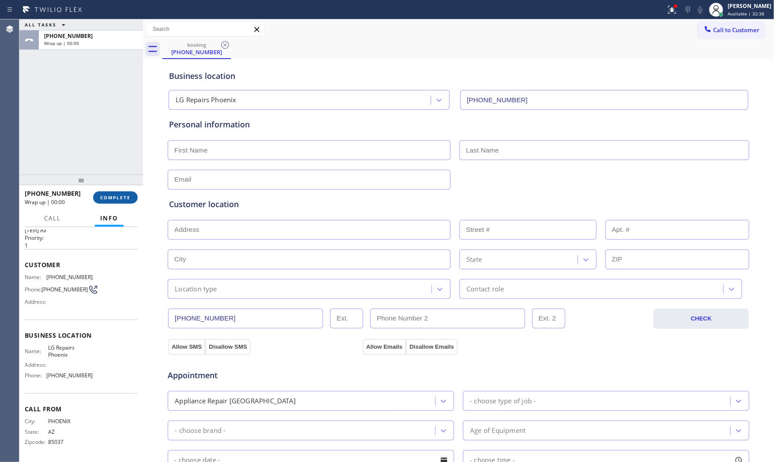
click at [115, 197] on span "COMPLETE" at bounding box center [115, 197] width 30 height 6
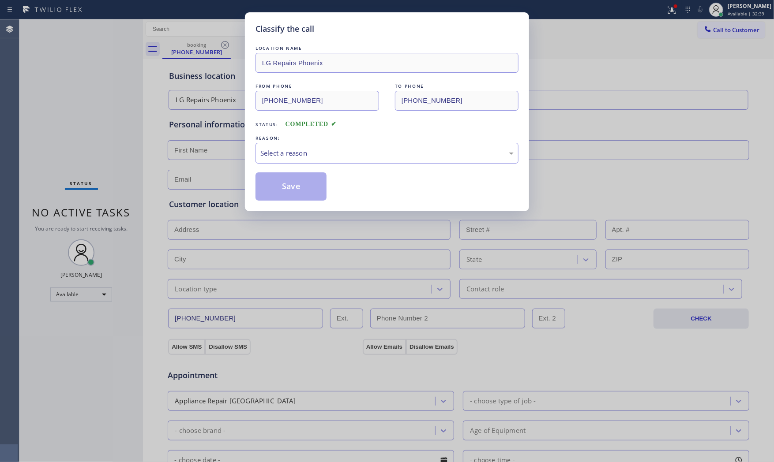
click at [290, 168] on div "LOCATION NAME LG Repairs Phoenix FROM PHONE (623) 866-9444 TO PHONE (602) 755-6…" at bounding box center [386, 122] width 263 height 157
click at [291, 161] on div "Select a reason" at bounding box center [386, 153] width 263 height 21
click at [282, 183] on button "Save" at bounding box center [290, 186] width 71 height 28
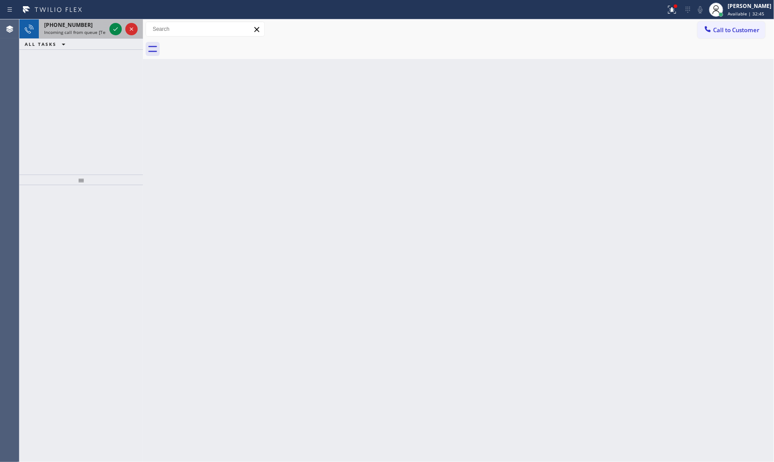
click at [93, 34] on span "Incoming call from queue [Test] All" at bounding box center [80, 32] width 73 height 6
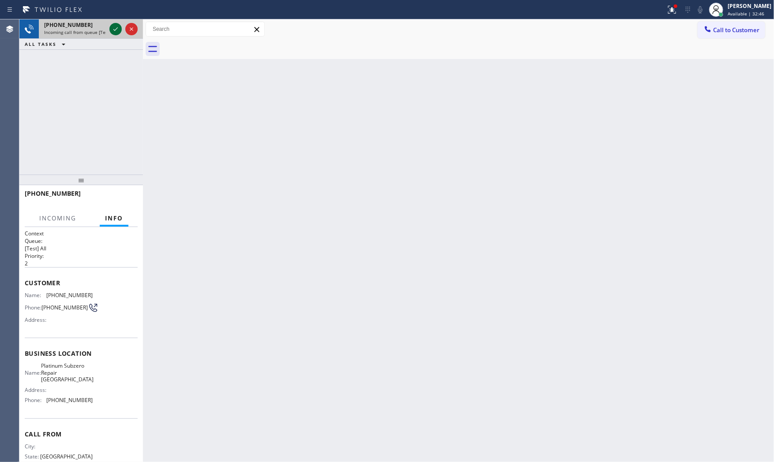
click at [112, 31] on icon at bounding box center [115, 29] width 11 height 11
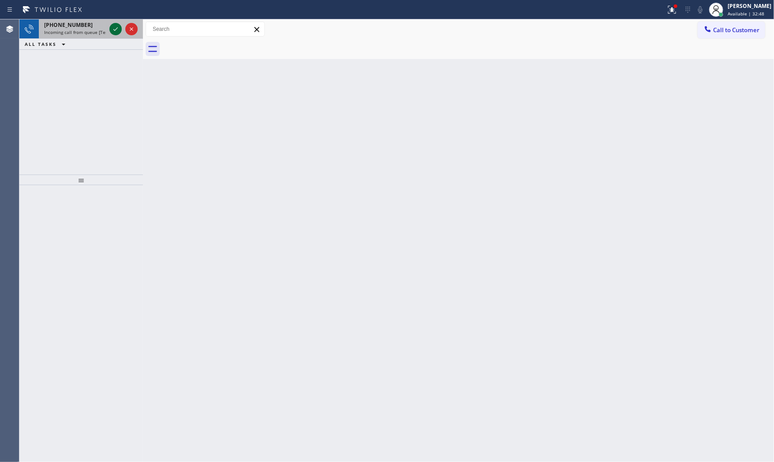
click at [112, 34] on icon at bounding box center [115, 29] width 11 height 11
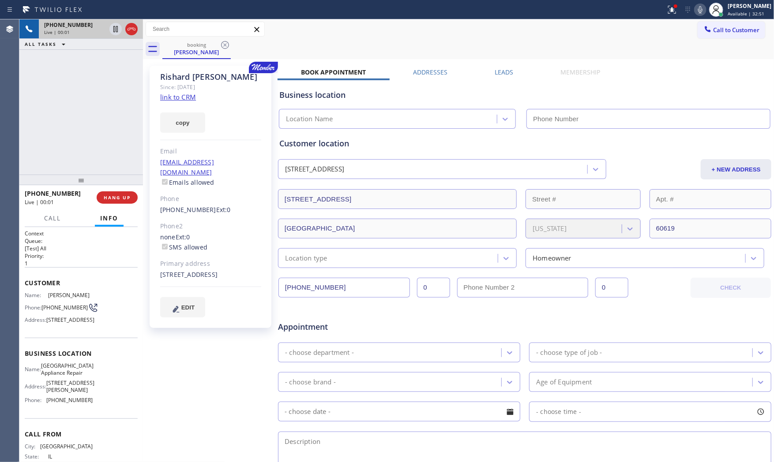
type input "(773) 830-4668"
click at [179, 99] on link "link to CRM" at bounding box center [178, 97] width 36 height 9
click at [667, 13] on button at bounding box center [671, 9] width 19 height 19
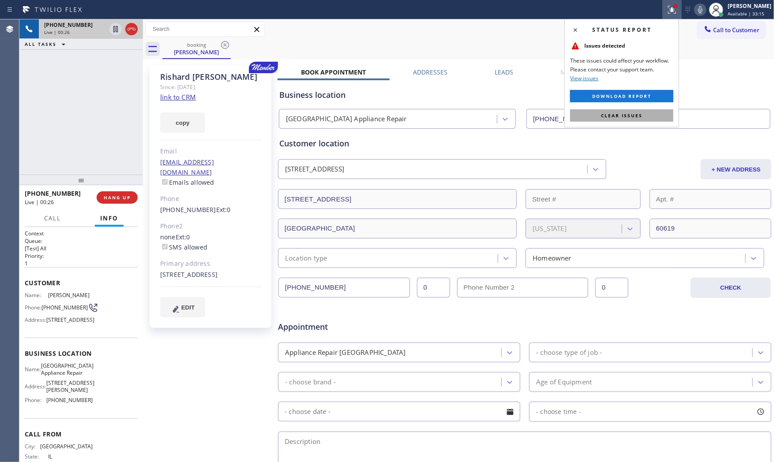
click at [639, 113] on span "Clear issues" at bounding box center [621, 115] width 41 height 6
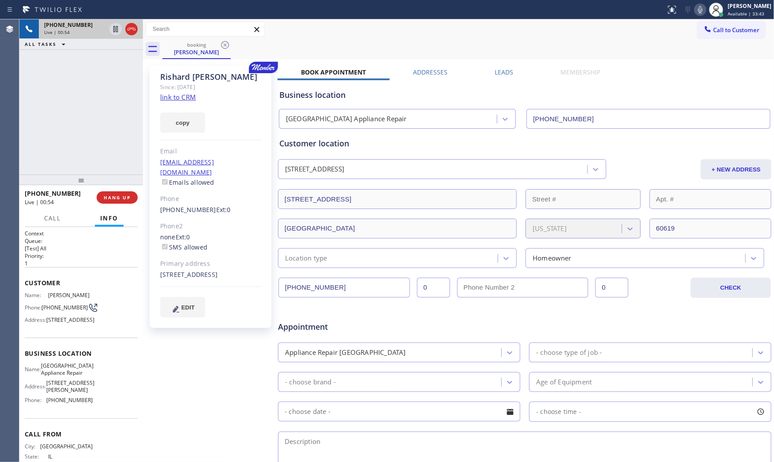
click at [699, 6] on icon at bounding box center [700, 9] width 11 height 11
click at [109, 30] on div at bounding box center [115, 29] width 12 height 11
click at [114, 31] on icon at bounding box center [115, 29] width 11 height 11
click at [695, 11] on icon at bounding box center [700, 9] width 11 height 11
click at [116, 33] on icon at bounding box center [115, 29] width 11 height 11
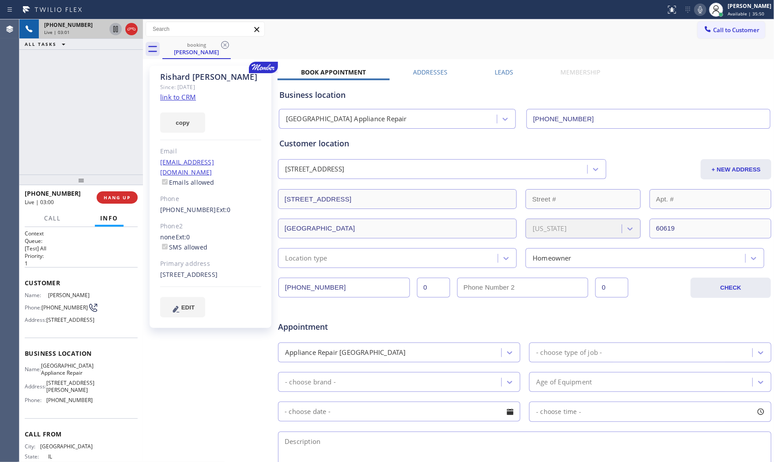
click at [699, 14] on icon at bounding box center [700, 9] width 11 height 11
click at [701, 9] on icon at bounding box center [700, 9] width 11 height 11
click at [699, 11] on icon at bounding box center [700, 9] width 11 height 11
click at [112, 29] on icon at bounding box center [115, 29] width 11 height 11
click at [194, 276] on div "8125 South Avalon Avenue Chicago, 60619 IL" at bounding box center [210, 275] width 101 height 10
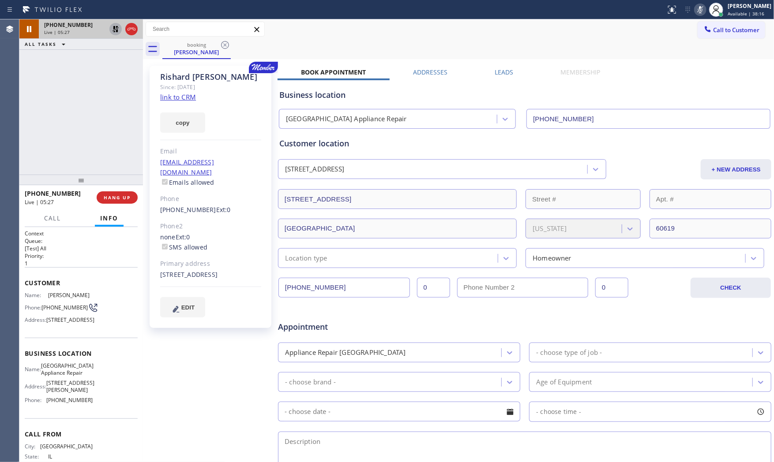
click at [194, 276] on div "8125 South Avalon Avenue Chicago, 60619 IL" at bounding box center [210, 275] width 101 height 10
copy div "60619"
click at [92, 66] on div "(303) 884-2029 Reserved" at bounding box center [73, 59] width 69 height 19
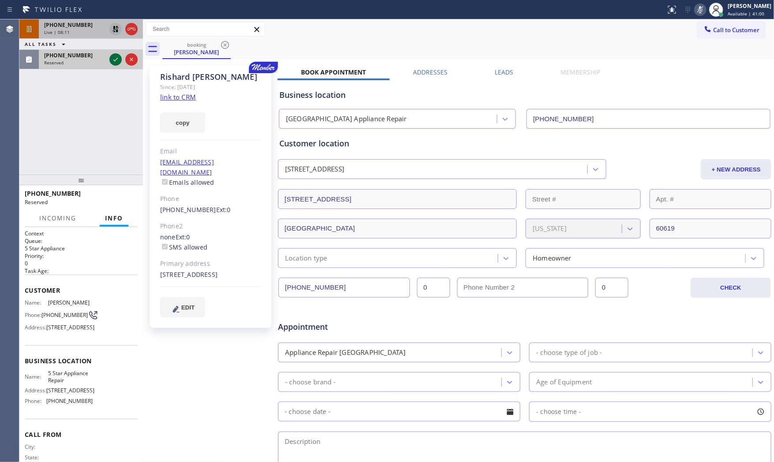
click at [112, 59] on icon at bounding box center [115, 59] width 11 height 11
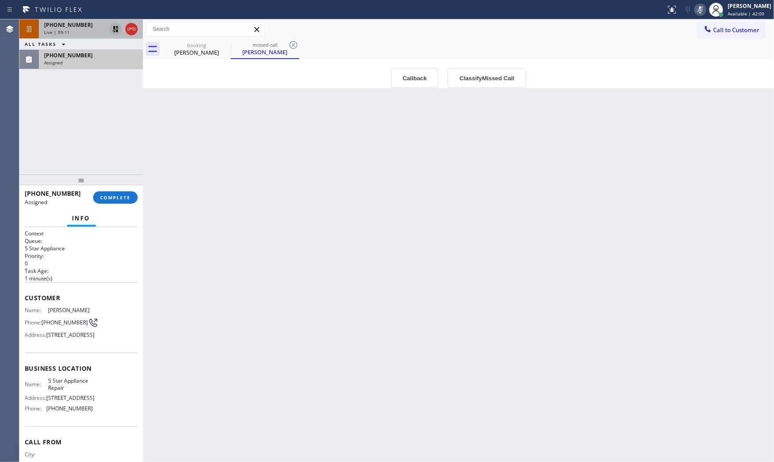
click at [695, 7] on icon at bounding box center [700, 9] width 11 height 11
click at [113, 30] on icon at bounding box center [115, 29] width 11 height 11
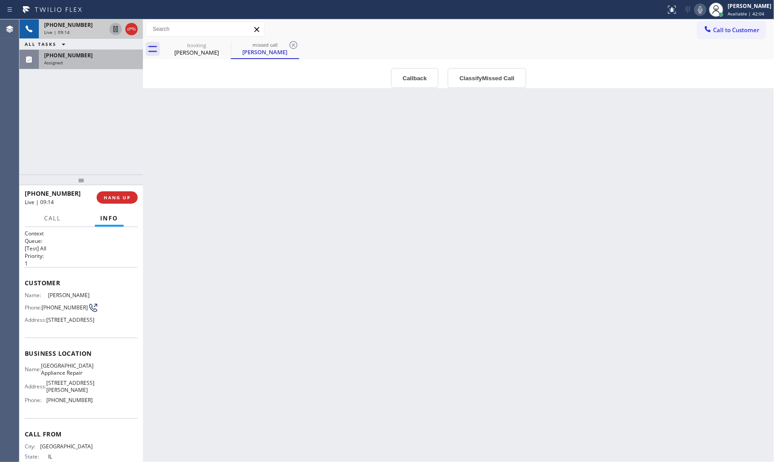
click at [60, 30] on span "Live | 09:14" at bounding box center [57, 32] width 26 height 6
click at [165, 55] on div "Rishard Morris" at bounding box center [196, 53] width 67 height 8
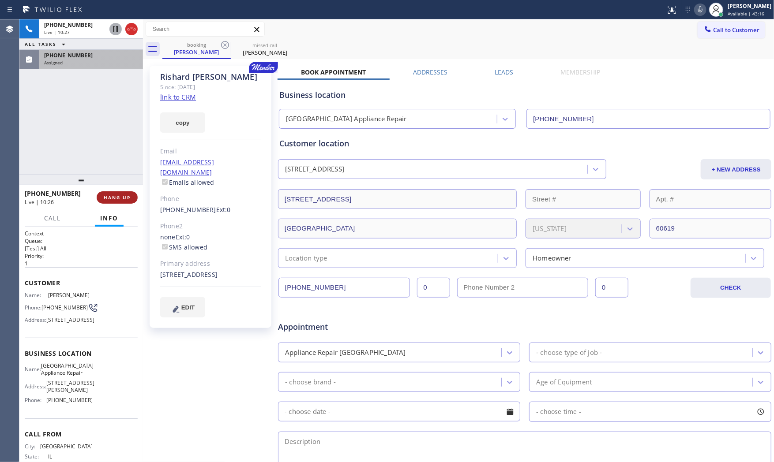
click at [129, 197] on span "HANG UP" at bounding box center [117, 197] width 27 height 6
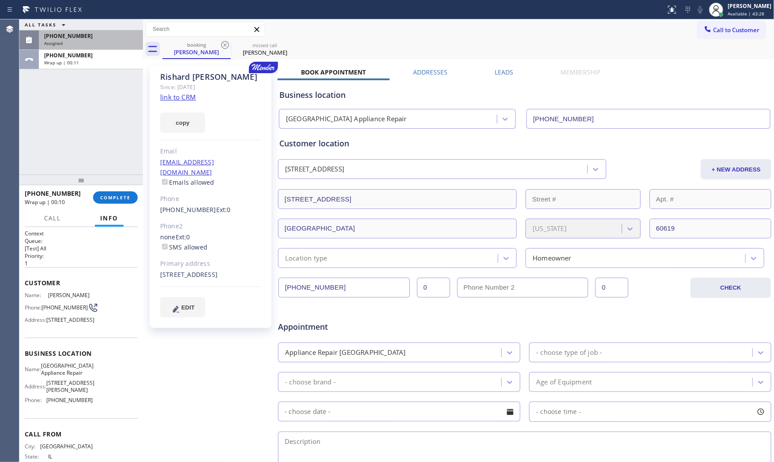
click at [333, 23] on div "Call to Customer Outbound call Location Search location Your caller id phone nu…" at bounding box center [458, 29] width 631 height 15
drag, startPoint x: 157, startPoint y: 77, endPoint x: 188, endPoint y: 79, distance: 31.3
click at [188, 79] on div "Rishard Morris Since: 20 may 2020 link to CRM copy Email rishard_morris@yahoo.c…" at bounding box center [211, 197] width 122 height 262
copy div "Rishard"
click at [217, 10] on div at bounding box center [333, 10] width 658 height 14
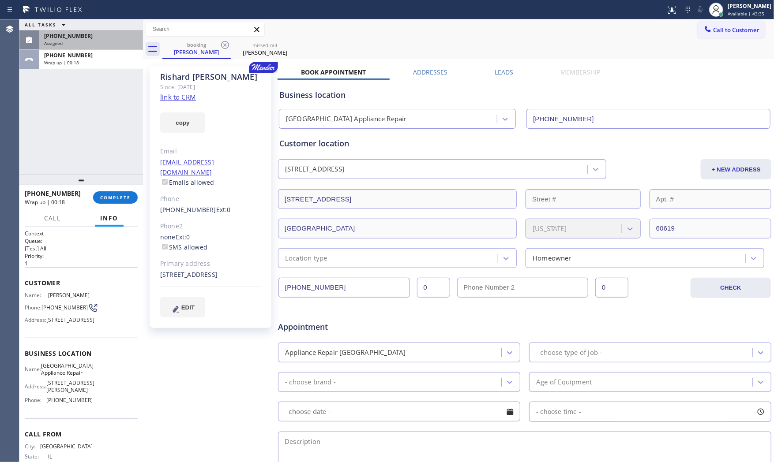
click at [205, 75] on div "Rishard Morris" at bounding box center [210, 77] width 101 height 10
copy div "Morris"
click at [364, 22] on div "Call to Customer Outbound call Location Search location Your caller id phone nu…" at bounding box center [458, 29] width 631 height 15
click at [116, 192] on button "COMPLETE" at bounding box center [115, 197] width 45 height 12
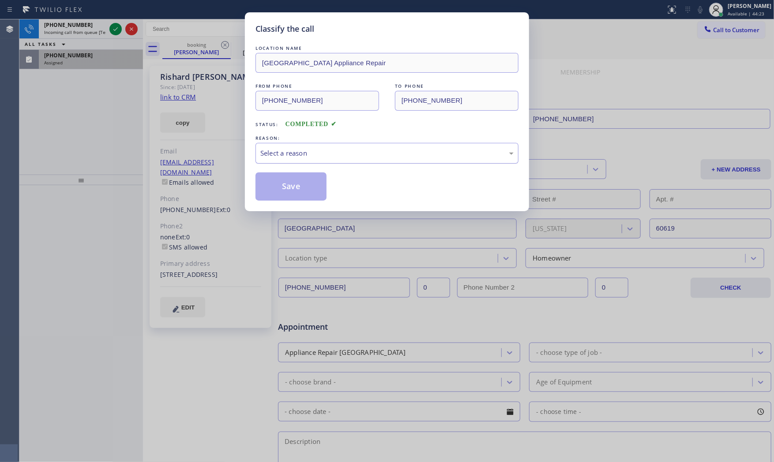
click at [277, 152] on div "Select a reason" at bounding box center [386, 153] width 253 height 10
click at [285, 189] on button "Save" at bounding box center [290, 186] width 71 height 28
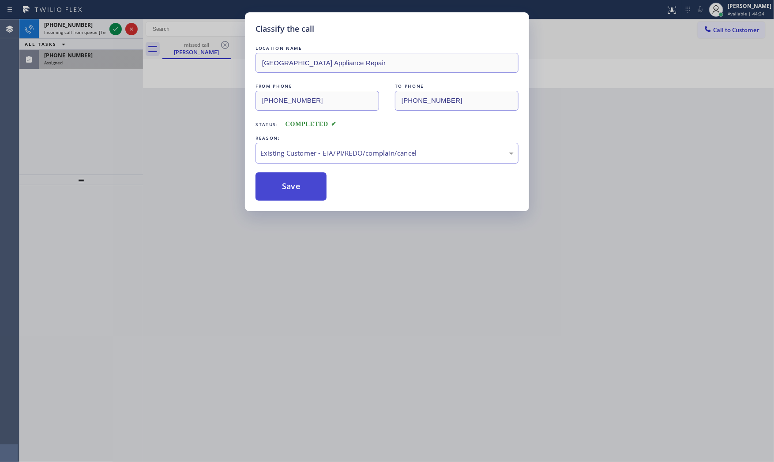
click at [285, 189] on button "Save" at bounding box center [290, 186] width 71 height 28
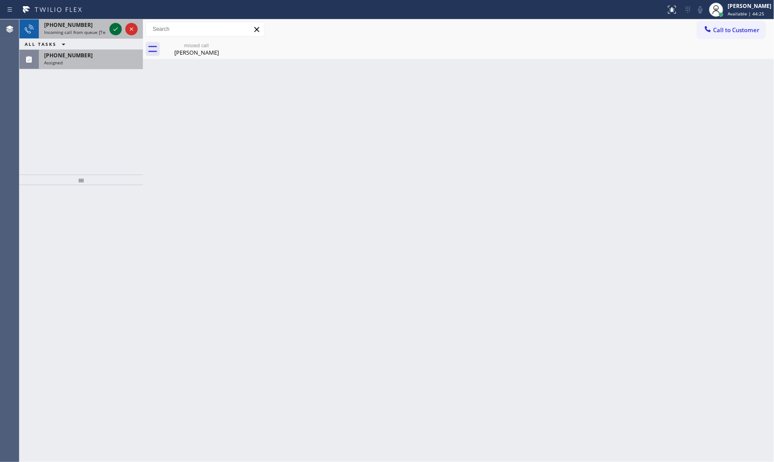
click at [112, 27] on icon at bounding box center [115, 29] width 11 height 11
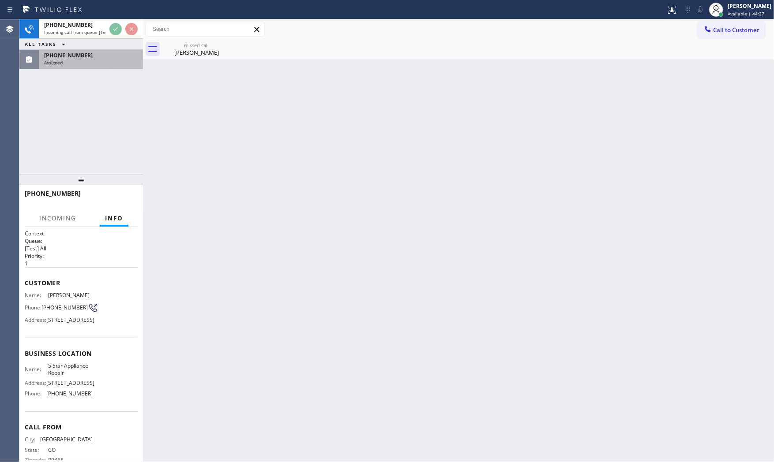
click at [121, 206] on div "+13038842029" at bounding box center [81, 197] width 113 height 23
click at [120, 193] on div "+13038842029" at bounding box center [78, 193] width 107 height 8
click at [123, 192] on button "HANG UP" at bounding box center [117, 197] width 41 height 12
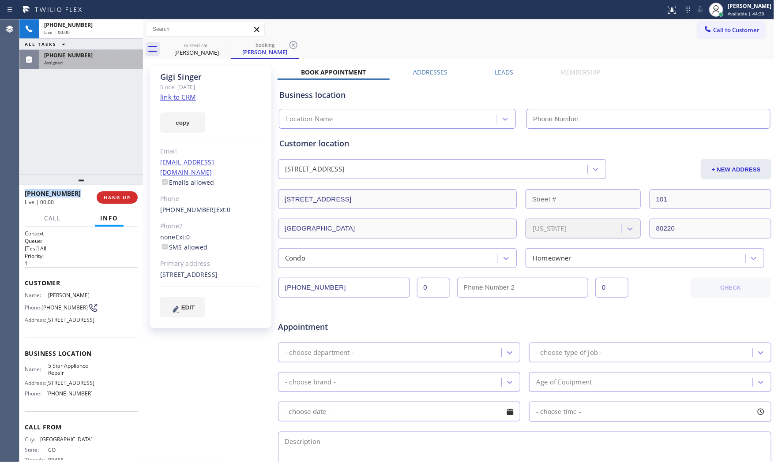
click at [87, 56] on div "(303) 884-2029" at bounding box center [90, 55] width 93 height 7
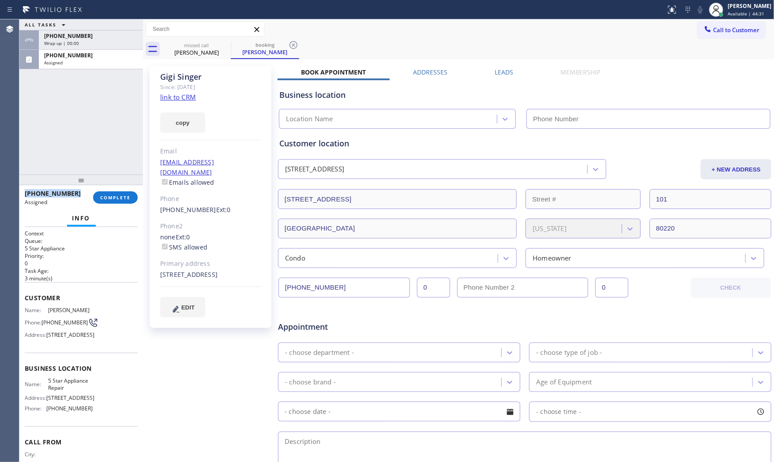
type input "[PHONE_NUMBER]"
click at [35, 324] on span "Phone:" at bounding box center [33, 322] width 17 height 7
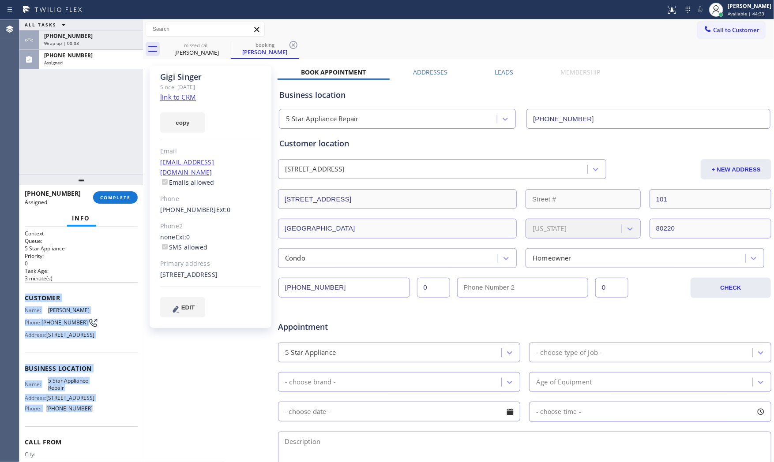
drag, startPoint x: 24, startPoint y: 295, endPoint x: 93, endPoint y: 430, distance: 151.5
click at [93, 431] on div "Context Queue: 5 Star Appliance Priority: 0 Task Age: 3 minute(s) Customer Name…" at bounding box center [80, 345] width 123 height 236
copy div "Customer Name: Gigi Singer Phone: (303) 884-2029 Address: 936 Eudora Street 101…"
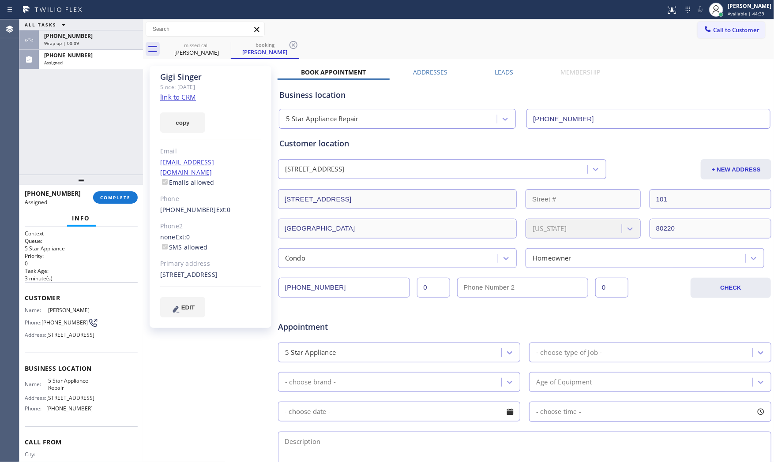
click at [299, 10] on div at bounding box center [333, 10] width 658 height 14
click at [98, 138] on div "ALL TASKS ALL TASKS ACTIVE TASKS TASKS IN WRAP UP +13038842029 Wrap up | 00:17 …" at bounding box center [80, 96] width 123 height 155
click at [79, 63] on div "Assigned" at bounding box center [90, 63] width 93 height 6
click at [84, 57] on div "(303) 884-2029" at bounding box center [90, 55] width 93 height 7
click at [105, 205] on div "(303) 884-2029 Assigned COMPLETE" at bounding box center [81, 197] width 113 height 23
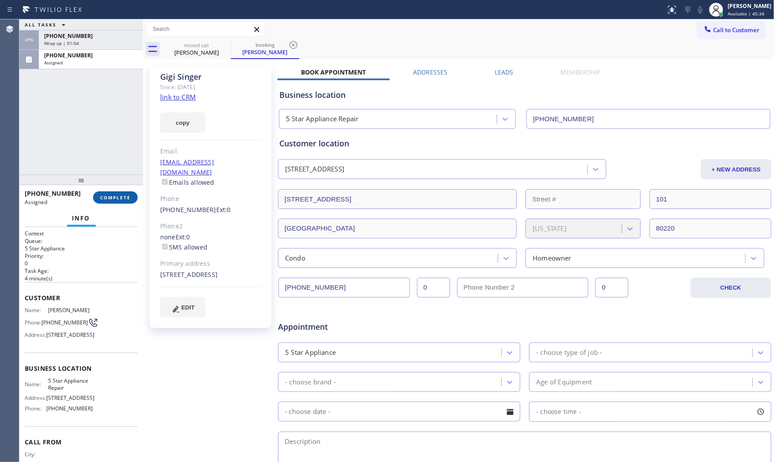
click at [104, 199] on span "COMPLETE" at bounding box center [115, 197] width 30 height 6
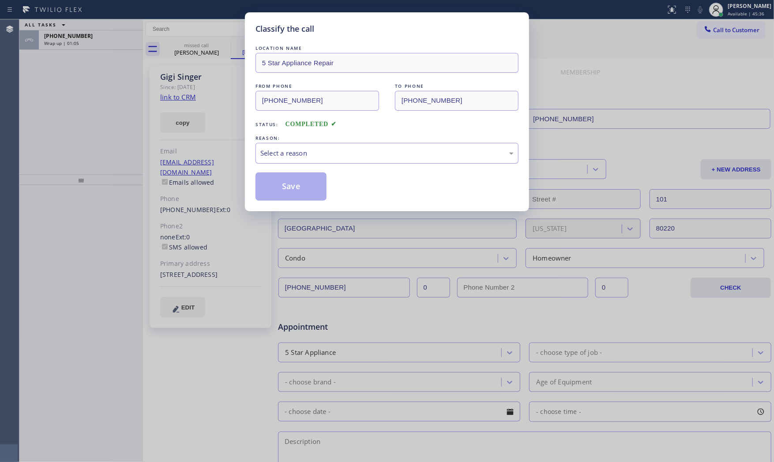
click at [274, 153] on div "Select a reason" at bounding box center [386, 153] width 253 height 10
click at [277, 185] on button "Save" at bounding box center [290, 186] width 71 height 28
drag, startPoint x: 277, startPoint y: 185, endPoint x: 248, endPoint y: 167, distance: 34.1
click at [276, 185] on button "Save" at bounding box center [290, 186] width 71 height 28
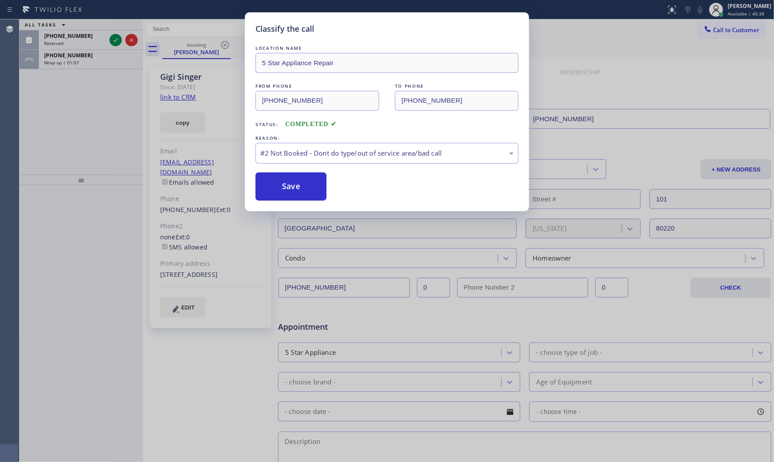
click at [92, 42] on div "Classify the call LOCATION NAME Drain Clean Service Los Angeles FROM PHONE (209…" at bounding box center [396, 240] width 754 height 443
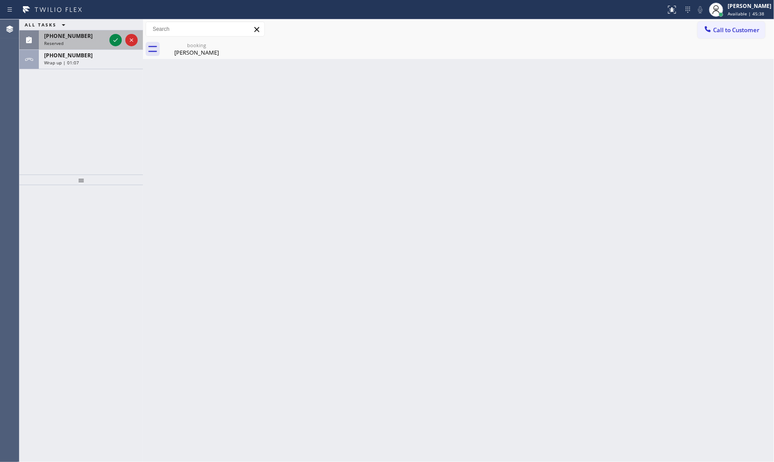
click at [91, 41] on div "Reserved" at bounding box center [75, 43] width 62 height 6
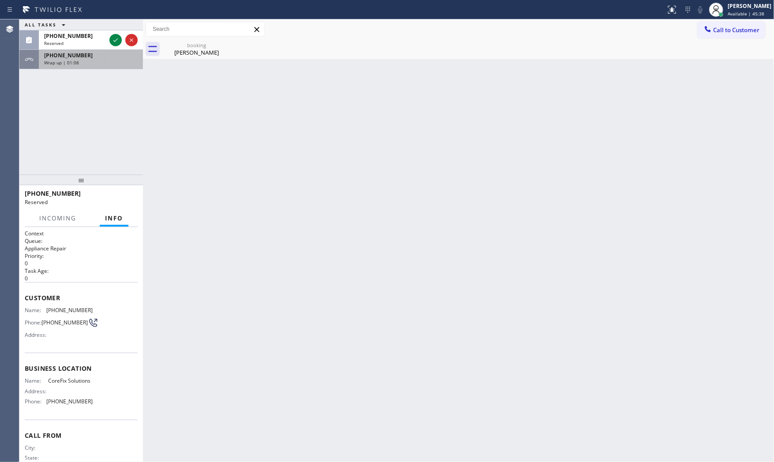
click at [93, 67] on div "+13038842029 Wrap up | 01:08" at bounding box center [89, 59] width 101 height 19
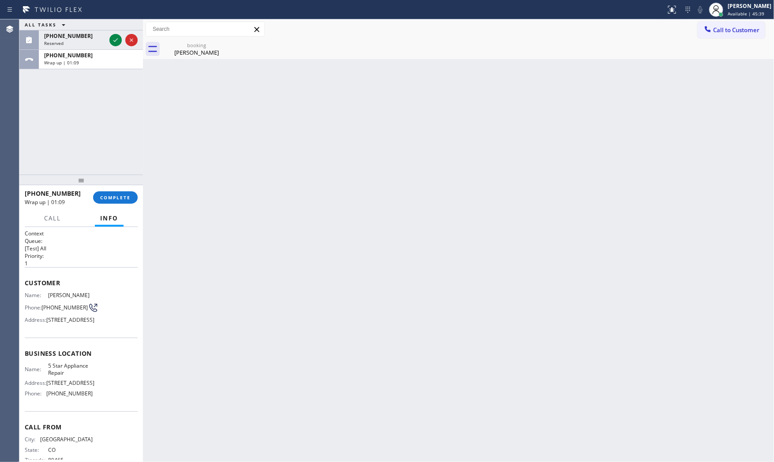
click at [127, 185] on div at bounding box center [80, 180] width 123 height 11
click at [127, 198] on span "COMPLETE" at bounding box center [115, 199] width 30 height 6
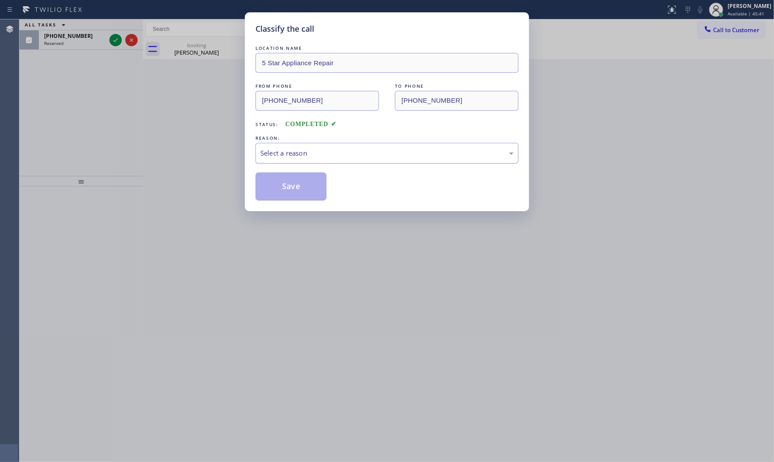
click at [292, 157] on div "Select a reason" at bounding box center [386, 153] width 253 height 10
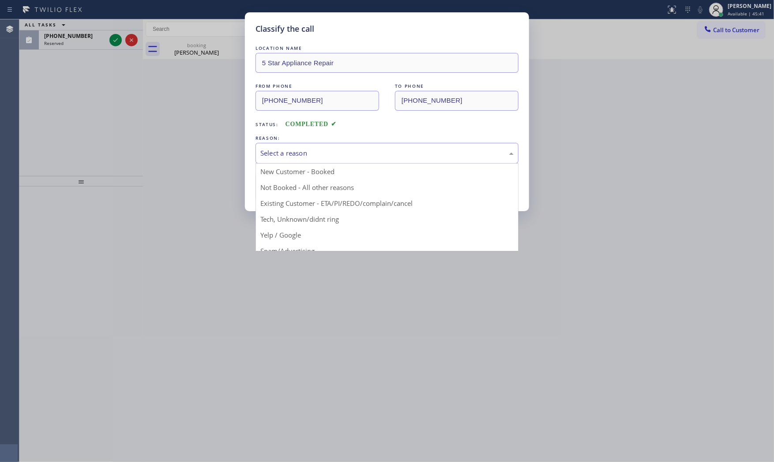
drag, startPoint x: 293, startPoint y: 162, endPoint x: 295, endPoint y: 187, distance: 25.2
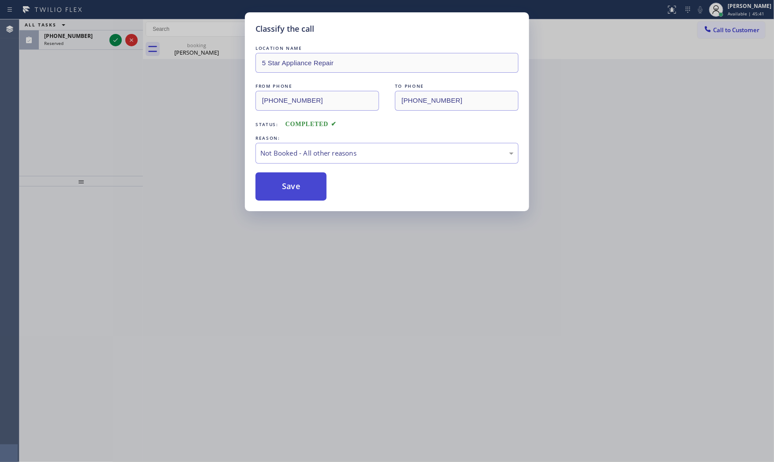
click at [295, 187] on button "Save" at bounding box center [290, 186] width 71 height 28
click at [295, 188] on button "Save" at bounding box center [290, 186] width 71 height 28
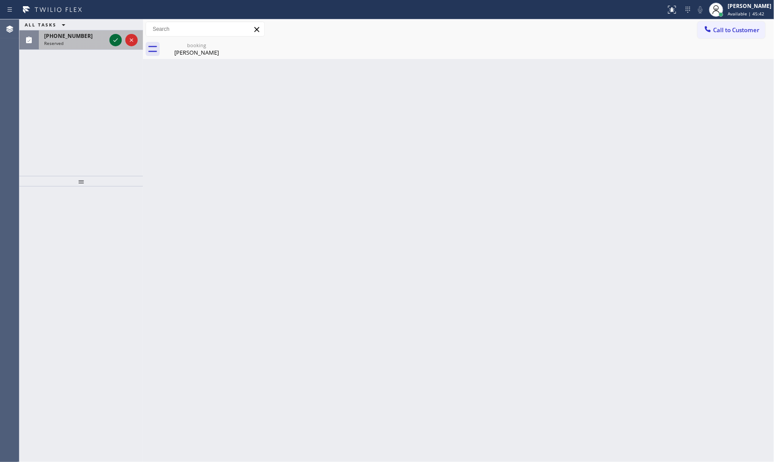
click at [109, 45] on div at bounding box center [115, 40] width 12 height 11
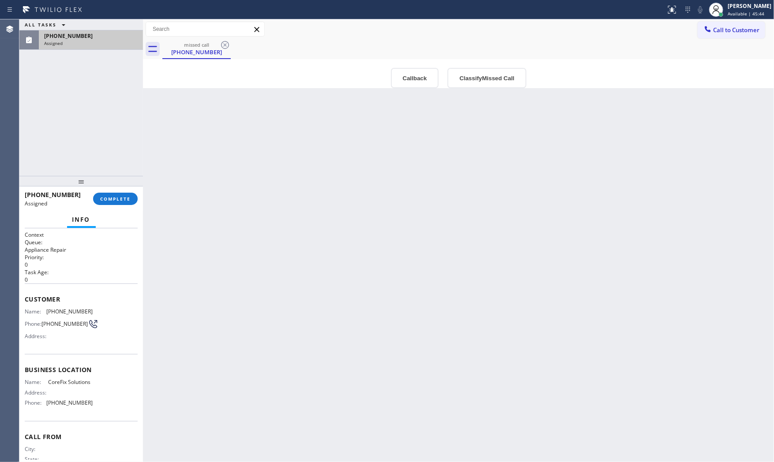
drag, startPoint x: 115, startPoint y: 186, endPoint x: 119, endPoint y: 197, distance: 12.3
click at [118, 187] on div at bounding box center [80, 181] width 123 height 11
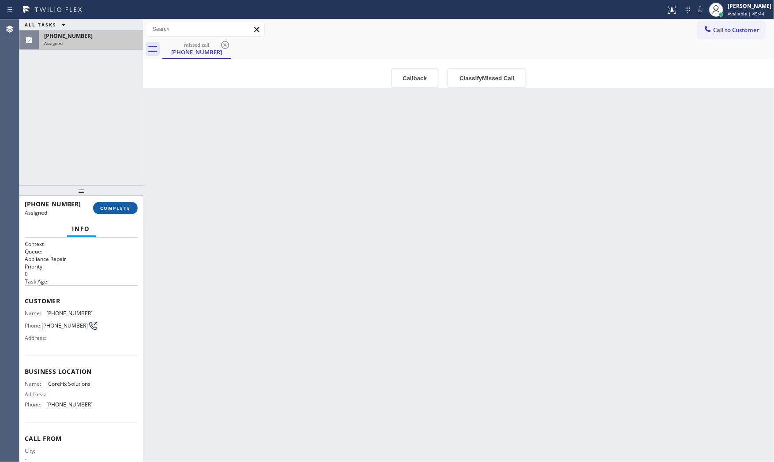
drag, startPoint x: 120, startPoint y: 198, endPoint x: 122, endPoint y: 205, distance: 7.1
click at [120, 199] on div "(626) 353-1305 Assigned COMPLETE" at bounding box center [81, 208] width 113 height 23
click at [123, 206] on span "COMPLETE" at bounding box center [115, 208] width 30 height 6
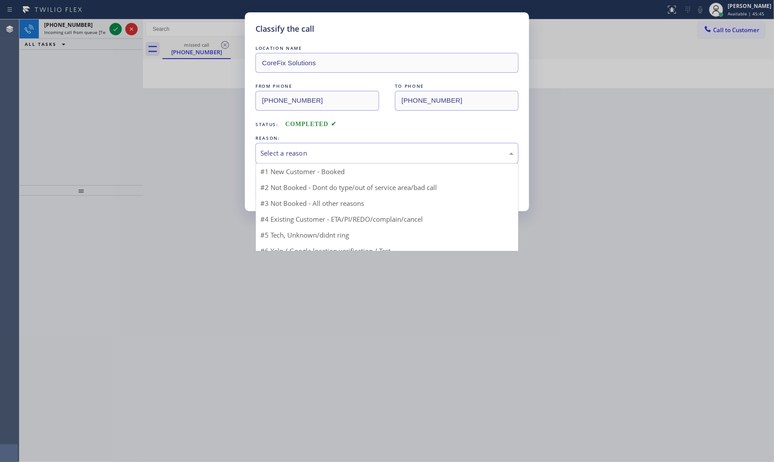
click at [274, 160] on div "Select a reason" at bounding box center [386, 153] width 263 height 21
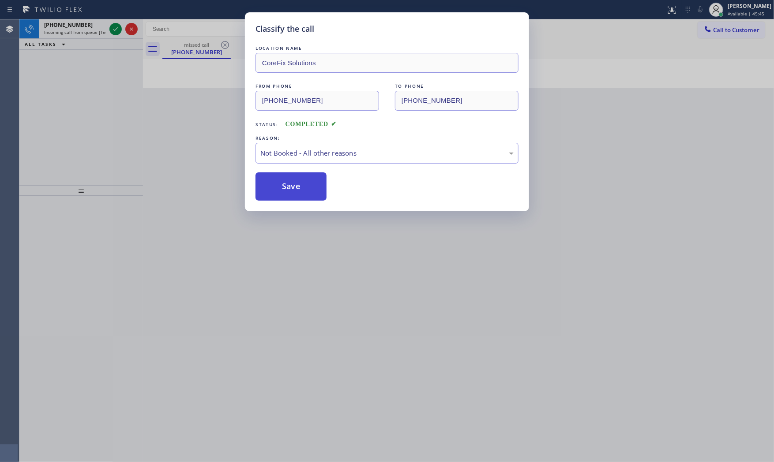
click at [276, 186] on button "Save" at bounding box center [290, 186] width 71 height 28
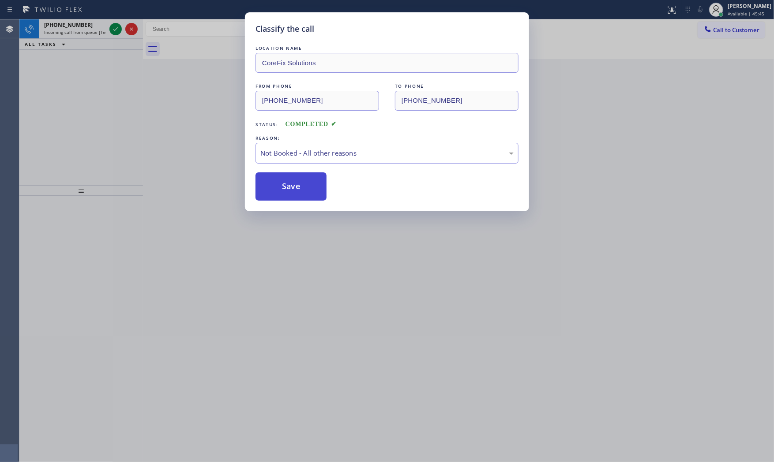
click at [276, 186] on button "Save" at bounding box center [290, 186] width 71 height 28
click at [94, 27] on div "Classify the call LOCATION NAME Drain Clean Service Los Angeles FROM PHONE (209…" at bounding box center [396, 240] width 754 height 443
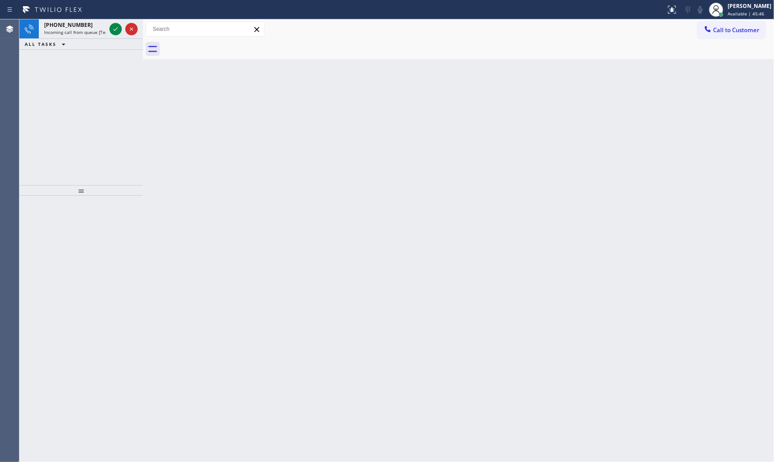
click at [94, 27] on div "+19725731265" at bounding box center [75, 24] width 62 height 7
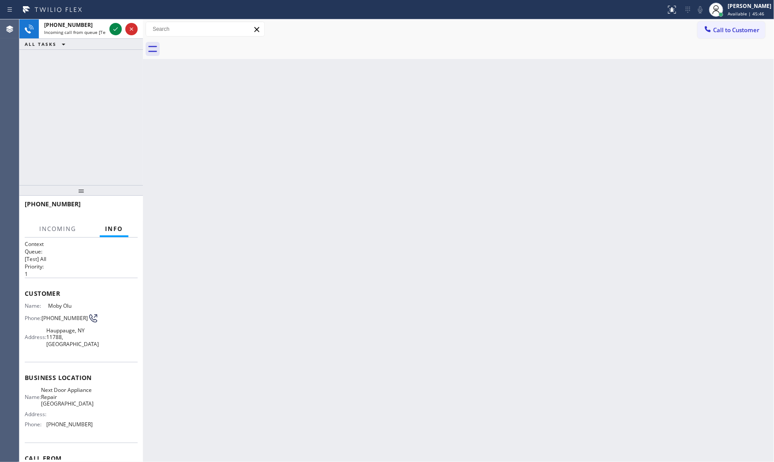
click at [94, 27] on div "+19725731265" at bounding box center [75, 24] width 62 height 7
click at [88, 29] on span "Incoming call from queue [Test] All" at bounding box center [80, 32] width 73 height 6
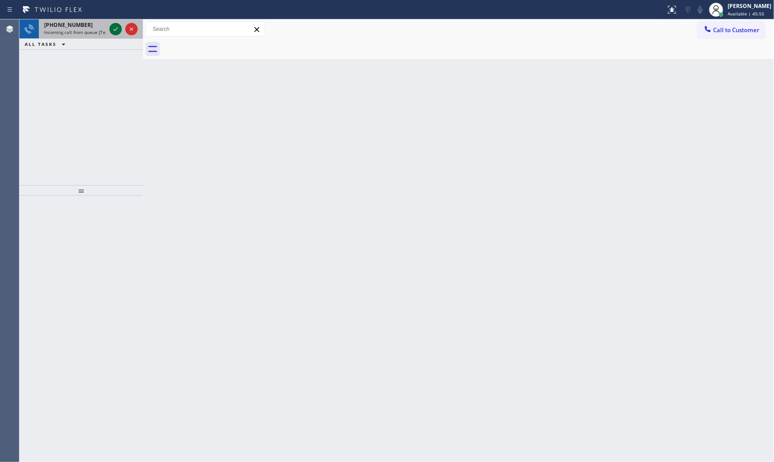
click at [111, 34] on icon at bounding box center [115, 29] width 11 height 11
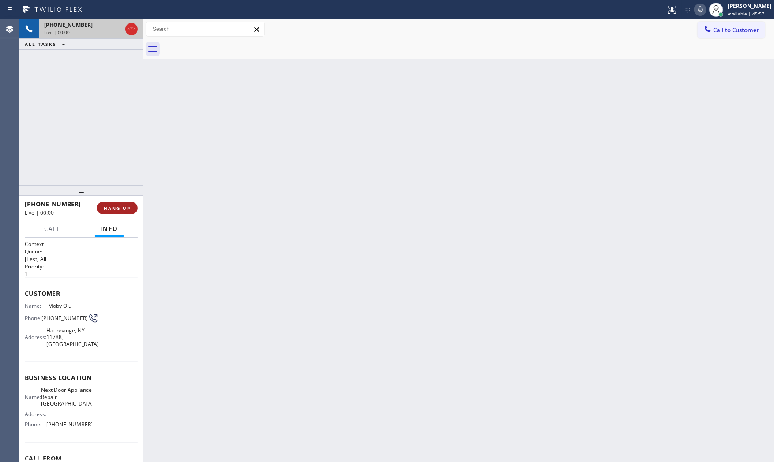
click at [124, 212] on button "HANG UP" at bounding box center [117, 208] width 41 height 12
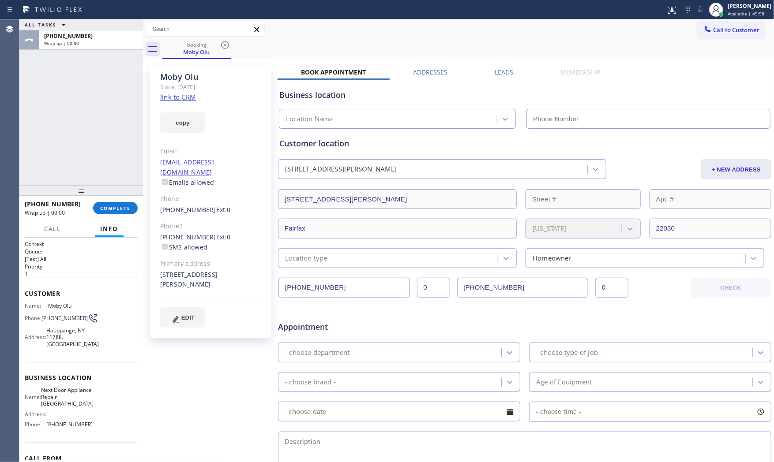
type input "(631) 203-1974"
click at [178, 94] on link "link to CRM" at bounding box center [178, 97] width 36 height 9
click at [126, 214] on div "+19725731265 Wrap up | 00:30 COMPLETE" at bounding box center [81, 208] width 113 height 23
click at [126, 212] on button "COMPLETE" at bounding box center [115, 208] width 45 height 12
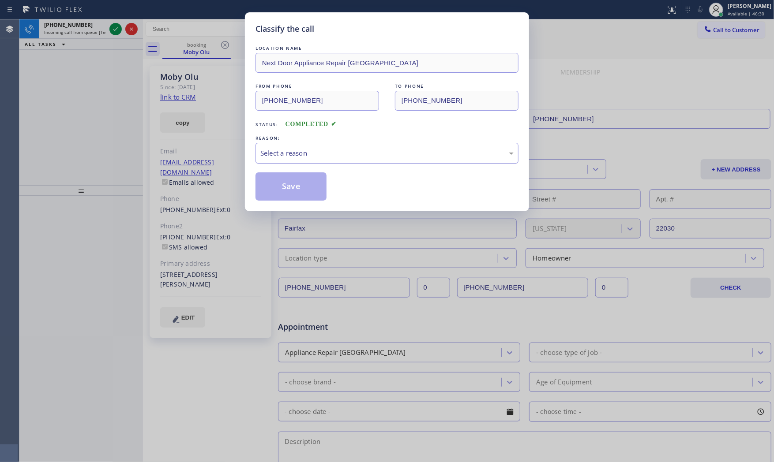
click at [318, 145] on div "Select a reason" at bounding box center [386, 153] width 263 height 21
click at [302, 188] on button "Save" at bounding box center [290, 186] width 71 height 28
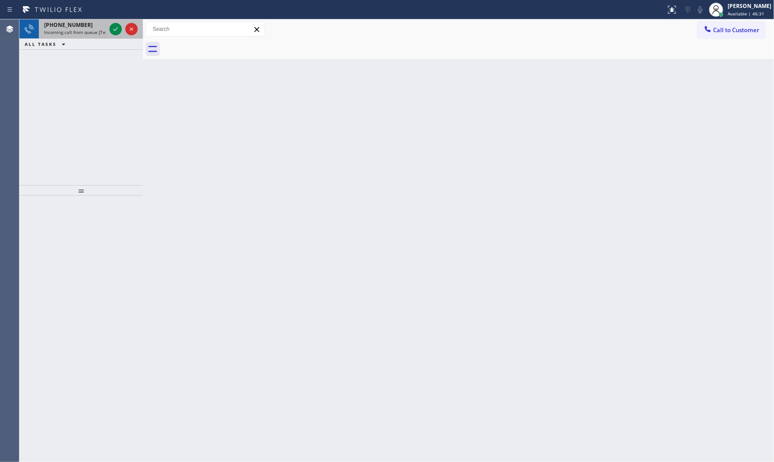
click at [100, 30] on span "Incoming call from queue [Test] All" at bounding box center [80, 32] width 73 height 6
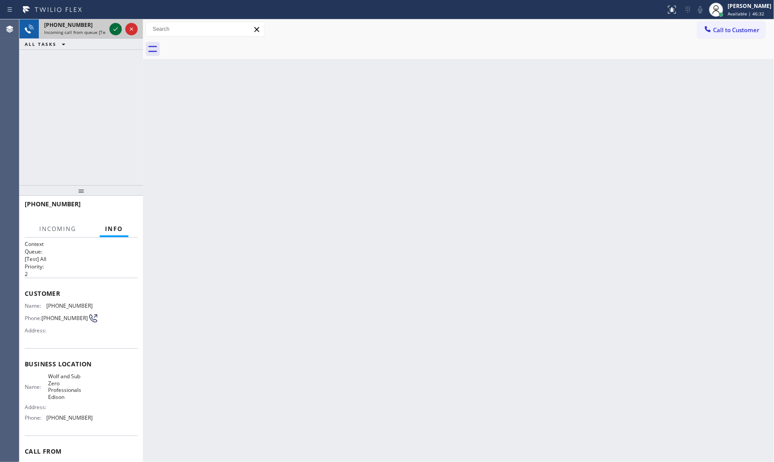
click at [112, 31] on icon at bounding box center [115, 29] width 11 height 11
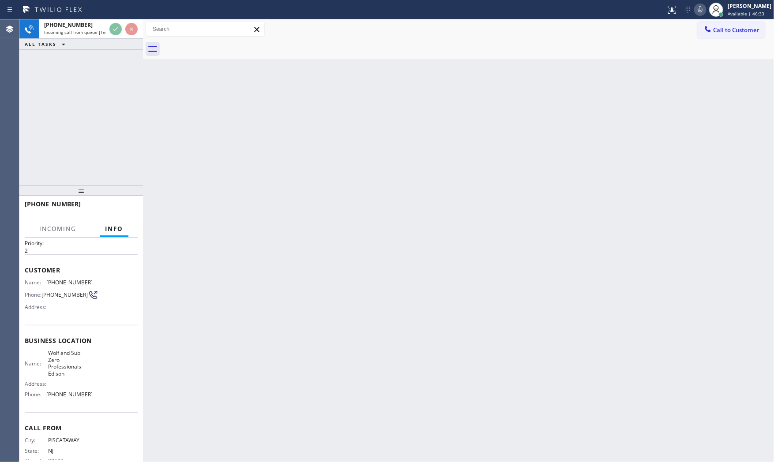
scroll to position [45, 0]
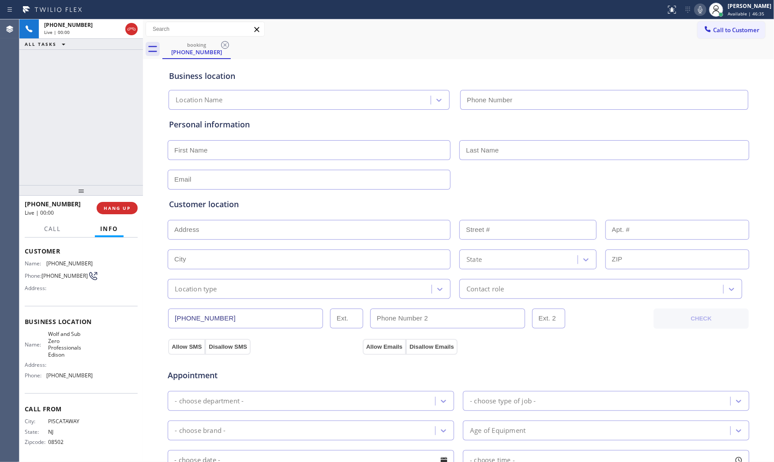
type input "(732) 631-3621"
click at [118, 202] on button "HANG UP" at bounding box center [117, 208] width 41 height 12
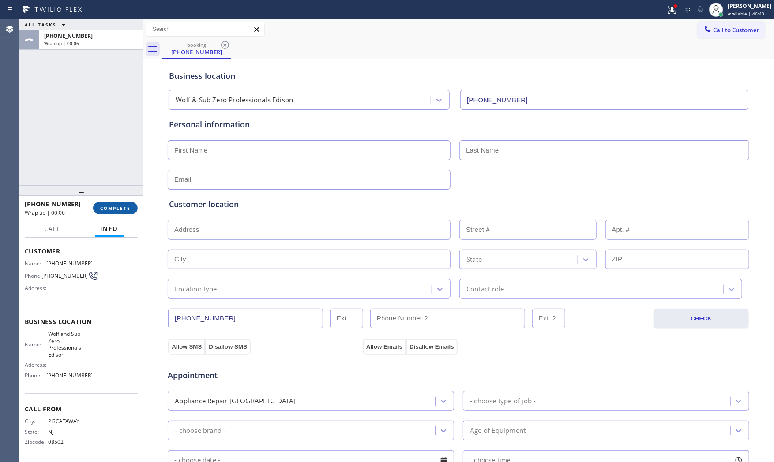
click at [123, 213] on button "COMPLETE" at bounding box center [115, 208] width 45 height 12
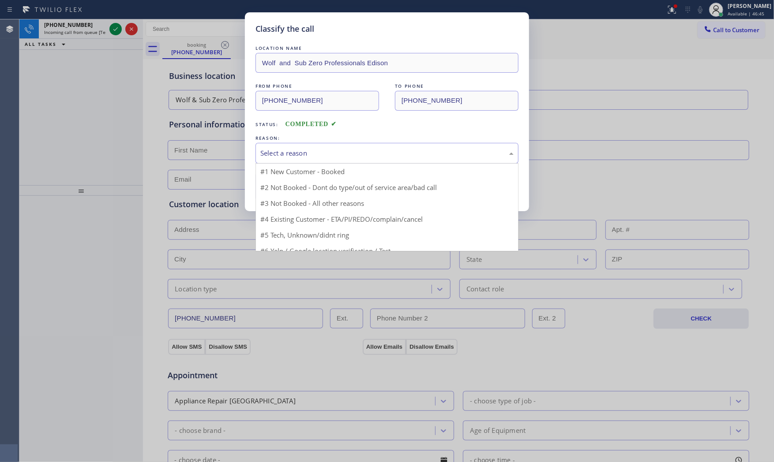
click at [300, 159] on div "Select a reason" at bounding box center [386, 153] width 263 height 21
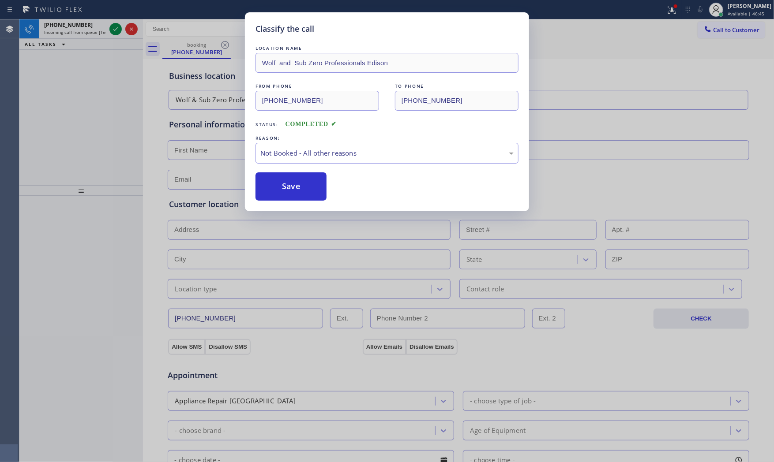
click at [290, 187] on button "Save" at bounding box center [290, 186] width 71 height 28
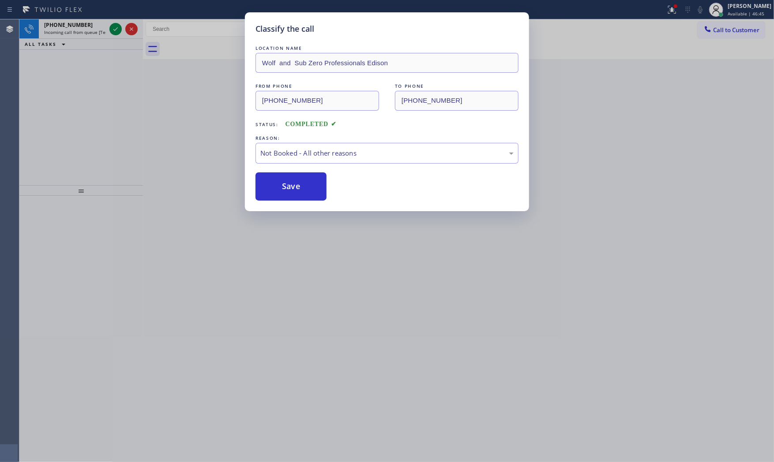
click at [290, 187] on button "Save" at bounding box center [290, 186] width 71 height 28
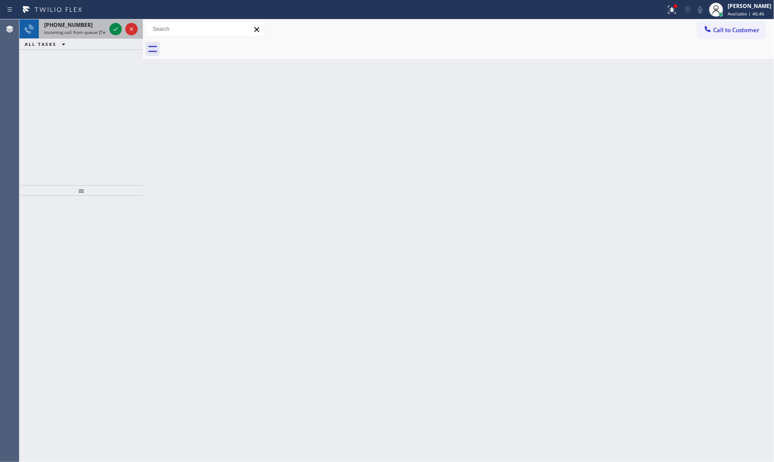
click at [93, 28] on div "+14695290965" at bounding box center [75, 24] width 62 height 7
click at [109, 29] on div at bounding box center [115, 29] width 12 height 11
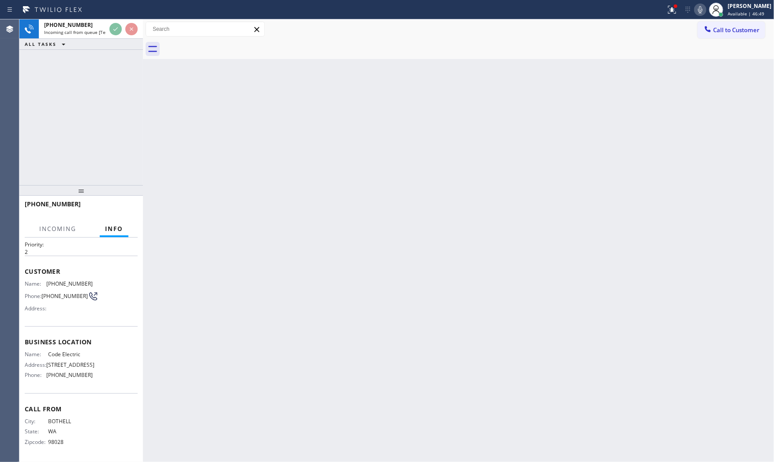
scroll to position [45, 0]
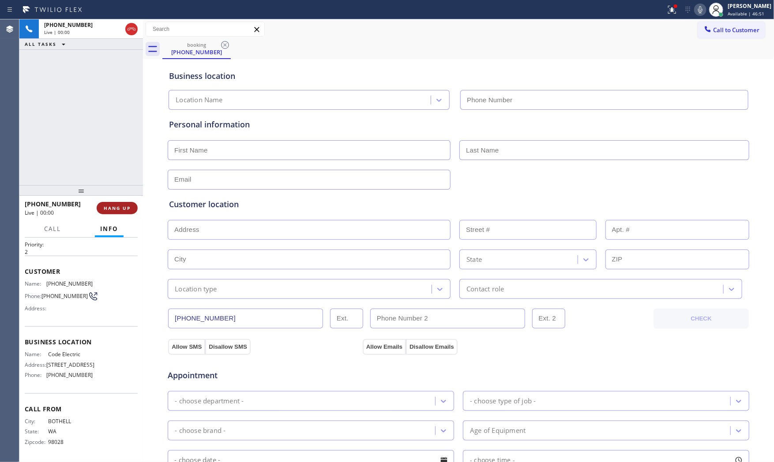
type input "(425) 472-4401"
click at [119, 210] on span "HANG UP" at bounding box center [117, 208] width 27 height 6
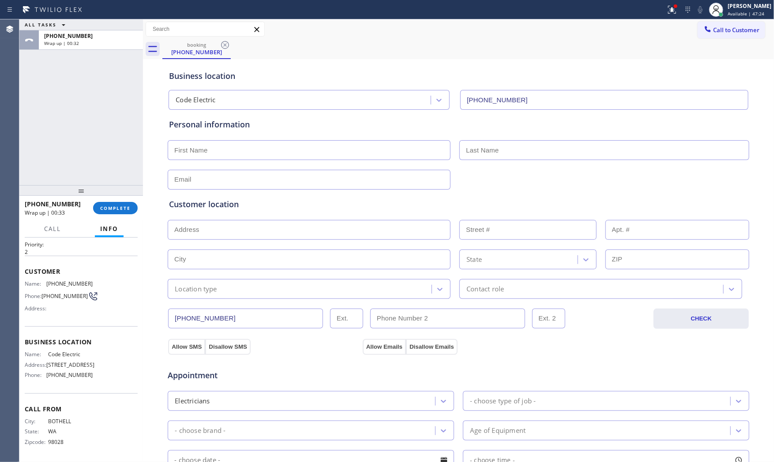
click at [42, 12] on icon at bounding box center [52, 10] width 66 height 14
click at [58, 43] on span "Wrap up | 00:33" at bounding box center [61, 43] width 35 height 6
click at [146, 230] on div "Business location Code Electric (425) 472-4401 Personal information Customer lo…" at bounding box center [458, 362] width 626 height 602
click at [124, 210] on span "COMPLETE" at bounding box center [115, 208] width 30 height 6
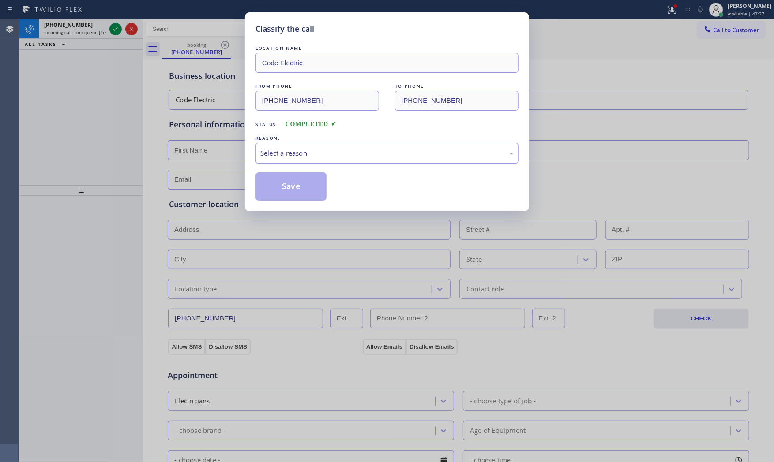
drag, startPoint x: 320, startPoint y: 146, endPoint x: 318, endPoint y: 160, distance: 14.7
click at [319, 153] on div "Select a reason" at bounding box center [386, 153] width 263 height 21
click at [296, 191] on button "Save" at bounding box center [290, 186] width 71 height 28
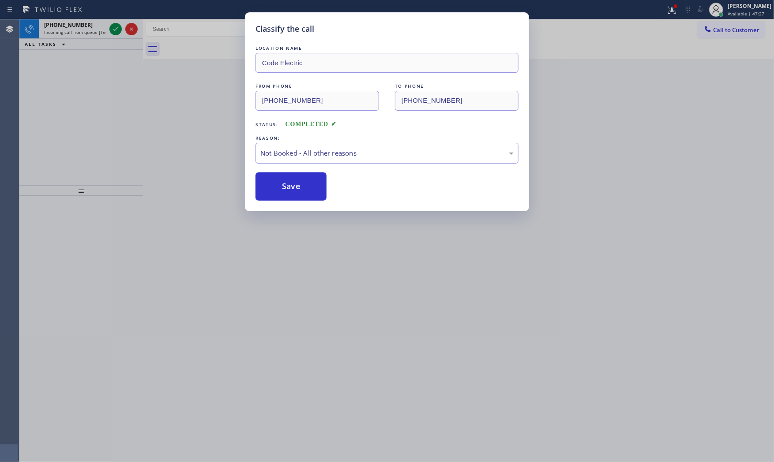
click at [296, 191] on button "Save" at bounding box center [290, 186] width 71 height 28
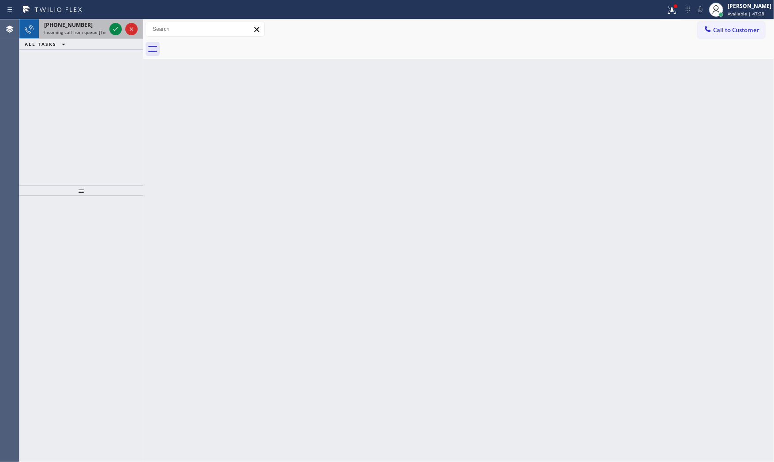
click at [87, 31] on span "Incoming call from queue [Test] All" at bounding box center [80, 32] width 73 height 6
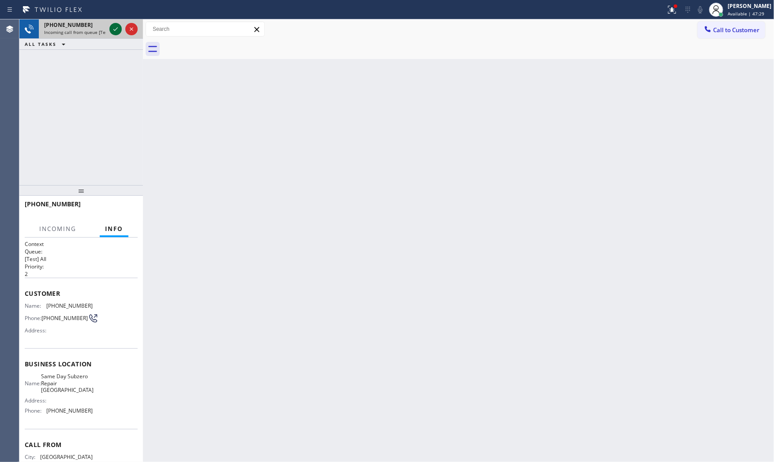
click at [113, 29] on icon at bounding box center [115, 29] width 11 height 11
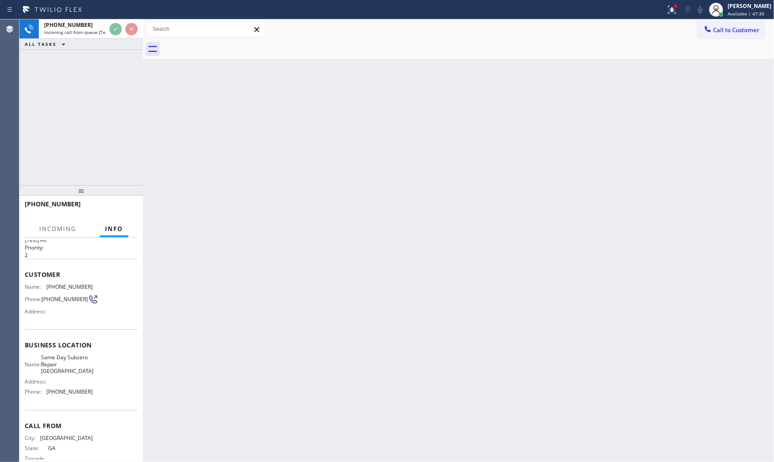
scroll to position [37, 0]
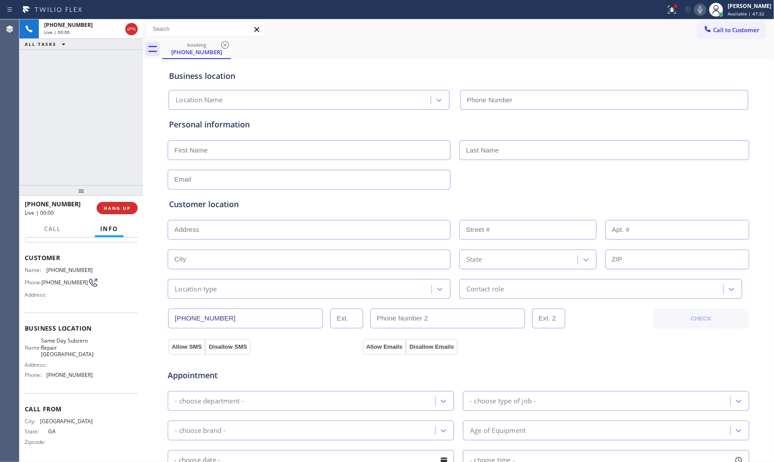
type input "(470) 782-9819"
click at [113, 206] on span "HANG UP" at bounding box center [117, 208] width 27 height 6
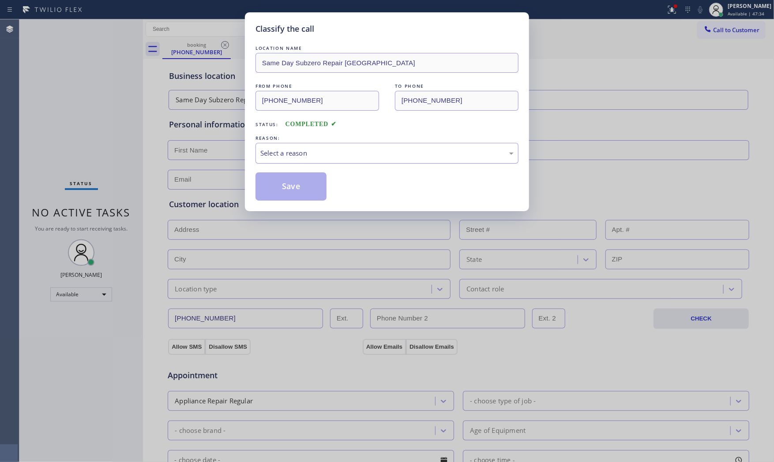
drag, startPoint x: 287, startPoint y: 152, endPoint x: 289, endPoint y: 161, distance: 9.9
click at [287, 153] on div "Select a reason" at bounding box center [386, 153] width 253 height 10
click at [291, 183] on button "Save" at bounding box center [290, 186] width 71 height 28
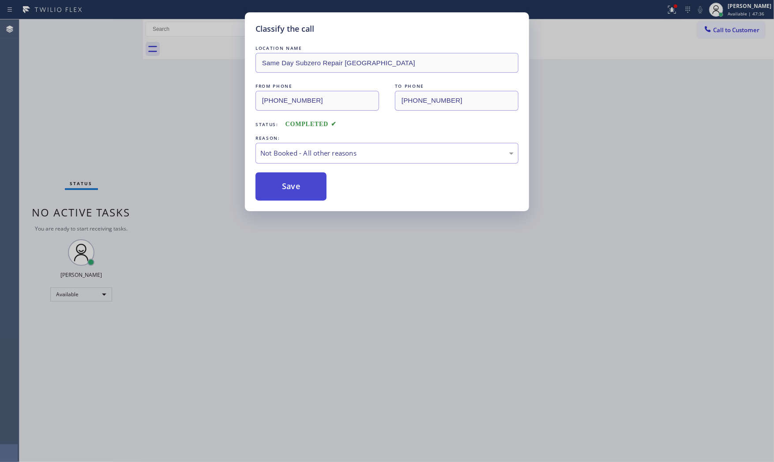
click at [291, 183] on button "Save" at bounding box center [290, 186] width 71 height 28
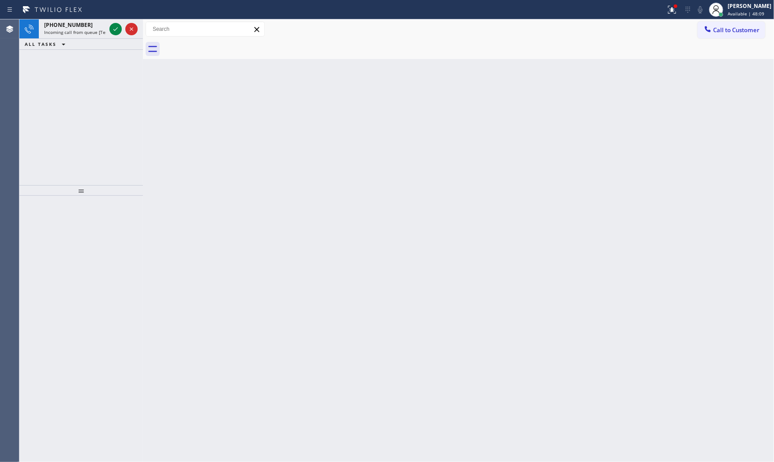
drag, startPoint x: 506, startPoint y: 10, endPoint x: 448, endPoint y: 19, distance: 58.9
click at [503, 10] on div at bounding box center [333, 10] width 658 height 14
click at [74, 29] on span "Incoming call from queue [Test] All" at bounding box center [80, 32] width 73 height 6
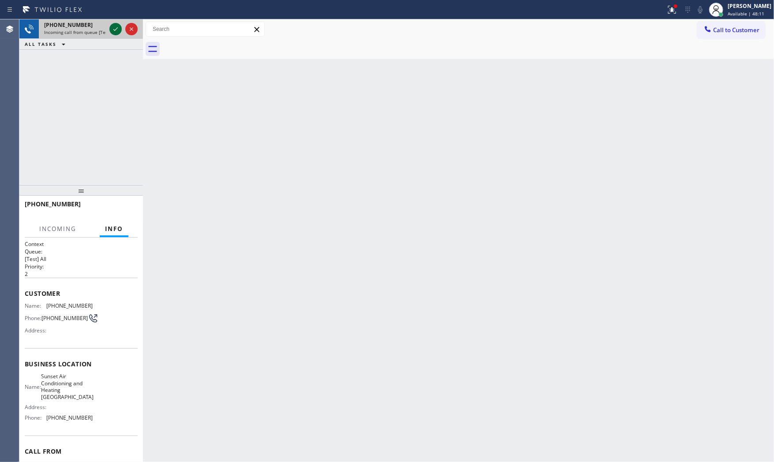
click at [115, 27] on icon at bounding box center [115, 29] width 11 height 11
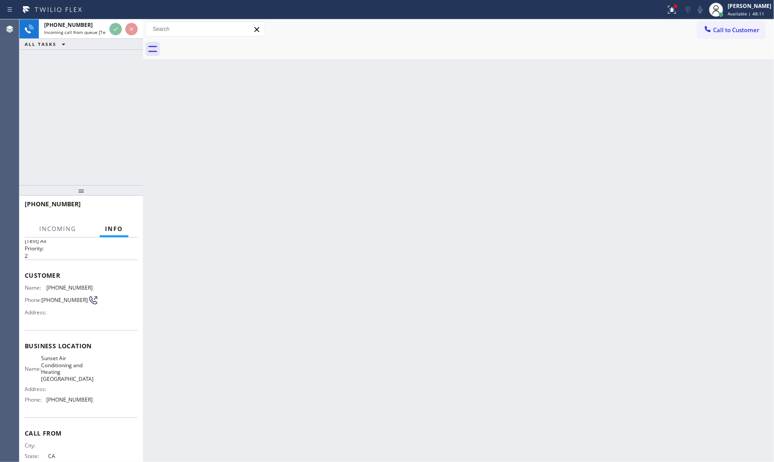
scroll to position [51, 0]
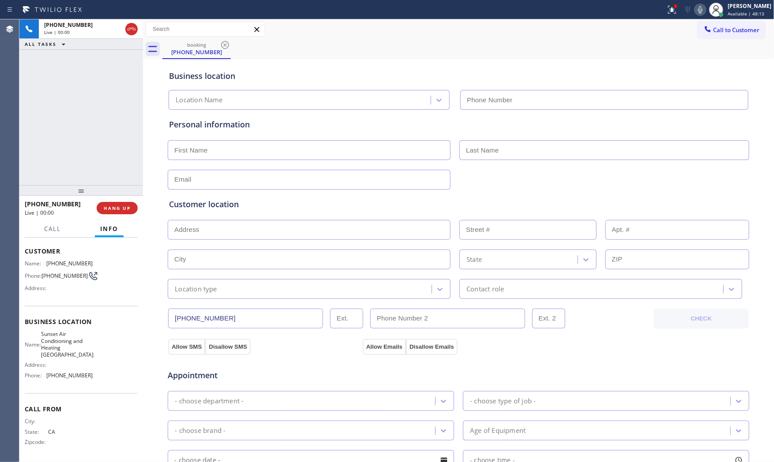
type input "(657) 255-5383"
click at [108, 214] on div "+16572963212 Live | 00:00 HANG UP" at bounding box center [81, 208] width 113 height 23
click at [109, 210] on span "HANG UP" at bounding box center [117, 208] width 27 height 6
click at [112, 208] on span "HANG UP" at bounding box center [117, 208] width 27 height 6
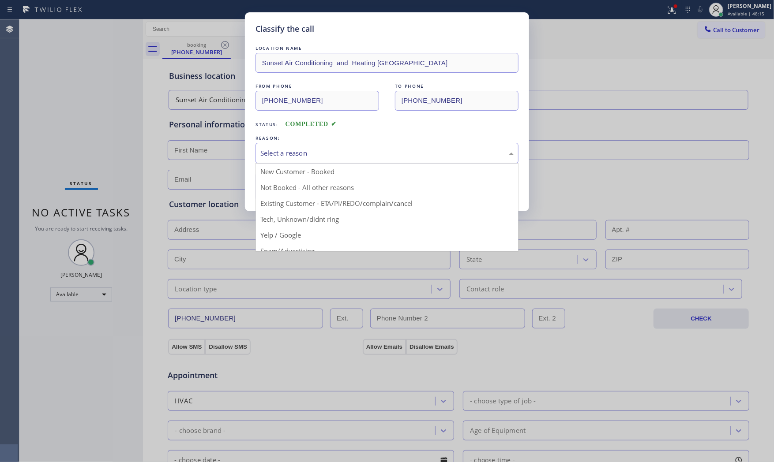
click at [299, 153] on div "Select a reason" at bounding box center [386, 153] width 253 height 10
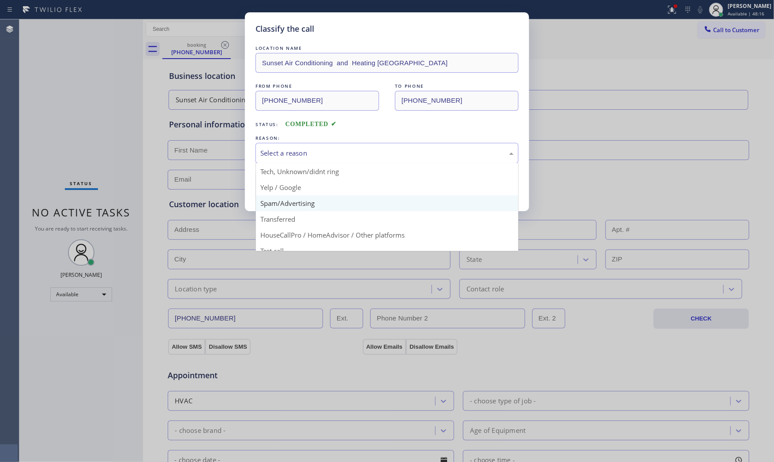
scroll to position [49, 0]
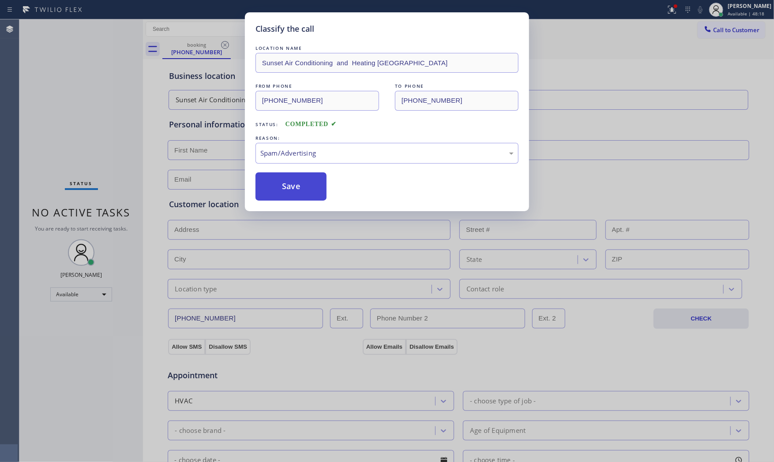
click at [288, 184] on button "Save" at bounding box center [290, 186] width 71 height 28
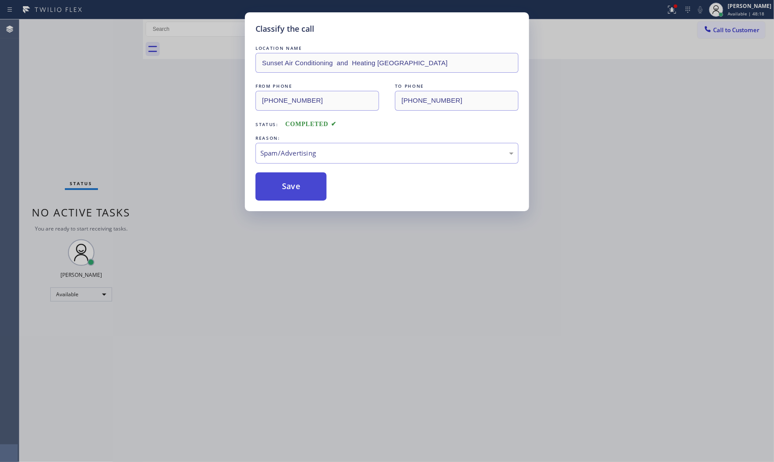
click at [288, 184] on button "Save" at bounding box center [290, 186] width 71 height 28
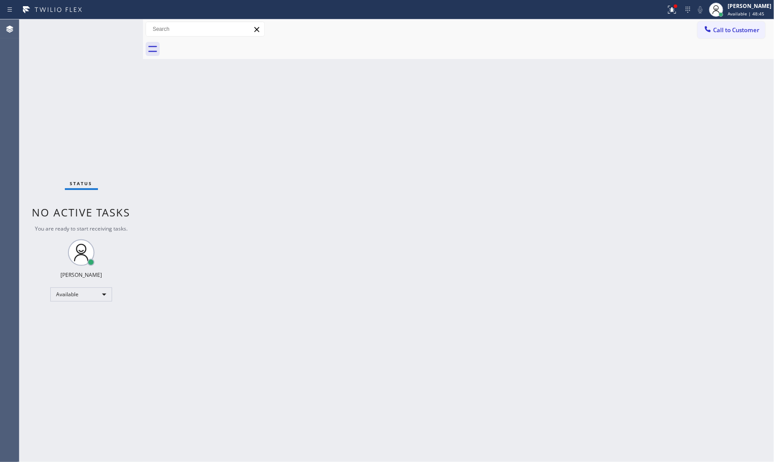
click at [96, 31] on div "Status No active tasks You are ready to start receiving tasks. [PERSON_NAME] Av…" at bounding box center [80, 240] width 123 height 443
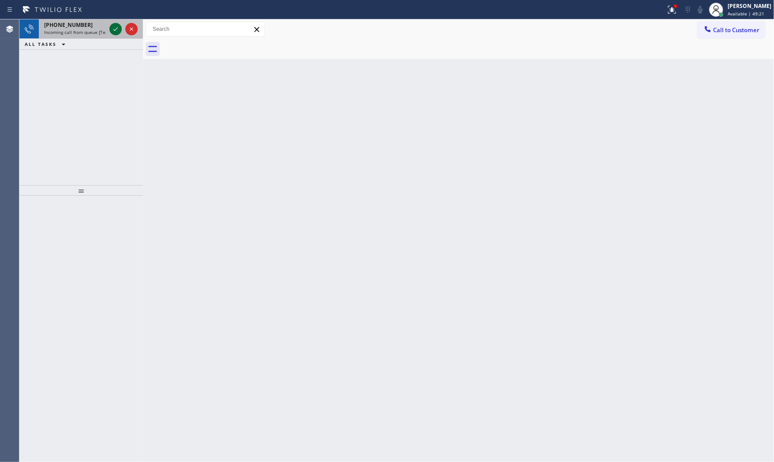
click at [112, 28] on icon at bounding box center [115, 29] width 11 height 11
click at [82, 22] on div "+13109909673" at bounding box center [75, 24] width 62 height 7
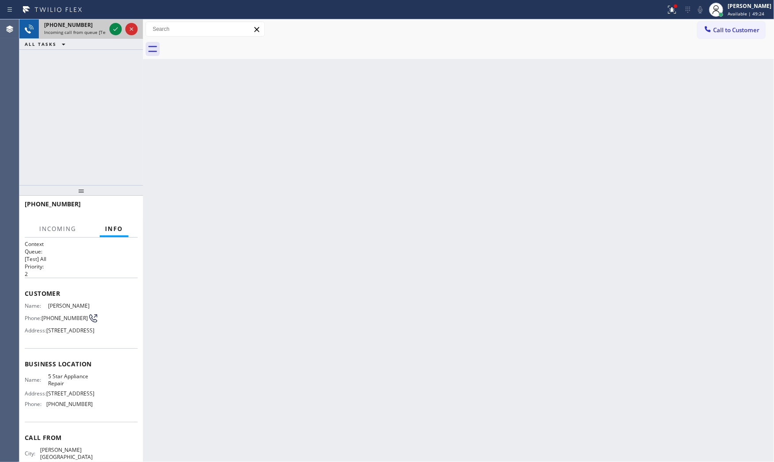
click at [108, 23] on div at bounding box center [124, 28] width 32 height 19
click at [109, 26] on div at bounding box center [115, 29] width 12 height 11
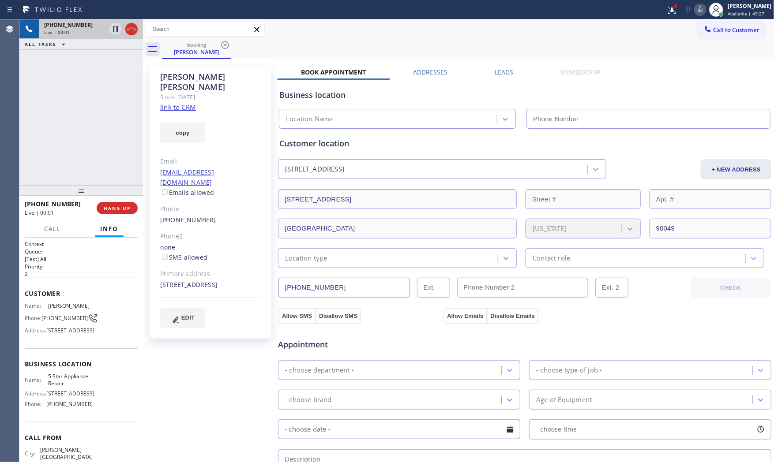
type input "[PHONE_NUMBER]"
click at [188, 103] on link "link to CRM" at bounding box center [178, 107] width 36 height 9
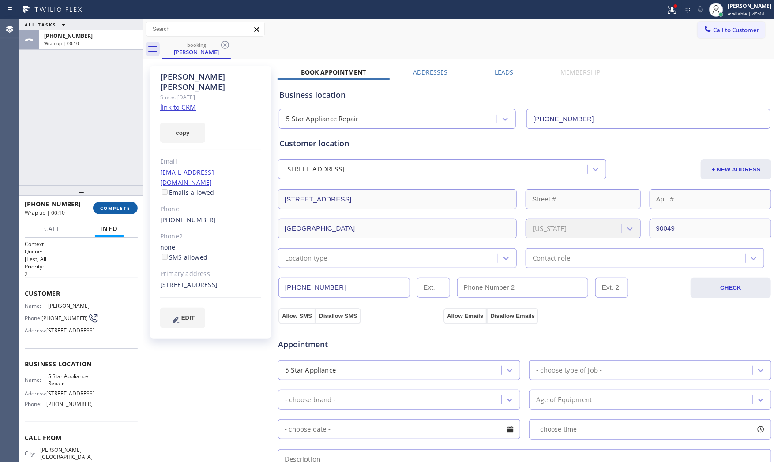
click at [113, 206] on span "COMPLETE" at bounding box center [115, 208] width 30 height 6
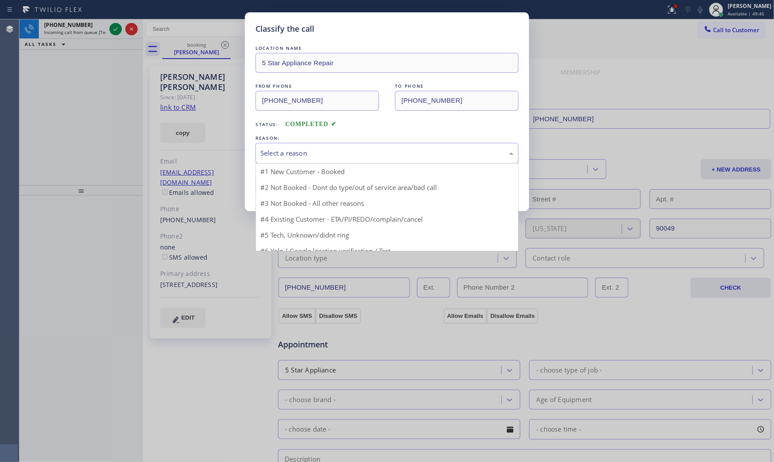
click at [310, 157] on div "Select a reason" at bounding box center [386, 153] width 253 height 10
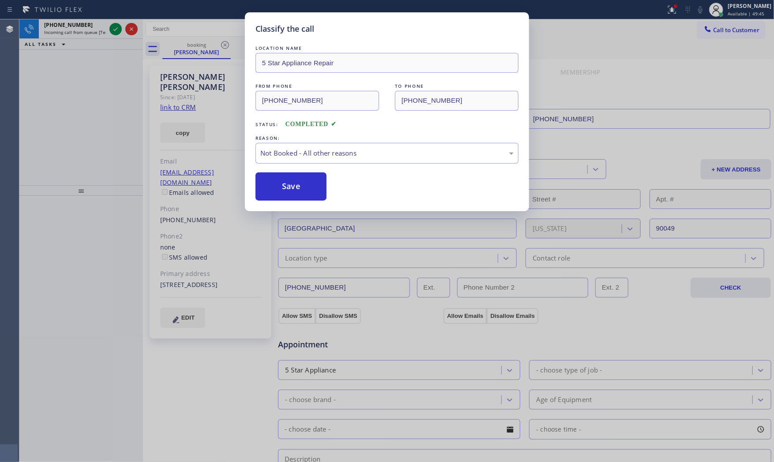
click at [287, 187] on button "Save" at bounding box center [290, 186] width 71 height 28
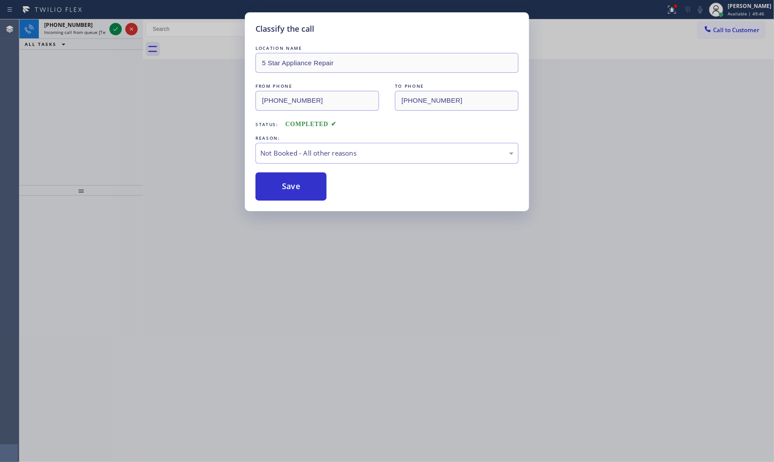
click at [287, 187] on button "Save" at bounding box center [290, 186] width 71 height 28
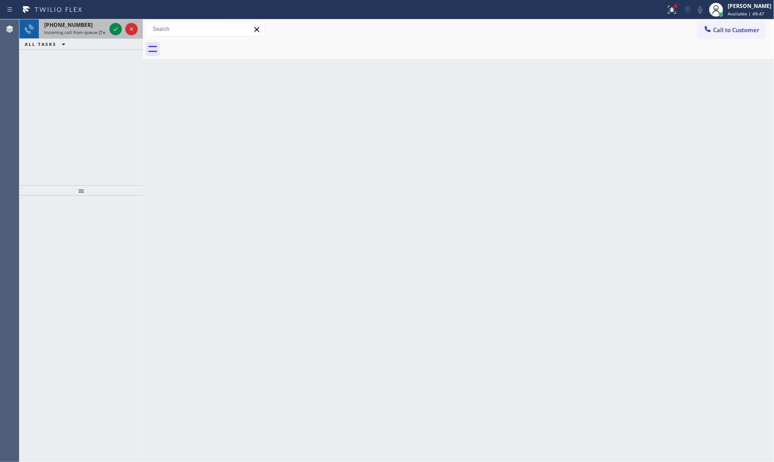
click at [71, 38] on div "+16262464119 Incoming call from queue [Test] All" at bounding box center [73, 28] width 69 height 19
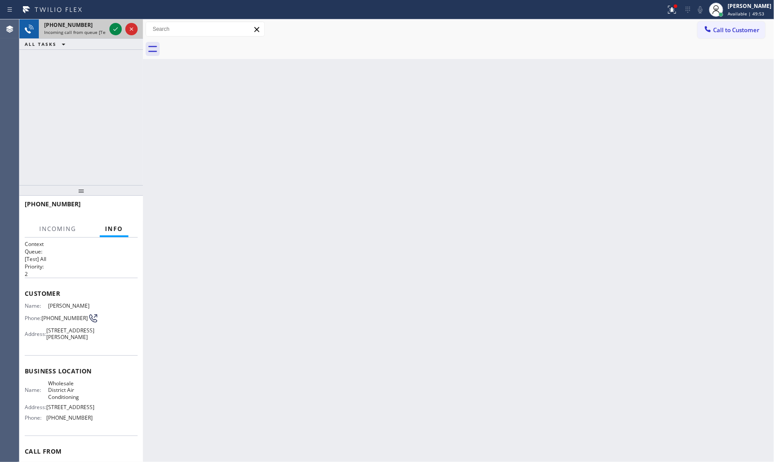
click at [88, 35] on span "Incoming call from queue [Test] All" at bounding box center [80, 32] width 73 height 6
click at [87, 25] on div "[PHONE_NUMBER]" at bounding box center [75, 24] width 62 height 7
click at [89, 26] on div "[PHONE_NUMBER]" at bounding box center [75, 24] width 62 height 7
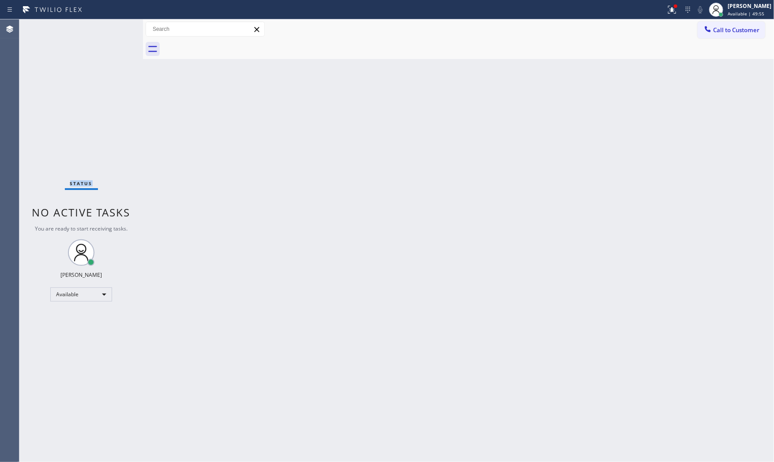
click at [89, 26] on div "Status No active tasks You are ready to start receiving tasks. [PERSON_NAME] Av…" at bounding box center [80, 240] width 123 height 443
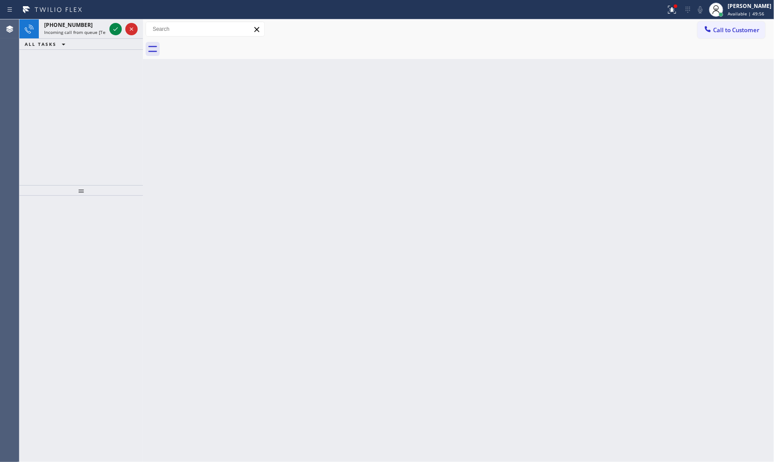
click at [89, 26] on div "[PHONE_NUMBER]" at bounding box center [75, 24] width 62 height 7
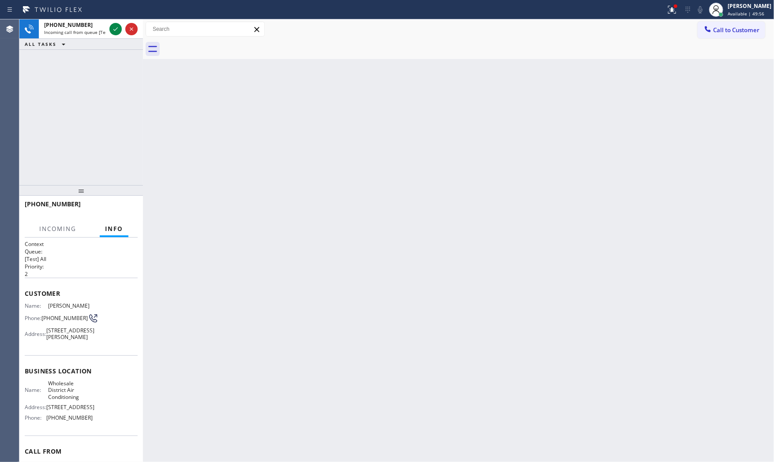
click at [89, 26] on div "[PHONE_NUMBER]" at bounding box center [75, 24] width 62 height 7
click at [90, 26] on div "[PHONE_NUMBER]" at bounding box center [75, 24] width 62 height 7
click at [668, 6] on icon at bounding box center [670, 9] width 5 height 6
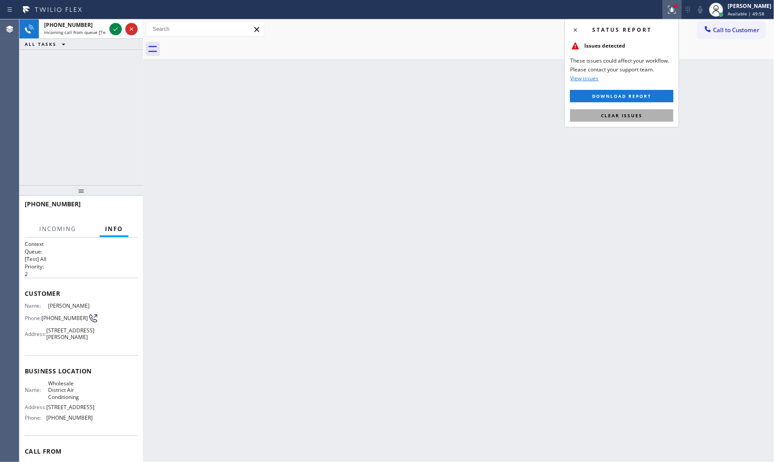
click at [647, 119] on button "Clear issues" at bounding box center [621, 115] width 103 height 12
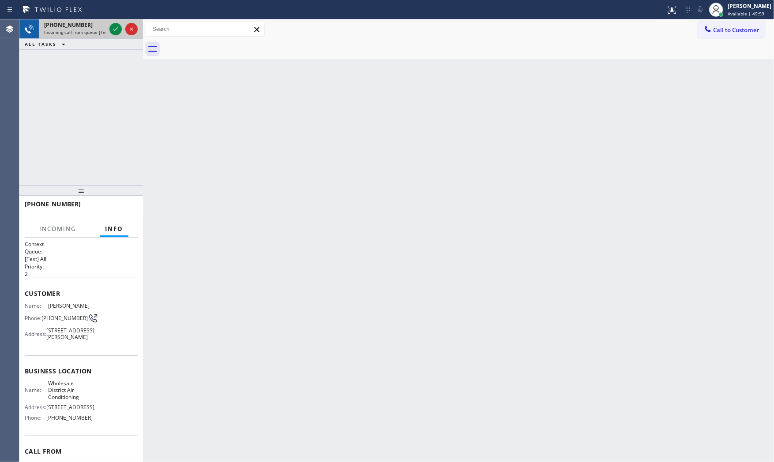
click at [72, 30] on span "Incoming call from queue [Test] All" at bounding box center [80, 32] width 73 height 6
click at [107, 34] on div "+16262464119 Incoming call from queue [Test] All" at bounding box center [73, 28] width 69 height 19
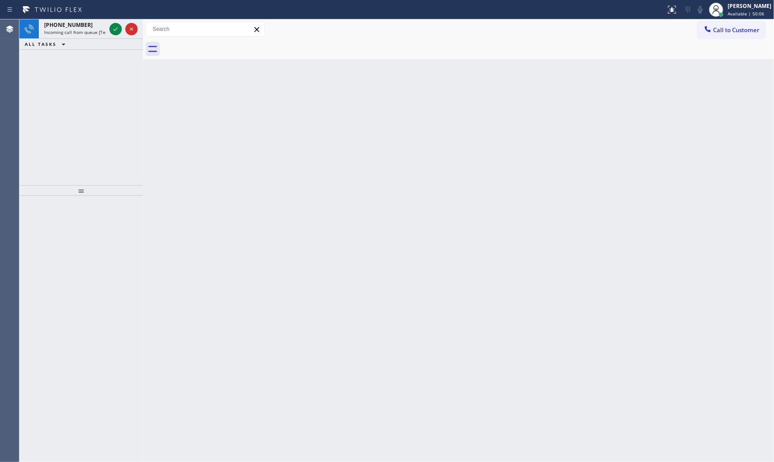
click at [110, 32] on icon at bounding box center [115, 29] width 11 height 11
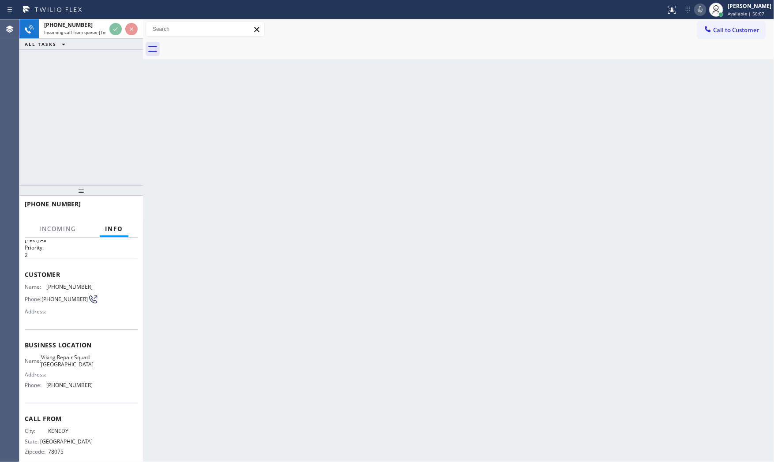
scroll to position [37, 0]
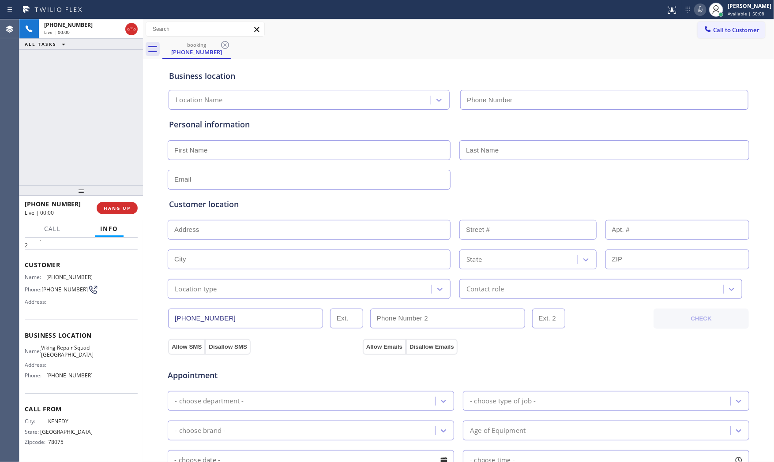
type input "(361) 203-3386"
click at [123, 210] on span "HANG UP" at bounding box center [117, 208] width 27 height 6
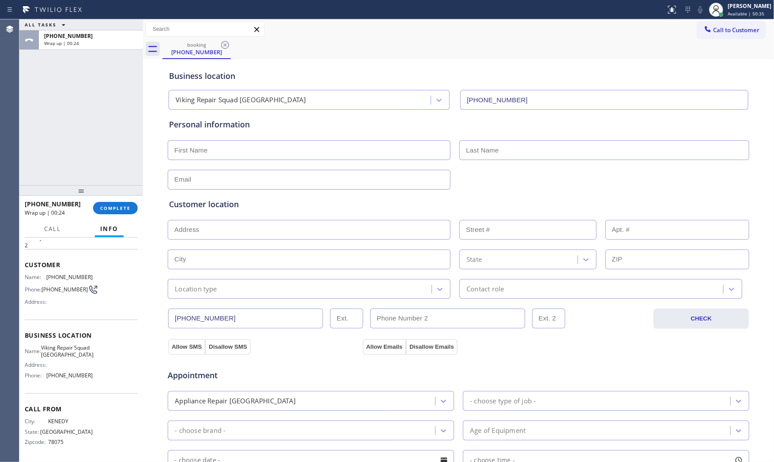
click at [79, 23] on div "ALL TASKS ALL TASKS ACTIVE TASKS TASKS IN WRAP UP" at bounding box center [80, 24] width 123 height 11
click at [82, 31] on div "+13613033770 Wrap up | 00:25" at bounding box center [89, 39] width 101 height 19
click at [111, 196] on div at bounding box center [80, 190] width 123 height 11
click at [113, 203] on button "COMPLETE" at bounding box center [115, 208] width 45 height 12
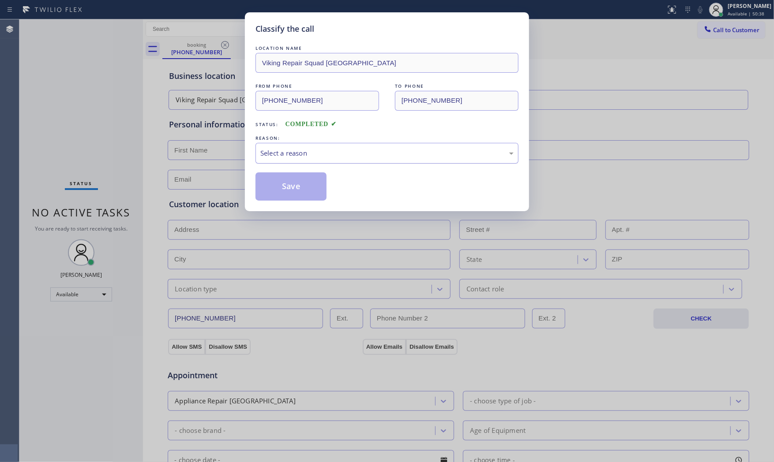
click at [274, 160] on div "Select a reason" at bounding box center [386, 153] width 263 height 21
click at [274, 186] on button "Save" at bounding box center [290, 186] width 71 height 28
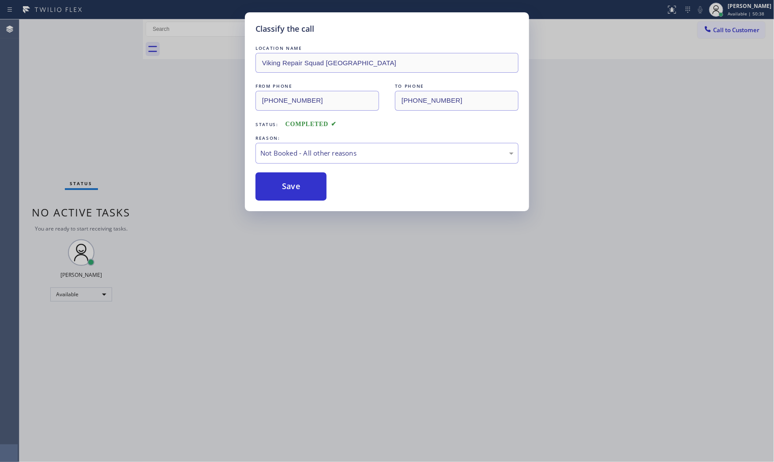
click at [274, 186] on button "Save" at bounding box center [290, 186] width 71 height 28
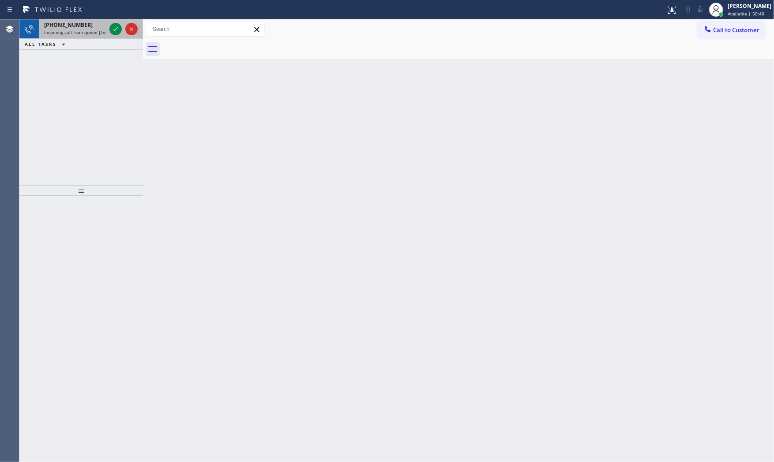
click at [100, 27] on div "[PHONE_NUMBER]" at bounding box center [75, 24] width 62 height 7
click at [93, 26] on div "[PHONE_NUMBER]" at bounding box center [75, 24] width 62 height 7
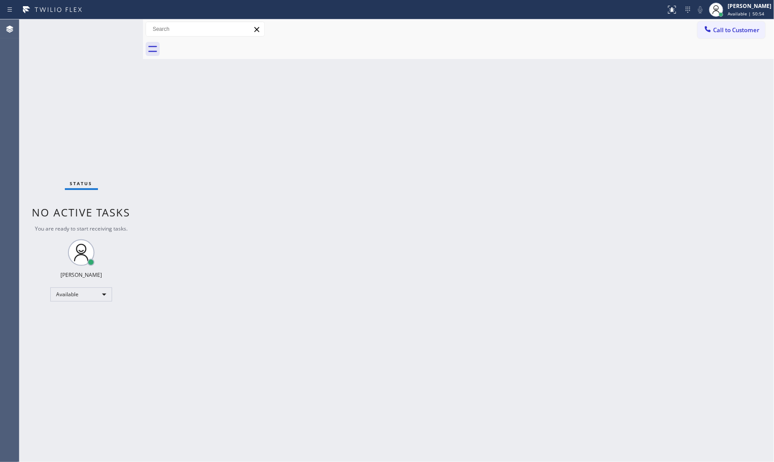
click at [93, 26] on div "Status No active tasks You are ready to start receiving tasks. [PERSON_NAME] Av…" at bounding box center [80, 240] width 123 height 443
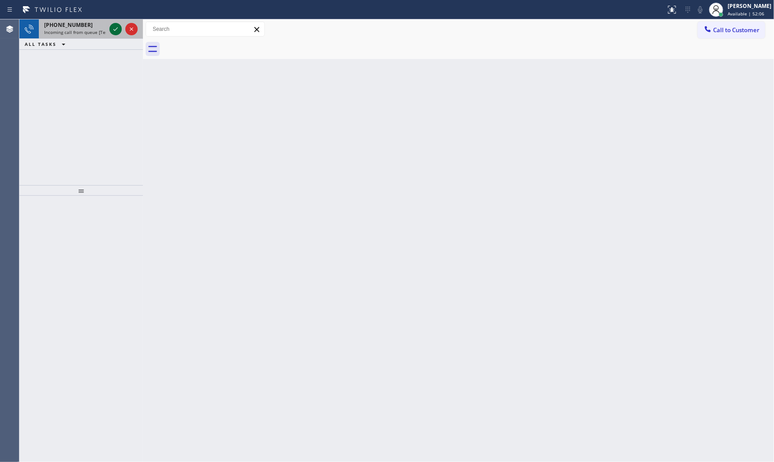
click at [117, 28] on icon at bounding box center [115, 29] width 11 height 11
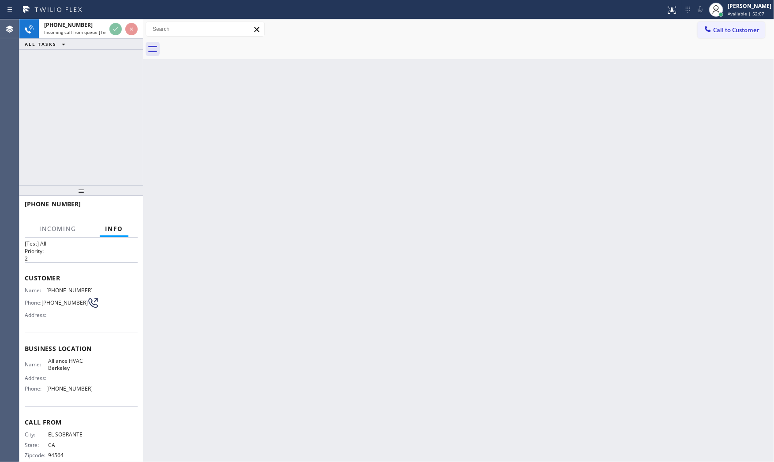
scroll to position [31, 0]
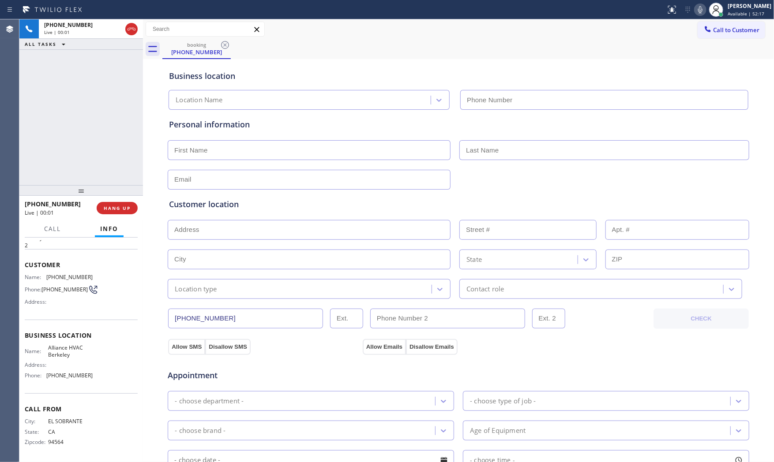
type input "(510) 277-4344"
click at [116, 204] on button "HANG UP" at bounding box center [117, 208] width 41 height 12
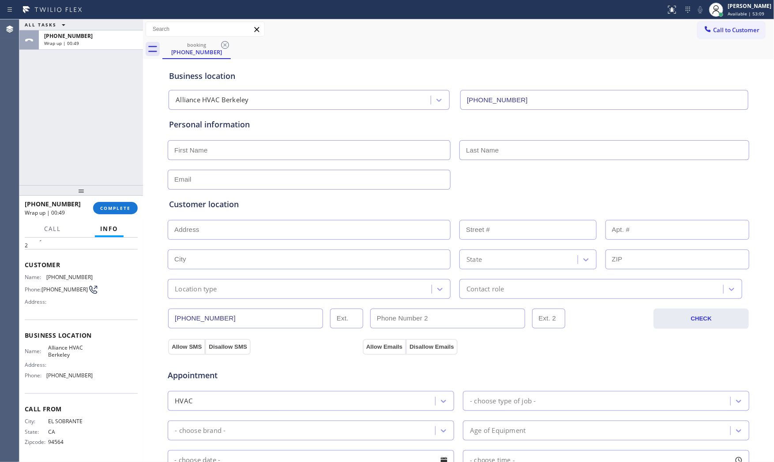
click at [366, 28] on div "Call to Customer Outbound call Location Search location Your caller id phone nu…" at bounding box center [458, 29] width 631 height 15
click at [129, 202] on button "COMPLETE" at bounding box center [115, 208] width 45 height 12
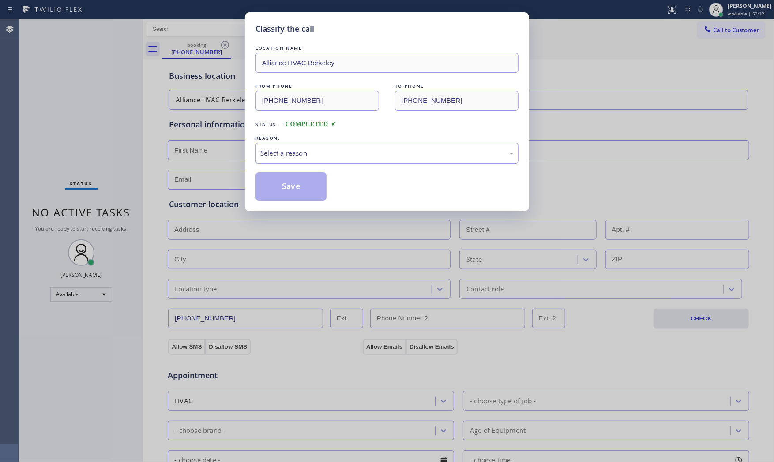
click at [260, 144] on div "Select a reason" at bounding box center [386, 153] width 263 height 21
click at [277, 187] on button "Save" at bounding box center [290, 186] width 71 height 28
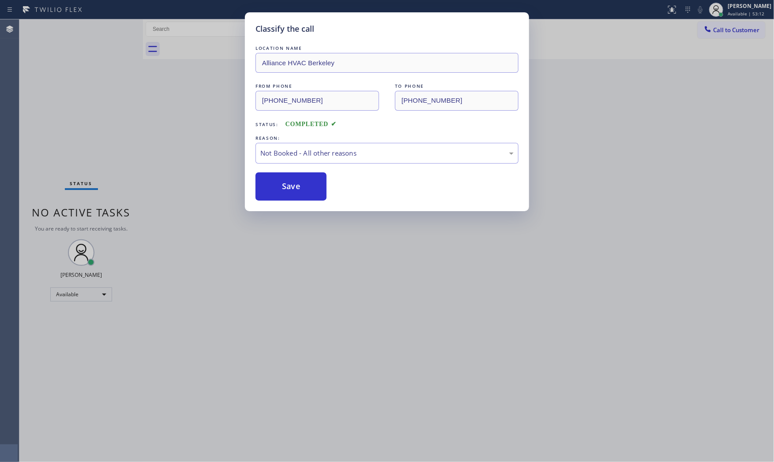
drag, startPoint x: 277, startPoint y: 187, endPoint x: 241, endPoint y: 8, distance: 182.2
click at [277, 186] on button "Save" at bounding box center [290, 186] width 71 height 28
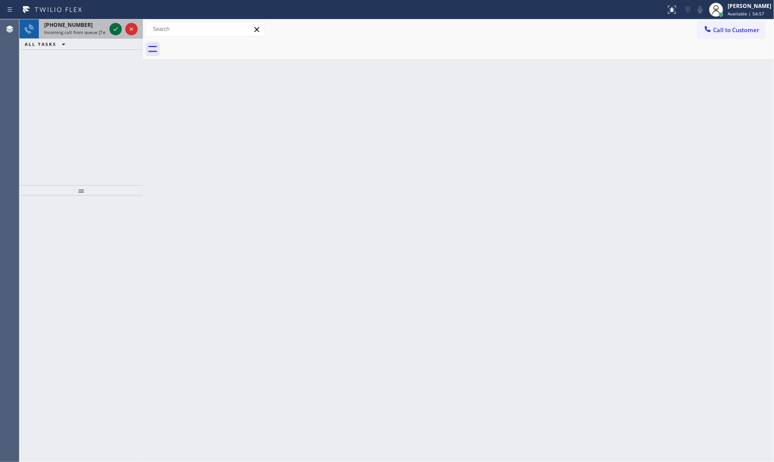
click at [116, 26] on icon at bounding box center [115, 29] width 11 height 11
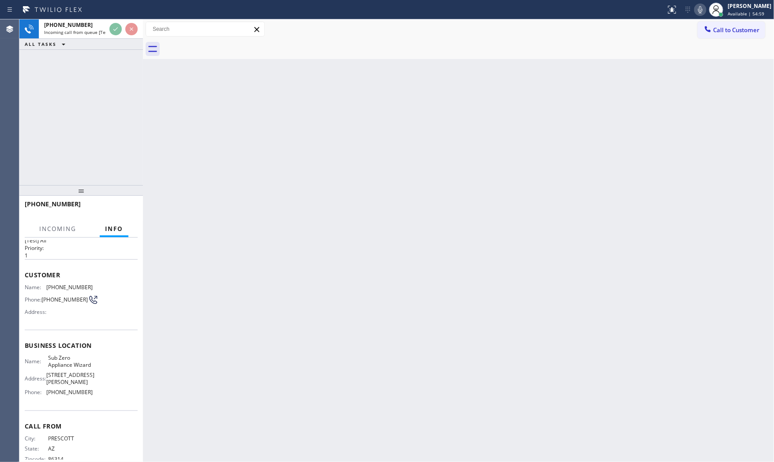
scroll to position [45, 0]
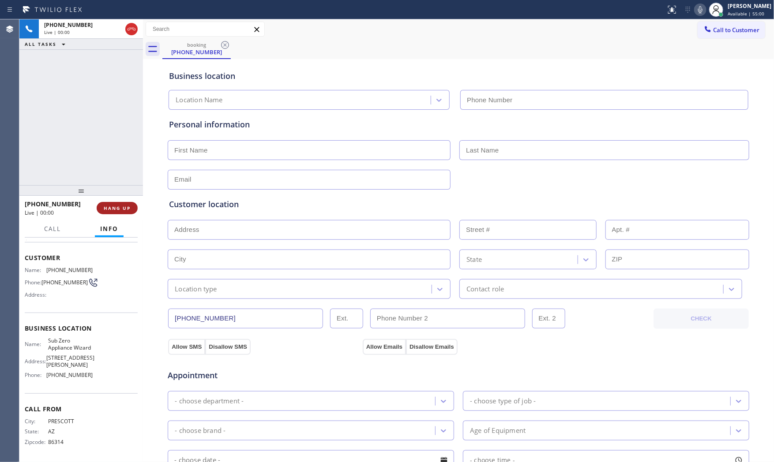
type input "(602) 313-1762"
click at [117, 205] on span "HANG UP" at bounding box center [117, 208] width 27 height 6
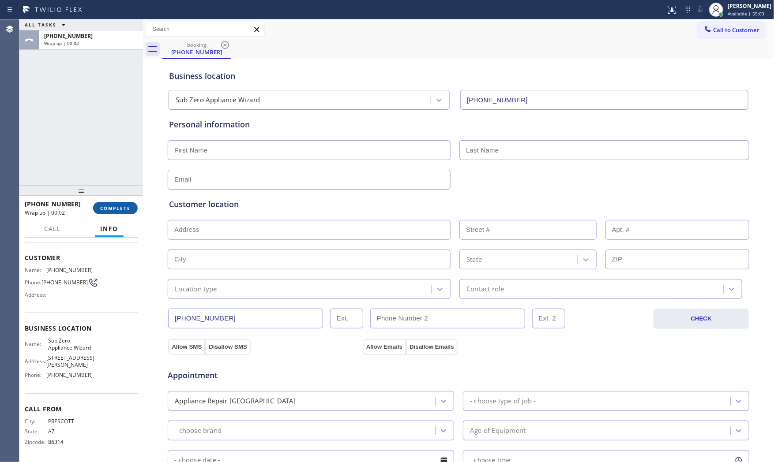
click at [117, 205] on span "COMPLETE" at bounding box center [115, 208] width 30 height 6
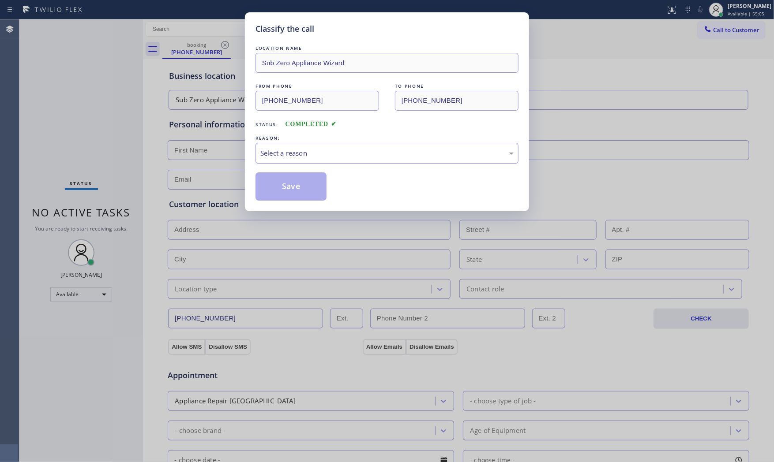
click at [312, 159] on div "Select a reason" at bounding box center [386, 153] width 263 height 21
click at [302, 181] on button "Save" at bounding box center [290, 186] width 71 height 28
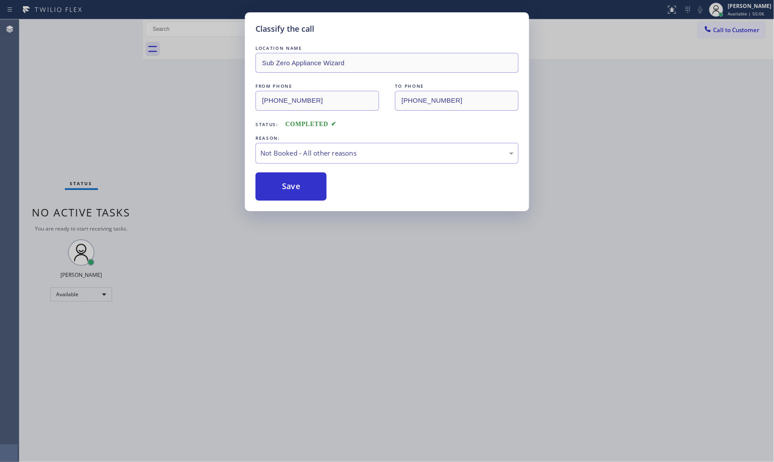
click at [302, 181] on button "Save" at bounding box center [290, 186] width 71 height 28
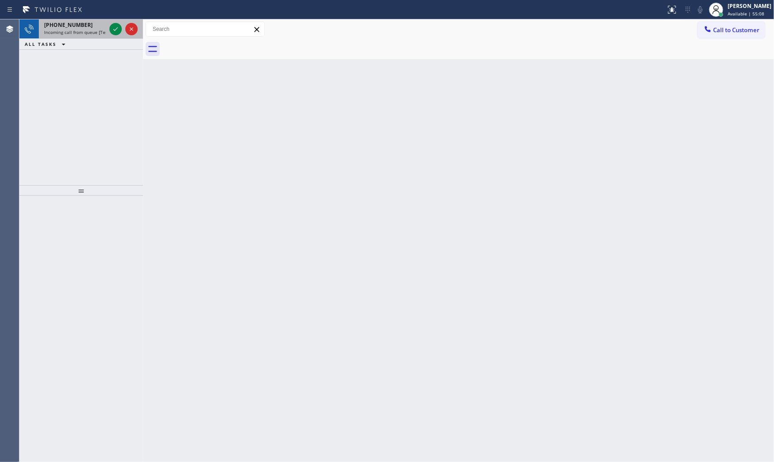
click at [92, 29] on span "Incoming call from queue [Test] All" at bounding box center [80, 32] width 73 height 6
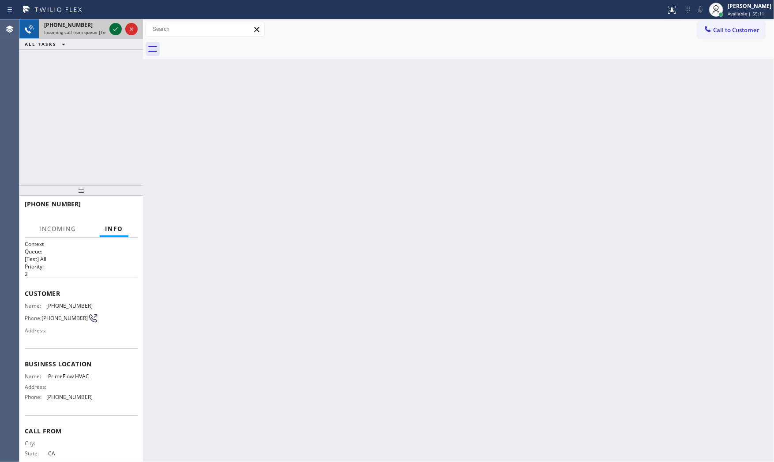
click at [116, 32] on icon at bounding box center [115, 29] width 11 height 11
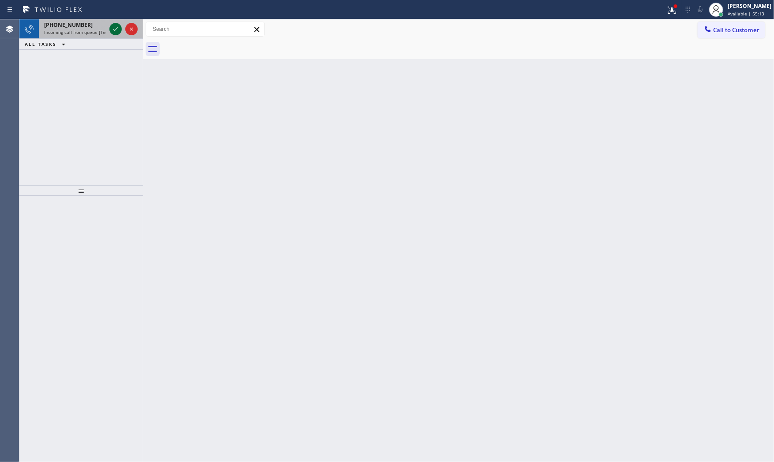
click at [116, 34] on icon at bounding box center [115, 29] width 11 height 11
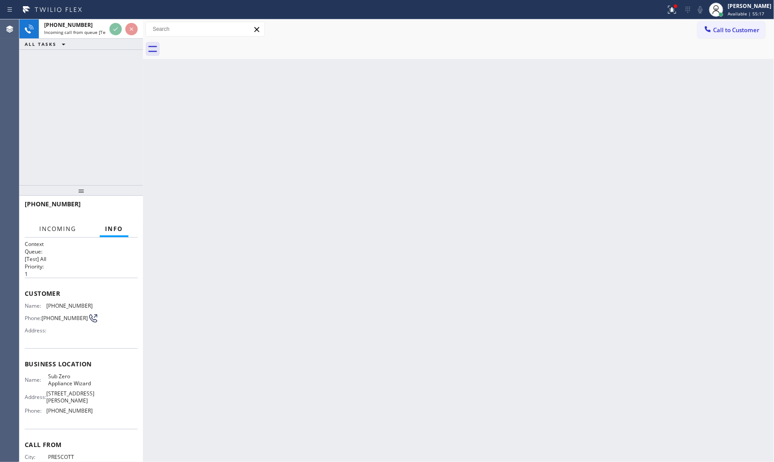
click at [69, 228] on span "Incoming" at bounding box center [57, 229] width 37 height 8
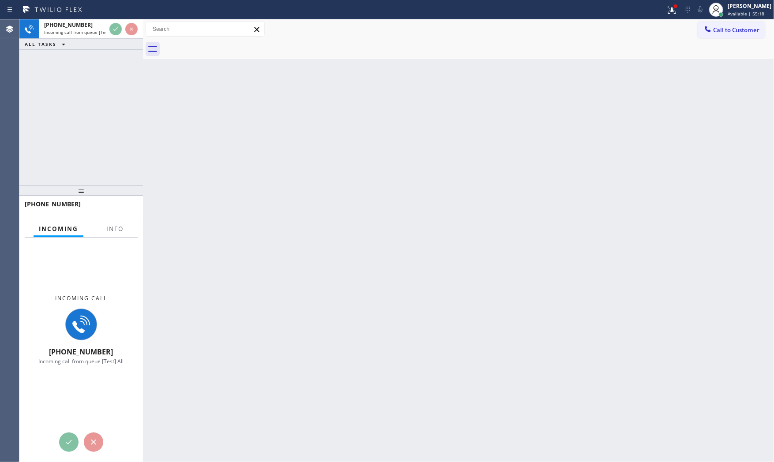
click at [100, 226] on div "Incoming Info" at bounding box center [81, 230] width 113 height 18
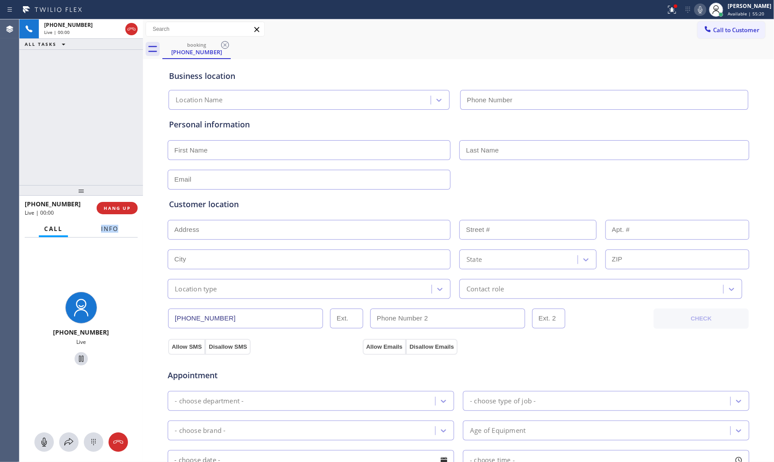
click at [112, 232] on span "Info" at bounding box center [109, 229] width 17 height 8
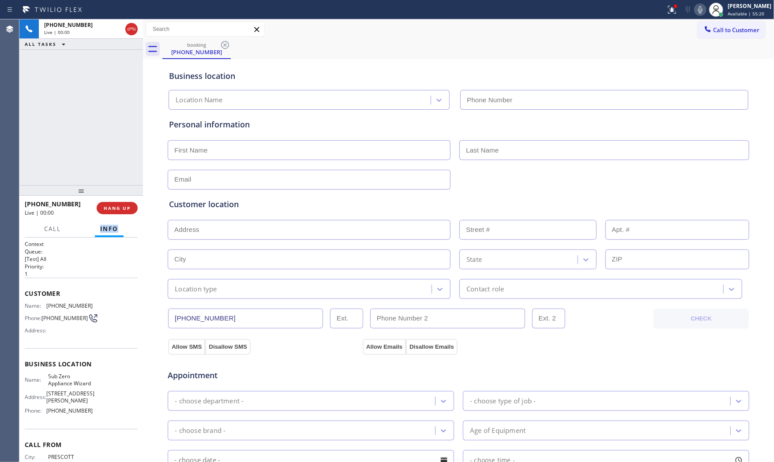
type input "(602) 313-1762"
click at [122, 204] on button "HANG UP" at bounding box center [117, 208] width 41 height 12
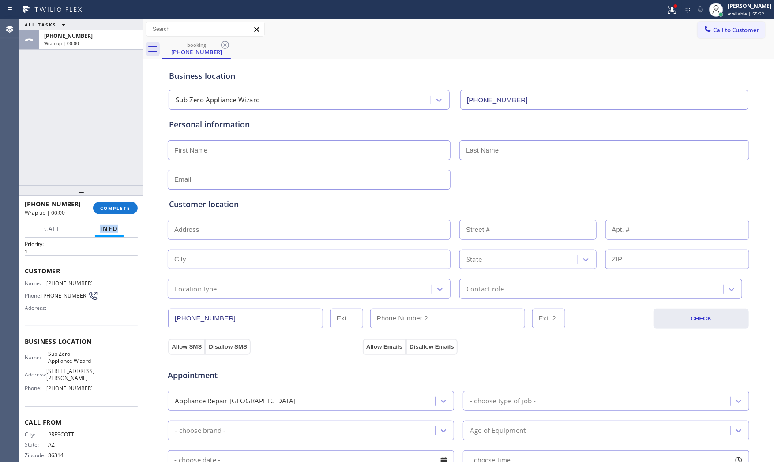
scroll to position [45, 0]
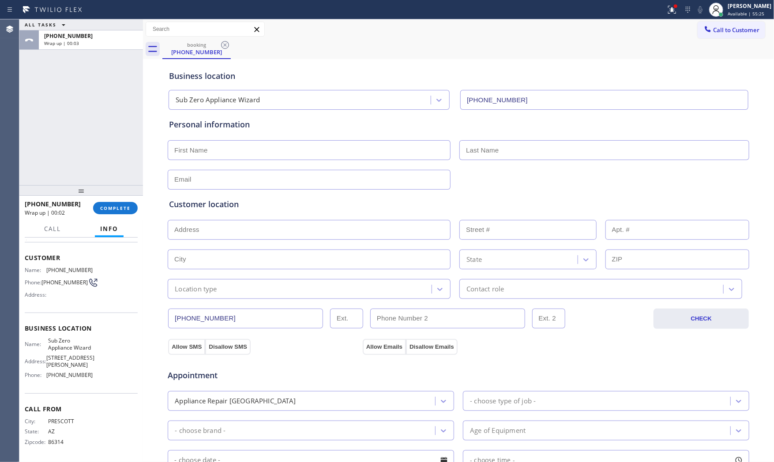
click at [70, 230] on div "Call Info" at bounding box center [81, 230] width 113 height 18
click at [60, 228] on span "Call" at bounding box center [52, 229] width 17 height 8
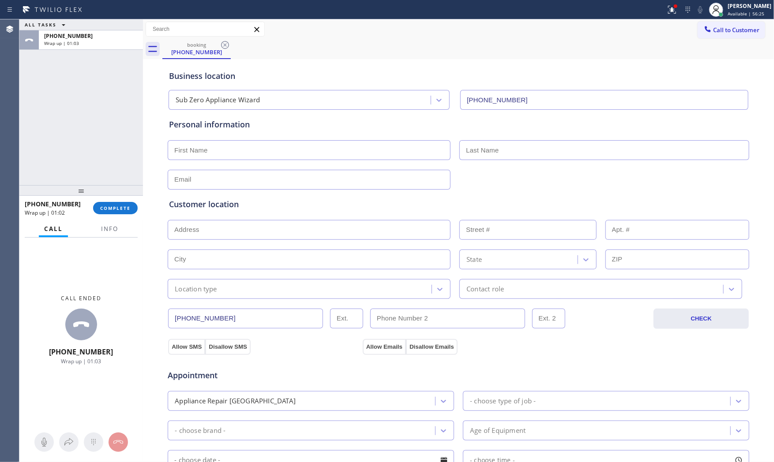
click at [114, 199] on div "+19289253547 Wrap up | 01:02 COMPLETE" at bounding box center [81, 208] width 113 height 23
drag, startPoint x: 113, startPoint y: 199, endPoint x: 120, endPoint y: 212, distance: 14.6
click at [117, 208] on div "+19289253547 Wrap up | 01:03 COMPLETE" at bounding box center [81, 208] width 113 height 23
click at [120, 212] on button "COMPLETE" at bounding box center [115, 208] width 45 height 12
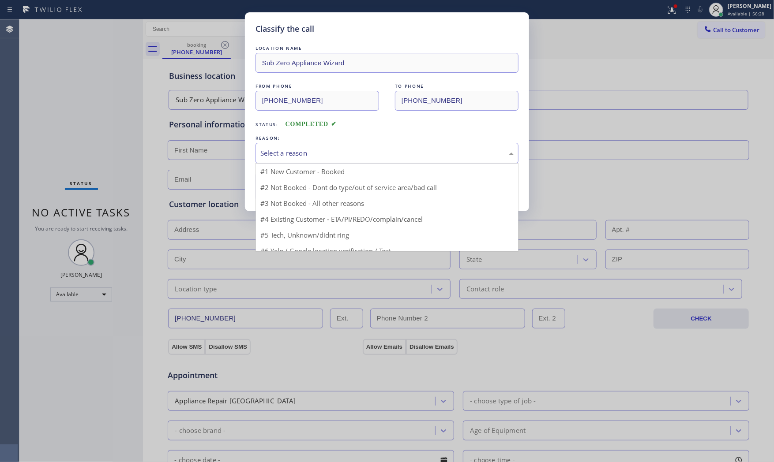
click at [292, 157] on div "Select a reason" at bounding box center [386, 153] width 253 height 10
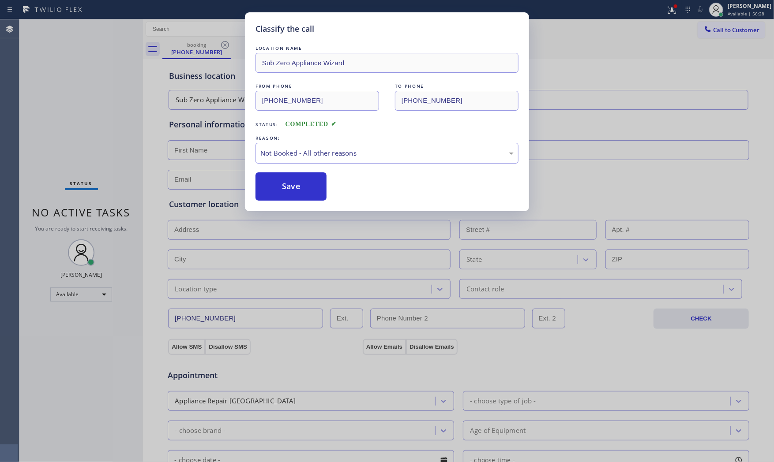
click at [278, 184] on button "Save" at bounding box center [290, 186] width 71 height 28
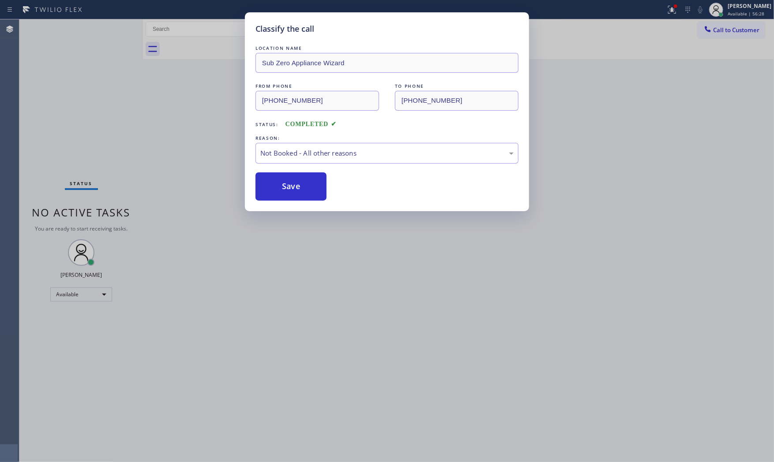
click at [278, 184] on button "Save" at bounding box center [290, 186] width 71 height 28
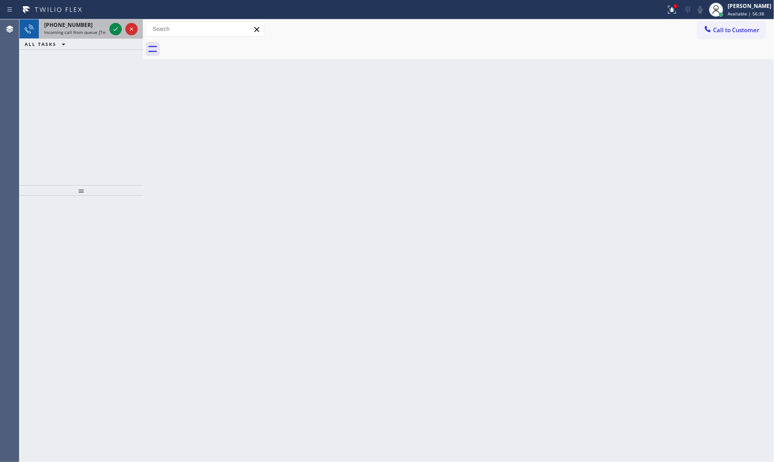
click at [95, 34] on span "Incoming call from queue [Test] All" at bounding box center [80, 32] width 73 height 6
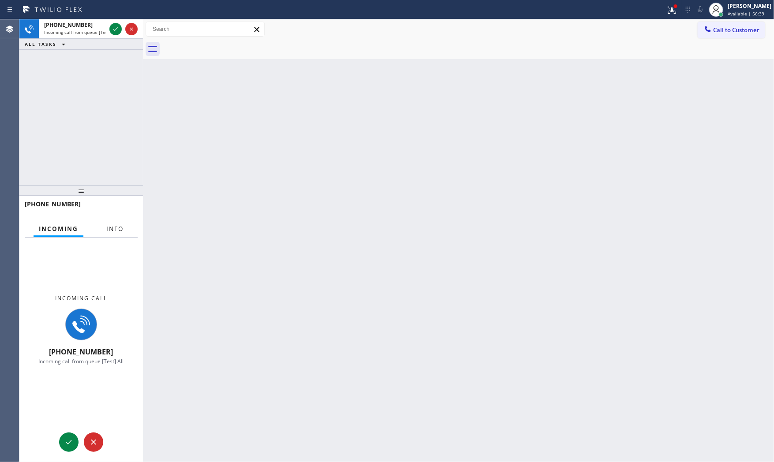
click at [117, 228] on span "Info" at bounding box center [114, 229] width 17 height 8
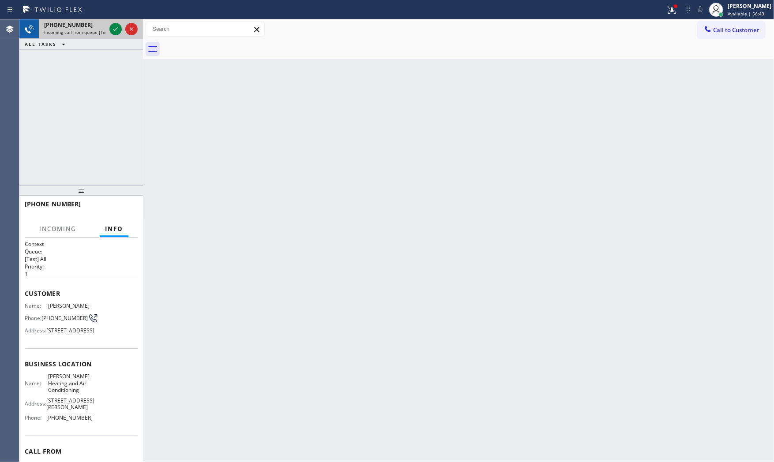
click at [98, 29] on span "Incoming call from queue [Test] All" at bounding box center [80, 32] width 73 height 6
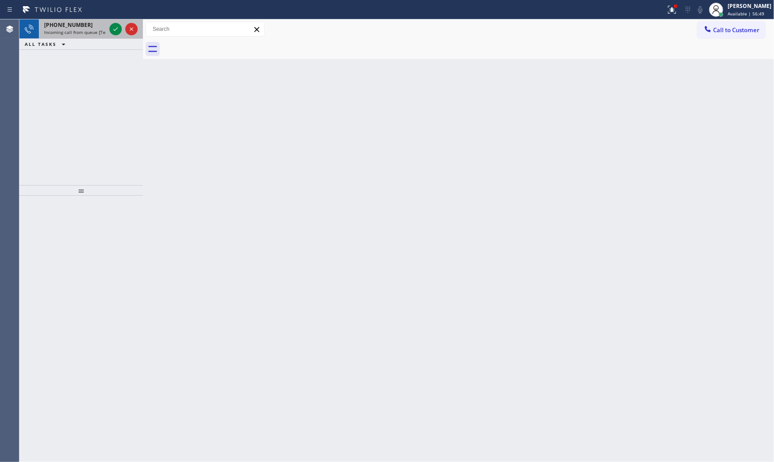
click at [84, 33] on span "Incoming call from queue [Test] All" at bounding box center [80, 32] width 73 height 6
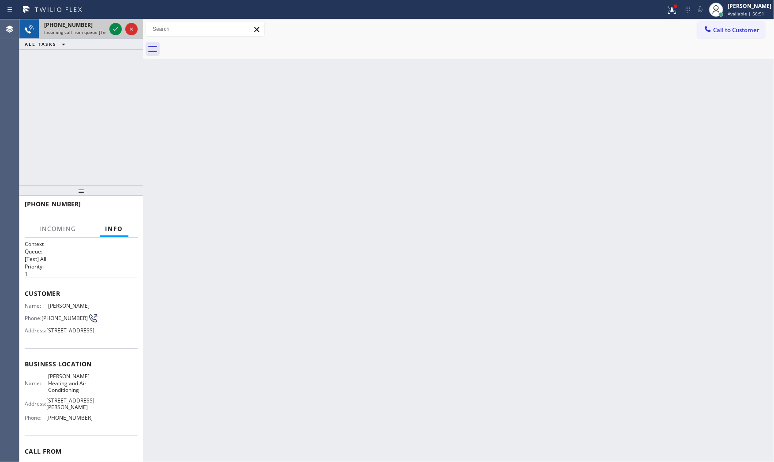
click at [97, 28] on div "+13239920640" at bounding box center [75, 24] width 62 height 7
click at [108, 30] on div at bounding box center [124, 28] width 32 height 19
click at [117, 32] on icon at bounding box center [115, 29] width 11 height 11
click at [123, 210] on span "HANG UP" at bounding box center [117, 208] width 27 height 6
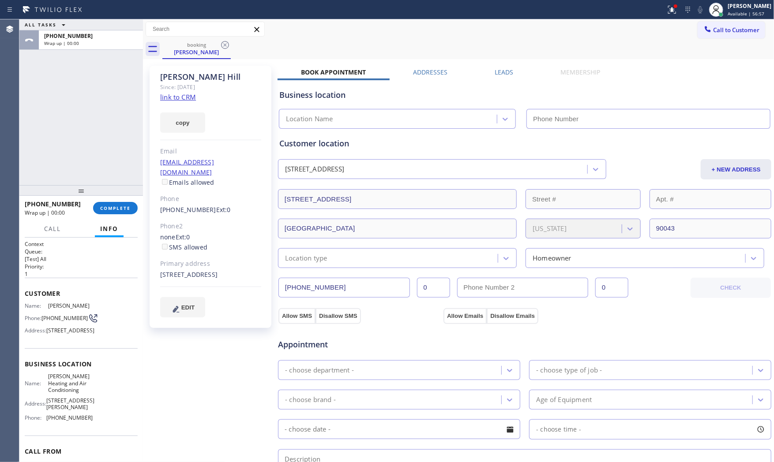
type input "(323) 215-1266"
click at [177, 98] on link "link to CRM" at bounding box center [178, 97] width 36 height 9
click at [119, 222] on button "Info" at bounding box center [109, 229] width 29 height 17
click at [117, 209] on span "COMPLETE" at bounding box center [115, 208] width 30 height 6
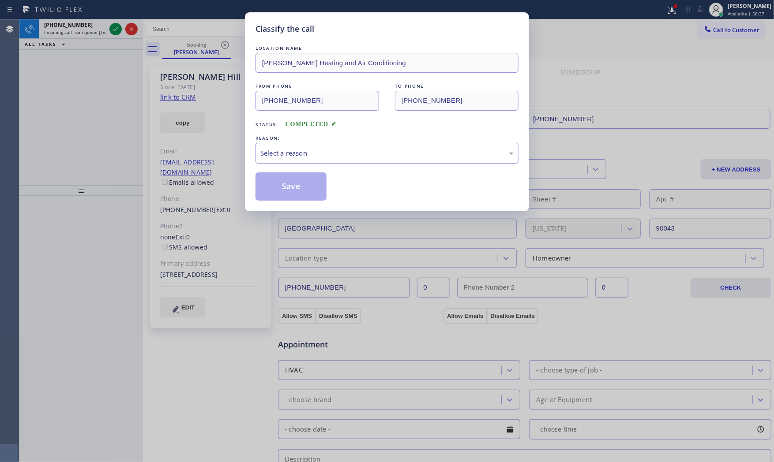
drag, startPoint x: 278, startPoint y: 156, endPoint x: 278, endPoint y: 162, distance: 6.2
click at [278, 159] on div "Select a reason" at bounding box center [386, 153] width 263 height 21
click at [277, 179] on button "Save" at bounding box center [290, 186] width 71 height 28
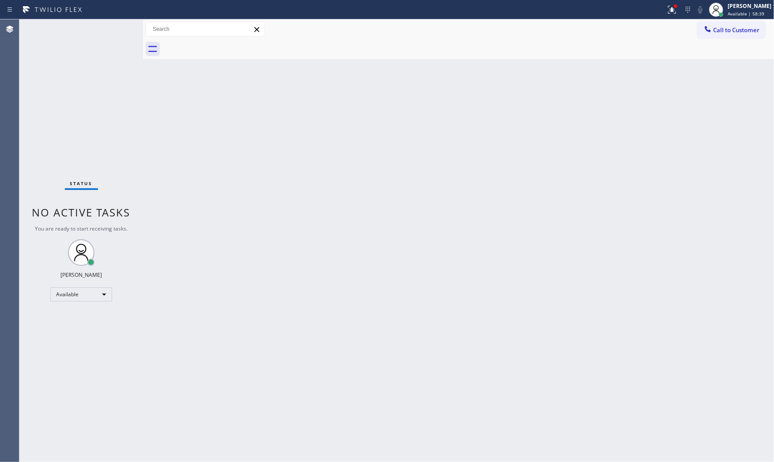
click at [82, 22] on div "Status No active tasks You are ready to start receiving tasks. [PERSON_NAME] Av…" at bounding box center [80, 240] width 123 height 443
click at [662, 9] on div at bounding box center [671, 9] width 19 height 11
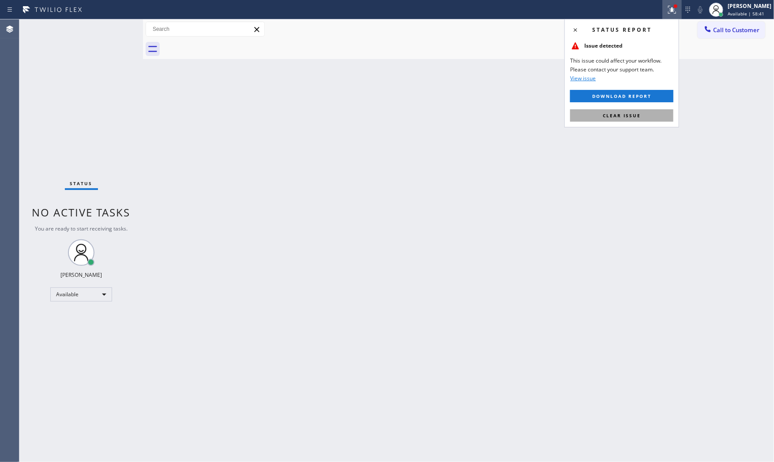
click at [644, 111] on button "Clear issue" at bounding box center [621, 115] width 103 height 12
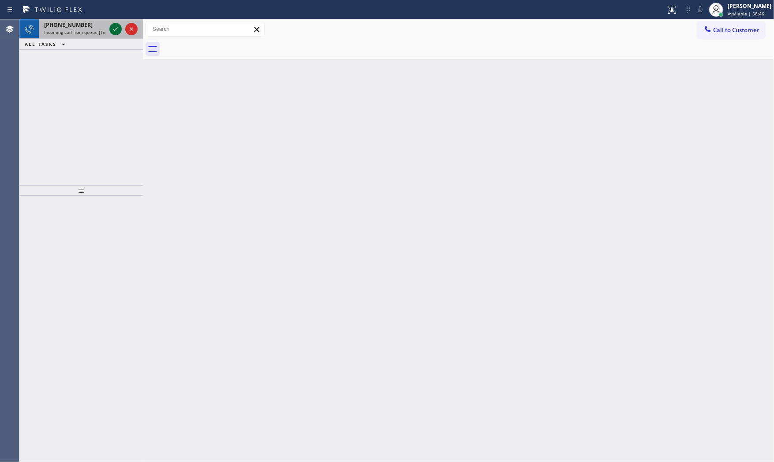
click at [115, 28] on icon at bounding box center [115, 29] width 11 height 11
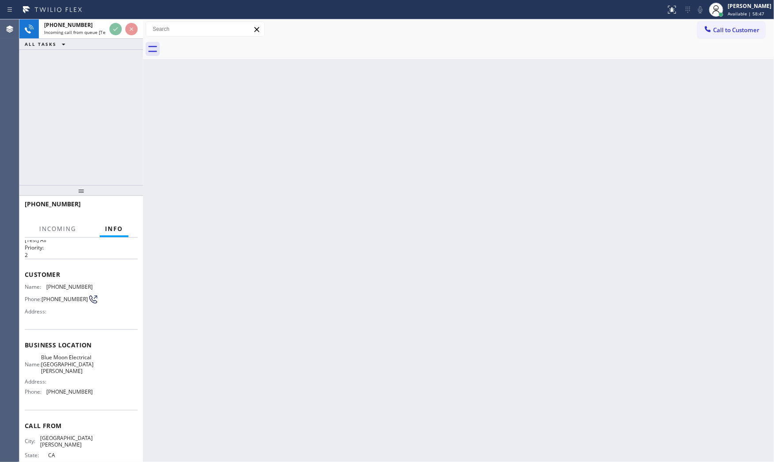
scroll to position [37, 0]
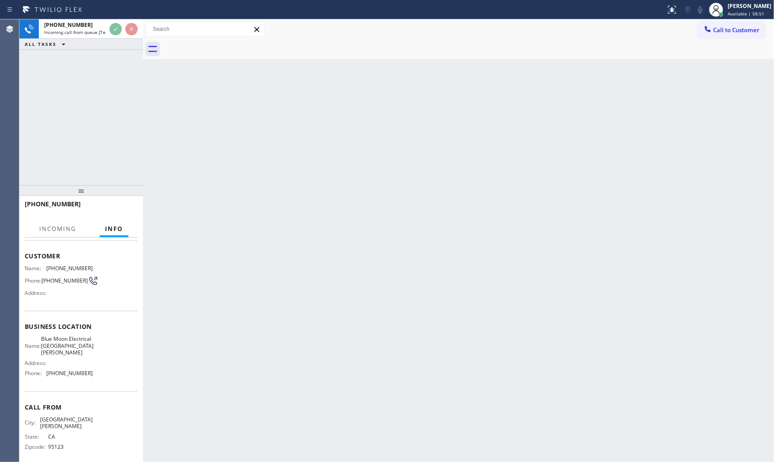
click at [206, 259] on div "Back to Dashboard Change Sender ID Customers Technicians Select a contact Outbo…" at bounding box center [458, 240] width 631 height 443
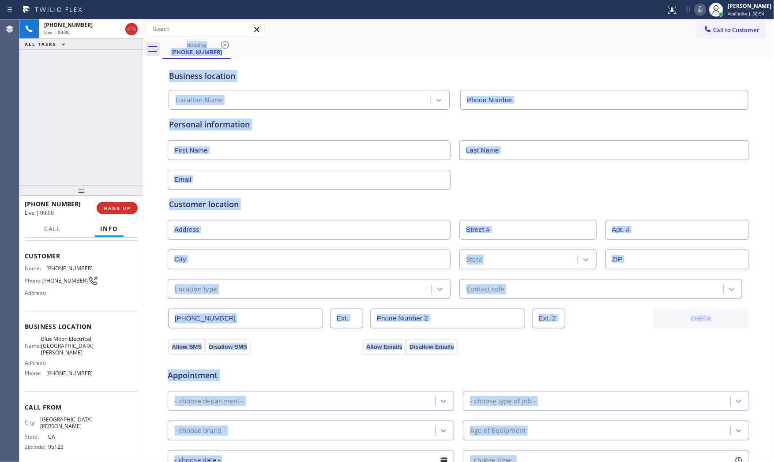
type input "(408) 638-6856"
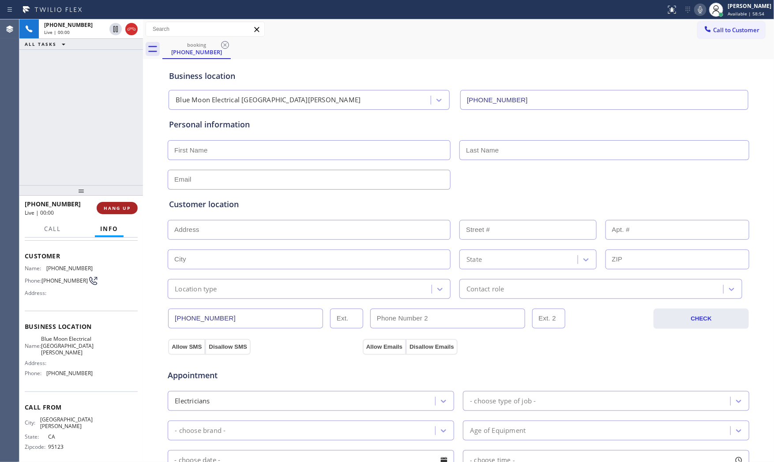
drag, startPoint x: 94, startPoint y: 182, endPoint x: 103, endPoint y: 202, distance: 21.1
click at [94, 185] on div "+14082566787 Live | 00:00 ALL TASKS ALL TASKS ACTIVE TASKS TASKS IN WRAP UP +14…" at bounding box center [80, 240] width 123 height 443
click at [113, 206] on span "HANG UP" at bounding box center [117, 208] width 27 height 6
click at [105, 38] on div "+14082566787" at bounding box center [90, 35] width 93 height 7
click at [116, 201] on div "+14082566787 Wrap up | 00:23 COMPLETE" at bounding box center [81, 208] width 113 height 23
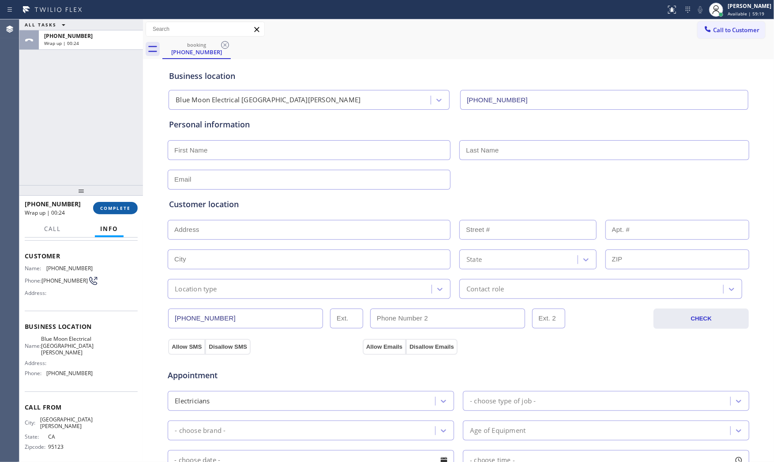
click at [117, 204] on button "COMPLETE" at bounding box center [115, 208] width 45 height 12
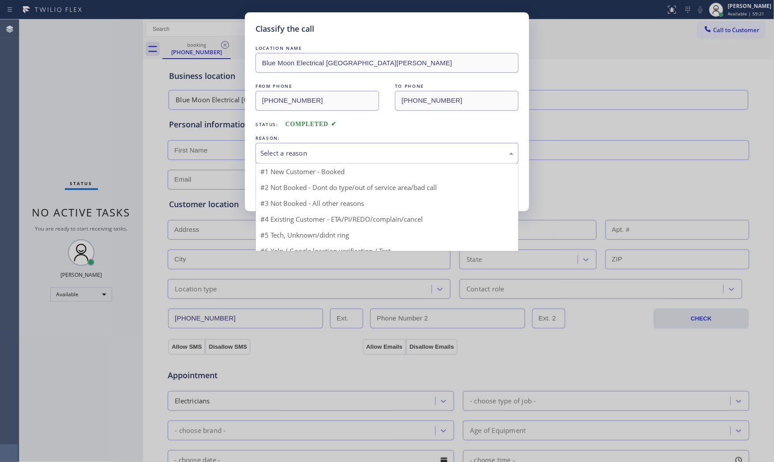
click at [305, 157] on div "Select a reason" at bounding box center [386, 153] width 253 height 10
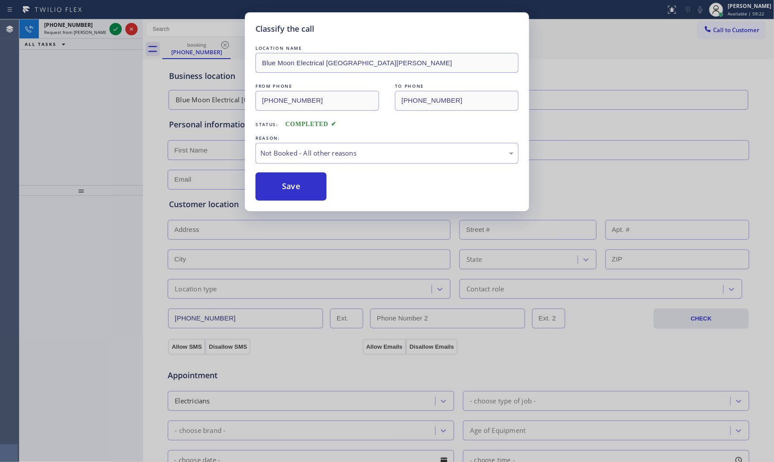
click at [294, 185] on button "Save" at bounding box center [290, 186] width 71 height 28
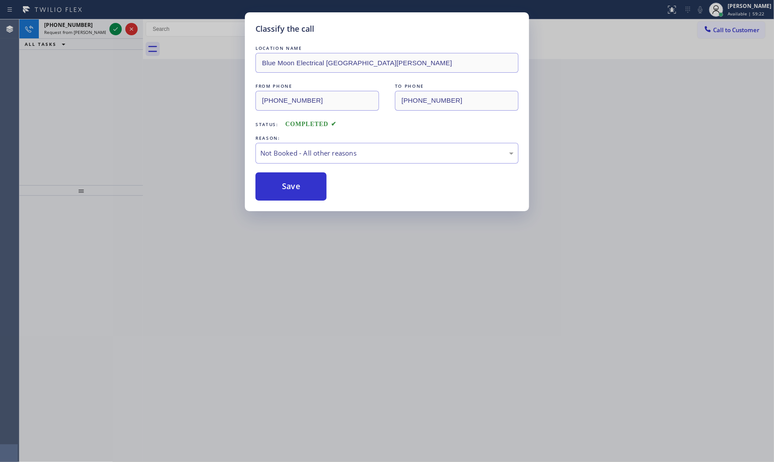
click at [294, 185] on button "Save" at bounding box center [290, 186] width 71 height 28
drag, startPoint x: 294, startPoint y: 185, endPoint x: 209, endPoint y: 126, distance: 103.9
click at [293, 185] on button "Save" at bounding box center [290, 186] width 71 height 28
click at [81, 27] on div "Classify the call LOCATION NAME Drain Clean Service Los Angeles FROM PHONE (209…" at bounding box center [396, 240] width 754 height 443
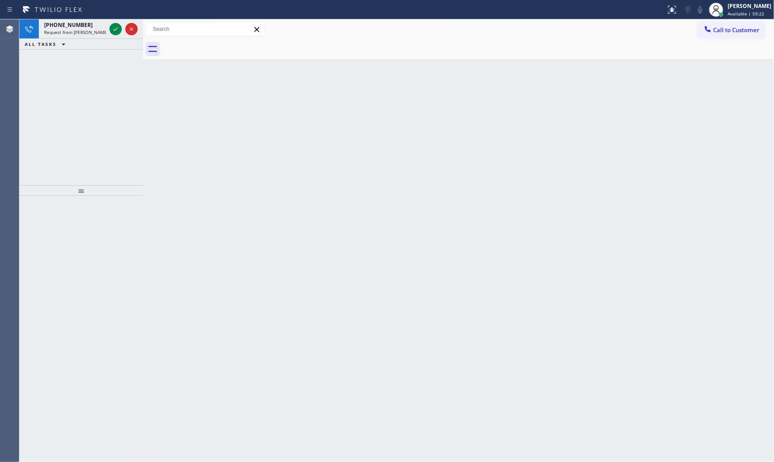
click at [81, 27] on div "+14254667772" at bounding box center [75, 24] width 62 height 7
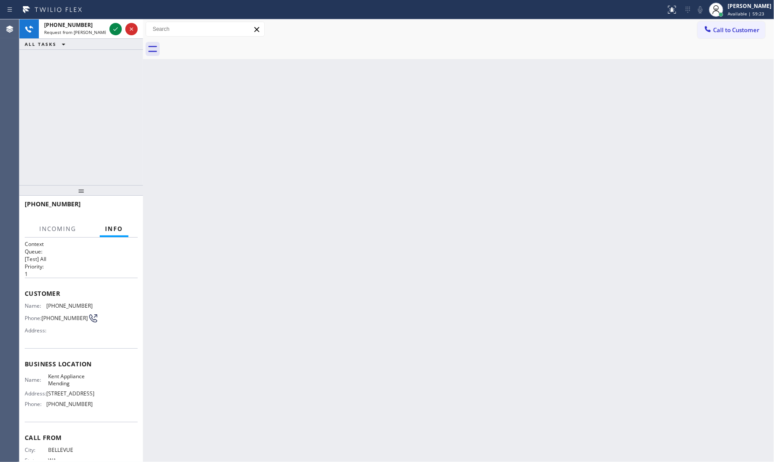
click at [81, 27] on div "+14254667772" at bounding box center [75, 24] width 62 height 7
click at [116, 30] on icon at bounding box center [115, 29] width 4 height 4
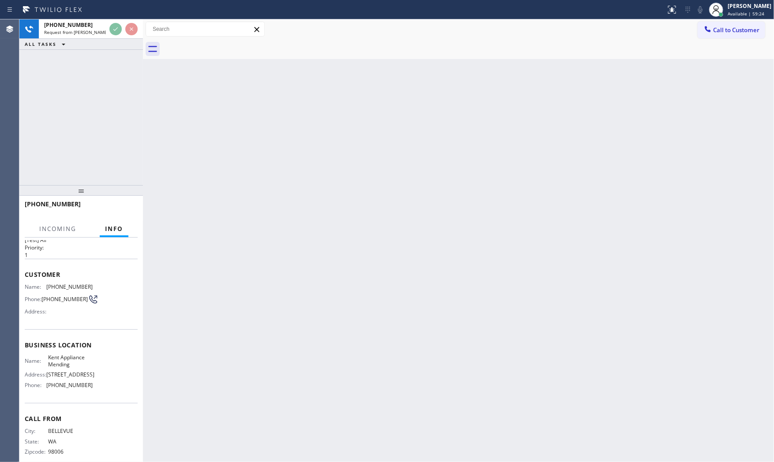
scroll to position [37, 0]
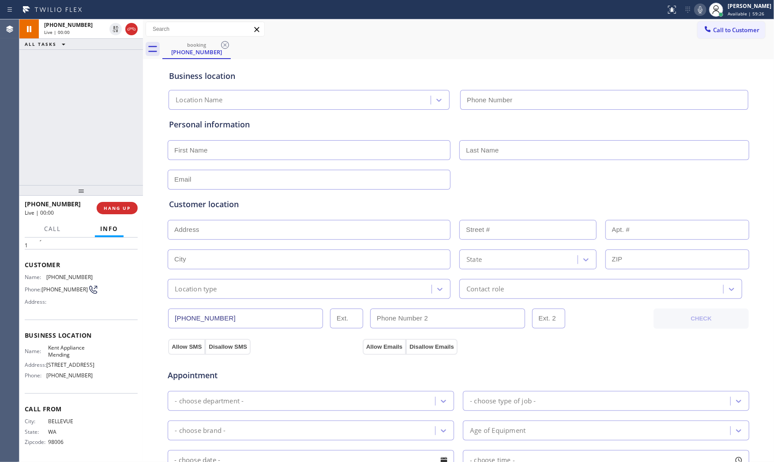
type input "(206) 202-1006"
click at [698, 14] on icon at bounding box center [700, 9] width 11 height 11
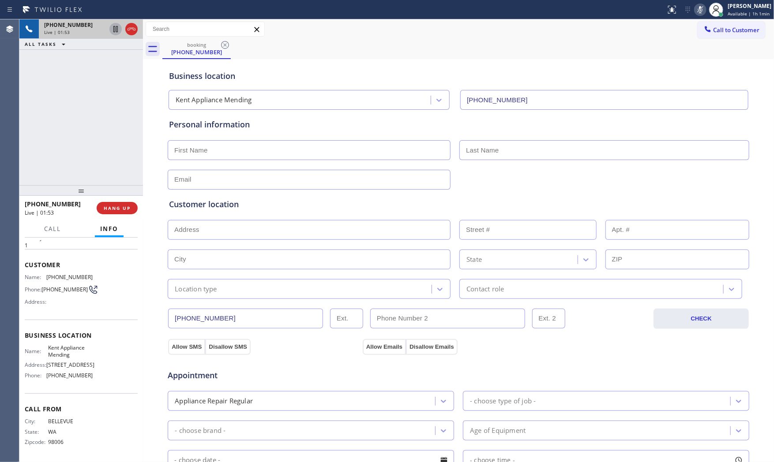
click at [115, 34] on icon at bounding box center [115, 29] width 11 height 11
click at [222, 10] on div at bounding box center [333, 10] width 658 height 14
click at [60, 30] on span "Live | 03:13" at bounding box center [57, 32] width 26 height 6
click at [702, 8] on icon at bounding box center [700, 9] width 11 height 11
click at [115, 31] on icon at bounding box center [115, 29] width 11 height 11
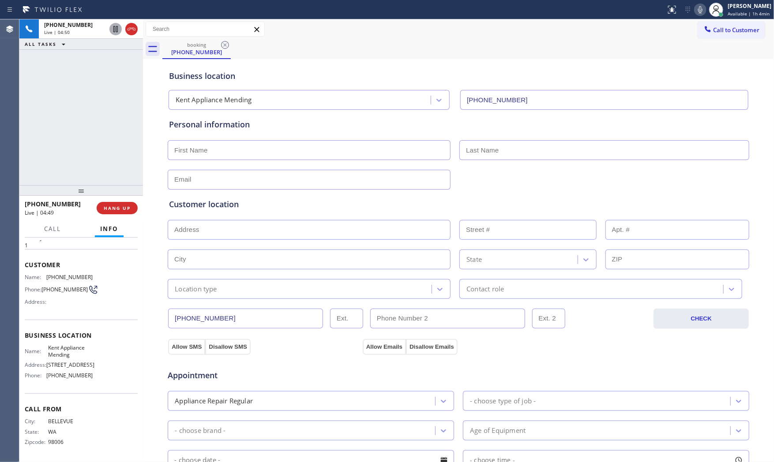
click at [691, 16] on div "Status report No issues detected If you experience an issue, please download th…" at bounding box center [718, 9] width 112 height 19
click at [695, 13] on icon at bounding box center [700, 9] width 11 height 11
click at [699, 7] on icon at bounding box center [700, 9] width 11 height 11
click at [110, 210] on span "HANG UP" at bounding box center [117, 208] width 27 height 6
click at [315, 154] on input "text" at bounding box center [309, 150] width 283 height 20
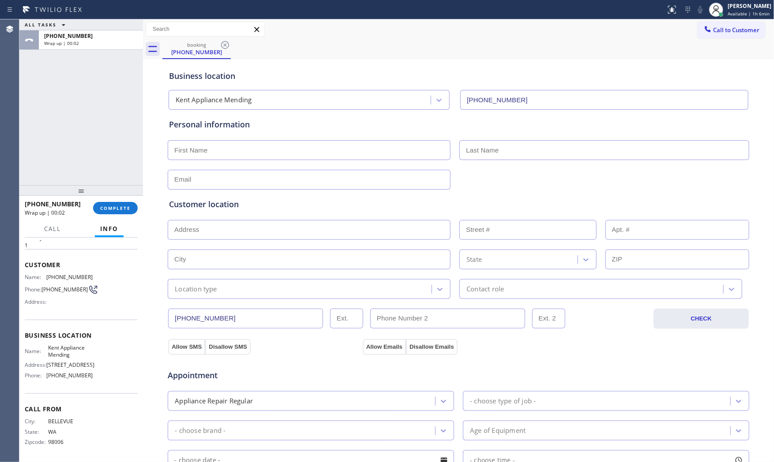
paste input "Anna"
type input "Anna"
drag, startPoint x: 543, startPoint y: 146, endPoint x: 550, endPoint y: 146, distance: 6.2
click at [543, 146] on input "text" at bounding box center [604, 150] width 290 height 20
paste input "Pike"
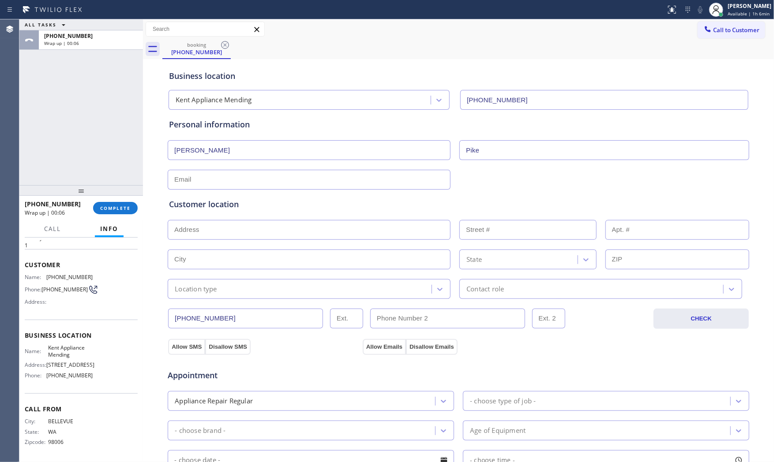
type input "Pike"
click at [72, 274] on span "(425) 466-7772" at bounding box center [69, 277] width 46 height 7
drag, startPoint x: 72, startPoint y: 264, endPoint x: 82, endPoint y: 263, distance: 10.2
click at [73, 274] on span "(425) 466-7772" at bounding box center [69, 277] width 46 height 7
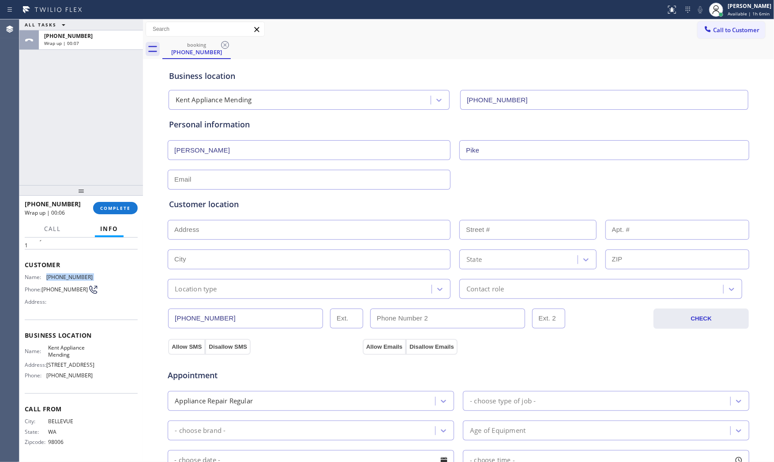
copy span "(425) 466-7772"
click at [221, 177] on input "text" at bounding box center [309, 180] width 283 height 20
paste input "lpike@windermere.com"
type input "lpike@windermere.com"
click at [336, 222] on input "text" at bounding box center [309, 230] width 283 height 20
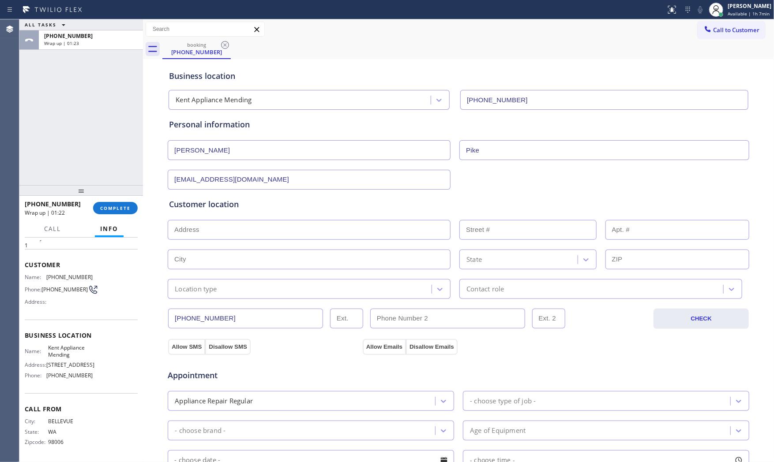
paste input "3715 S 182nd St Unit B107, Seatac, WA 98188"
type input "S 182nd St"
type input "[GEOGRAPHIC_DATA]"
type input "98188"
click at [623, 231] on input "text" at bounding box center [677, 230] width 144 height 20
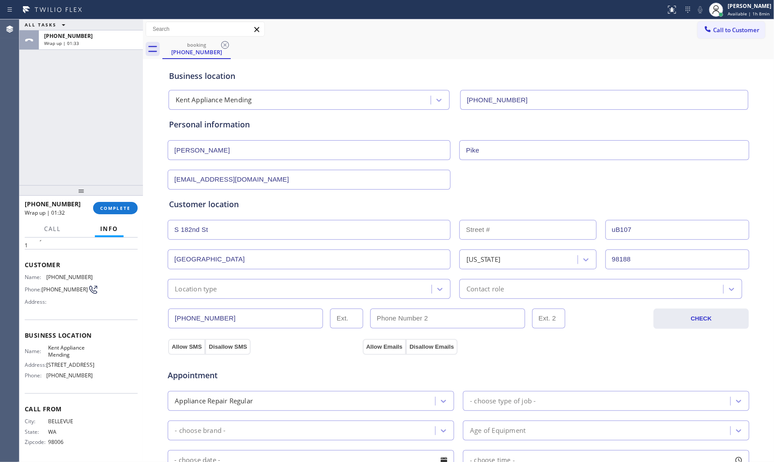
type input "uB107"
click at [199, 290] on div "Location type" at bounding box center [196, 289] width 42 height 10
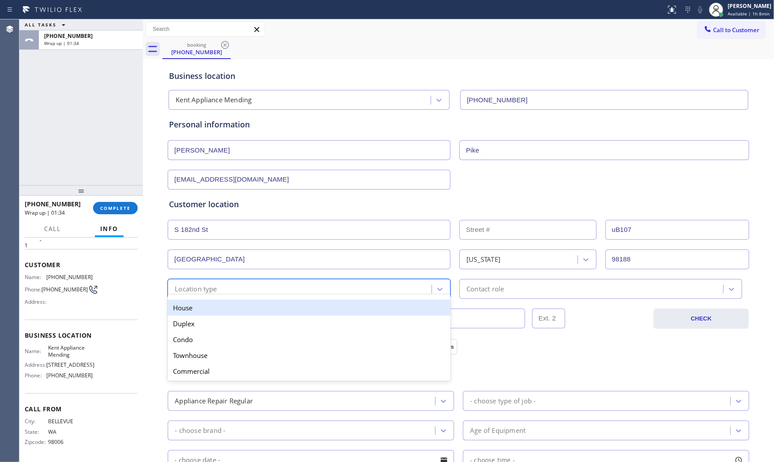
drag, startPoint x: 198, startPoint y: 312, endPoint x: 253, endPoint y: 307, distance: 55.3
click at [198, 312] on div "House" at bounding box center [309, 308] width 283 height 16
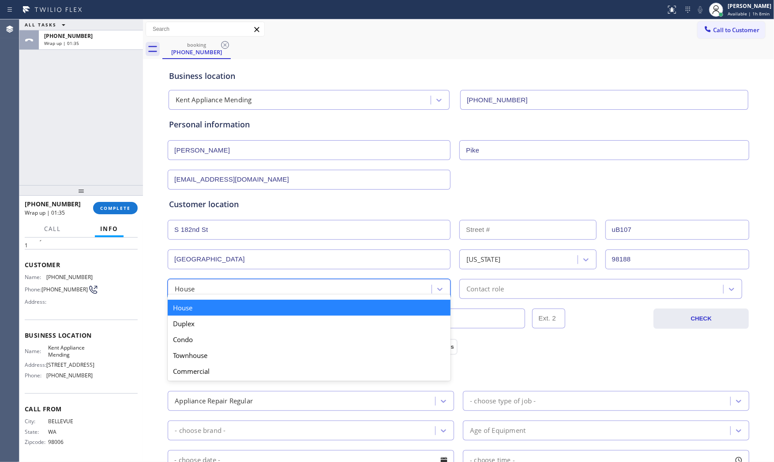
click at [327, 297] on div "option House, selected. option House focused, 1 of 5. 5 results available. Use …" at bounding box center [309, 289] width 283 height 20
drag, startPoint x: 234, startPoint y: 343, endPoint x: 413, endPoint y: 299, distance: 184.8
click at [236, 342] on div "Condo" at bounding box center [309, 340] width 283 height 16
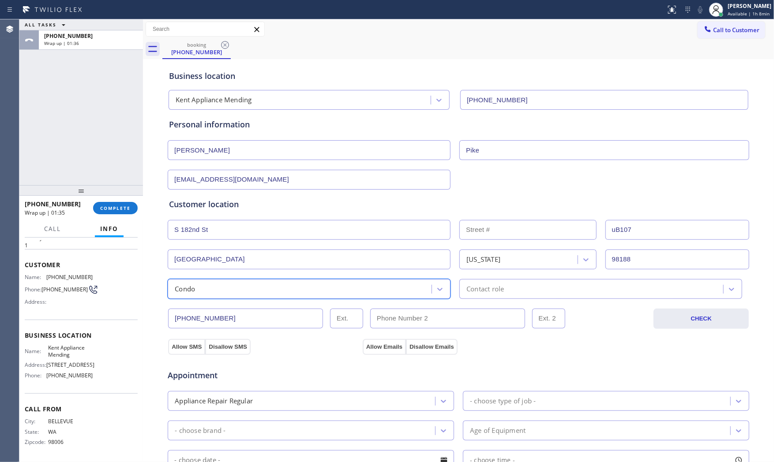
click at [487, 284] on div "Contact role" at bounding box center [484, 289] width 37 height 10
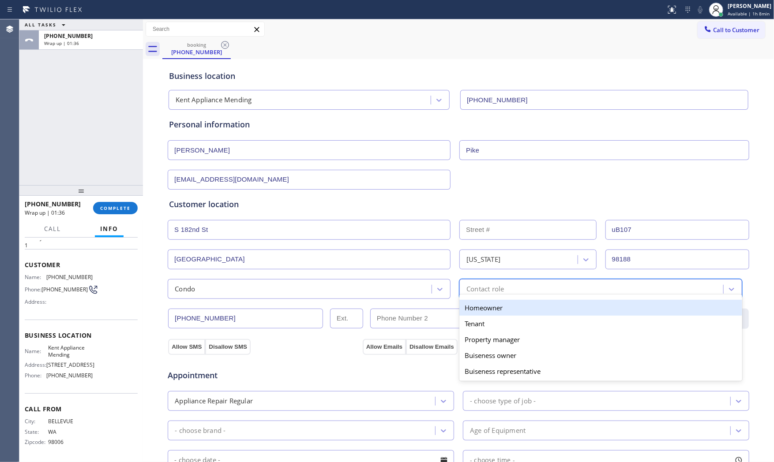
click at [471, 310] on div "Homeowner" at bounding box center [600, 308] width 283 height 16
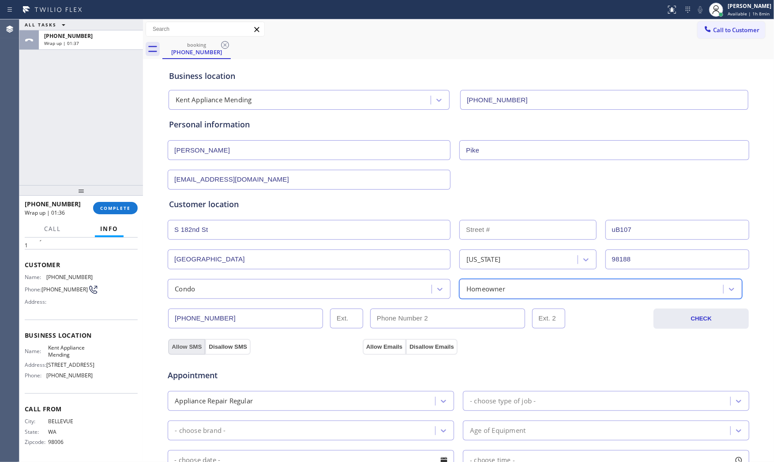
click at [182, 344] on button "Allow SMS" at bounding box center [186, 347] width 37 height 16
drag, startPoint x: 375, startPoint y: 343, endPoint x: 381, endPoint y: 343, distance: 5.7
click at [377, 343] on button "Allow Emails" at bounding box center [384, 347] width 43 height 16
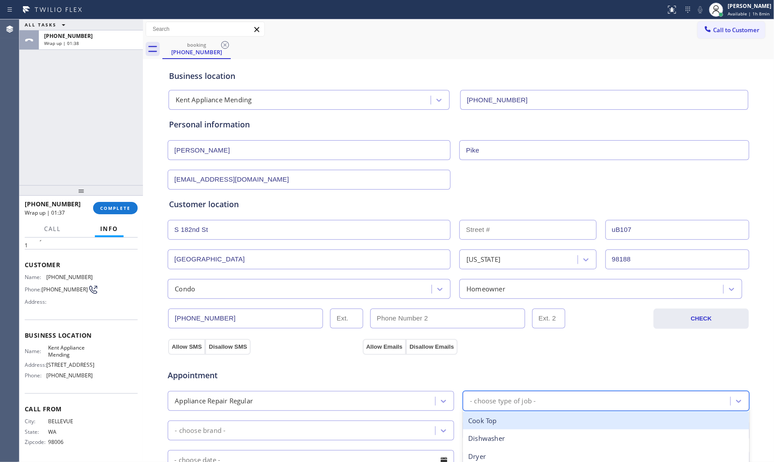
drag, startPoint x: 503, startPoint y: 393, endPoint x: 508, endPoint y: 387, distance: 7.9
click at [504, 393] on div "- choose type of job -" at bounding box center [606, 401] width 286 height 20
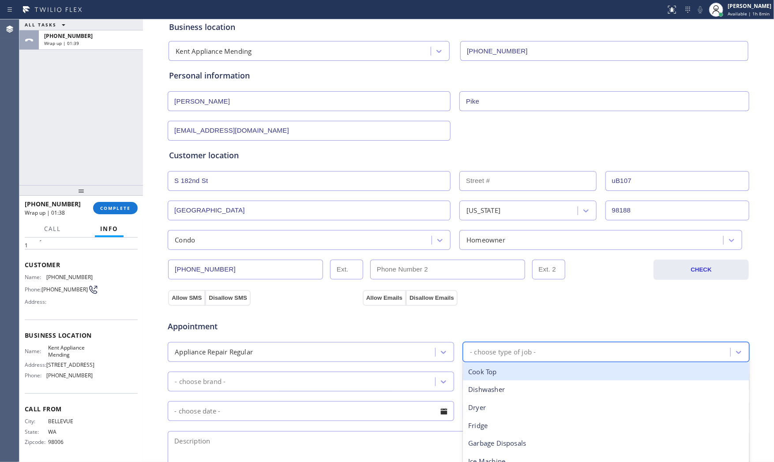
scroll to position [98, 0]
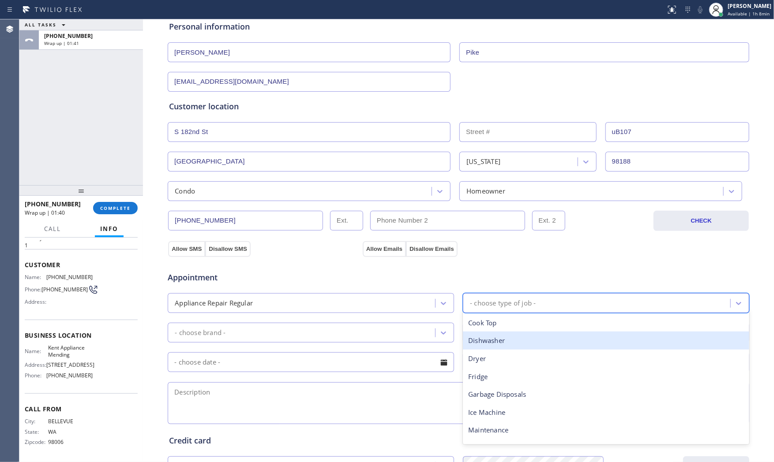
drag, startPoint x: 508, startPoint y: 337, endPoint x: 503, endPoint y: 338, distance: 4.4
click at [506, 337] on div "Dishwasher" at bounding box center [606, 341] width 286 height 18
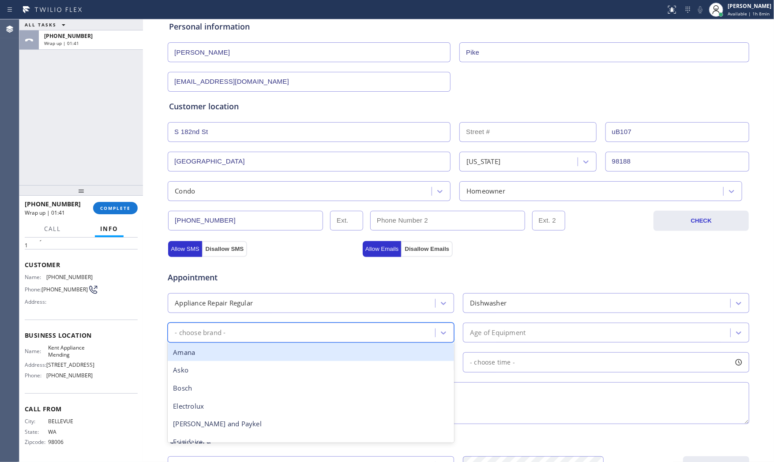
click at [370, 334] on div "- choose brand -" at bounding box center [302, 332] width 265 height 15
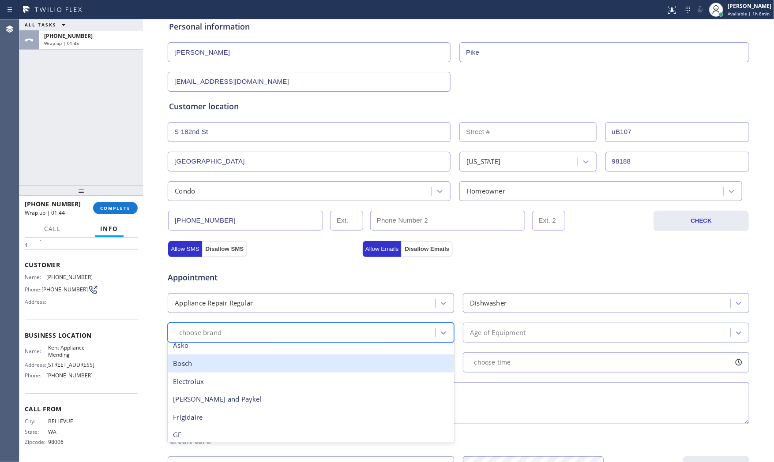
scroll to position [0, 0]
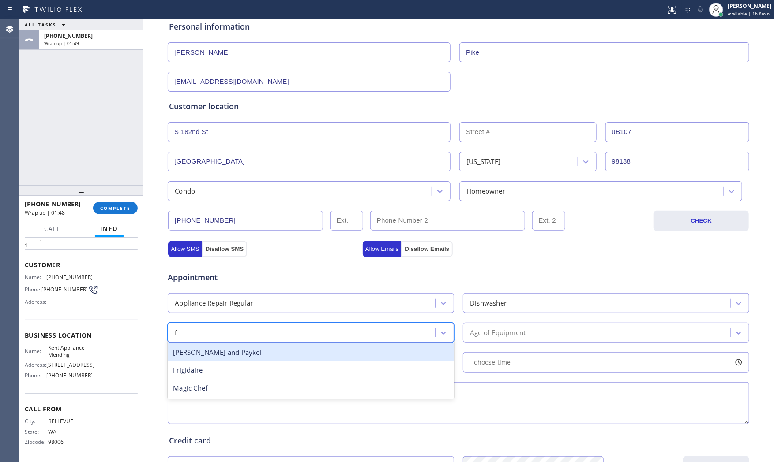
type input "fr"
click at [225, 351] on div "Frigidaire" at bounding box center [311, 353] width 286 height 18
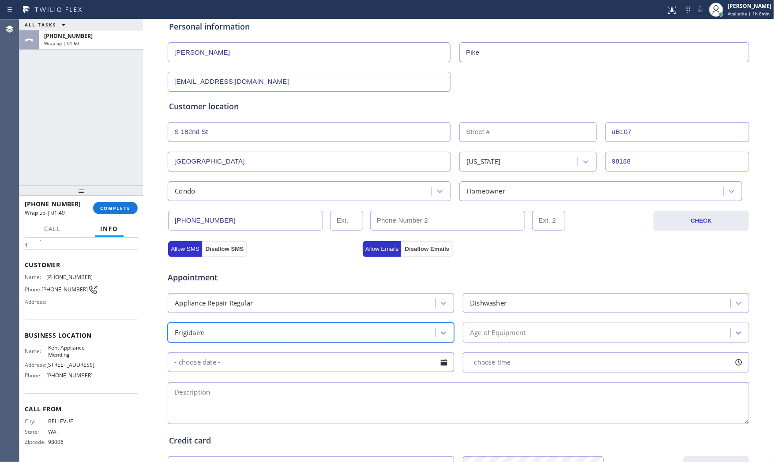
click at [500, 333] on div "Age of Equipment" at bounding box center [498, 333] width 56 height 10
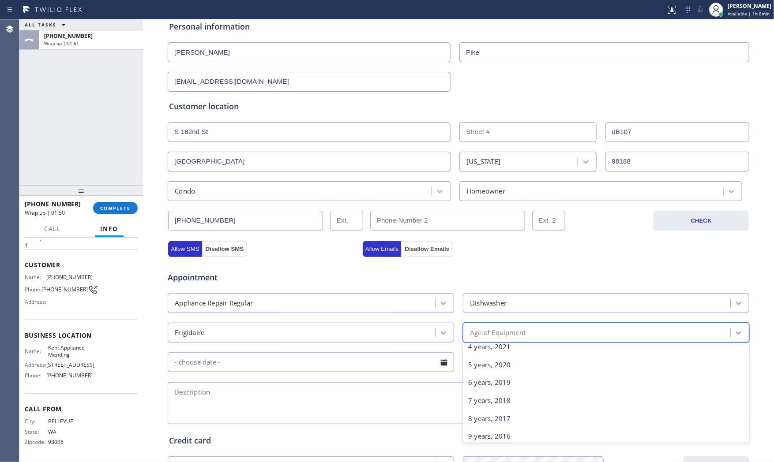
scroll to position [98, 0]
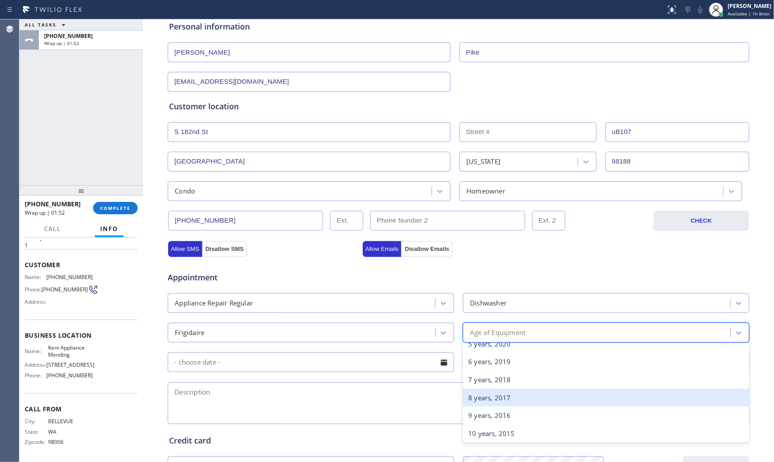
click at [492, 399] on div "8 years, 2017" at bounding box center [606, 398] width 286 height 18
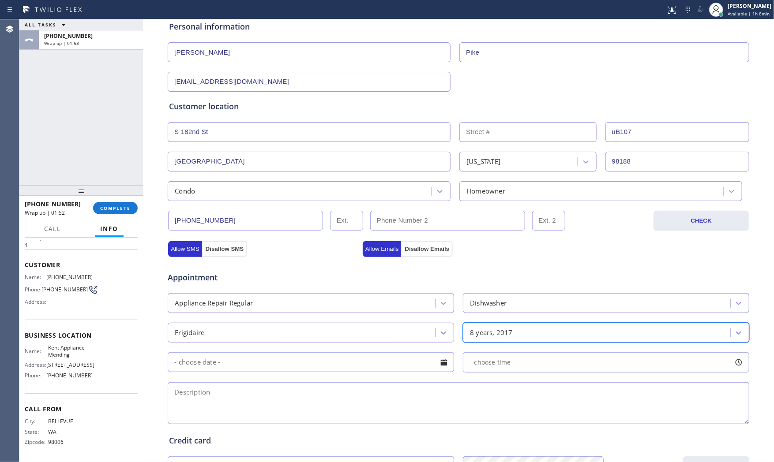
click at [337, 368] on input "text" at bounding box center [311, 362] width 286 height 20
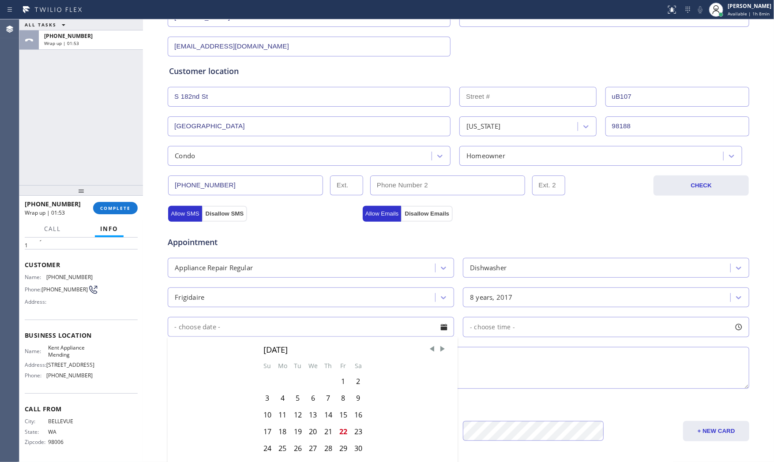
scroll to position [196, 0]
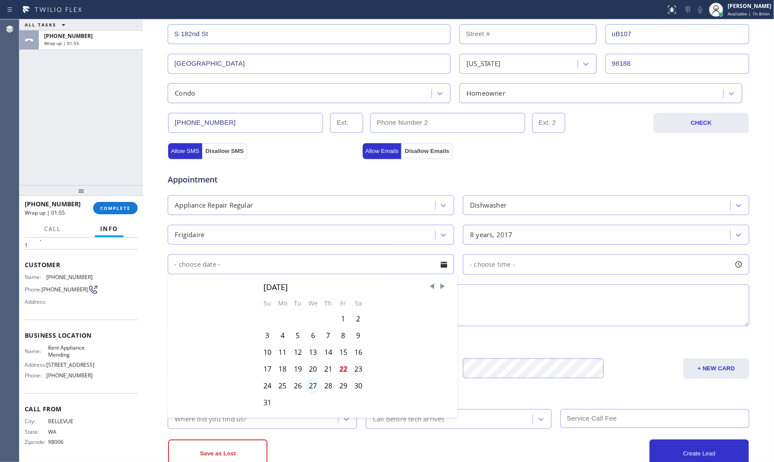
click at [306, 384] on div "27" at bounding box center [312, 386] width 15 height 17
type input "08/27/2025"
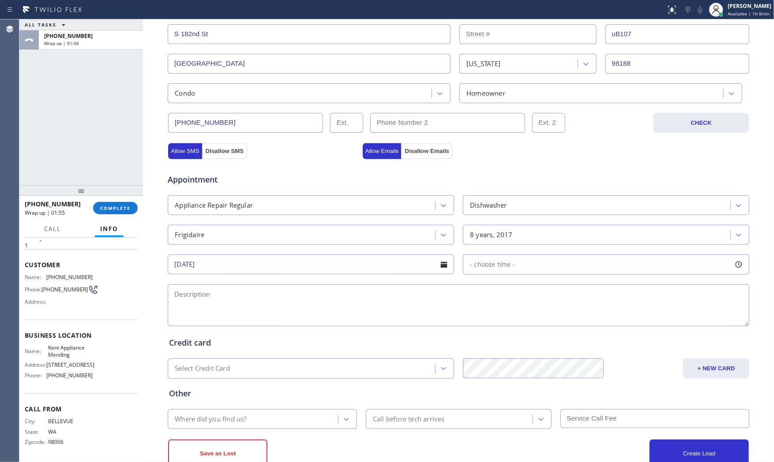
click at [526, 270] on div "- choose time -" at bounding box center [606, 264] width 286 height 20
drag, startPoint x: 464, startPoint y: 320, endPoint x: 576, endPoint y: 318, distance: 111.6
click at [576, 318] on div at bounding box center [577, 318] width 11 height 19
drag, startPoint x: 468, startPoint y: 320, endPoint x: 509, endPoint y: 318, distance: 40.6
click at [509, 318] on div at bounding box center [514, 318] width 11 height 19
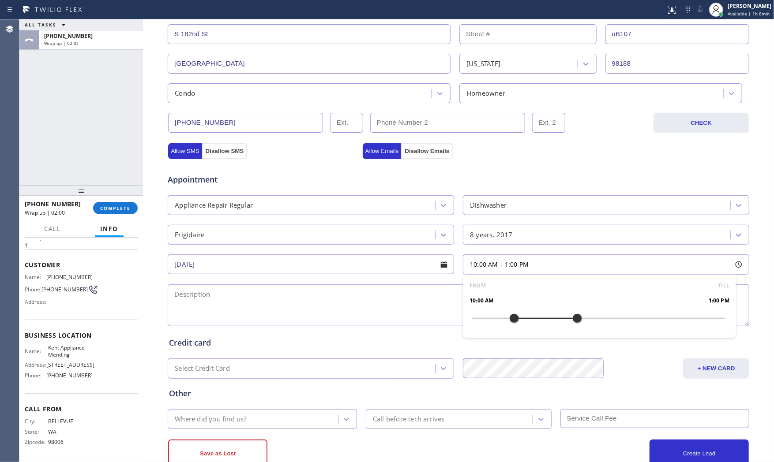
click at [396, 310] on textarea at bounding box center [458, 305] width 581 height 42
click at [64, 344] on span "Kent Appliance Mending" at bounding box center [70, 351] width 44 height 14
copy span "Kent Appliance Mending"
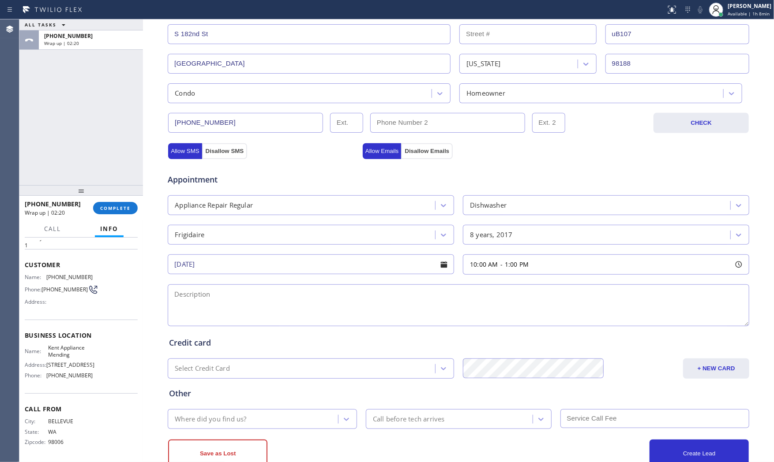
click at [231, 309] on textarea at bounding box center [458, 305] width 581 height 42
paste textarea "10-1 $85 Frigdaire | dishwasher | its not working, its hold water and not funct…"
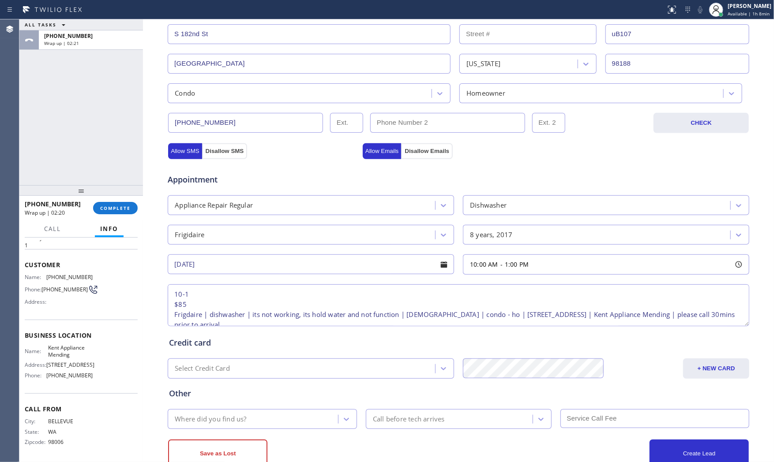
scroll to position [14, 0]
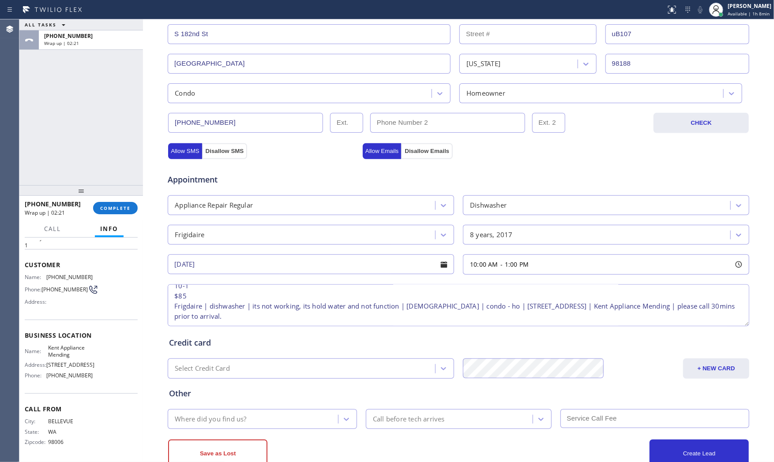
type textarea "10-1 $85 Frigdaire | dishwasher | its not working, its hold water and not funct…"
click at [229, 423] on div "Where did you find us?" at bounding box center [210, 419] width 71 height 10
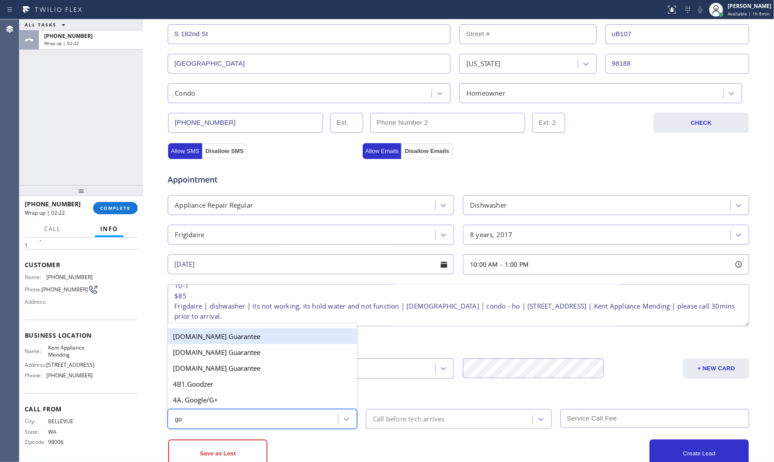
type input "goo"
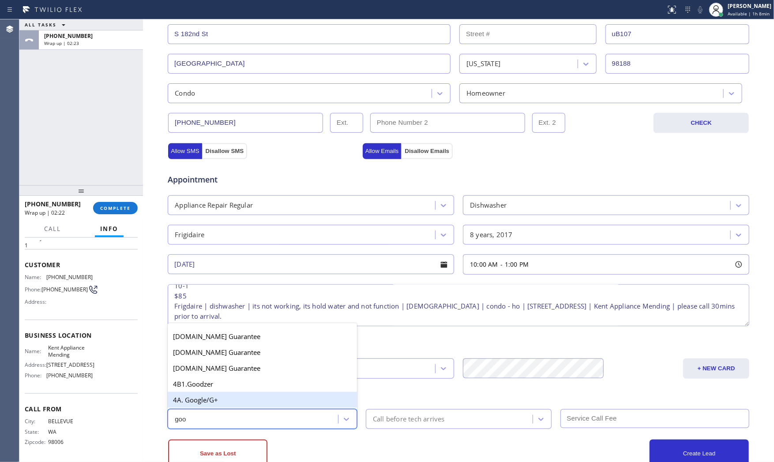
drag, startPoint x: 239, startPoint y: 404, endPoint x: 295, endPoint y: 411, distance: 56.5
click at [239, 404] on div "4A. Google/G+" at bounding box center [262, 400] width 189 height 16
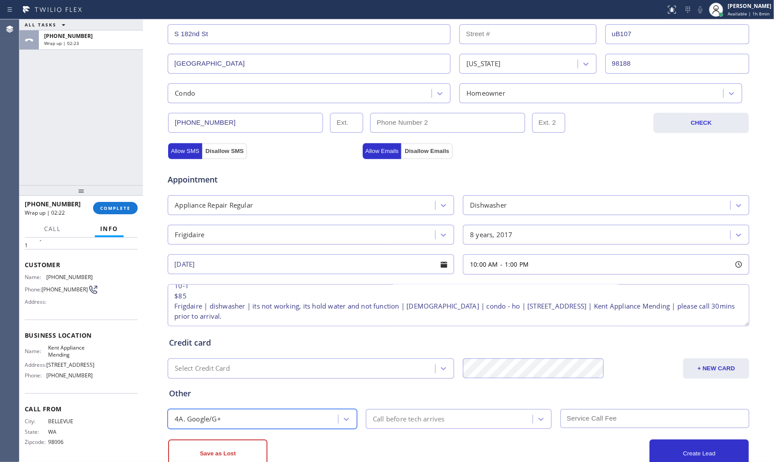
click at [407, 426] on div "Call before tech arrives" at bounding box center [450, 418] width 164 height 15
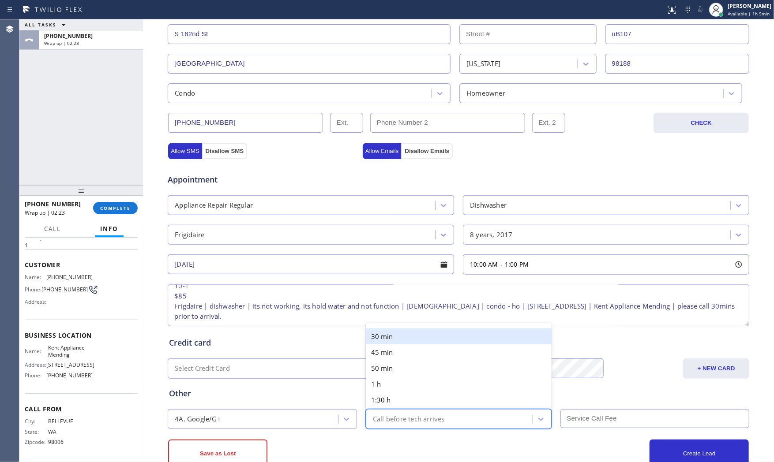
click at [409, 341] on div "30 min" at bounding box center [459, 337] width 186 height 16
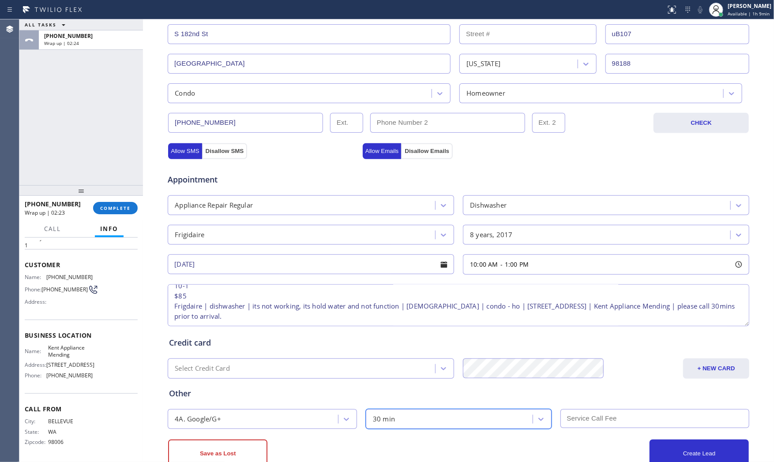
click at [614, 424] on input "text" at bounding box center [654, 418] width 189 height 19
type input "85"
drag, startPoint x: 617, startPoint y: 389, endPoint x: 601, endPoint y: 384, distance: 17.4
click at [616, 388] on div "Other" at bounding box center [458, 394] width 579 height 12
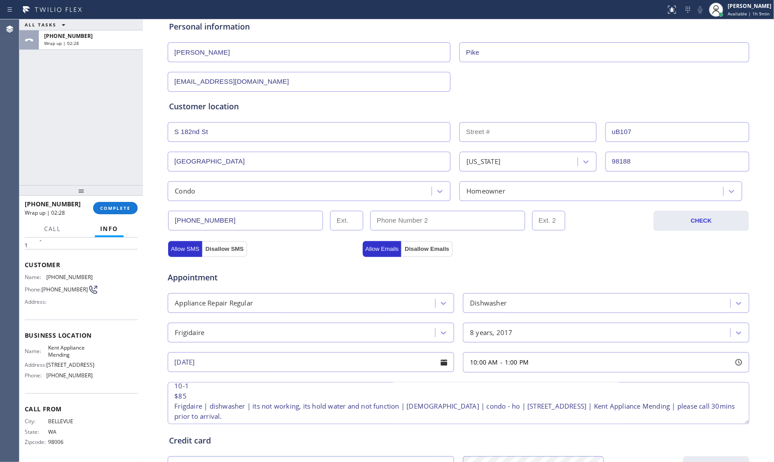
scroll to position [18, 0]
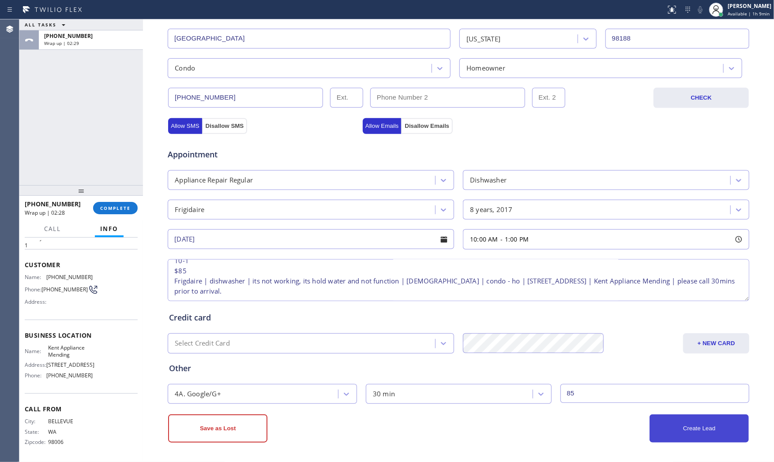
click at [678, 417] on button "Create Lead" at bounding box center [698, 429] width 99 height 28
click at [673, 438] on button "Create Lead" at bounding box center [698, 428] width 99 height 28
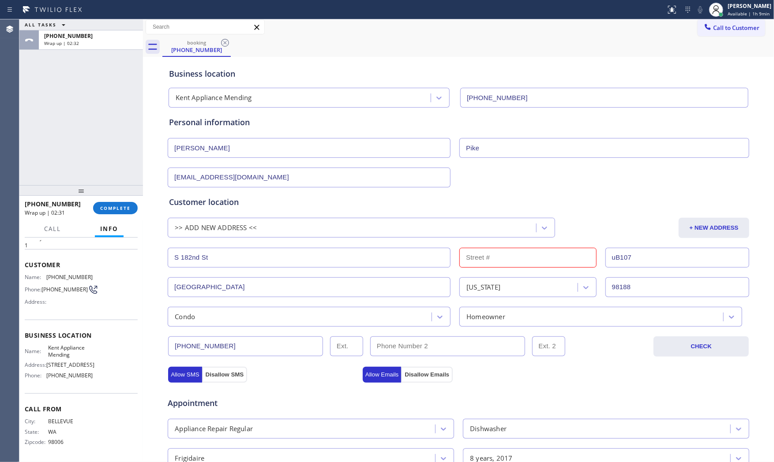
scroll to position [0, 0]
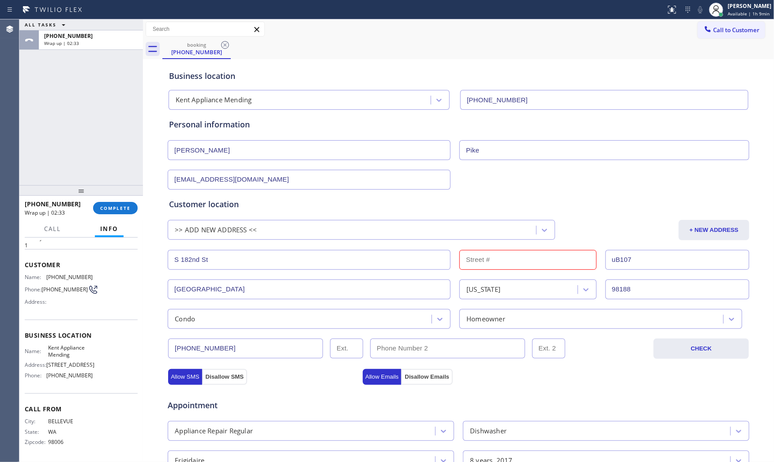
click at [495, 265] on input "text" at bounding box center [527, 260] width 137 height 20
click at [257, 240] on div "Customer location >> ADD NEW ADDRESS << + NEW ADDRESS S 182nd St uB107 Seattle …" at bounding box center [458, 263] width 579 height 131
click at [253, 230] on div ">> ADD NEW ADDRESS <<" at bounding box center [352, 229] width 365 height 15
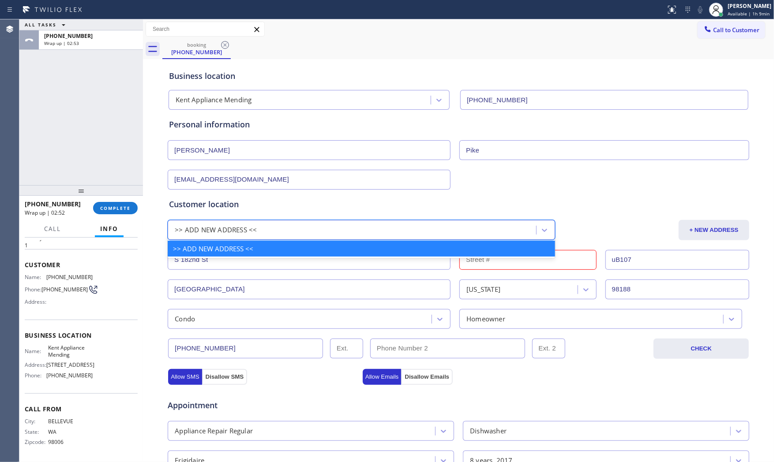
click at [230, 245] on div ">> ADD NEW ADDRESS <<" at bounding box center [361, 249] width 387 height 16
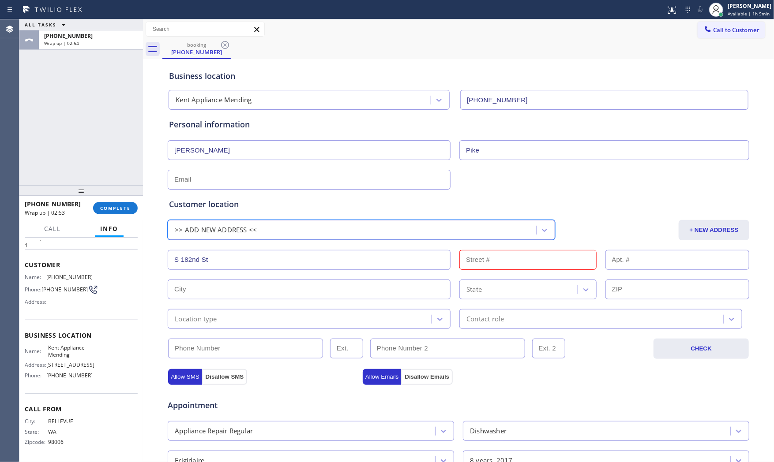
paste input "3715 S 182nd St Unit B107, Seatac, WA 98188"
type input "3715 S 182nd St Unit B107, Seatac, WA 98188"
click at [363, 233] on div "3715 S 182nd St Unit B107, Seatac, WA 98188" at bounding box center [352, 229] width 365 height 15
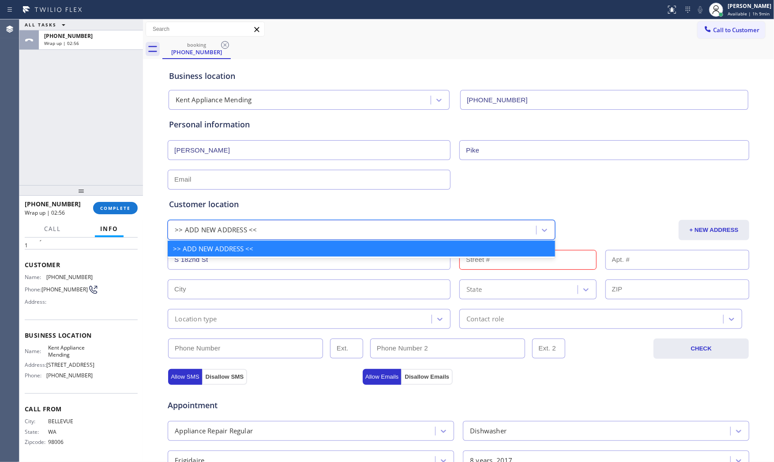
click at [336, 236] on div ">> ADD NEW ADDRESS <<" at bounding box center [352, 229] width 365 height 15
click at [274, 249] on div ">> ADD NEW ADDRESS <<" at bounding box center [361, 249] width 387 height 16
click at [248, 236] on div ">> ADD NEW ADDRESS <<" at bounding box center [352, 229] width 365 height 15
click at [236, 244] on div ">> ADD NEW ADDRESS <<" at bounding box center [361, 249] width 387 height 16
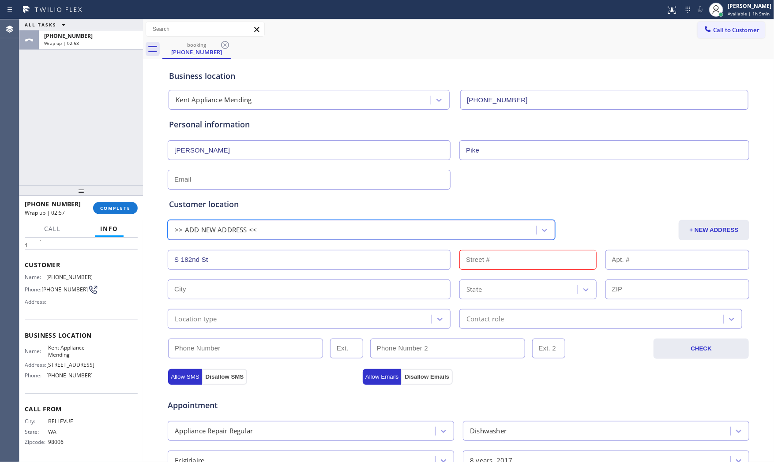
click at [224, 258] on input "S 182nd St" at bounding box center [309, 260] width 283 height 20
paste input "3715 S 182nd St Unit B107, Seatac, WA 98188"
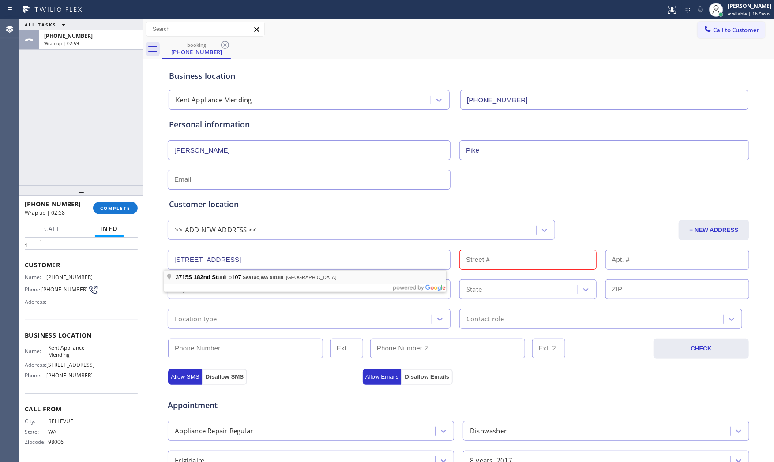
type input "S 182nd St"
type input "[GEOGRAPHIC_DATA]"
type input "98188"
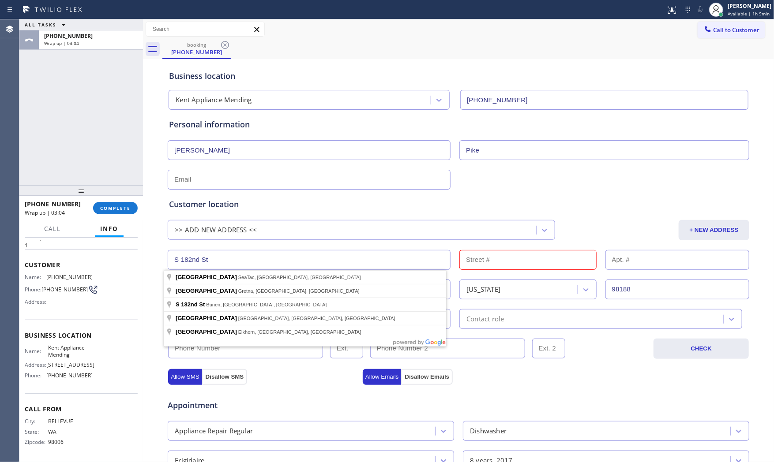
drag, startPoint x: 179, startPoint y: 259, endPoint x: 209, endPoint y: 259, distance: 30.0
click at [209, 259] on input "S 182nd St" at bounding box center [309, 260] width 283 height 20
click at [492, 262] on input "text" at bounding box center [527, 260] width 137 height 20
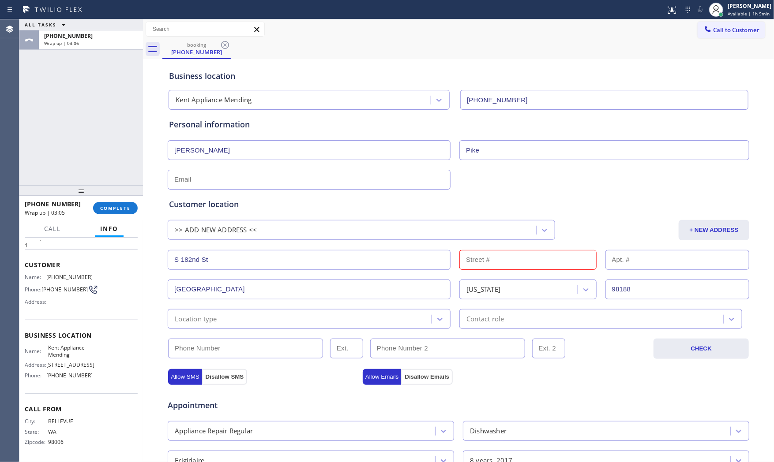
paste input "182nd St"
type input "182nd St"
click at [191, 262] on input "S 182nd St" at bounding box center [309, 260] width 283 height 20
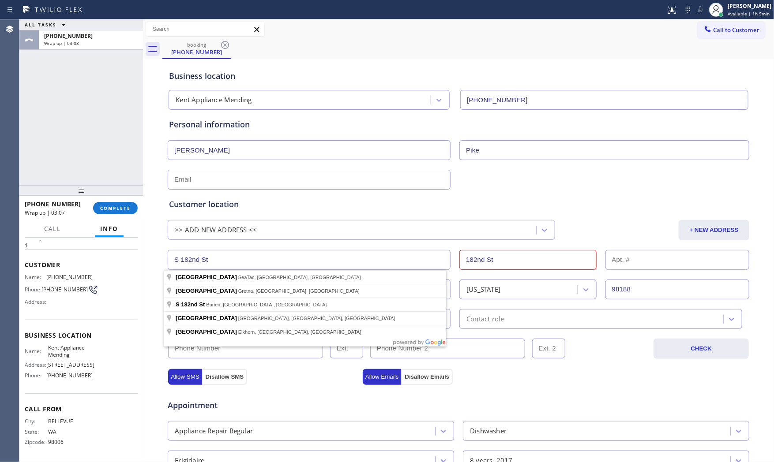
drag, startPoint x: 211, startPoint y: 261, endPoint x: 176, endPoint y: 258, distance: 35.4
click at [176, 258] on input "S 182nd St" at bounding box center [309, 260] width 283 height 20
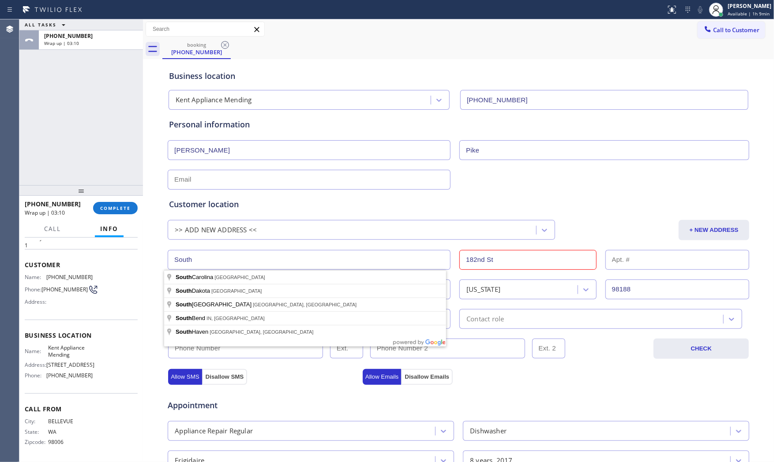
type input "South"
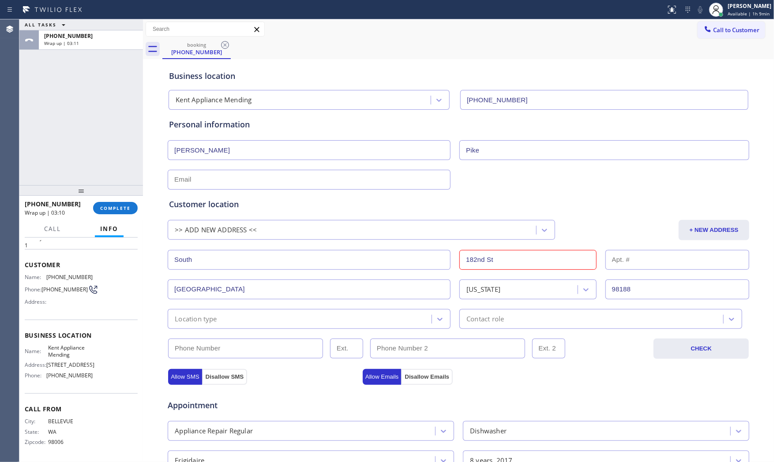
click at [148, 268] on div "Business location Kent Appliance Mending (206) 202-1006 Personal information An…" at bounding box center [458, 377] width 626 height 632
click at [612, 262] on input "text" at bounding box center [677, 260] width 144 height 20
type input "B107"
click at [327, 323] on div "Location type" at bounding box center [300, 318] width 261 height 15
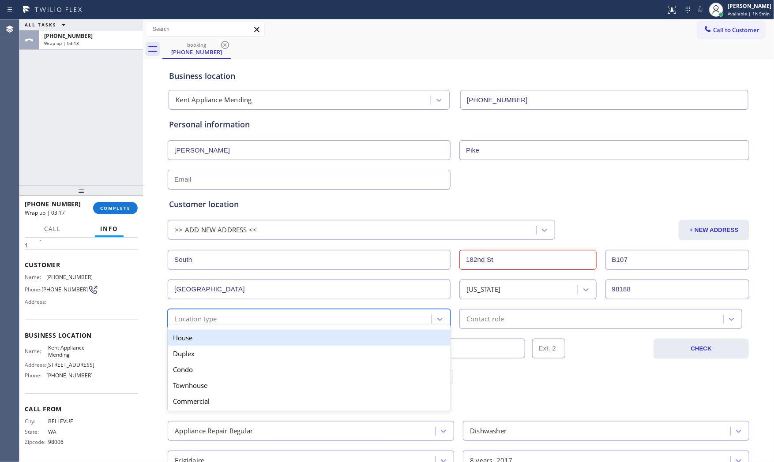
click at [249, 342] on div "House" at bounding box center [309, 338] width 283 height 16
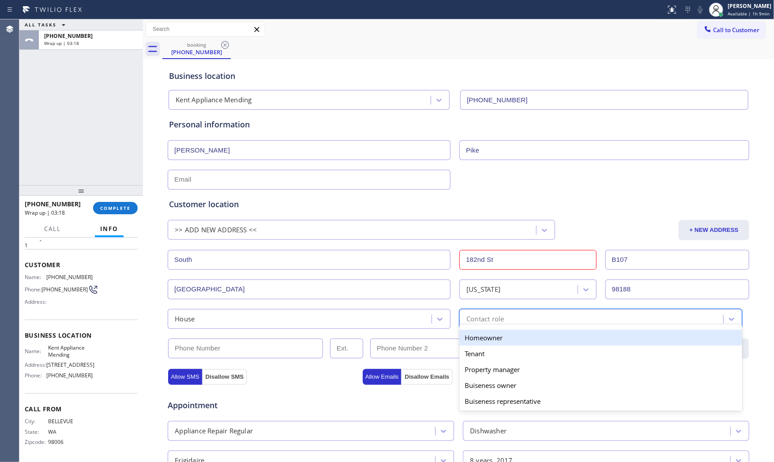
click at [488, 311] on div "Contact role" at bounding box center [592, 318] width 261 height 15
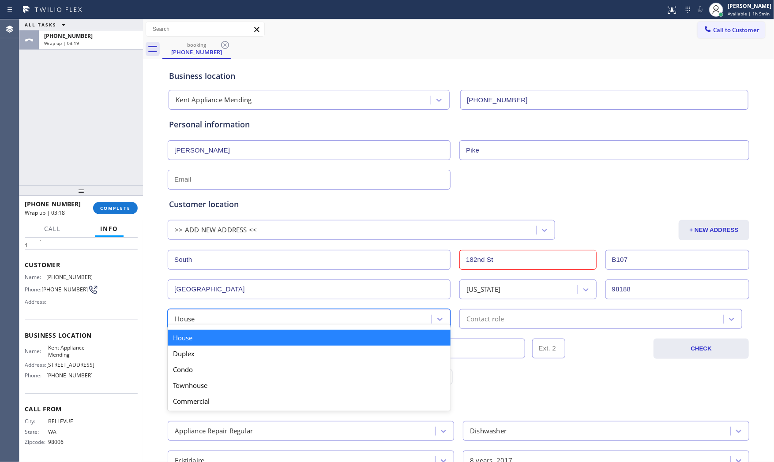
drag, startPoint x: 321, startPoint y: 324, endPoint x: 278, endPoint y: 353, distance: 51.9
click at [320, 327] on div "option House, selected. option House focused, 1 of 5. 5 results available. Use …" at bounding box center [309, 319] width 283 height 20
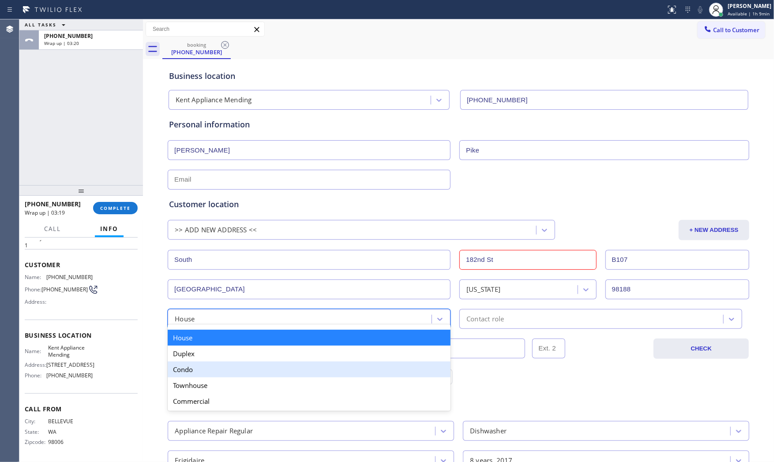
click at [225, 373] on div "Condo" at bounding box center [309, 370] width 283 height 16
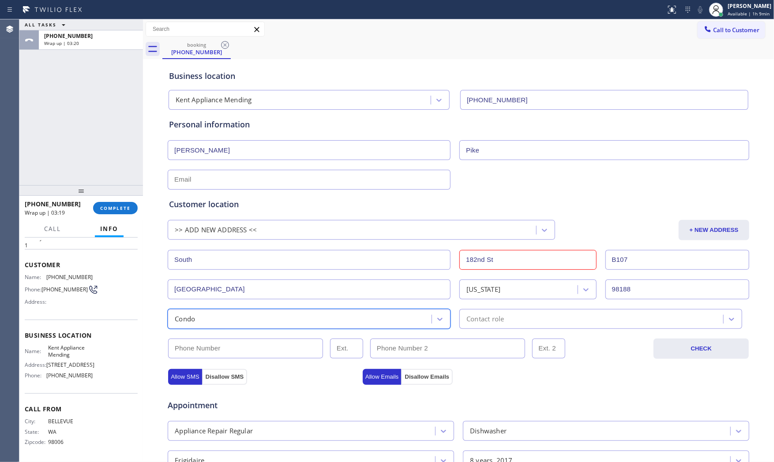
click at [459, 324] on div "Contact role" at bounding box center [600, 319] width 283 height 20
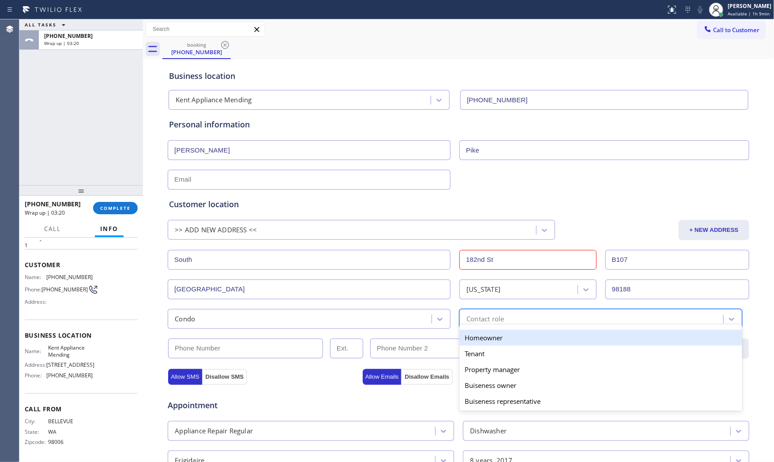
drag, startPoint x: 478, startPoint y: 338, endPoint x: 389, endPoint y: 348, distance: 88.8
click at [476, 338] on div "Homeowner" at bounding box center [600, 338] width 283 height 16
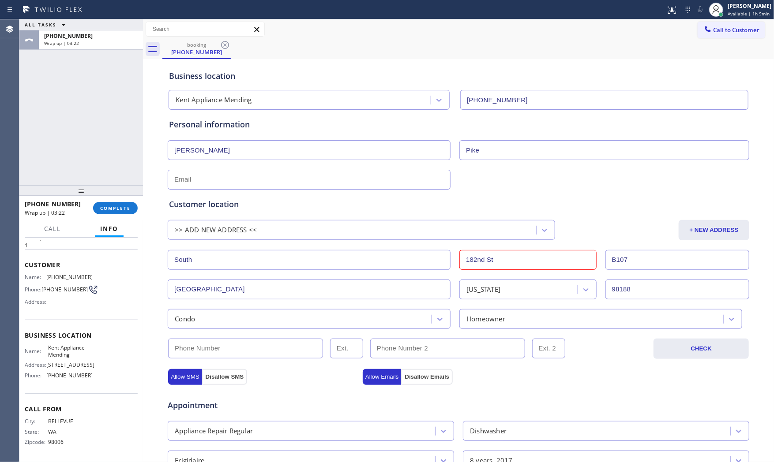
click at [57, 274] on span "(425) 466-7772" at bounding box center [69, 277] width 46 height 7
copy span "(425) 466-7772"
click at [187, 354] on input "(___) ___-____" at bounding box center [245, 349] width 155 height 20
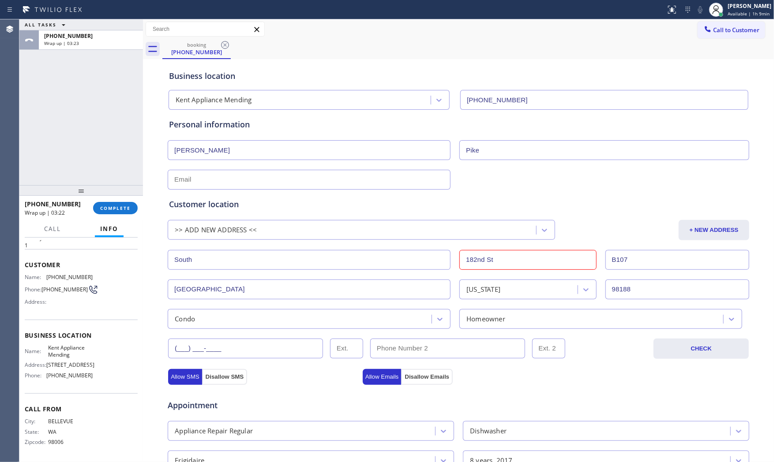
paste input "425) 466-7772"
type input "(425) 466-7772"
click at [275, 394] on div "Appointment" at bounding box center [264, 401] width 194 height 21
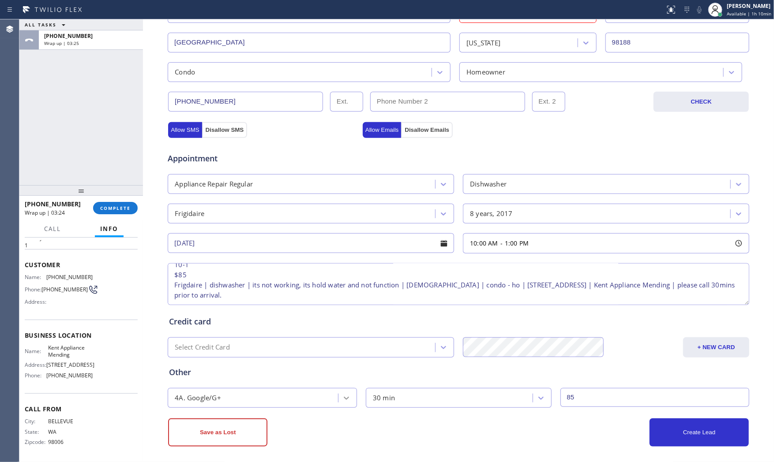
scroll to position [251, 0]
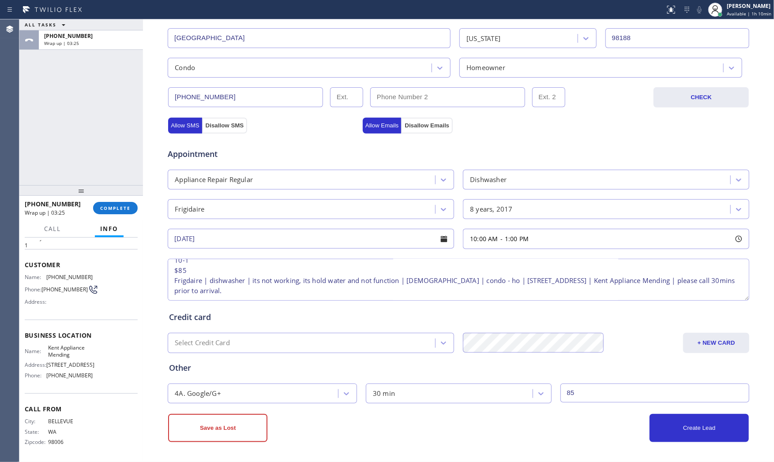
click at [443, 446] on div "Business location Kent Appliance Mending (206) 202-1006 Personal information An…" at bounding box center [458, 135] width 631 height 654
click at [691, 433] on button "Create Lead" at bounding box center [698, 428] width 99 height 28
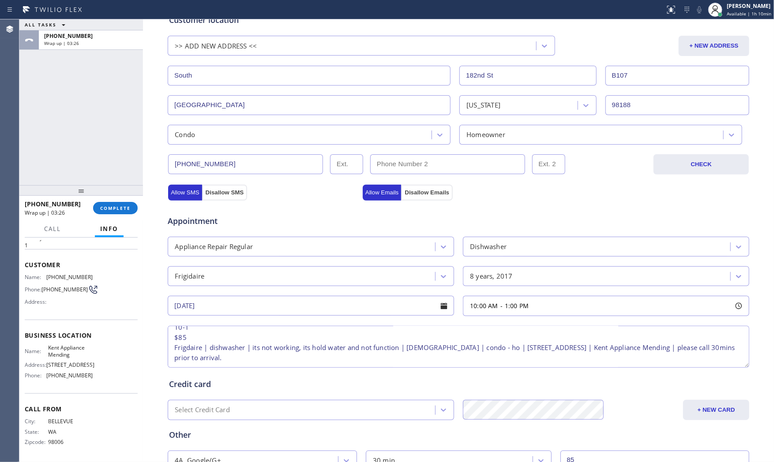
scroll to position [6, 0]
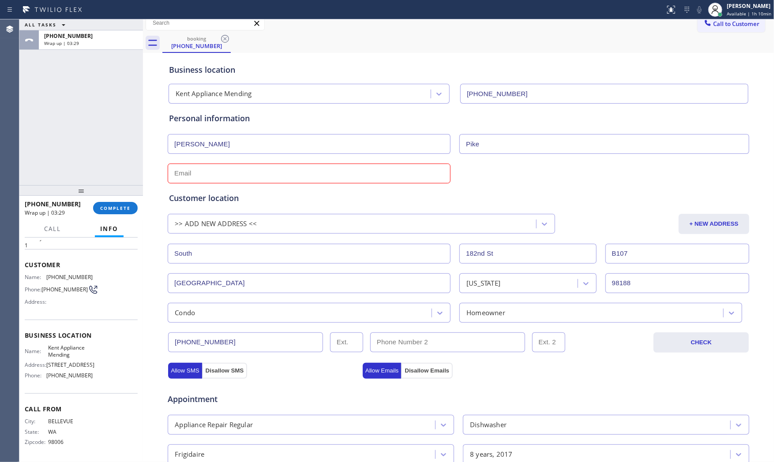
click at [262, 165] on input "text" at bounding box center [309, 174] width 283 height 20
paste input "lpike@windermere.com"
type input "lpike@windermere.com"
click at [421, 182] on div "Customer location >> ADD NEW ADDRESS << + NEW ADDRESS South 182nd St B107 Seatt…" at bounding box center [458, 251] width 582 height 143
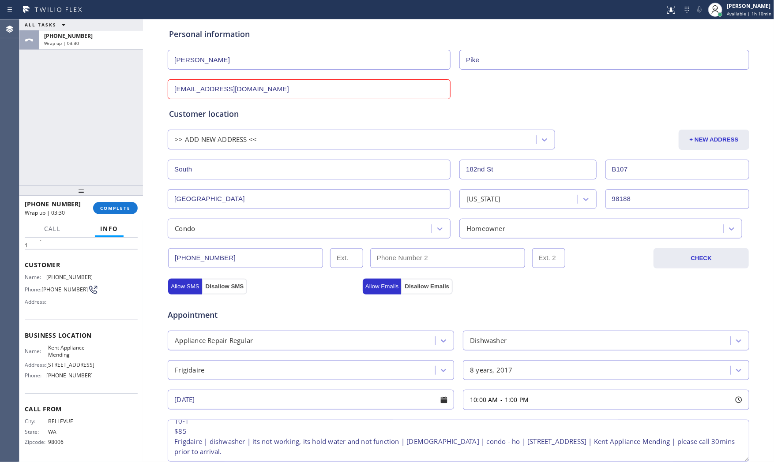
scroll to position [251, 0]
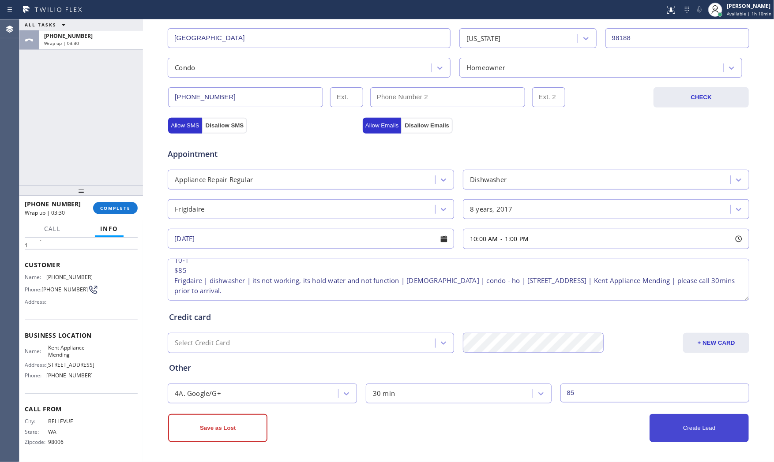
click at [708, 420] on button "Create Lead" at bounding box center [698, 428] width 99 height 28
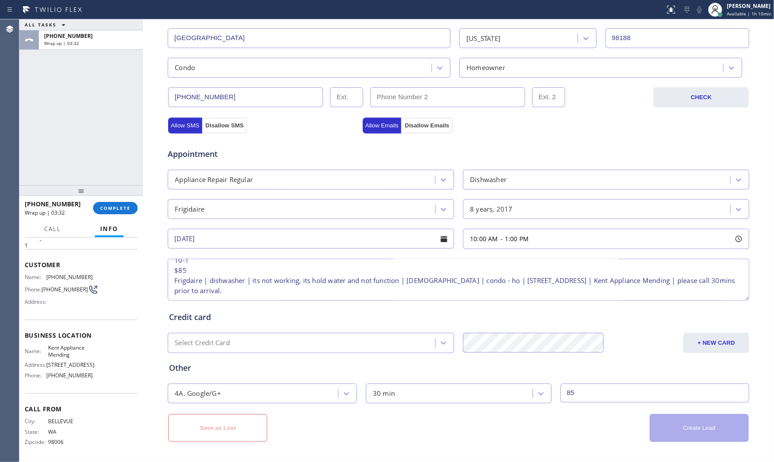
type input "S 182nd St"
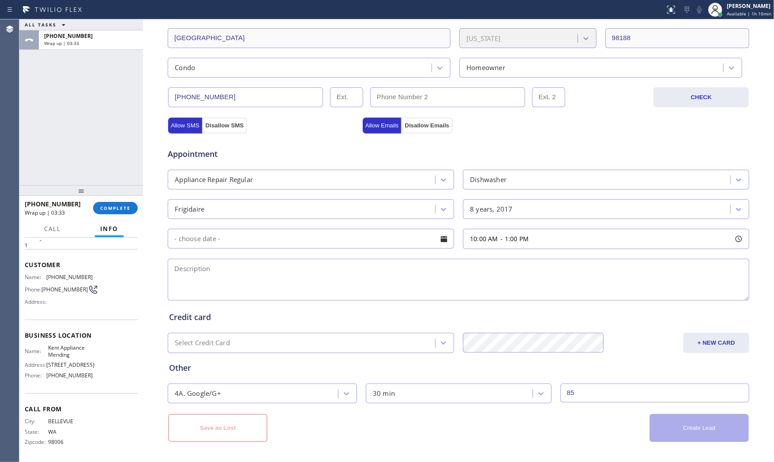
scroll to position [0, 0]
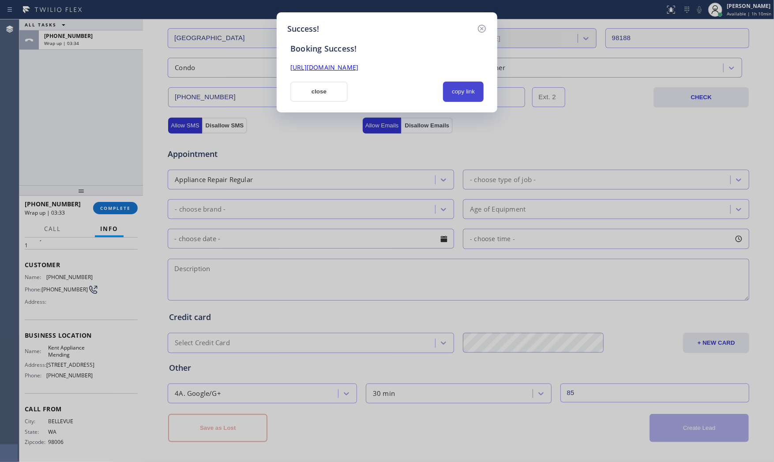
click at [457, 96] on button "copy link" at bounding box center [463, 92] width 41 height 20
click at [340, 96] on button "close" at bounding box center [318, 92] width 57 height 20
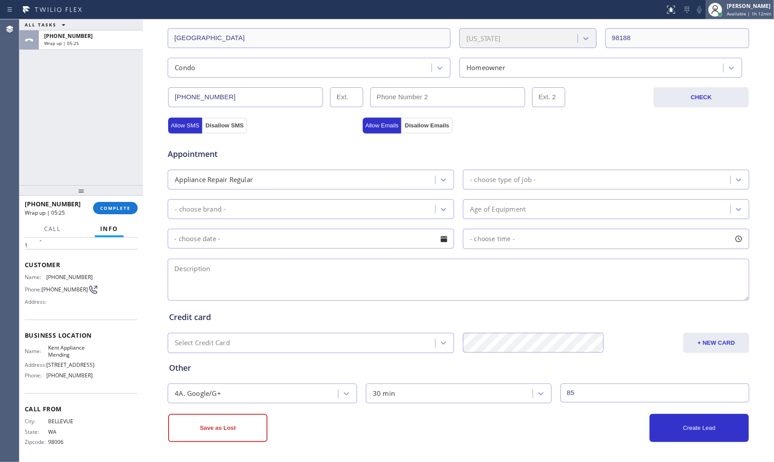
click at [756, 10] on div "Mark Paul Dacula Available | 1h 12min" at bounding box center [749, 9] width 49 height 15
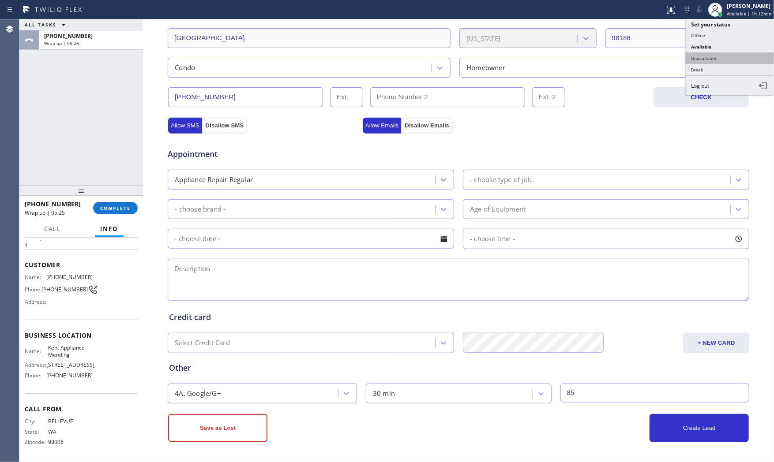
click at [716, 61] on button "Unavailable" at bounding box center [729, 57] width 88 height 11
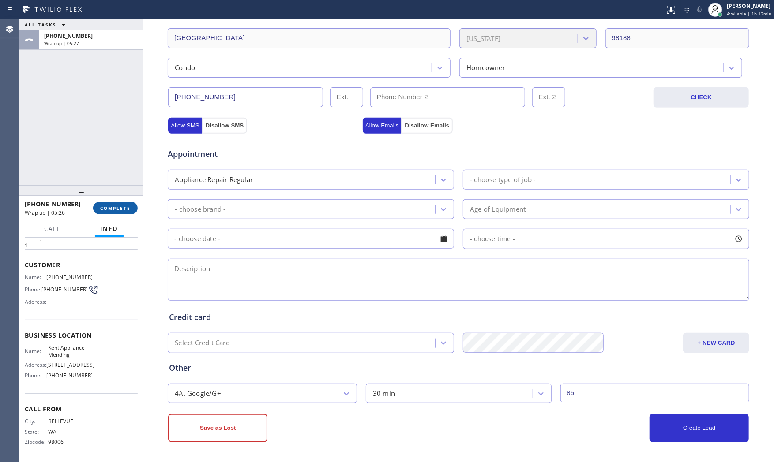
click at [130, 204] on button "COMPLETE" at bounding box center [115, 208] width 45 height 12
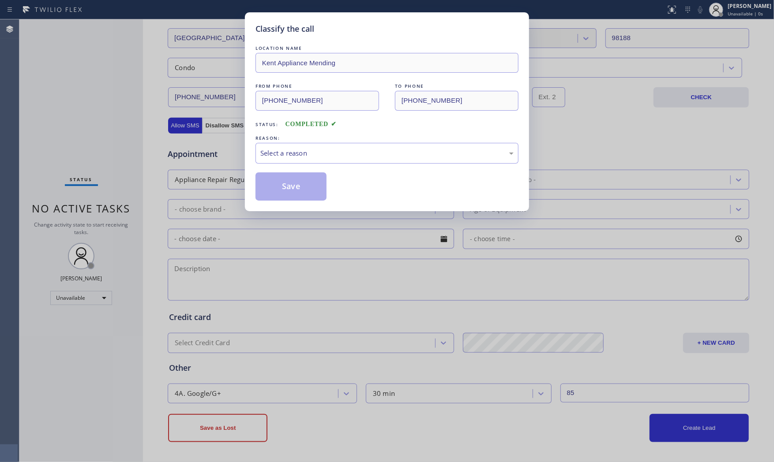
click at [321, 164] on div "LOCATION NAME Kent Appliance Mending FROM PHONE (425) 466-7772 TO PHONE (206) 2…" at bounding box center [386, 122] width 263 height 157
click at [300, 163] on div "Select a reason" at bounding box center [386, 153] width 263 height 21
click at [290, 184] on button "Save" at bounding box center [290, 186] width 71 height 28
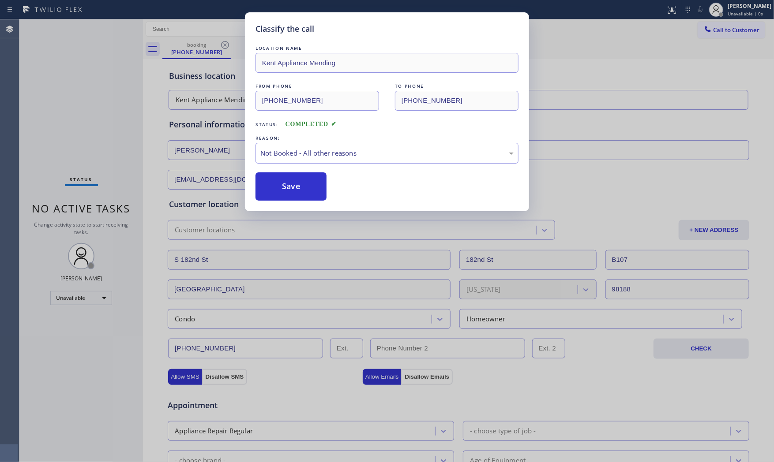
click at [290, 184] on button "Save" at bounding box center [290, 186] width 71 height 28
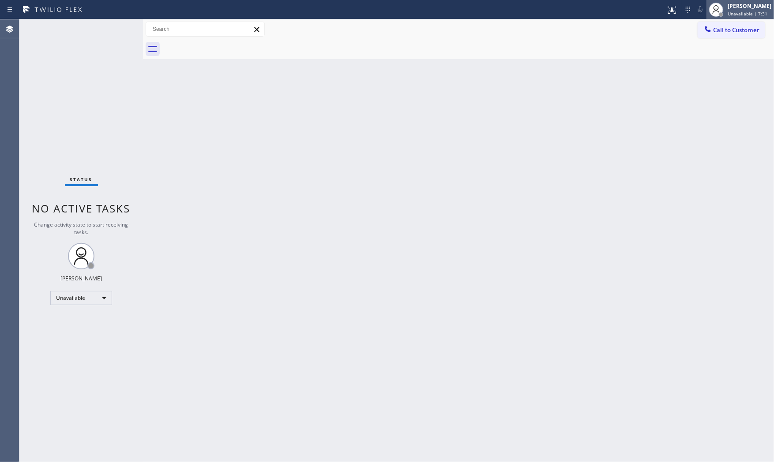
click at [729, 7] on div "[PERSON_NAME]" at bounding box center [749, 5] width 44 height 7
click at [717, 48] on button "Available" at bounding box center [729, 46] width 88 height 11
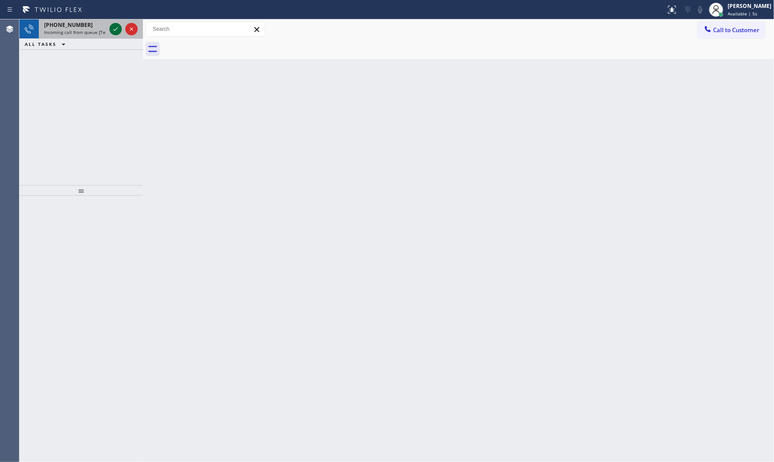
click at [117, 28] on icon at bounding box center [115, 29] width 4 height 4
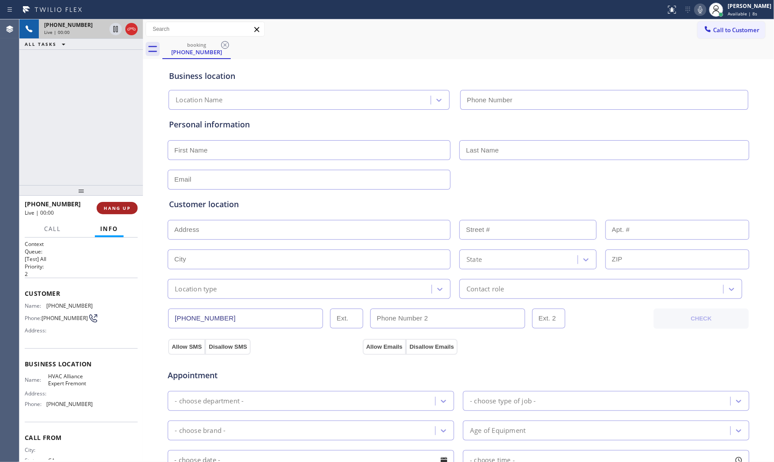
type input "(510) 854-7484"
click at [121, 204] on button "HANG UP" at bounding box center [117, 208] width 41 height 12
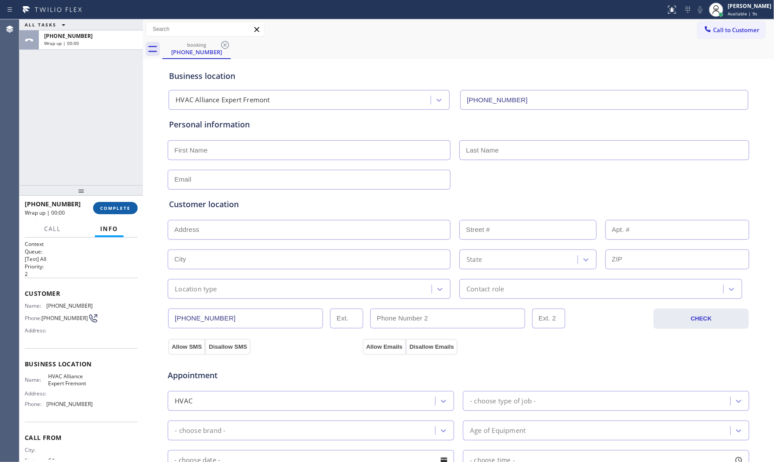
click at [123, 205] on span "COMPLETE" at bounding box center [115, 208] width 30 height 6
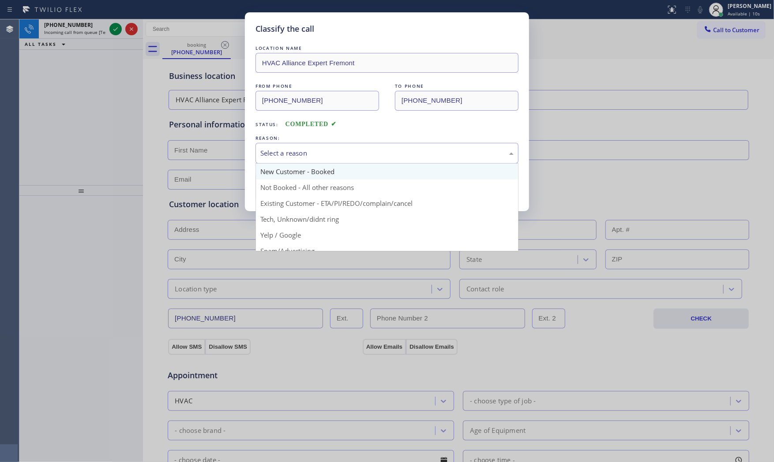
drag, startPoint x: 340, startPoint y: 155, endPoint x: 327, endPoint y: 174, distance: 23.0
click at [340, 155] on div "Select a reason" at bounding box center [386, 153] width 253 height 10
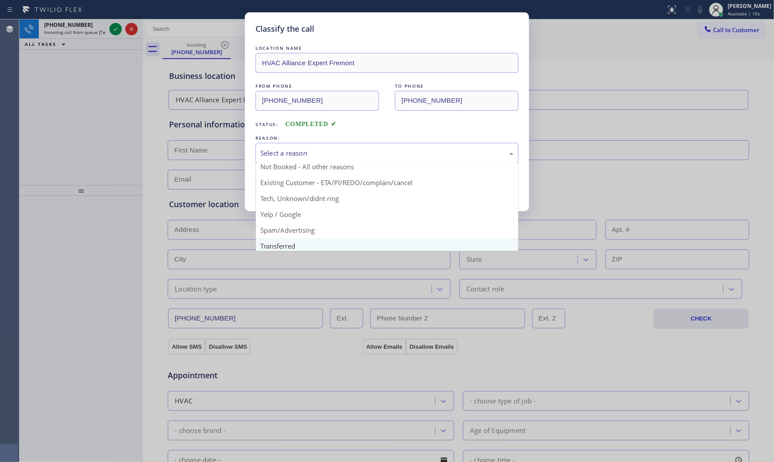
scroll to position [55, 0]
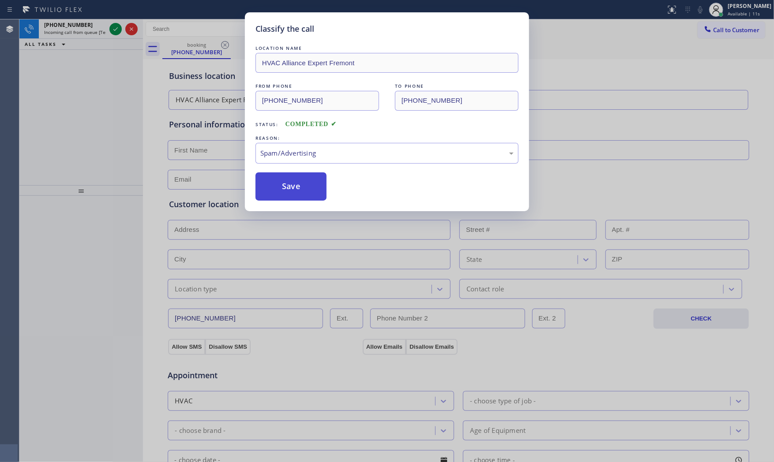
click at [300, 192] on button "Save" at bounding box center [290, 186] width 71 height 28
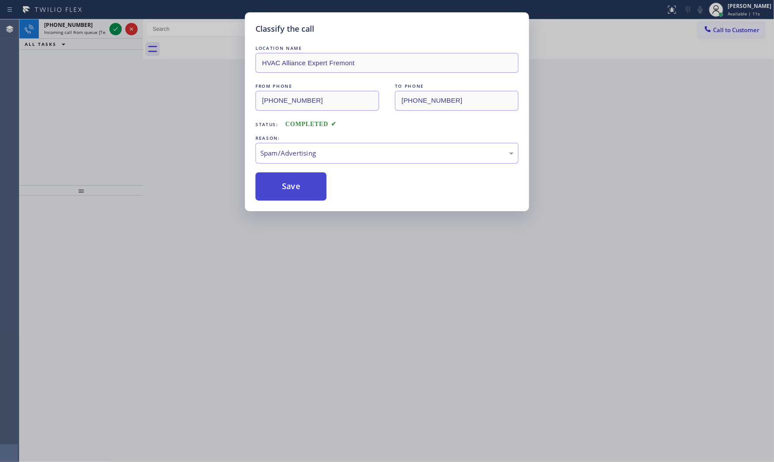
click at [300, 192] on button "Save" at bounding box center [290, 186] width 71 height 28
drag, startPoint x: 300, startPoint y: 192, endPoint x: 237, endPoint y: 134, distance: 85.8
click at [299, 192] on button "Save" at bounding box center [290, 186] width 71 height 28
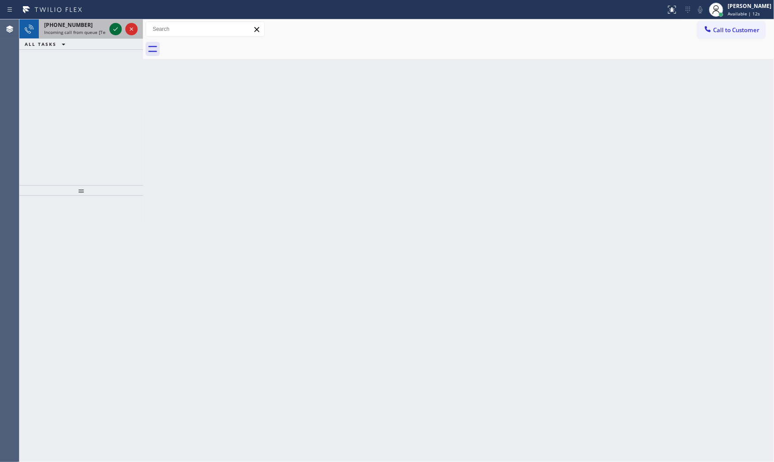
click at [116, 30] on icon at bounding box center [115, 29] width 4 height 4
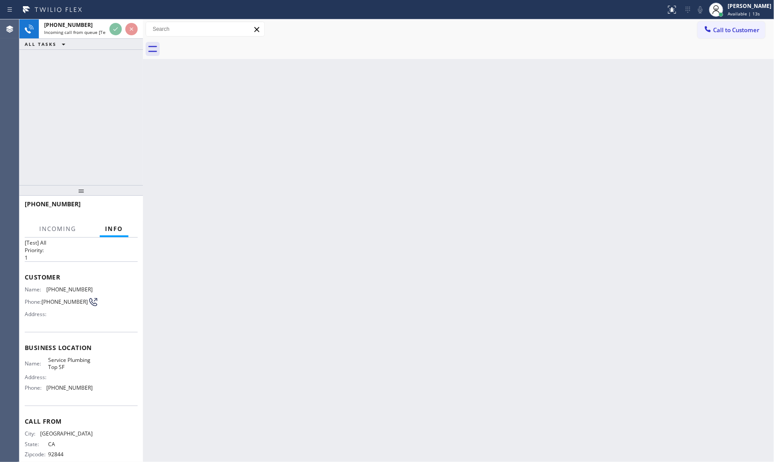
scroll to position [31, 0]
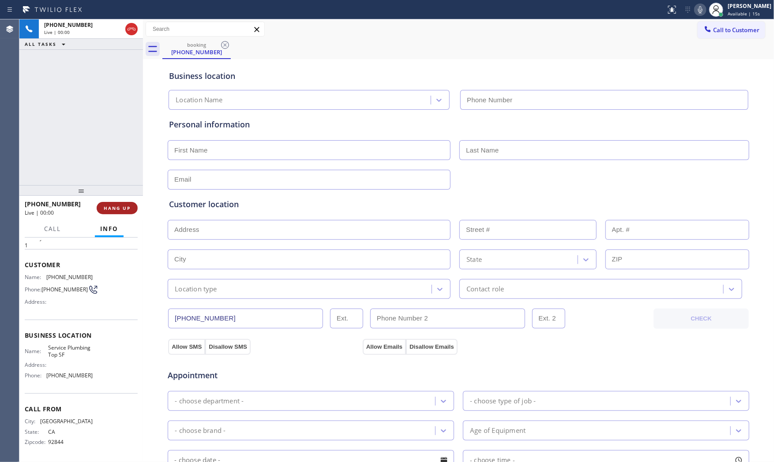
type input "(628) 277-8686"
click at [122, 212] on button "HANG UP" at bounding box center [117, 208] width 41 height 12
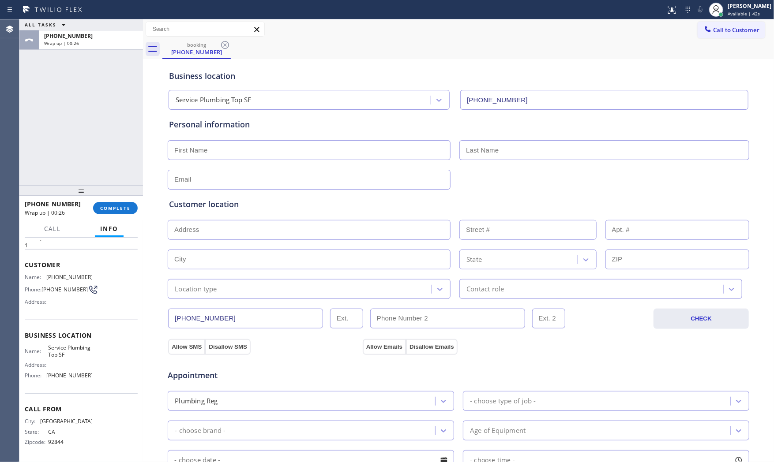
click at [52, 27] on span "ALL TASKS" at bounding box center [41, 25] width 32 height 6
click at [56, 33] on button "ALL TASKS" at bounding box center [51, 35] width 64 height 11
click at [61, 37] on span "+13104134152" at bounding box center [68, 35] width 49 height 7
click at [119, 212] on button "COMPLETE" at bounding box center [115, 208] width 45 height 12
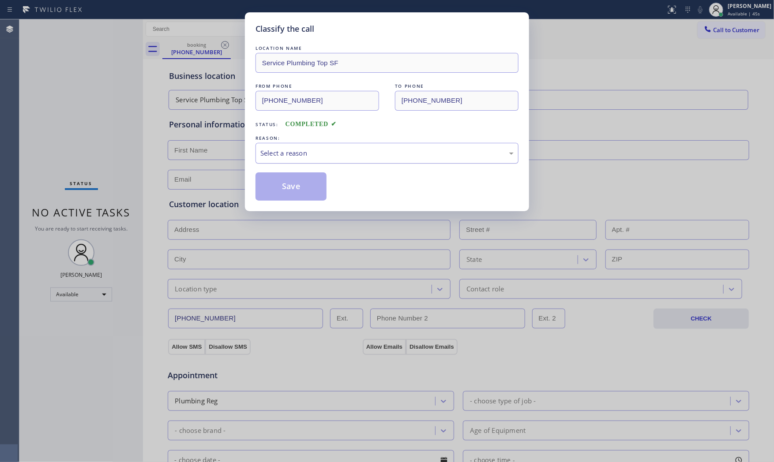
click at [262, 160] on div "Select a reason" at bounding box center [386, 153] width 263 height 21
click at [276, 187] on button "Save" at bounding box center [290, 186] width 71 height 28
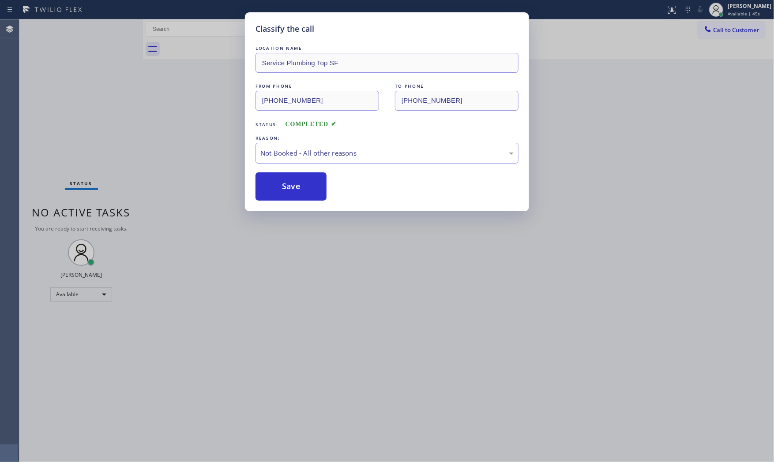
click at [276, 187] on button "Save" at bounding box center [290, 186] width 71 height 28
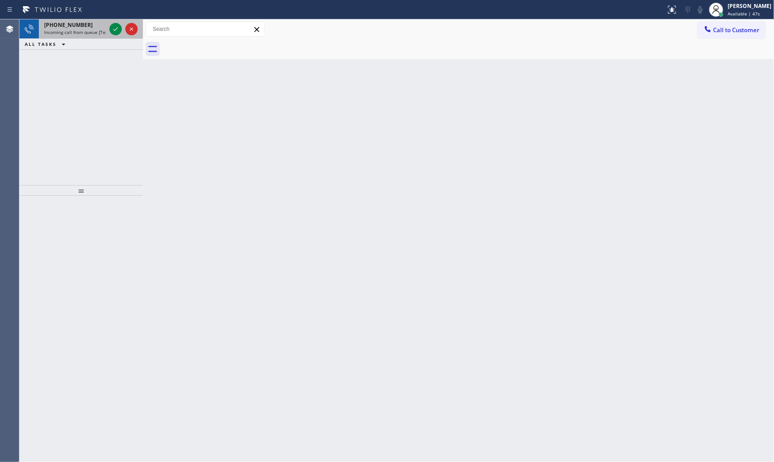
drag, startPoint x: 69, startPoint y: 25, endPoint x: 103, endPoint y: 27, distance: 33.6
click at [71, 26] on span "+14045580193" at bounding box center [68, 24] width 49 height 7
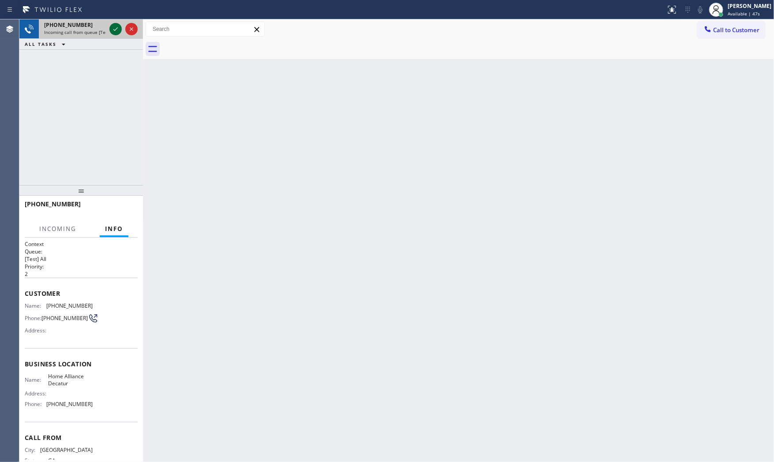
click at [113, 27] on icon at bounding box center [115, 29] width 11 height 11
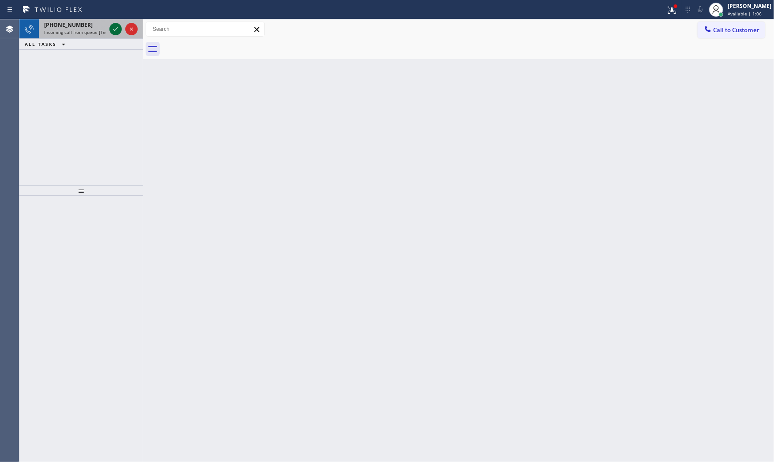
click at [112, 30] on icon at bounding box center [115, 29] width 11 height 11
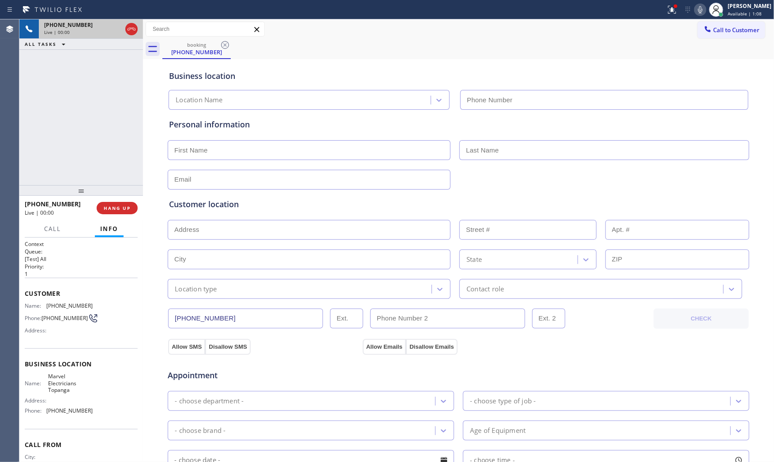
type input "(310) 388-4025"
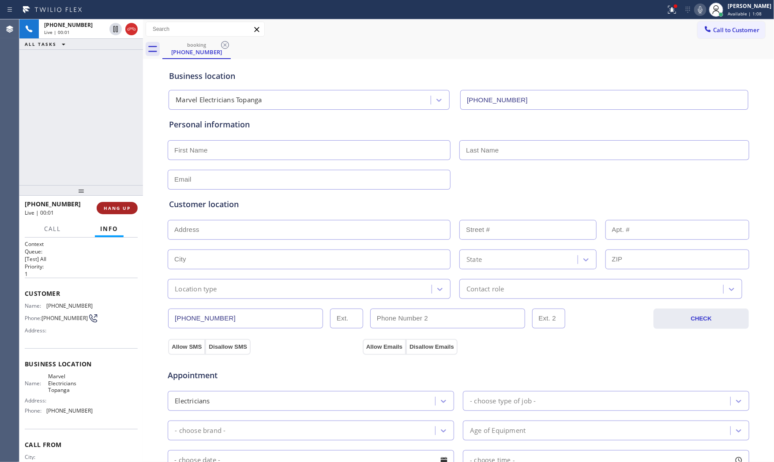
click at [126, 206] on span "HANG UP" at bounding box center [117, 208] width 27 height 6
click at [122, 222] on button "Info" at bounding box center [109, 229] width 29 height 17
click at [120, 214] on button "COMPLETE" at bounding box center [115, 208] width 45 height 12
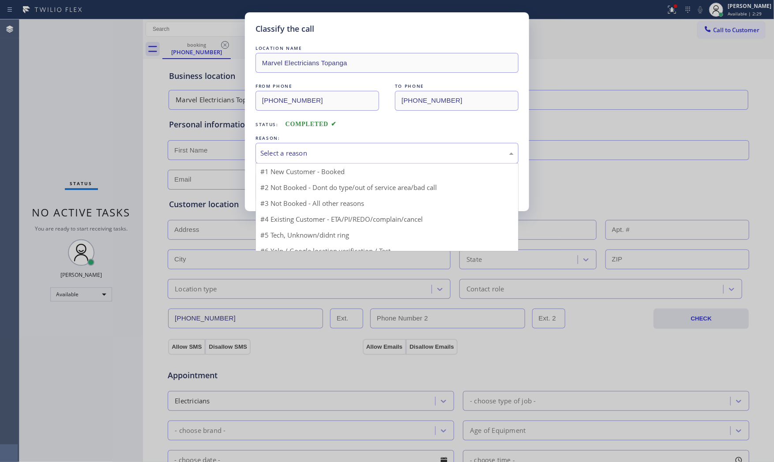
drag, startPoint x: 268, startPoint y: 157, endPoint x: 275, endPoint y: 183, distance: 27.0
click at [268, 157] on div "Select a reason" at bounding box center [386, 153] width 253 height 10
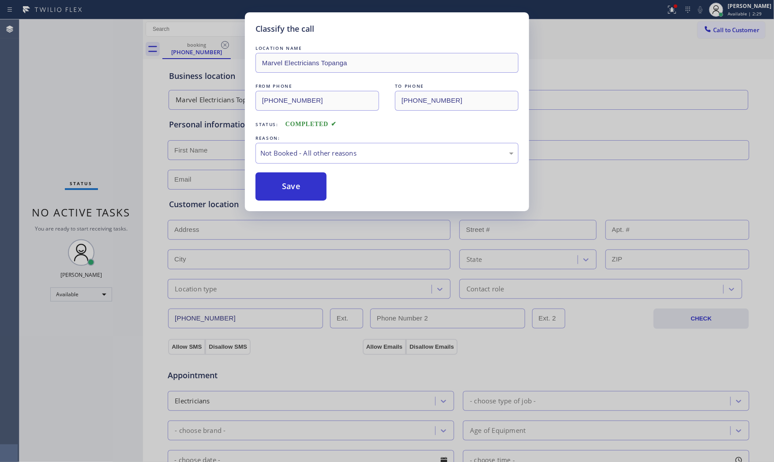
click at [275, 183] on button "Save" at bounding box center [290, 186] width 71 height 28
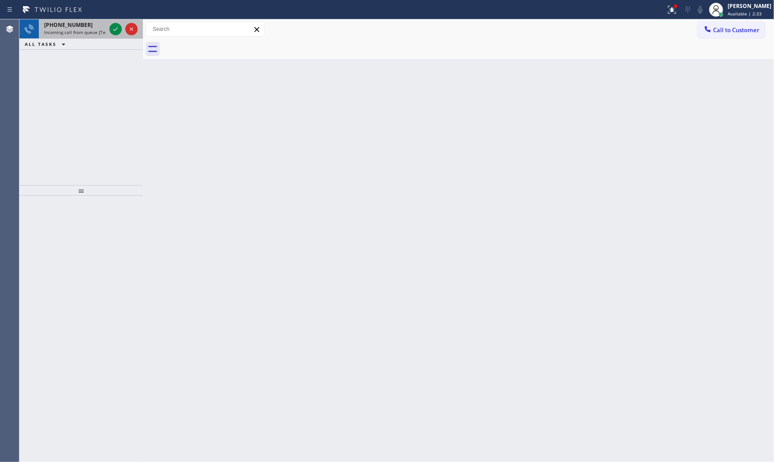
click at [101, 27] on div "+19497126609" at bounding box center [75, 24] width 62 height 7
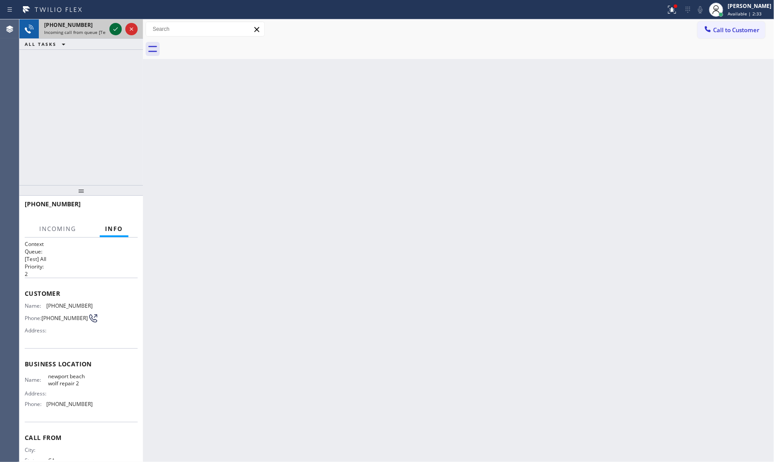
click at [116, 27] on icon at bounding box center [115, 29] width 11 height 11
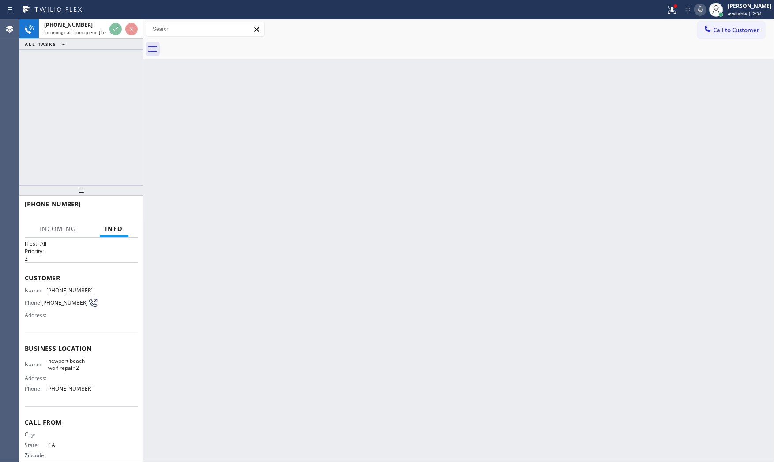
scroll to position [31, 0]
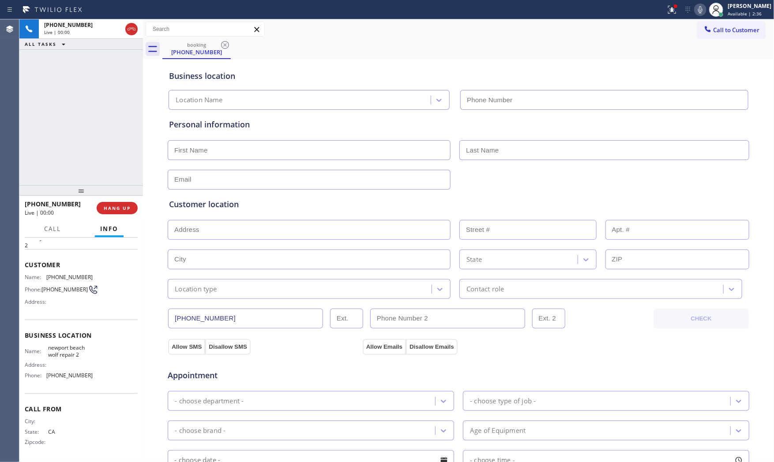
type input "(949) 386-2776"
click at [127, 200] on div "+19497126609 Live | 00:00 HANG UP" at bounding box center [81, 208] width 113 height 23
click at [128, 210] on span "HANG UP" at bounding box center [117, 208] width 27 height 6
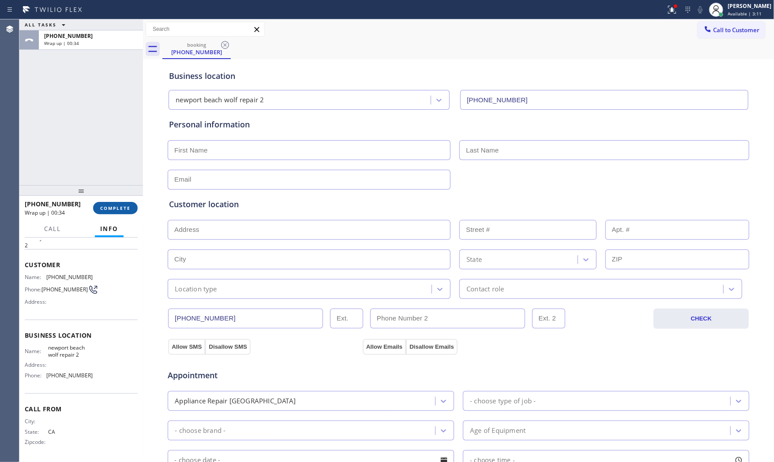
click at [112, 205] on span "COMPLETE" at bounding box center [115, 208] width 30 height 6
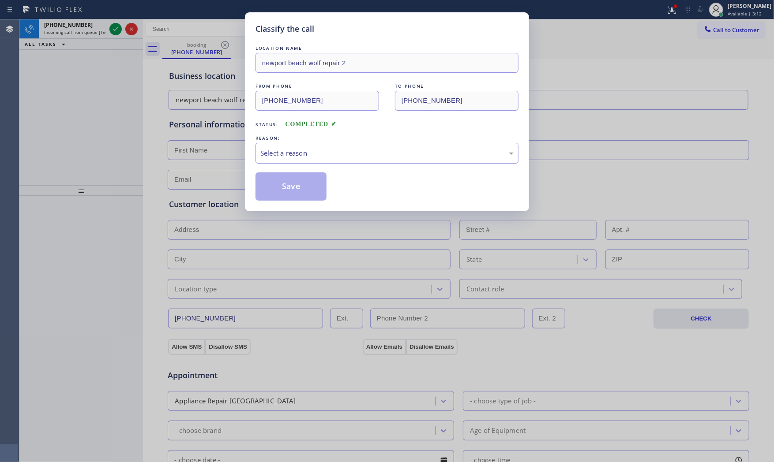
click at [271, 161] on div "Select a reason" at bounding box center [386, 153] width 263 height 21
click at [278, 181] on button "Save" at bounding box center [290, 186] width 71 height 28
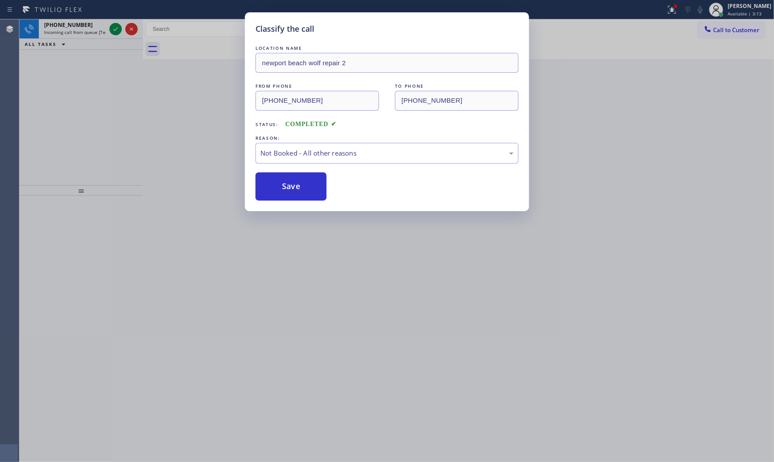
click at [278, 181] on button "Save" at bounding box center [290, 186] width 71 height 28
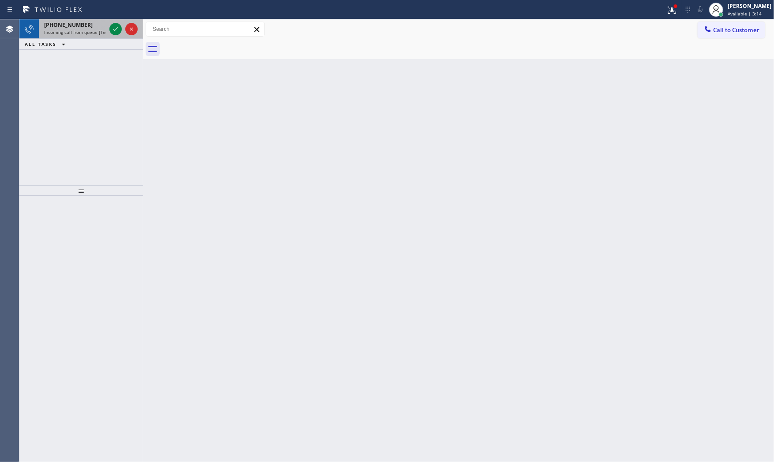
click at [93, 28] on div "+19737141050" at bounding box center [75, 24] width 62 height 7
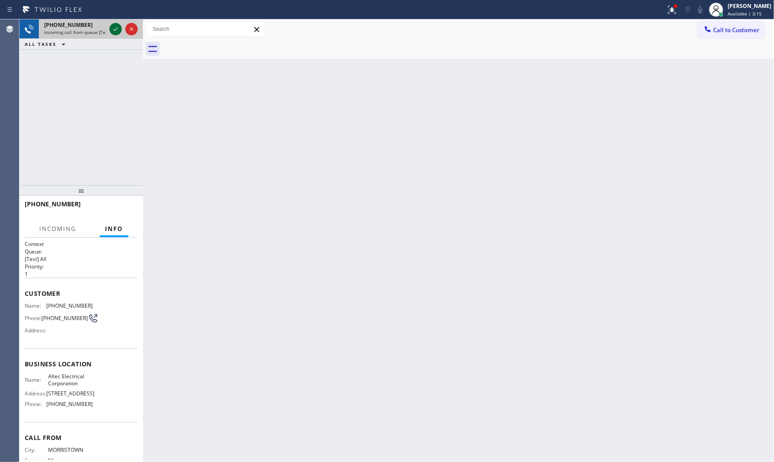
click at [115, 27] on icon at bounding box center [115, 29] width 11 height 11
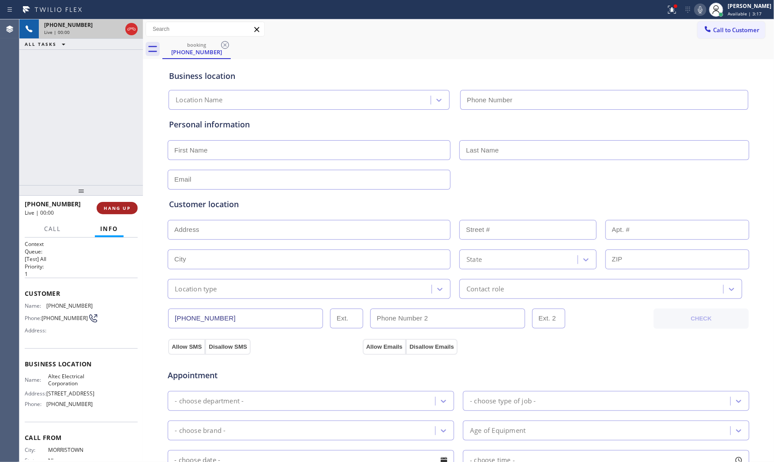
type input "(848) 345-5319"
click at [115, 203] on button "HANG UP" at bounding box center [117, 208] width 41 height 12
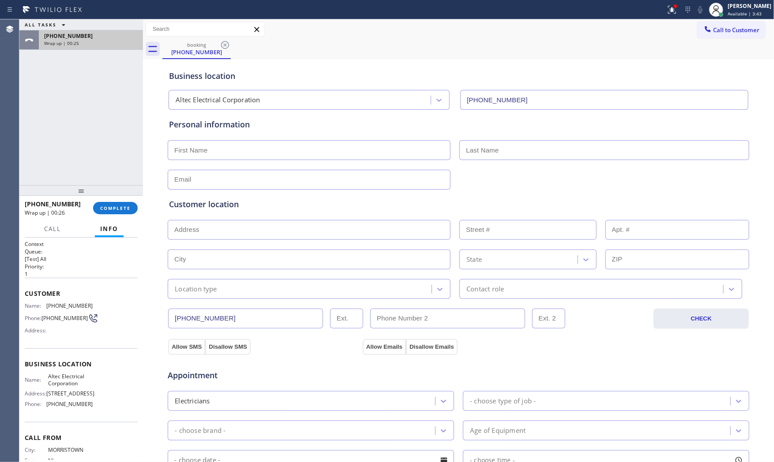
click at [84, 31] on div "+19737141050 Wrap up | 00:25" at bounding box center [89, 39] width 101 height 19
click at [123, 206] on span "COMPLETE" at bounding box center [115, 208] width 30 height 6
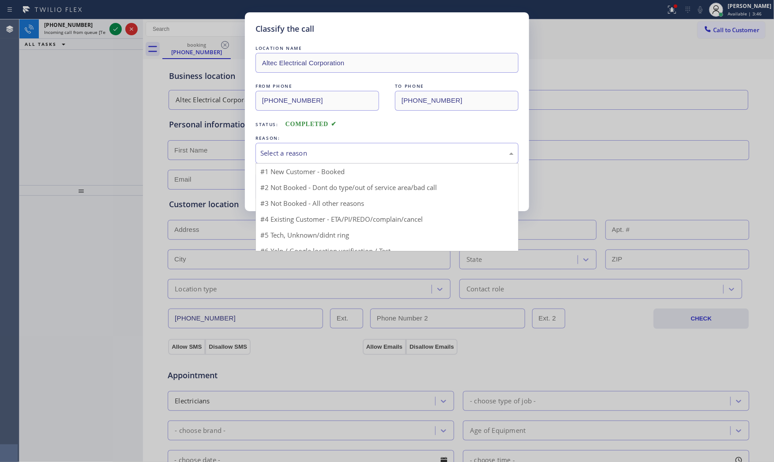
click at [272, 161] on div "Select a reason" at bounding box center [386, 153] width 263 height 21
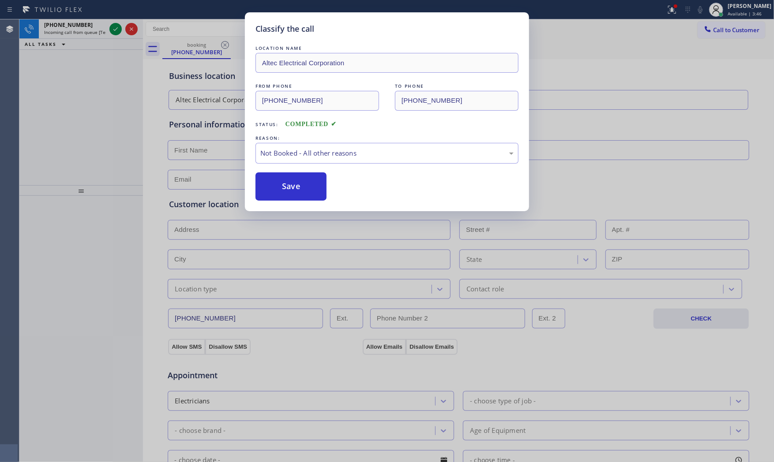
click at [284, 191] on button "Save" at bounding box center [290, 186] width 71 height 28
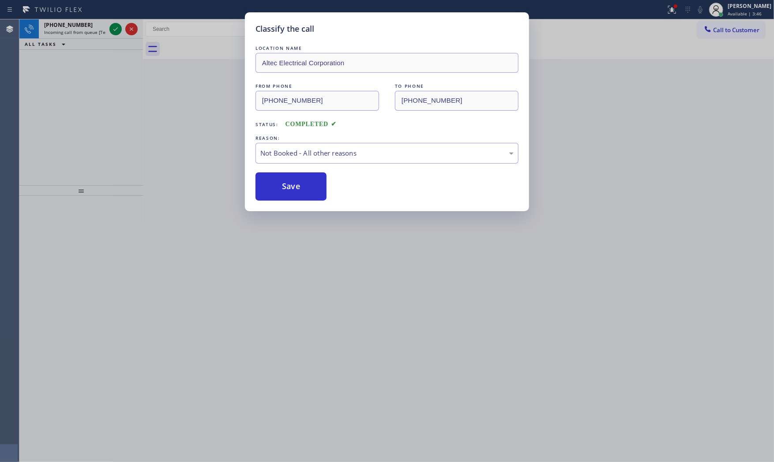
click at [284, 191] on button "Save" at bounding box center [290, 186] width 71 height 28
drag, startPoint x: 284, startPoint y: 191, endPoint x: 195, endPoint y: 113, distance: 117.5
click at [284, 190] on button "Save" at bounding box center [290, 186] width 71 height 28
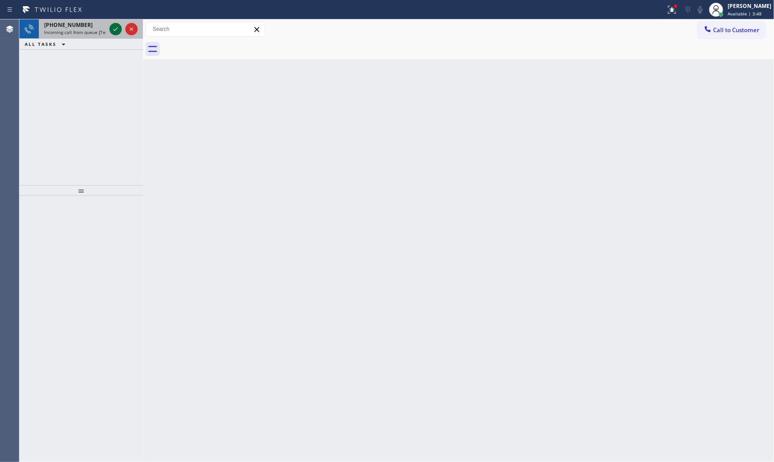
click at [113, 28] on icon at bounding box center [115, 29] width 11 height 11
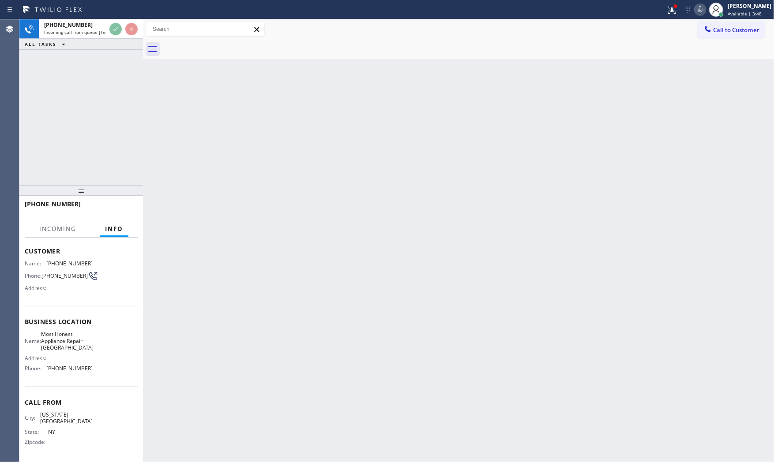
scroll to position [45, 0]
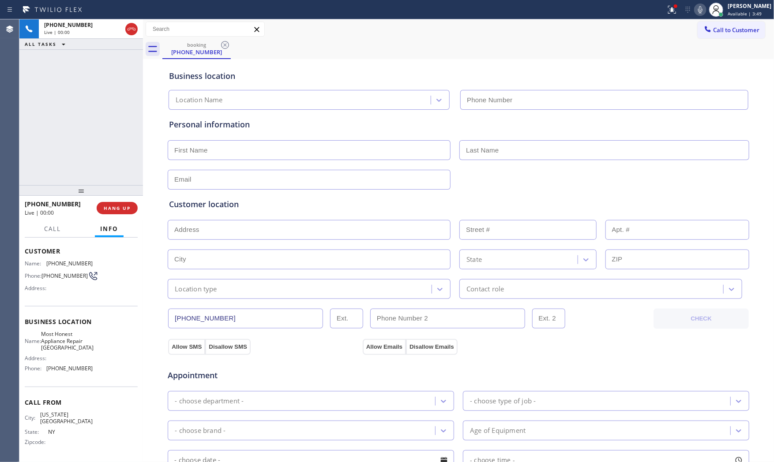
type input "(929) 560-2282"
click at [122, 208] on span "HANG UP" at bounding box center [117, 208] width 27 height 6
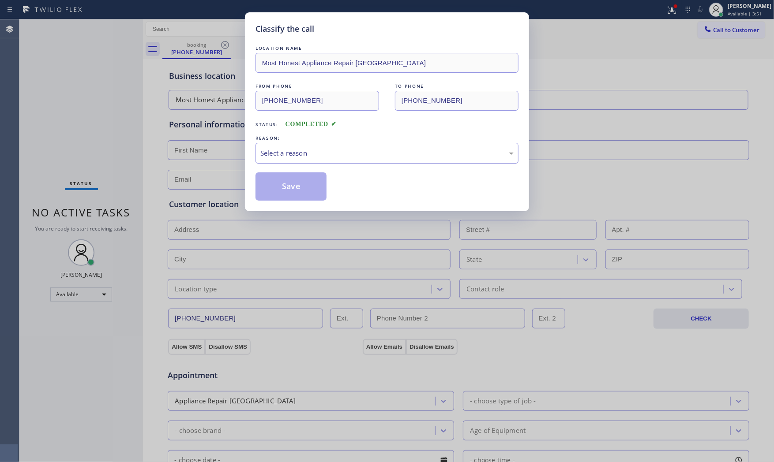
click at [283, 159] on div "Select a reason" at bounding box center [386, 153] width 263 height 21
click at [281, 184] on button "Save" at bounding box center [290, 186] width 71 height 28
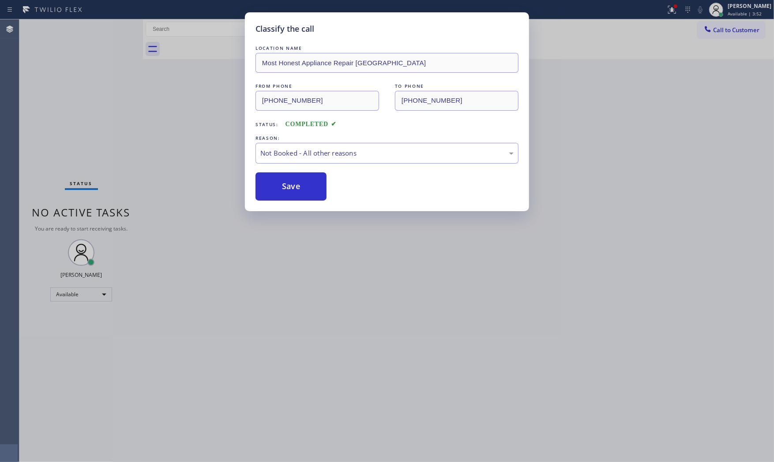
click at [281, 184] on button "Save" at bounding box center [290, 186] width 71 height 28
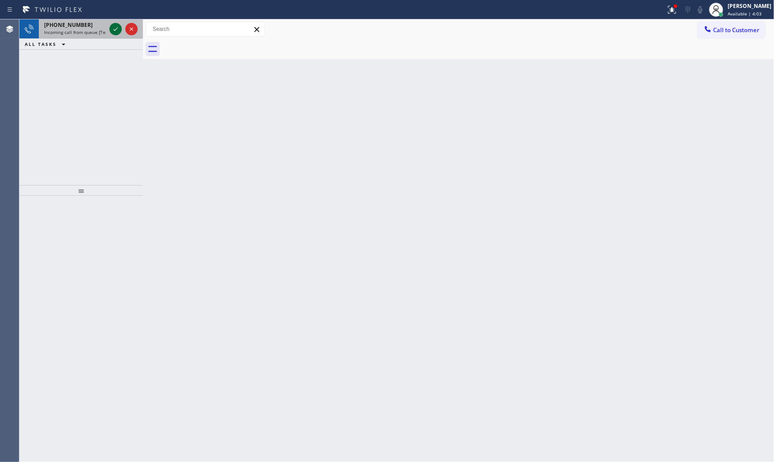
click at [116, 32] on icon at bounding box center [115, 29] width 11 height 11
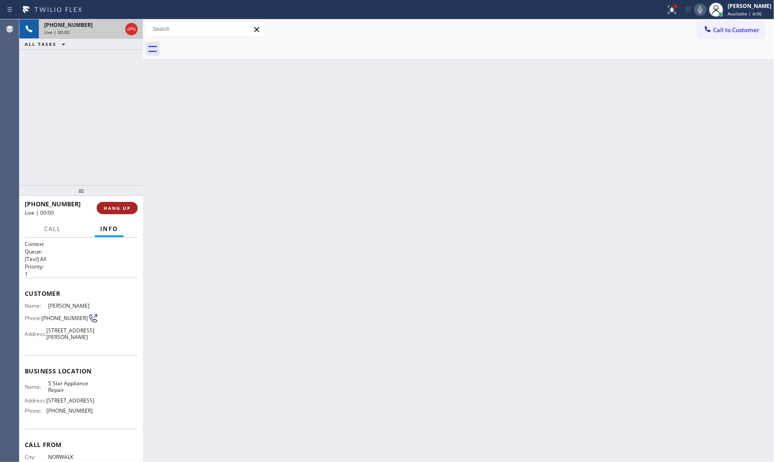
drag, startPoint x: 123, startPoint y: 200, endPoint x: 123, endPoint y: 209, distance: 8.4
click at [123, 201] on div "+15622396585 Live | 00:00 HANG UP" at bounding box center [81, 208] width 113 height 23
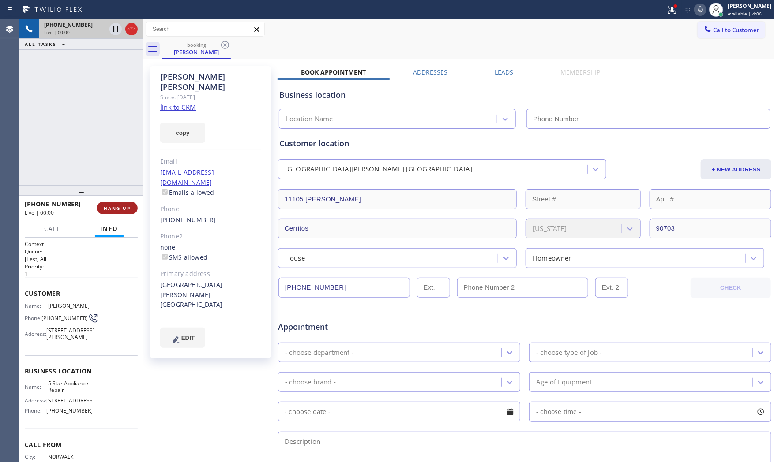
click at [123, 209] on span "HANG UP" at bounding box center [117, 208] width 27 height 6
type input "[PHONE_NUMBER]"
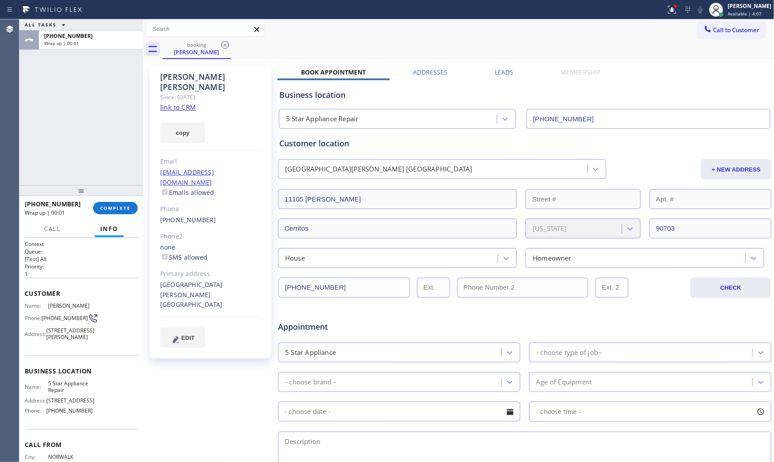
click at [180, 103] on link "link to CRM" at bounding box center [178, 107] width 36 height 9
click at [119, 209] on span "COMPLETE" at bounding box center [115, 208] width 30 height 6
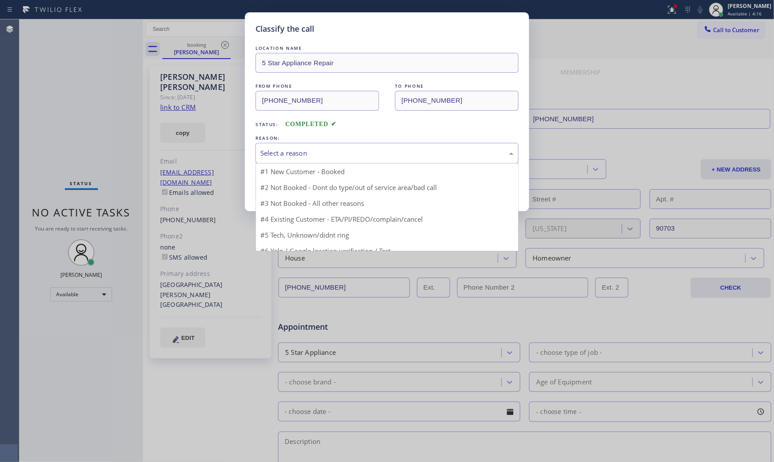
drag, startPoint x: 284, startPoint y: 153, endPoint x: 283, endPoint y: 186, distance: 32.6
click at [284, 154] on div "Select a reason" at bounding box center [386, 153] width 253 height 10
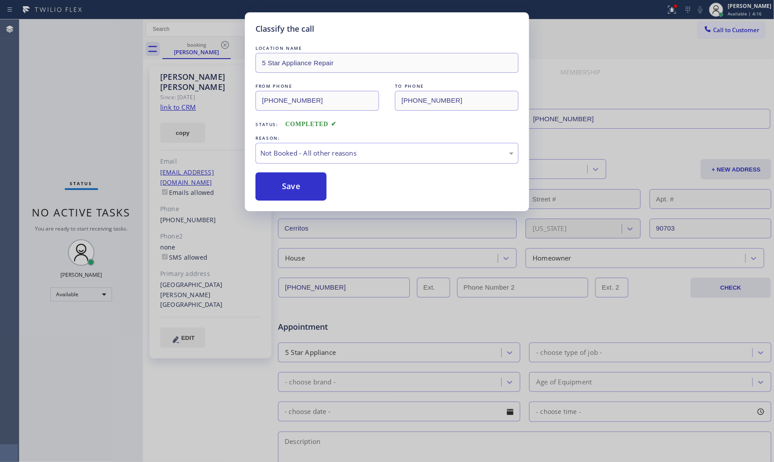
click at [283, 187] on button "Save" at bounding box center [290, 186] width 71 height 28
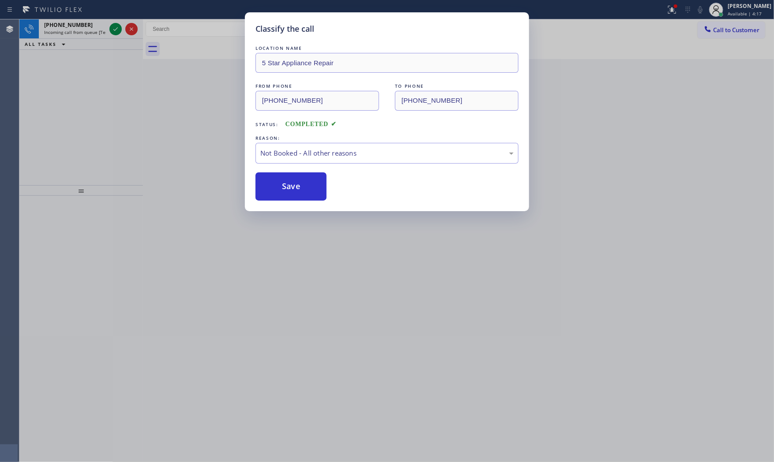
drag, startPoint x: 283, startPoint y: 187, endPoint x: 254, endPoint y: 42, distance: 147.0
click at [283, 186] on button "Save" at bounding box center [290, 186] width 71 height 28
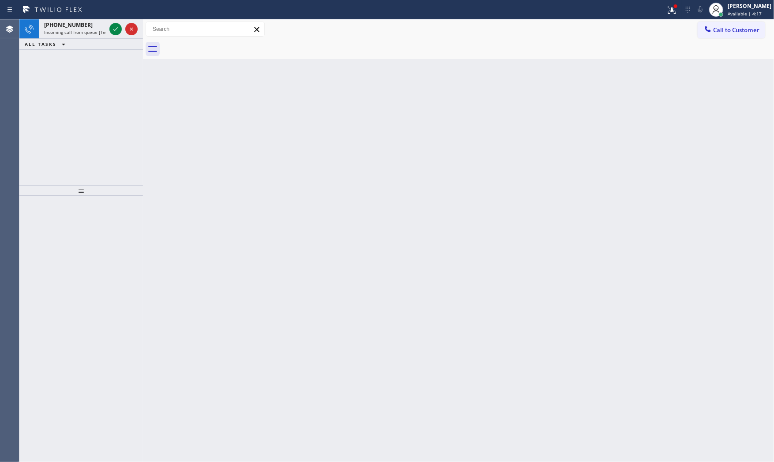
click at [112, 31] on icon at bounding box center [115, 29] width 11 height 11
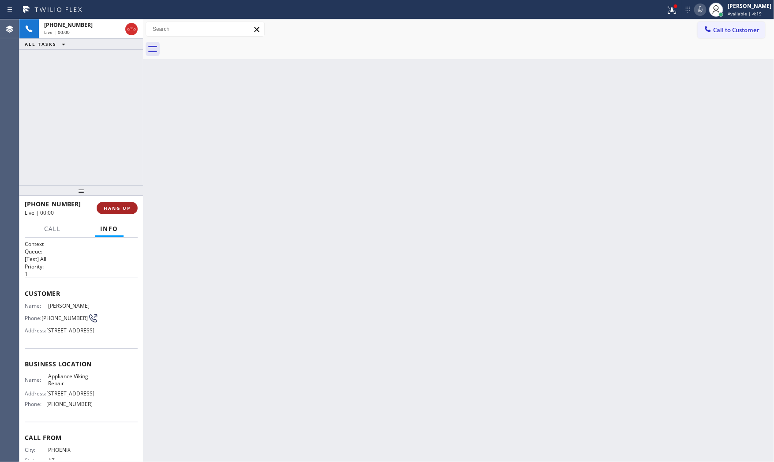
click at [116, 205] on span "HANG UP" at bounding box center [117, 208] width 27 height 6
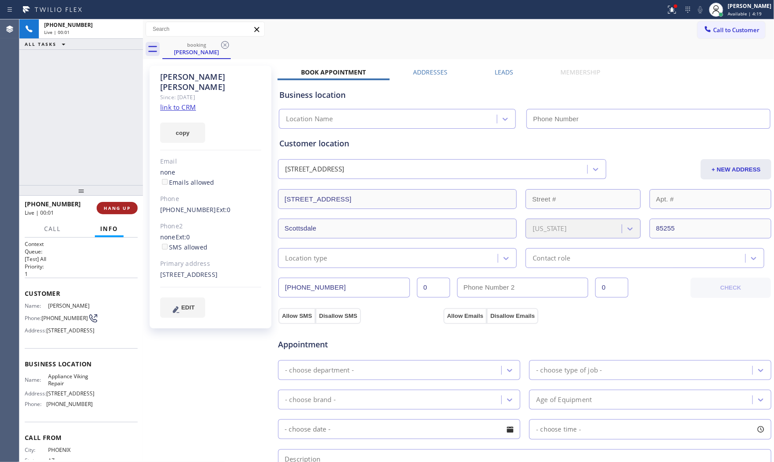
click at [116, 205] on span "HANG UP" at bounding box center [117, 208] width 27 height 6
type input "[PHONE_NUMBER]"
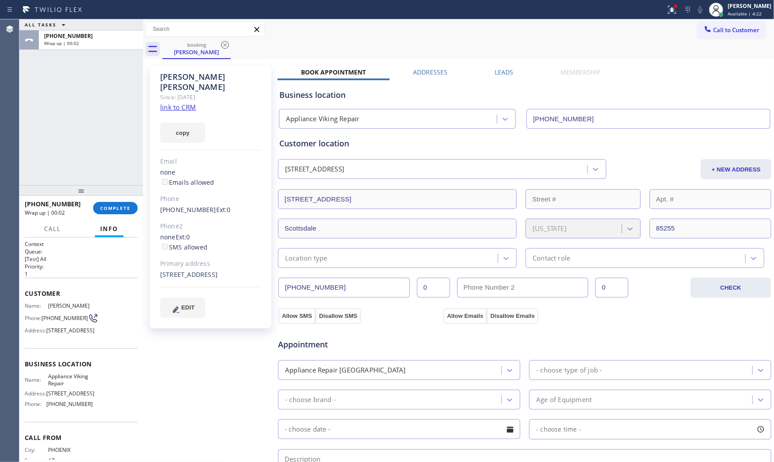
click at [150, 197] on div "Ellaine Kaplan Since: 20 may 2020 link to CRM copy Email none Emails allowed Ph…" at bounding box center [211, 197] width 122 height 263
click at [127, 202] on button "COMPLETE" at bounding box center [115, 208] width 45 height 12
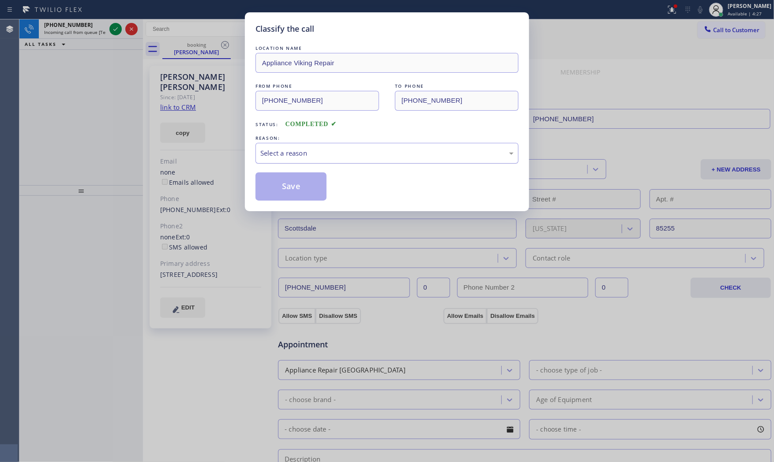
click at [309, 157] on div "Select a reason" at bounding box center [386, 153] width 253 height 10
drag, startPoint x: 295, startPoint y: 187, endPoint x: 290, endPoint y: 182, distance: 6.6
click at [294, 187] on button "Save" at bounding box center [290, 186] width 71 height 28
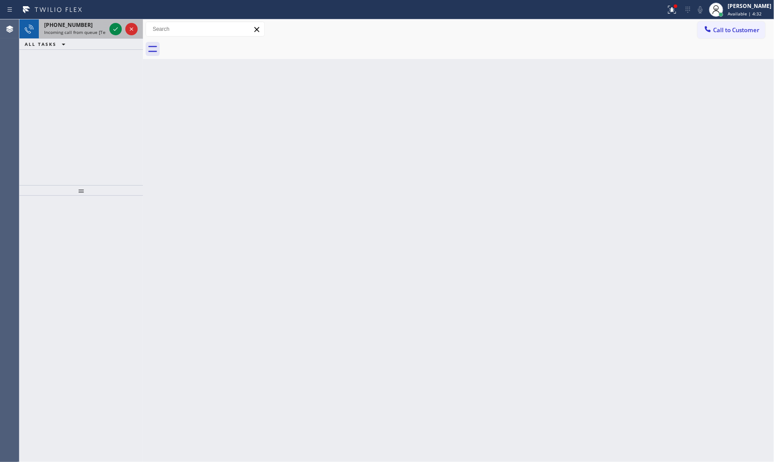
click at [81, 34] on span "Incoming call from queue [Test] All" at bounding box center [80, 32] width 73 height 6
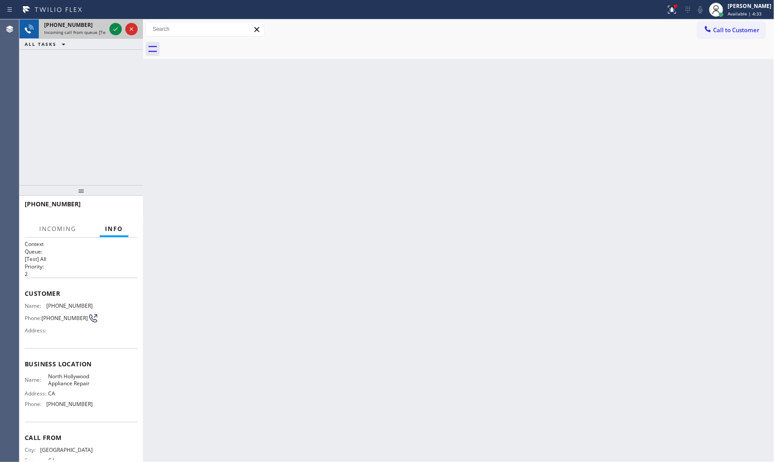
click at [108, 29] on div at bounding box center [124, 28] width 32 height 19
click at [111, 29] on icon at bounding box center [115, 29] width 11 height 11
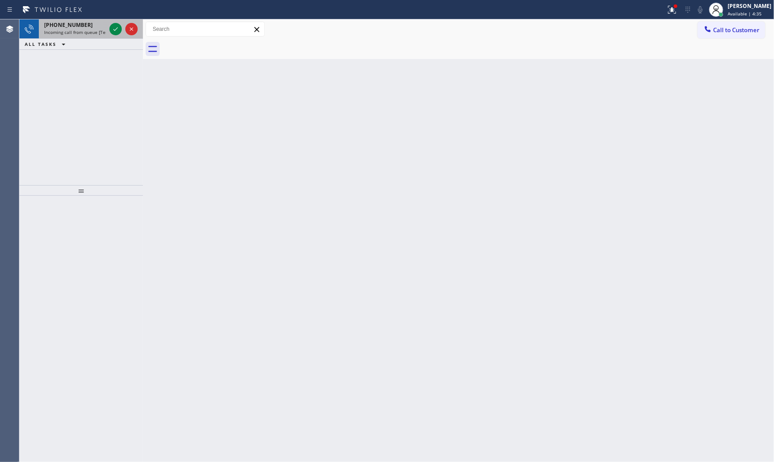
click at [91, 32] on span "Incoming call from queue [Test] All" at bounding box center [80, 32] width 73 height 6
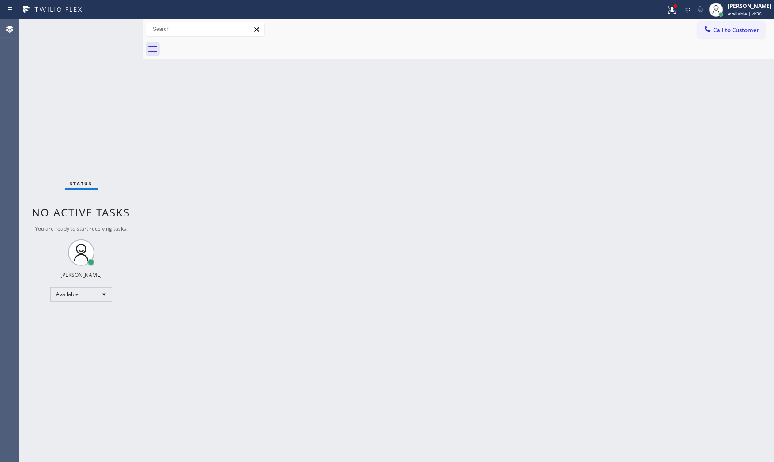
click at [115, 27] on div "Status No active tasks You are ready to start receiving tasks. [PERSON_NAME] Av…" at bounding box center [80, 240] width 123 height 443
click at [662, 10] on div at bounding box center [671, 9] width 19 height 11
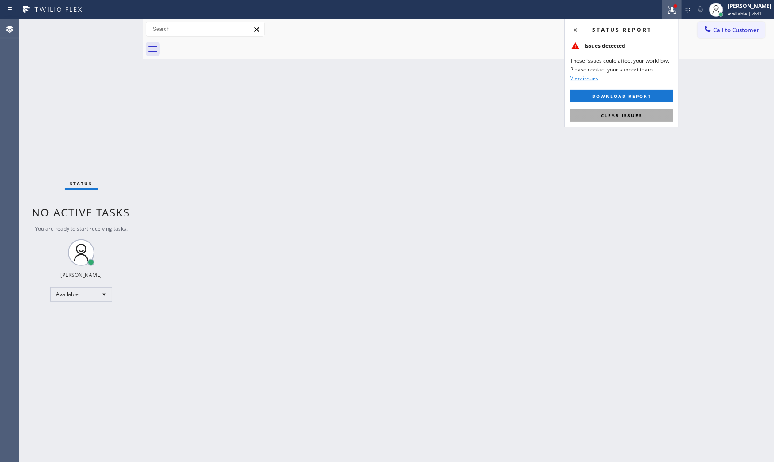
click at [638, 116] on span "Clear issues" at bounding box center [621, 115] width 41 height 6
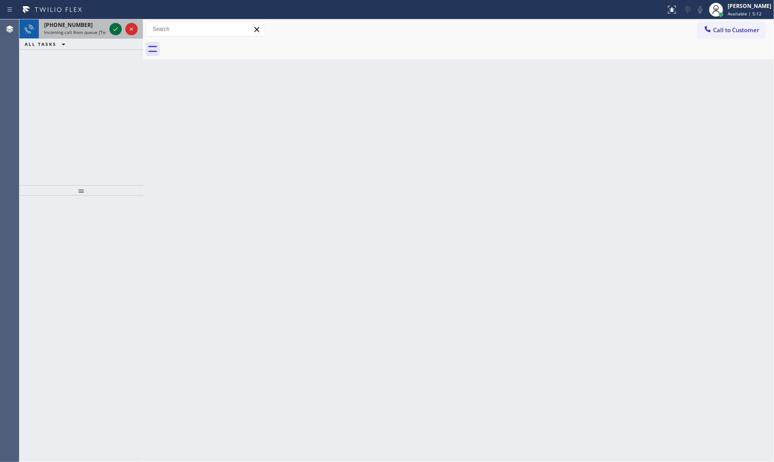
click at [112, 31] on icon at bounding box center [115, 29] width 11 height 11
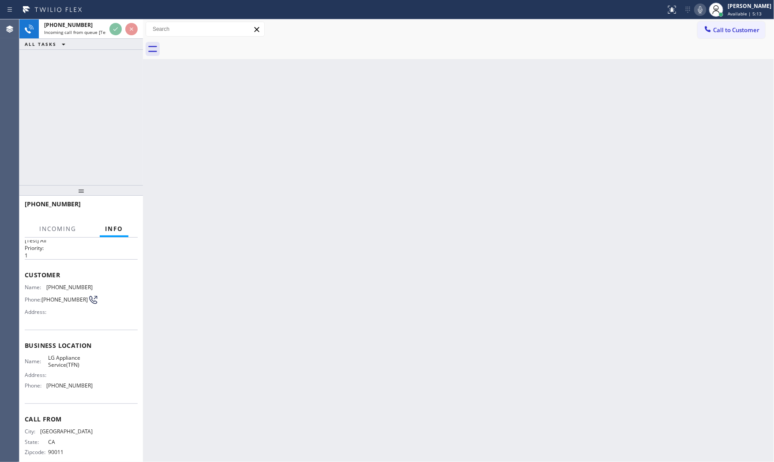
scroll to position [31, 0]
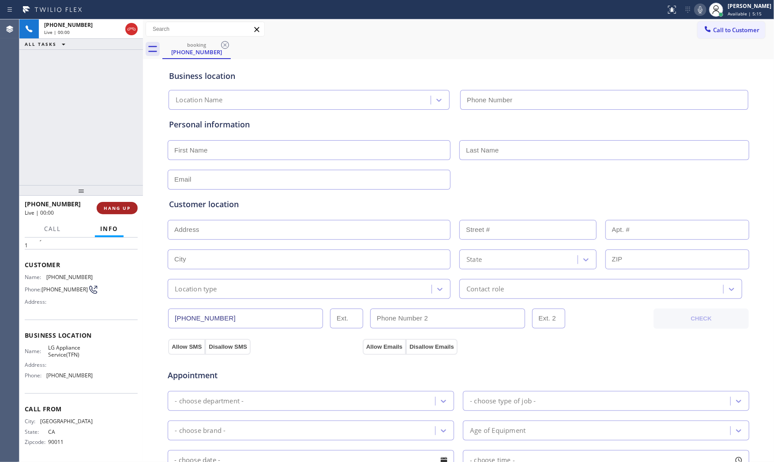
type input "(844) 462-8198"
click at [699, 11] on icon at bounding box center [700, 9] width 11 height 11
click at [695, 9] on icon at bounding box center [700, 9] width 11 height 11
click at [699, 12] on icon at bounding box center [700, 9] width 11 height 11
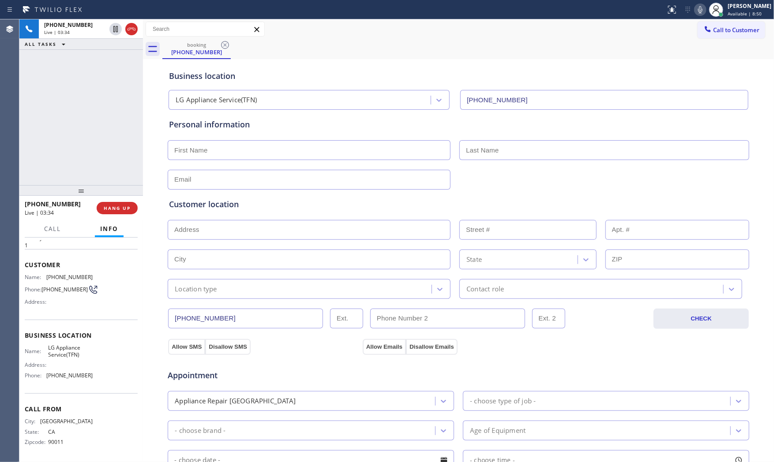
click at [699, 12] on icon at bounding box center [700, 9] width 11 height 11
click at [696, 8] on icon at bounding box center [700, 9] width 11 height 11
click at [695, 9] on icon at bounding box center [700, 9] width 11 height 11
click at [307, 152] on input "text" at bounding box center [309, 150] width 283 height 20
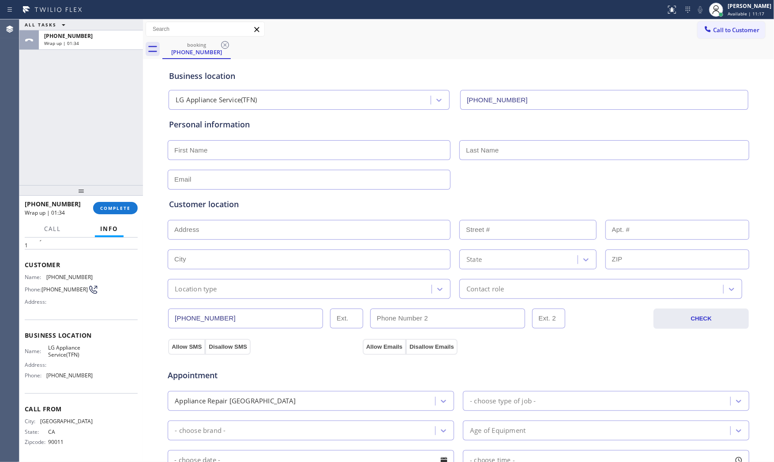
click at [299, 181] on input "text" at bounding box center [309, 180] width 283 height 20
click at [295, 157] on input "text" at bounding box center [309, 150] width 283 height 20
paste input "Choong"
type input "Choong"
drag, startPoint x: 564, startPoint y: 146, endPoint x: 522, endPoint y: 161, distance: 44.5
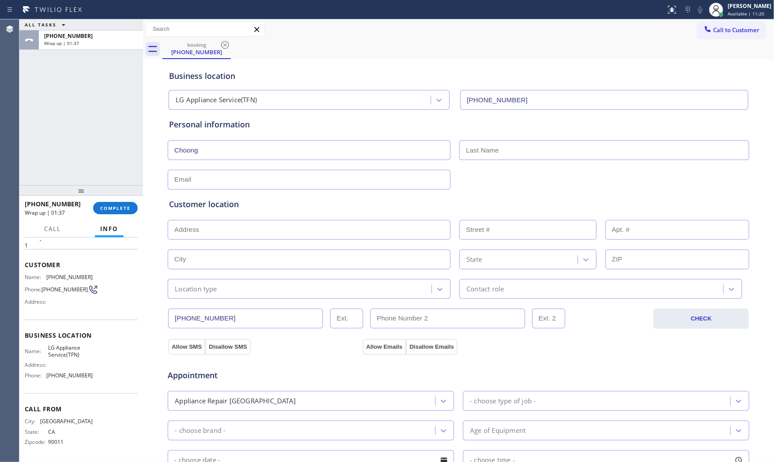
click at [559, 149] on input "text" at bounding box center [604, 150] width 290 height 20
paste input "Ya"
type input "Ya"
click at [333, 180] on input "text" at bounding box center [309, 180] width 283 height 20
type input "[EMAIL_ADDRESS][DOMAIN_NAME]"
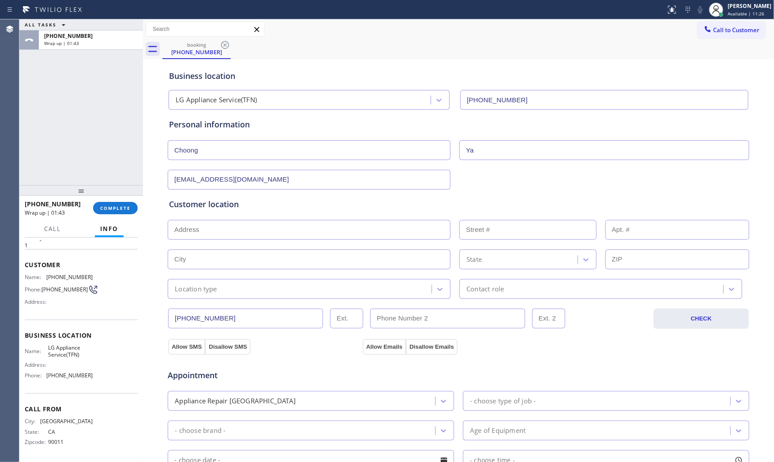
click at [240, 230] on input "text" at bounding box center [309, 230] width 283 height 20
paste input "|Artesia, CA 90703"
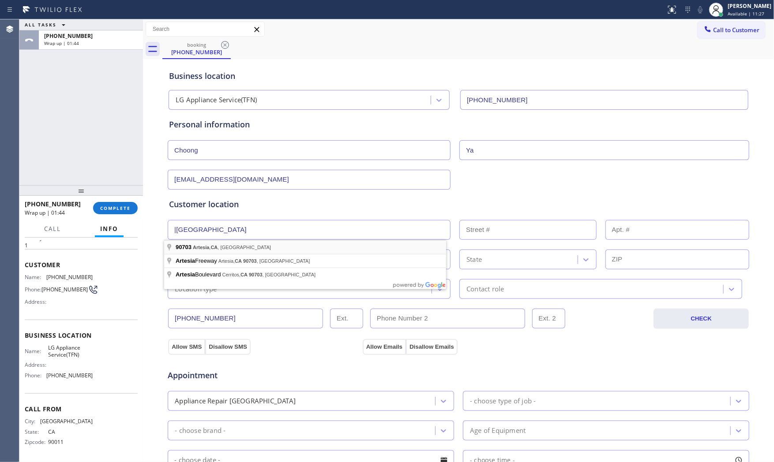
type input "Artesia, CA 90703, USA"
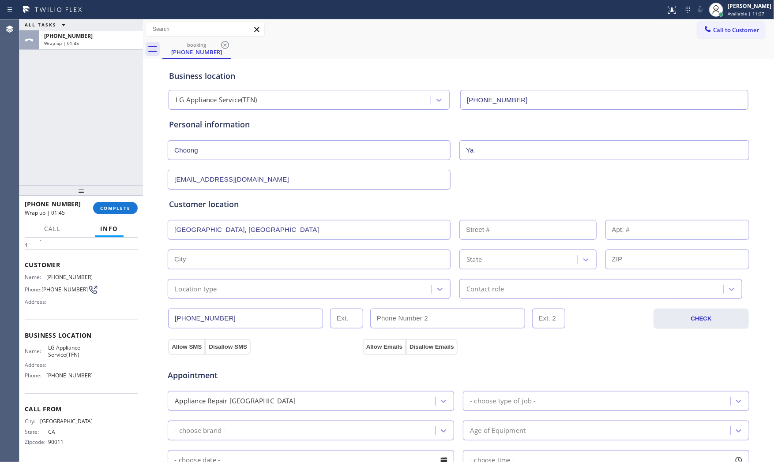
type input "Cerritos"
type input "90703"
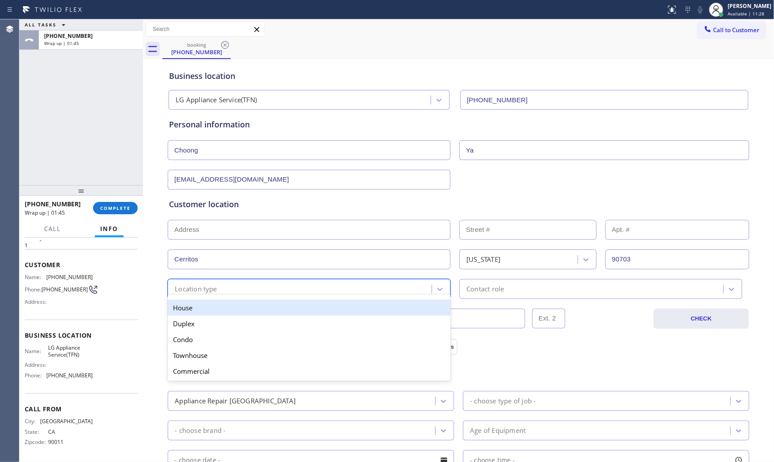
click at [199, 287] on div "Location type" at bounding box center [196, 289] width 42 height 10
click at [195, 310] on div "House" at bounding box center [309, 308] width 283 height 16
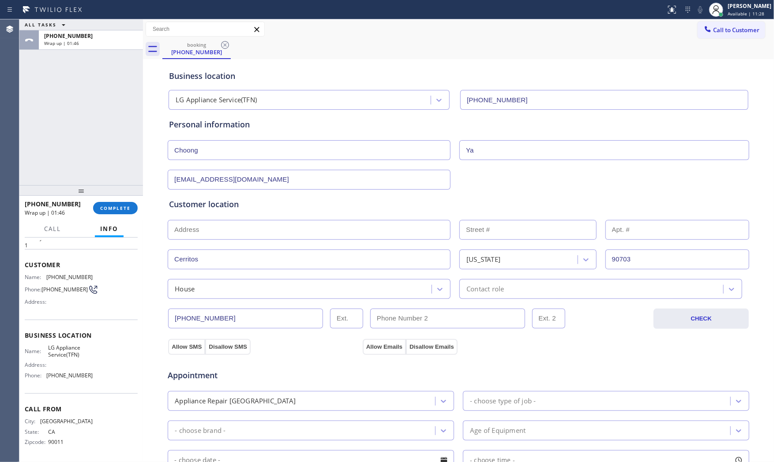
click at [449, 301] on div "(213) 435-2206 CHECK" at bounding box center [458, 314] width 582 height 30
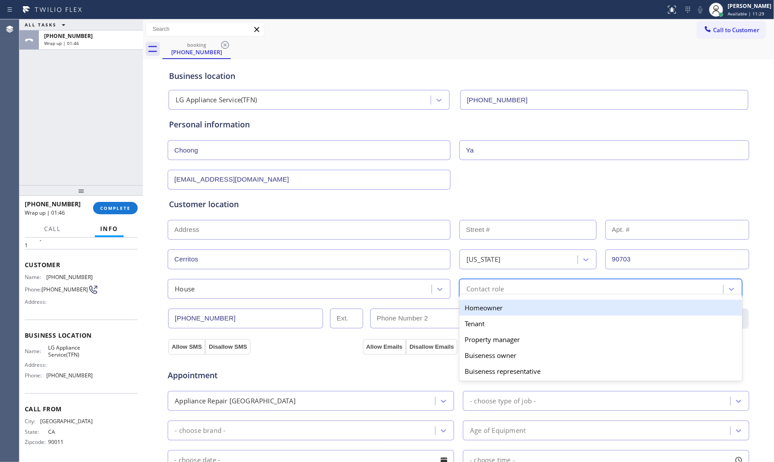
click at [478, 291] on div "Contact role" at bounding box center [484, 289] width 37 height 10
drag, startPoint x: 472, startPoint y: 310, endPoint x: 363, endPoint y: 321, distance: 109.8
click at [472, 311] on div "Homeowner" at bounding box center [600, 308] width 283 height 16
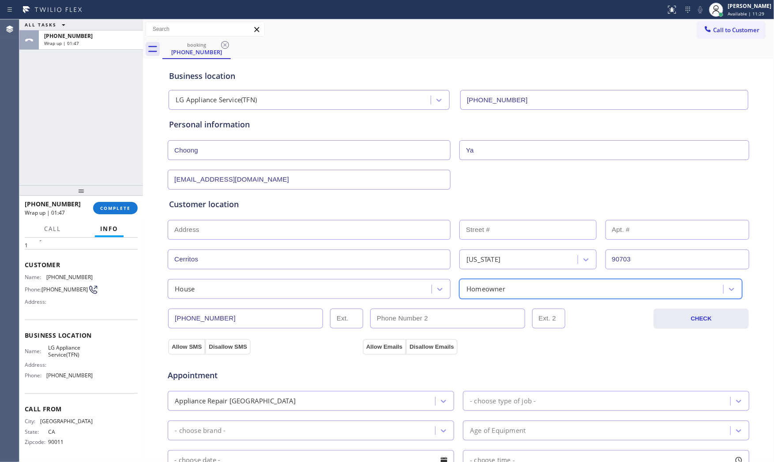
drag, startPoint x: 187, startPoint y: 341, endPoint x: 248, endPoint y: 345, distance: 61.0
click at [187, 342] on button "Allow SMS" at bounding box center [186, 347] width 37 height 16
drag, startPoint x: 344, startPoint y: 347, endPoint x: 374, endPoint y: 346, distance: 29.1
click at [346, 347] on div "Allow SMS Disallow SMS" at bounding box center [264, 347] width 194 height 16
drag, startPoint x: 374, startPoint y: 346, endPoint x: 359, endPoint y: 369, distance: 27.2
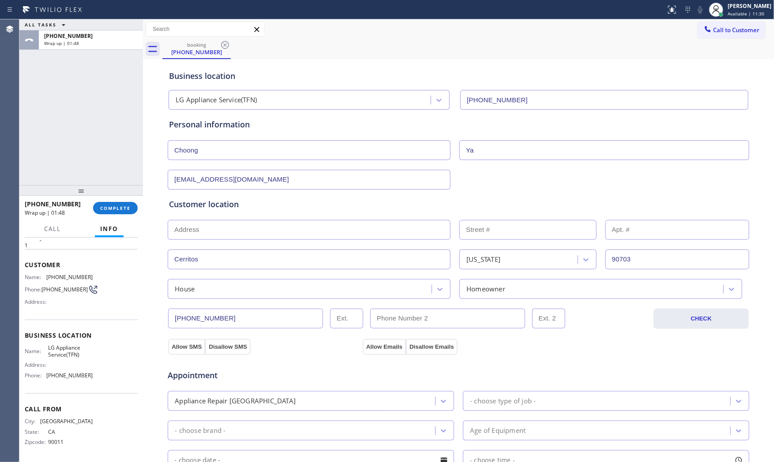
click at [372, 348] on button "Allow Emails" at bounding box center [384, 347] width 43 height 16
click at [333, 404] on div "Appliance Repair [GEOGRAPHIC_DATA]" at bounding box center [302, 400] width 265 height 15
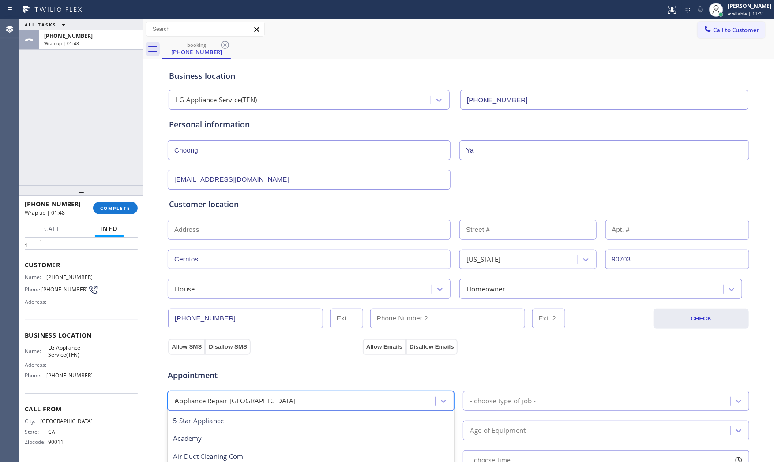
scroll to position [0, 0]
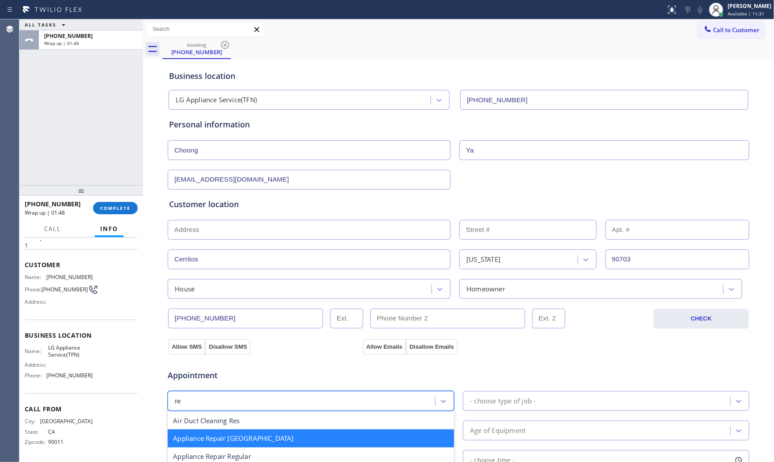
type input "reg"
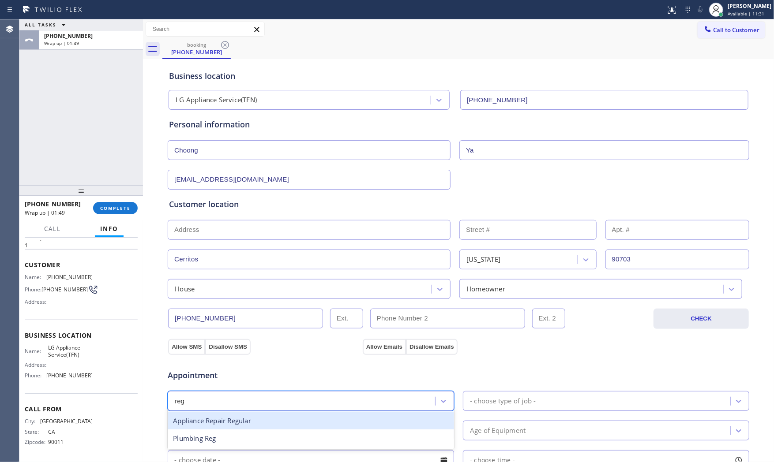
drag, startPoint x: 249, startPoint y: 421, endPoint x: 257, endPoint y: 419, distance: 8.6
click at [249, 421] on div "Appliance Repair Regular" at bounding box center [311, 421] width 286 height 18
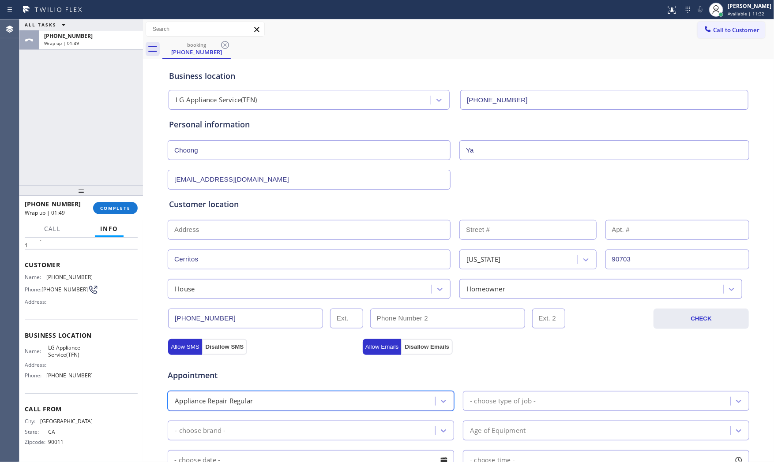
click at [515, 404] on div "- choose type of job -" at bounding box center [503, 401] width 66 height 10
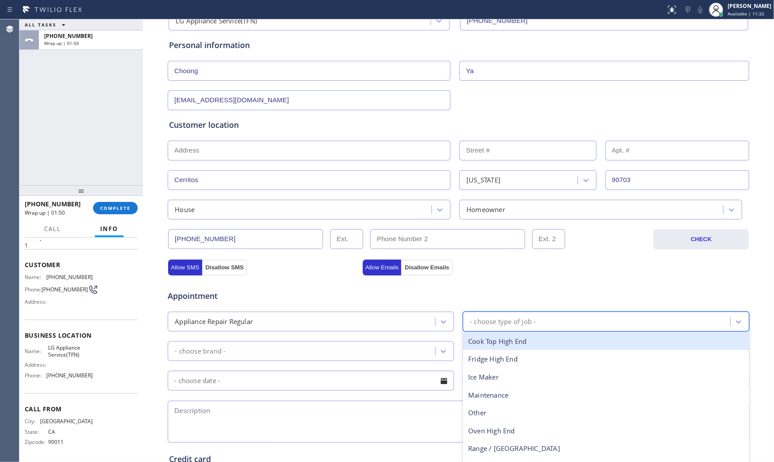
scroll to position [98, 0]
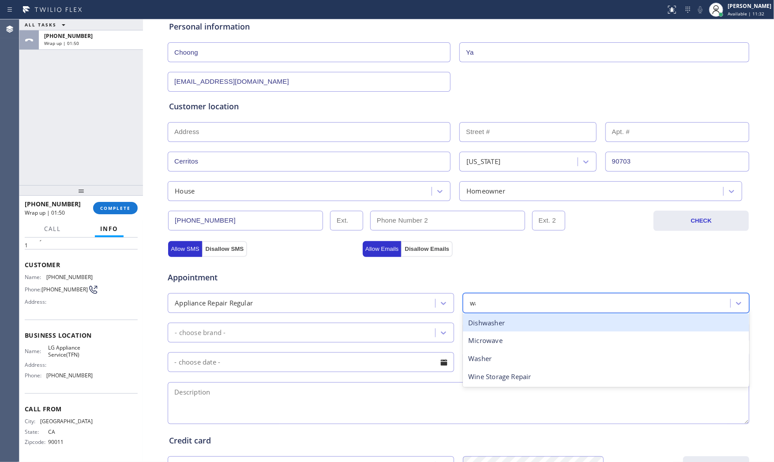
type input "was"
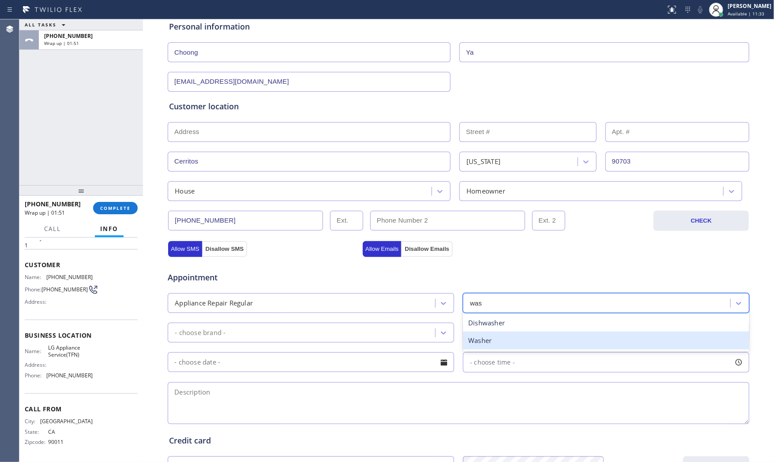
click at [509, 337] on div "Washer" at bounding box center [606, 341] width 286 height 18
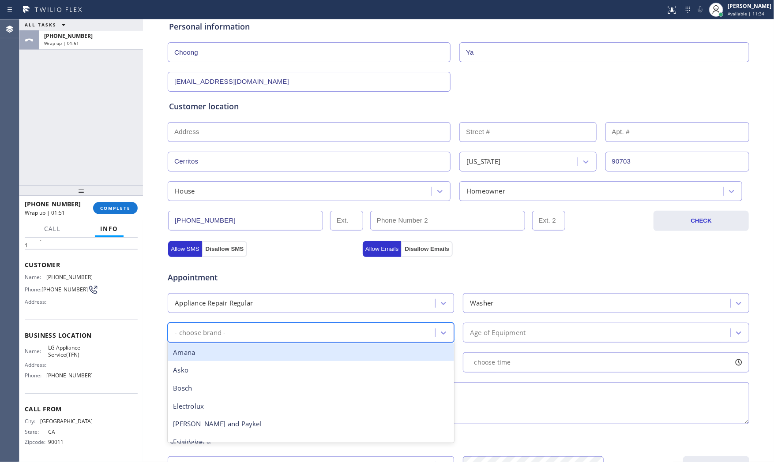
click at [340, 329] on div "- choose brand -" at bounding box center [302, 332] width 265 height 15
type input "LG"
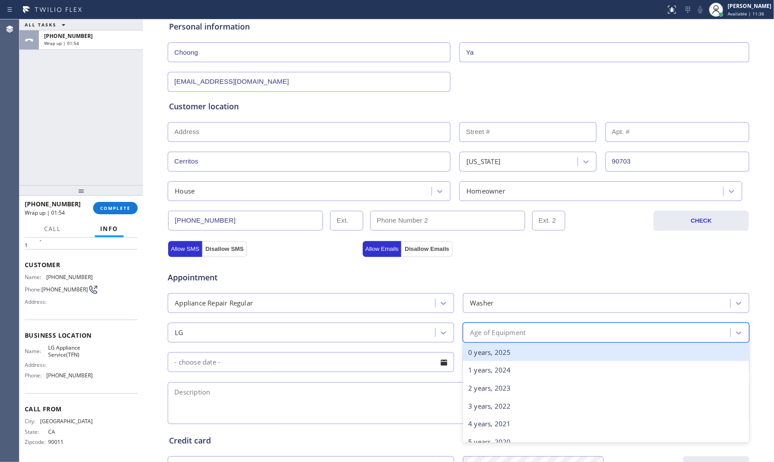
click at [539, 329] on div "Age of Equipment" at bounding box center [597, 332] width 265 height 15
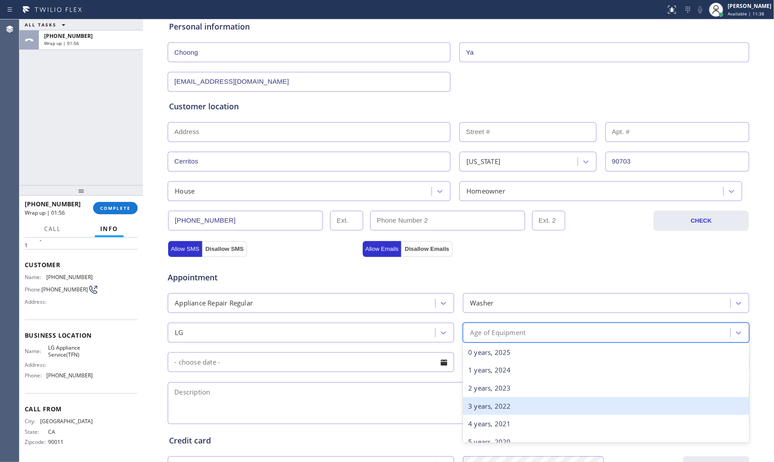
click at [492, 410] on div "3 years, 2022" at bounding box center [606, 406] width 286 height 18
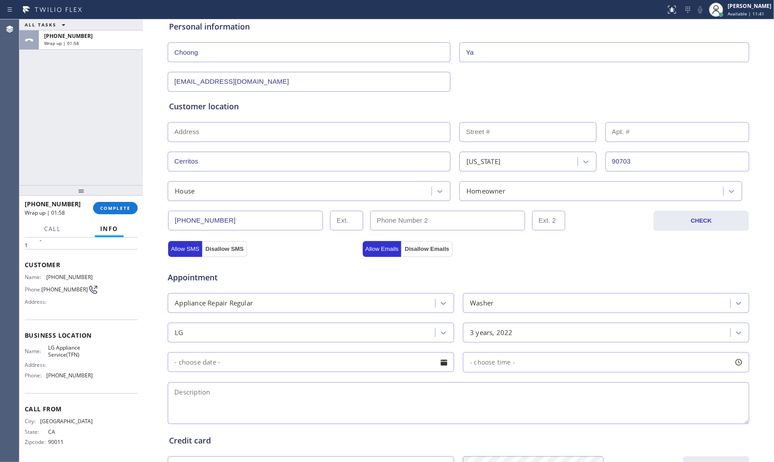
click at [316, 395] on textarea at bounding box center [458, 403] width 581 height 42
paste textarea "LG | washer | need maintenance | 3yo | LG | dryer | need maintenance | 3yo | ho…"
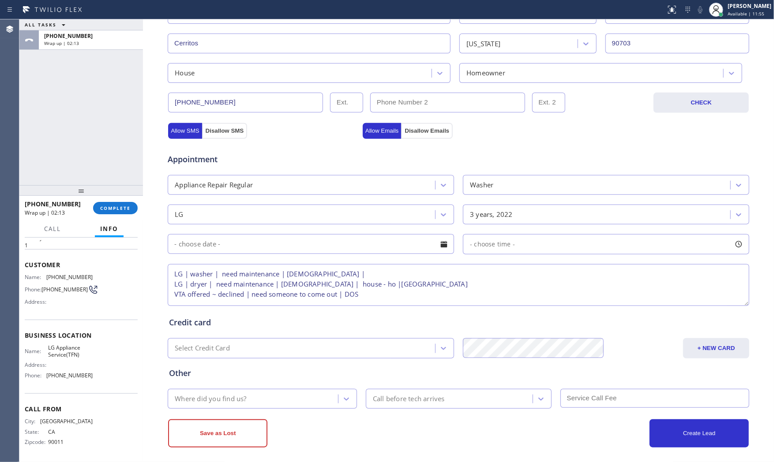
scroll to position [221, 0]
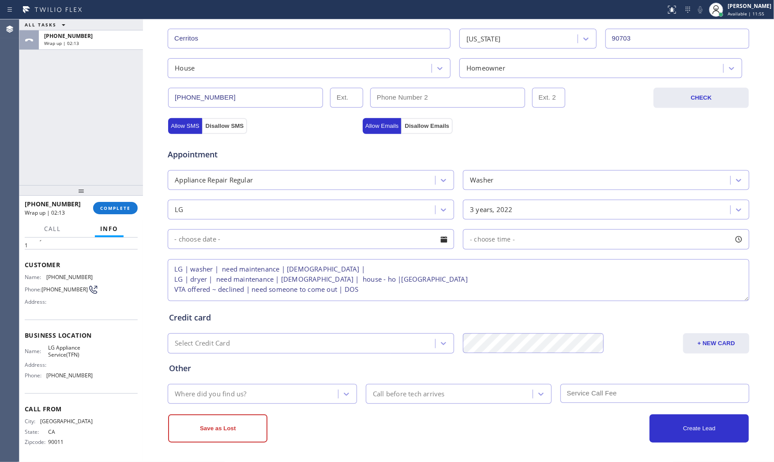
type textarea "LG | washer | need maintenance | 3yo | LG | dryer | need maintenance | 3yo | ho…"
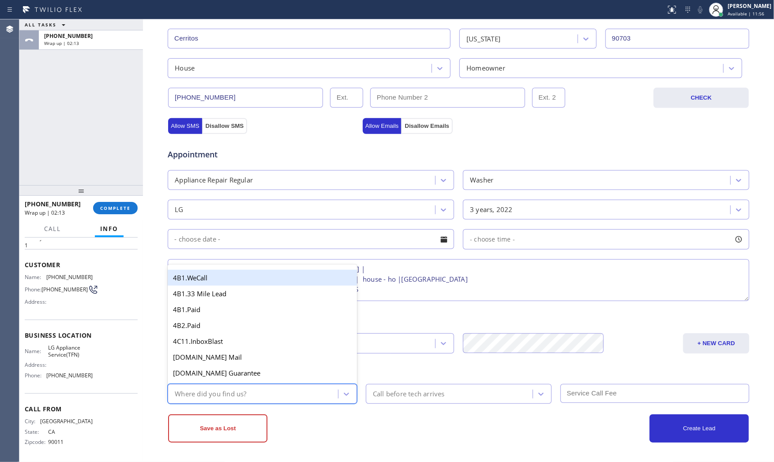
click at [237, 394] on div "Where did you find us?" at bounding box center [210, 394] width 71 height 10
type input "goo"
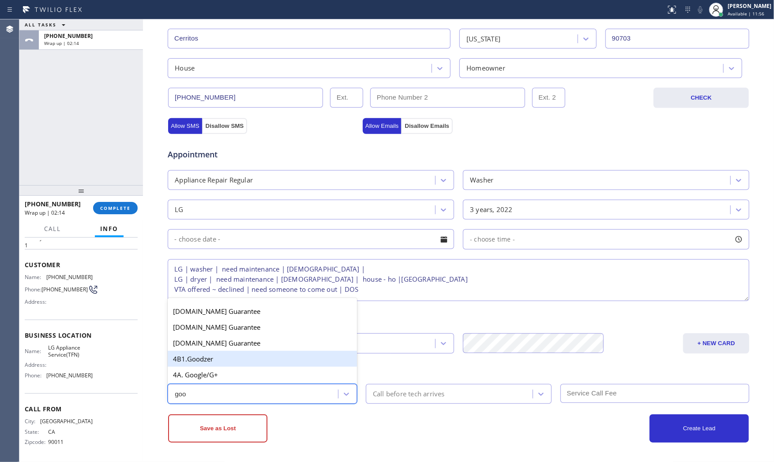
click at [248, 363] on div "4B1.Goodzer" at bounding box center [262, 359] width 189 height 16
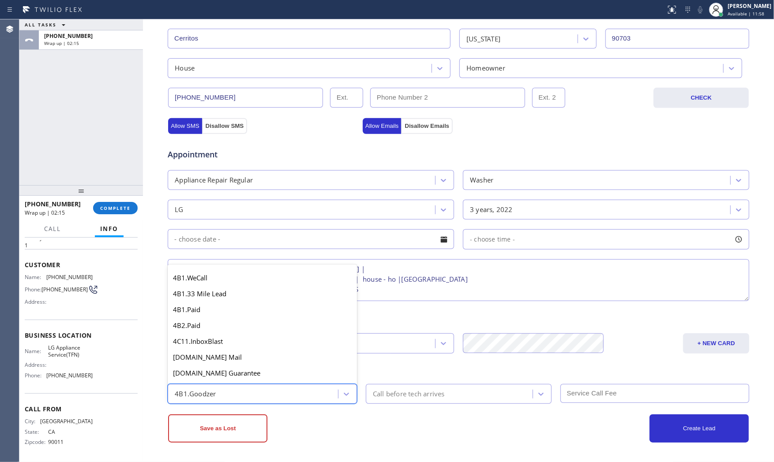
click at [262, 389] on div "4B1.Goodzer" at bounding box center [254, 393] width 168 height 15
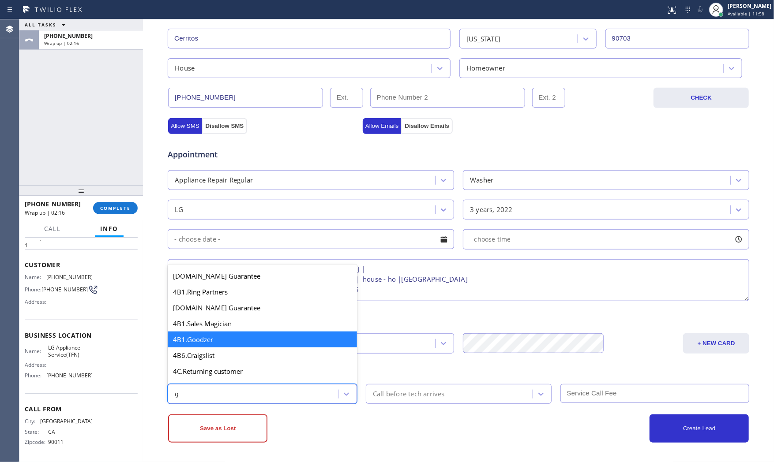
scroll to position [0, 0]
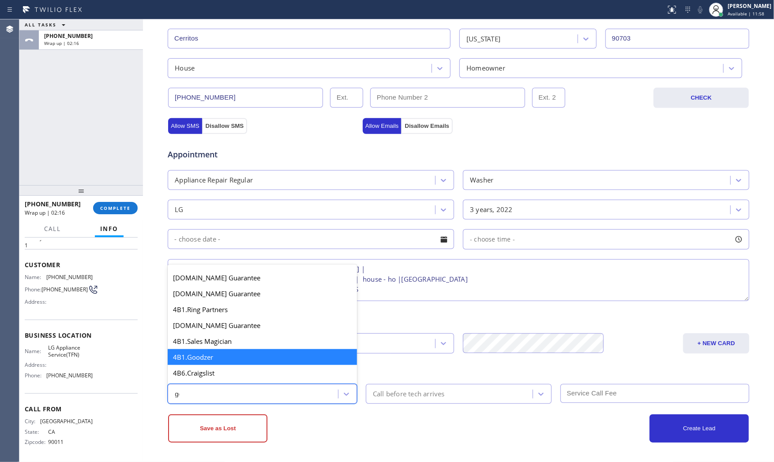
type input "goo"
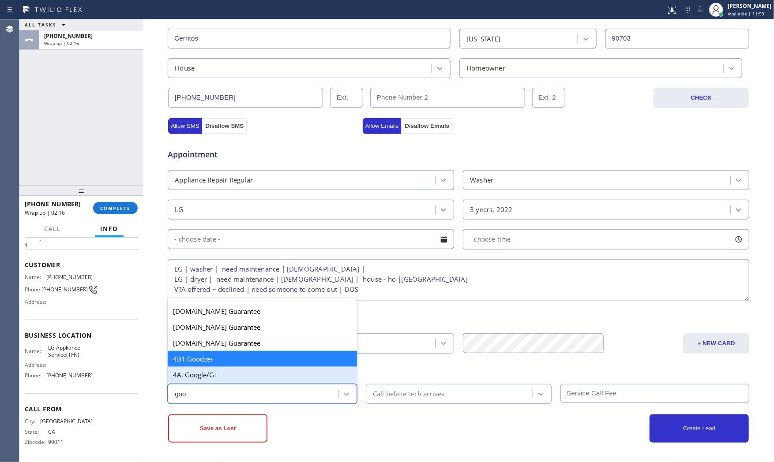
click at [253, 371] on div "4A. Google/G+" at bounding box center [262, 375] width 189 height 16
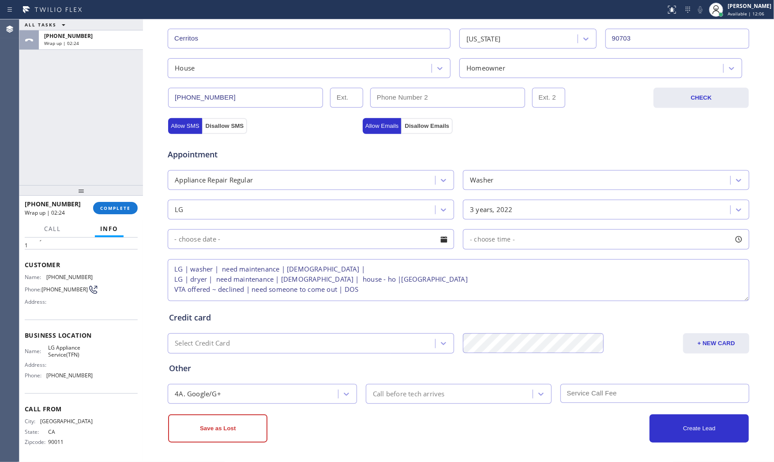
click at [236, 15] on div at bounding box center [333, 10] width 658 height 14
click at [399, 428] on div "Save as Lost" at bounding box center [313, 429] width 290 height 28
click at [250, 422] on button "Save as Lost" at bounding box center [217, 429] width 99 height 28
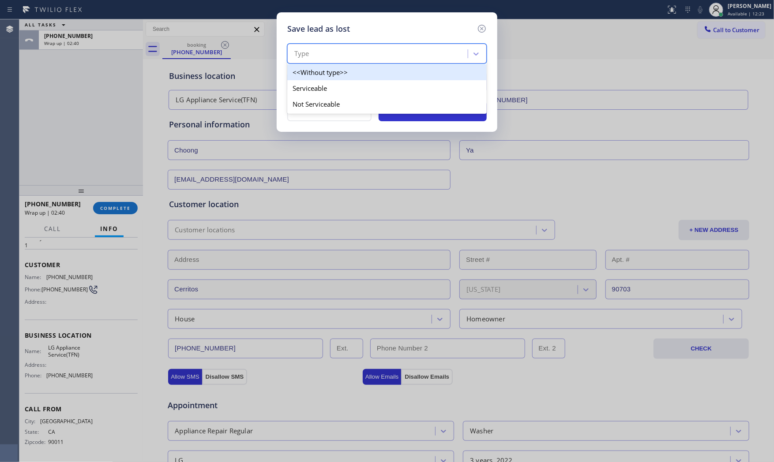
click at [333, 52] on div "Type" at bounding box center [379, 53] width 178 height 15
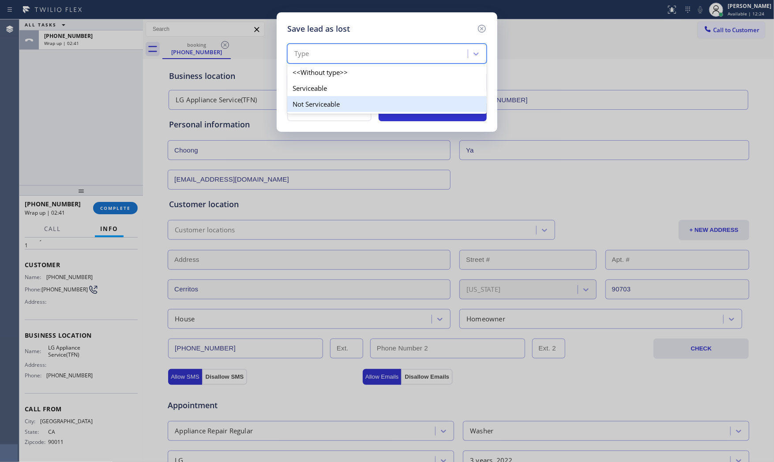
click at [325, 103] on div "Not Serviceable" at bounding box center [386, 104] width 199 height 16
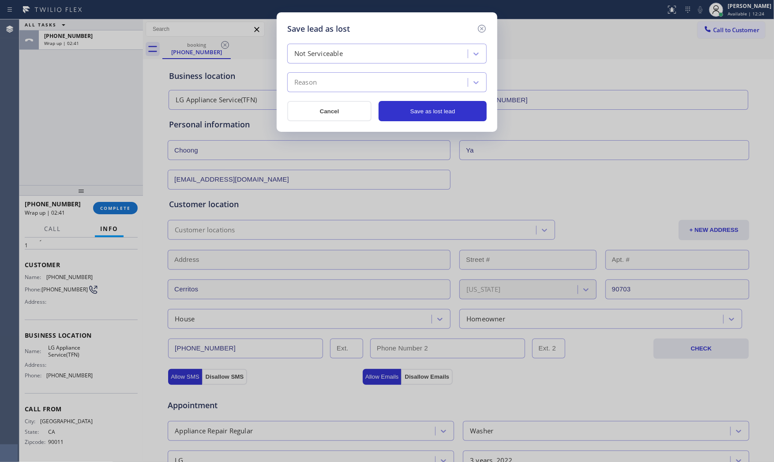
click at [325, 89] on div "Reason" at bounding box center [379, 82] width 178 height 15
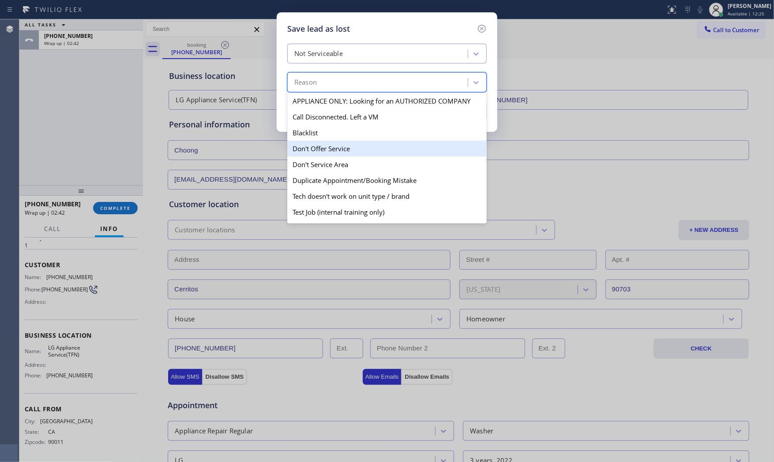
click at [323, 144] on div "Don't Offer Service" at bounding box center [386, 149] width 199 height 16
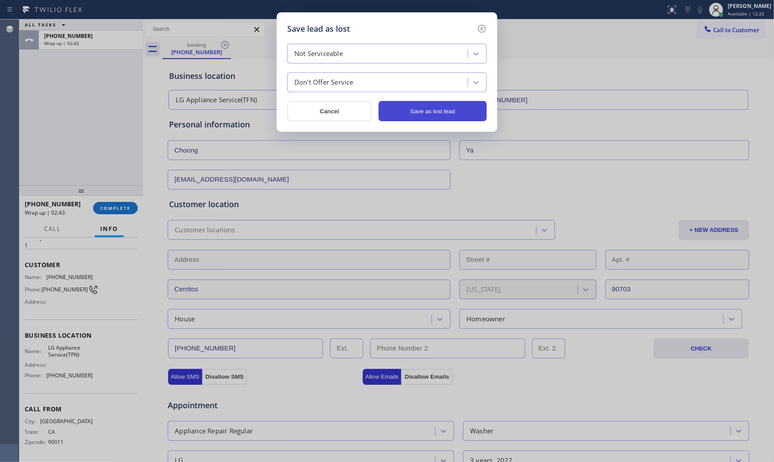
click at [413, 116] on button "Save as lost lead" at bounding box center [432, 111] width 108 height 20
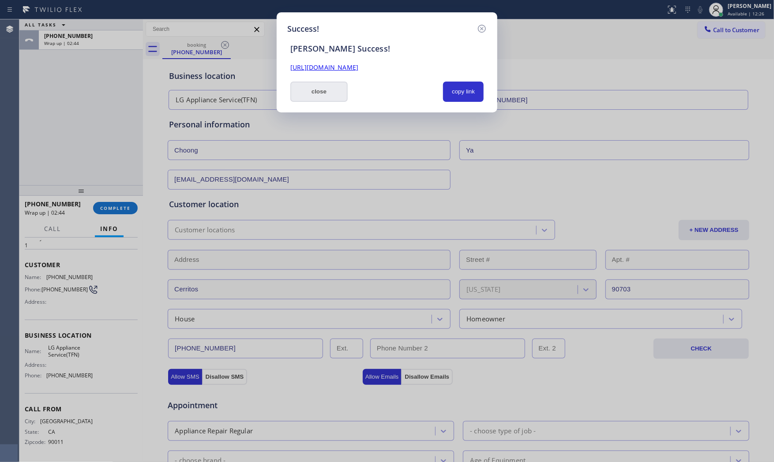
click at [306, 99] on button "close" at bounding box center [318, 92] width 57 height 20
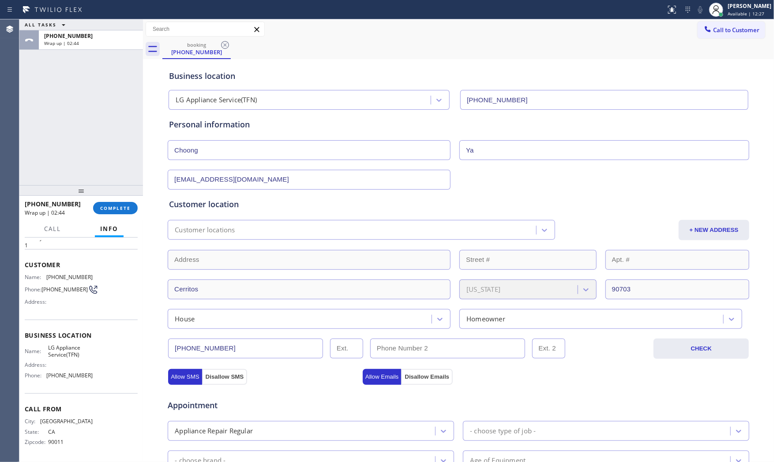
click at [87, 210] on div "+12134352206 Wrap up | 02:44" at bounding box center [59, 208] width 68 height 23
click at [108, 209] on span "COMPLETE" at bounding box center [115, 208] width 30 height 6
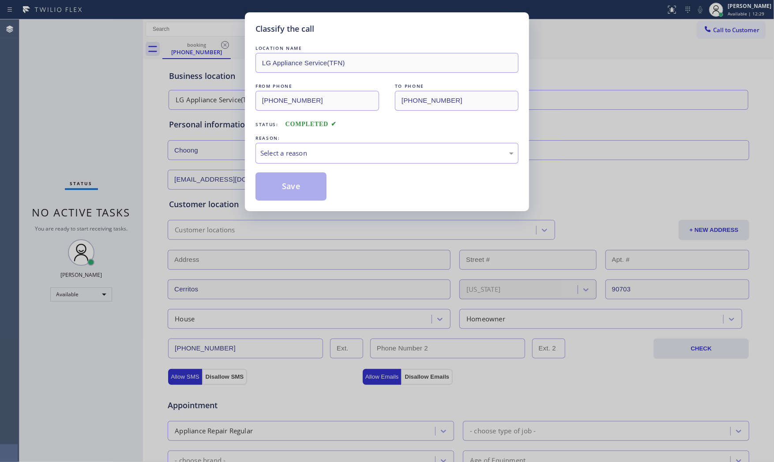
click at [305, 164] on div "LOCATION NAME LG Appliance Service(TFN) FROM PHONE (213) 435-2206 TO PHONE (844…" at bounding box center [386, 122] width 263 height 157
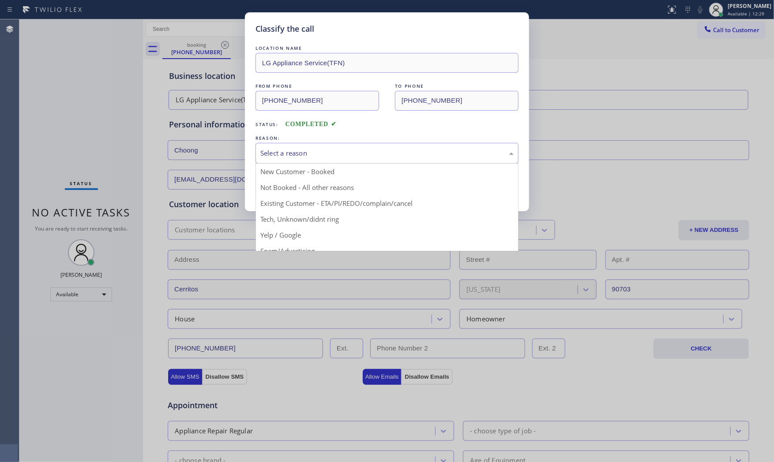
click at [306, 156] on div "Select a reason" at bounding box center [386, 153] width 253 height 10
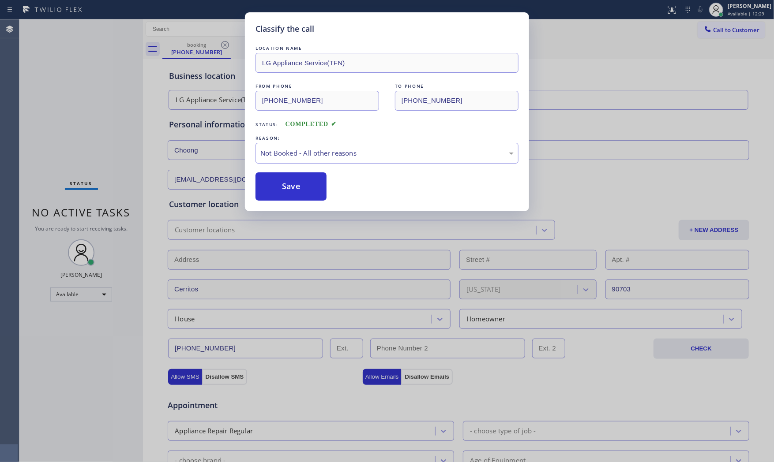
click at [284, 191] on button "Save" at bounding box center [290, 186] width 71 height 28
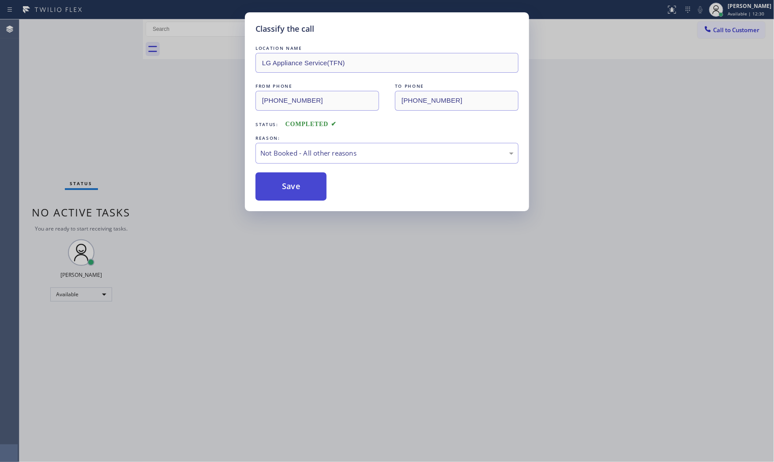
click at [284, 191] on button "Save" at bounding box center [290, 186] width 71 height 28
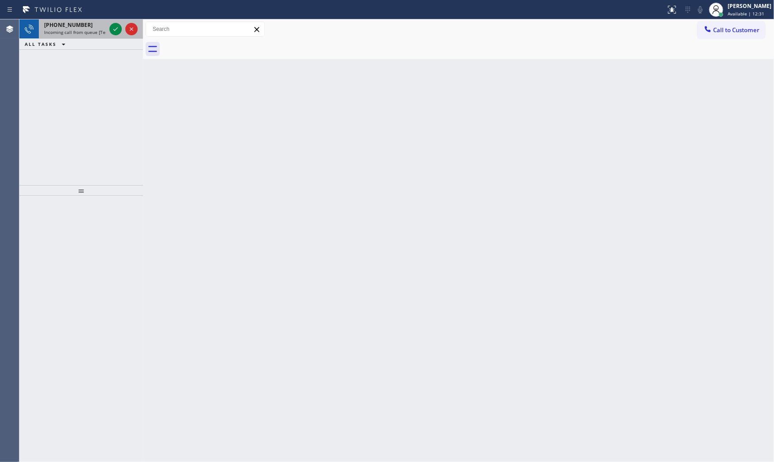
click at [69, 29] on span "Incoming call from queue [Test] All" at bounding box center [80, 32] width 73 height 6
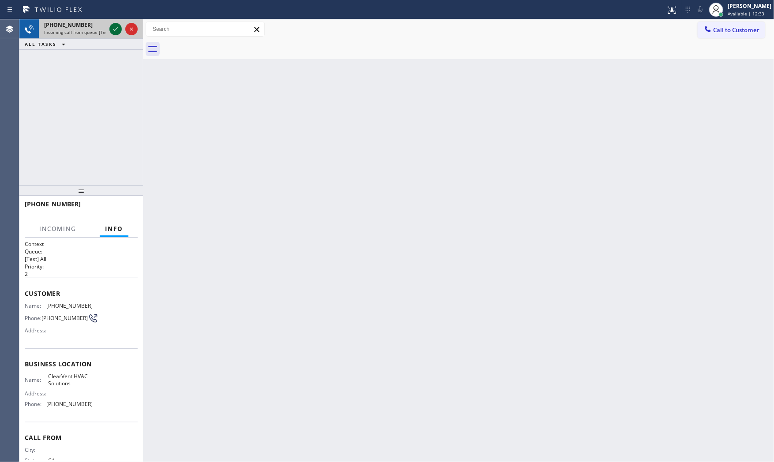
click at [112, 31] on icon at bounding box center [115, 29] width 11 height 11
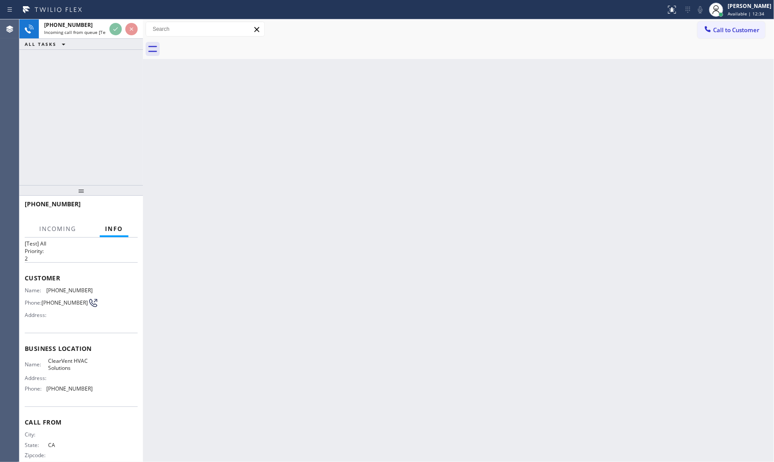
scroll to position [31, 0]
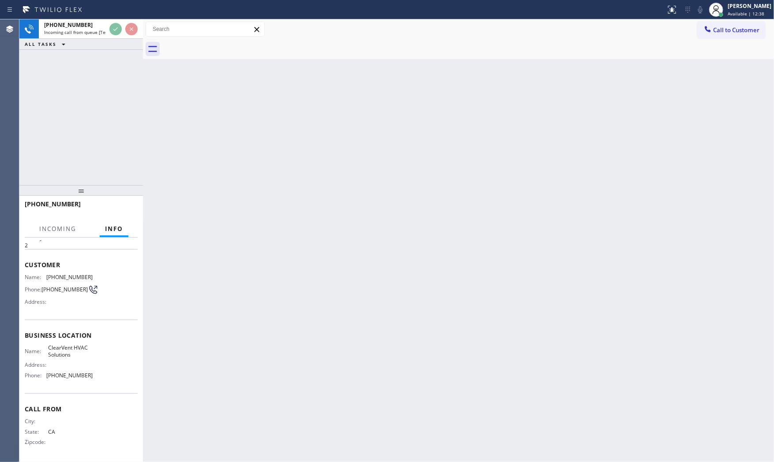
click at [302, 240] on div "Back to Dashboard Change Sender ID Customers Technicians Select a contact Outbo…" at bounding box center [458, 240] width 631 height 443
click at [303, 240] on div "Back to Dashboard Change Sender ID Customers Technicians Select a contact Outbo…" at bounding box center [458, 240] width 631 height 443
click at [213, 218] on div "Back to Dashboard Change Sender ID Customers Technicians Select a contact Outbo…" at bounding box center [458, 240] width 631 height 443
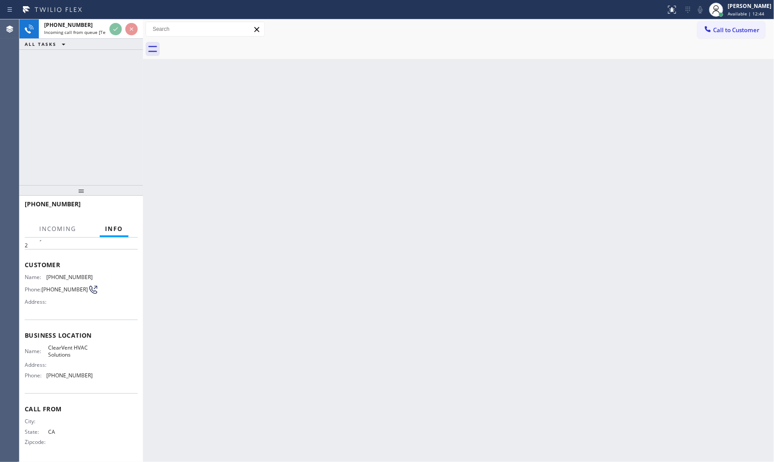
click at [217, 206] on div "Back to Dashboard Change Sender ID Customers Technicians Select a contact Outbo…" at bounding box center [458, 240] width 631 height 443
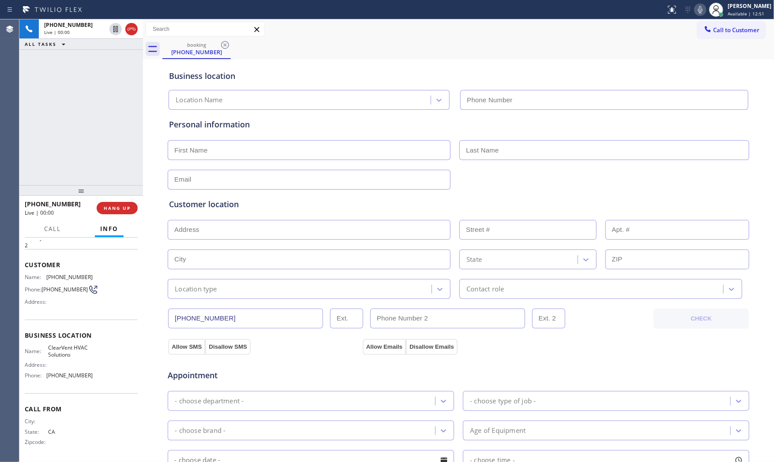
type input "(669) 587-2725"
drag, startPoint x: 127, startPoint y: 217, endPoint x: 124, endPoint y: 213, distance: 4.8
click at [127, 217] on div "+16693414524 Live | 00:00 HANG UP" at bounding box center [81, 208] width 113 height 23
click at [124, 213] on button "HANG UP" at bounding box center [117, 208] width 41 height 12
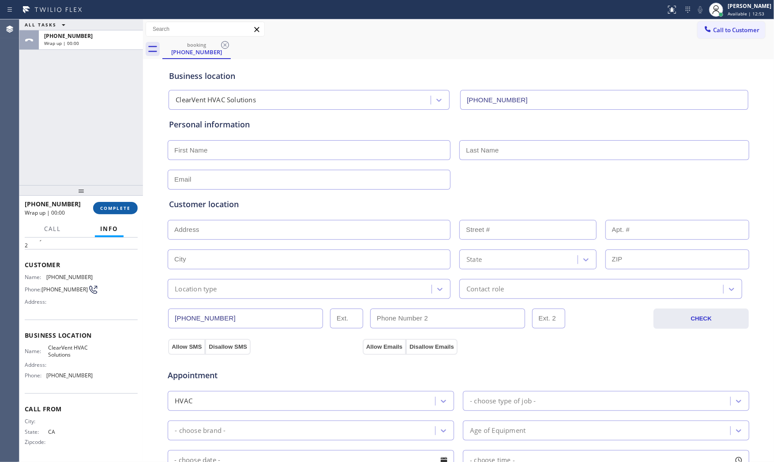
click at [124, 213] on button "COMPLETE" at bounding box center [115, 208] width 45 height 12
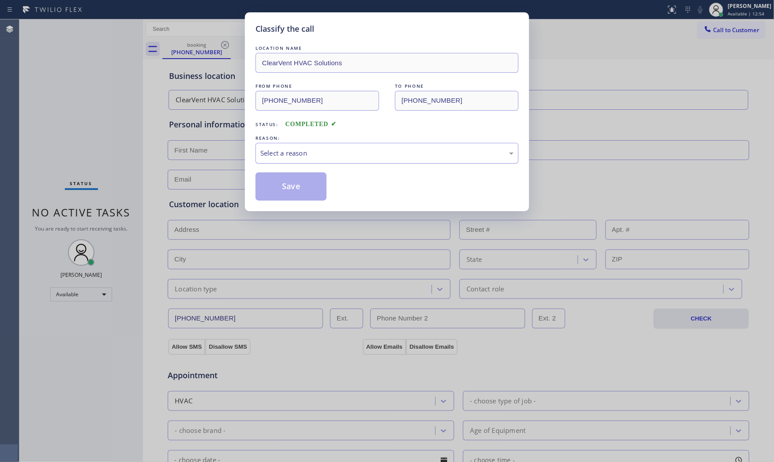
click at [290, 149] on div "Select a reason" at bounding box center [386, 153] width 253 height 10
click at [288, 193] on button "Save" at bounding box center [290, 186] width 71 height 28
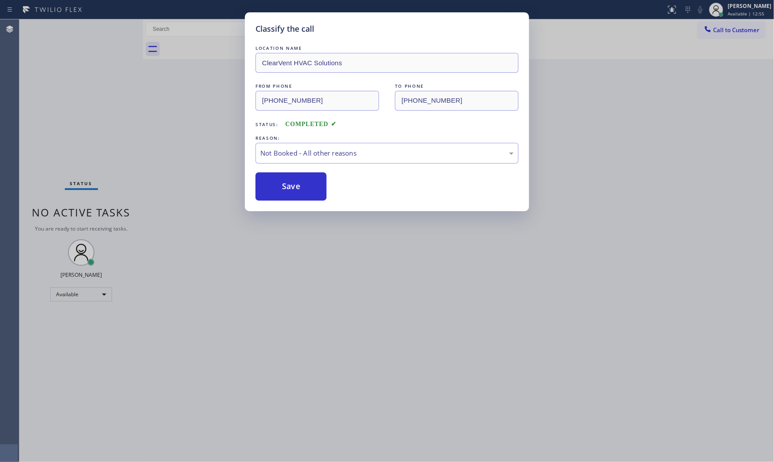
click at [288, 193] on button "Save" at bounding box center [290, 186] width 71 height 28
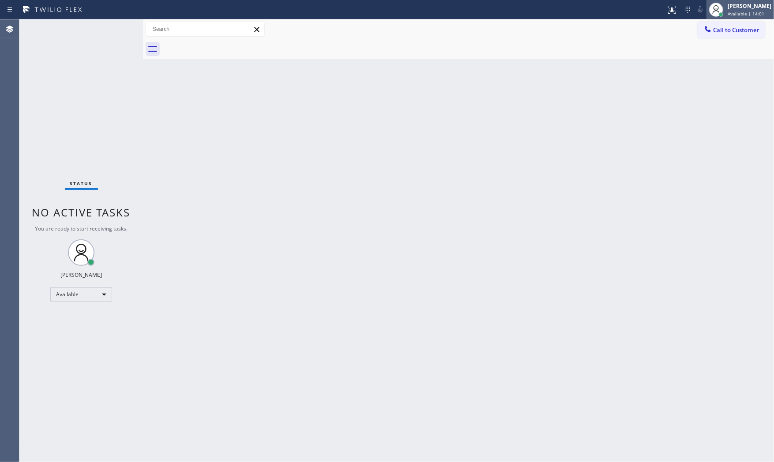
click at [750, 4] on div "[PERSON_NAME]" at bounding box center [749, 5] width 44 height 7
click at [714, 36] on button "Offline" at bounding box center [729, 35] width 88 height 11
click at [737, 8] on div "[PERSON_NAME]" at bounding box center [749, 5] width 44 height 7
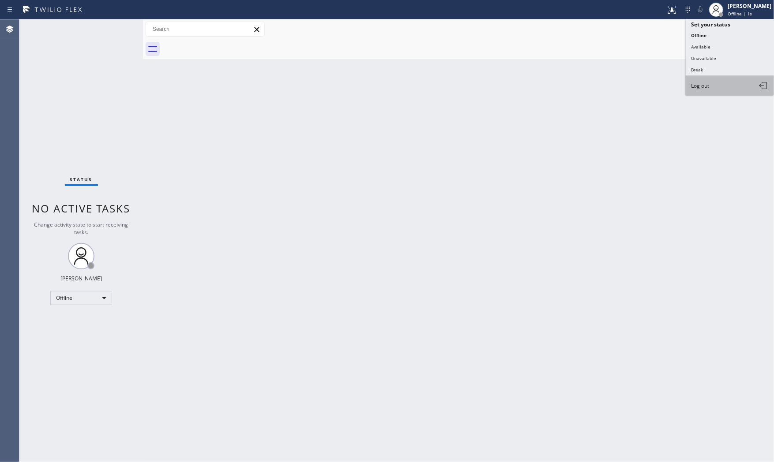
click at [709, 84] on button "Log out" at bounding box center [729, 85] width 88 height 19
